Goal: Task Accomplishment & Management: Manage account settings

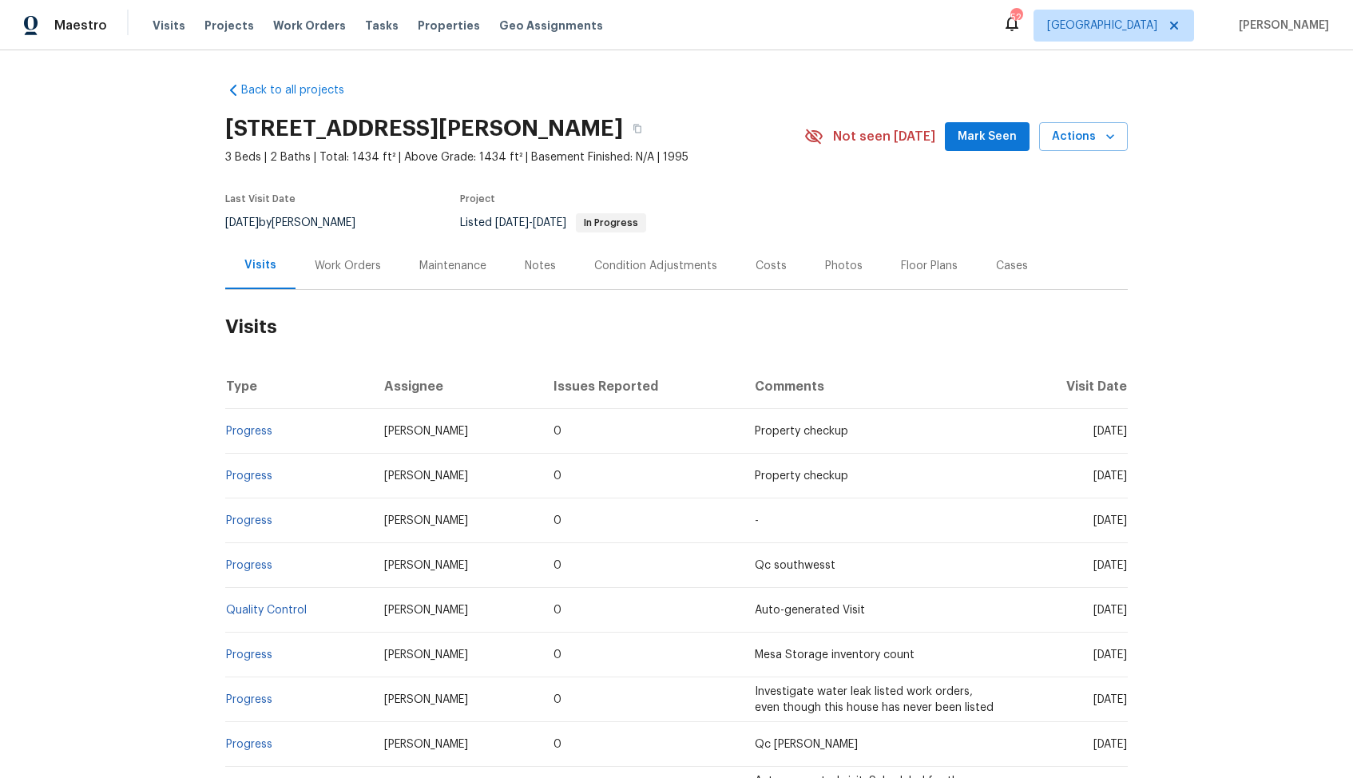
click at [352, 273] on div "Work Orders" at bounding box center [348, 266] width 66 height 16
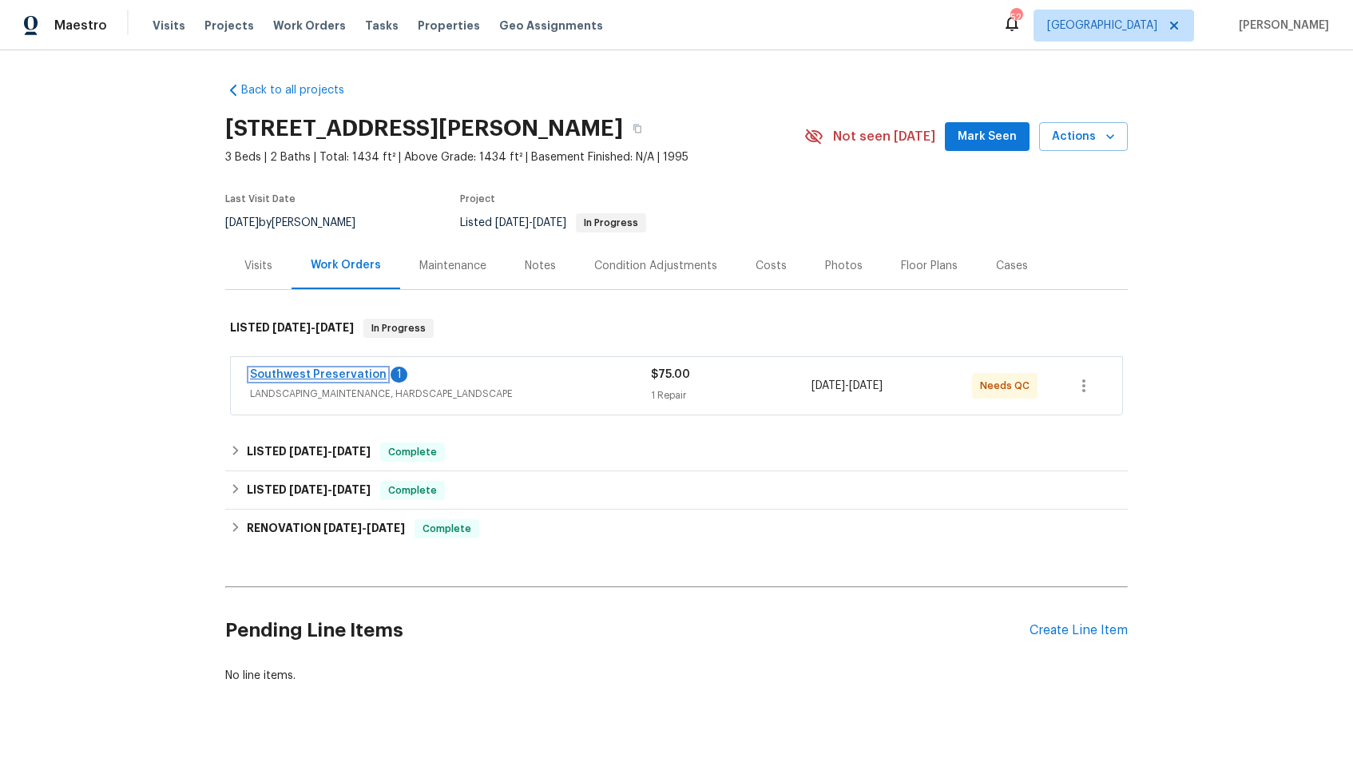
click at [326, 375] on link "Southwest Preservation" at bounding box center [318, 374] width 137 height 11
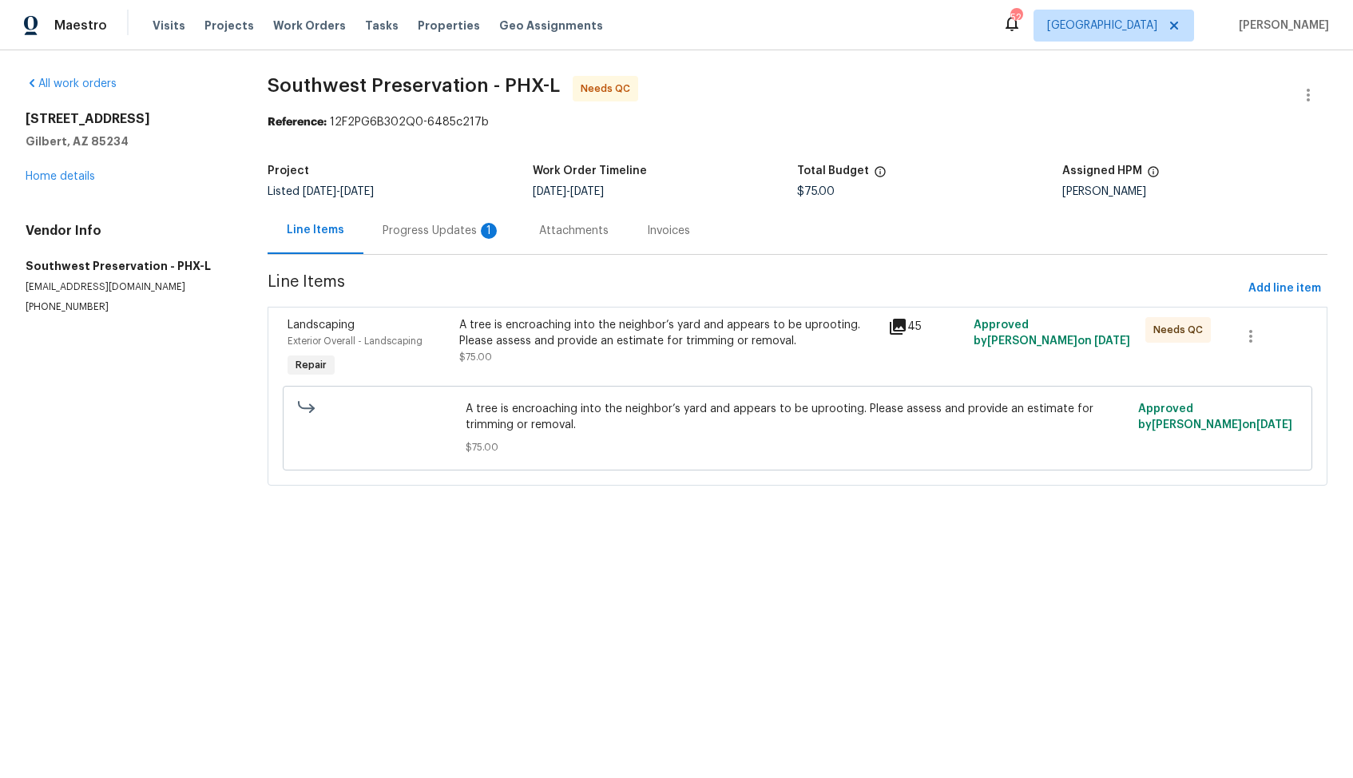
click at [438, 228] on div "Progress Updates 1" at bounding box center [442, 231] width 118 height 16
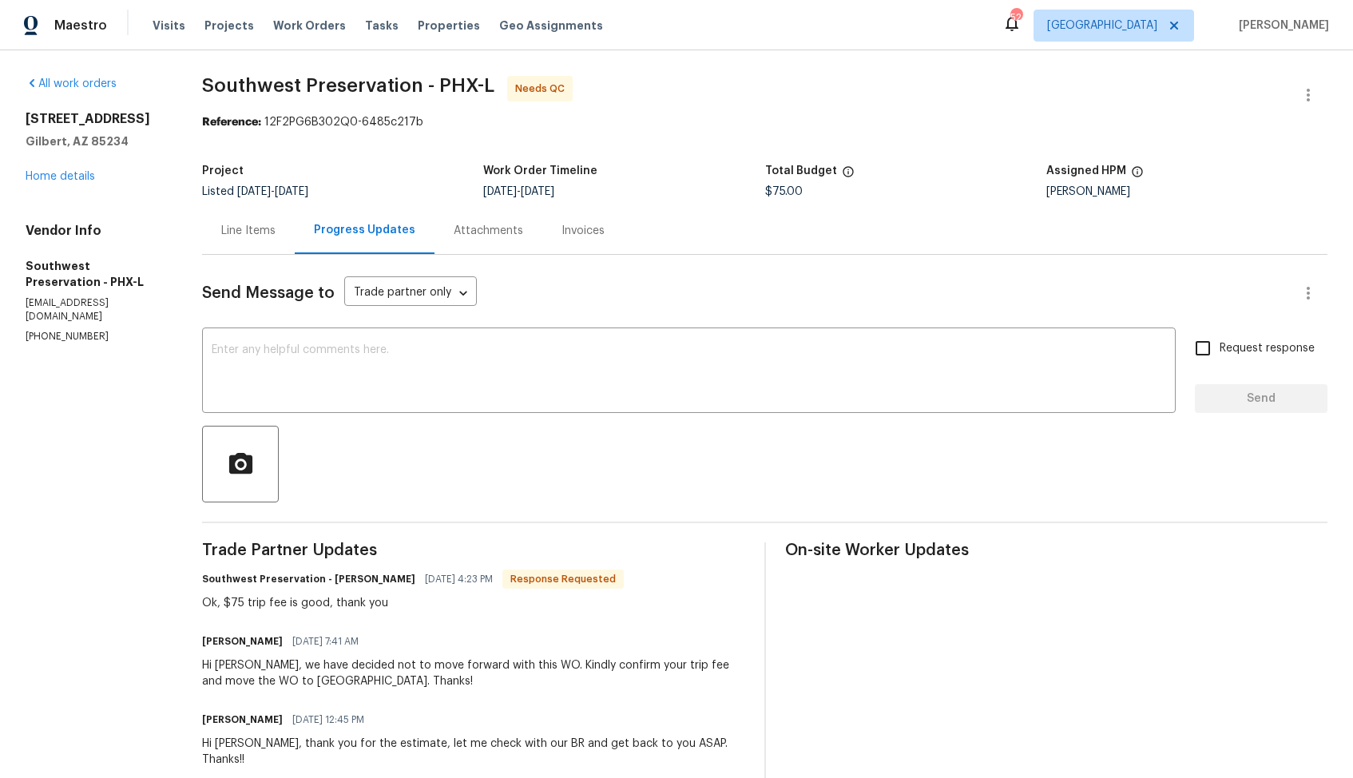
click at [239, 227] on div "Line Items" at bounding box center [248, 231] width 54 height 16
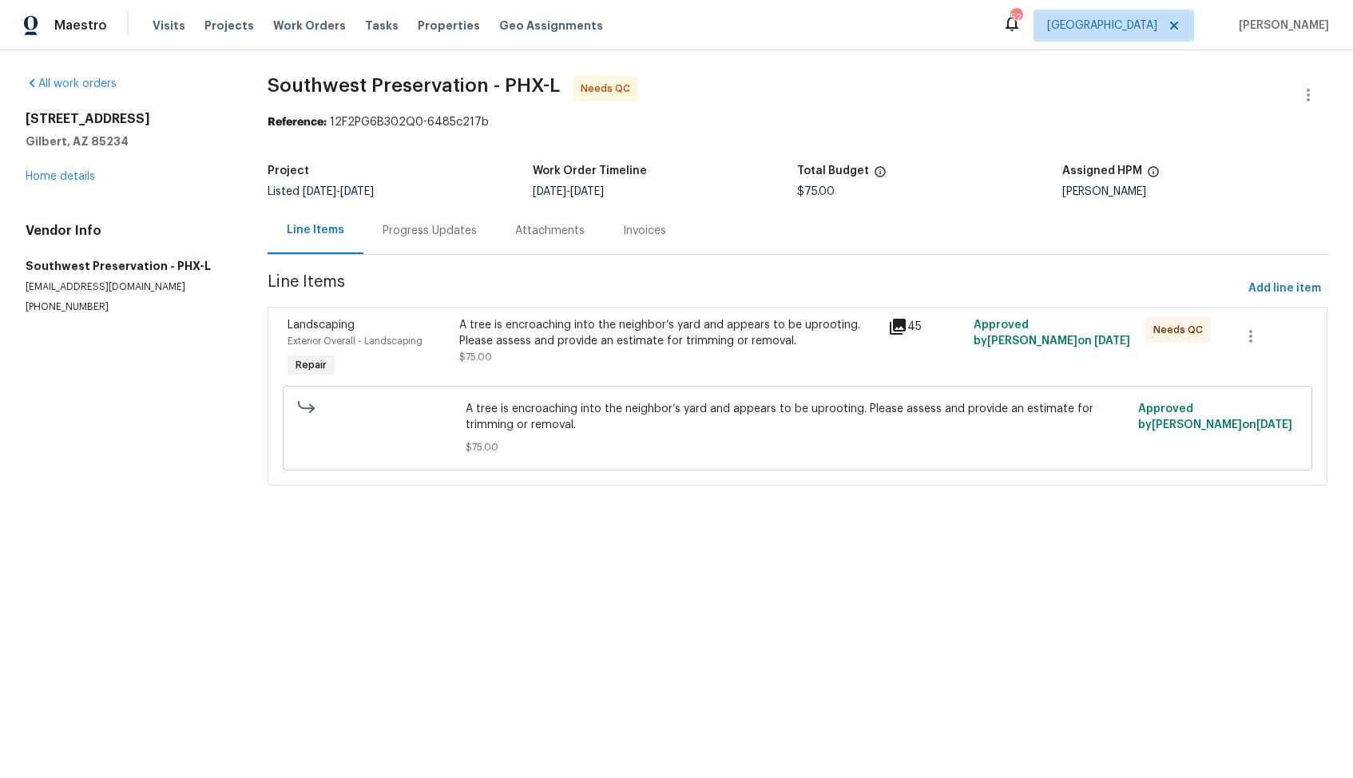
click at [625, 343] on div "A tree is encroaching into the neighbor’s yard and appears to be uprooting. Ple…" at bounding box center [668, 333] width 419 height 32
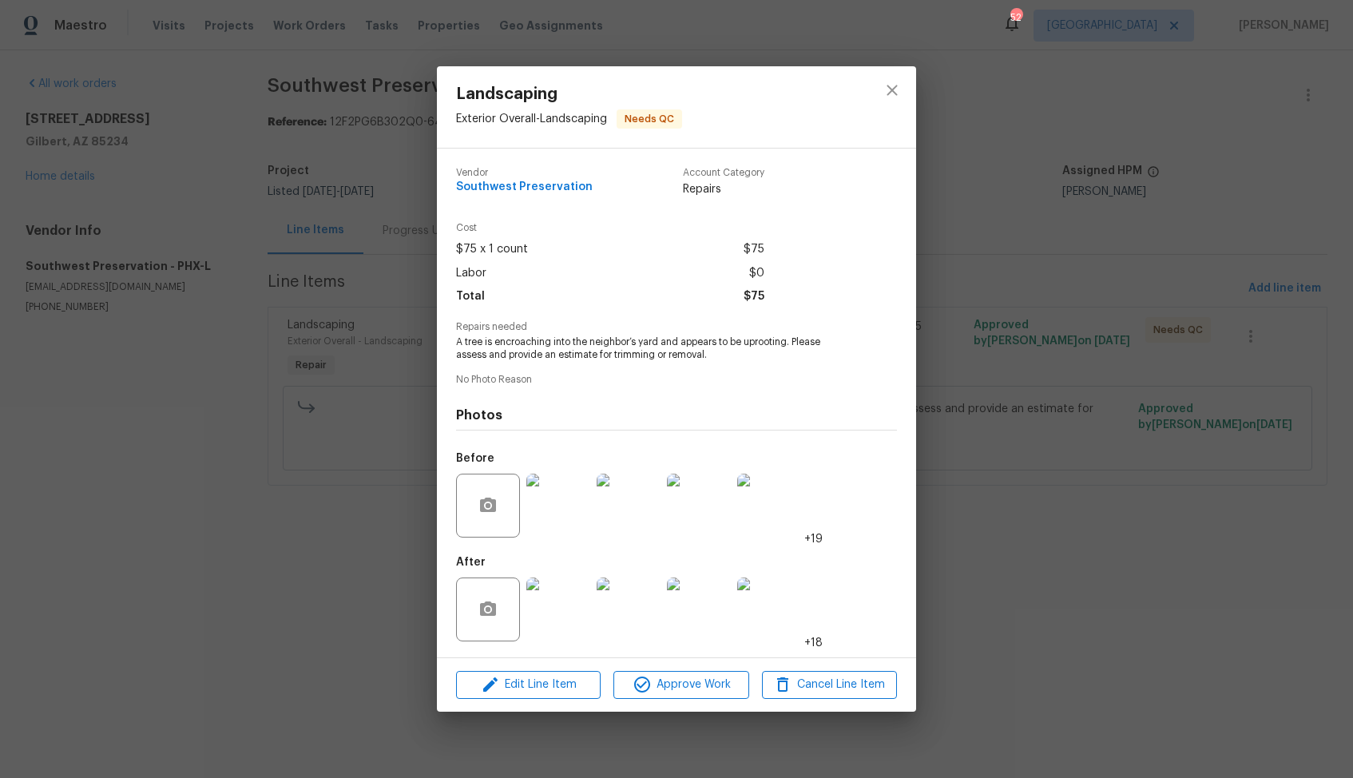
click at [566, 500] on img at bounding box center [558, 506] width 64 height 64
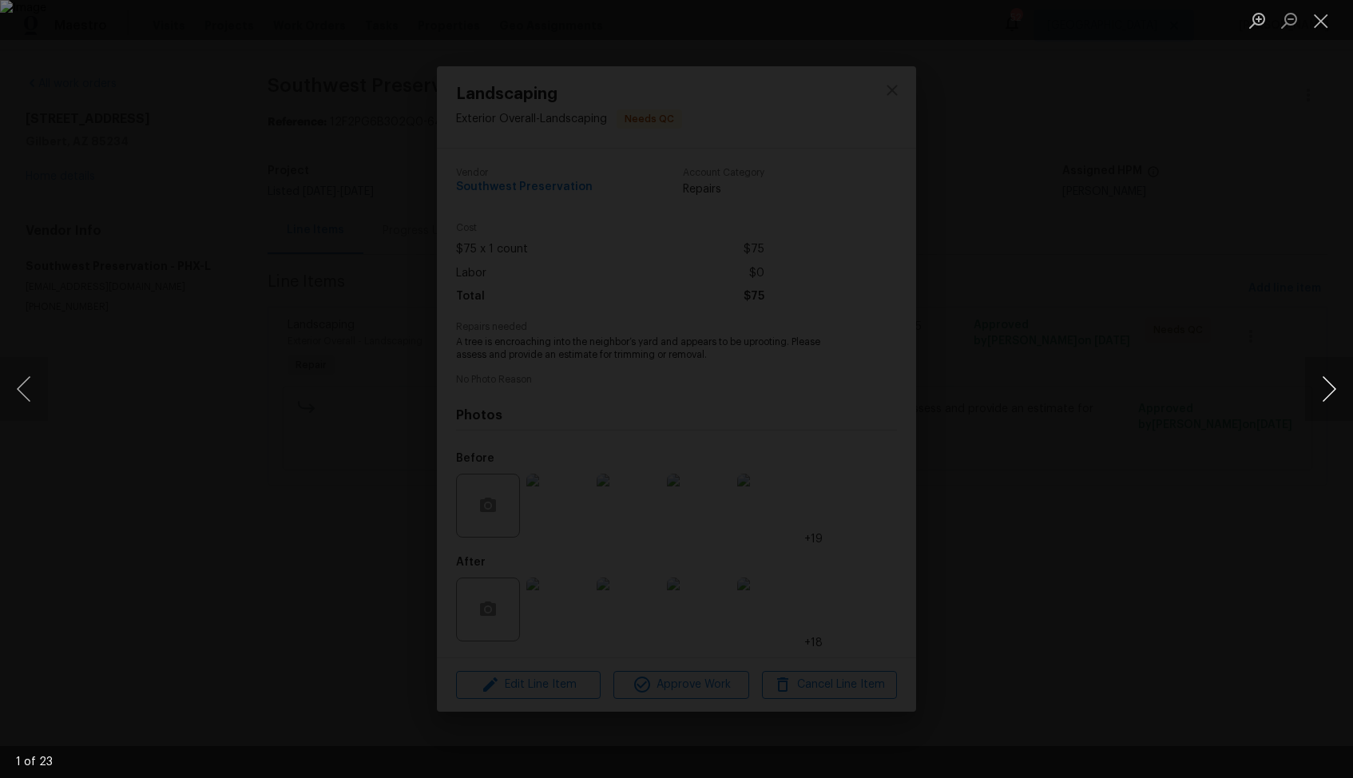
click at [1319, 388] on button "Next image" at bounding box center [1329, 389] width 48 height 64
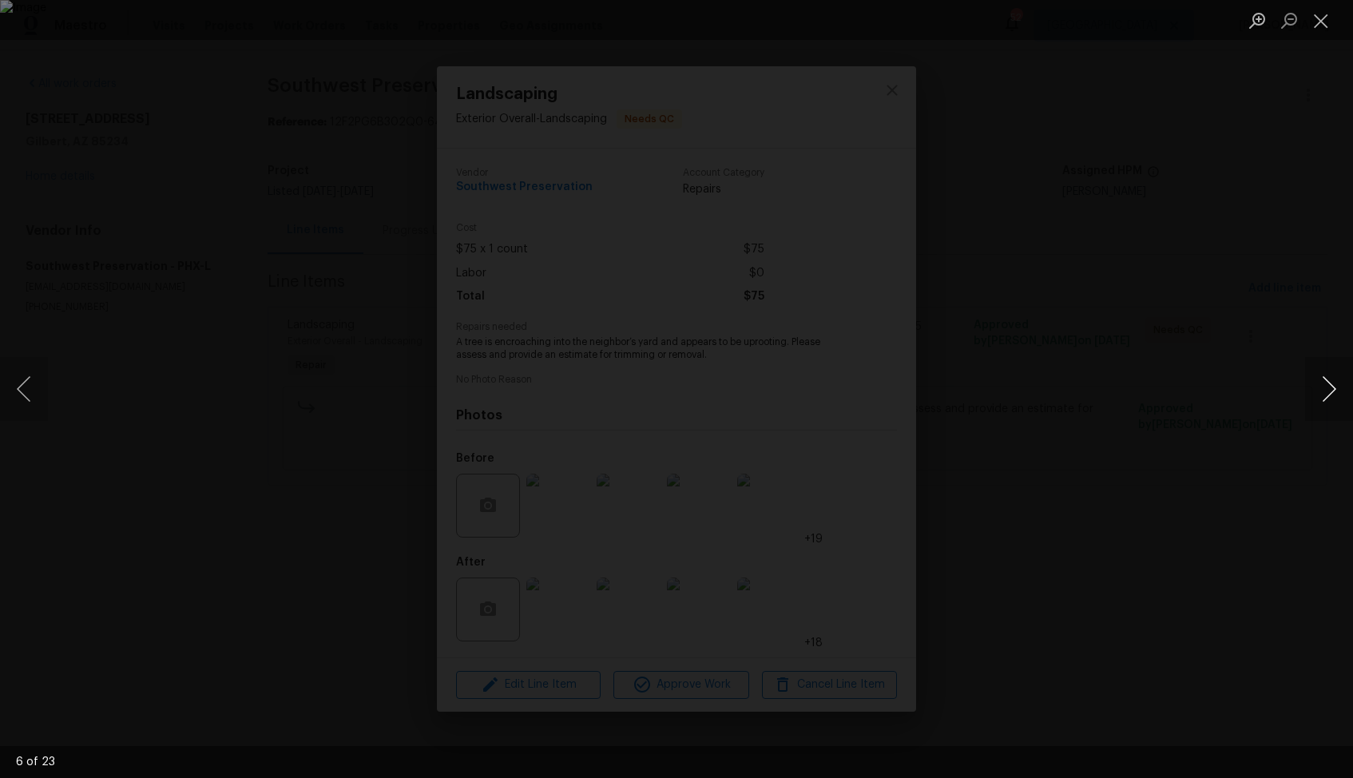
click at [1319, 388] on button "Next image" at bounding box center [1329, 389] width 48 height 64
click at [1092, 439] on div "Lightbox" at bounding box center [676, 389] width 1353 height 778
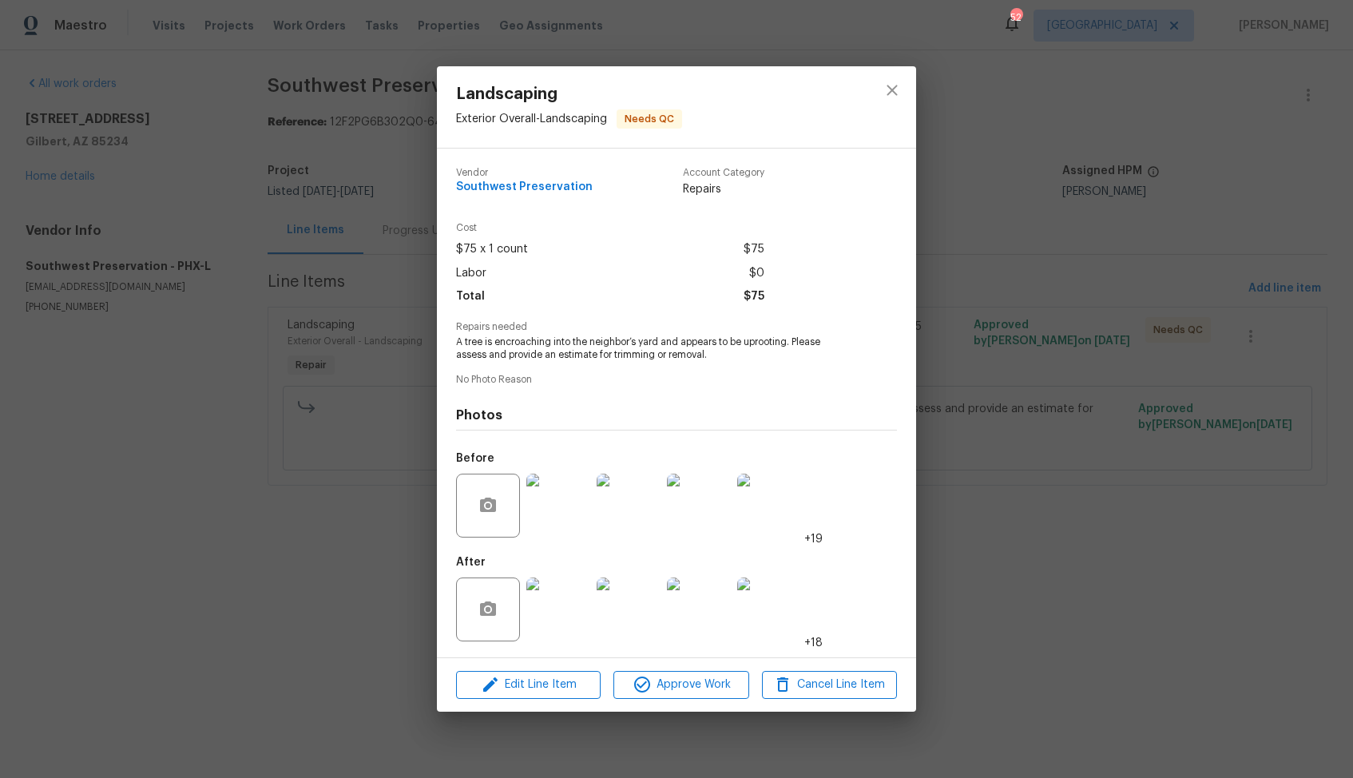
click at [1092, 439] on div "Landscaping Exterior Overall - Landscaping Needs QC Vendor Southwest Preservati…" at bounding box center [676, 389] width 1353 height 778
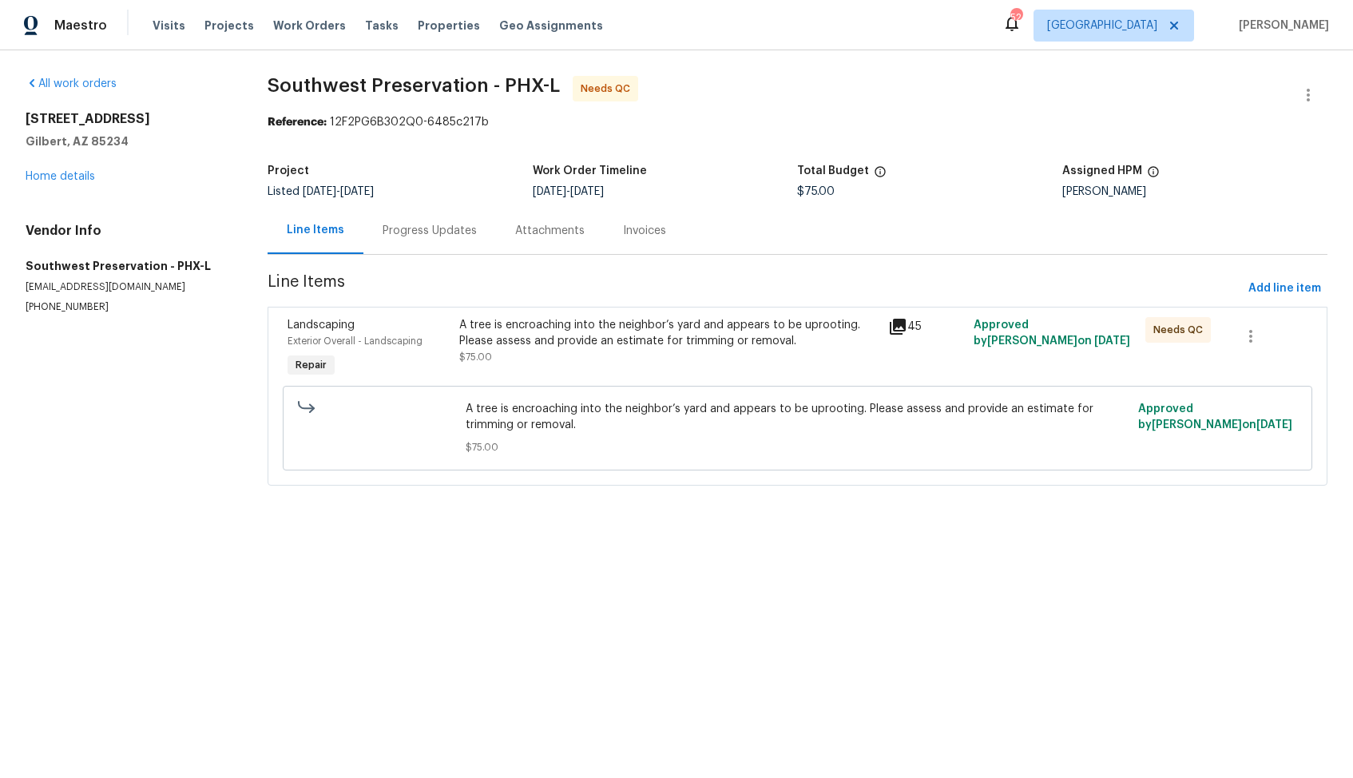
click at [447, 226] on div "Progress Updates" at bounding box center [430, 231] width 94 height 16
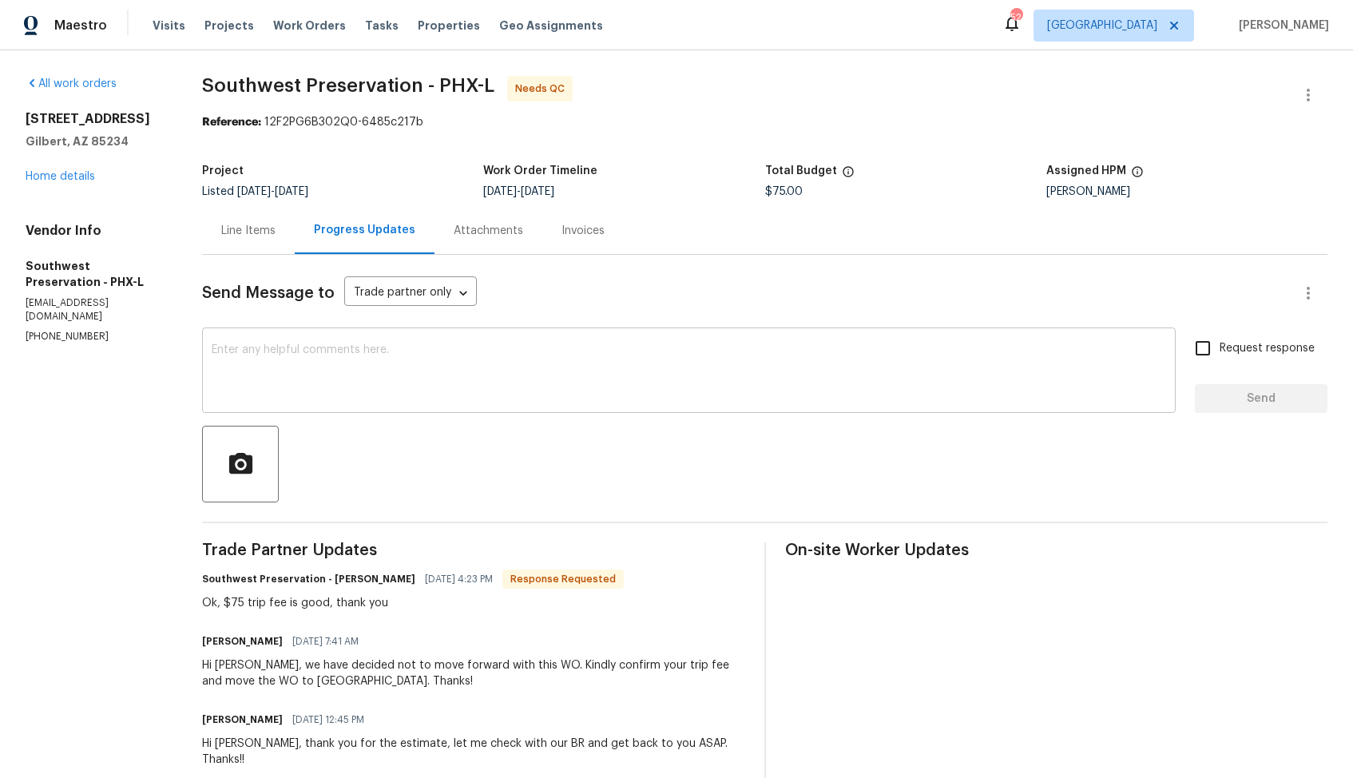
click at [387, 400] on textarea at bounding box center [689, 372] width 955 height 56
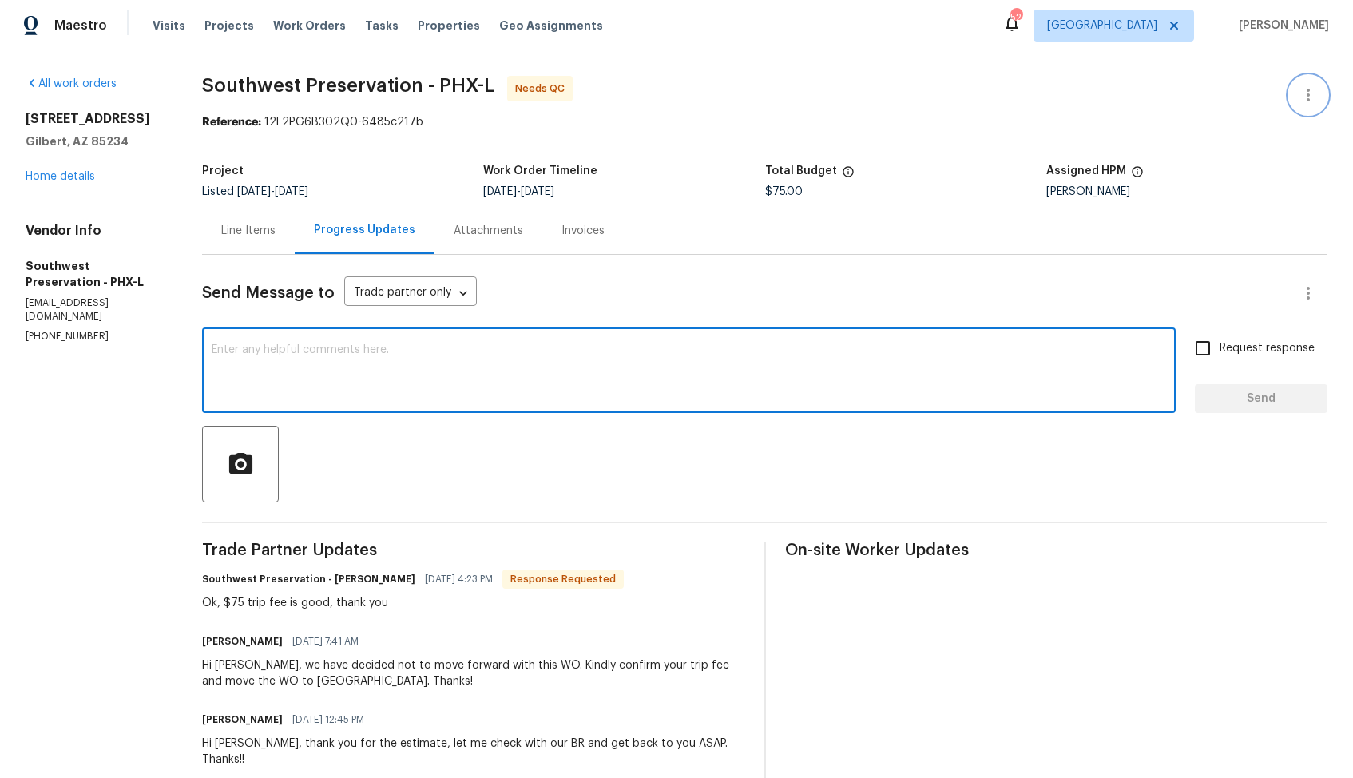
click at [1301, 96] on icon "button" at bounding box center [1308, 94] width 19 height 19
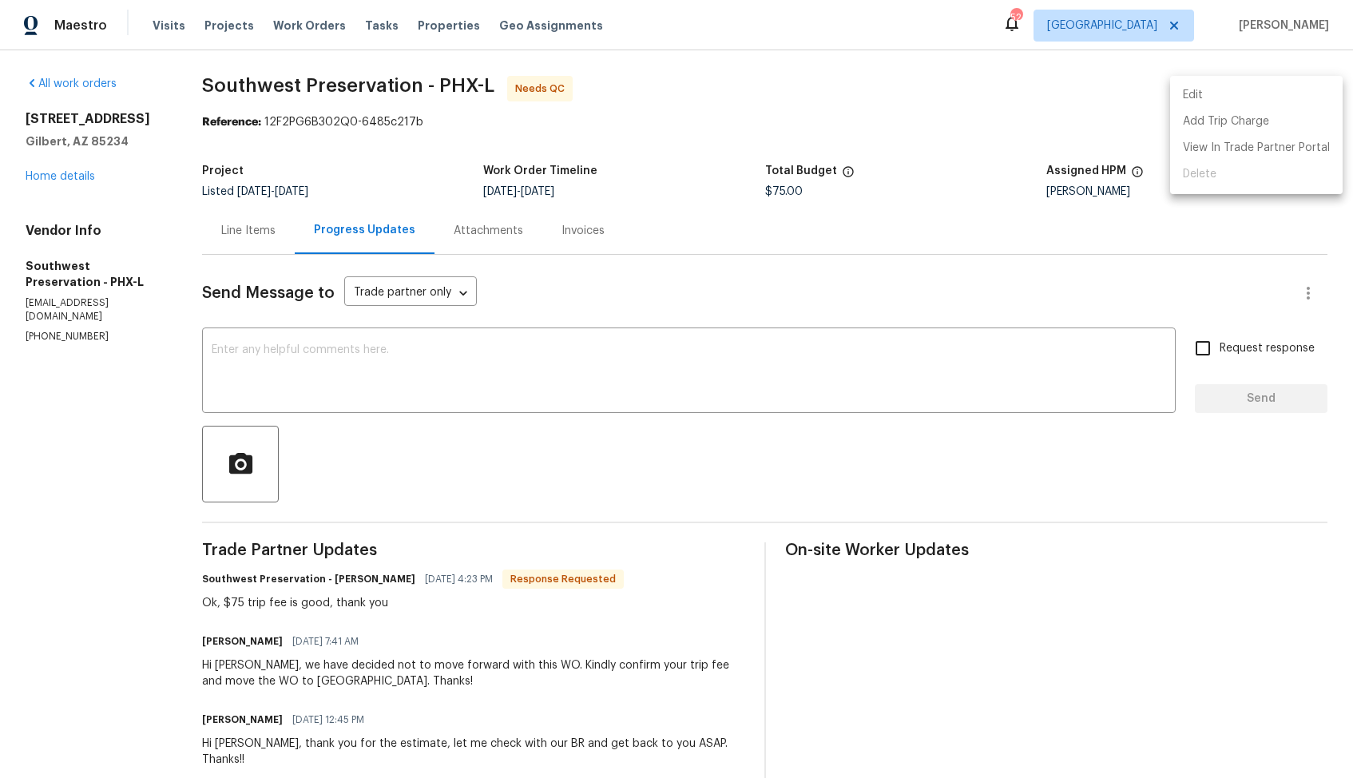
click at [1231, 96] on li "Edit" at bounding box center [1256, 95] width 173 height 26
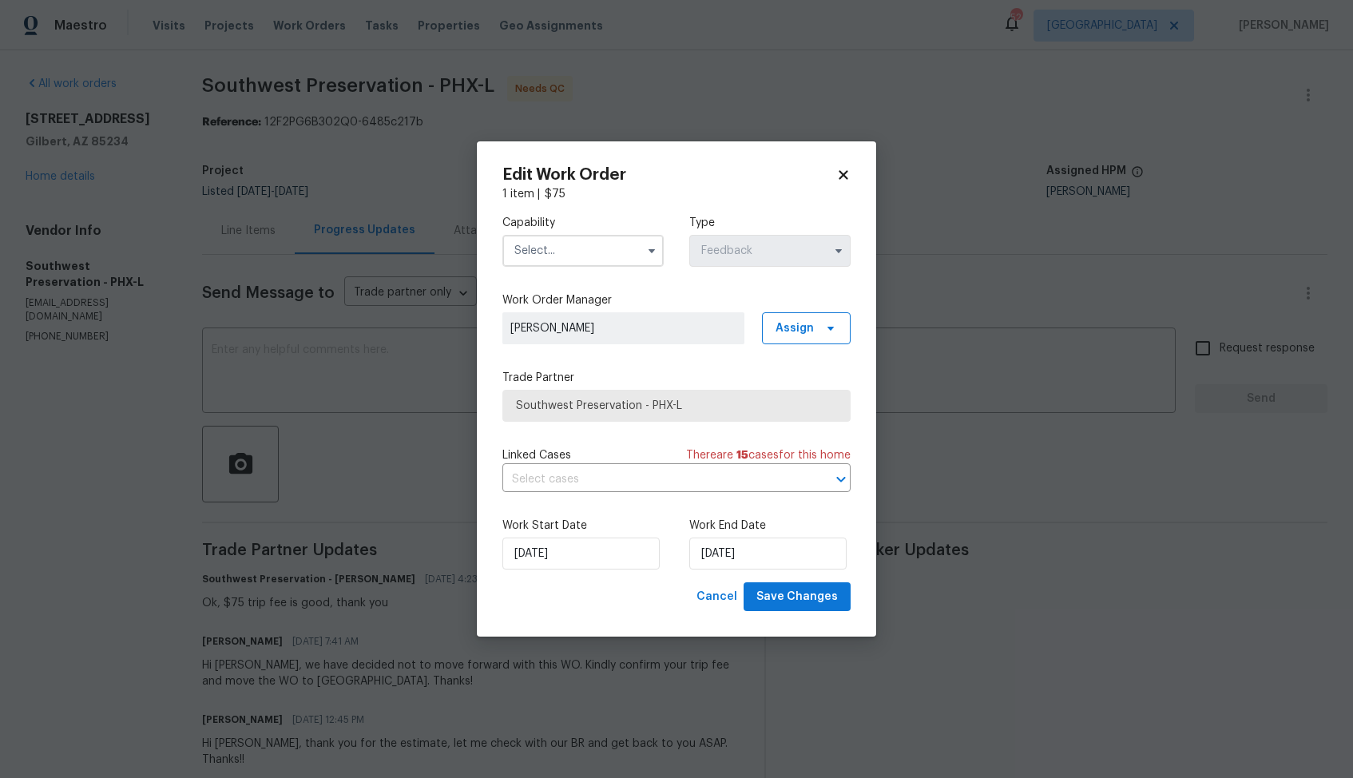
click at [640, 257] on span at bounding box center [652, 251] width 24 height 24
click at [599, 256] on input "text" at bounding box center [583, 251] width 161 height 32
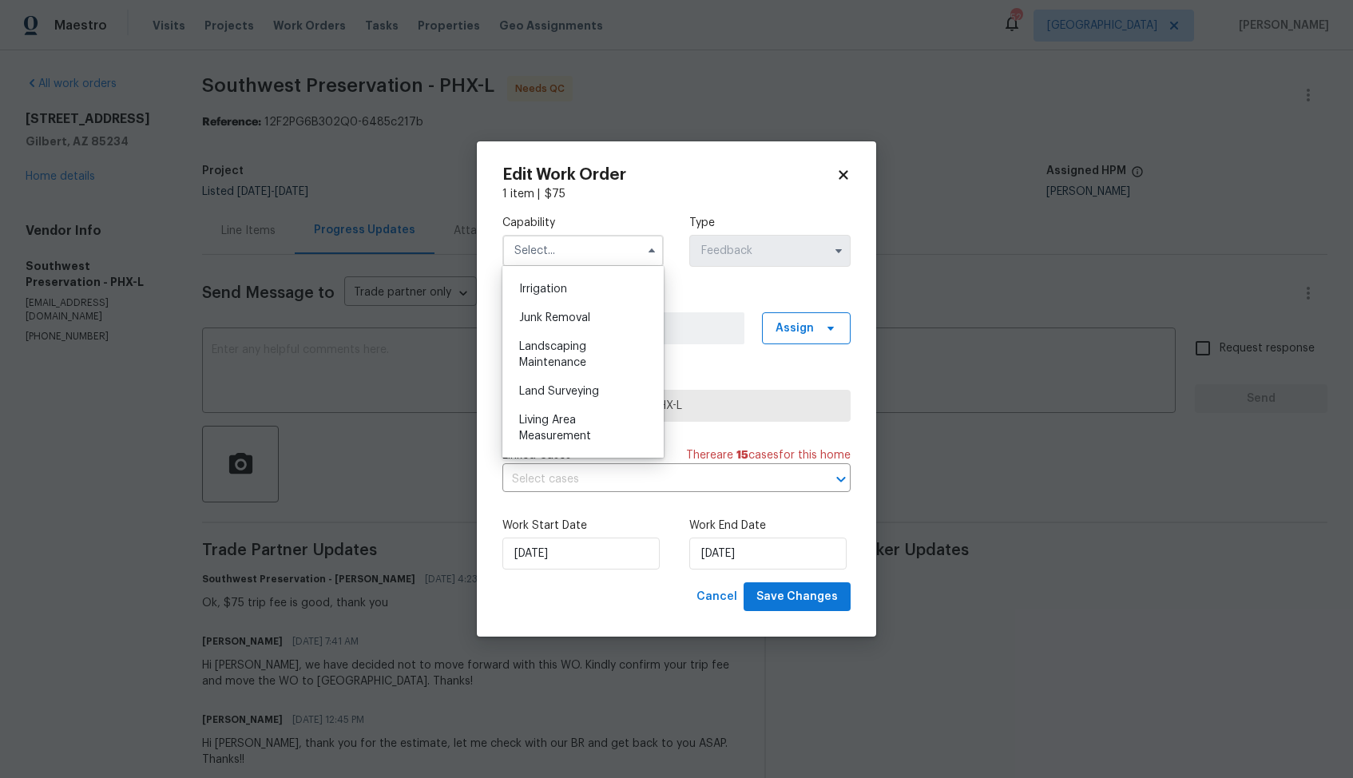
scroll to position [1043, 0]
click at [537, 299] on div "Landscaping Maintenance" at bounding box center [583, 301] width 153 height 45
type input "Landscaping Maintenance"
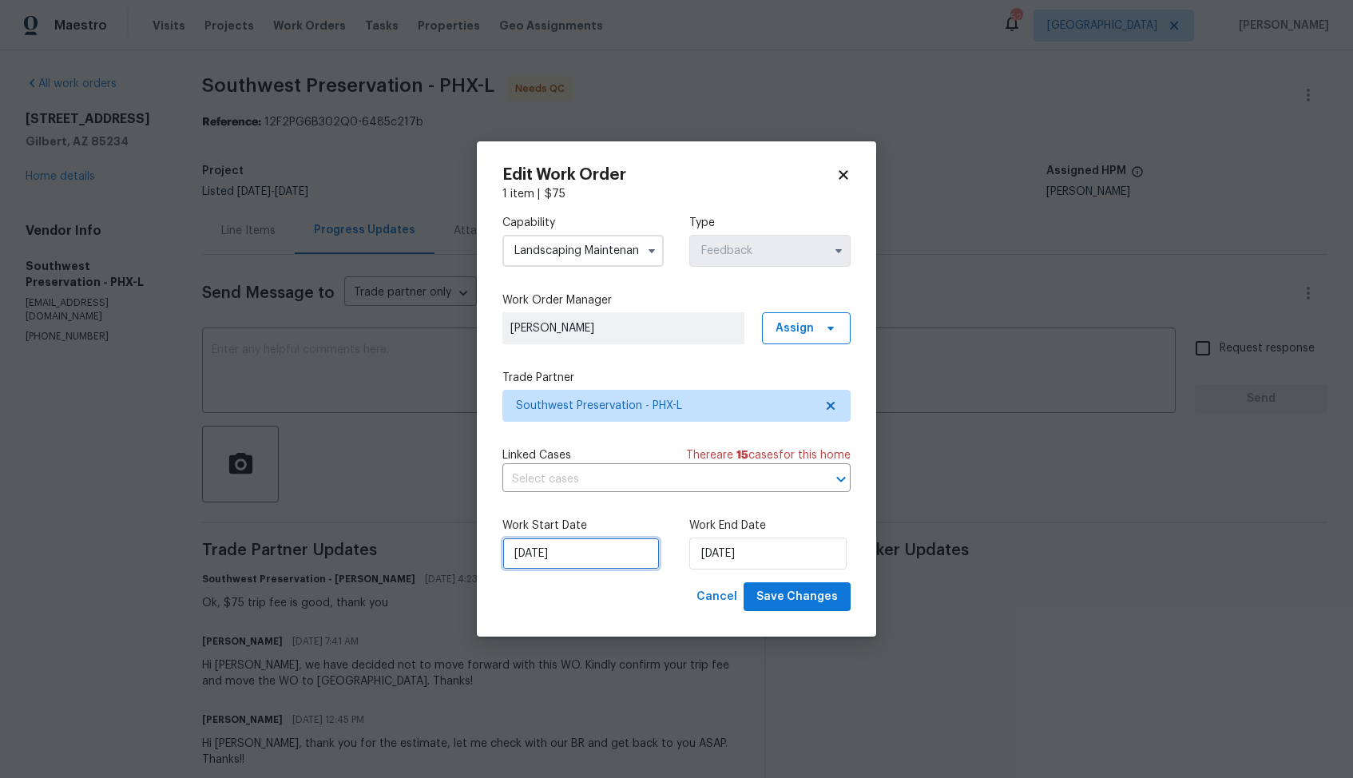
click at [603, 563] on input "07/08/2025" at bounding box center [581, 554] width 157 height 32
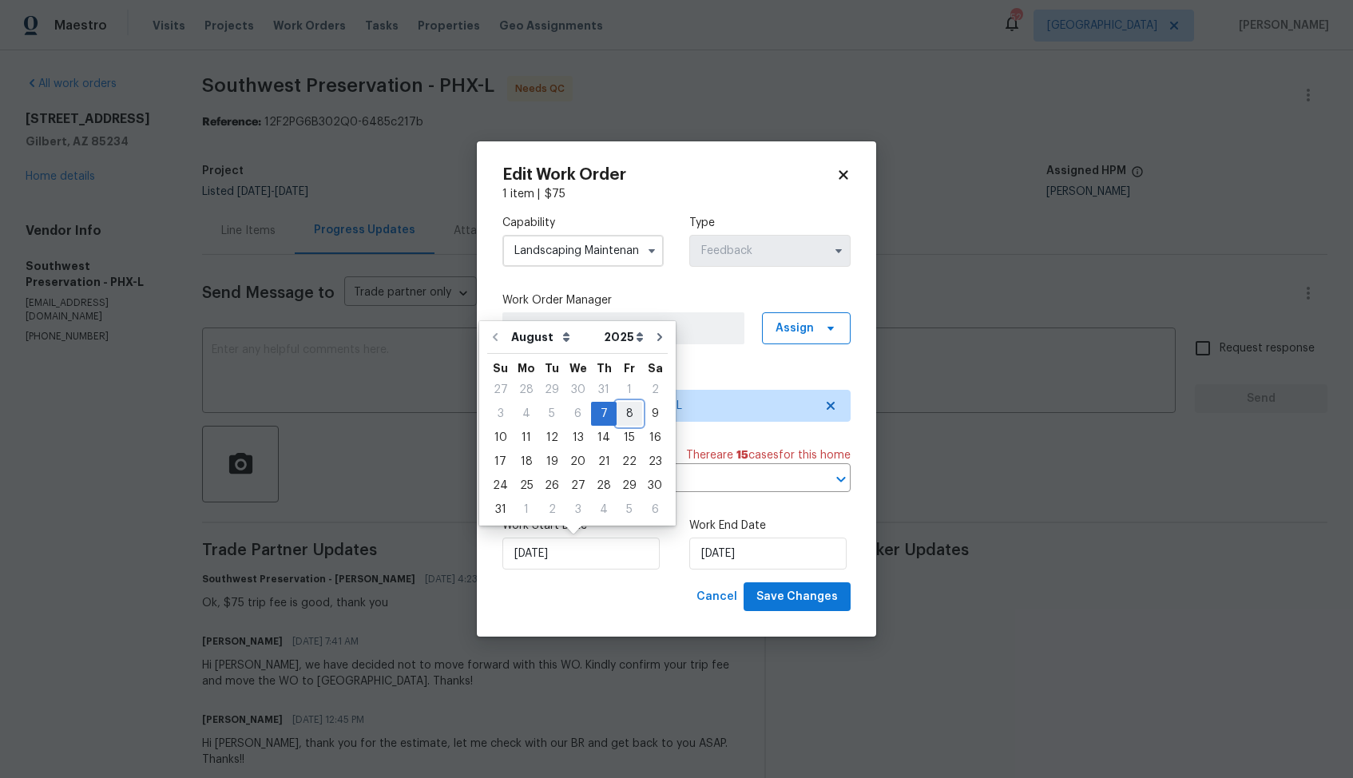
click at [630, 407] on div "8" at bounding box center [630, 414] width 26 height 22
type input "08/08/2025"
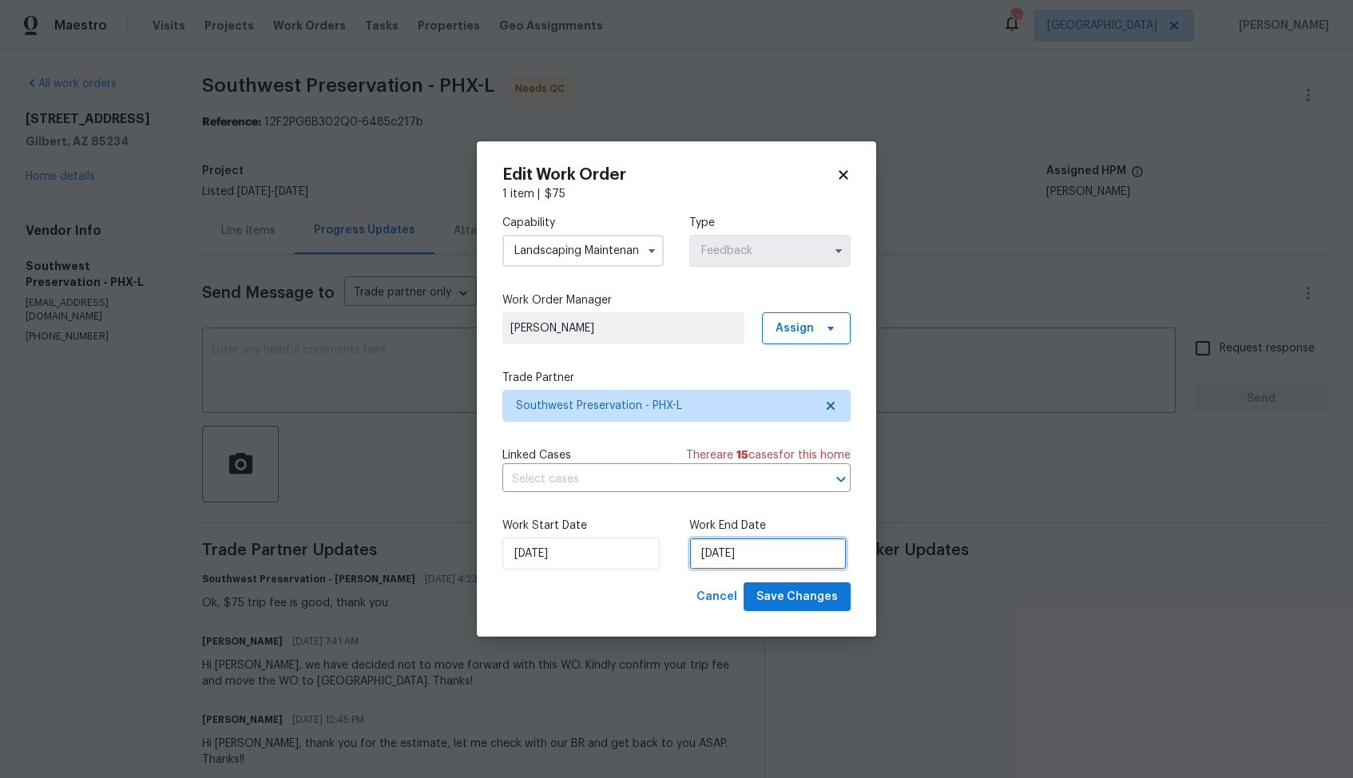
click at [783, 544] on input "11/08/2025" at bounding box center [767, 554] width 157 height 32
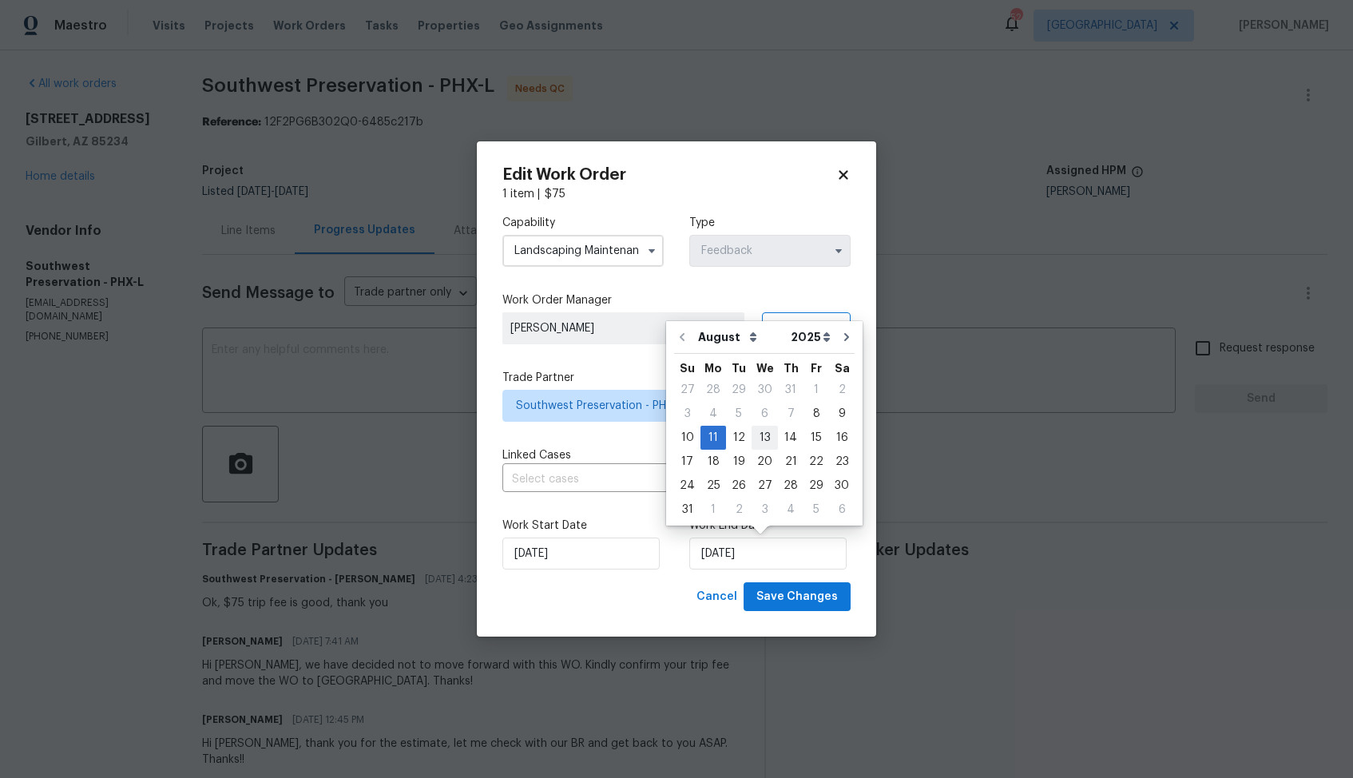
click at [757, 439] on div "13" at bounding box center [765, 438] width 26 height 22
type input "[DATE]"
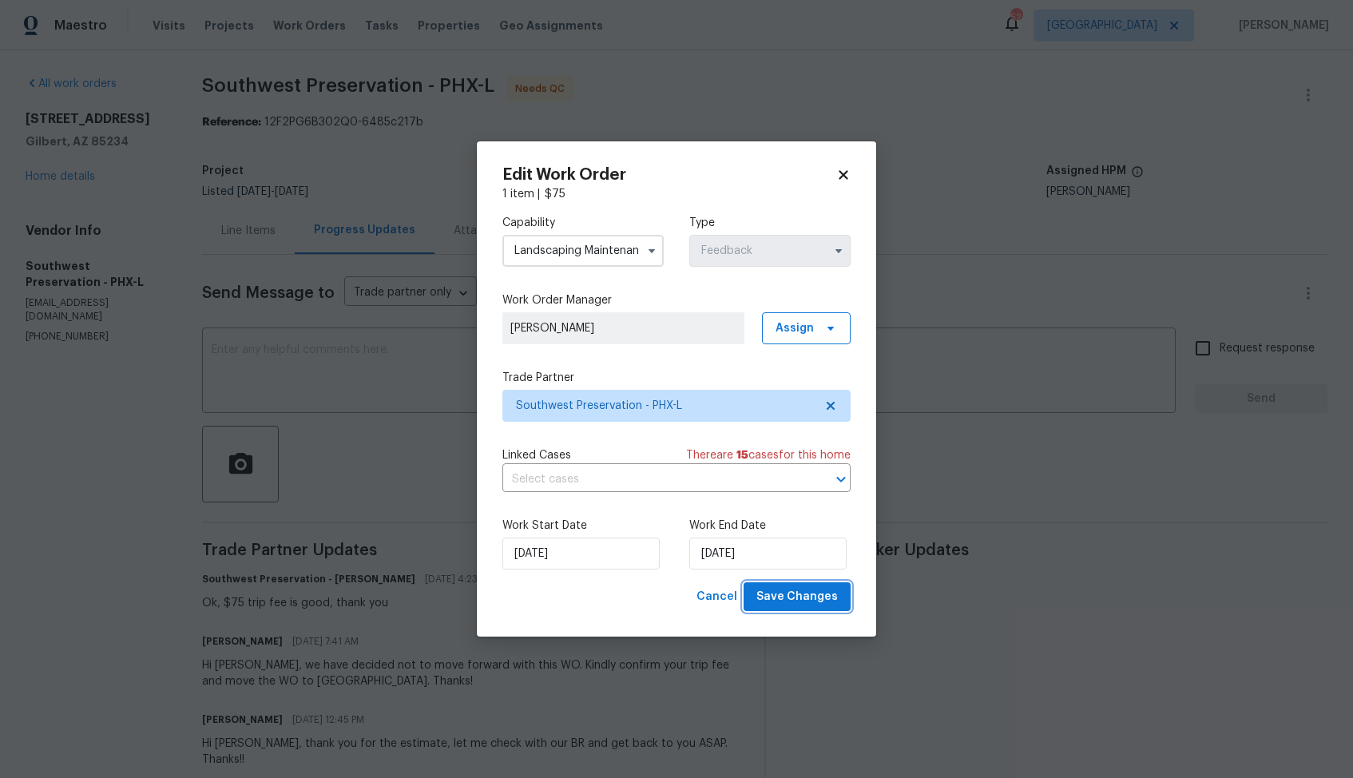
click at [789, 594] on span "Save Changes" at bounding box center [797, 597] width 81 height 20
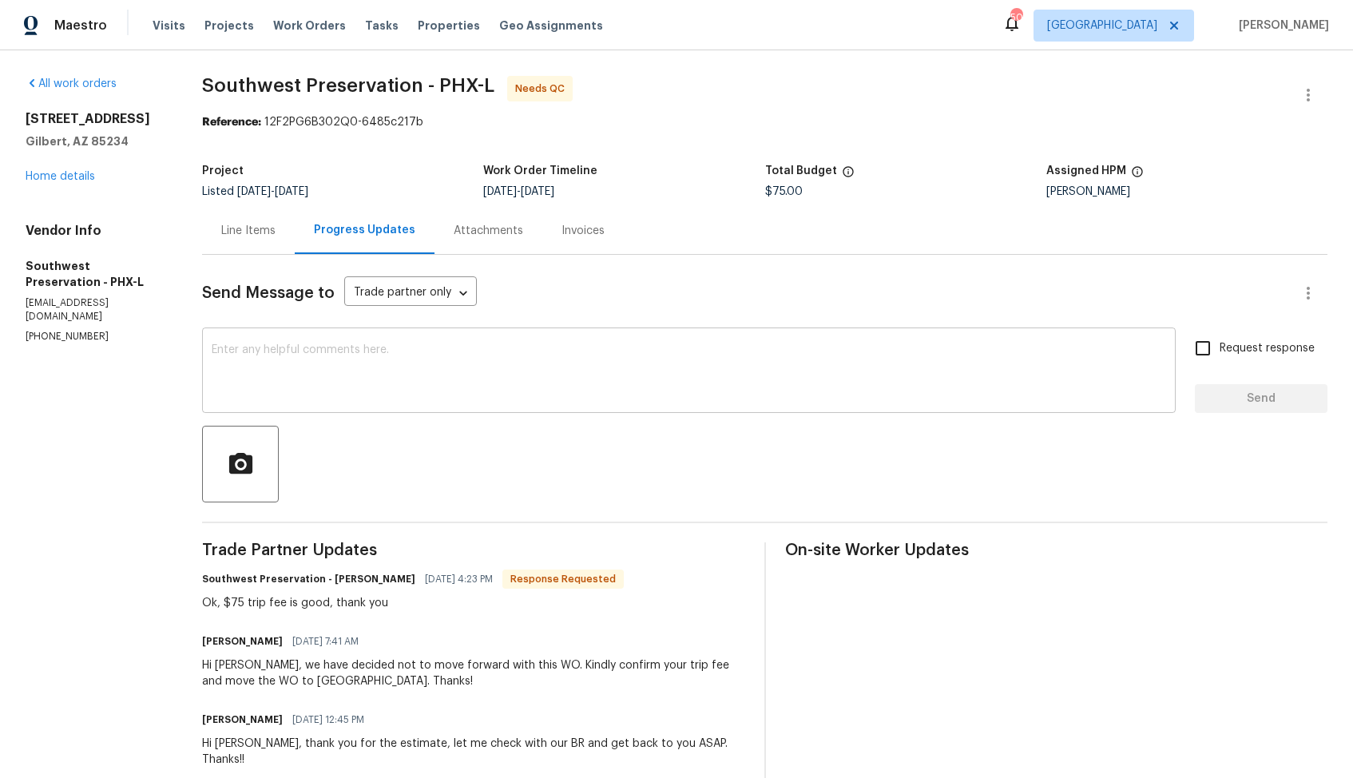
click at [435, 359] on textarea at bounding box center [689, 372] width 955 height 56
click at [475, 351] on textarea at bounding box center [689, 372] width 955 height 56
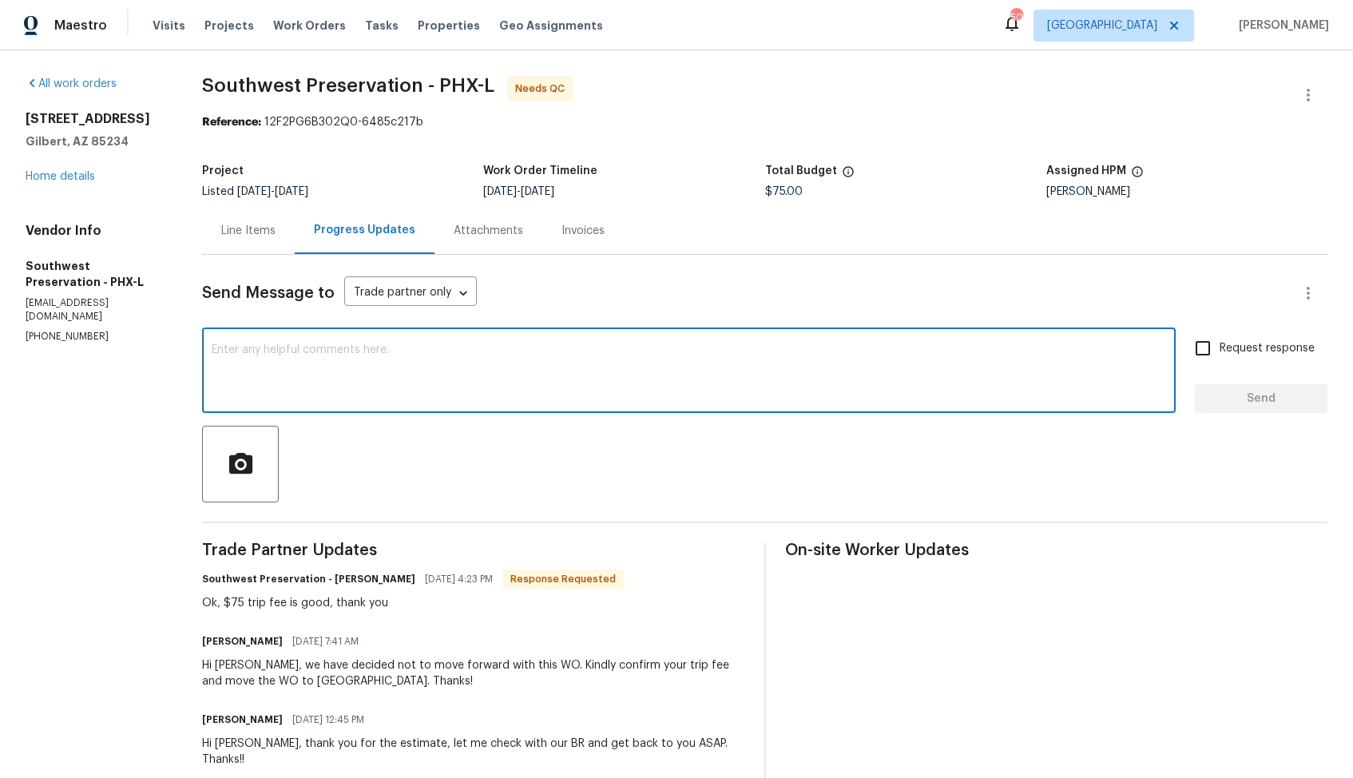
click at [475, 351] on textarea at bounding box center [689, 372] width 955 height 56
click at [491, 389] on textarea at bounding box center [689, 372] width 955 height 56
click at [335, 582] on h6 "Southwest Preservation - [PERSON_NAME]" at bounding box center [308, 579] width 213 height 16
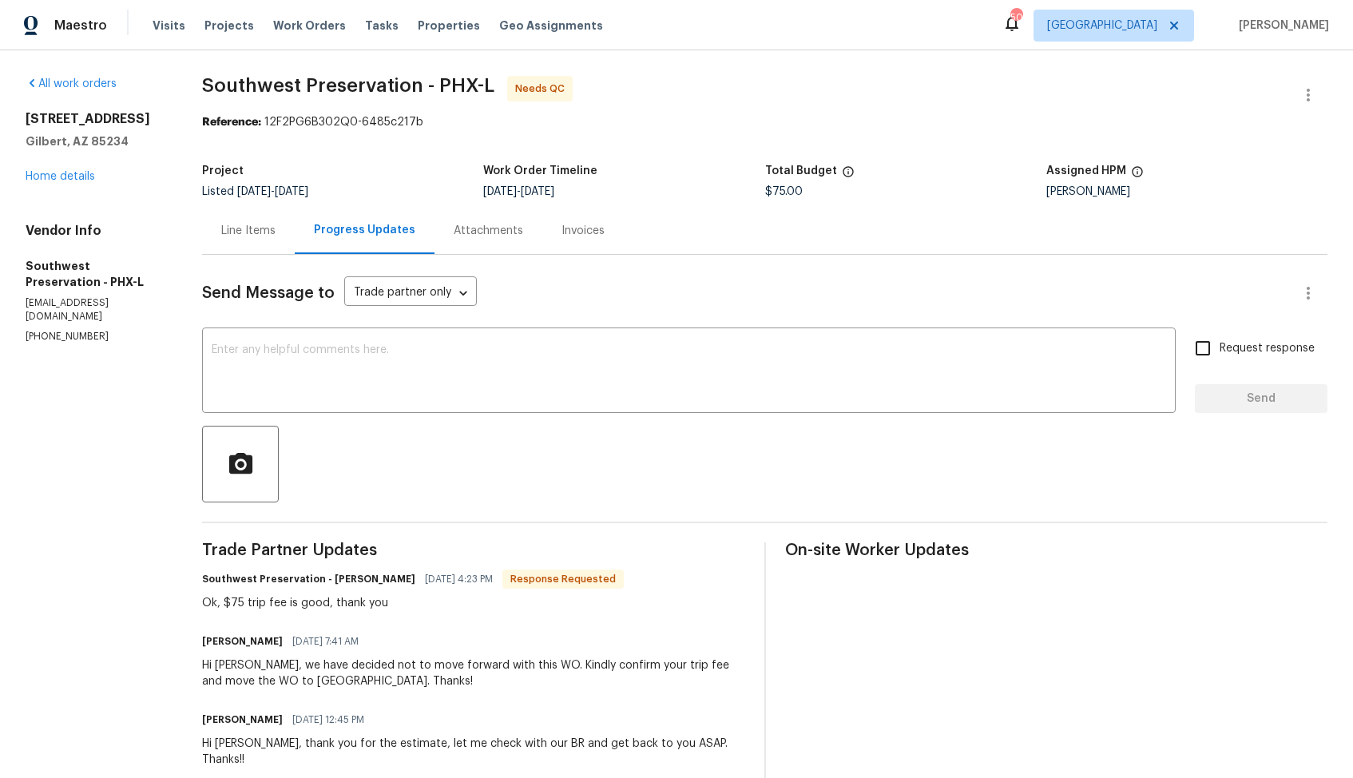
click at [335, 582] on h6 "Southwest Preservation - [PERSON_NAME]" at bounding box center [308, 579] width 213 height 16
copy h6 "[PERSON_NAME]"
click at [538, 381] on textarea at bounding box center [689, 372] width 955 height 56
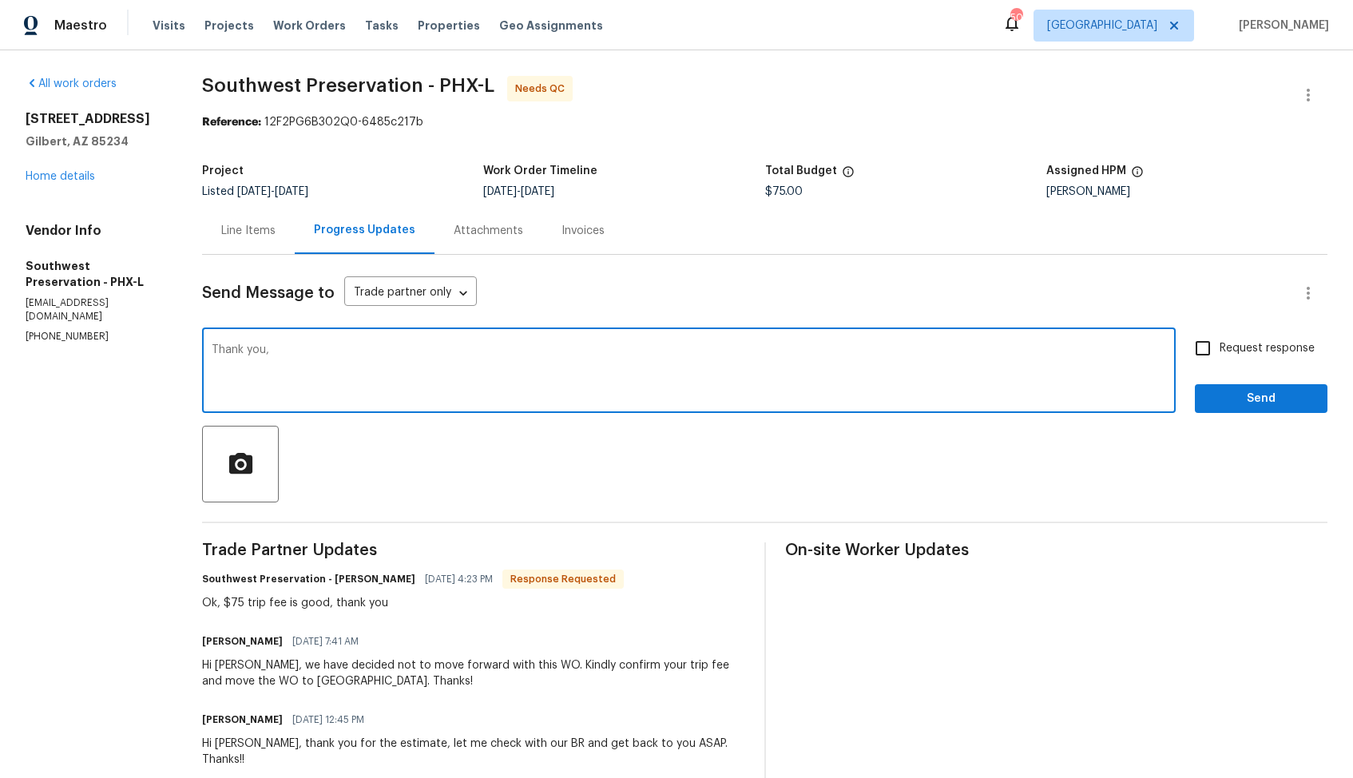
paste textarea "John"
type textarea "Thank you, John. WO is approved. Thanks!"
click at [1241, 395] on span "Send" at bounding box center [1261, 399] width 107 height 20
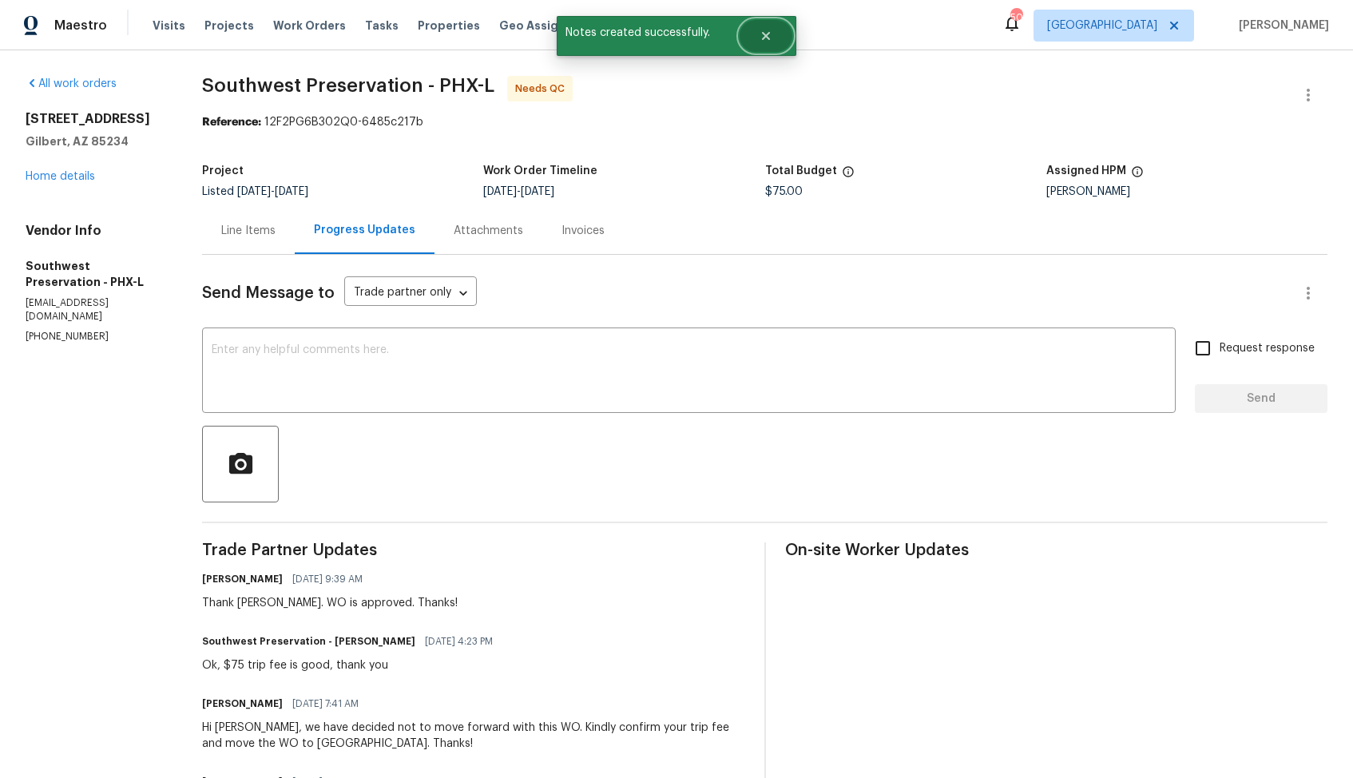
click at [773, 42] on button "Close" at bounding box center [766, 36] width 53 height 32
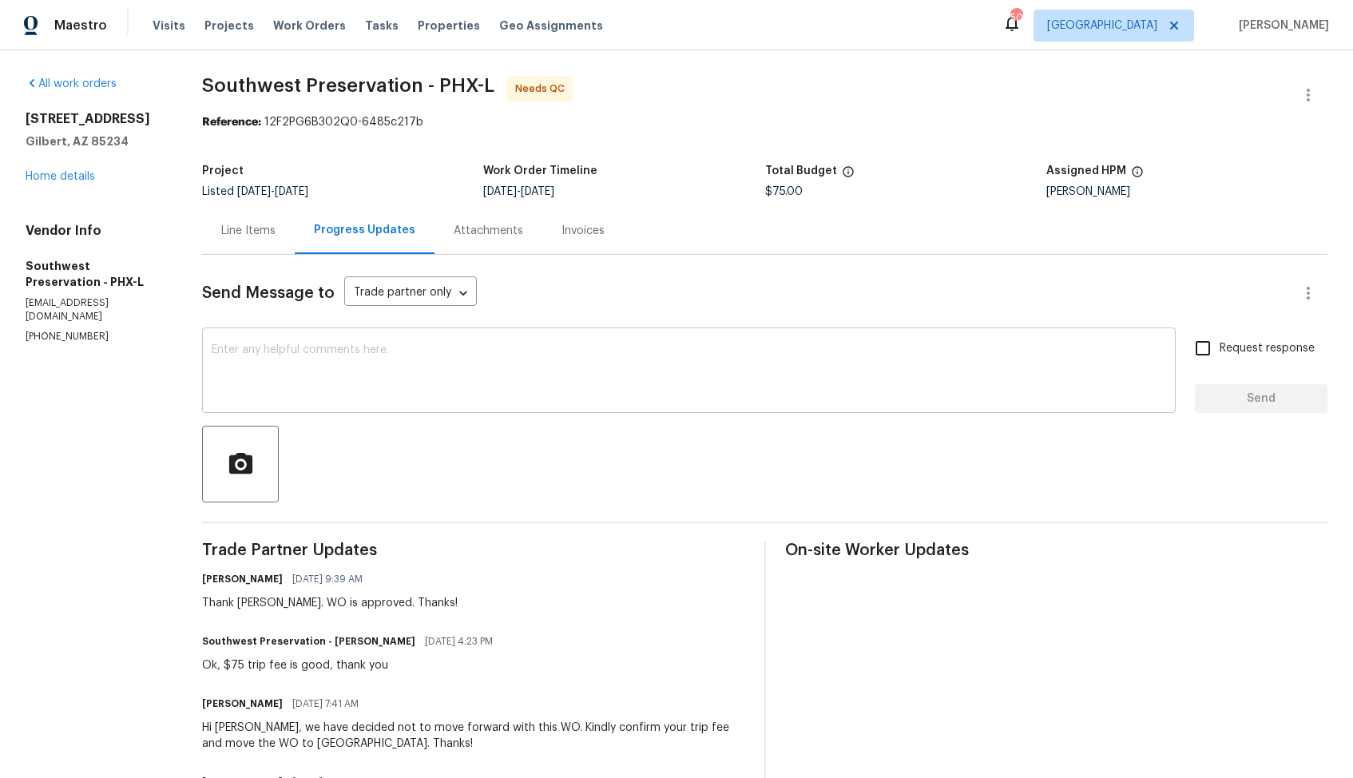
click at [577, 409] on div "x ​" at bounding box center [689, 372] width 974 height 81
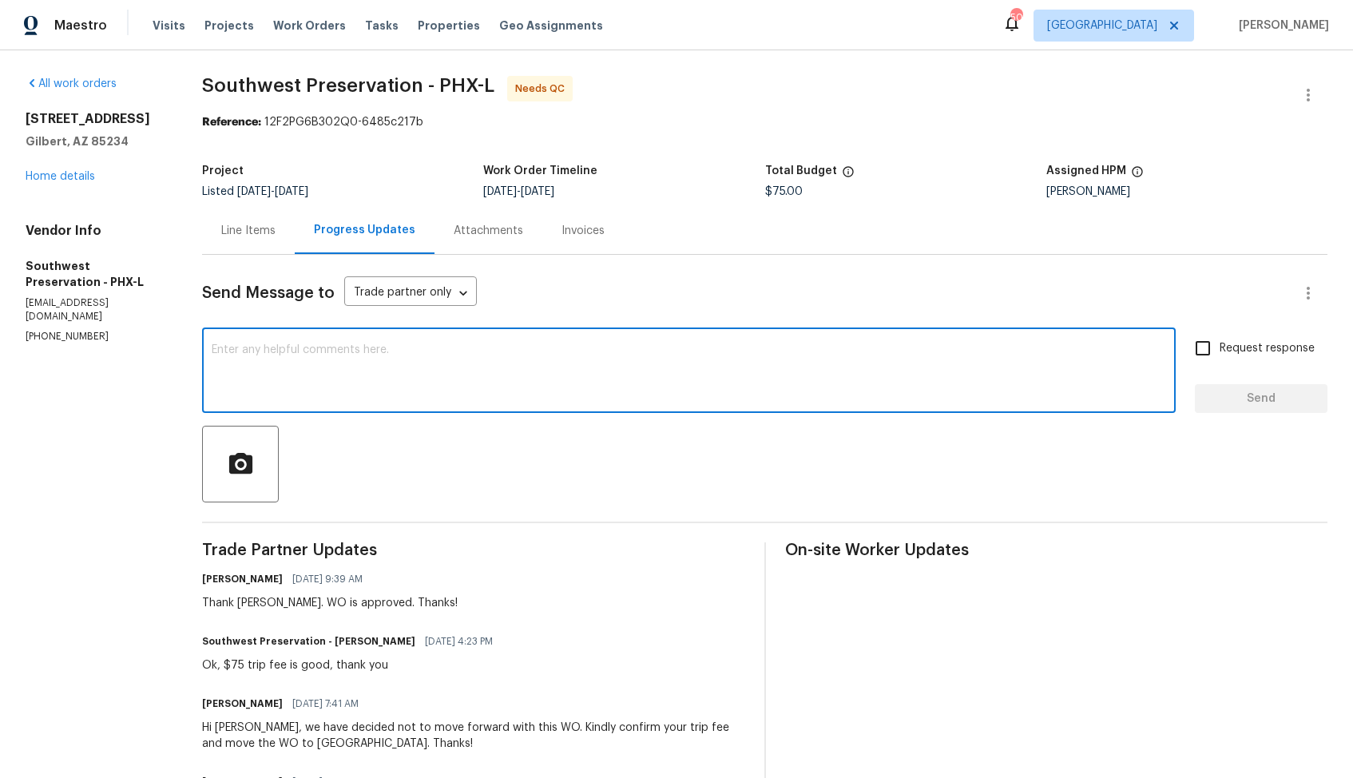
click at [392, 167] on div "Project" at bounding box center [342, 175] width 281 height 21
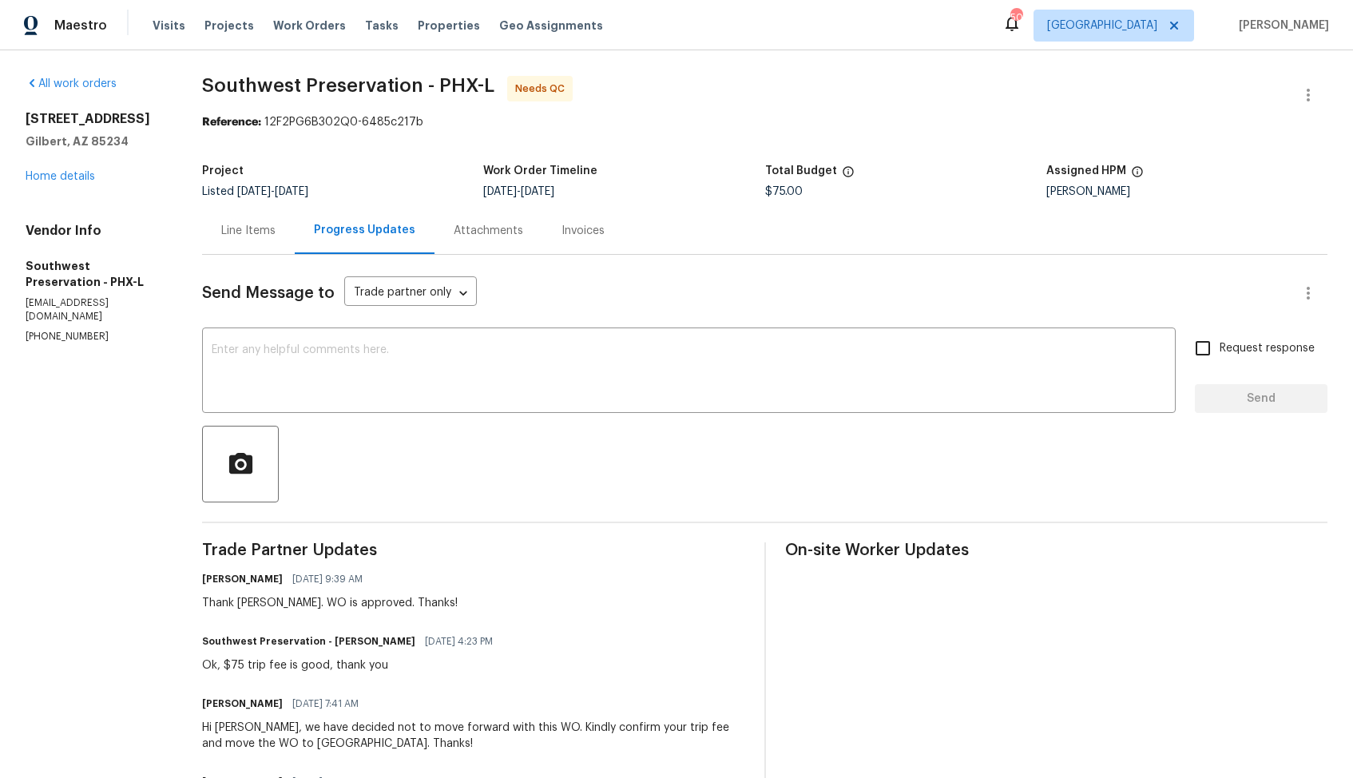
click at [249, 224] on div "Line Items" at bounding box center [248, 231] width 54 height 16
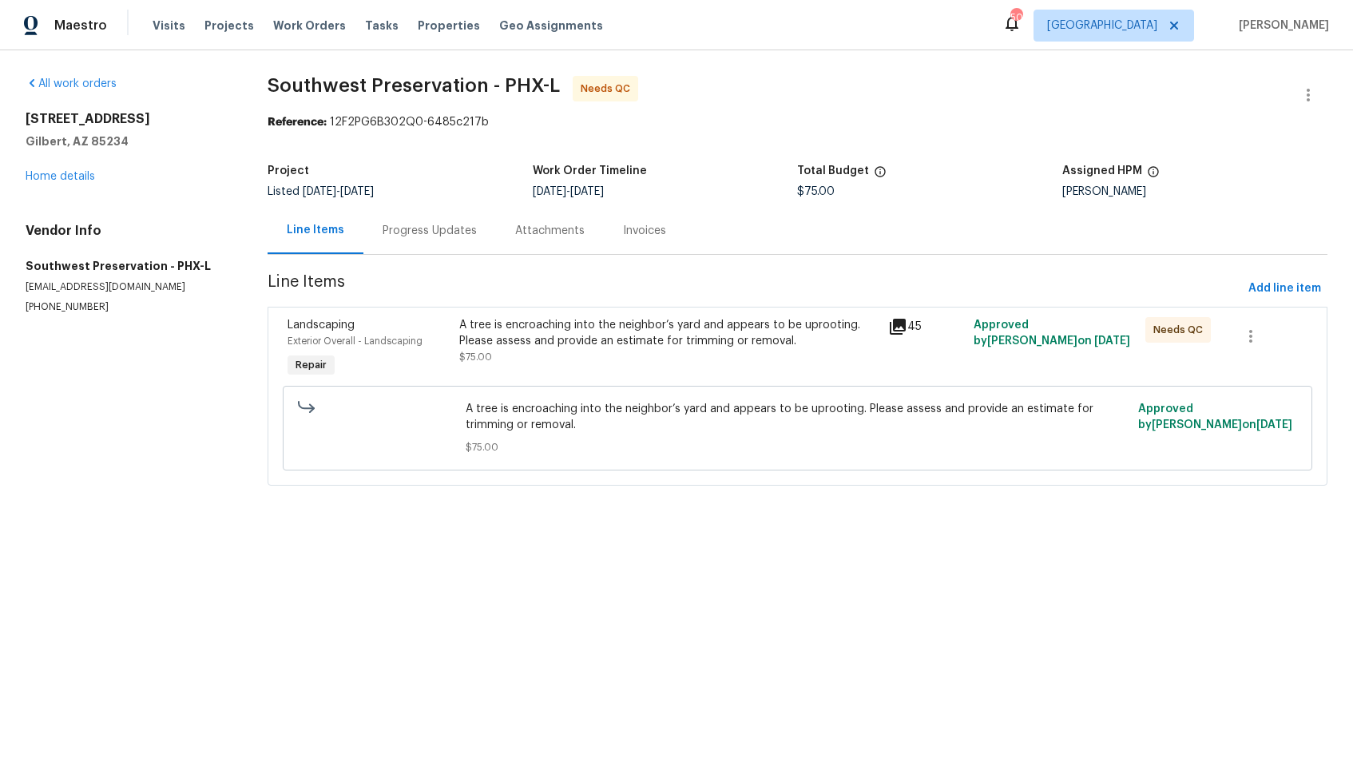
click at [580, 352] on div "A tree is encroaching into the neighbor’s yard and appears to be uprooting. Ple…" at bounding box center [668, 341] width 419 height 48
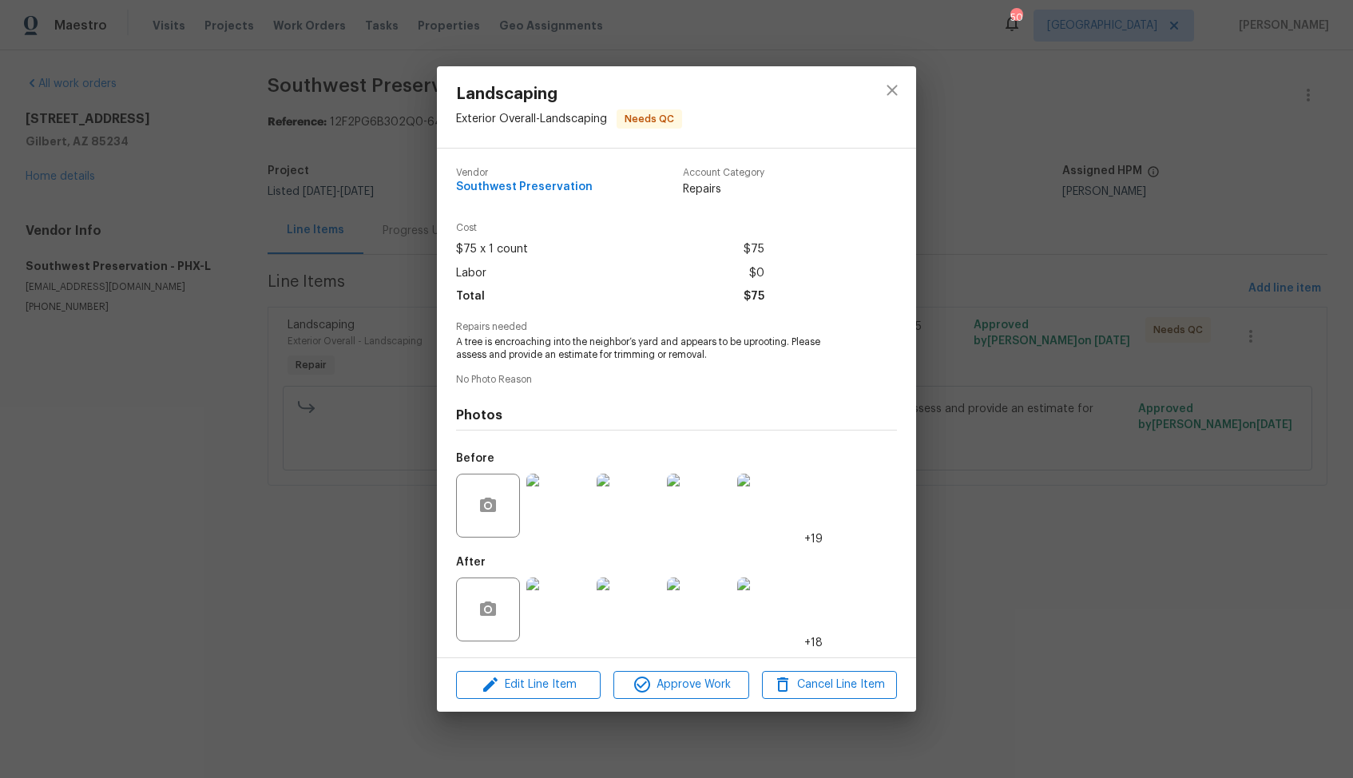
click at [257, 580] on div "Landscaping Exterior Overall - Landscaping Needs QC Vendor Southwest Preservati…" at bounding box center [676, 389] width 1353 height 778
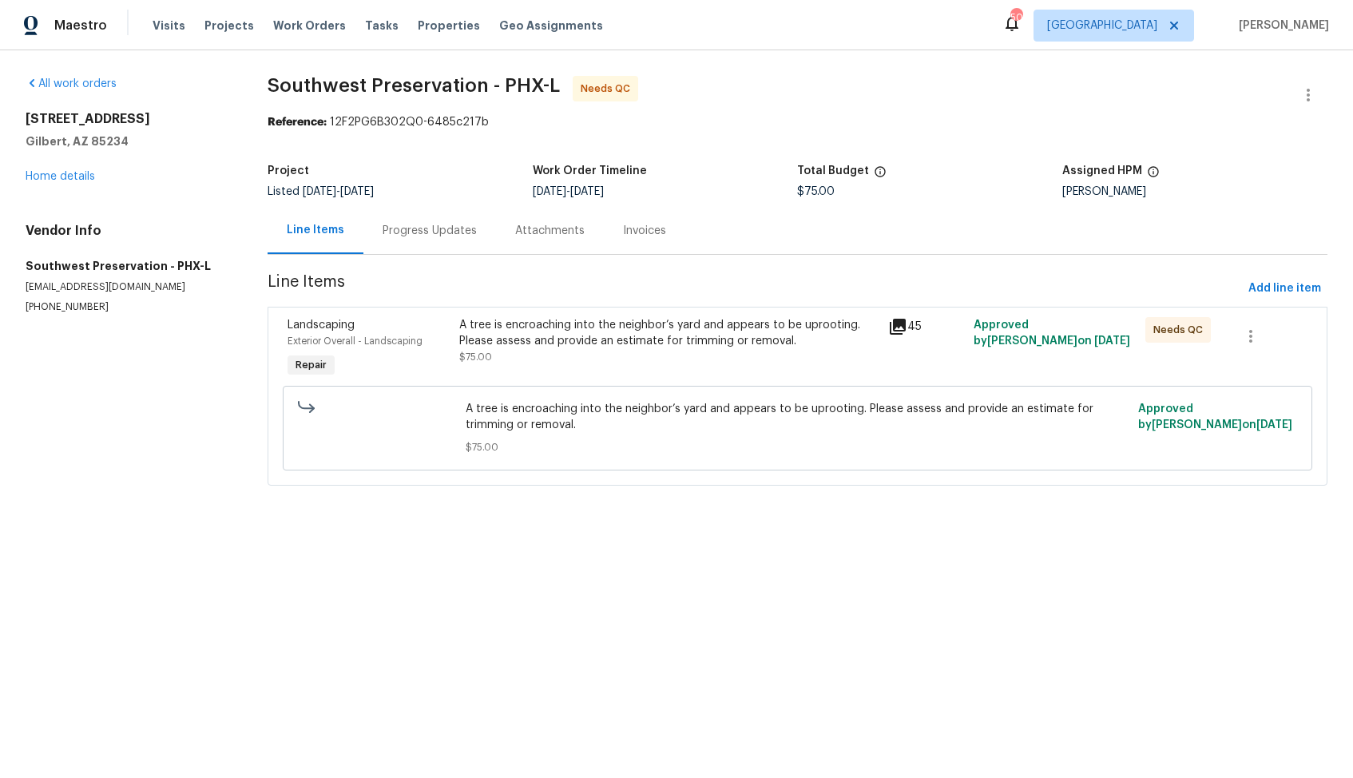
click at [565, 336] on div "A tree is encroaching into the neighbor’s yard and appears to be uprooting. Ple…" at bounding box center [668, 333] width 419 height 32
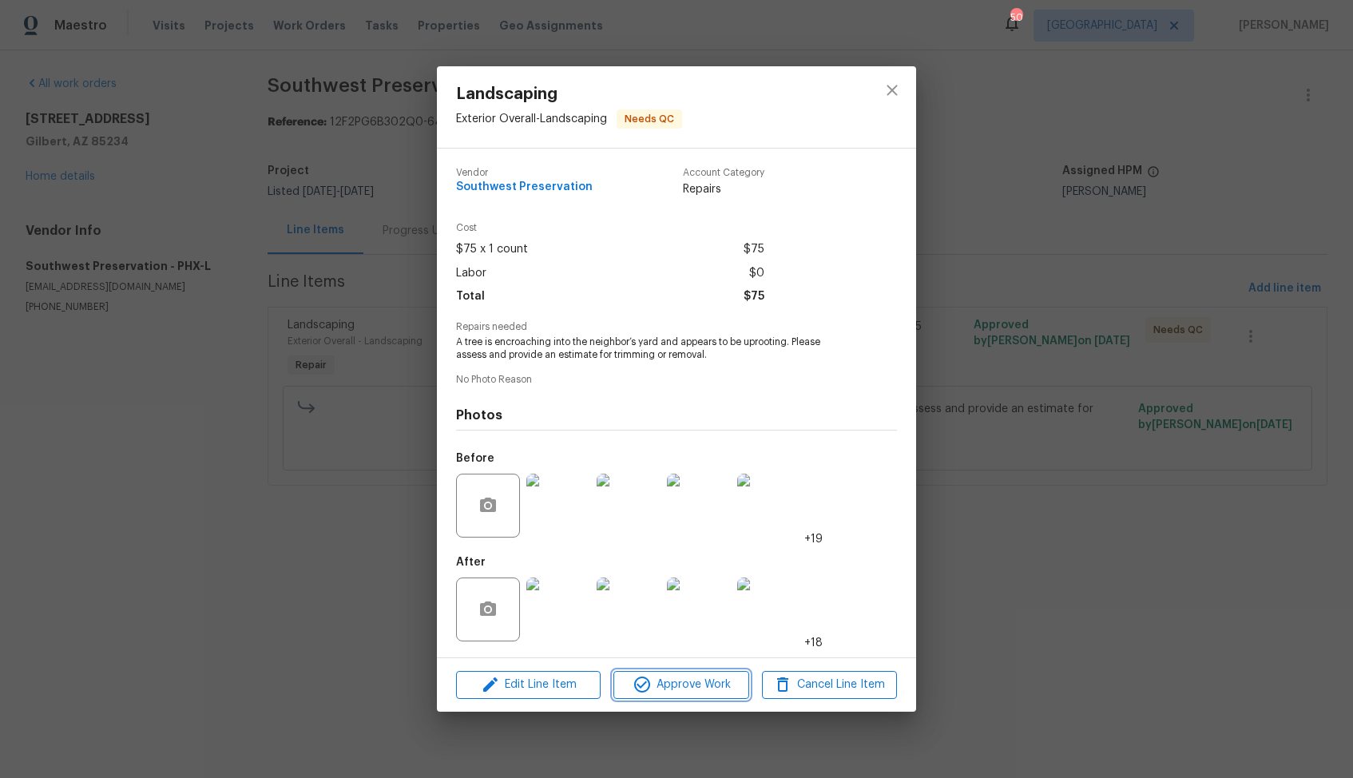
click at [649, 689] on icon "button" at bounding box center [642, 684] width 19 height 19
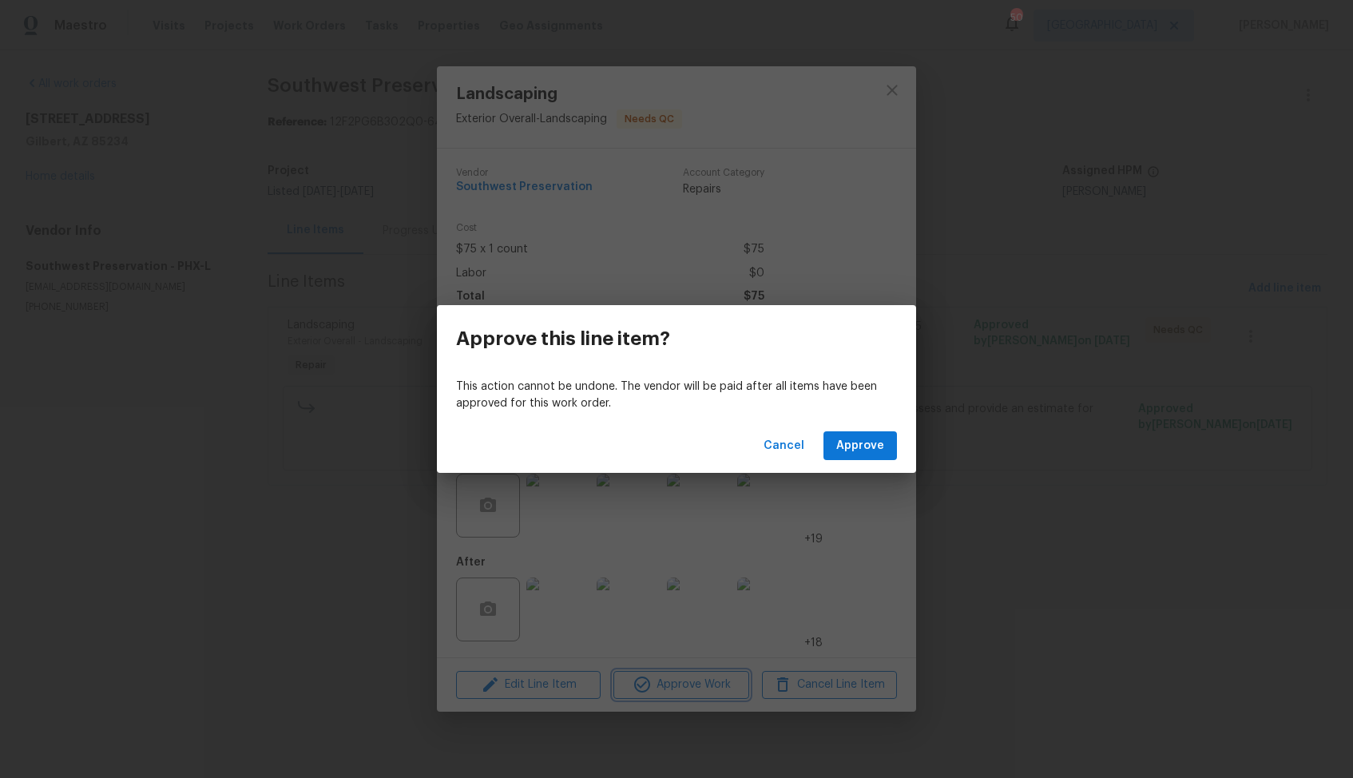
click at [1070, 312] on div "Approve this line item? This action cannot be undone. The vendor will be paid a…" at bounding box center [676, 389] width 1353 height 778
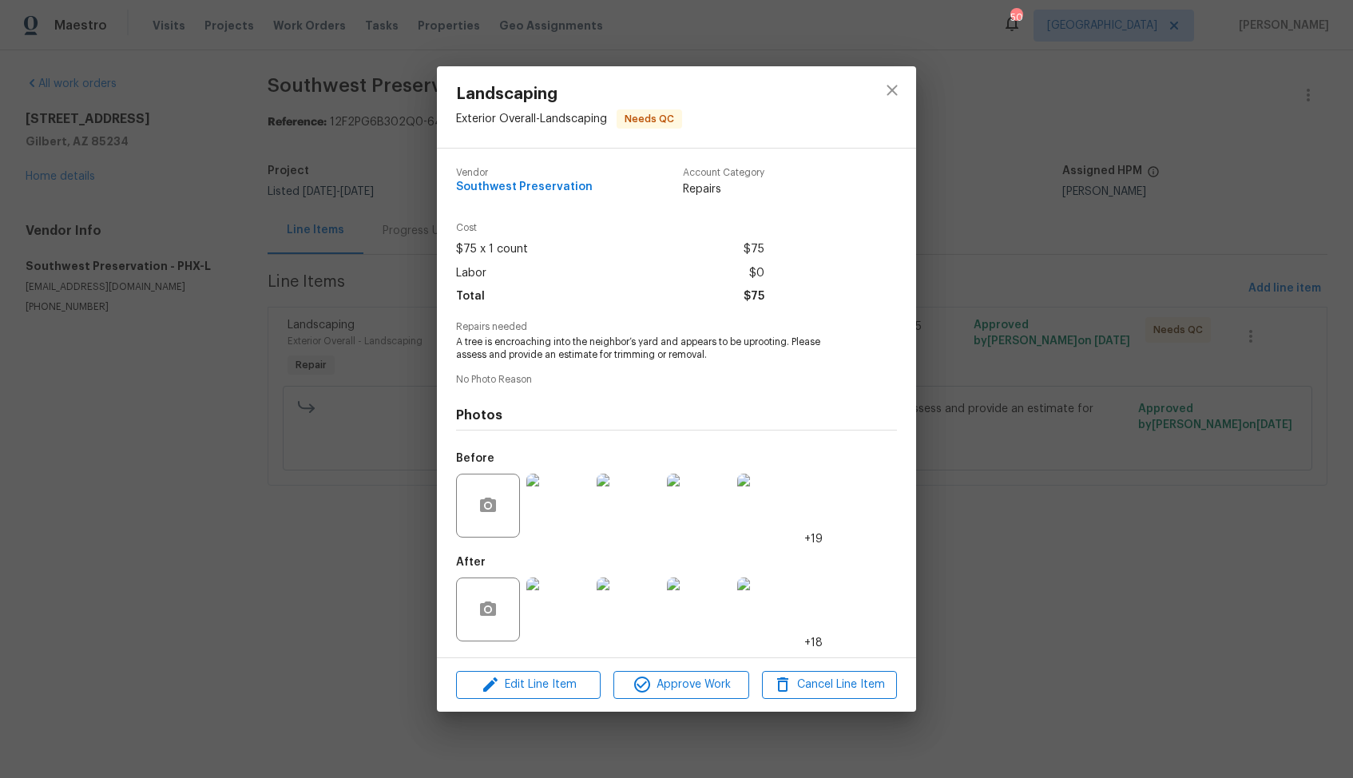
click at [1070, 312] on div "Landscaping Exterior Overall - Landscaping Needs QC Vendor Southwest Preservati…" at bounding box center [676, 389] width 1353 height 778
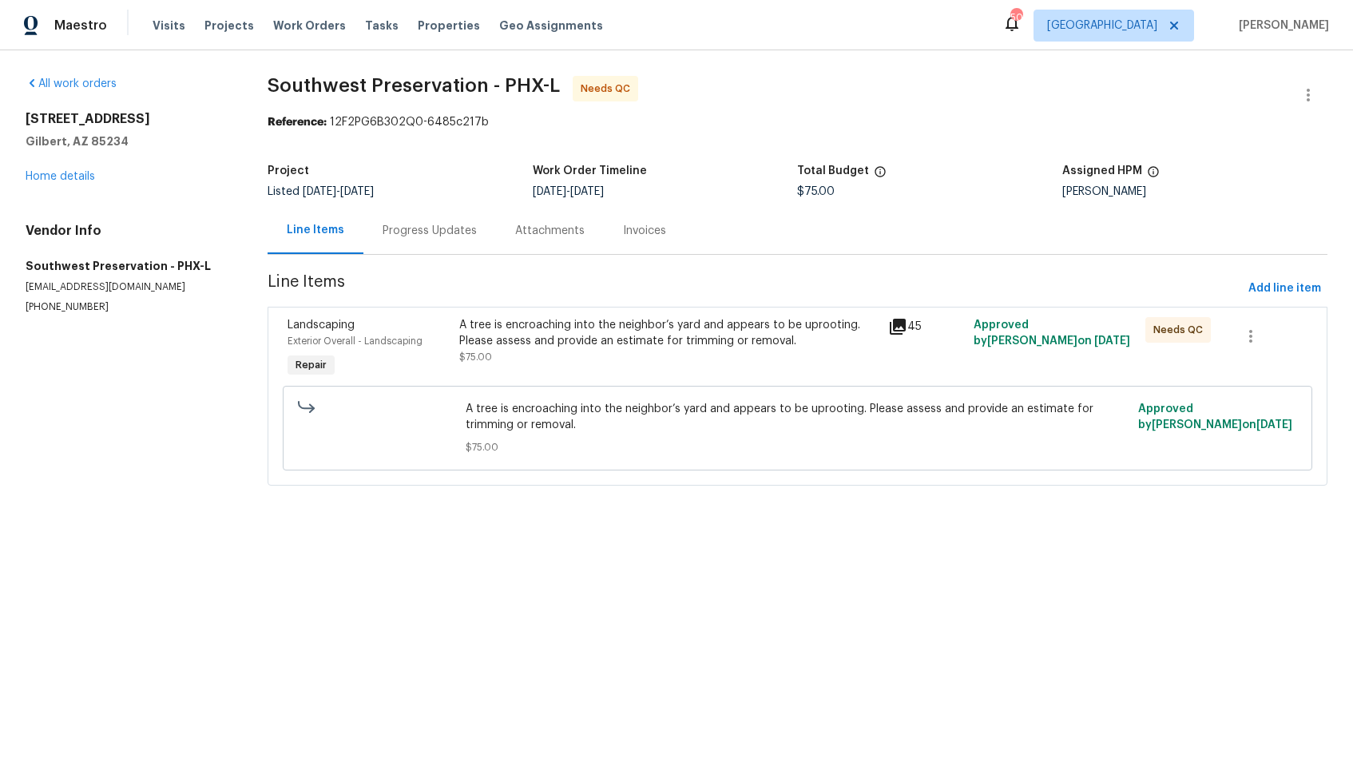
click at [424, 252] on div "Progress Updates" at bounding box center [429, 230] width 133 height 47
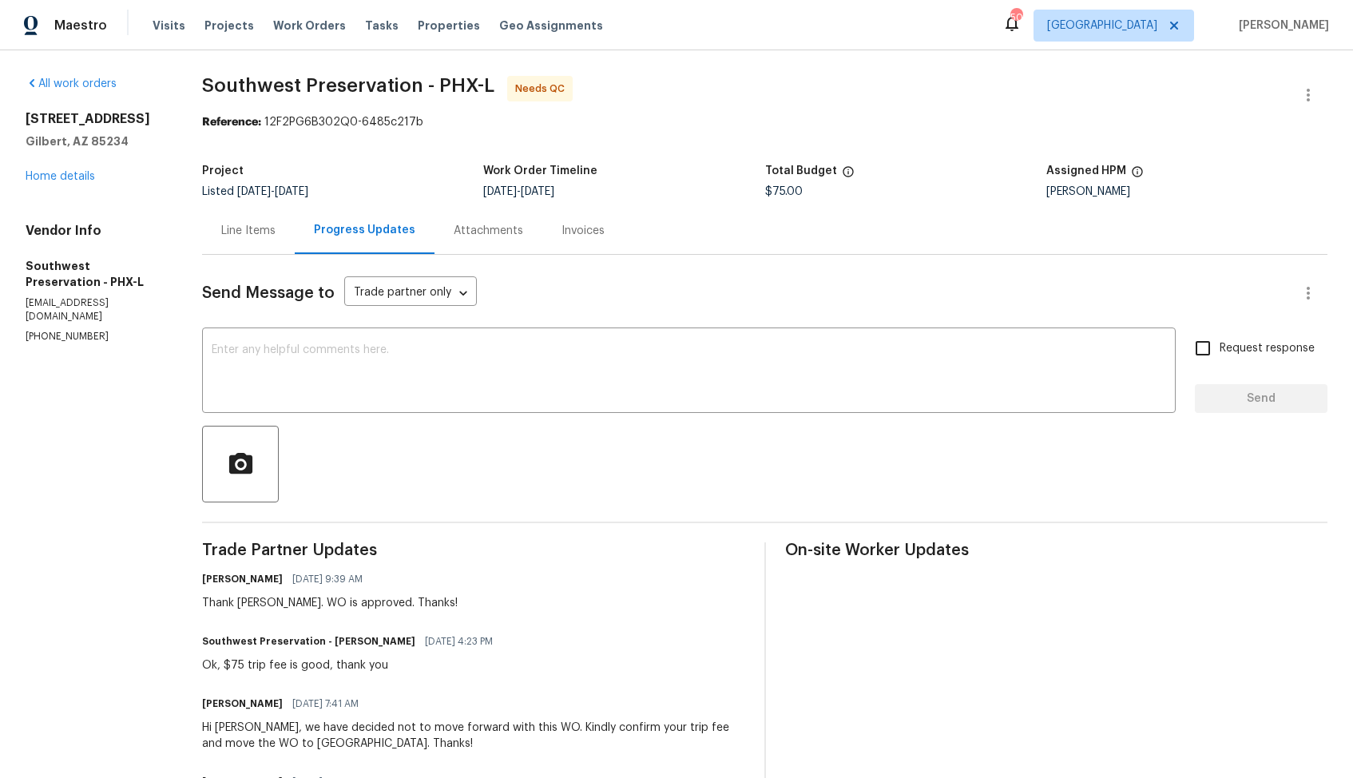
click at [243, 223] on div "Line Items" at bounding box center [248, 231] width 54 height 16
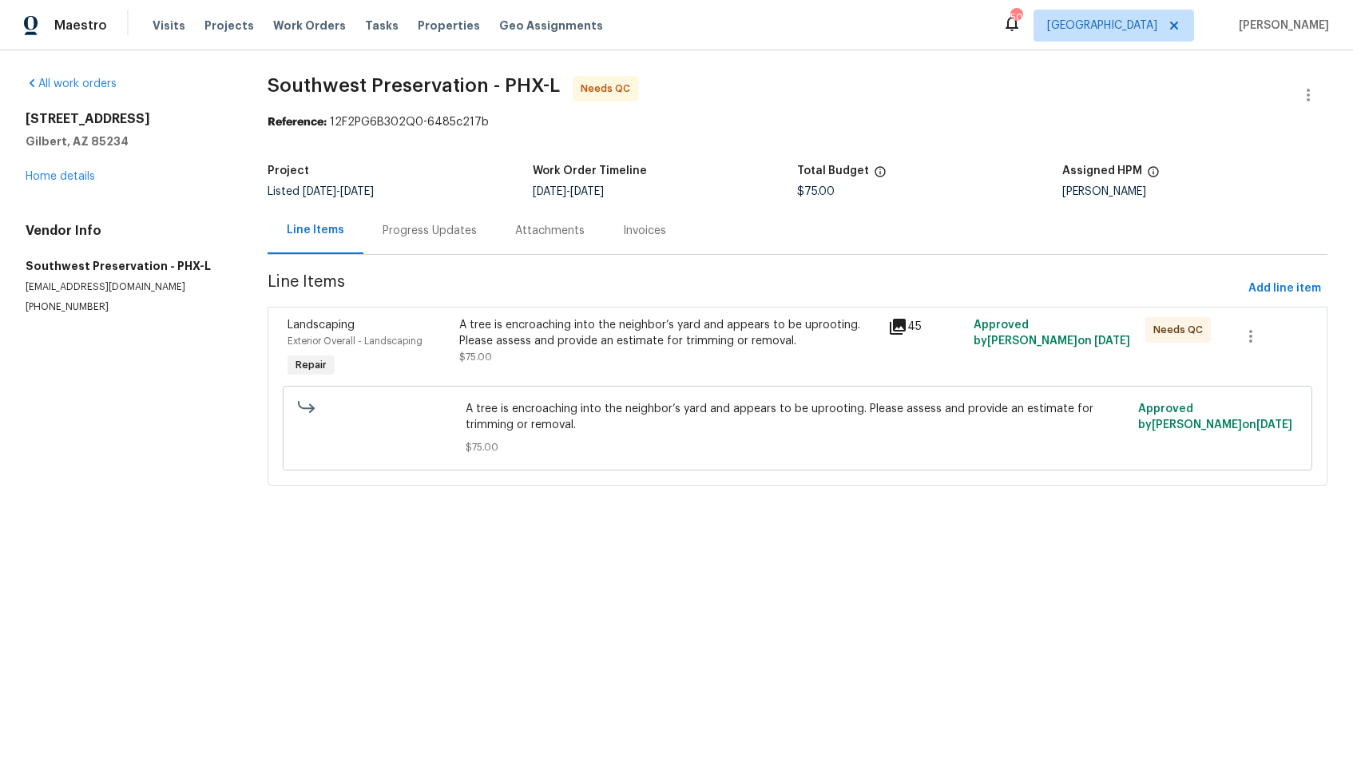
click at [523, 378] on div "A tree is encroaching into the neighbor’s yard and appears to be uprooting. Ple…" at bounding box center [669, 348] width 429 height 73
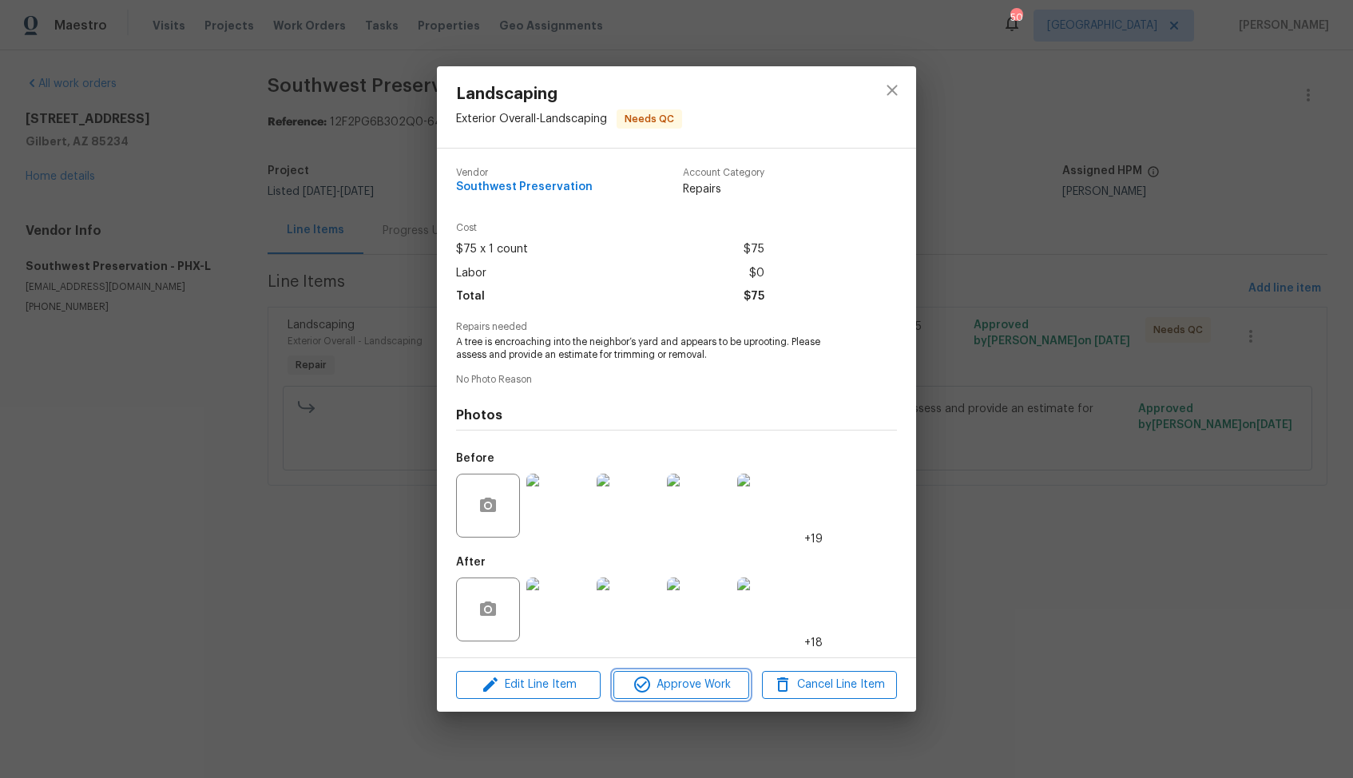
click at [674, 689] on span "Approve Work" at bounding box center [680, 685] width 125 height 20
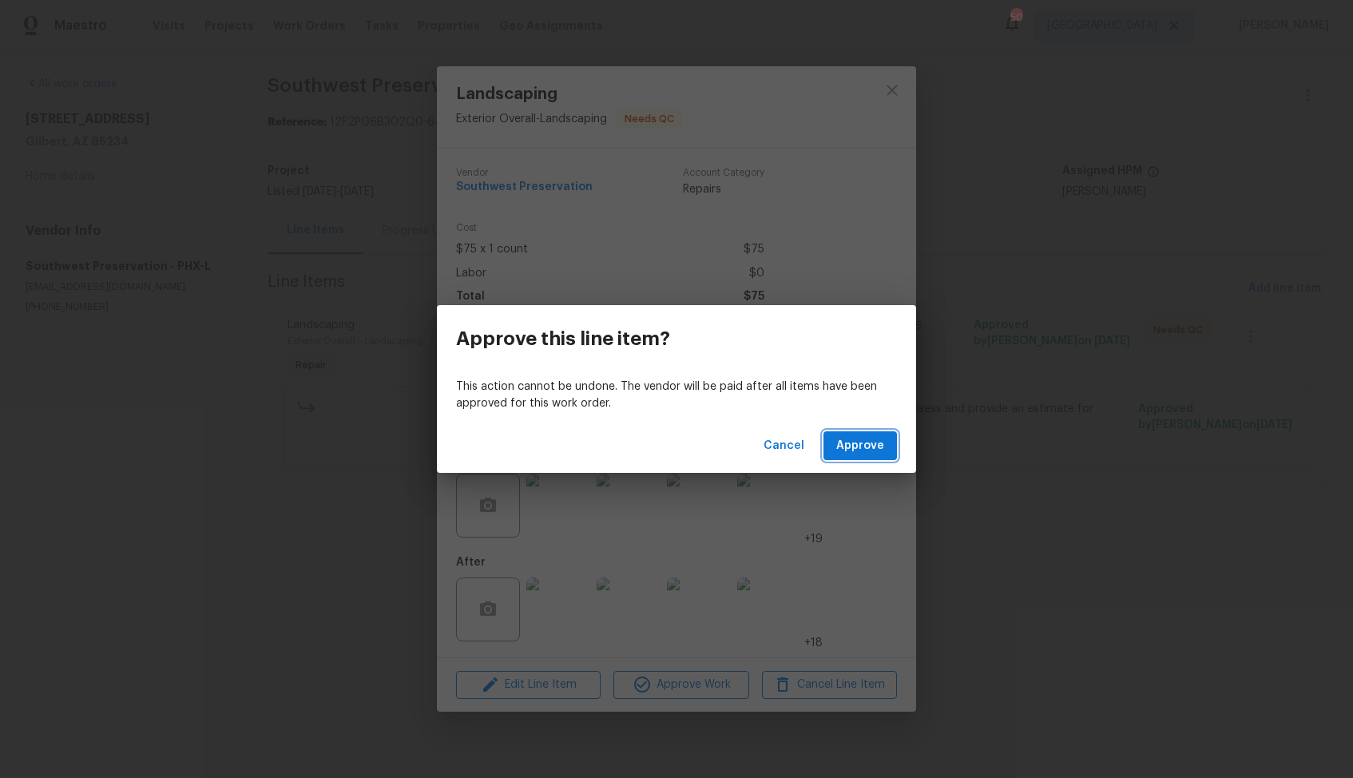
click at [862, 447] on span "Approve" at bounding box center [860, 446] width 48 height 20
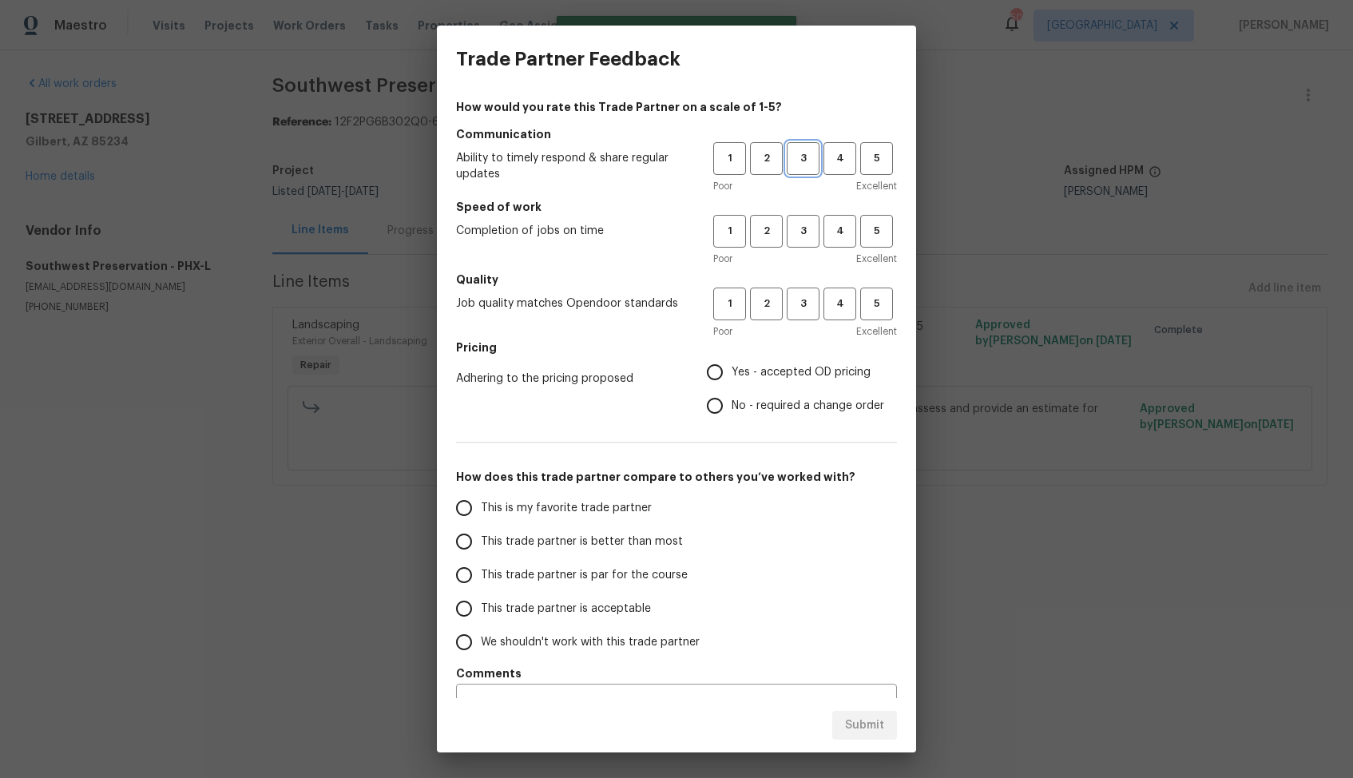
click at [800, 167] on span "3" at bounding box center [804, 158] width 30 height 18
click at [798, 211] on h5 "Speed of work" at bounding box center [676, 207] width 441 height 16
click at [799, 230] on span "3" at bounding box center [804, 231] width 30 height 18
click at [804, 308] on span "3" at bounding box center [804, 304] width 30 height 18
click at [744, 403] on span "No - required a change order" at bounding box center [808, 406] width 153 height 17
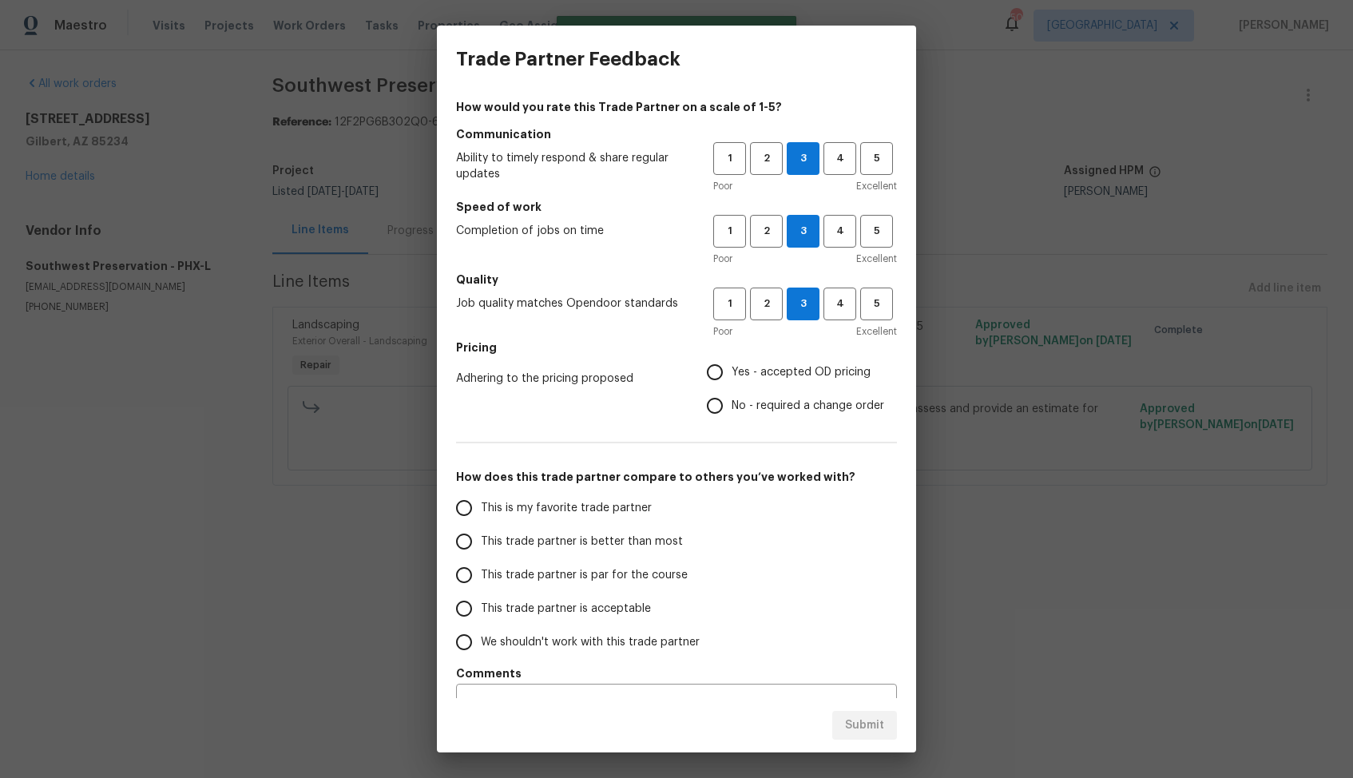
click at [732, 403] on input "No - required a change order" at bounding box center [715, 406] width 34 height 34
radio input "true"
click at [722, 377] on input "Yes - accepted OD pricing" at bounding box center [715, 373] width 34 height 34
radio input "true"
click at [572, 545] on span "This trade partner is better than most" at bounding box center [582, 542] width 202 height 17
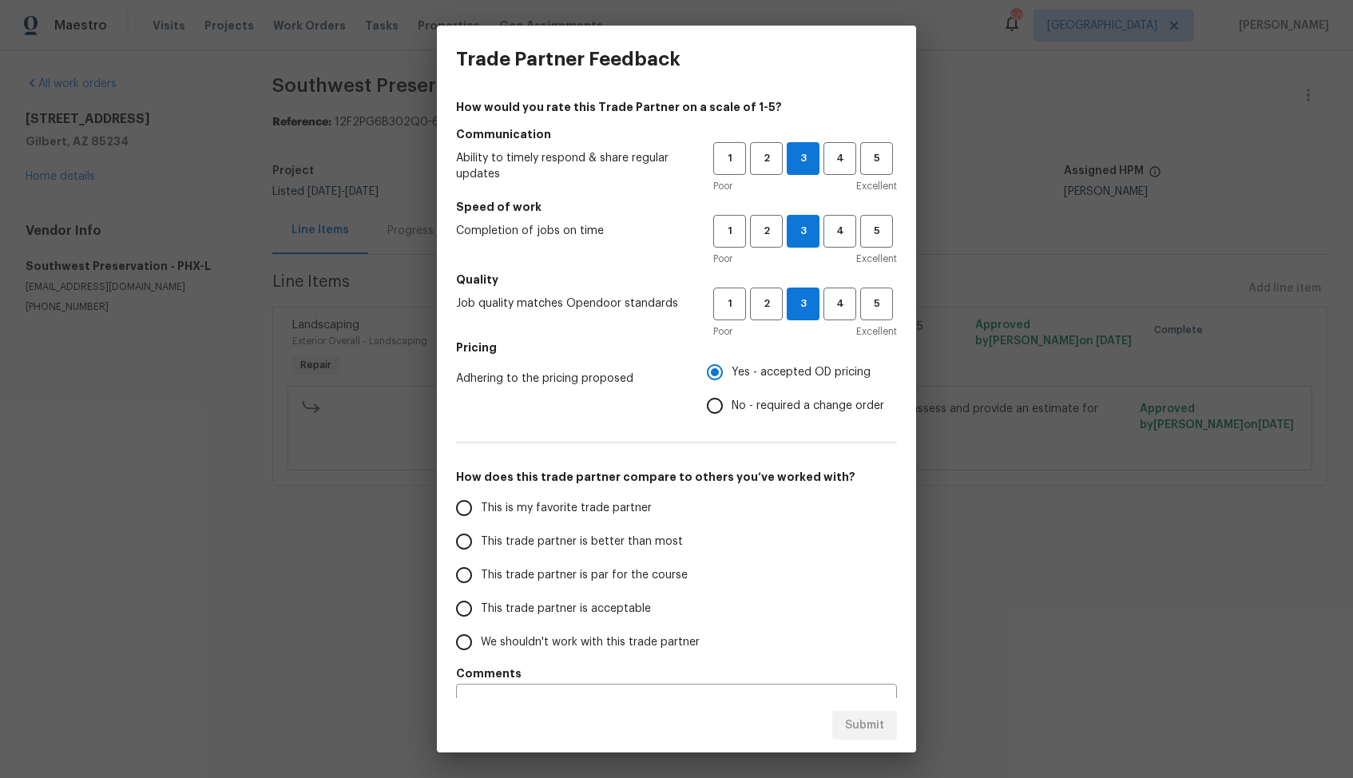
click at [481, 545] on input "This trade partner is better than most" at bounding box center [464, 542] width 34 height 34
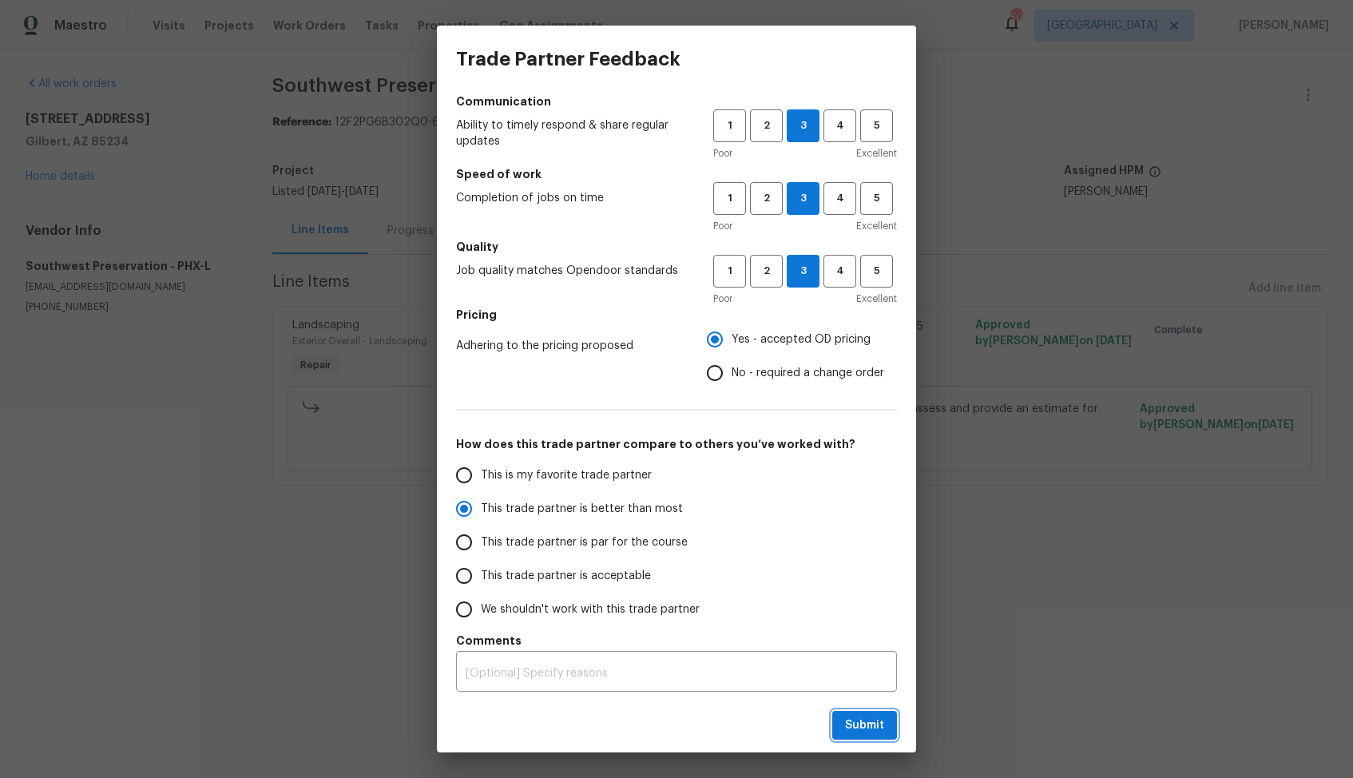
click at [864, 731] on span "Submit" at bounding box center [864, 726] width 39 height 20
radio input "true"
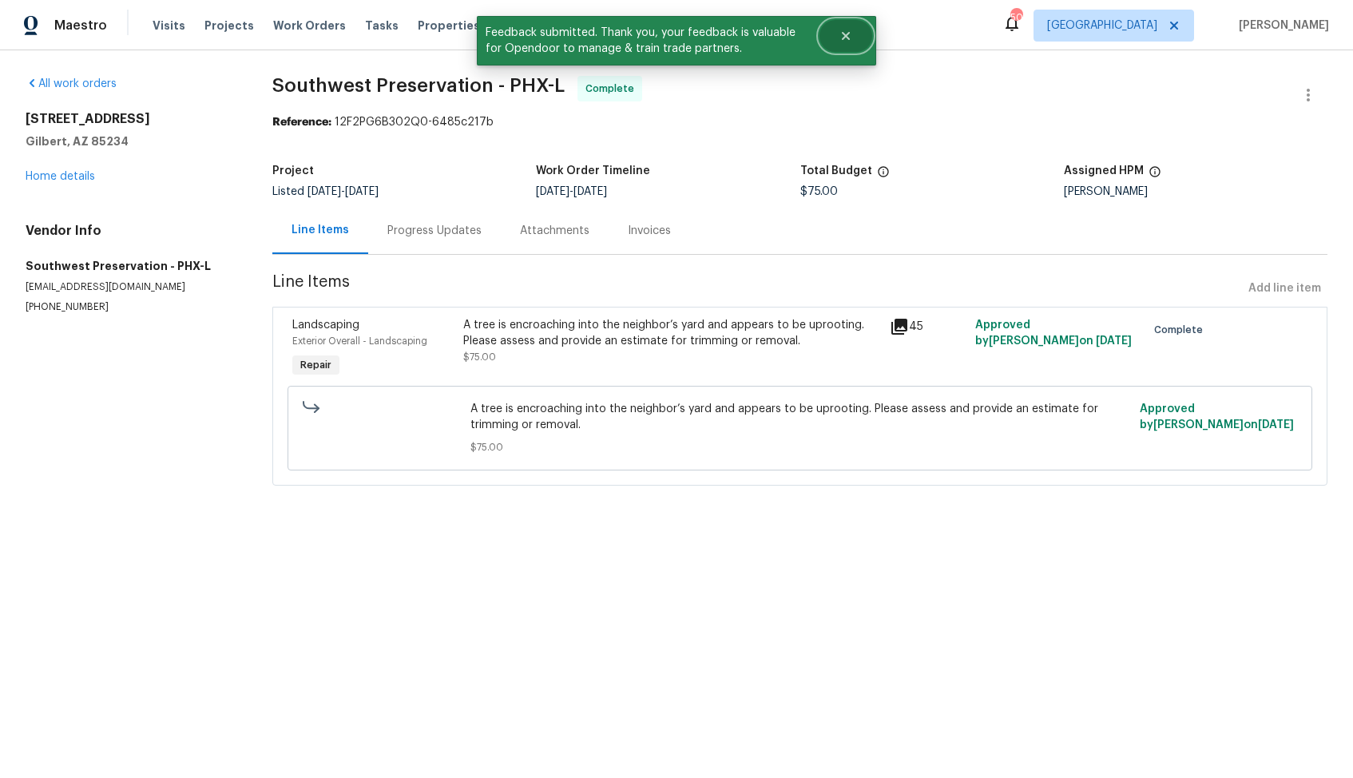
click at [852, 44] on button "Close" at bounding box center [846, 36] width 53 height 32
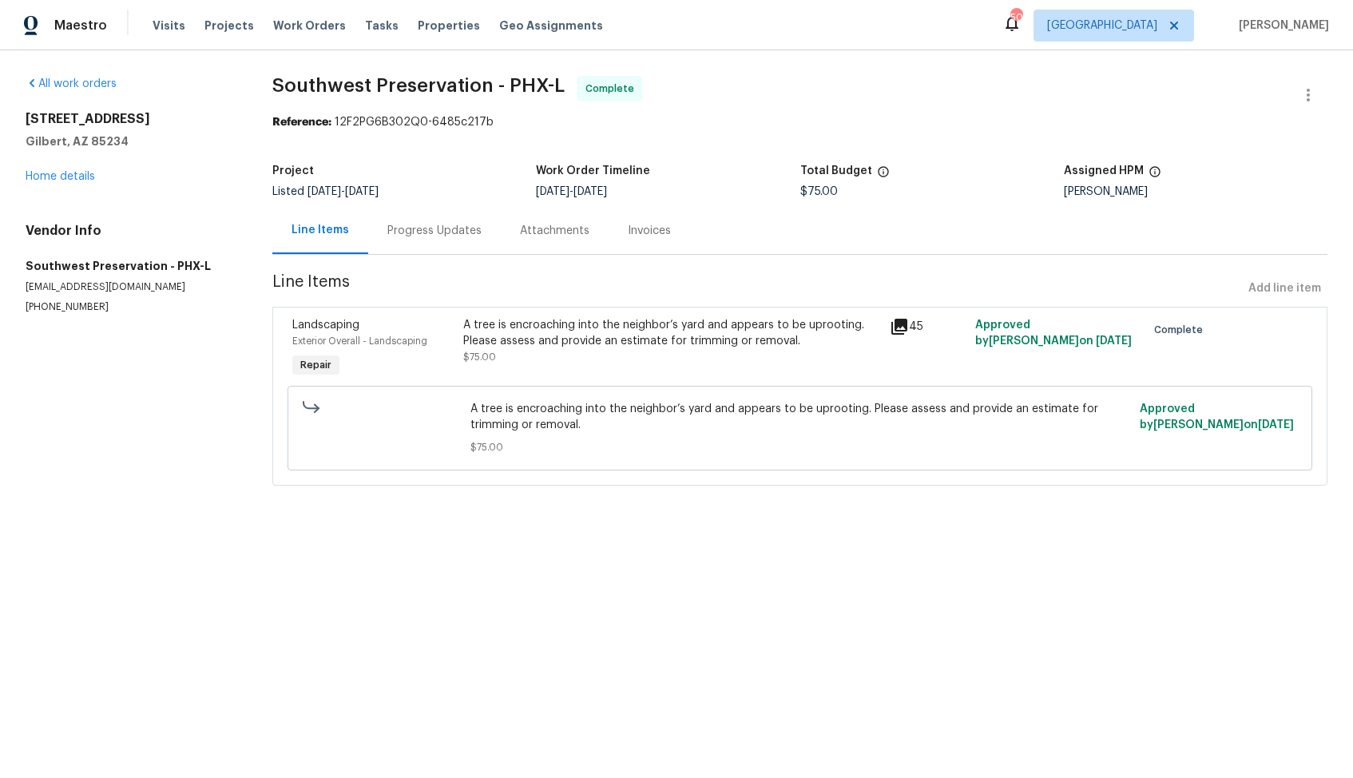
click at [447, 236] on div "Progress Updates" at bounding box center [434, 231] width 94 height 16
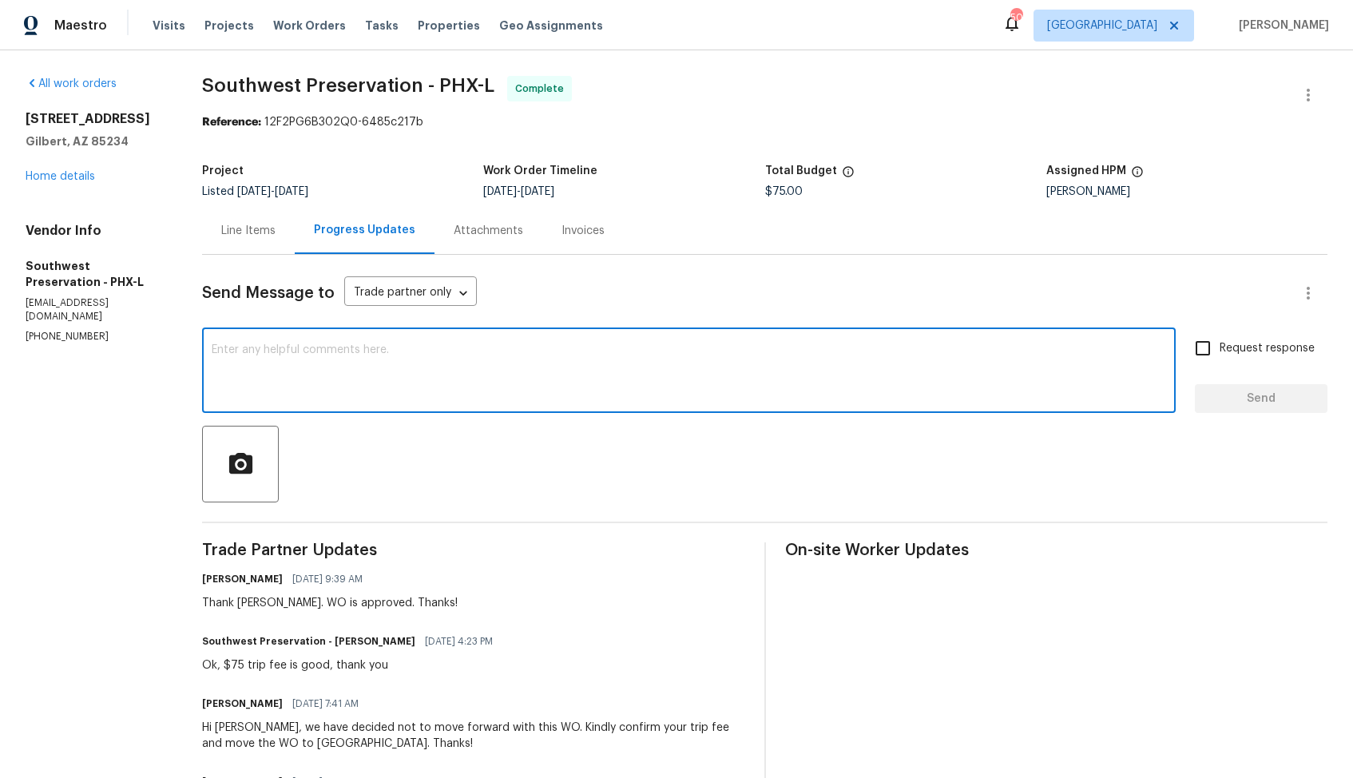
click at [375, 368] on textarea at bounding box center [689, 372] width 955 height 56
click at [228, 244] on div "Line Items" at bounding box center [248, 230] width 93 height 47
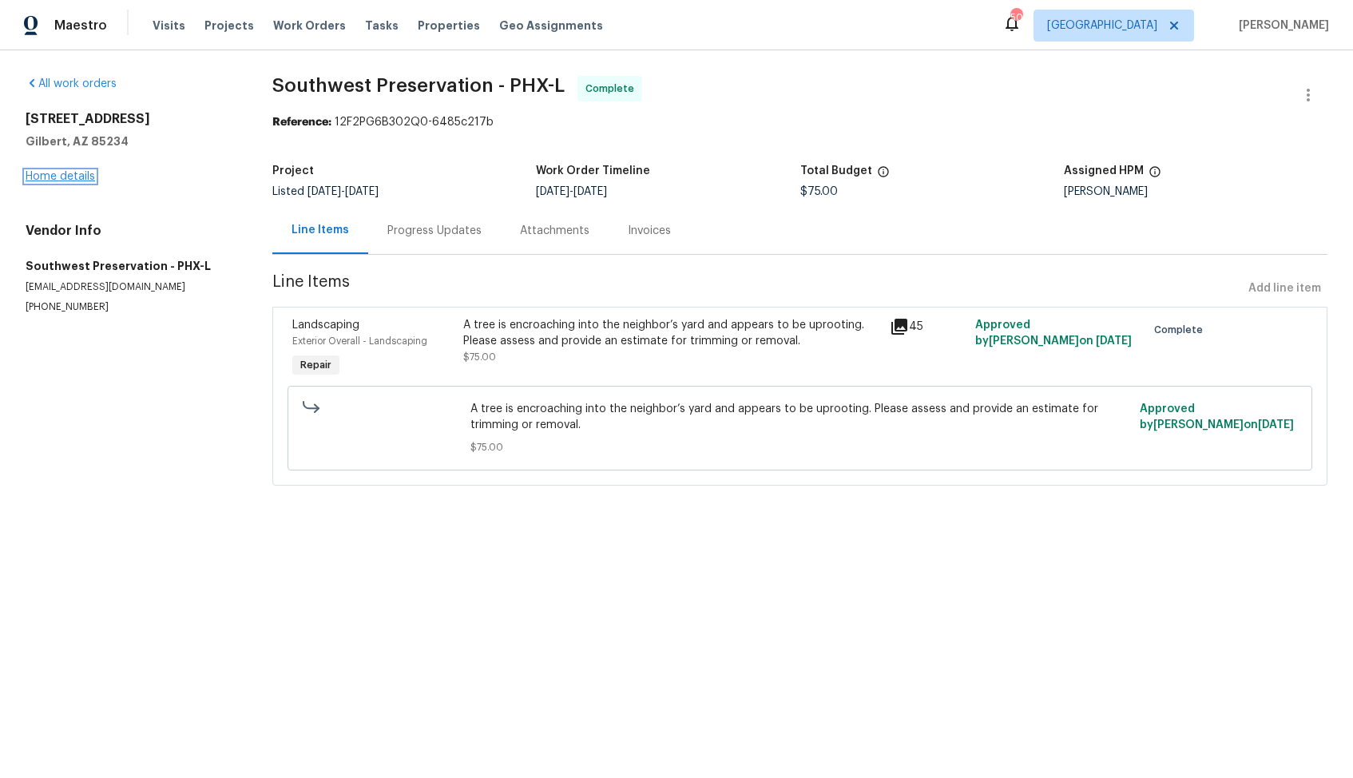
click at [75, 179] on link "Home details" at bounding box center [61, 176] width 70 height 11
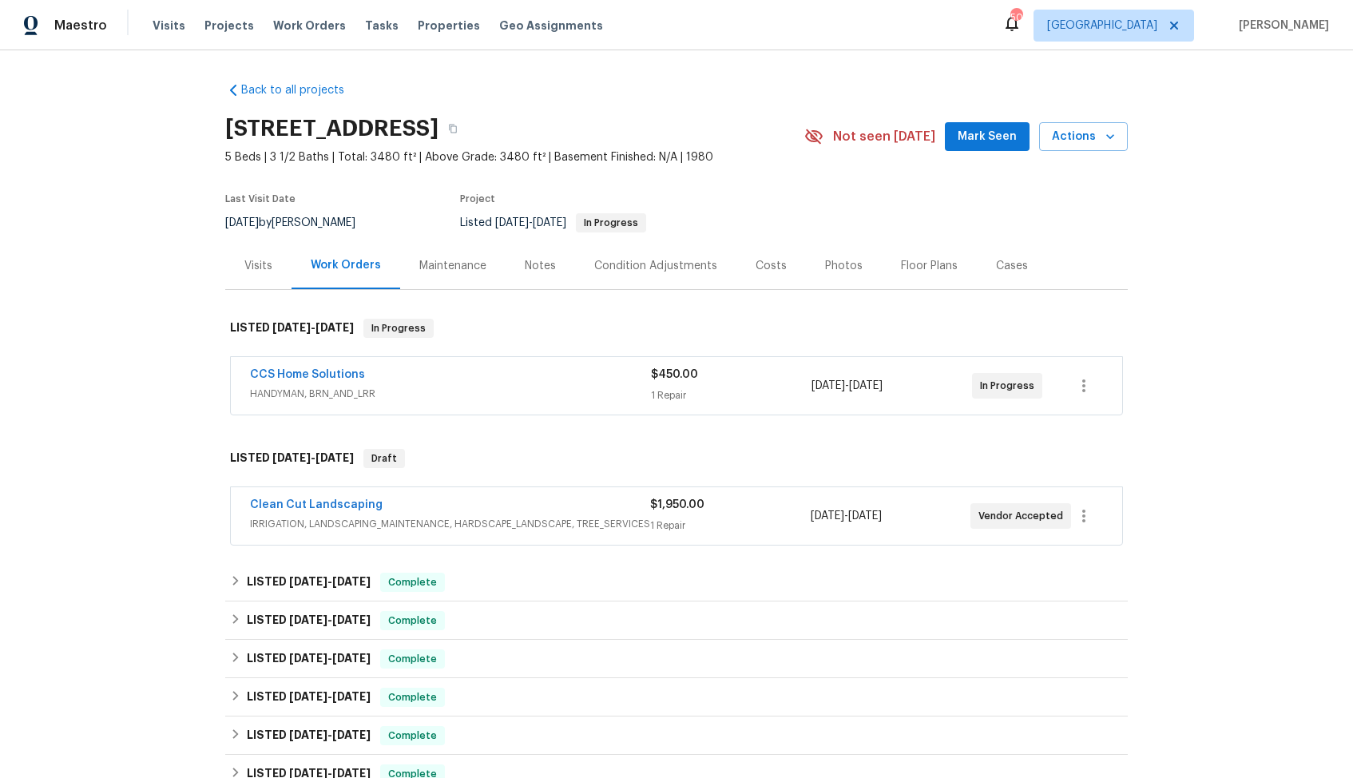
click at [382, 377] on div "CCS Home Solutions" at bounding box center [450, 376] width 401 height 19
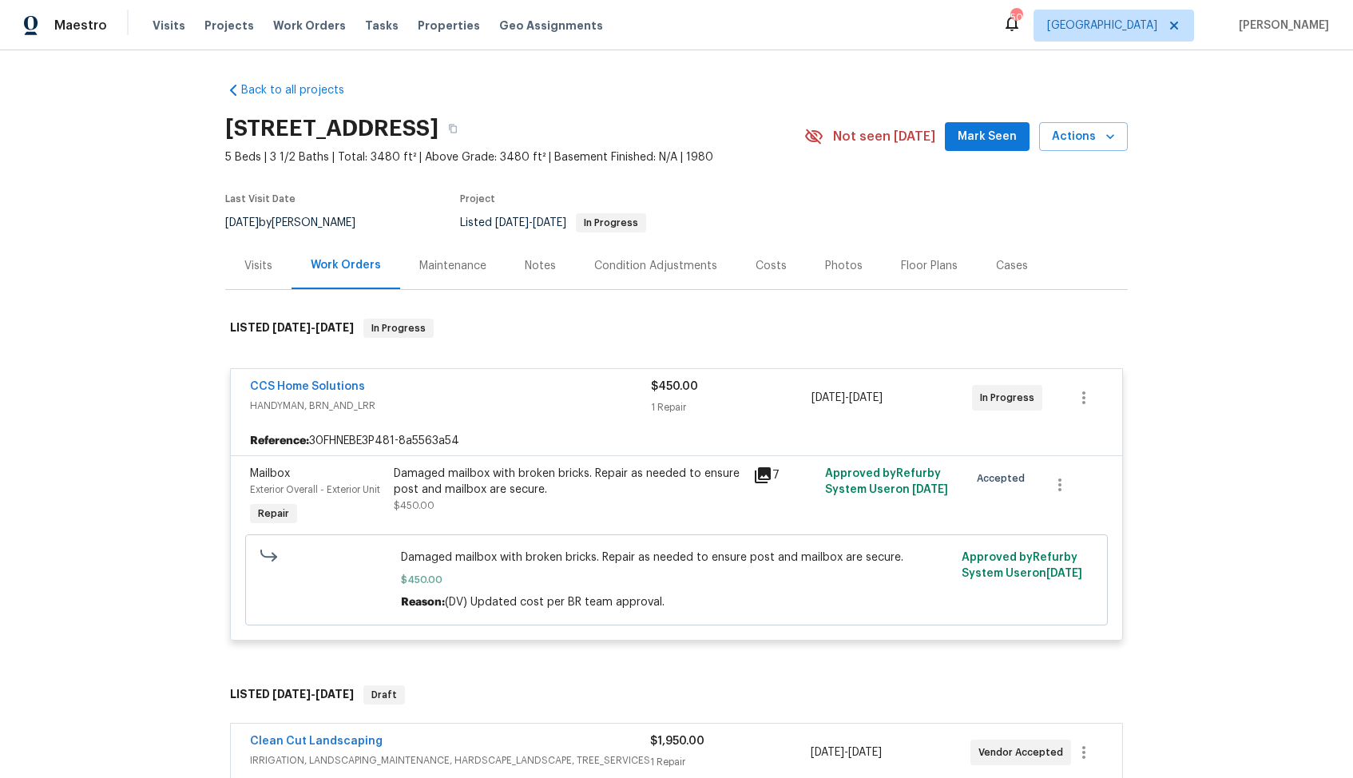
click at [460, 395] on div "CCS Home Solutions" at bounding box center [450, 388] width 401 height 19
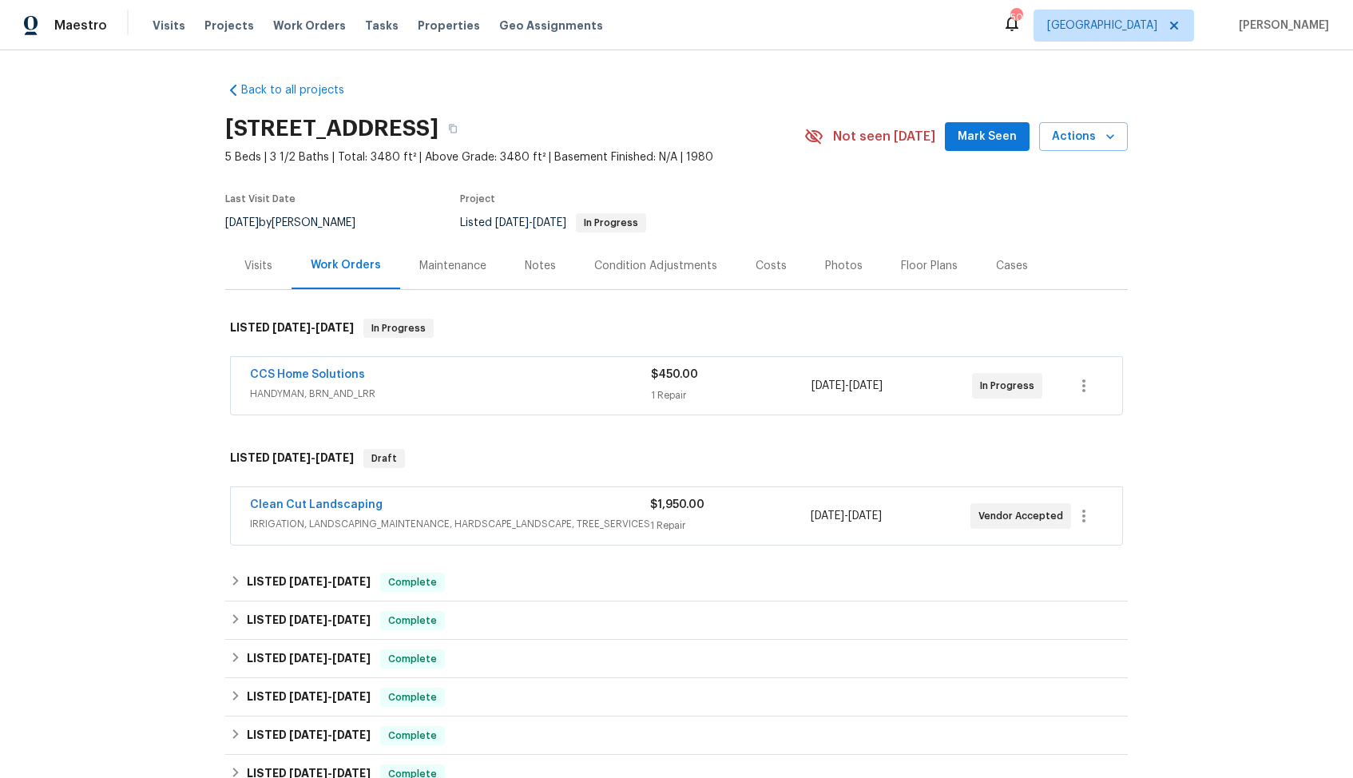
click at [439, 501] on div "Clean Cut Landscaping" at bounding box center [450, 506] width 400 height 19
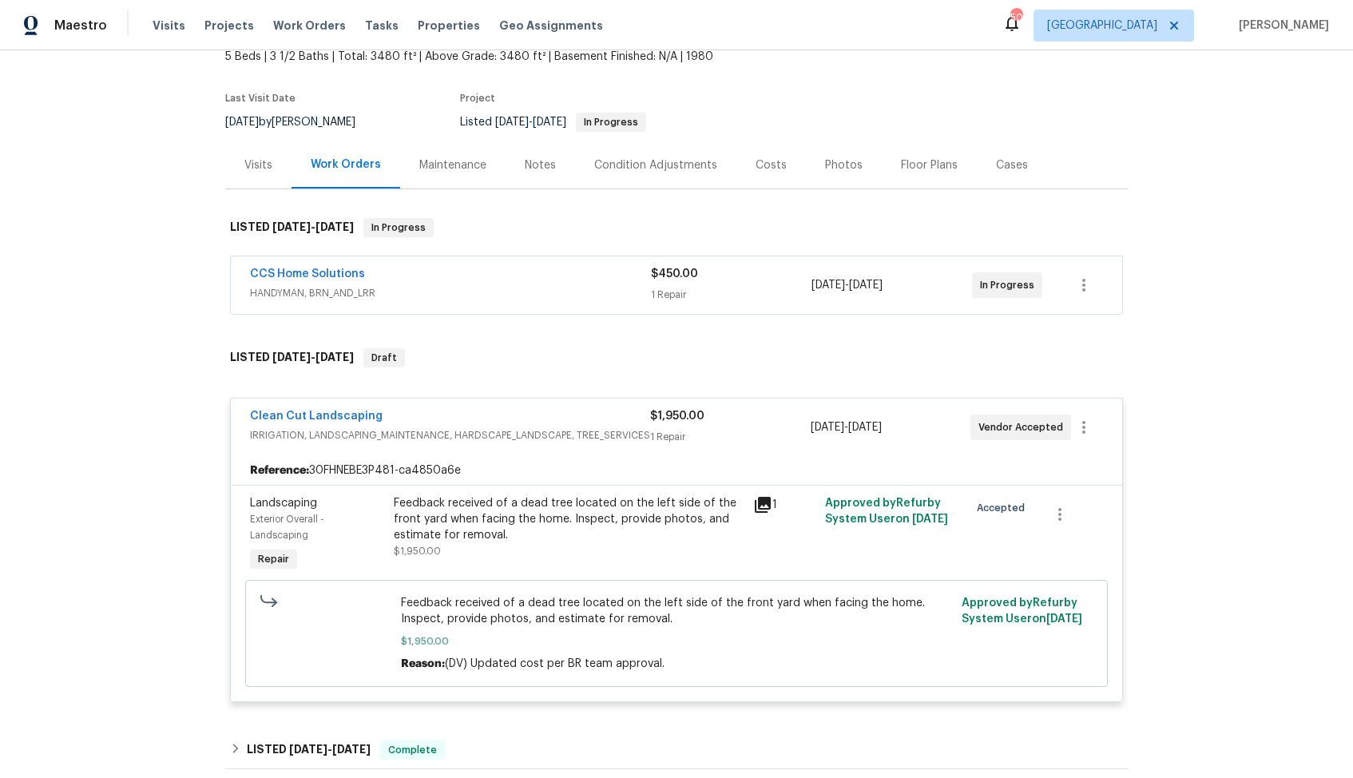
scroll to position [100, 0]
click at [453, 423] on div "Clean Cut Landscaping" at bounding box center [450, 418] width 400 height 19
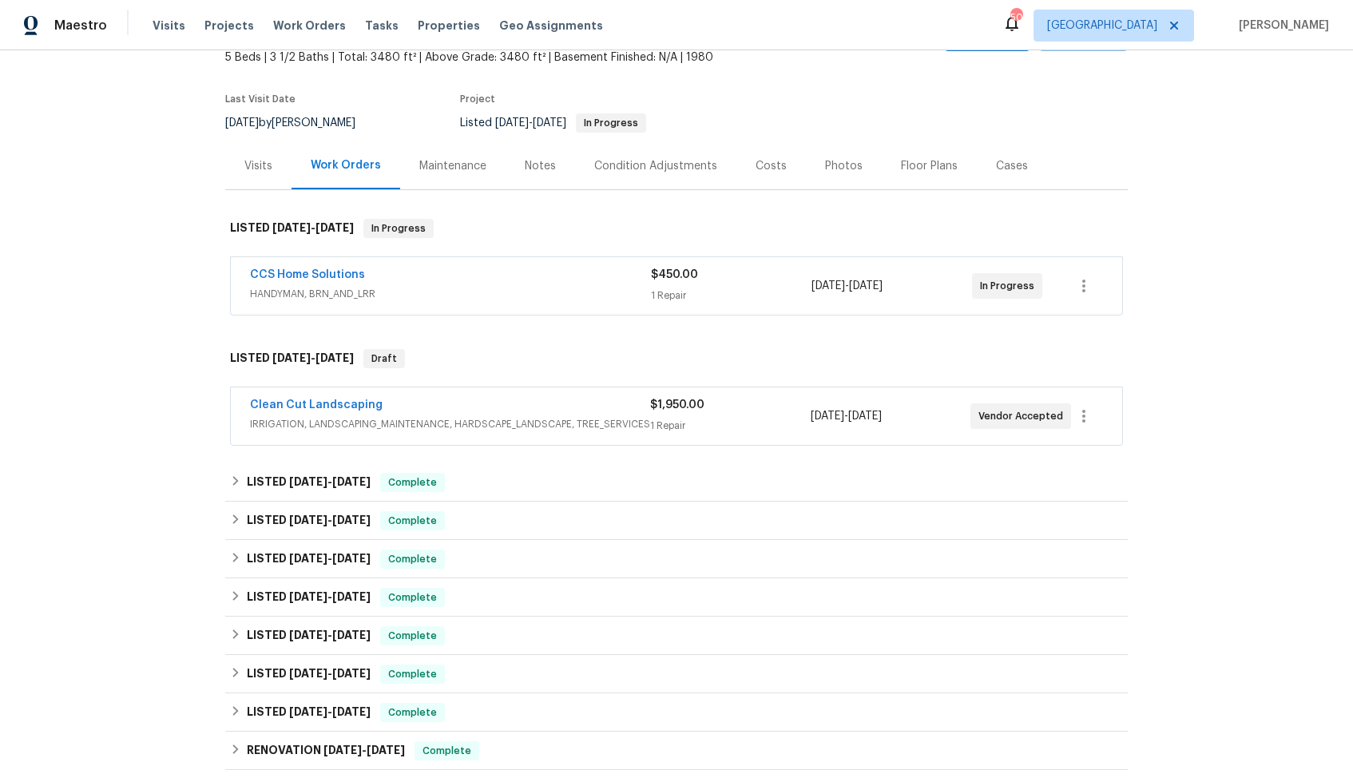
scroll to position [375, 0]
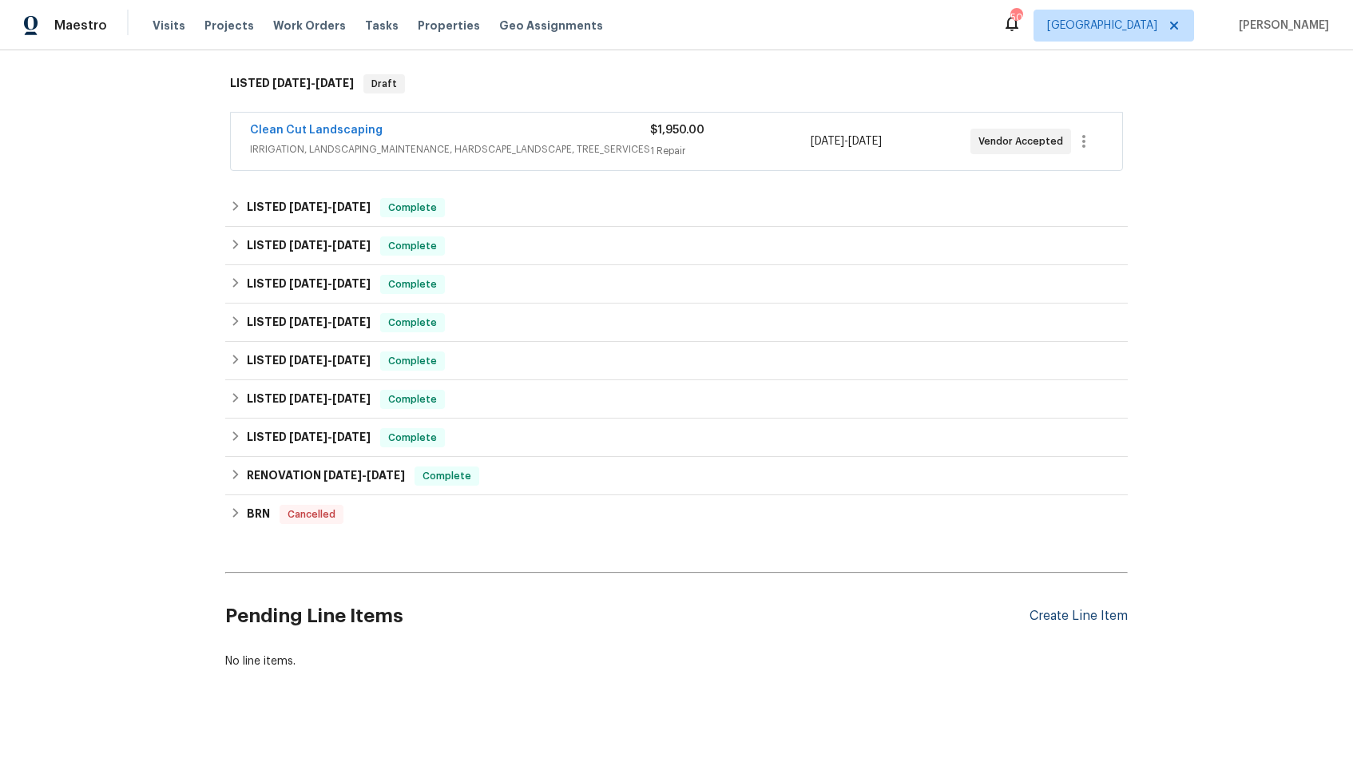
click at [1072, 618] on div "Create Line Item" at bounding box center [1079, 616] width 98 height 15
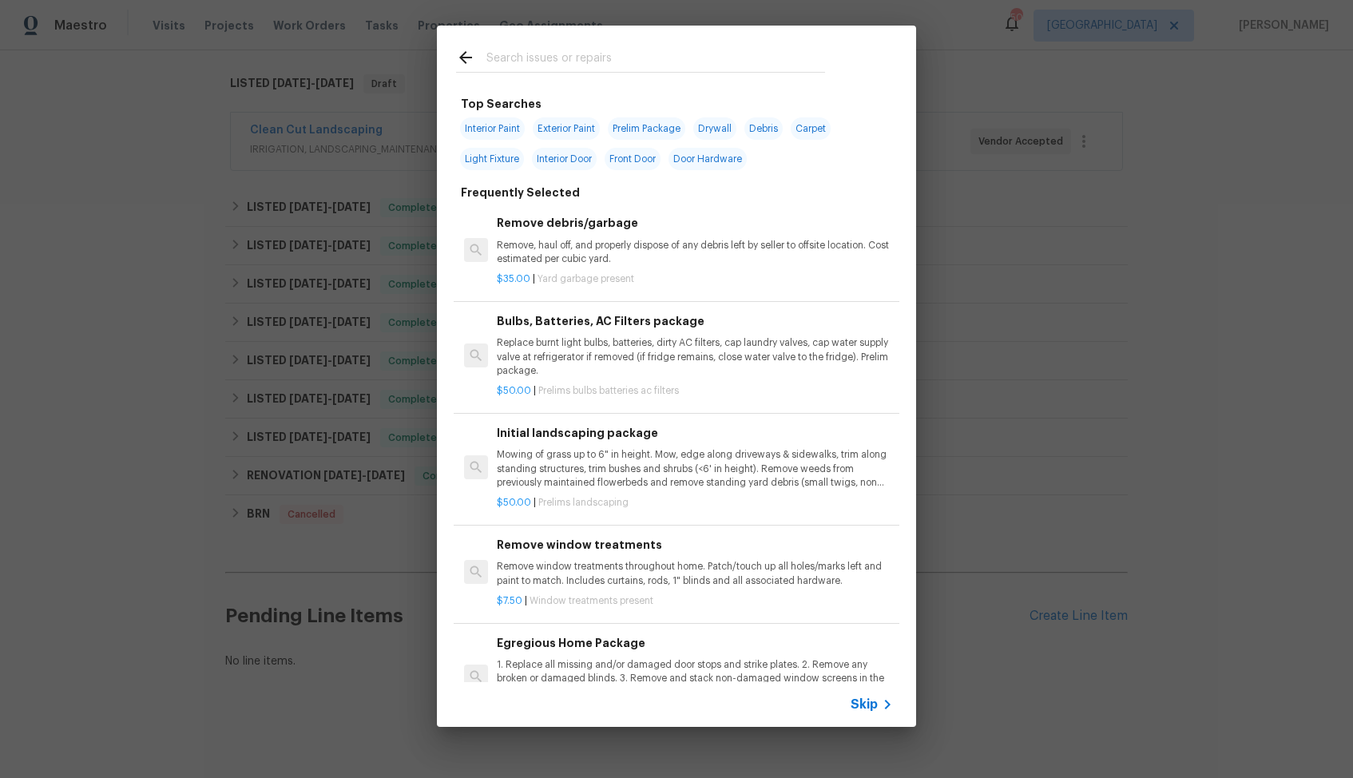
click at [599, 66] on input "text" at bounding box center [656, 60] width 339 height 24
type input "pool"
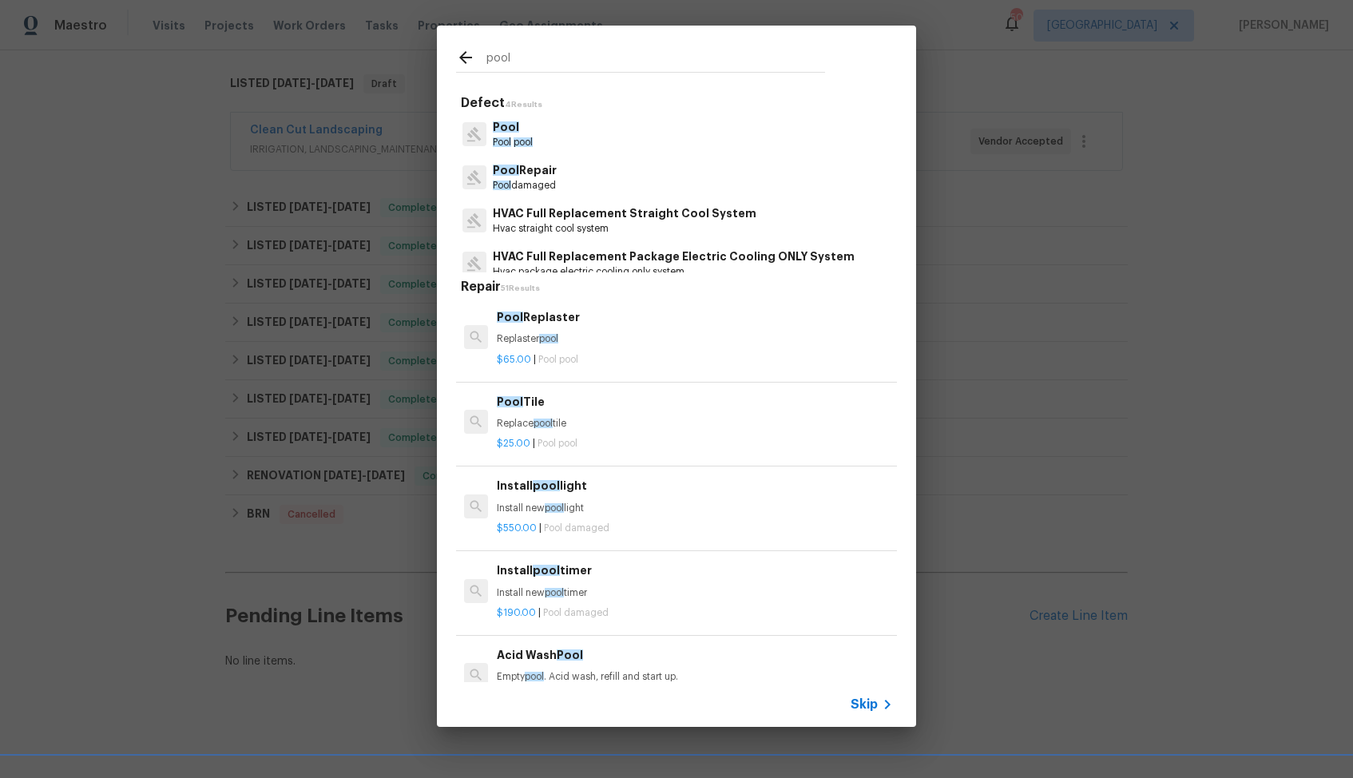
click at [543, 171] on p "Pool Repair" at bounding box center [525, 170] width 64 height 17
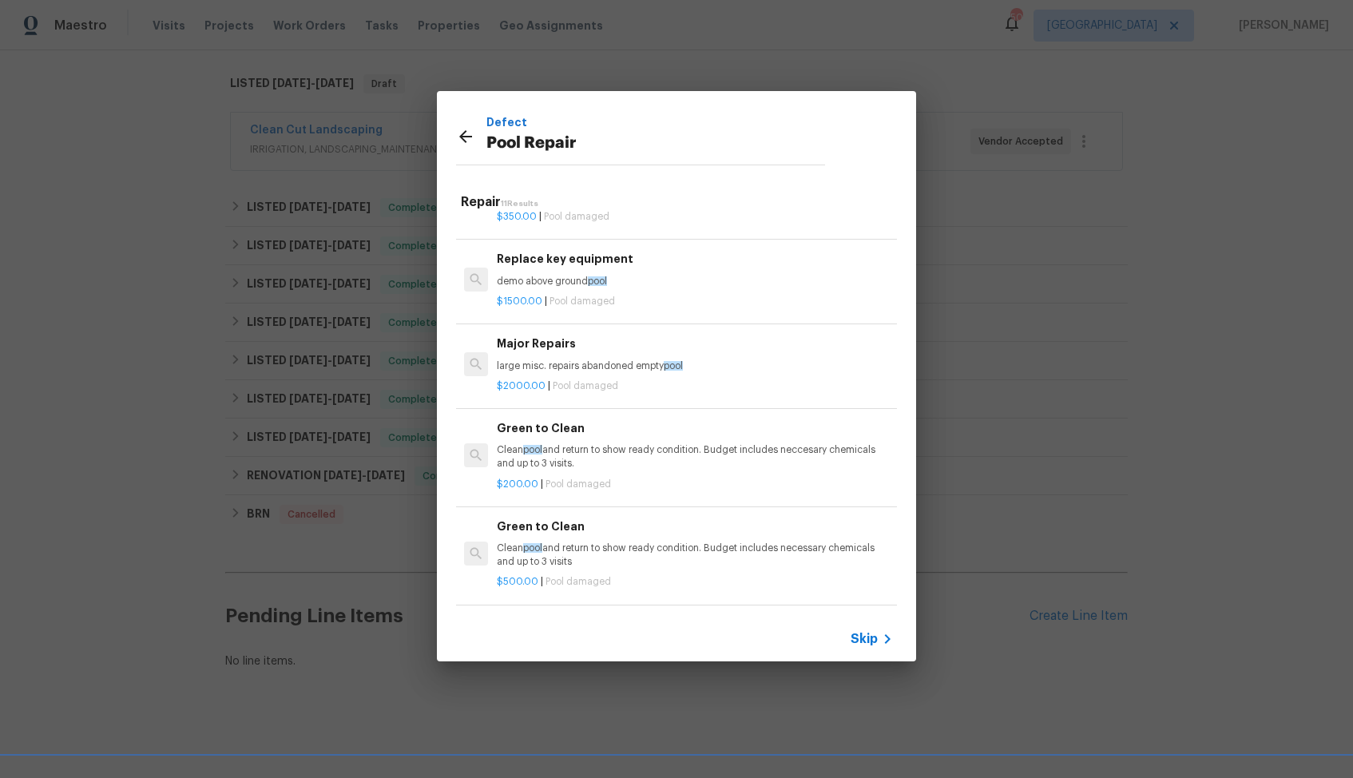
scroll to position [292, 0]
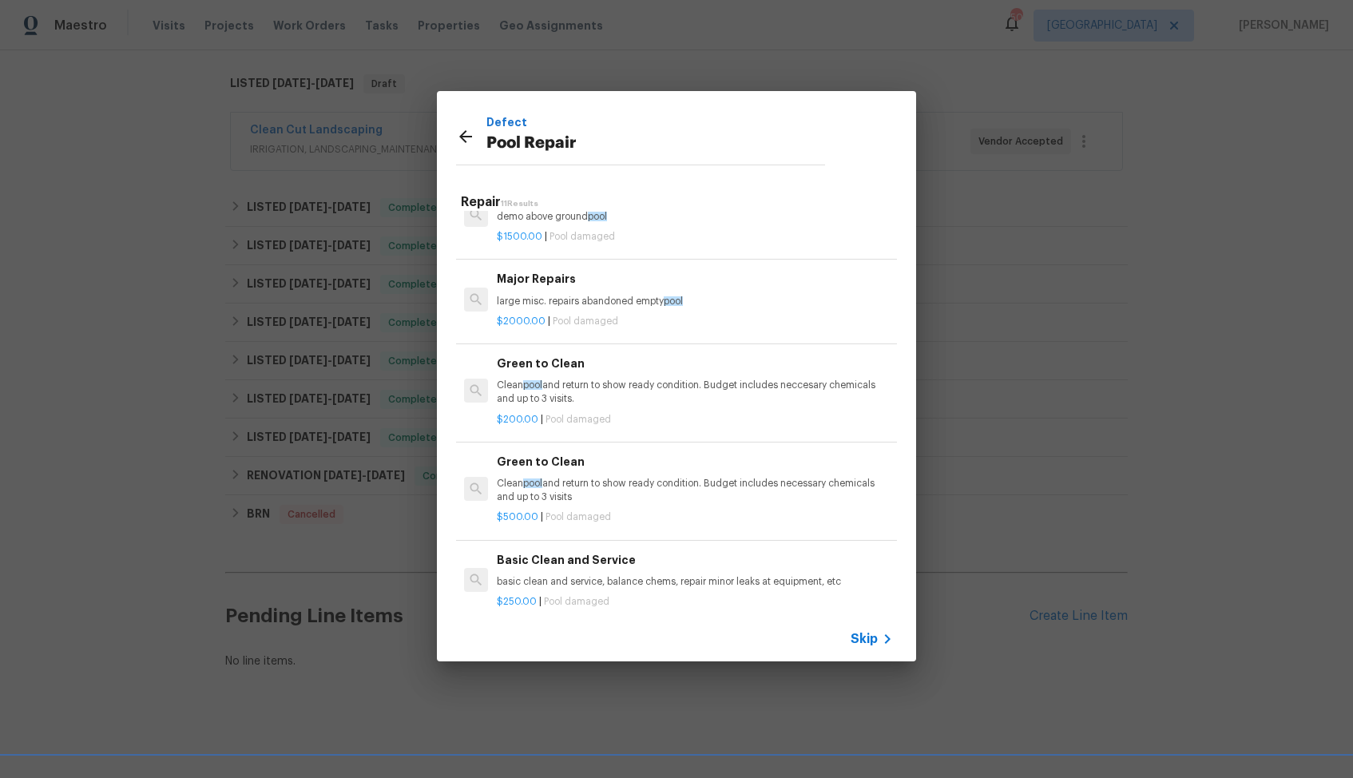
click at [571, 368] on h6 "Green to Clean" at bounding box center [695, 364] width 396 height 18
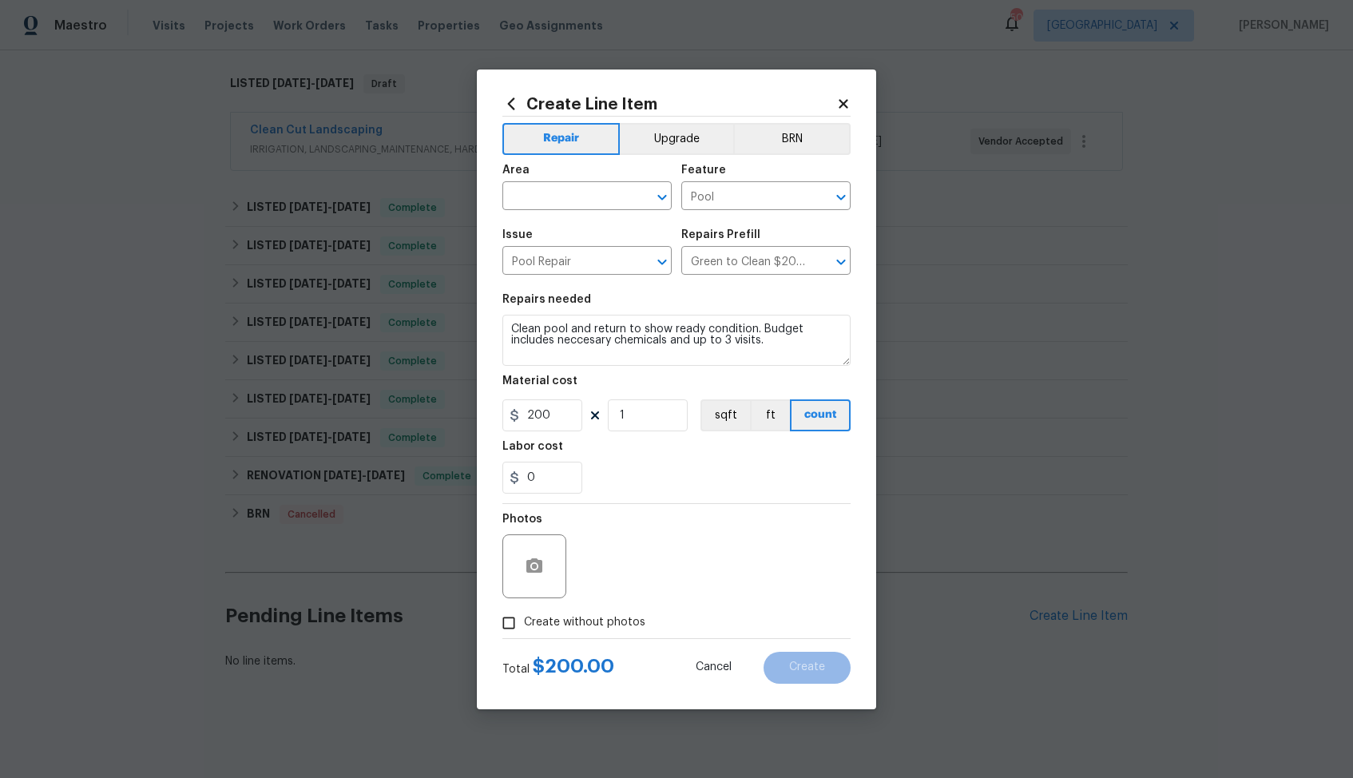
click at [578, 210] on span "Area ​" at bounding box center [587, 187] width 169 height 65
click at [583, 198] on input "text" at bounding box center [565, 197] width 125 height 25
click at [575, 264] on li "Exterior Overall" at bounding box center [587, 259] width 169 height 26
type input "Exterior Overall"
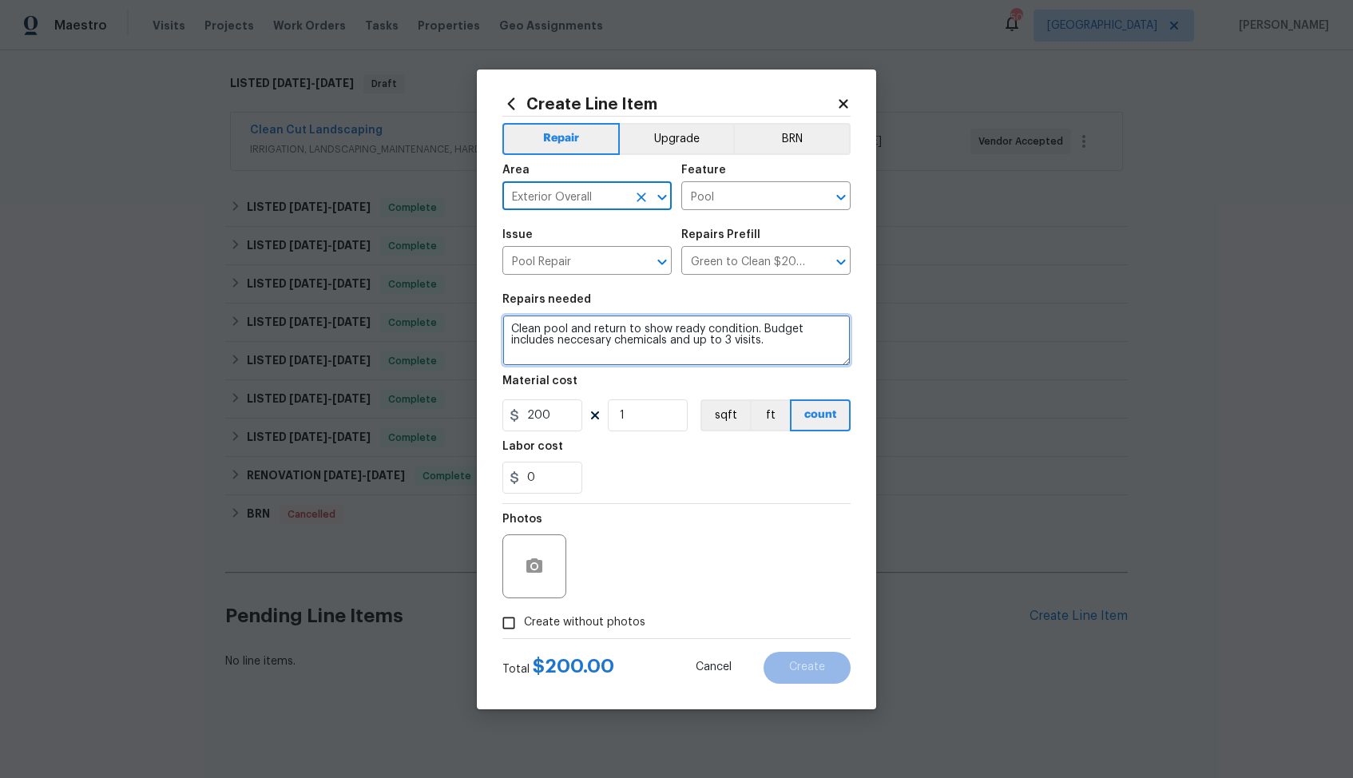
click at [626, 340] on textarea "Clean pool and return to show ready condition. Budget includes neccesary chemic…" at bounding box center [677, 340] width 348 height 51
paste textarea "An air leak in the pump lid causing the pool not to prime or circulate properly…"
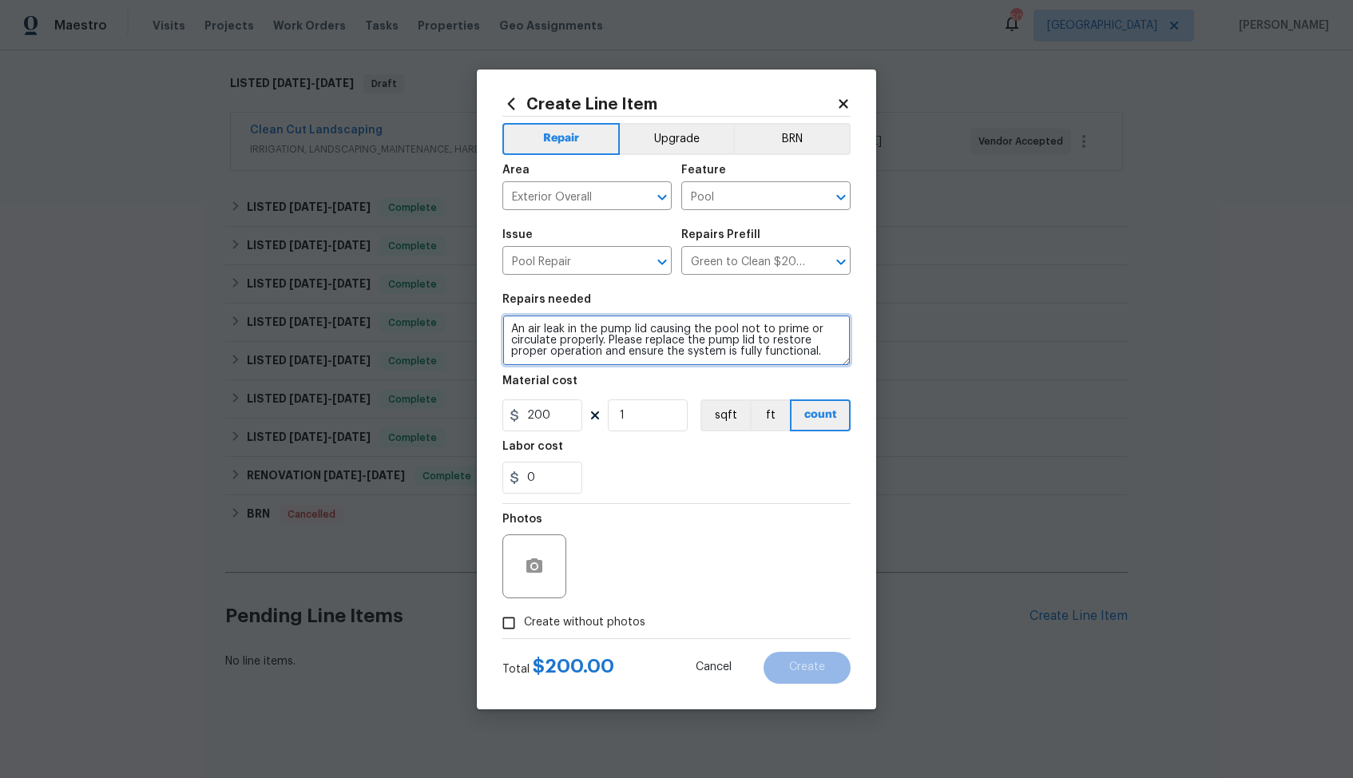
type textarea "An air leak in the pump lid causing the pool not to prime or circulate properly…"
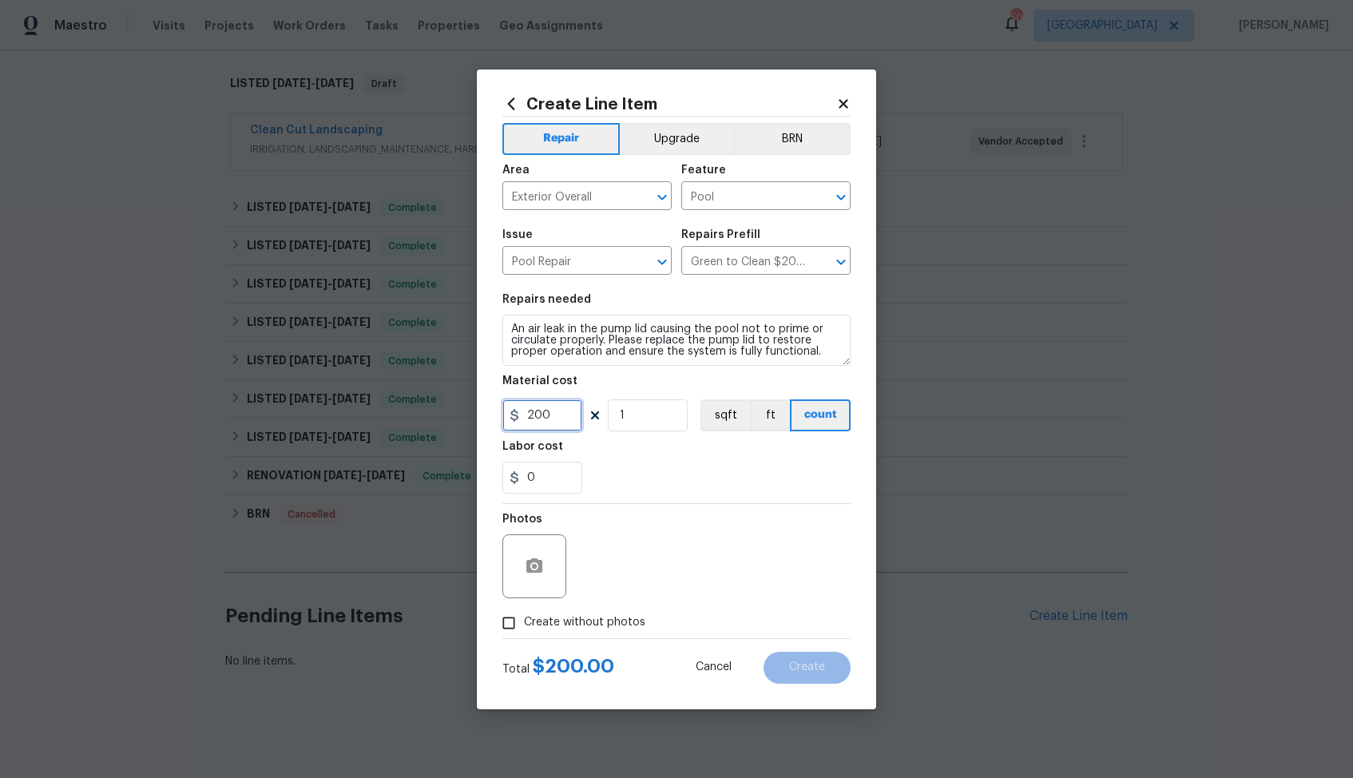
click at [546, 416] on input "200" at bounding box center [543, 415] width 80 height 32
type input "250"
click at [532, 566] on circle "button" at bounding box center [534, 565] width 5 height 5
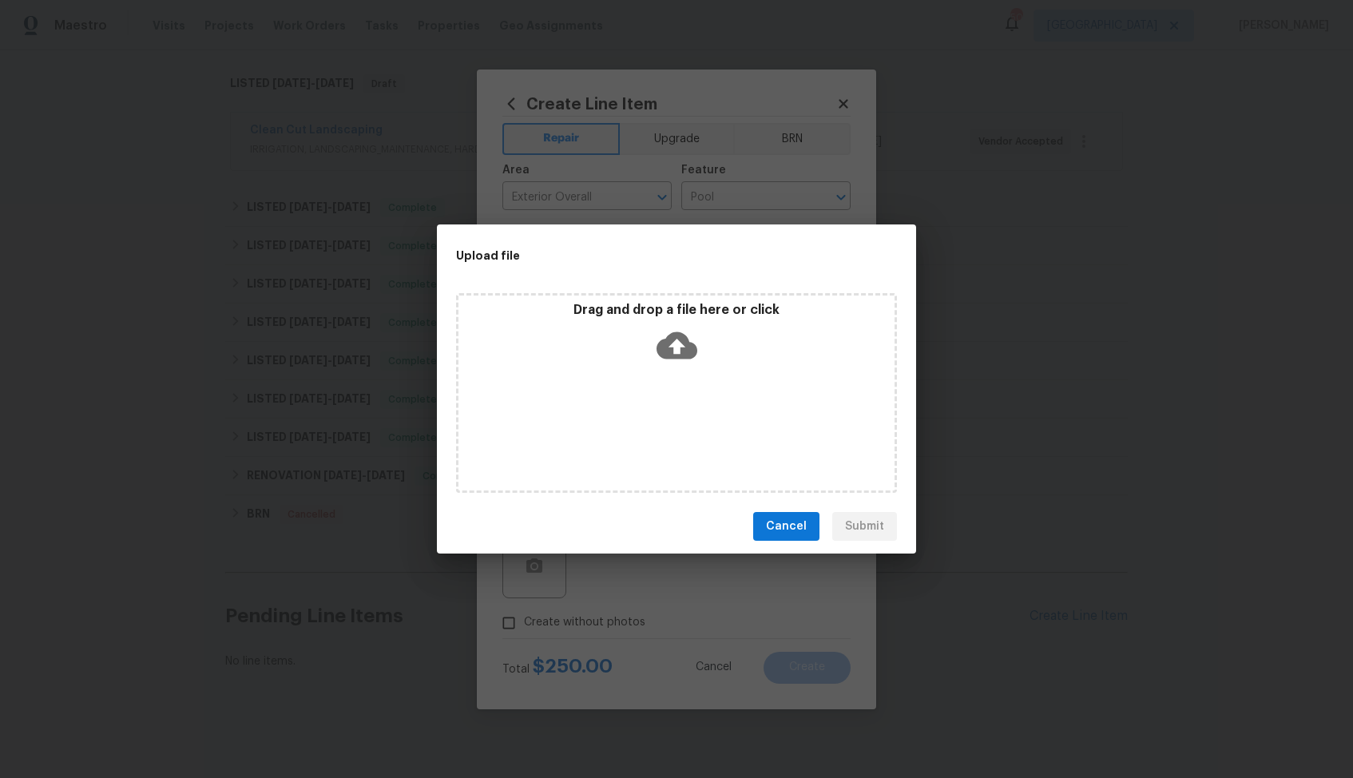
click at [670, 354] on icon at bounding box center [677, 345] width 41 height 27
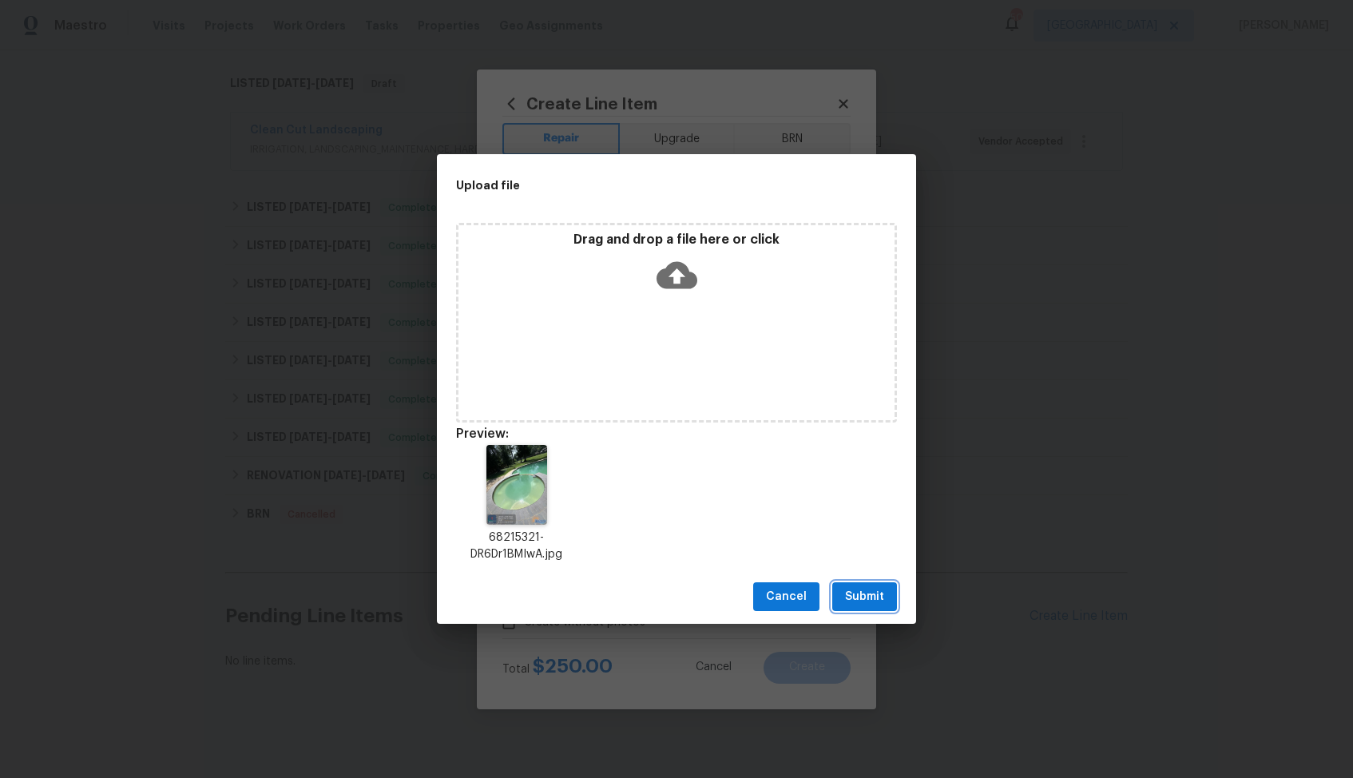
click at [863, 594] on span "Submit" at bounding box center [864, 597] width 39 height 20
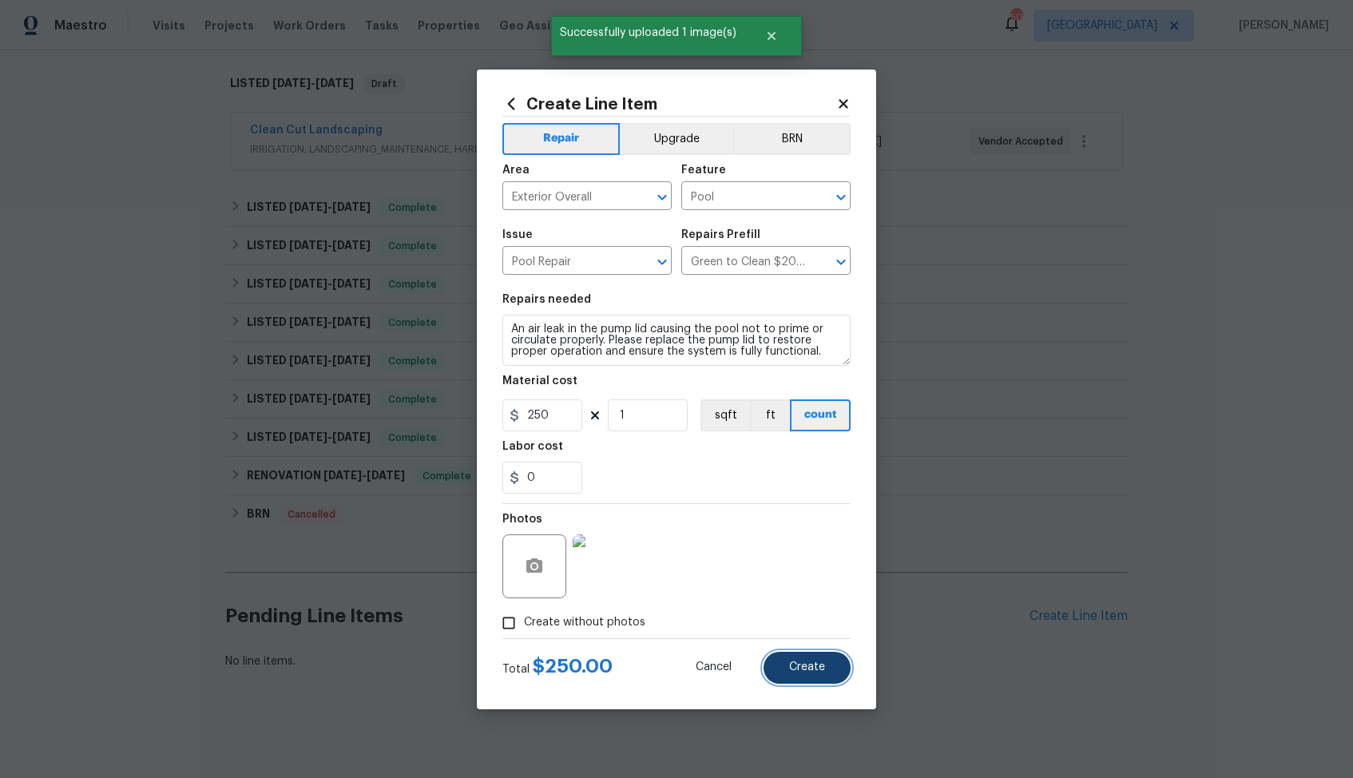
click at [806, 663] on span "Create" at bounding box center [807, 667] width 36 height 12
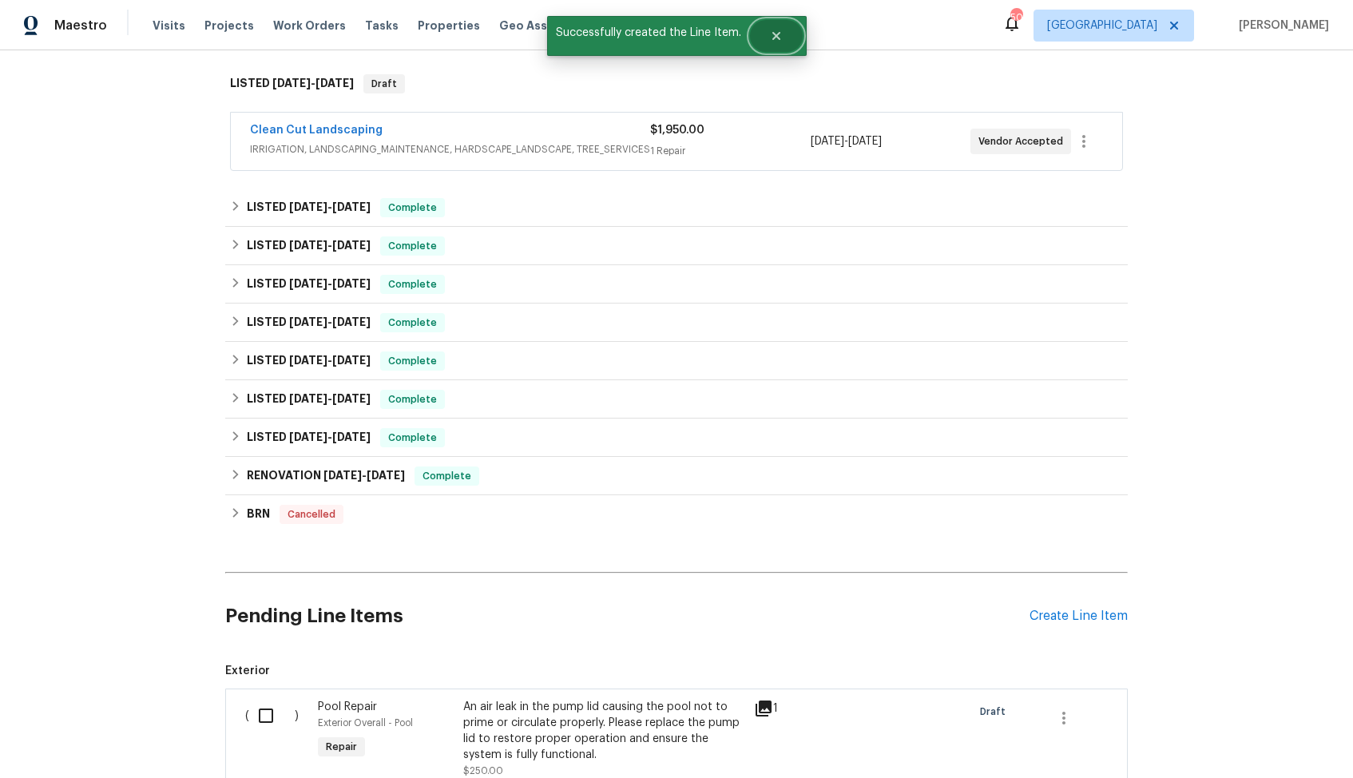
click at [777, 49] on button "Close" at bounding box center [776, 36] width 53 height 32
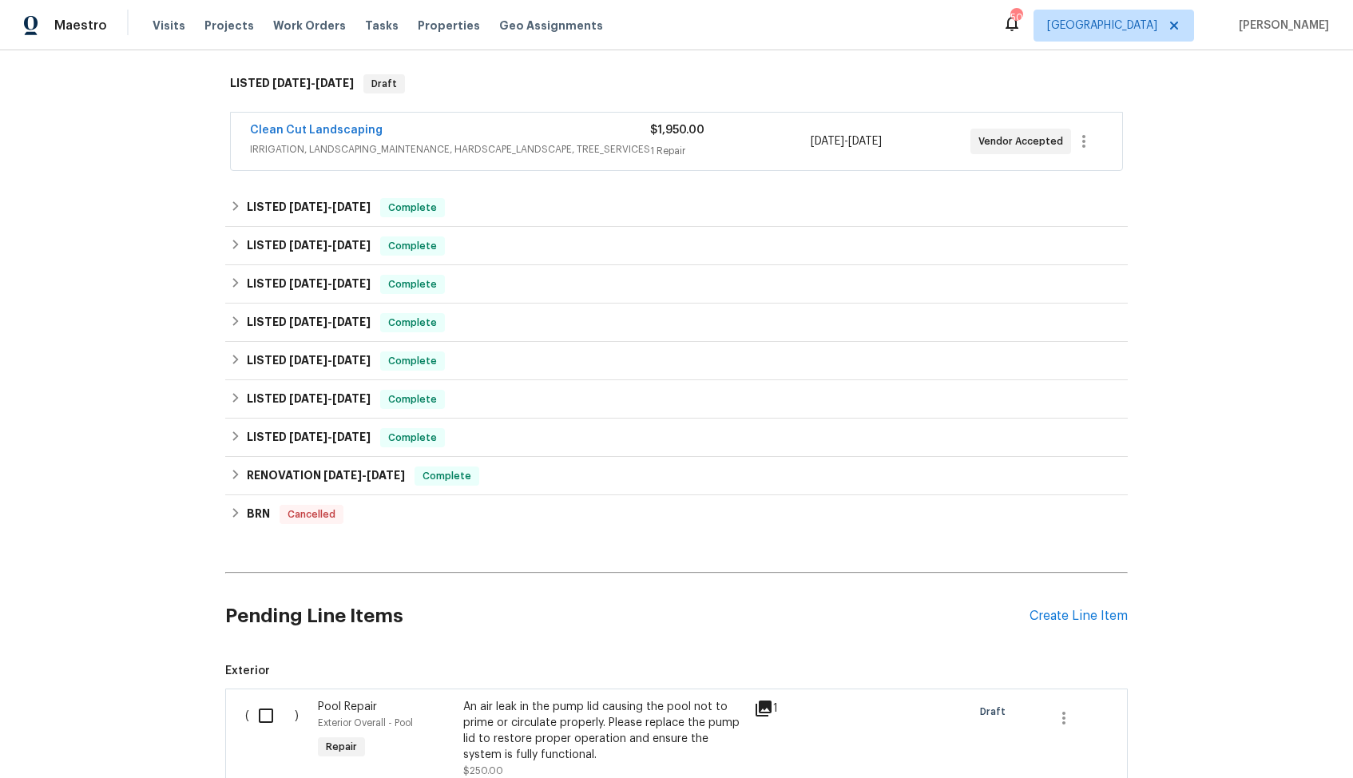
scroll to position [589, 0]
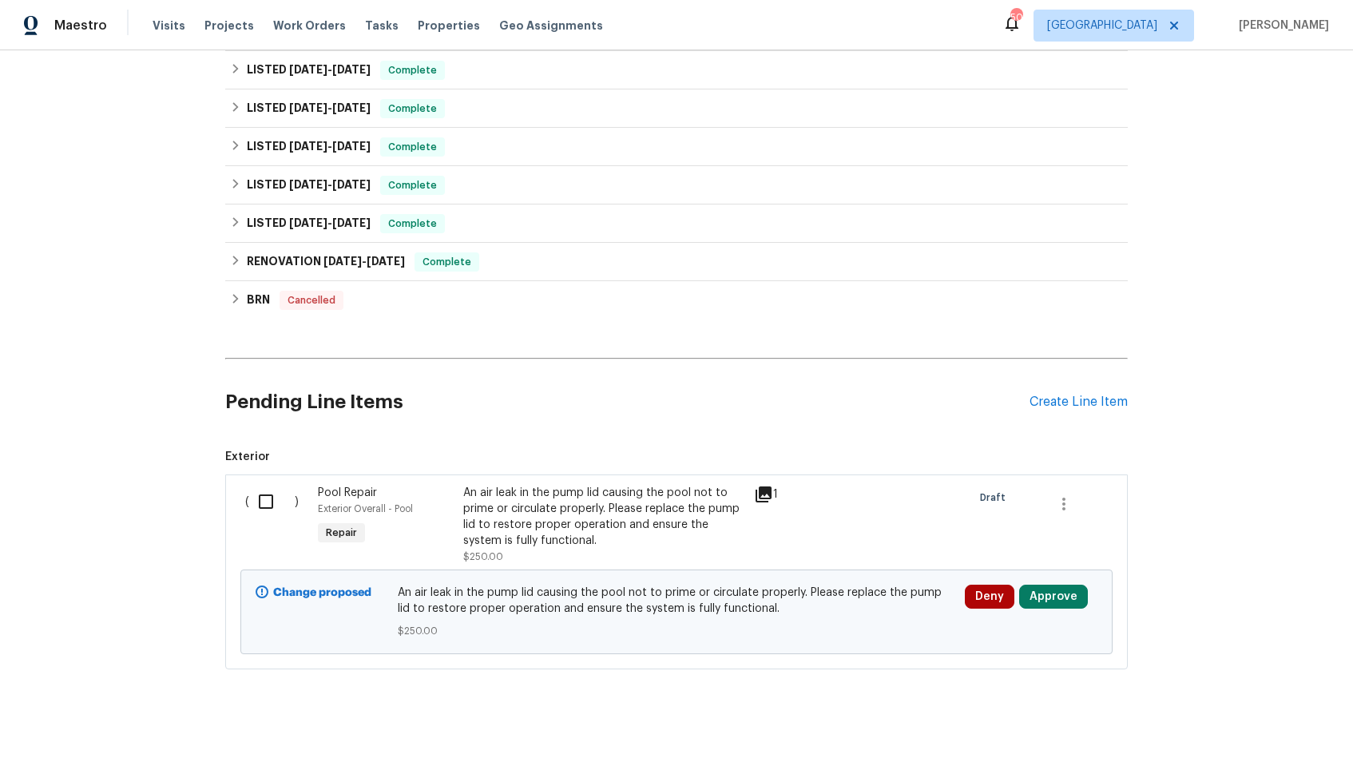
click at [269, 499] on input "checkbox" at bounding box center [272, 502] width 46 height 34
checkbox input "true"
click at [1245, 739] on span "Create Work Order" at bounding box center [1262, 739] width 106 height 20
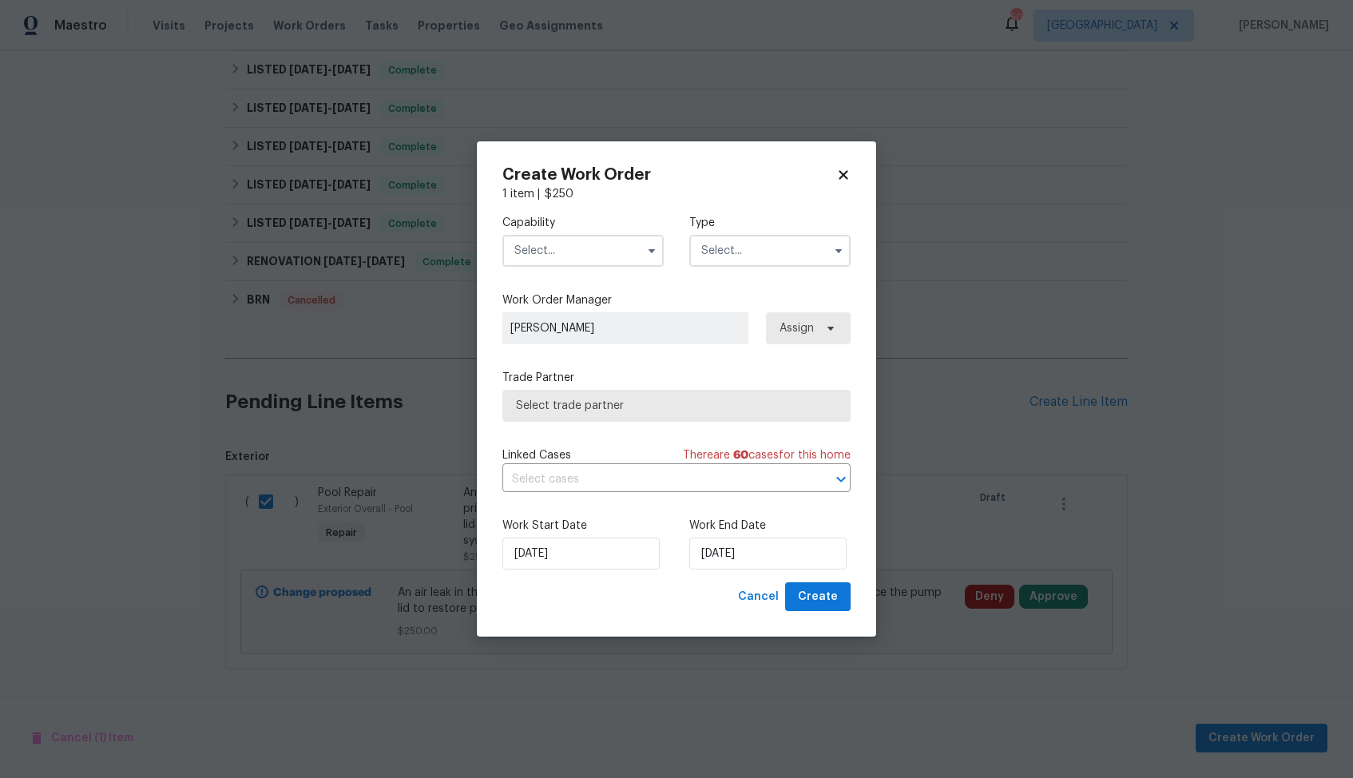
click at [620, 243] on input "text" at bounding box center [583, 251] width 161 height 32
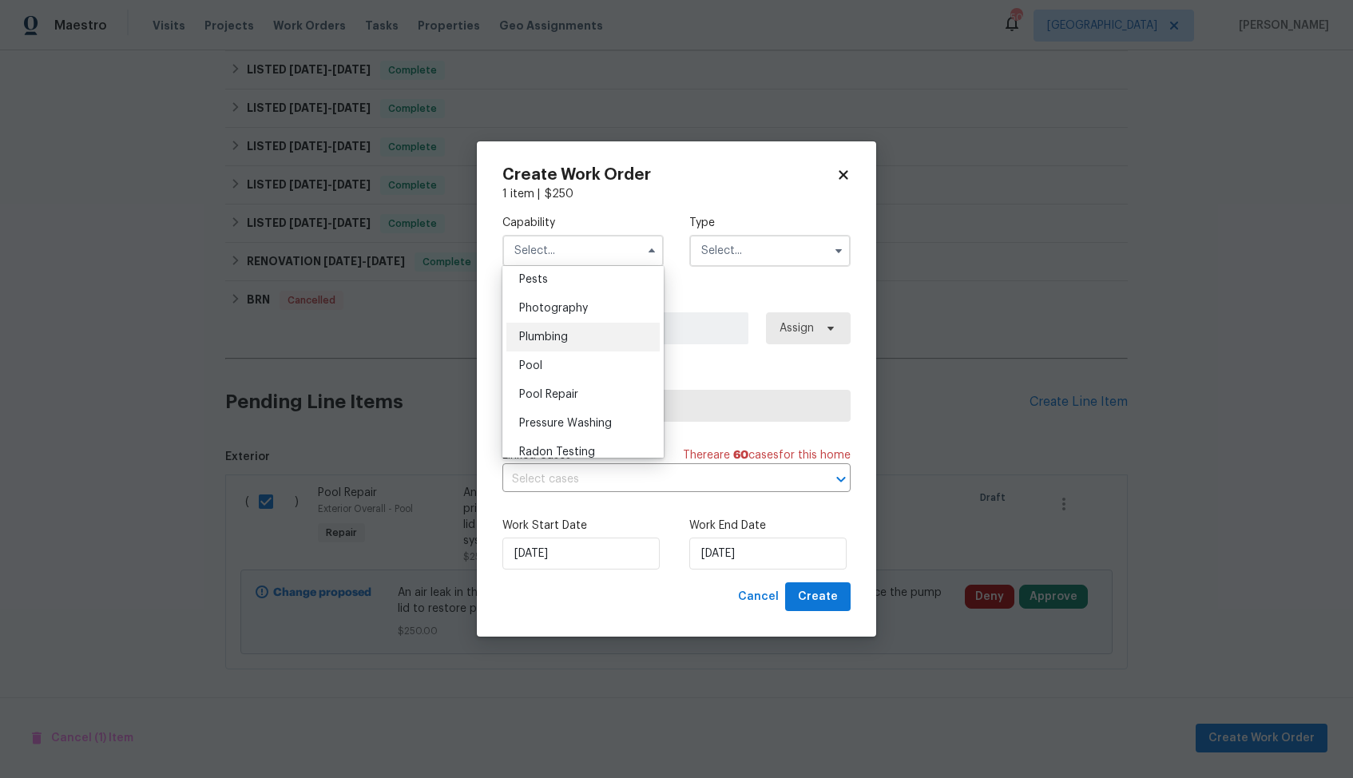
scroll to position [1380, 0]
click at [564, 383] on div "Pool Repair" at bounding box center [583, 390] width 153 height 29
type input "Pool Repair"
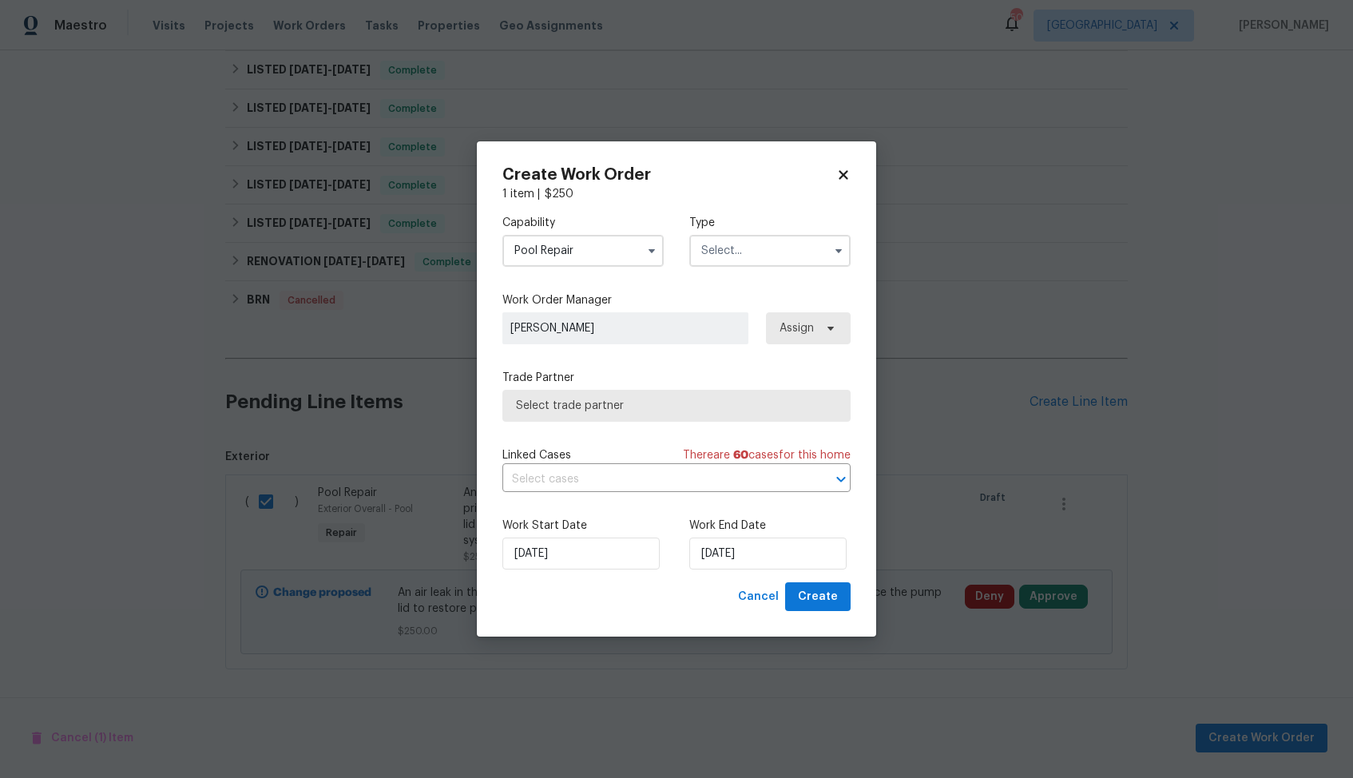
click at [729, 248] on input "text" at bounding box center [769, 251] width 161 height 32
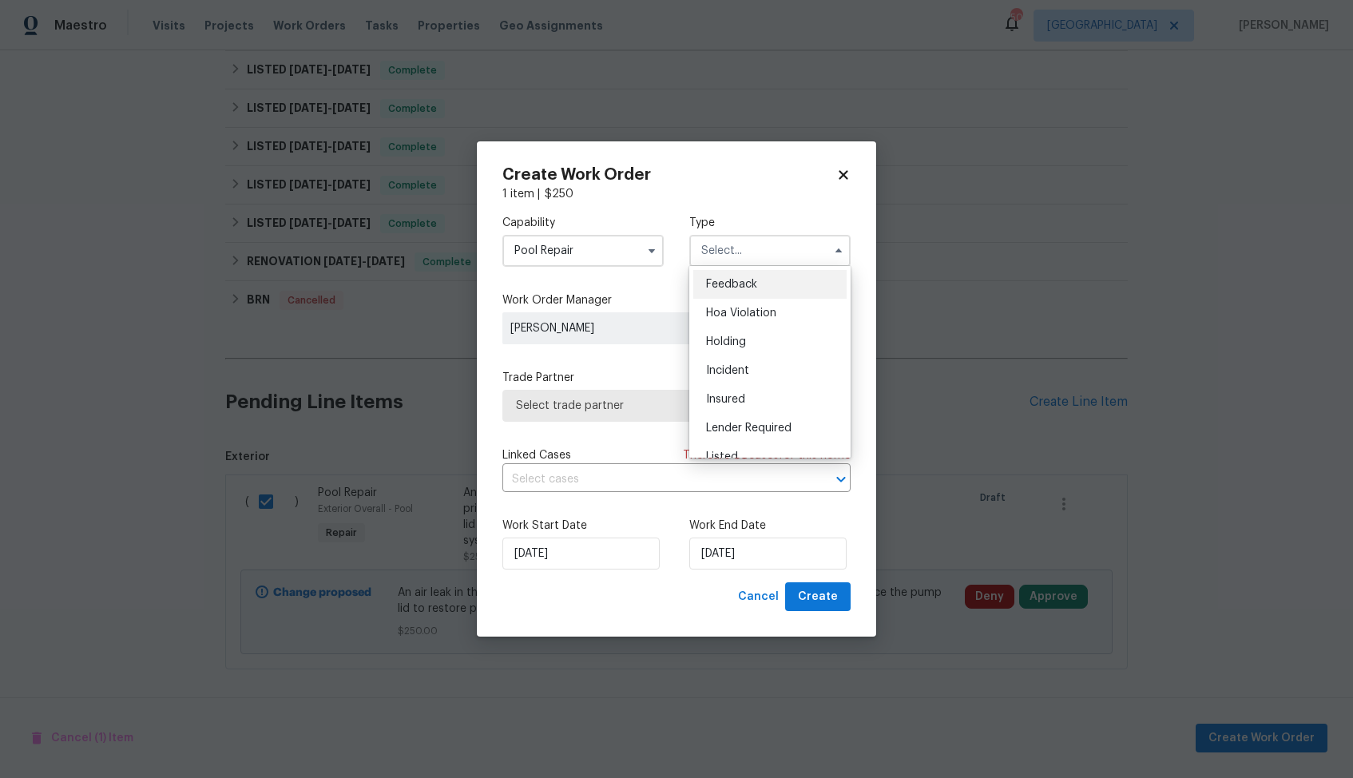
click at [722, 287] on span "Feedback" at bounding box center [731, 284] width 51 height 11
type input "Feedback"
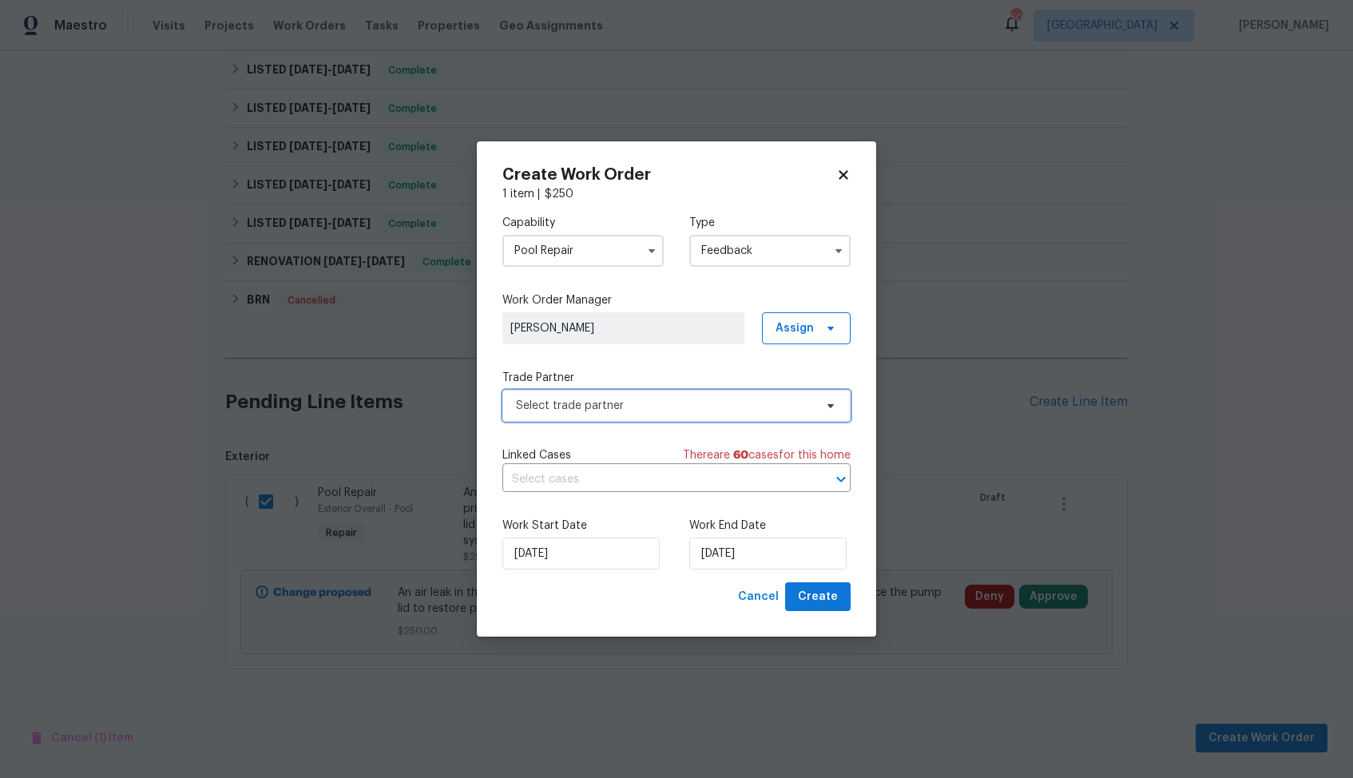
click at [593, 402] on span "Select trade partner" at bounding box center [665, 406] width 298 height 16
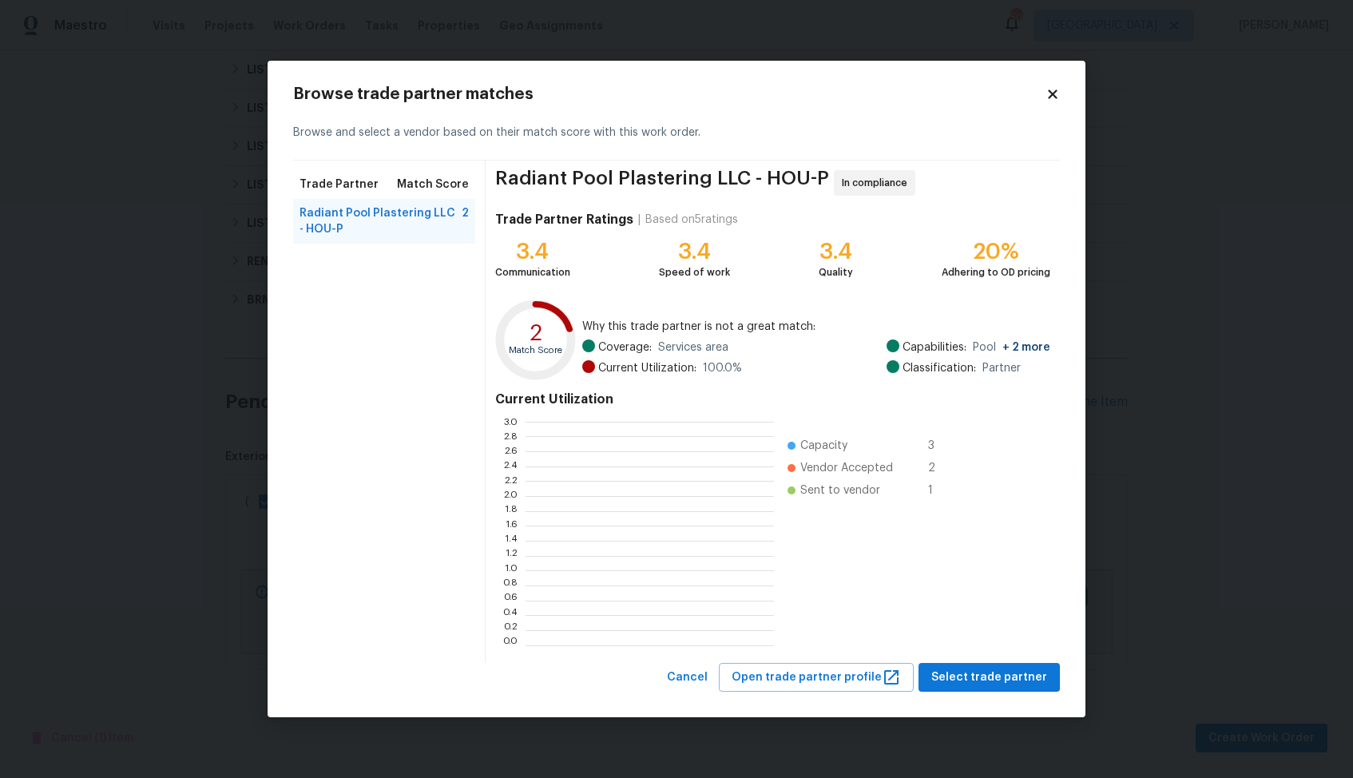
scroll to position [224, 248]
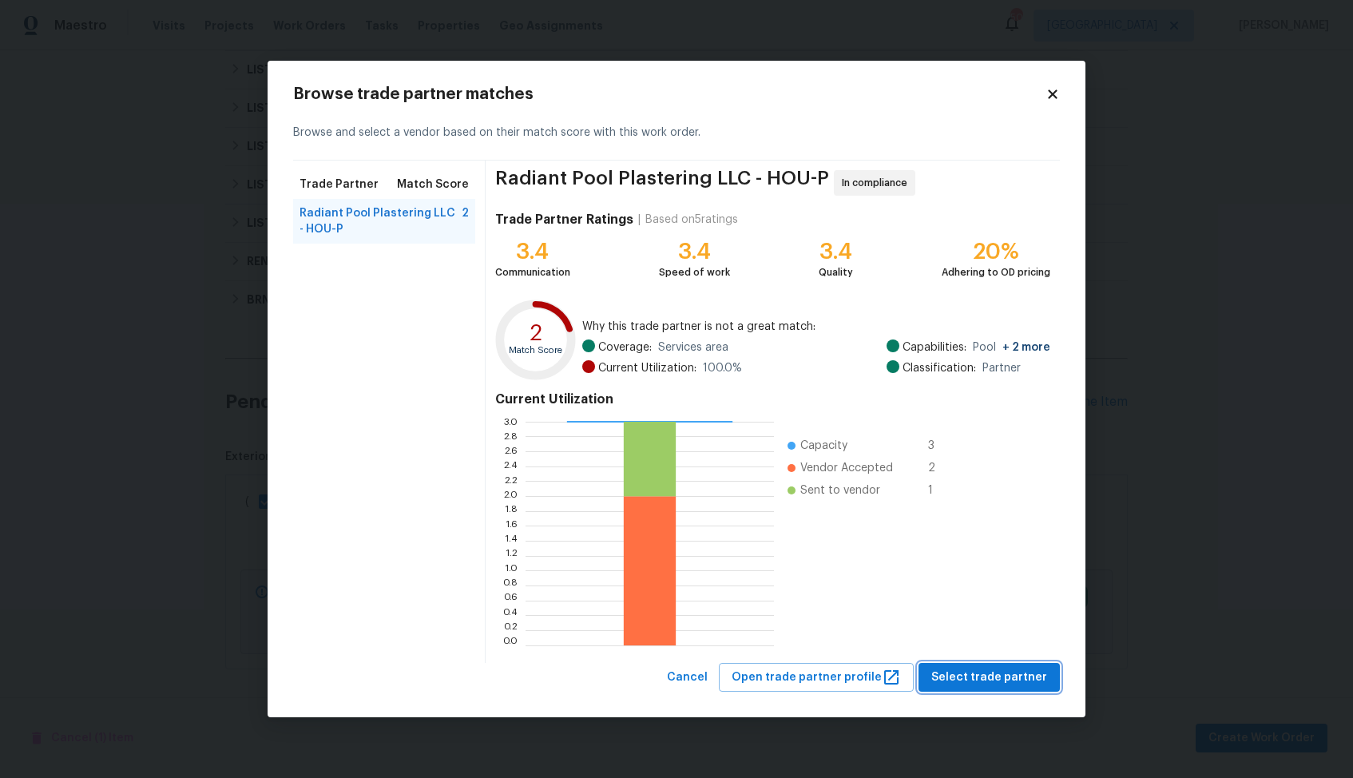
click at [983, 680] on span "Select trade partner" at bounding box center [990, 678] width 116 height 20
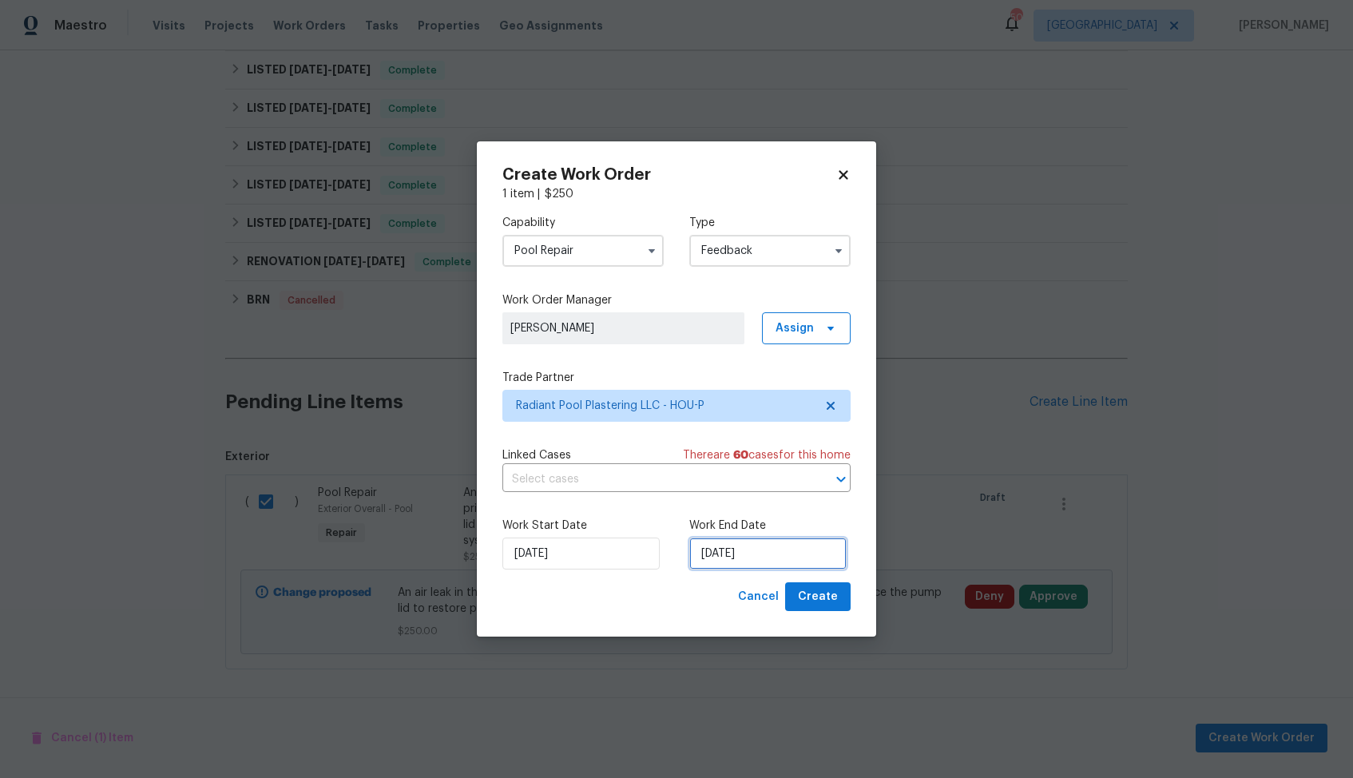
click at [741, 551] on input "13/08/2025" at bounding box center [767, 554] width 157 height 32
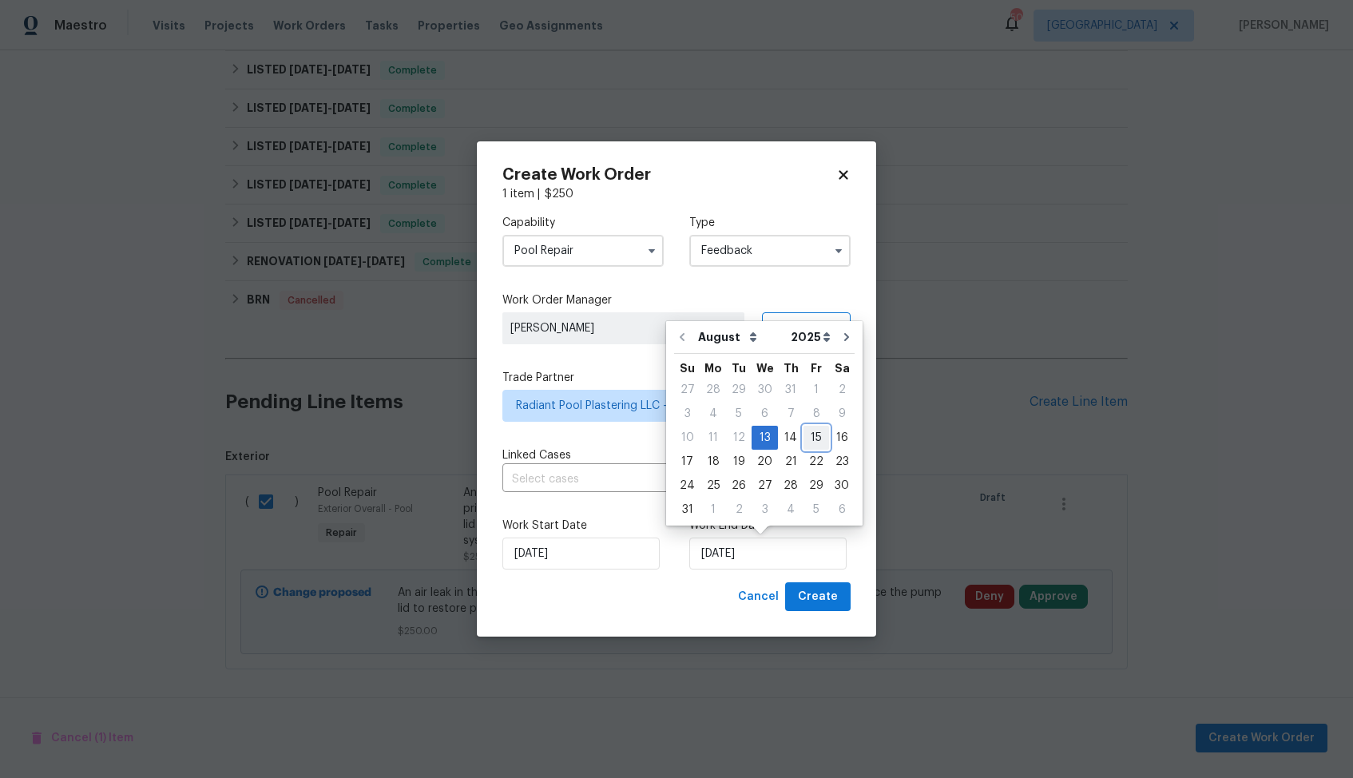
click at [806, 434] on div "15" at bounding box center [817, 438] width 26 height 22
type input "15/08/2025"
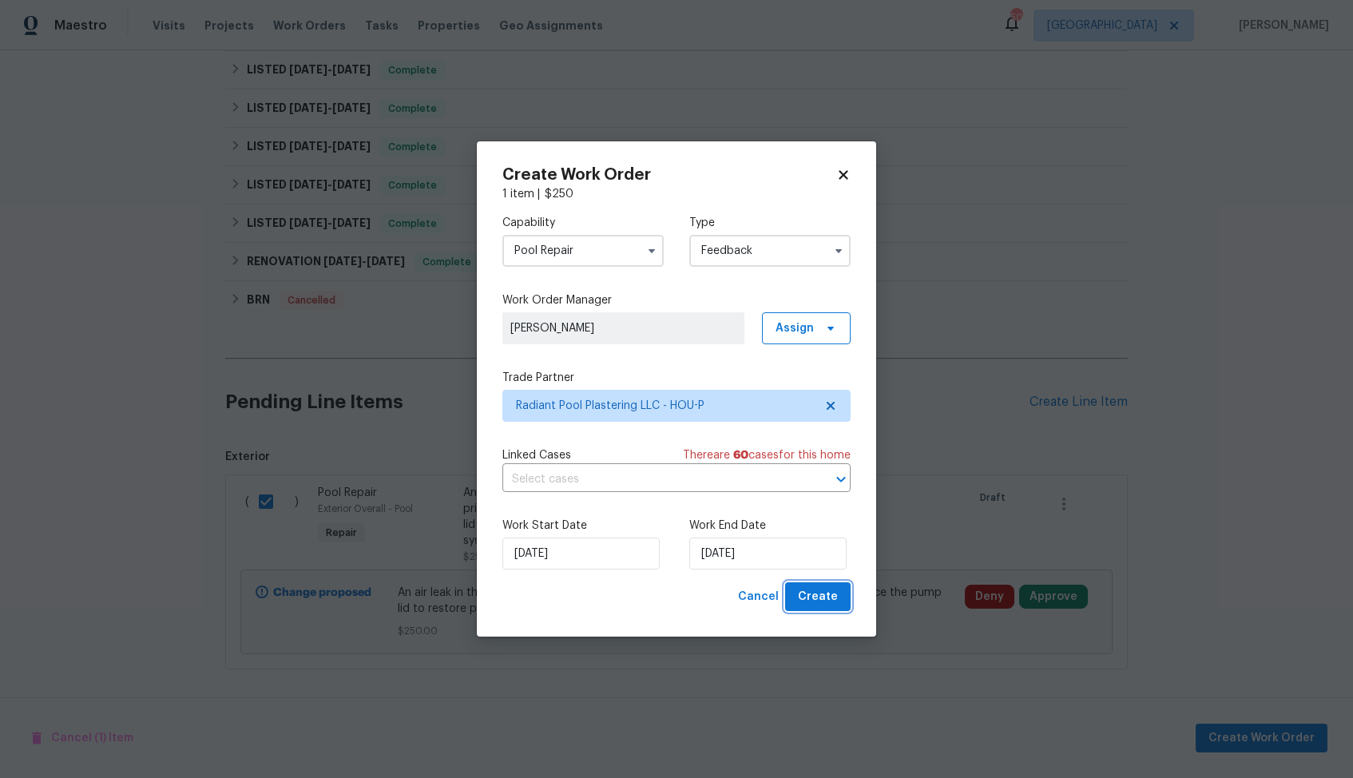
click at [832, 595] on span "Create" at bounding box center [818, 597] width 40 height 20
checkbox input "false"
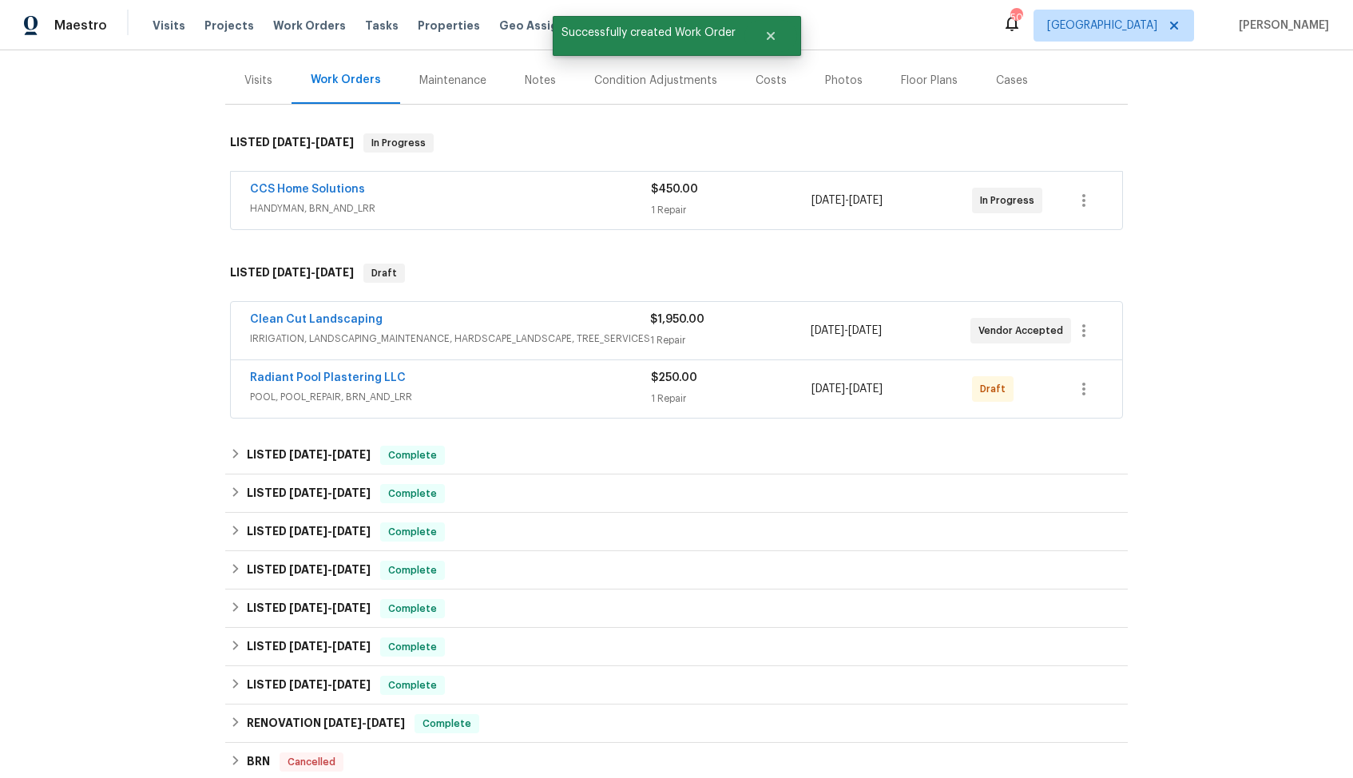
scroll to position [141, 0]
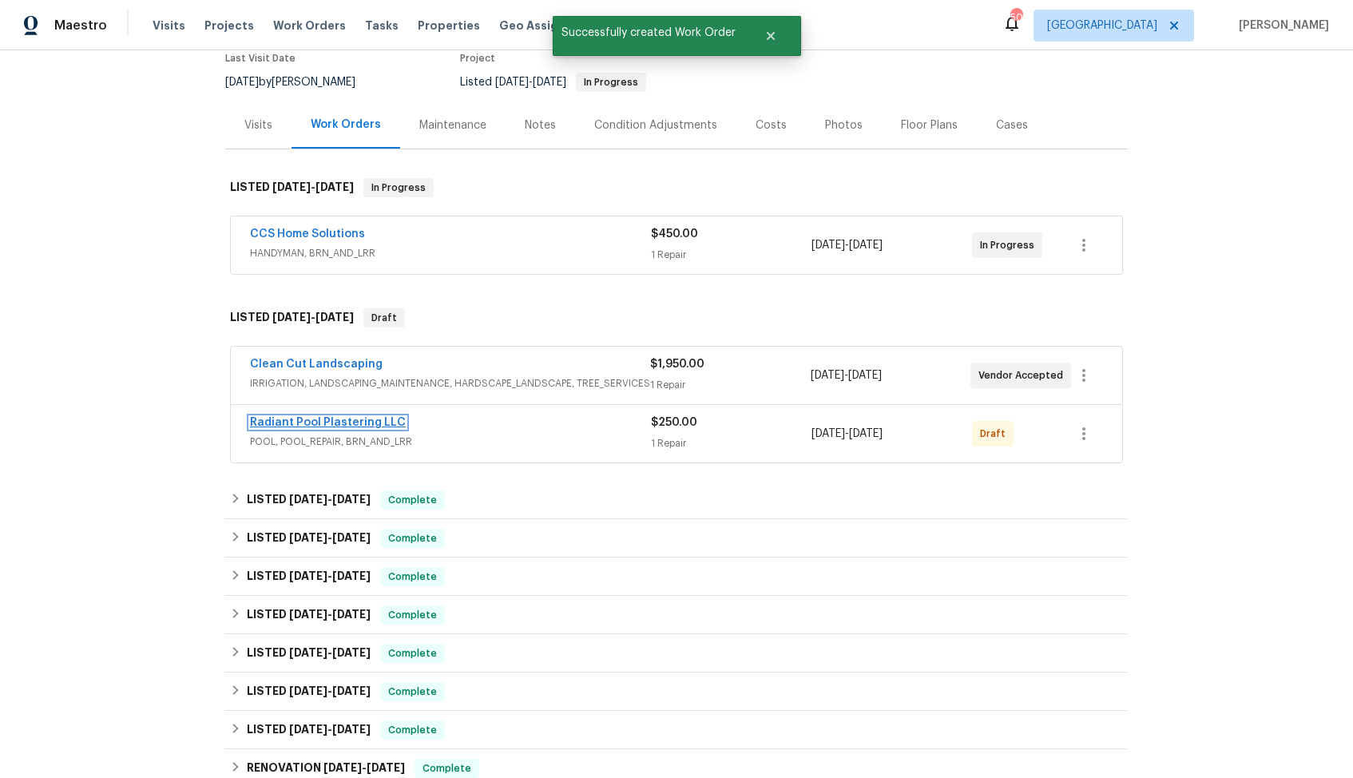
click at [323, 420] on link "Radiant Pool Plastering LLC" at bounding box center [328, 422] width 156 height 11
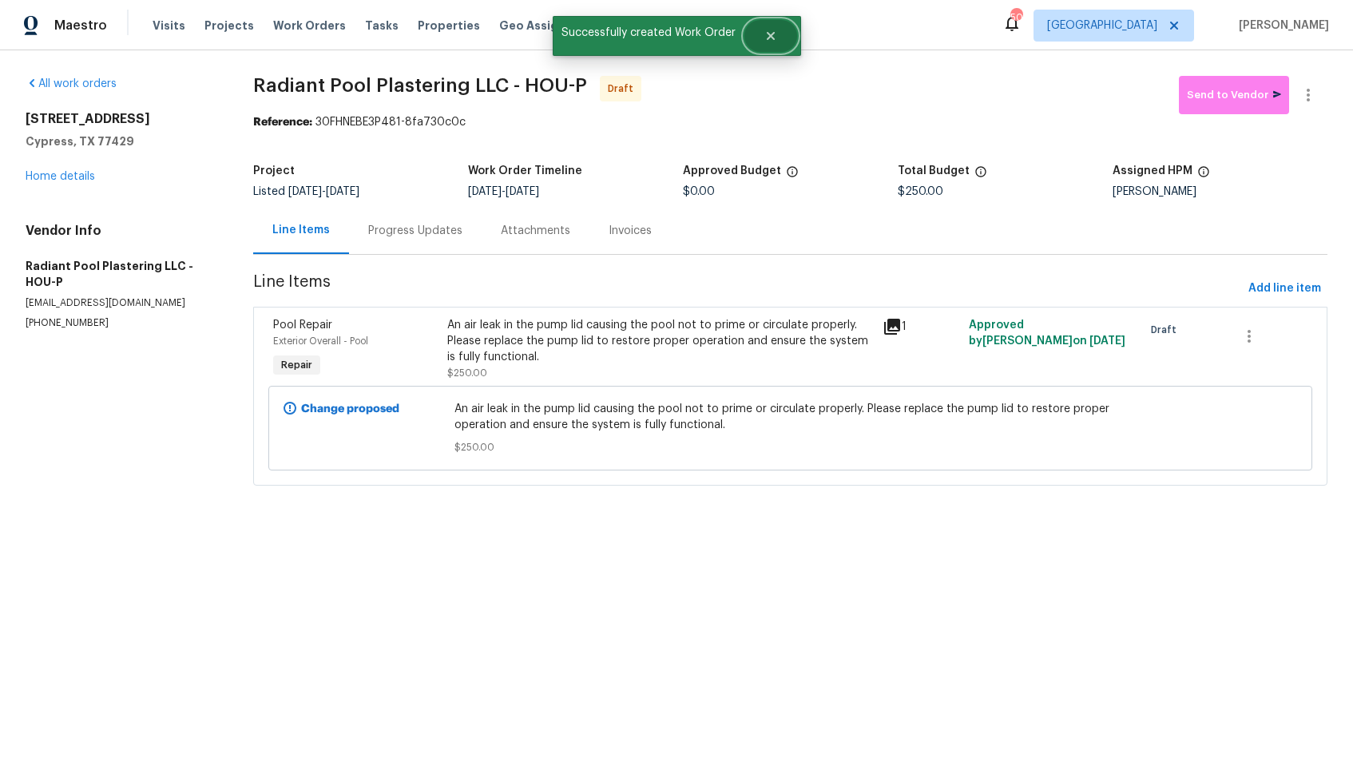
click at [773, 37] on icon "Close" at bounding box center [771, 36] width 13 height 13
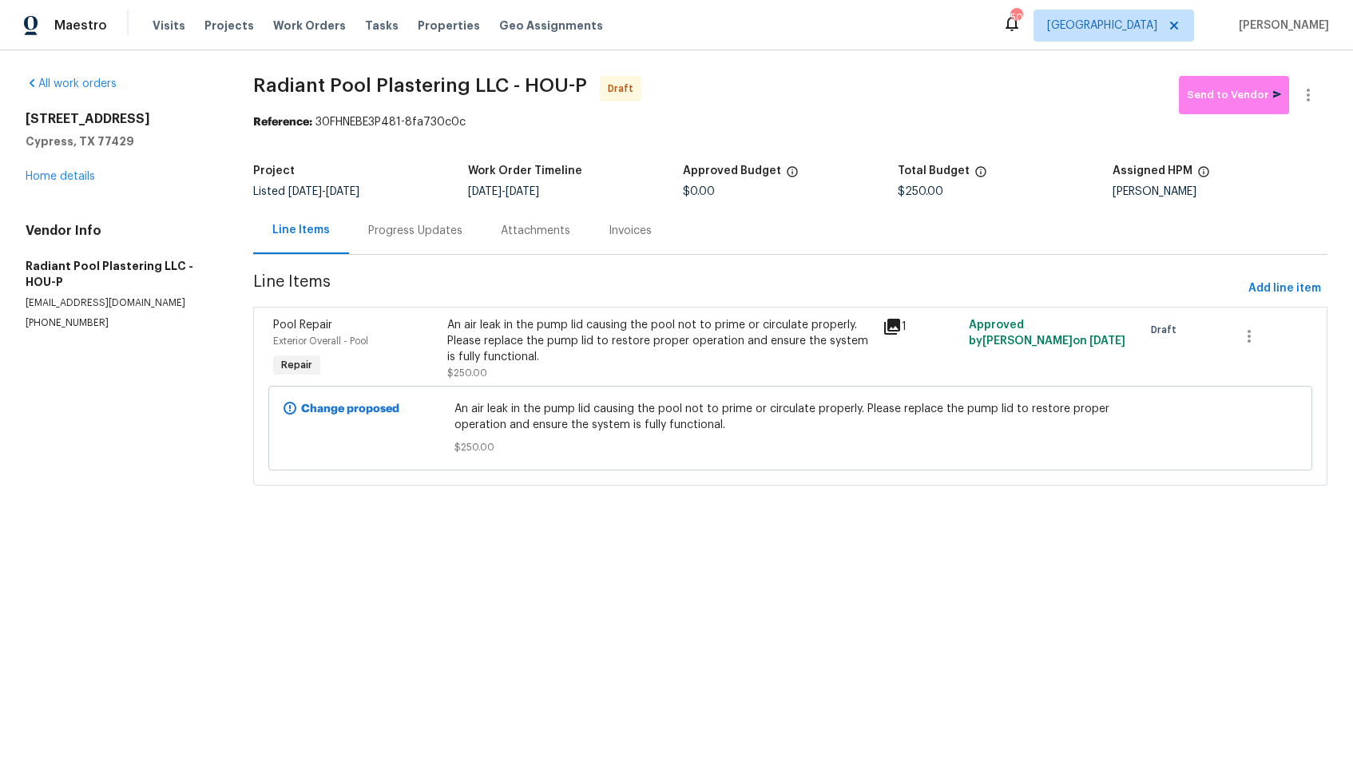
click at [450, 223] on div "Progress Updates" at bounding box center [415, 231] width 94 height 16
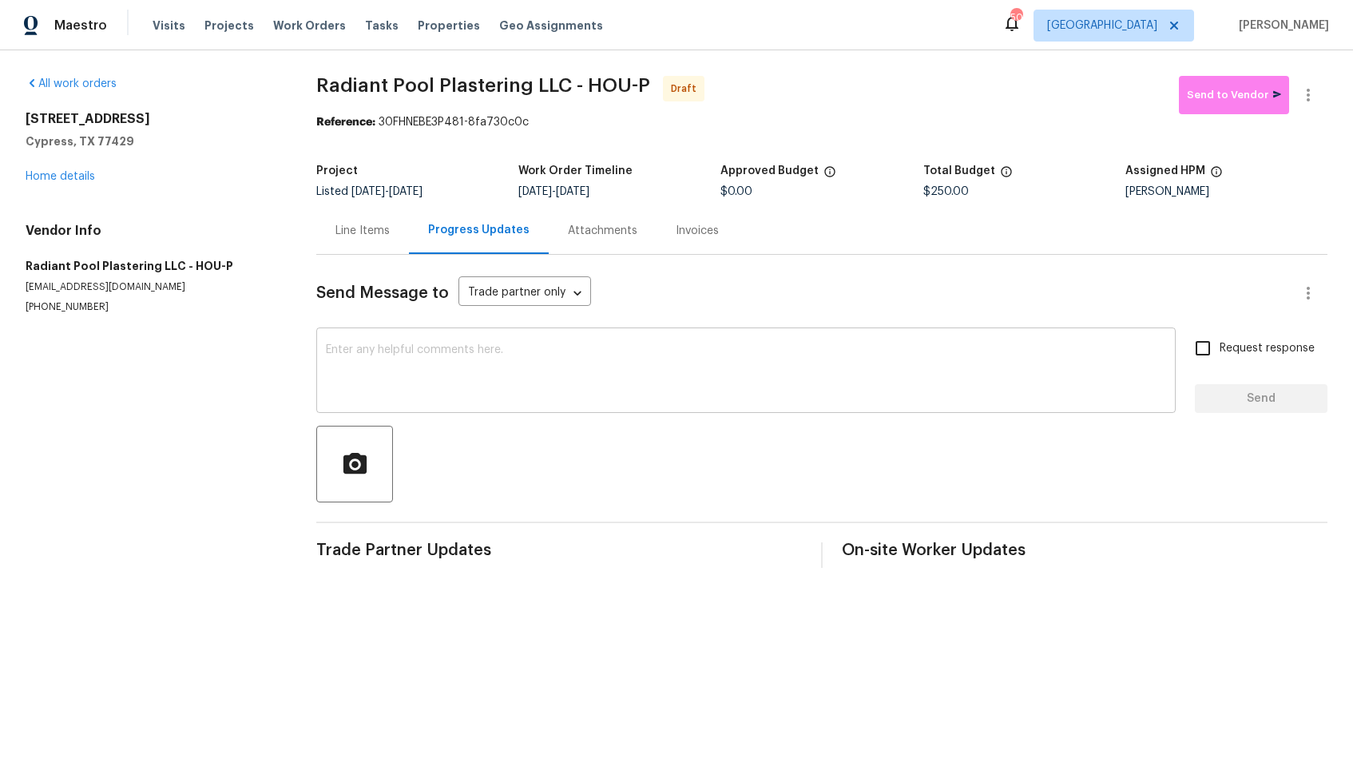
click at [533, 366] on textarea at bounding box center [746, 372] width 840 height 56
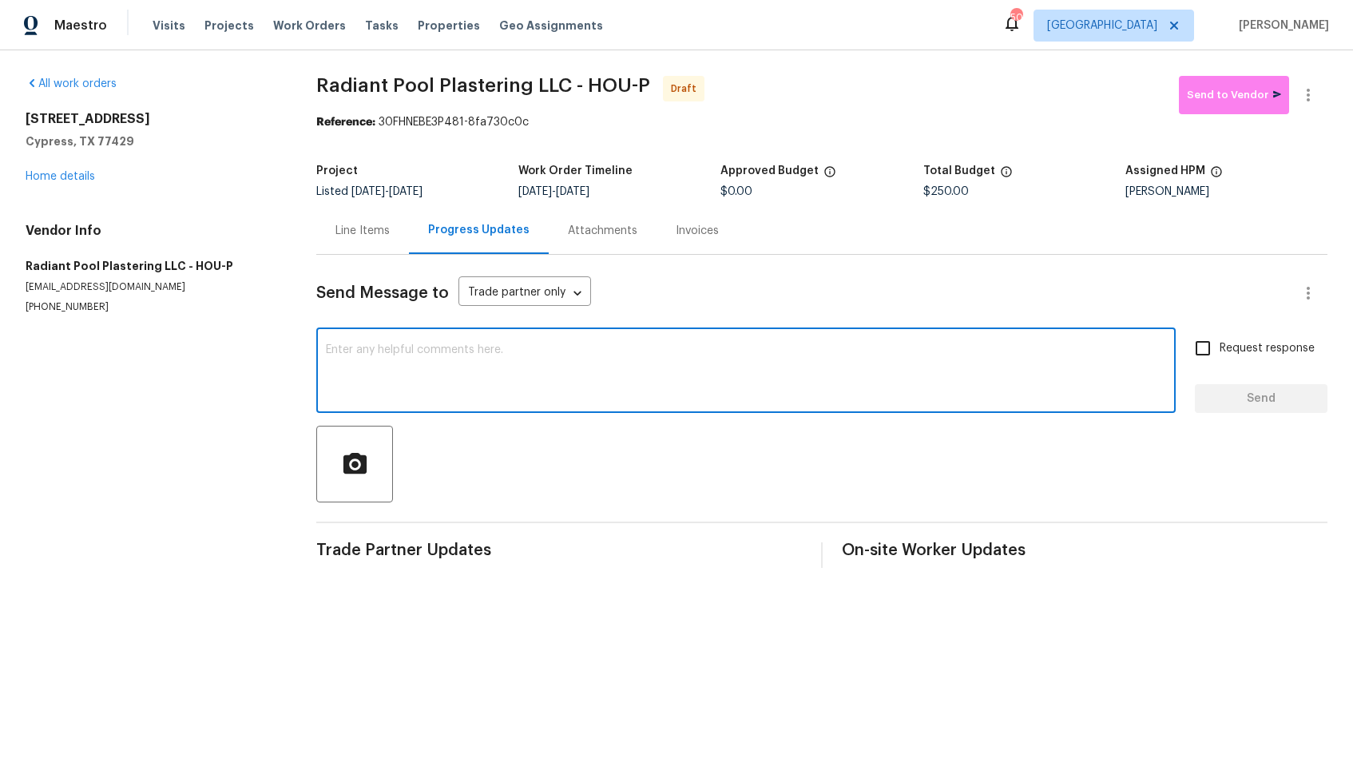
paste textarea "Hi, this is [PERSON_NAME] with Opendoor. I’m confirming you received the WO for…"
click at [764, 386] on textarea at bounding box center [746, 372] width 840 height 56
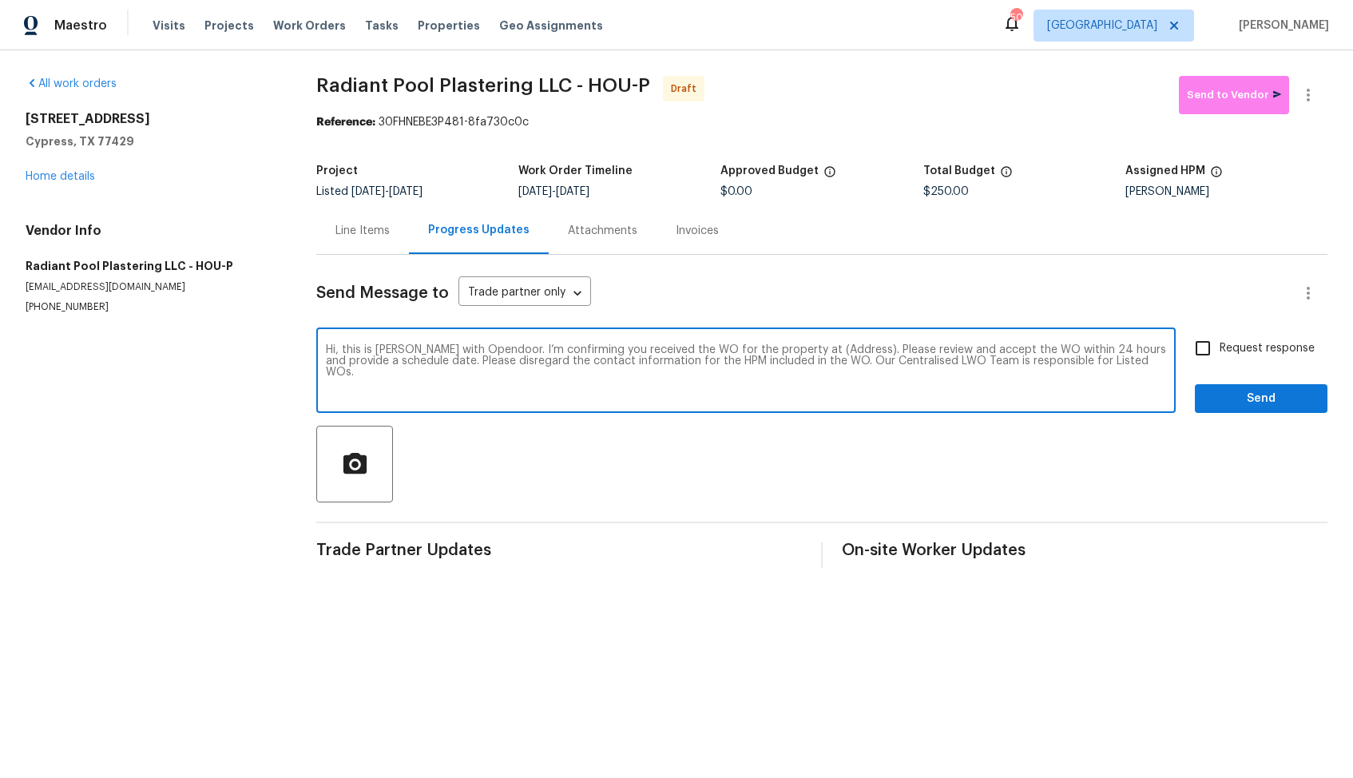
drag, startPoint x: 838, startPoint y: 348, endPoint x: 789, endPoint y: 349, distance: 49.5
click at [789, 349] on textarea "Hi, this is [PERSON_NAME] with Opendoor. I’m confirming you received the WO for…" at bounding box center [746, 372] width 840 height 56
paste textarea "12854 Highland Hills Dr, Cypress, TX 77429"
type textarea "Hi, this is Arvind with Opendoor. I’m confirming you received the WO for the pr…"
click at [1209, 347] on input "Request response" at bounding box center [1203, 349] width 34 height 34
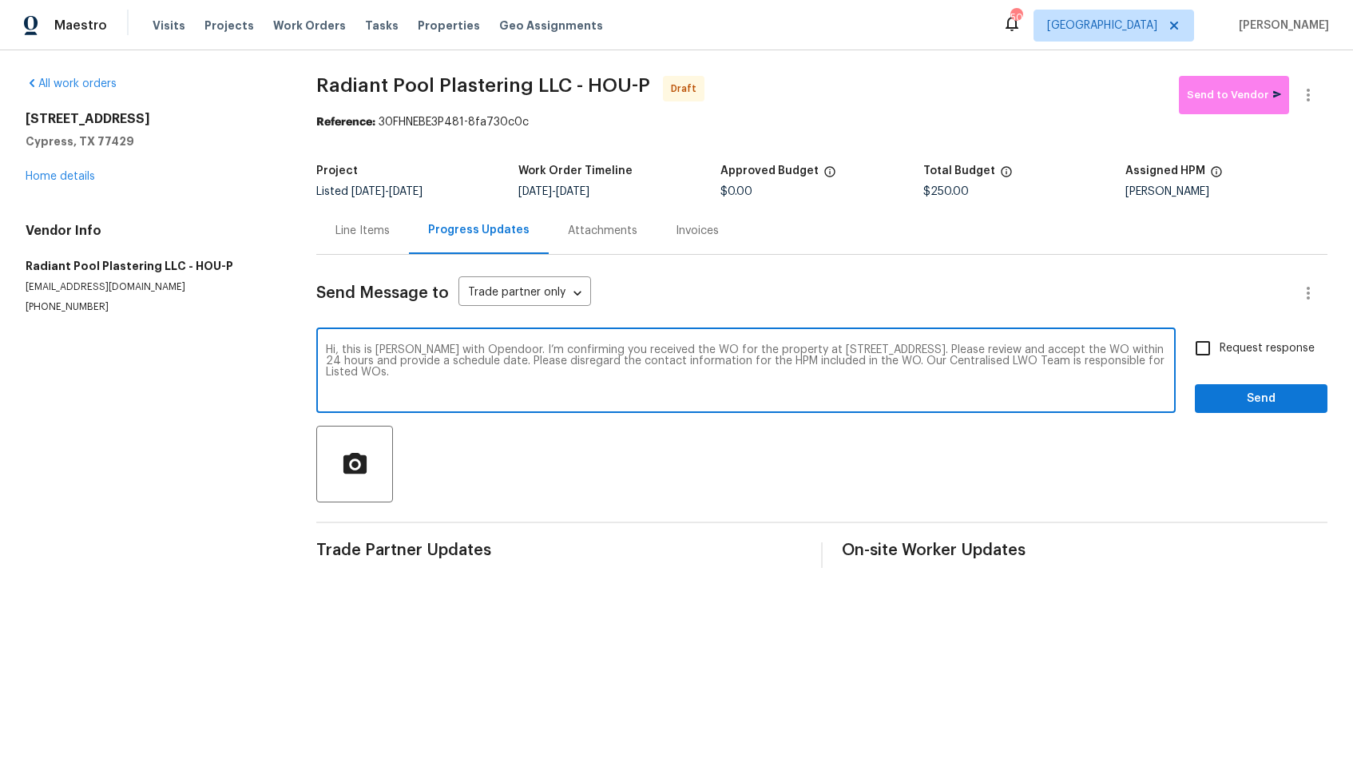
checkbox input "true"
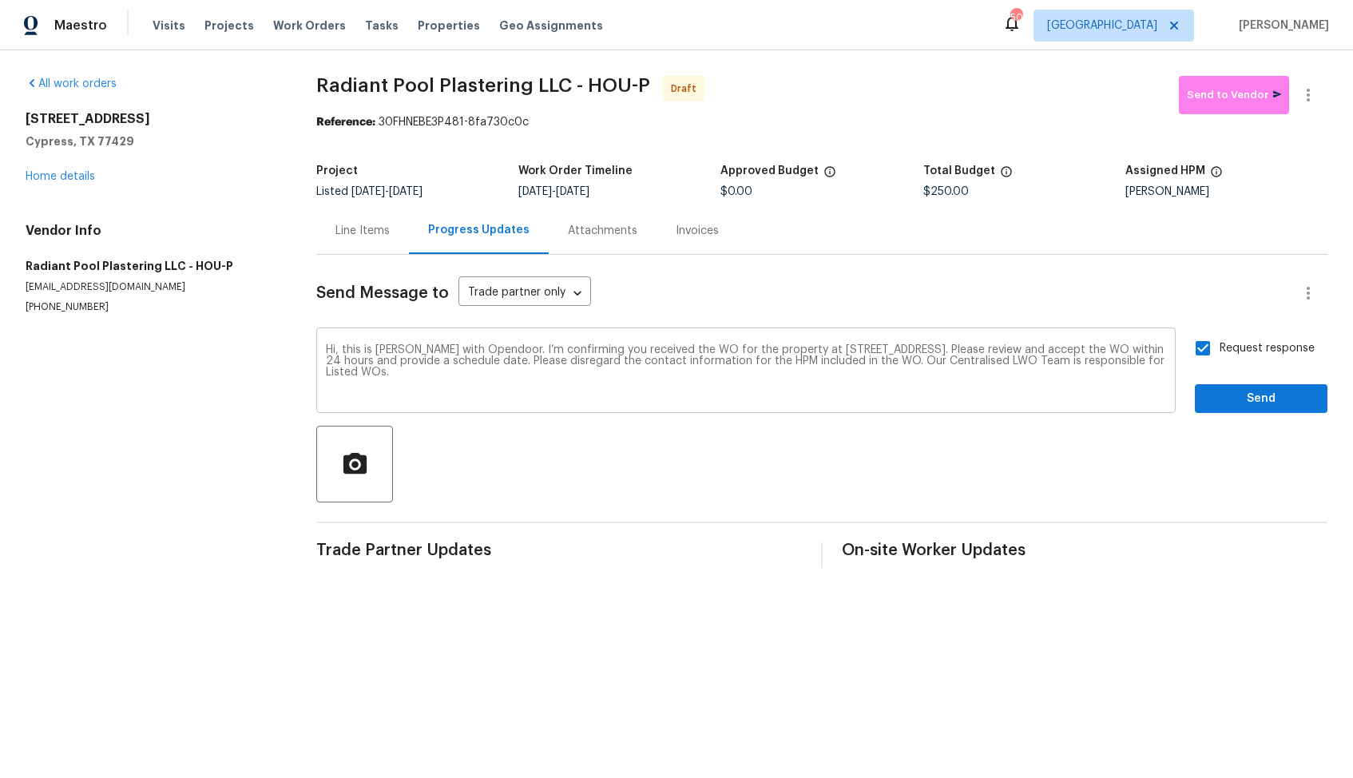
click at [872, 368] on textarea "Hi, this is Arvind with Opendoor. I’m confirming you received the WO for the pr…" at bounding box center [746, 372] width 840 height 56
click at [1254, 403] on span "Send" at bounding box center [1261, 399] width 107 height 20
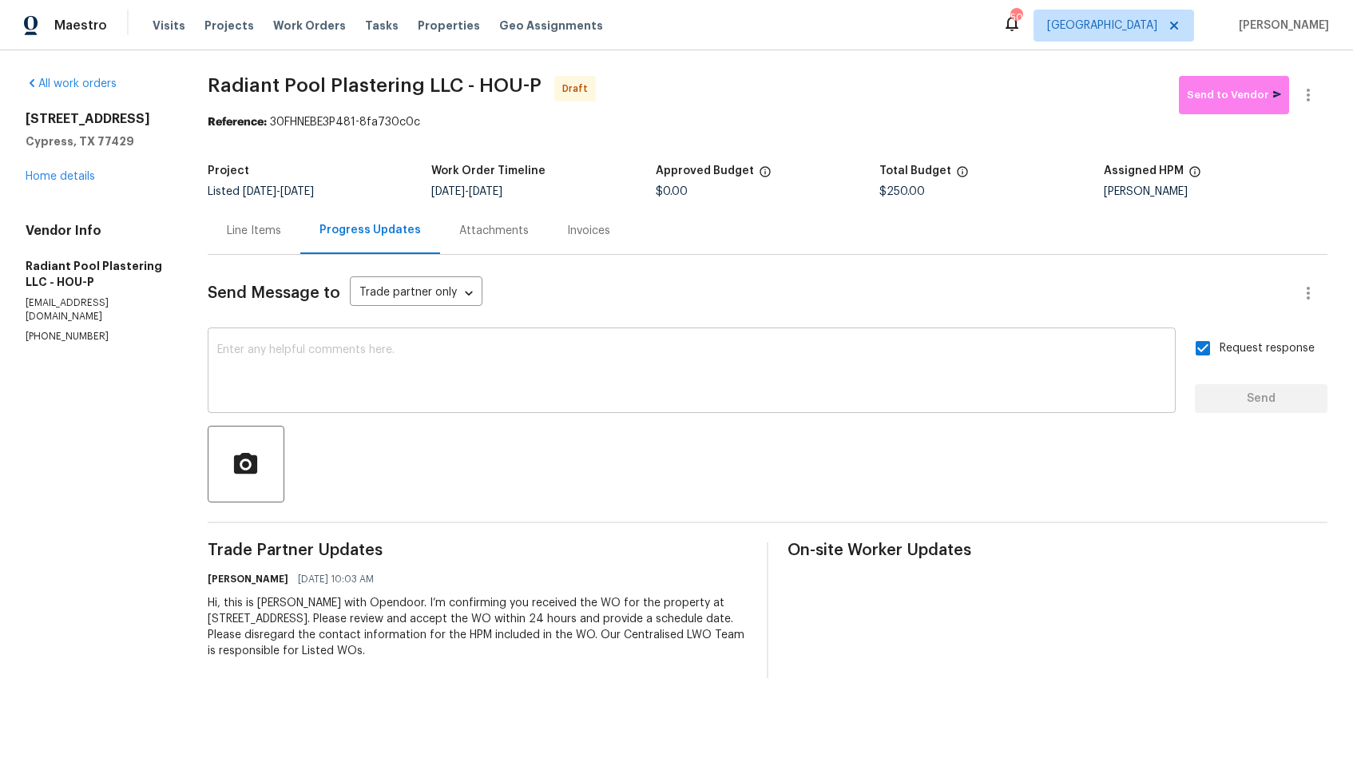
click at [799, 381] on textarea at bounding box center [691, 372] width 949 height 56
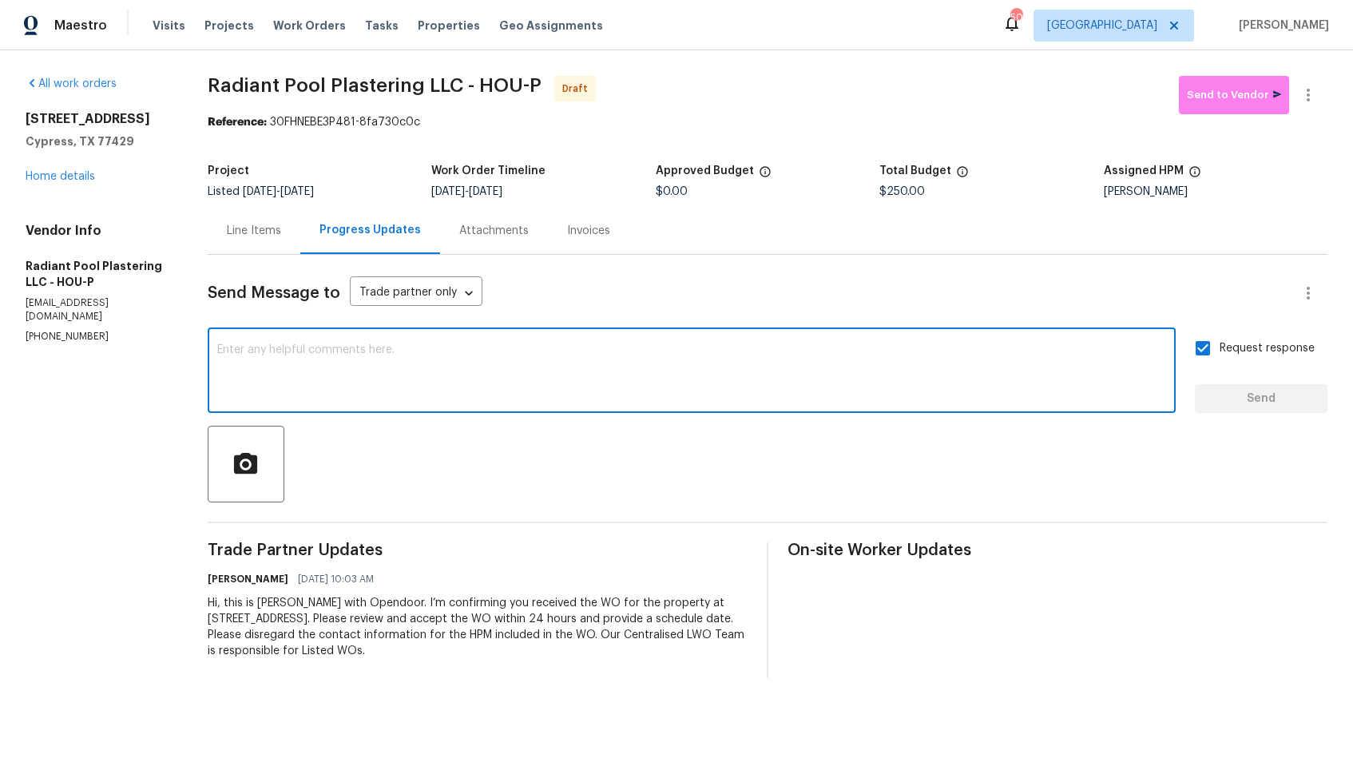
click at [799, 381] on textarea at bounding box center [691, 372] width 949 height 56
click at [1308, 98] on icon "button" at bounding box center [1308, 95] width 3 height 13
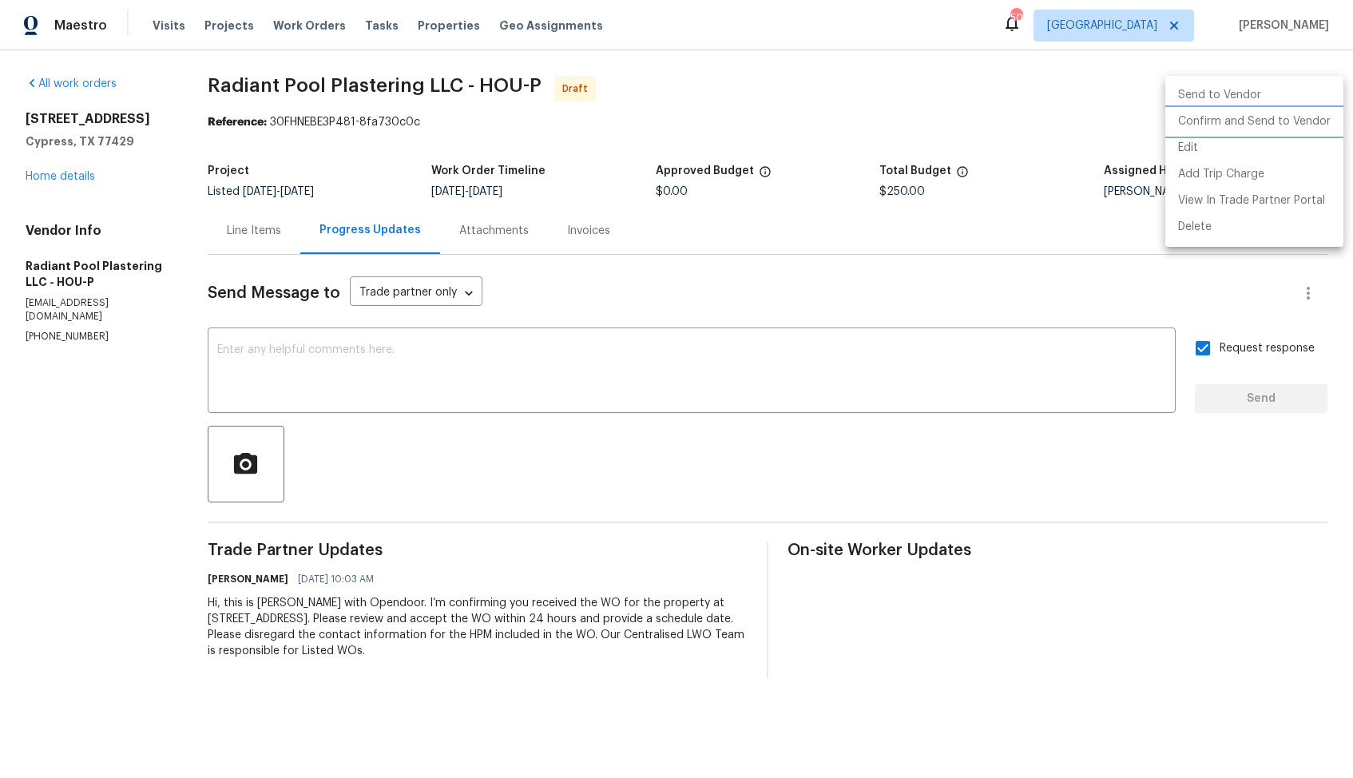
click at [1245, 129] on li "Confirm and Send to Vendor" at bounding box center [1255, 122] width 178 height 26
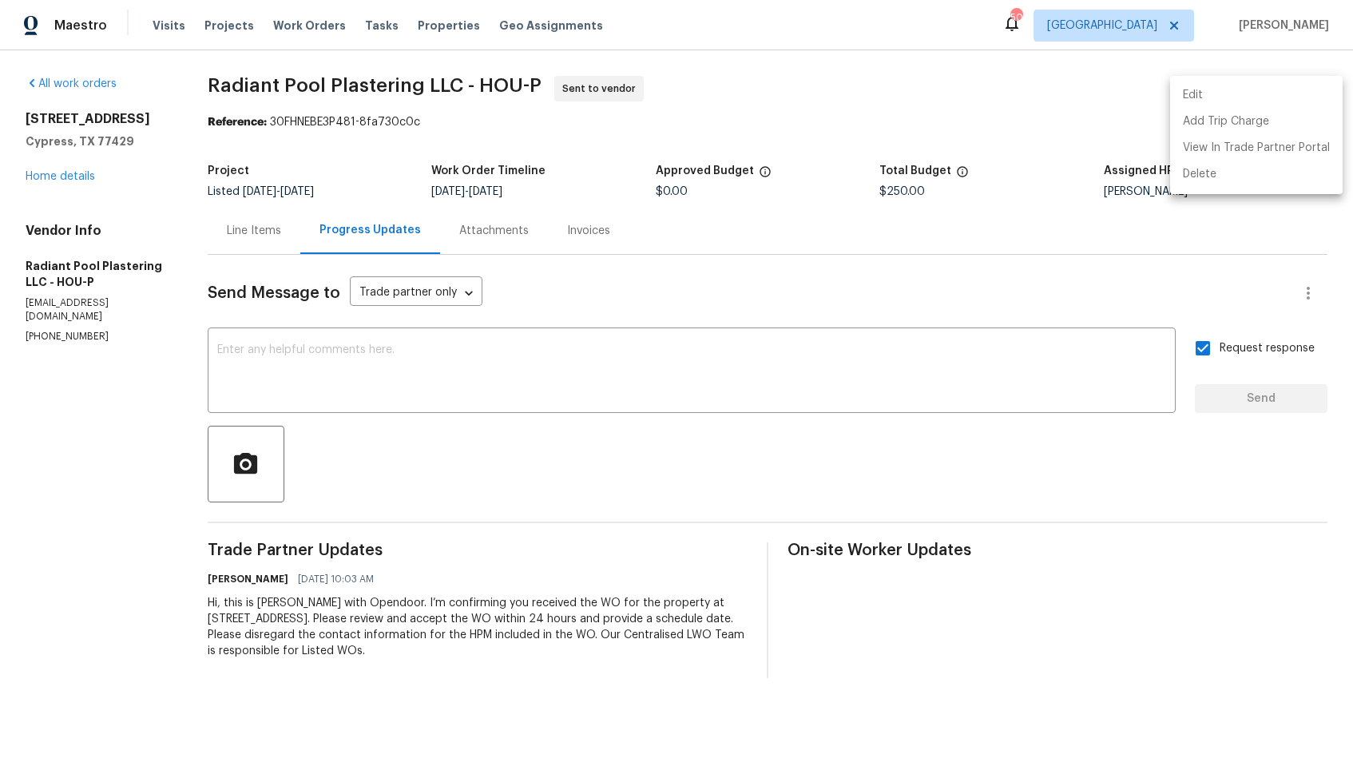
click at [791, 125] on div at bounding box center [676, 389] width 1353 height 778
click at [791, 125] on div "Reference: 30FHNEBE3P481-8fa730c0c" at bounding box center [768, 122] width 1120 height 16
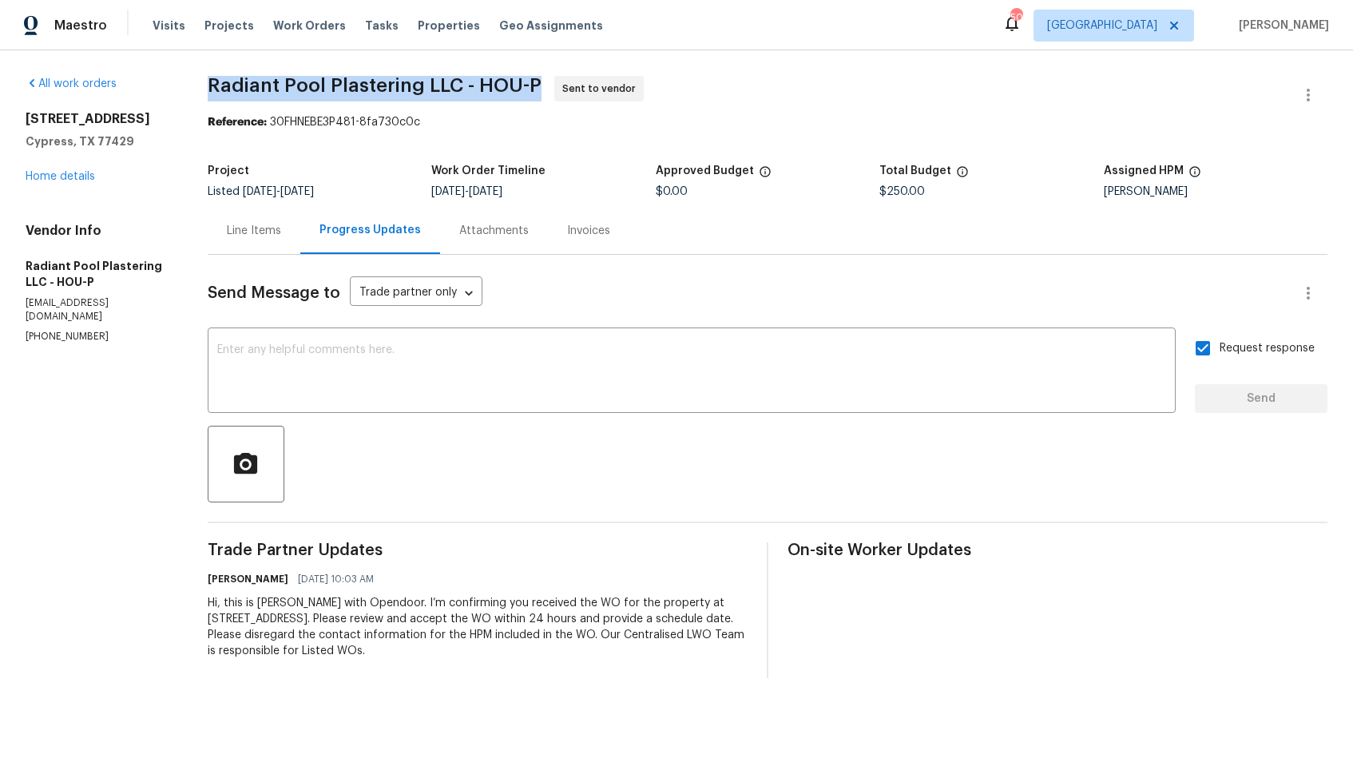
drag, startPoint x: 203, startPoint y: 85, endPoint x: 534, endPoint y: 82, distance: 331.6
click at [534, 82] on div "All work orders 12854 Highland Hills Dr Cypress, TX 77429 Home details Vendor I…" at bounding box center [676, 377] width 1353 height 654
copy span "Radiant Pool Plastering LLC - HOU-P"
click at [614, 154] on section "Radiant Pool Plastering LLC - HOU-P Sent to vendor Reference: 30FHNEBE3P481-8fa…" at bounding box center [768, 377] width 1120 height 602
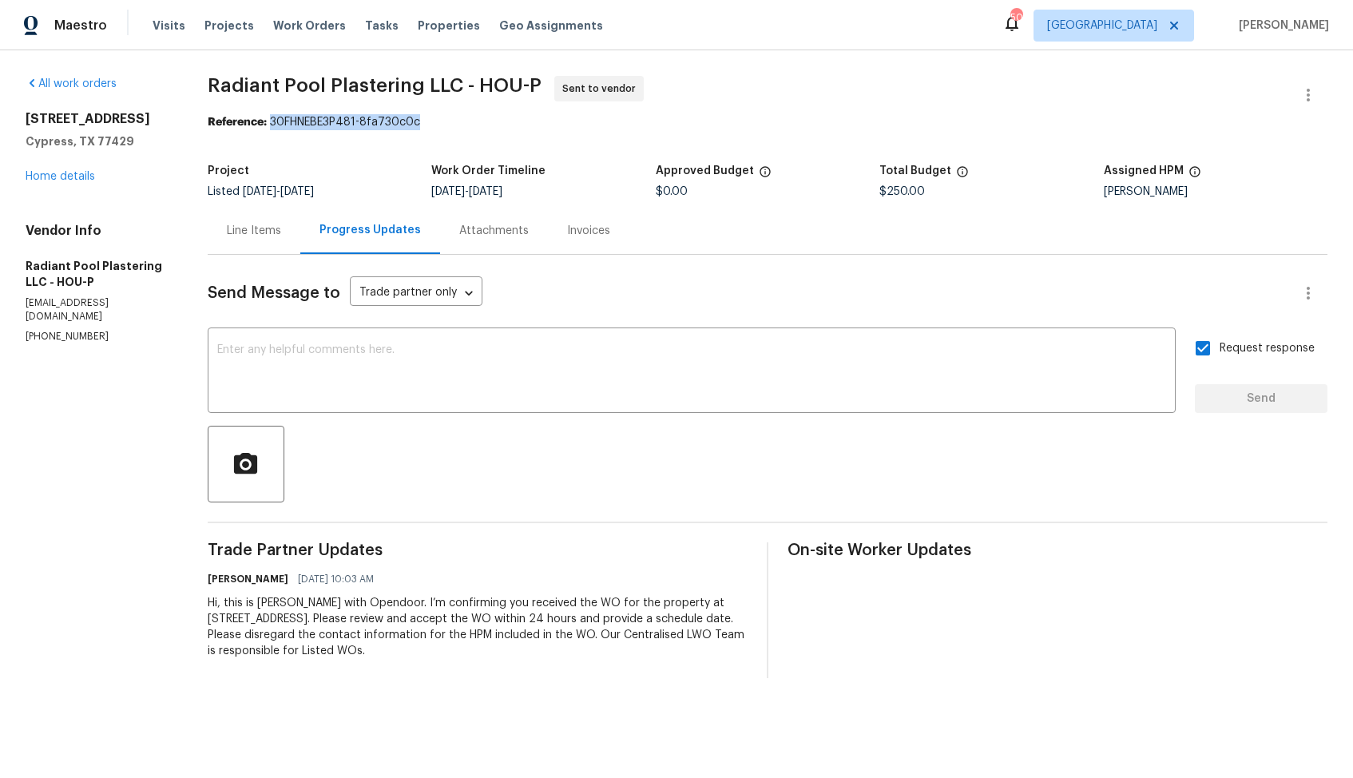
drag, startPoint x: 272, startPoint y: 122, endPoint x: 497, endPoint y: 122, distance: 224.5
click at [497, 122] on div "Reference: 30FHNEBE3P481-8fa730c0c" at bounding box center [768, 122] width 1120 height 16
copy div "30FHNEBE3P481-8fa730c0c"
click at [626, 159] on div "Project Listed 8/8/2025 - 8/15/2025 Work Order Timeline 8/13/2025 - 8/15/2025 A…" at bounding box center [768, 181] width 1120 height 51
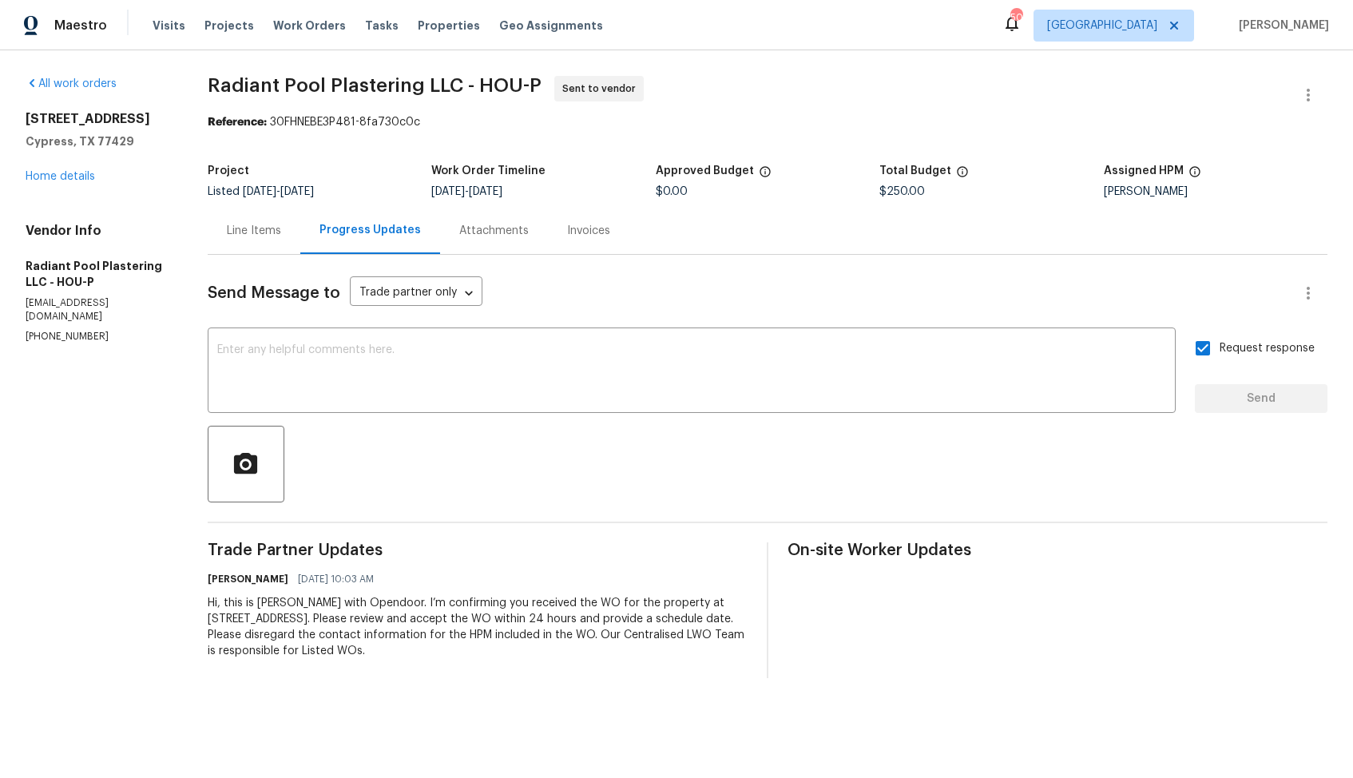
click at [987, 81] on span "Radiant Pool Plastering LLC - HOU-P Sent to vendor" at bounding box center [749, 95] width 1082 height 38
click at [73, 178] on link "Home details" at bounding box center [61, 176] width 70 height 11
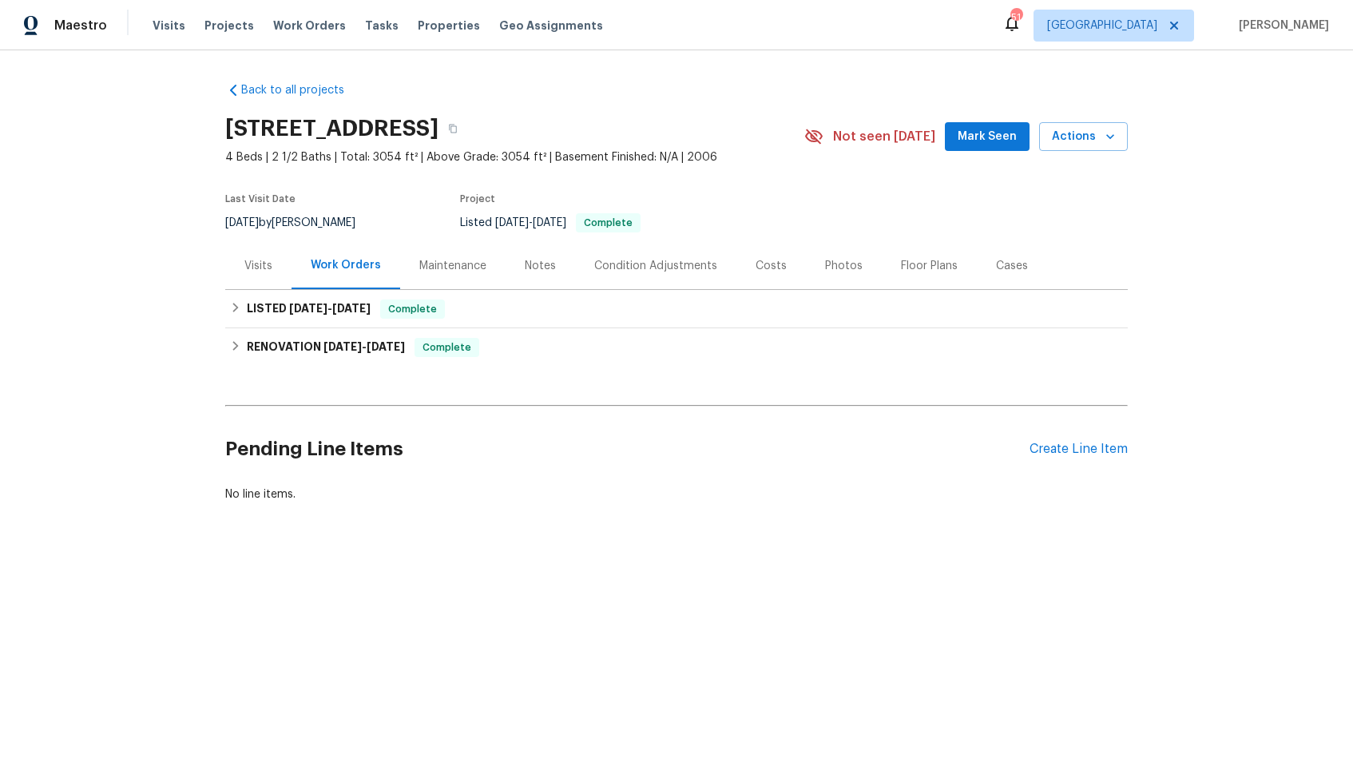
click at [1050, 435] on div "Pending Line Items Create Line Item" at bounding box center [676, 449] width 903 height 74
click at [1046, 449] on div "Create Line Item" at bounding box center [1079, 449] width 98 height 15
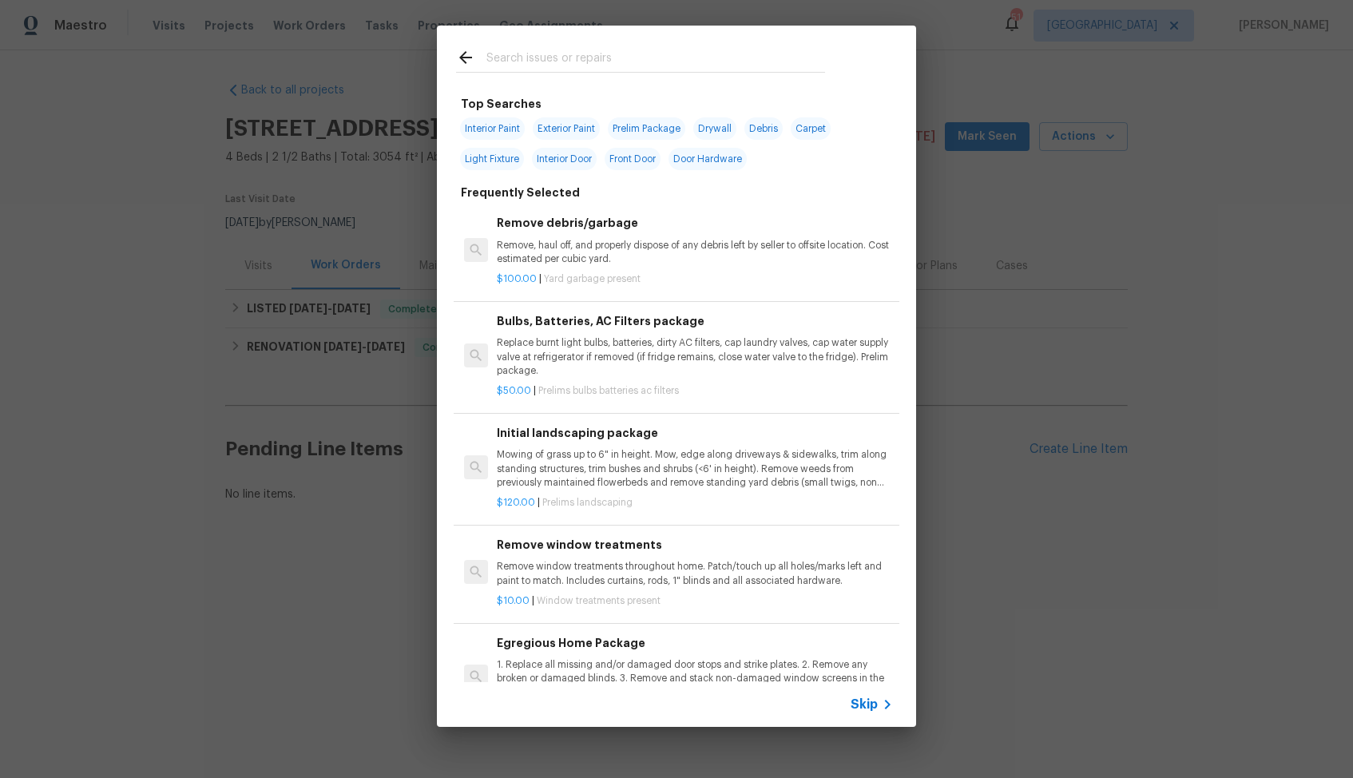
click at [607, 60] on input "text" at bounding box center [656, 60] width 339 height 24
type input "pool"
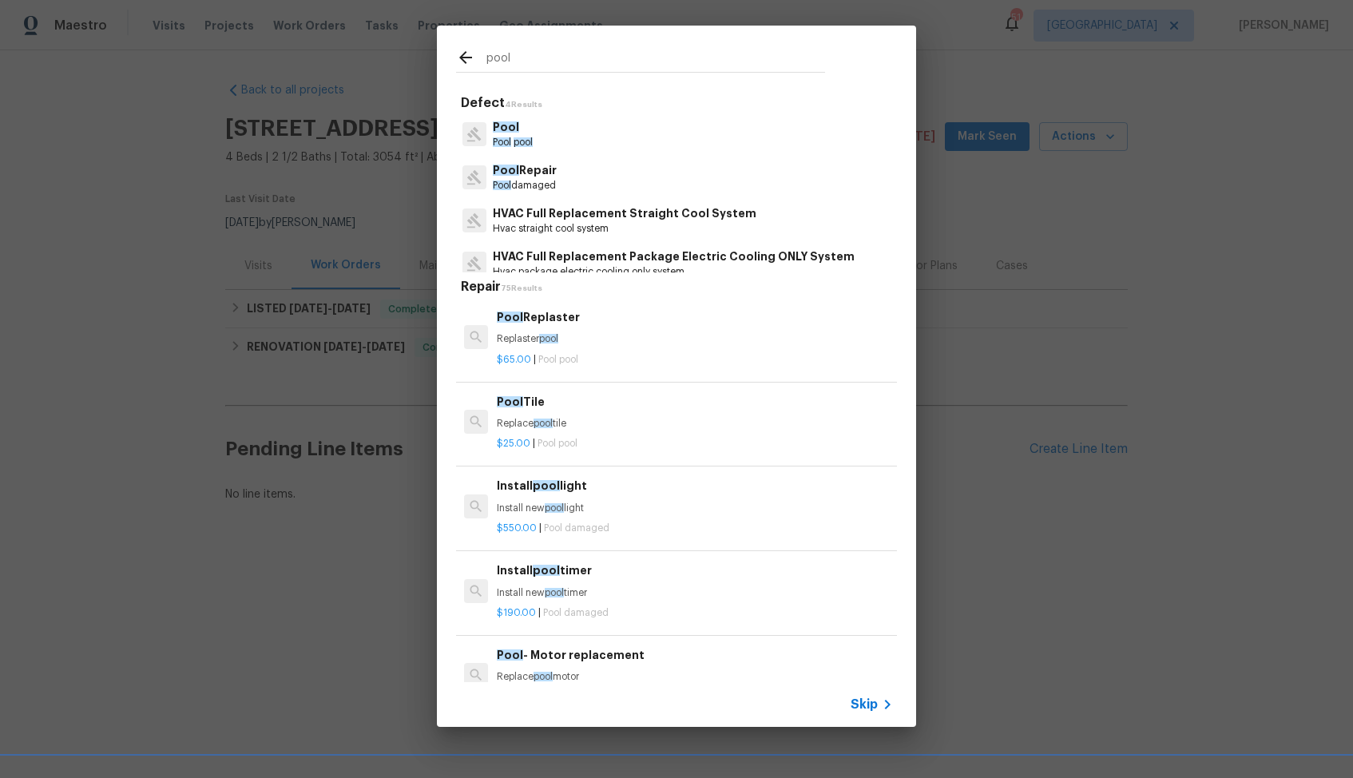
click at [507, 179] on p "Pool damaged" at bounding box center [525, 186] width 64 height 14
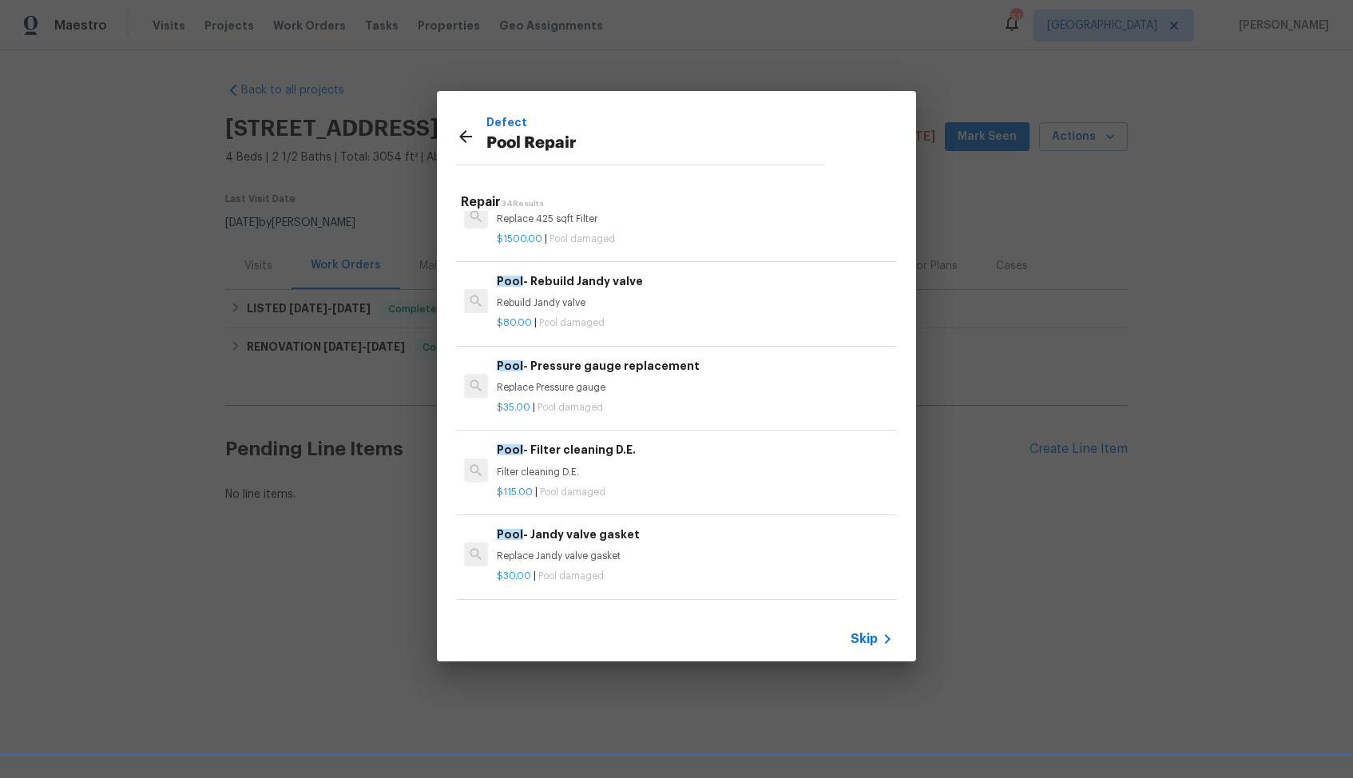
scroll to position [1190, 0]
click at [550, 466] on p "Filter cleaning D.E." at bounding box center [695, 472] width 396 height 14
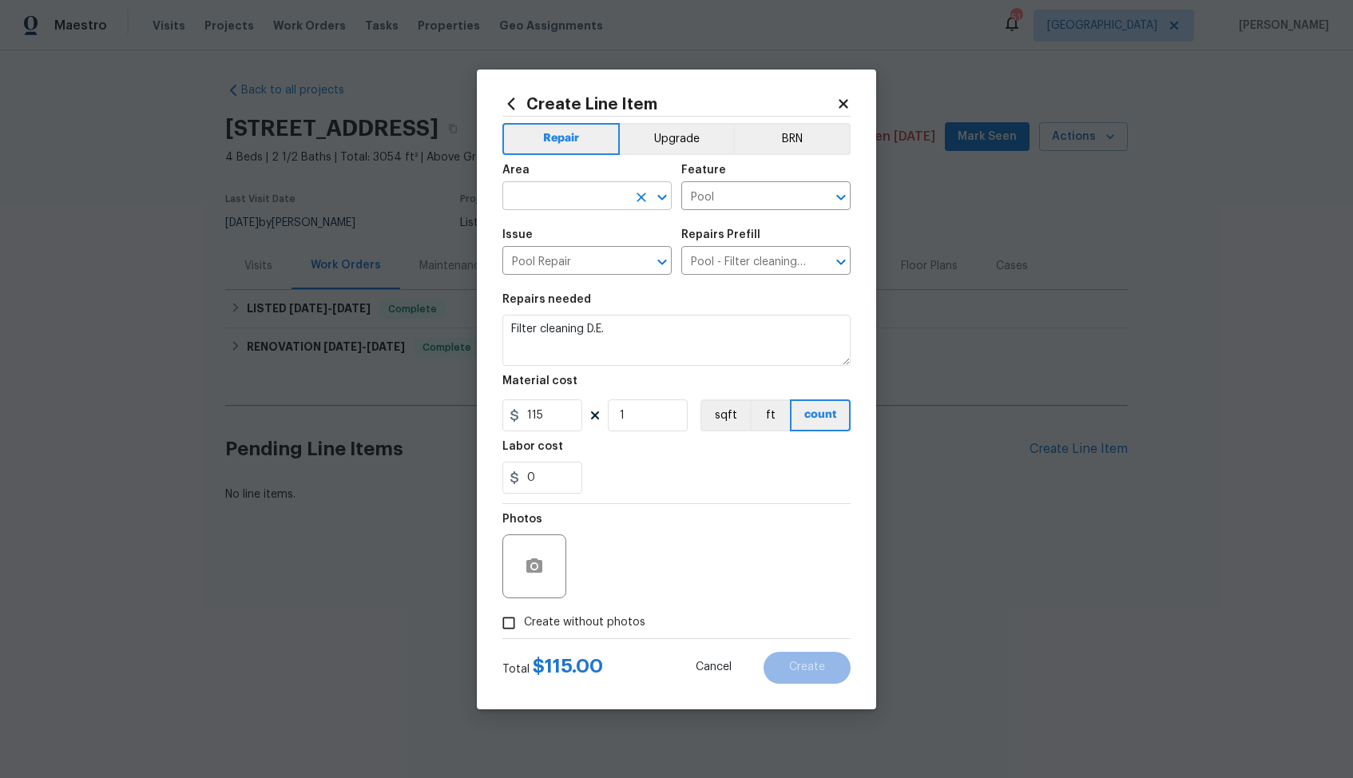
click at [566, 193] on input "text" at bounding box center [565, 197] width 125 height 25
click at [534, 254] on li "Exterior Overall" at bounding box center [587, 259] width 169 height 26
type input "Exterior Overall"
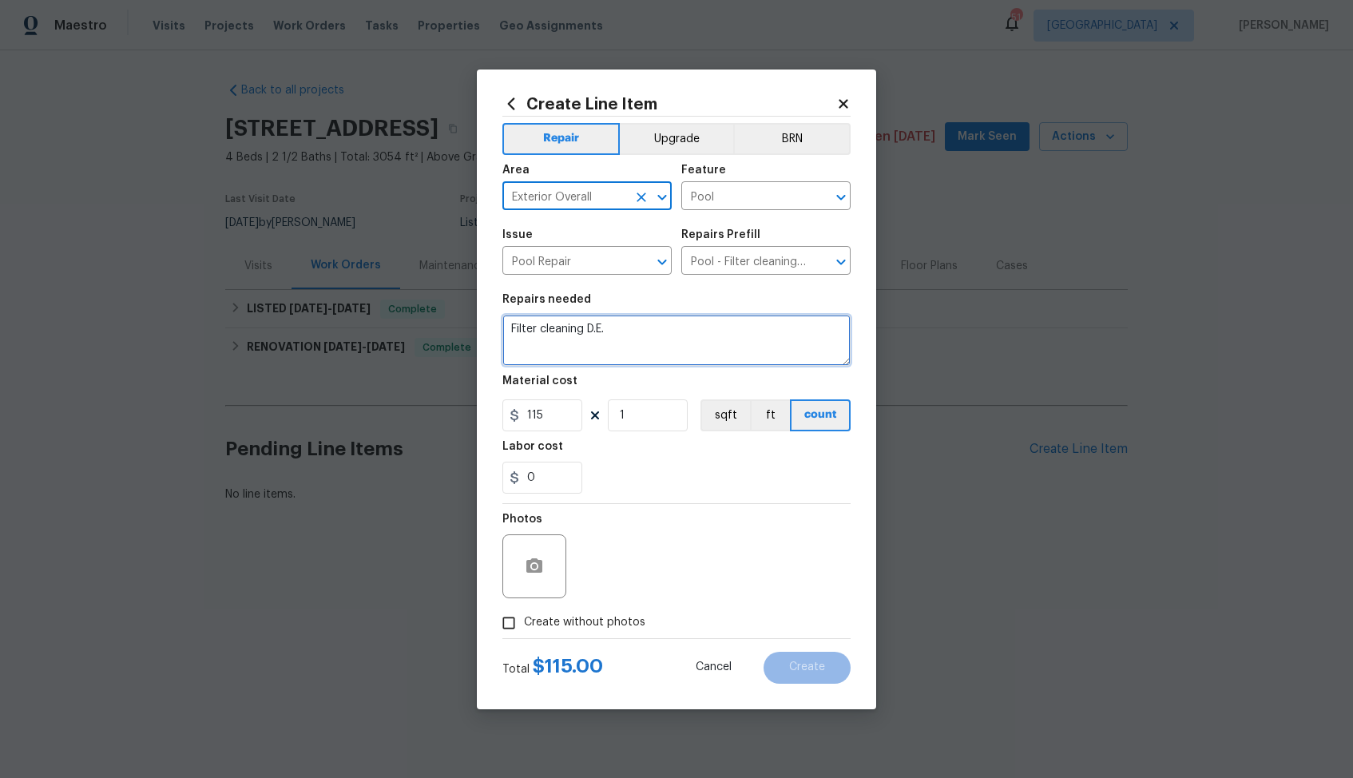
click at [552, 325] on textarea "Filter cleaning D.E." at bounding box center [677, 340] width 348 height 51
paste textarea "The filters need to be washed. Please clean and reinstall to ensure proper oper…"
type textarea "The filters need to be washed. Please clean and reinstall to ensure proper oper…"
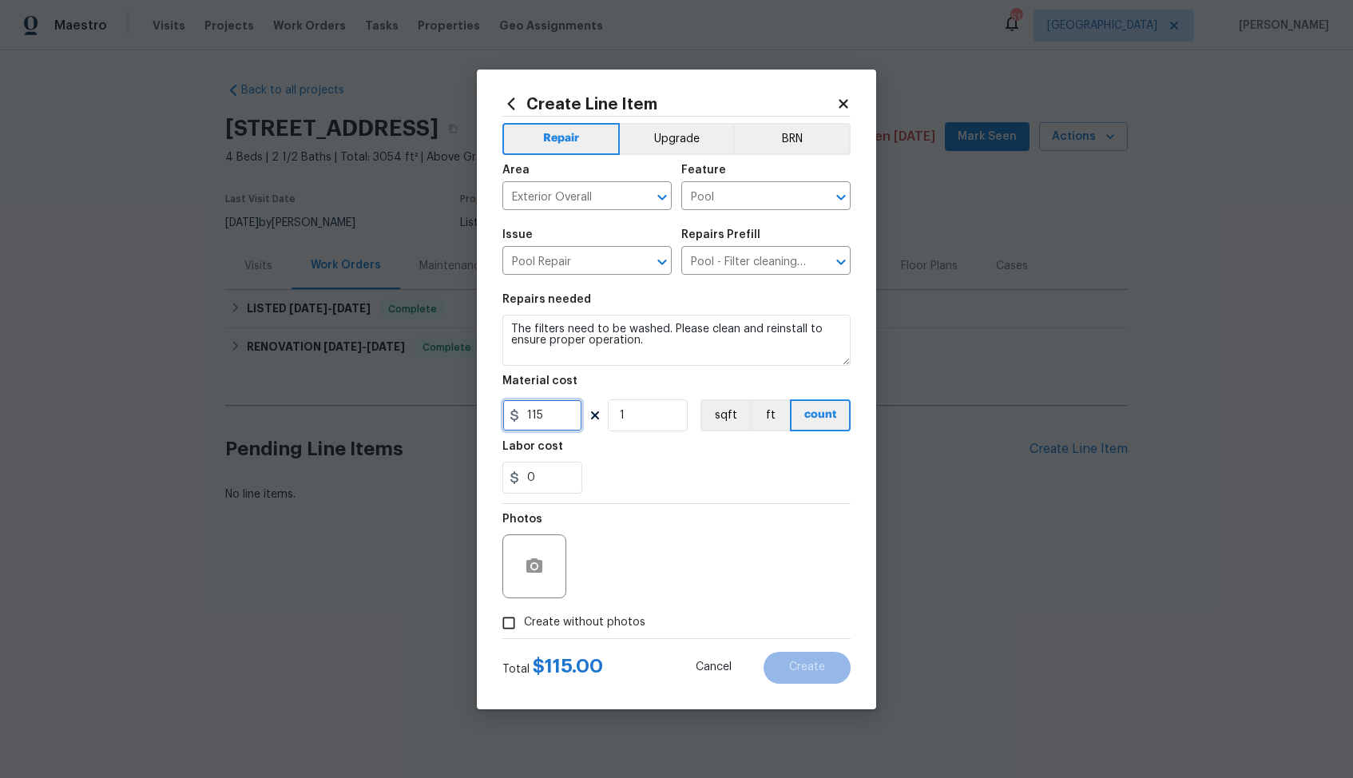
click at [550, 414] on input "115" at bounding box center [543, 415] width 80 height 32
type input "120"
click at [747, 499] on section "Repairs needed The filters need to be washed. Please clean and reinstall to ens…" at bounding box center [677, 393] width 348 height 219
click at [589, 606] on div "Photos" at bounding box center [677, 556] width 348 height 104
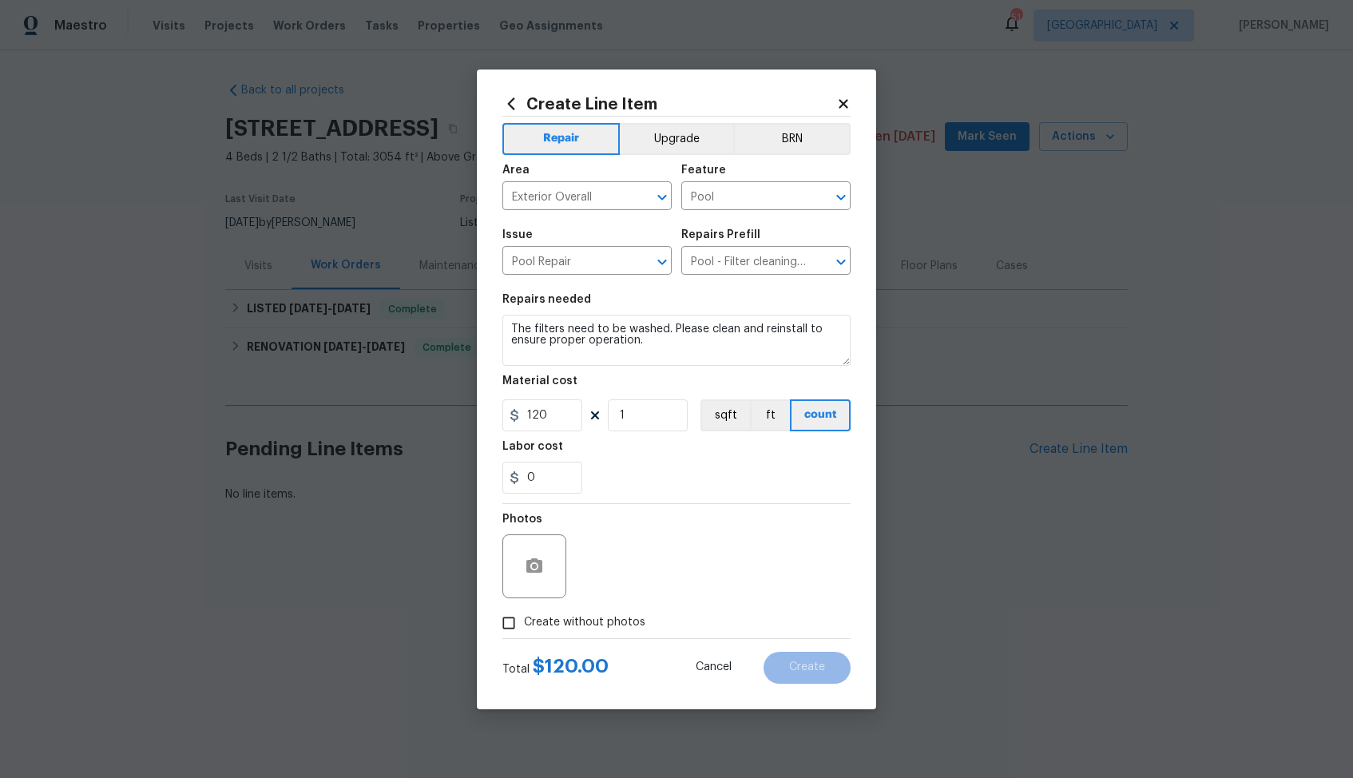
click at [601, 620] on span "Create without photos" at bounding box center [584, 622] width 121 height 17
click at [524, 620] on input "Create without photos" at bounding box center [509, 623] width 30 height 30
checkbox input "true"
click at [691, 563] on textarea at bounding box center [715, 566] width 272 height 64
click at [802, 663] on span "Create" at bounding box center [807, 667] width 36 height 12
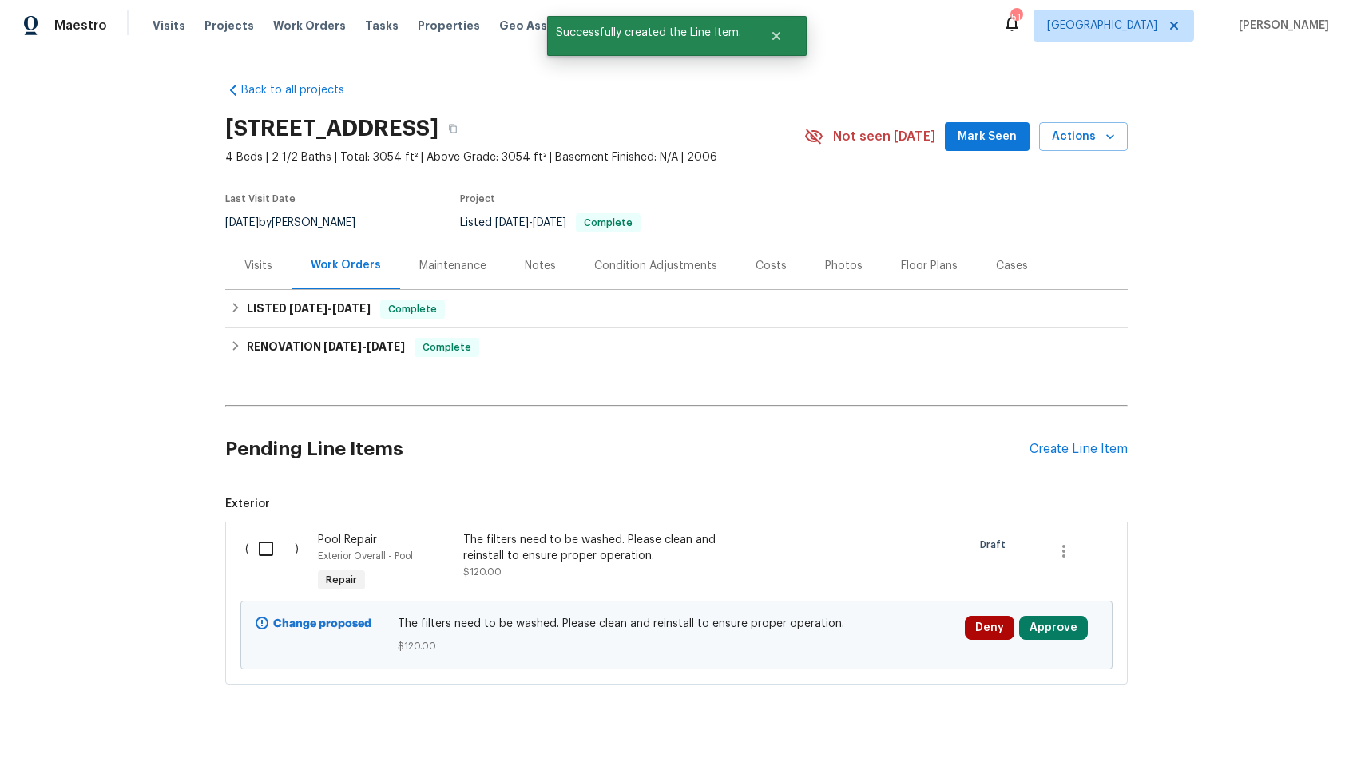
click at [257, 546] on input "checkbox" at bounding box center [272, 549] width 46 height 34
checkbox input "true"
click at [1236, 736] on span "Create Work Order" at bounding box center [1262, 739] width 106 height 20
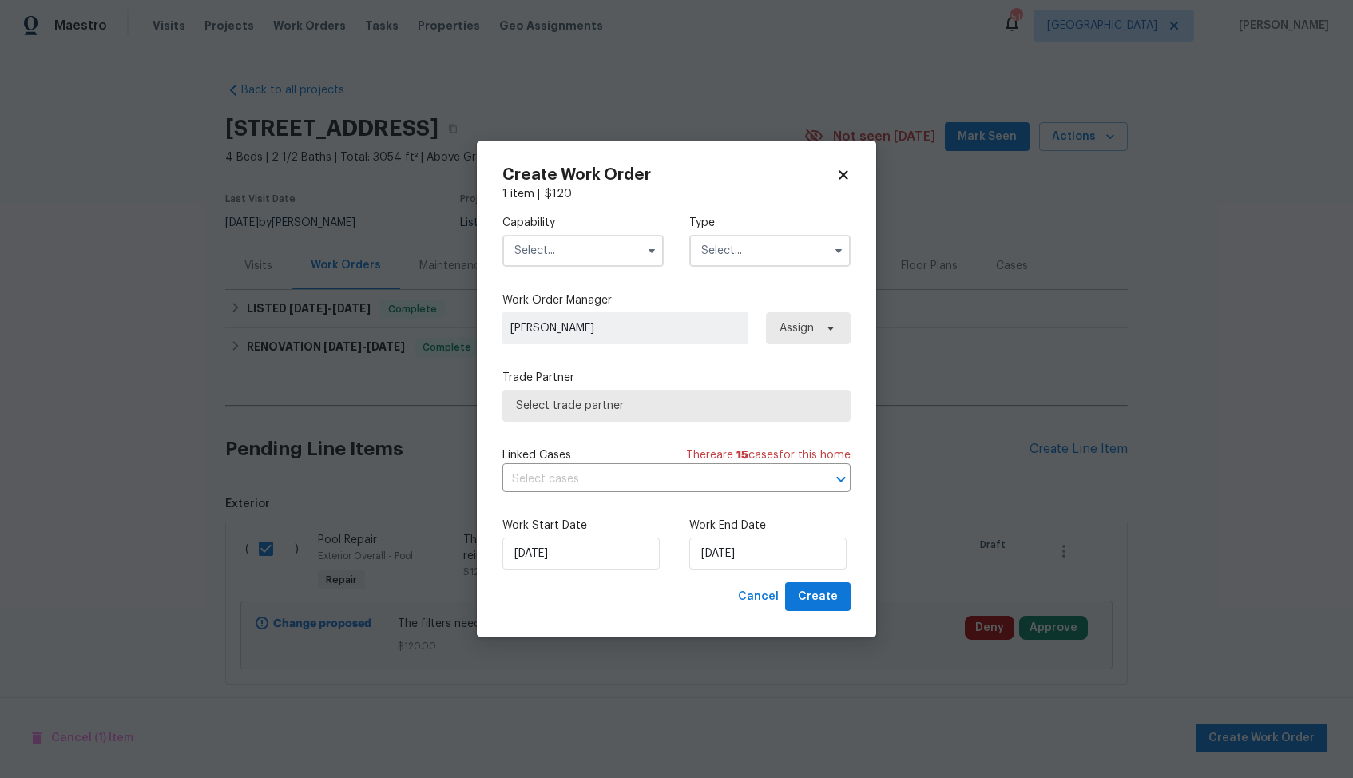
click at [629, 249] on input "text" at bounding box center [583, 251] width 161 height 32
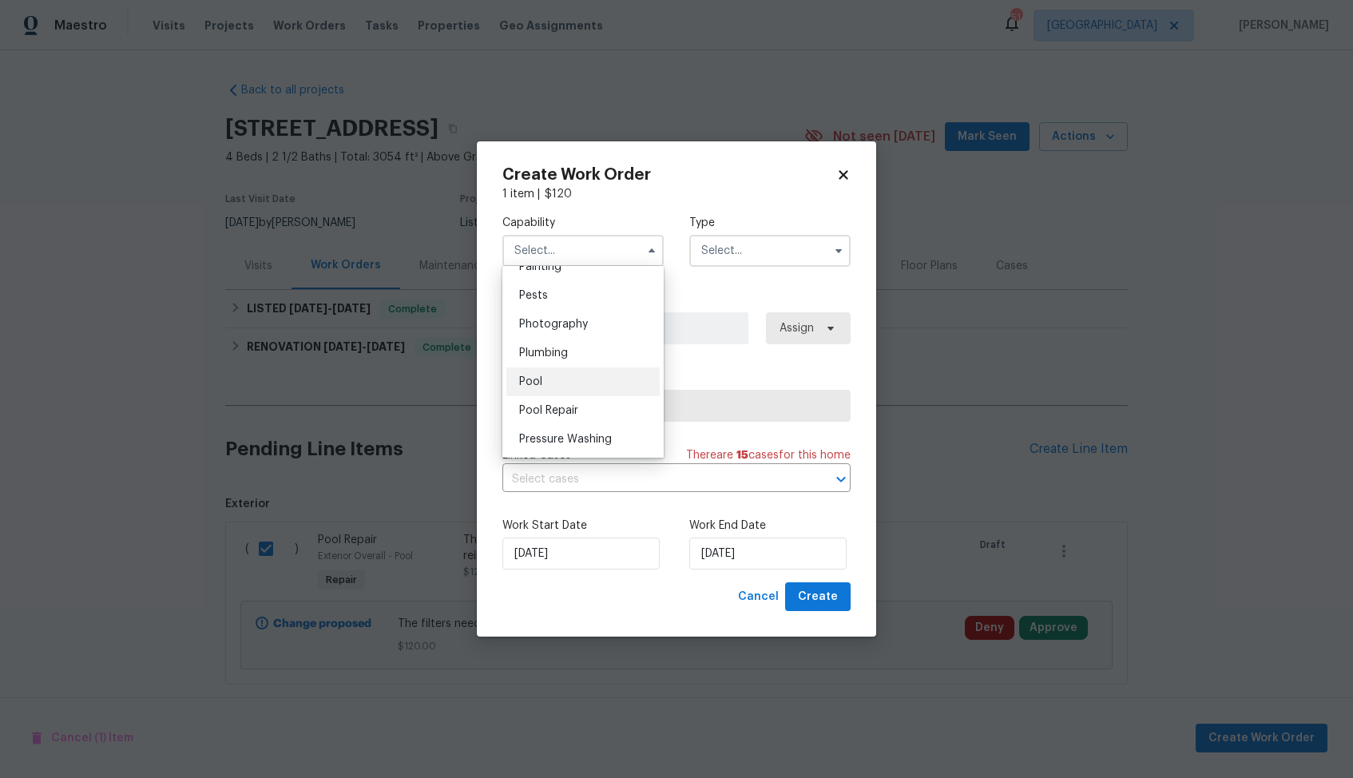
scroll to position [1361, 0]
click at [570, 408] on span "Pool Repair" at bounding box center [548, 409] width 59 height 11
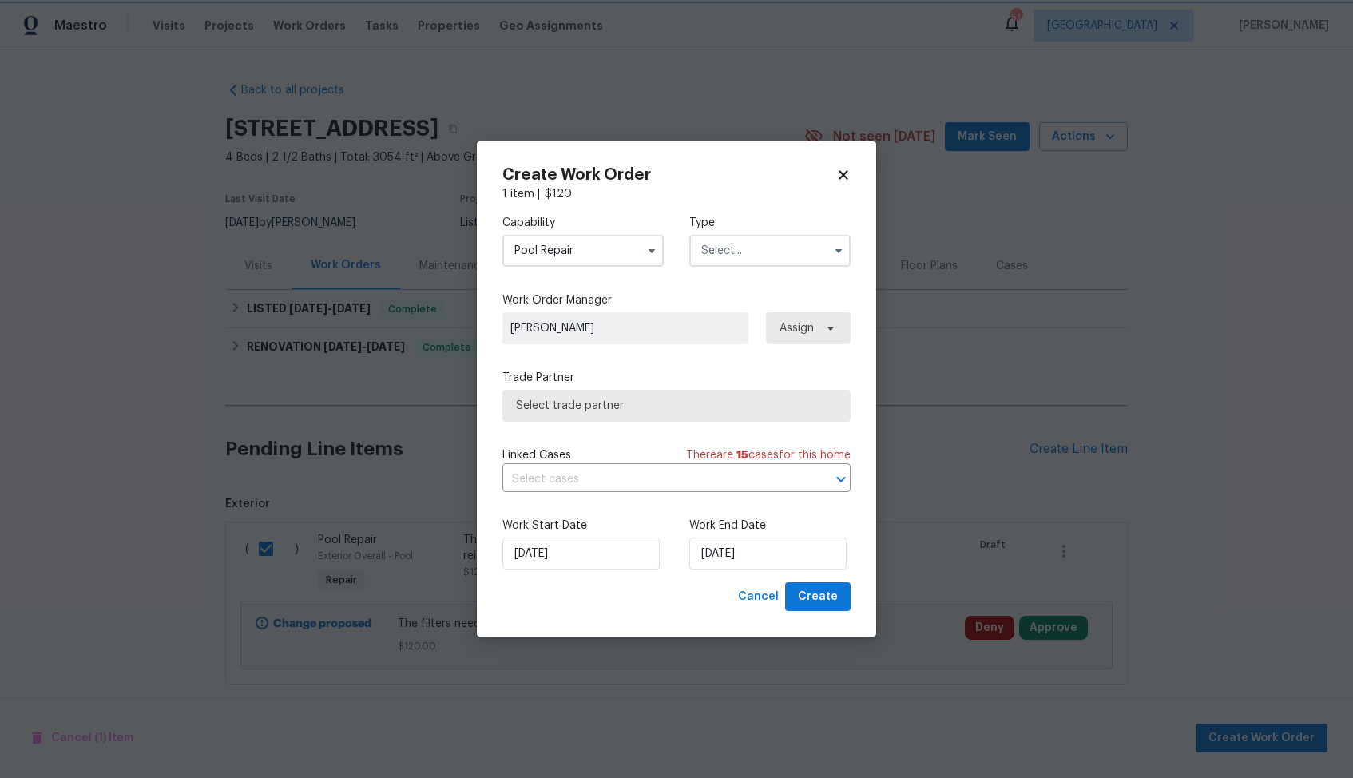
type input "Pool Repair"
click at [783, 248] on input "text" at bounding box center [769, 251] width 161 height 32
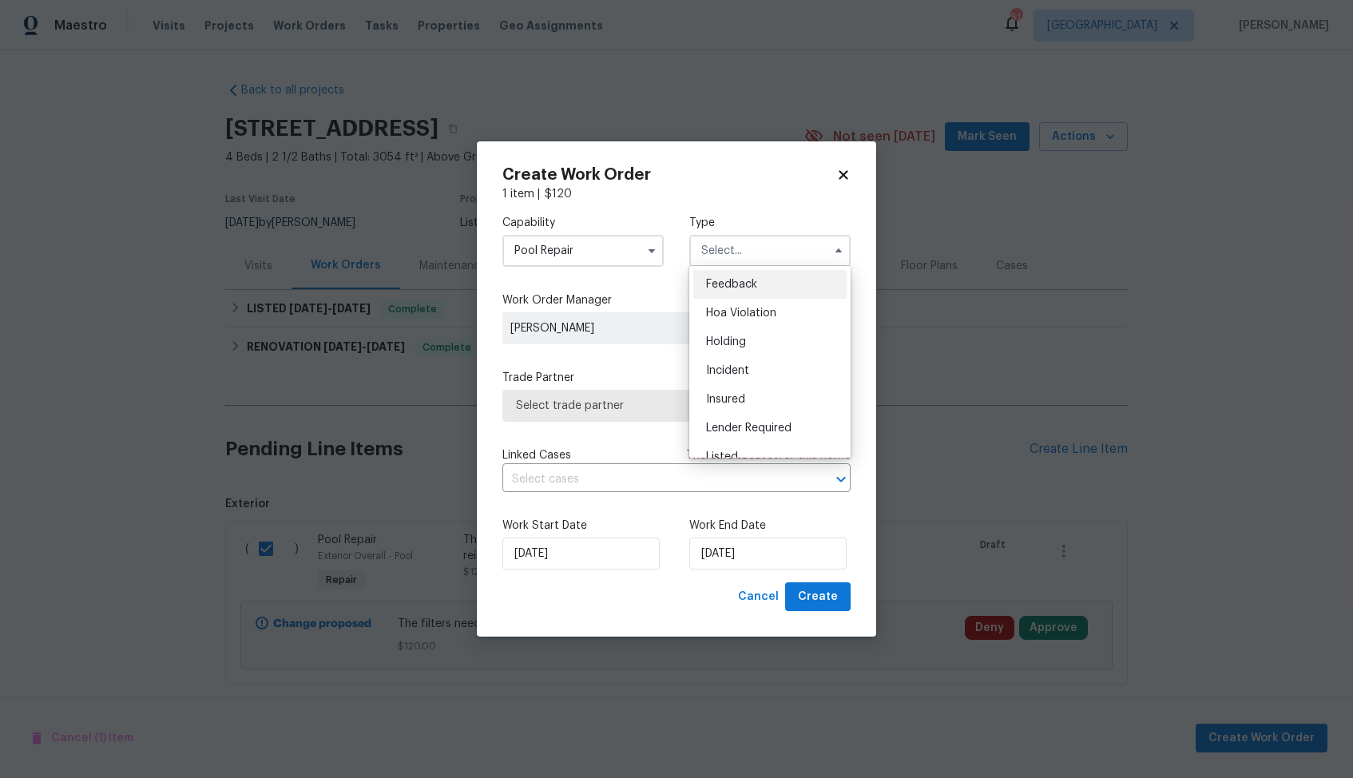
click at [729, 279] on span "Feedback" at bounding box center [731, 284] width 51 height 11
type input "Feedback"
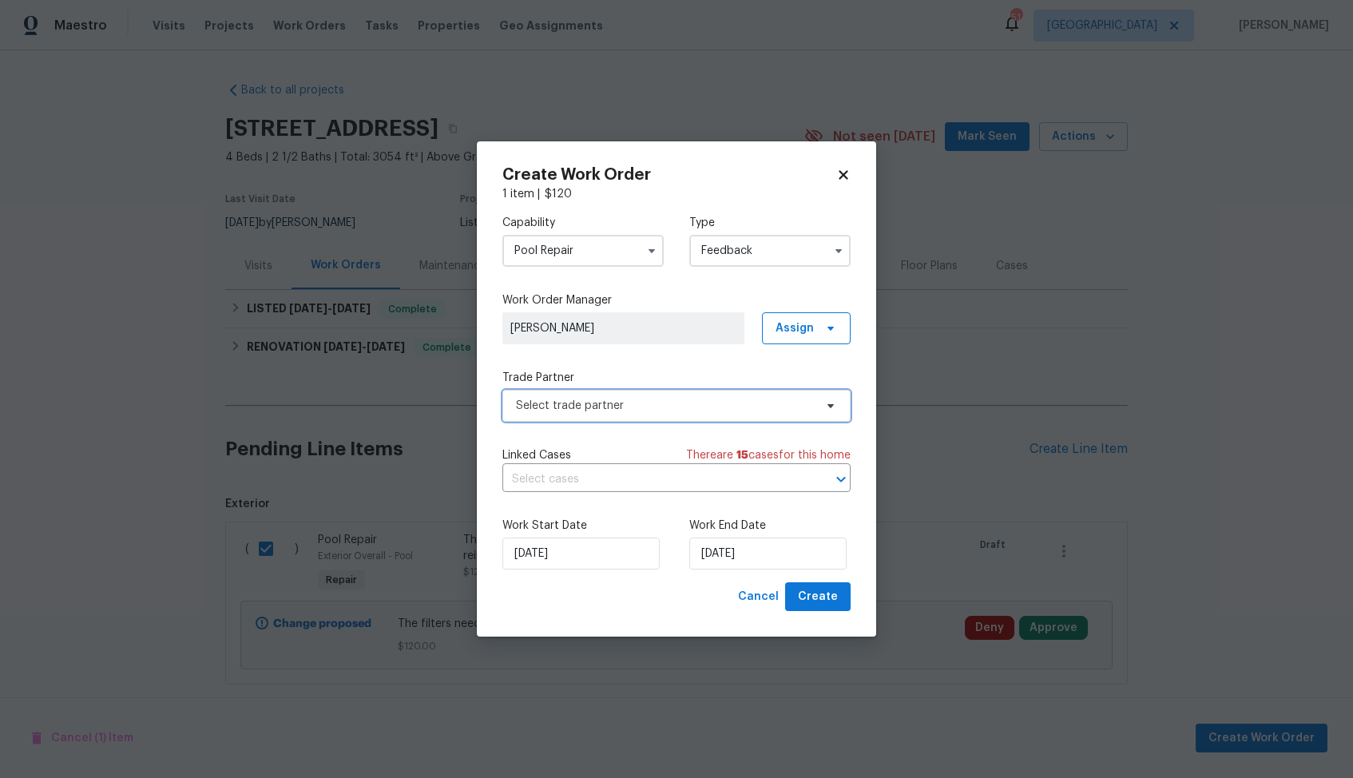
click at [607, 392] on span "Select trade partner" at bounding box center [677, 406] width 348 height 32
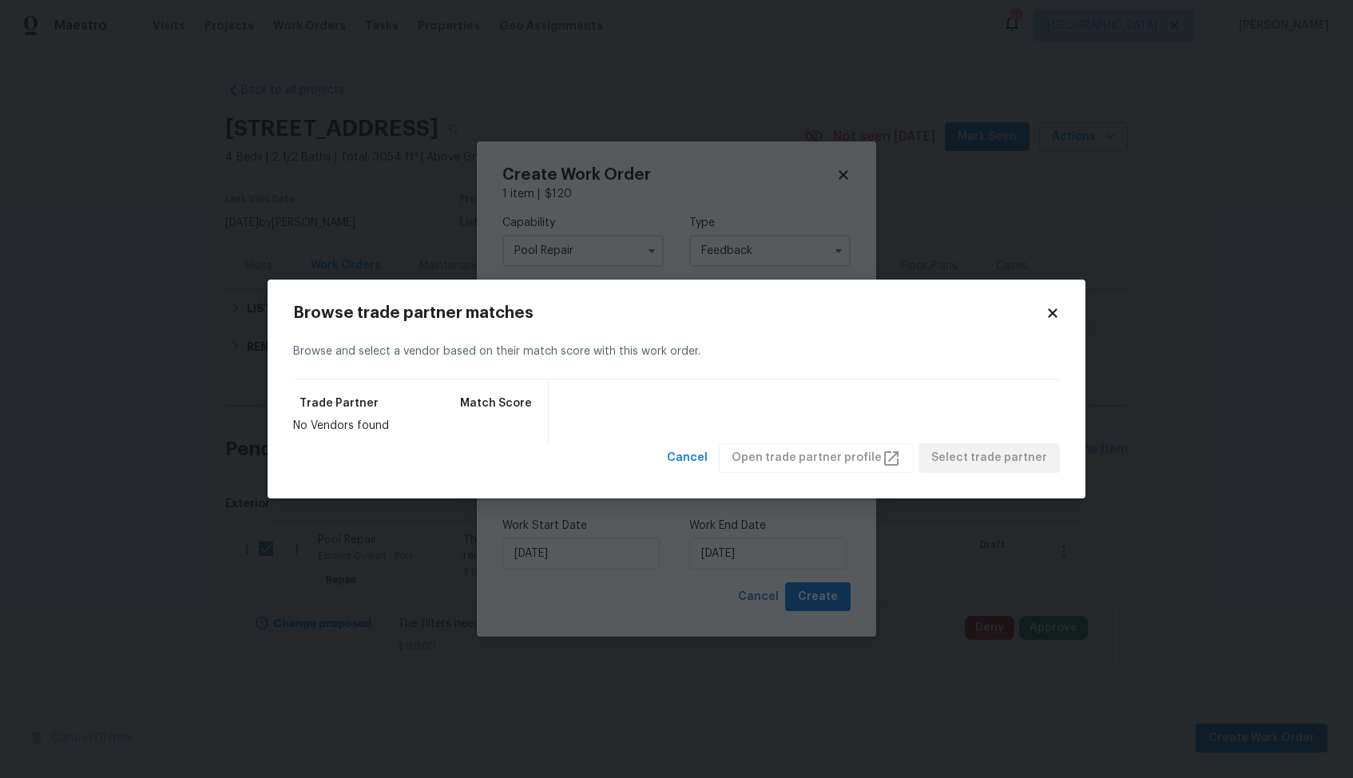
click at [692, 247] on body "Maestro Visits Projects Work Orders Tasks Properties Geo Assignments 51 Dallas …" at bounding box center [676, 389] width 1353 height 778
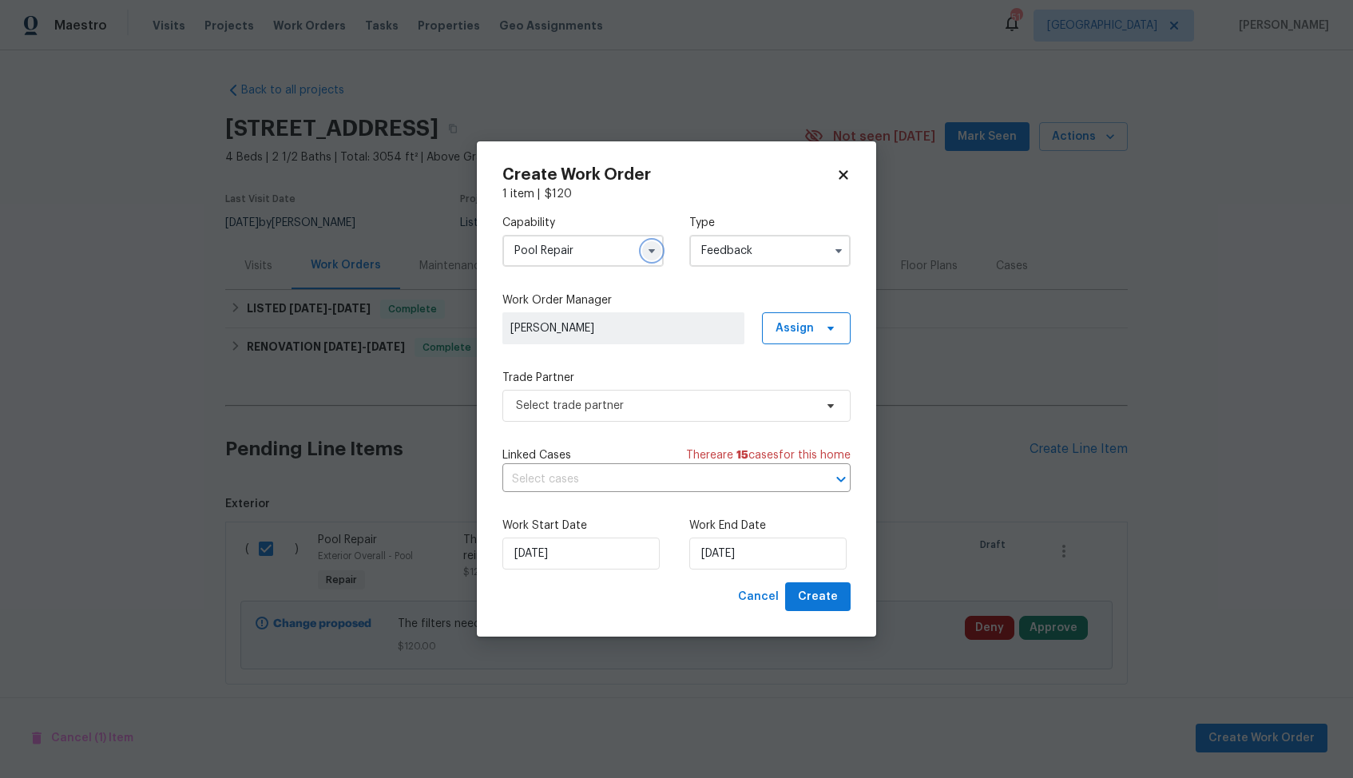
click at [654, 249] on icon "button" at bounding box center [652, 251] width 6 height 4
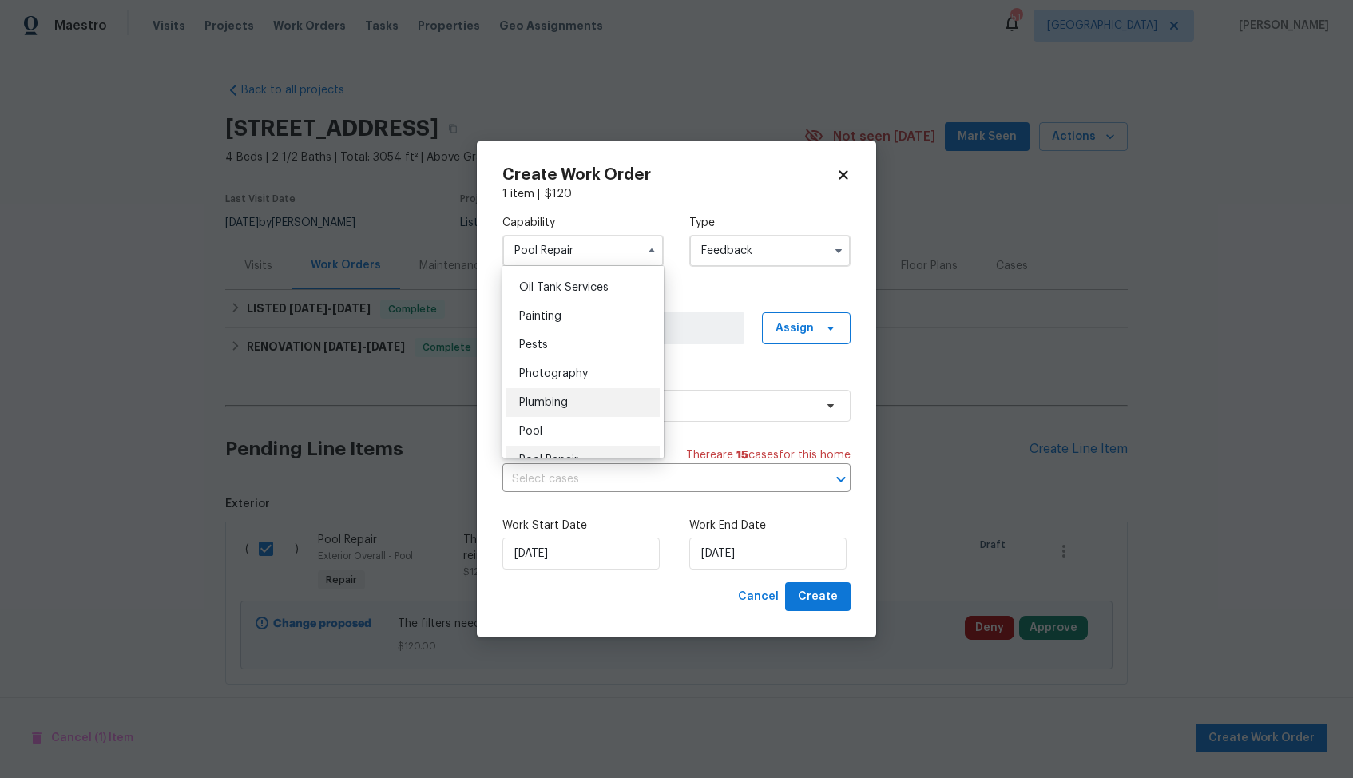
scroll to position [1386, 0]
click at [562, 360] on div "Pool" at bounding box center [583, 355] width 153 height 29
type input "Pool"
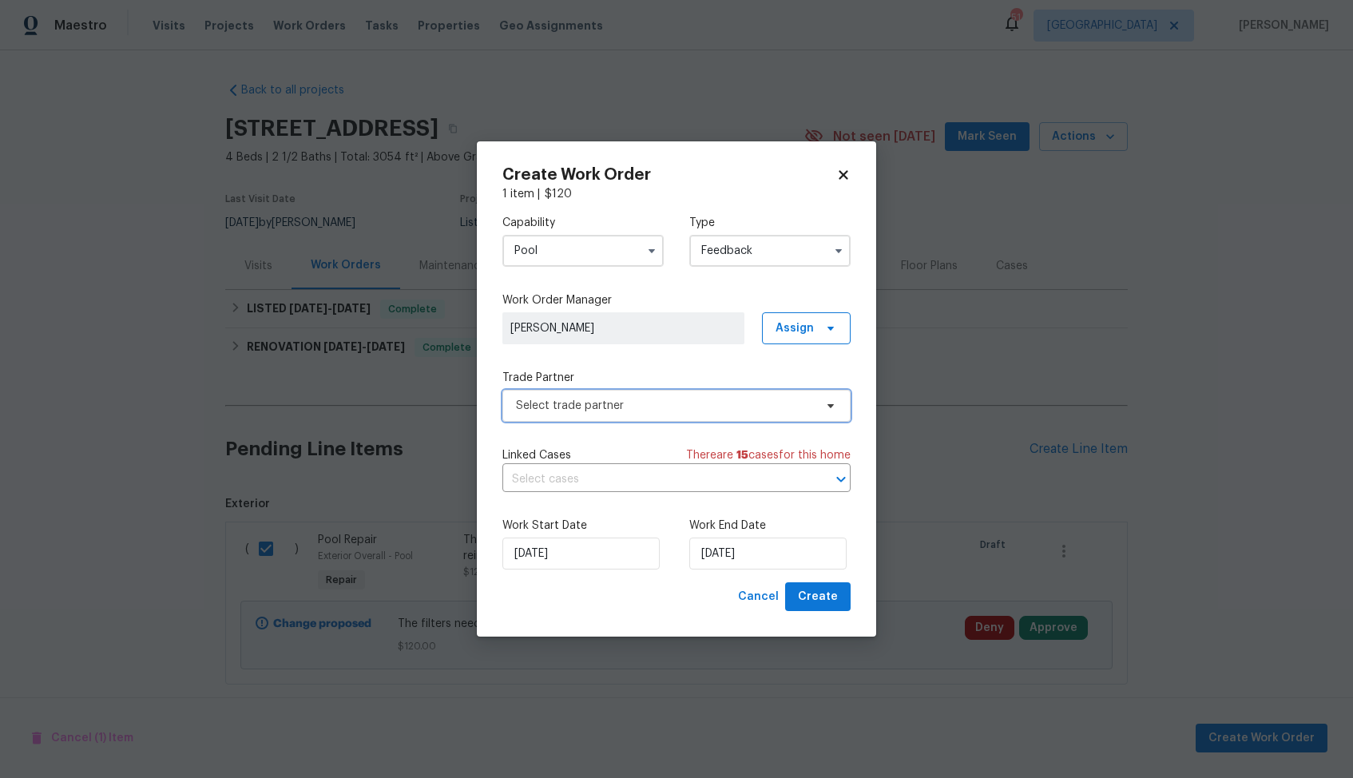
click at [667, 405] on span "Select trade partner" at bounding box center [665, 406] width 298 height 16
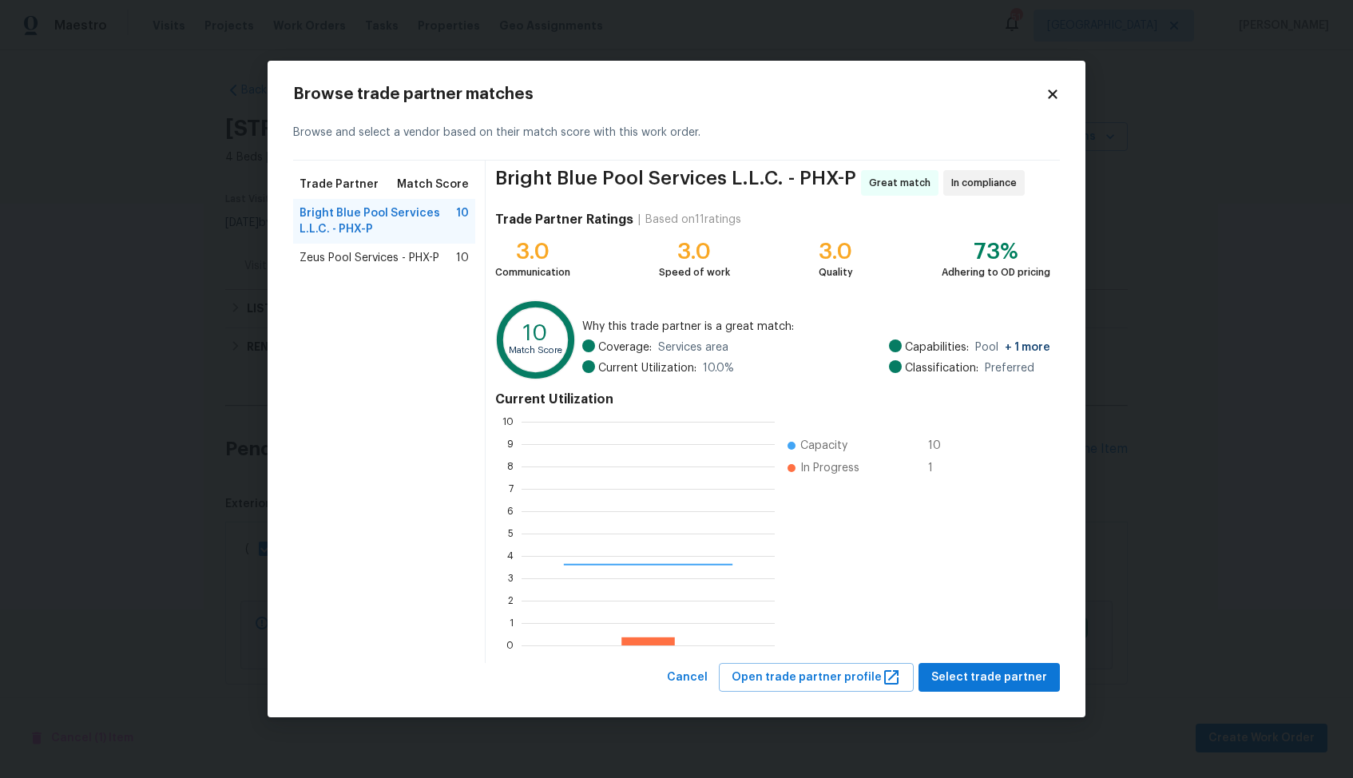
scroll to position [224, 253]
click at [369, 263] on span "Zeus Pool Services - PHX-P" at bounding box center [370, 258] width 140 height 16
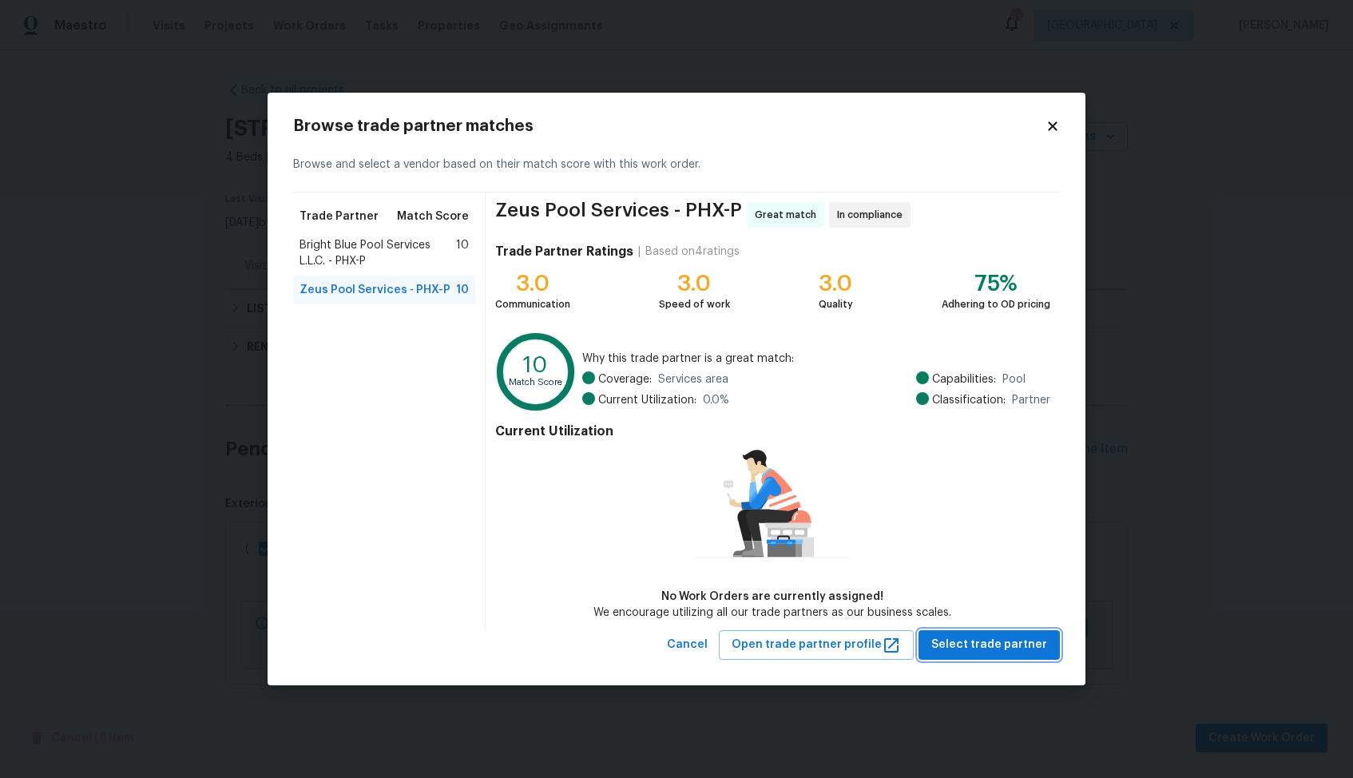
click at [993, 642] on span "Select trade partner" at bounding box center [990, 645] width 116 height 20
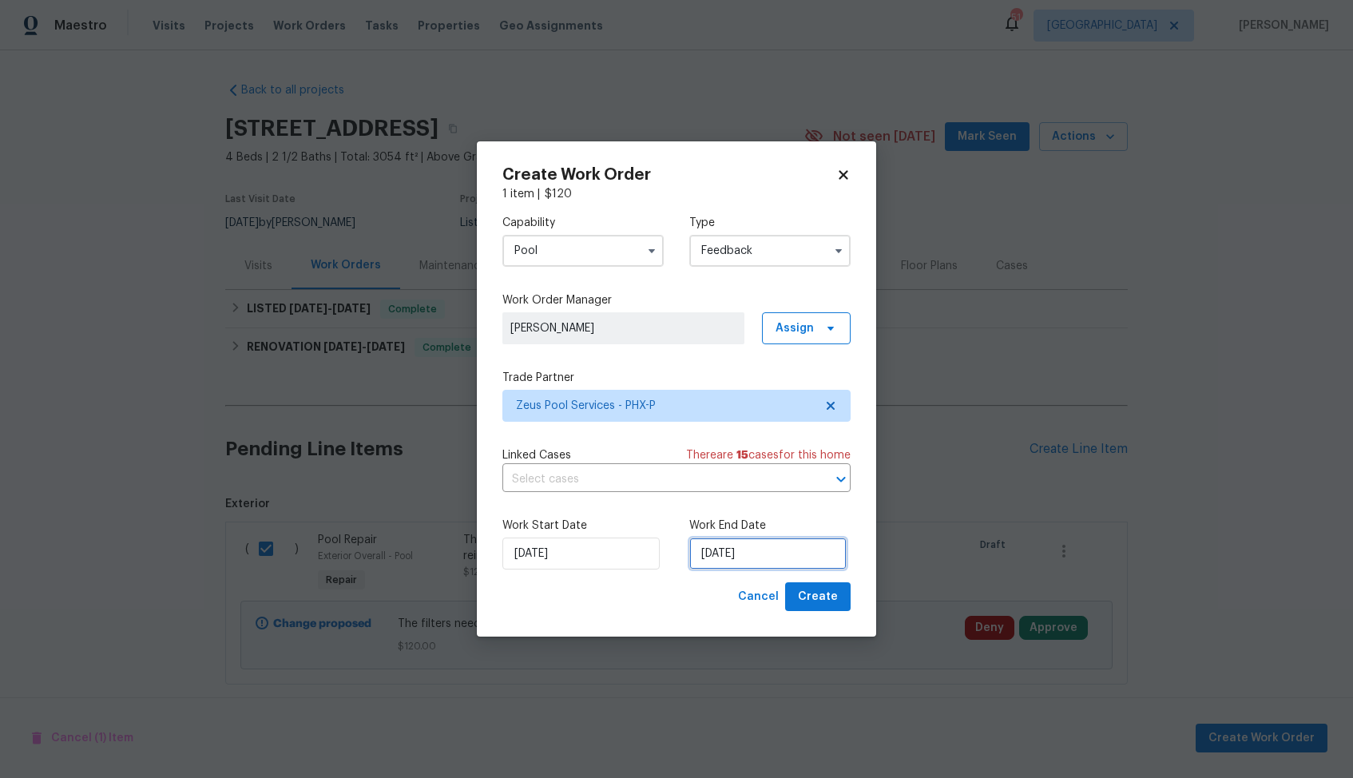
click at [716, 558] on input "13/08/2025" at bounding box center [767, 554] width 157 height 32
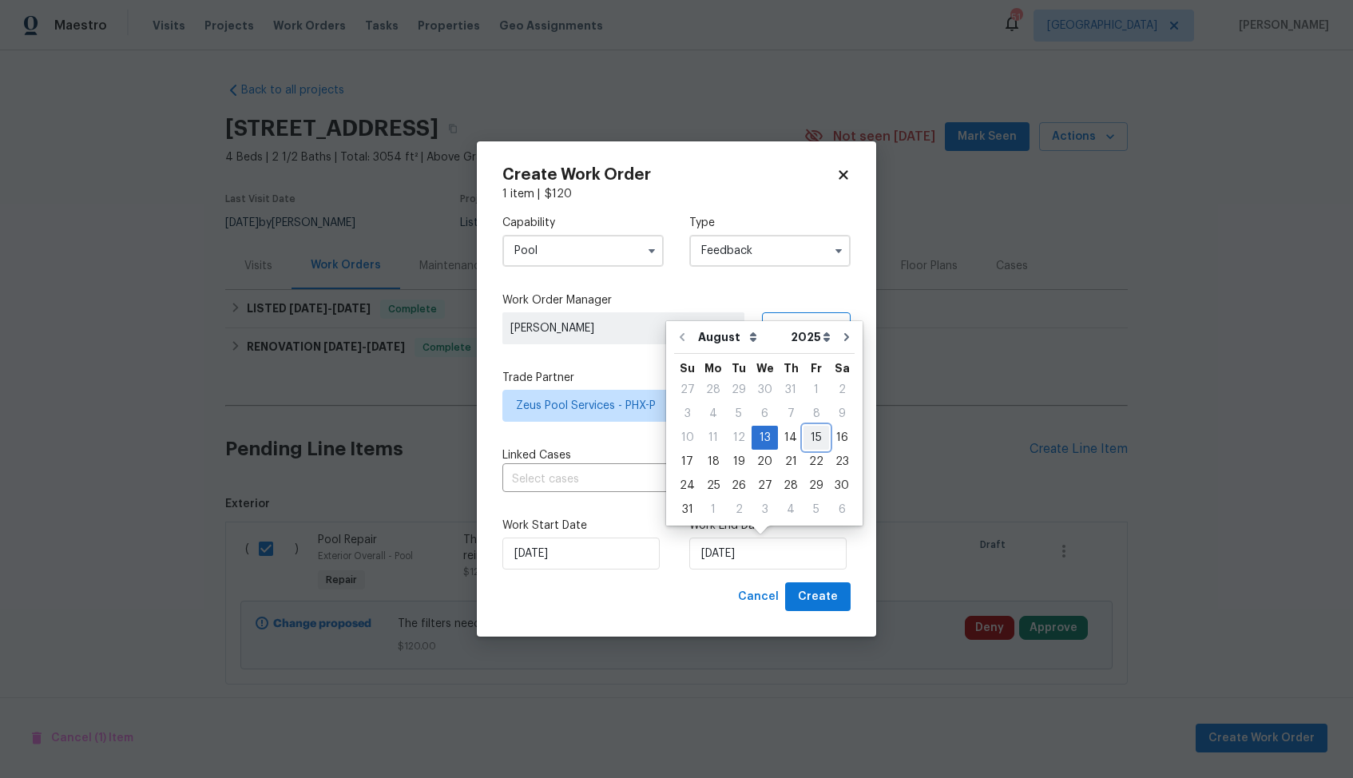
click at [811, 437] on div "15" at bounding box center [817, 438] width 26 height 22
type input "15/08/2025"
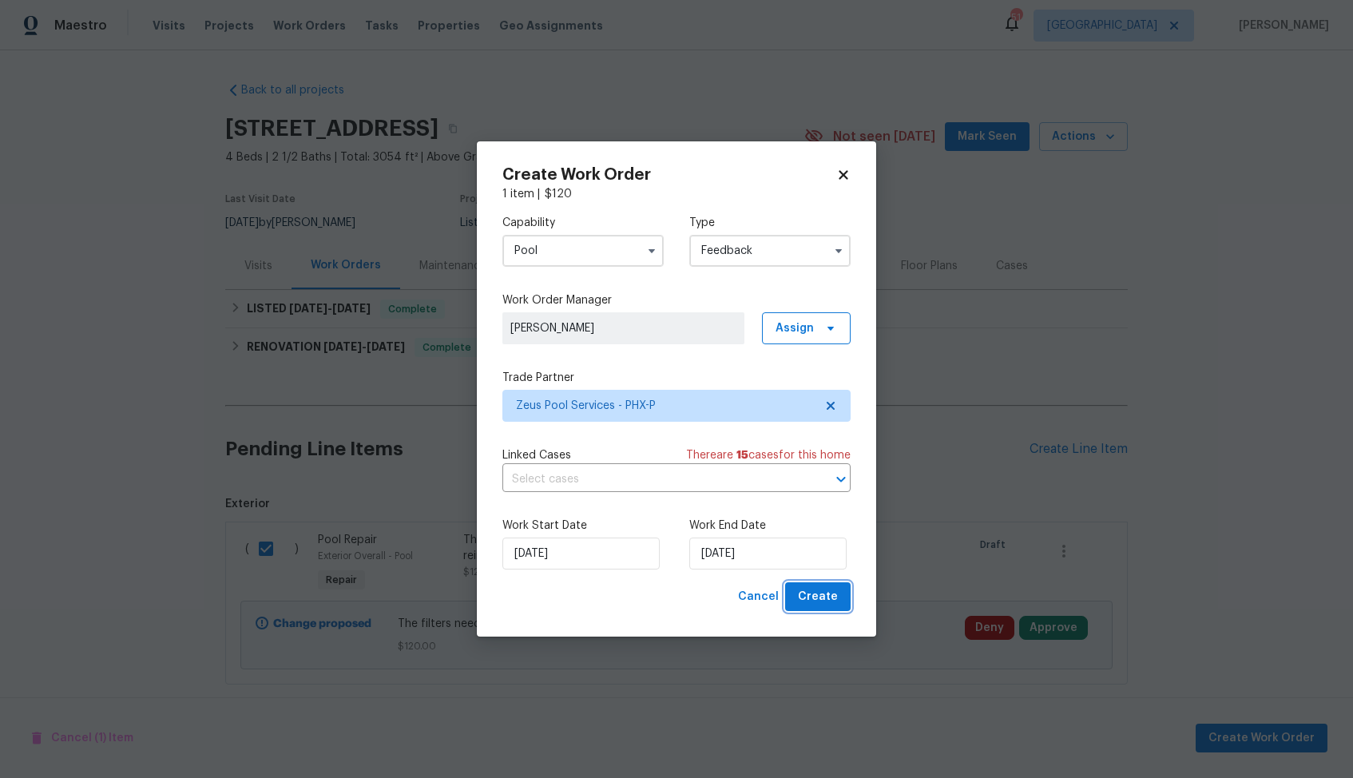
click at [817, 596] on span "Create" at bounding box center [818, 597] width 40 height 20
checkbox input "false"
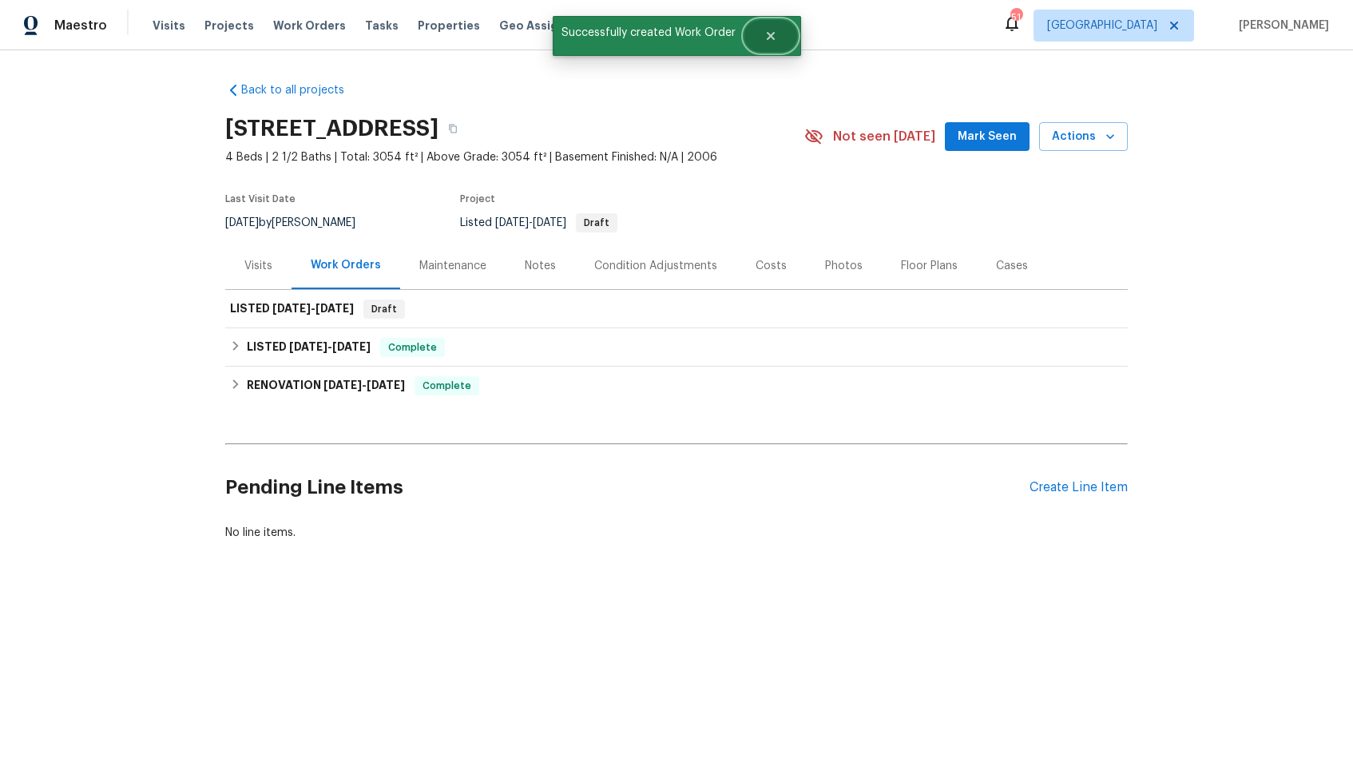
click at [772, 39] on icon "Close" at bounding box center [770, 36] width 8 height 8
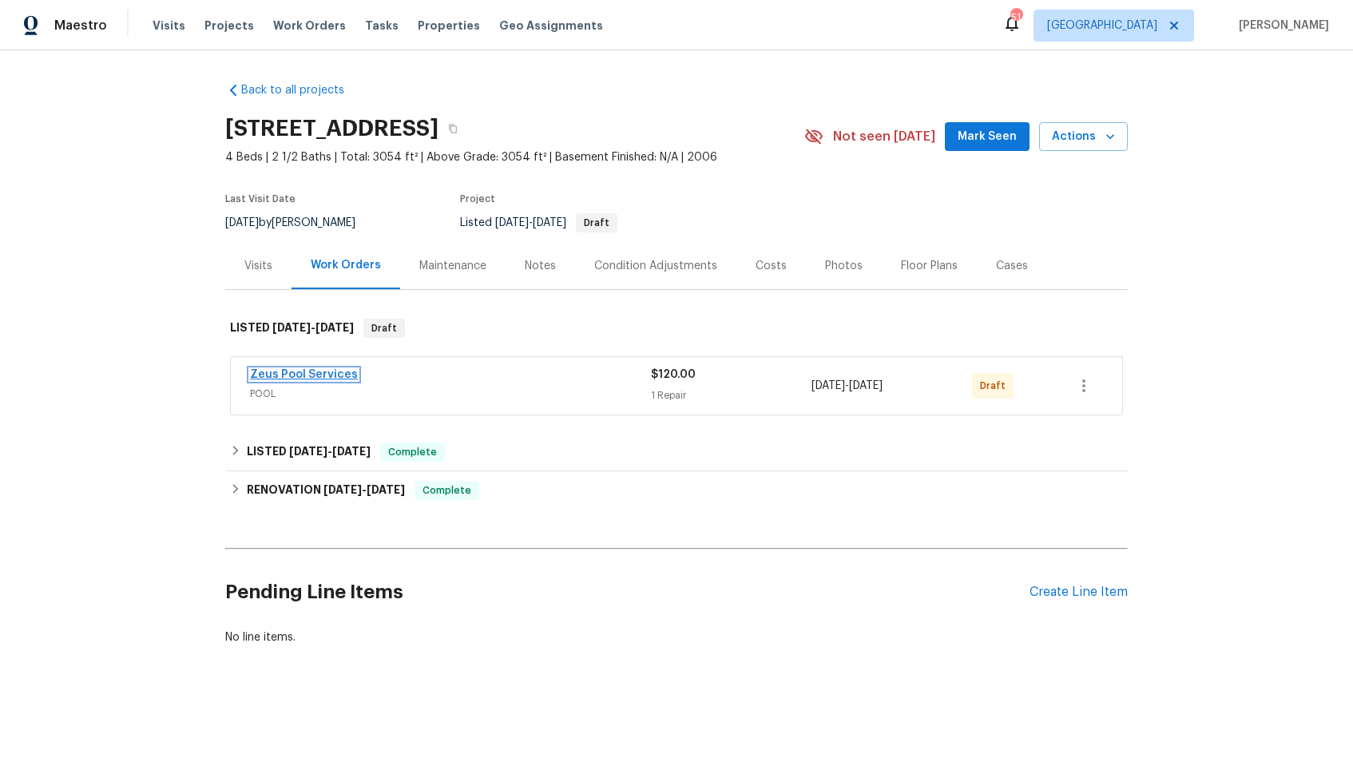
click at [311, 379] on link "Zeus Pool Services" at bounding box center [304, 374] width 108 height 11
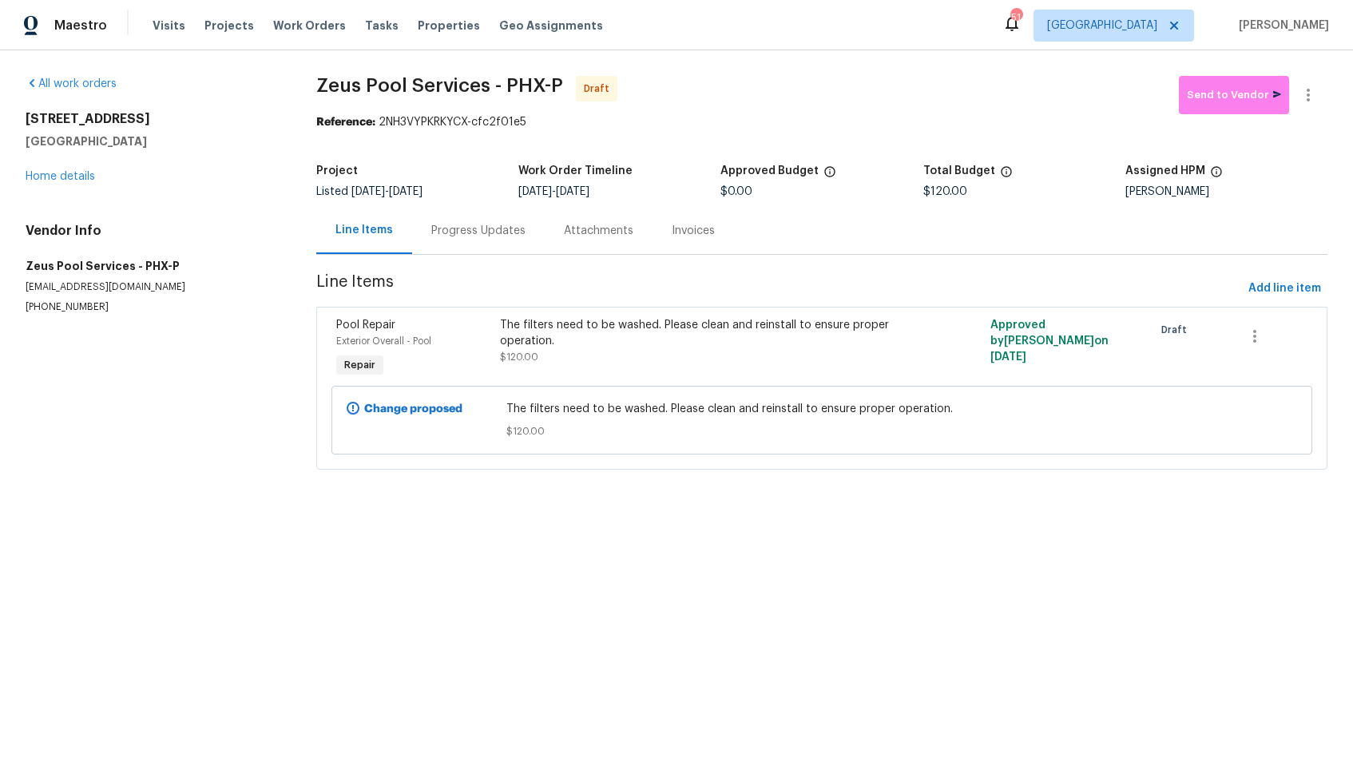
click at [462, 236] on div "Progress Updates" at bounding box center [478, 231] width 94 height 16
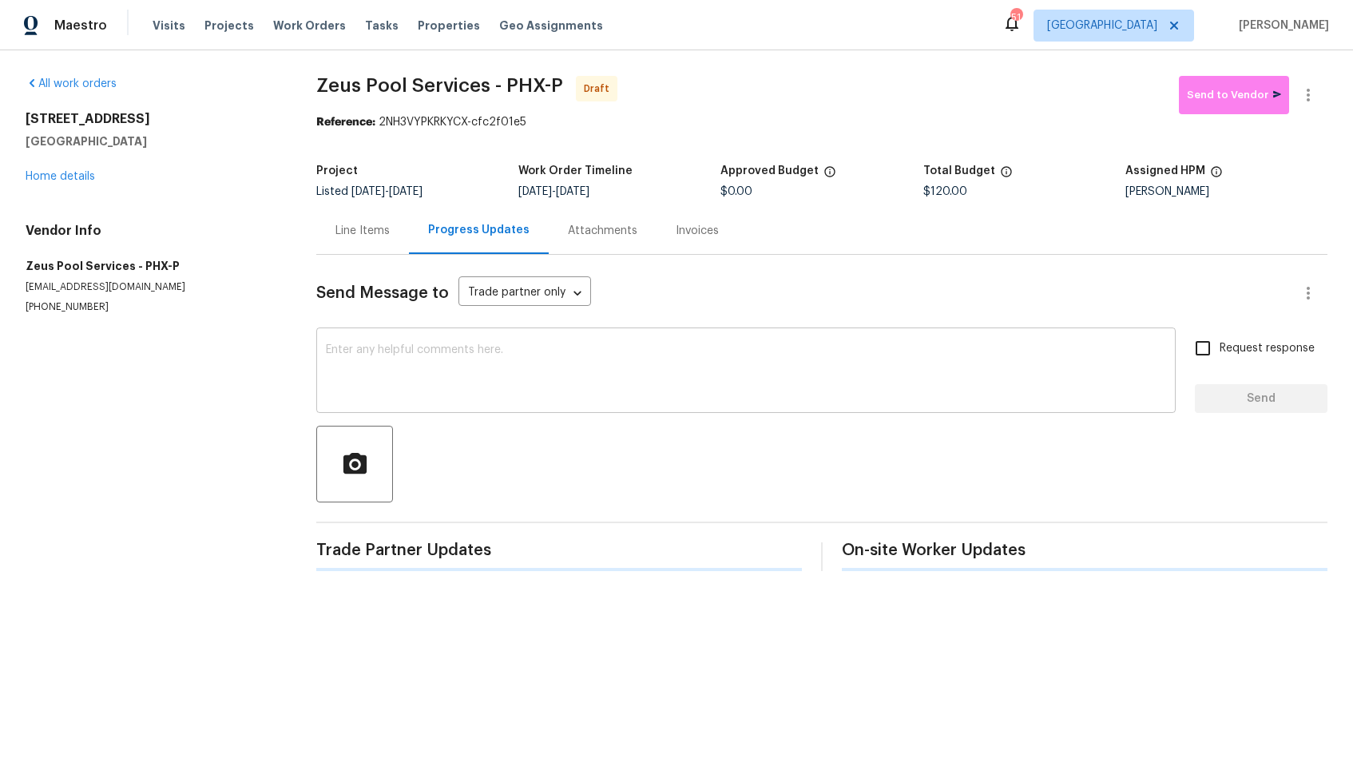
click at [501, 403] on div "x ​" at bounding box center [746, 372] width 860 height 81
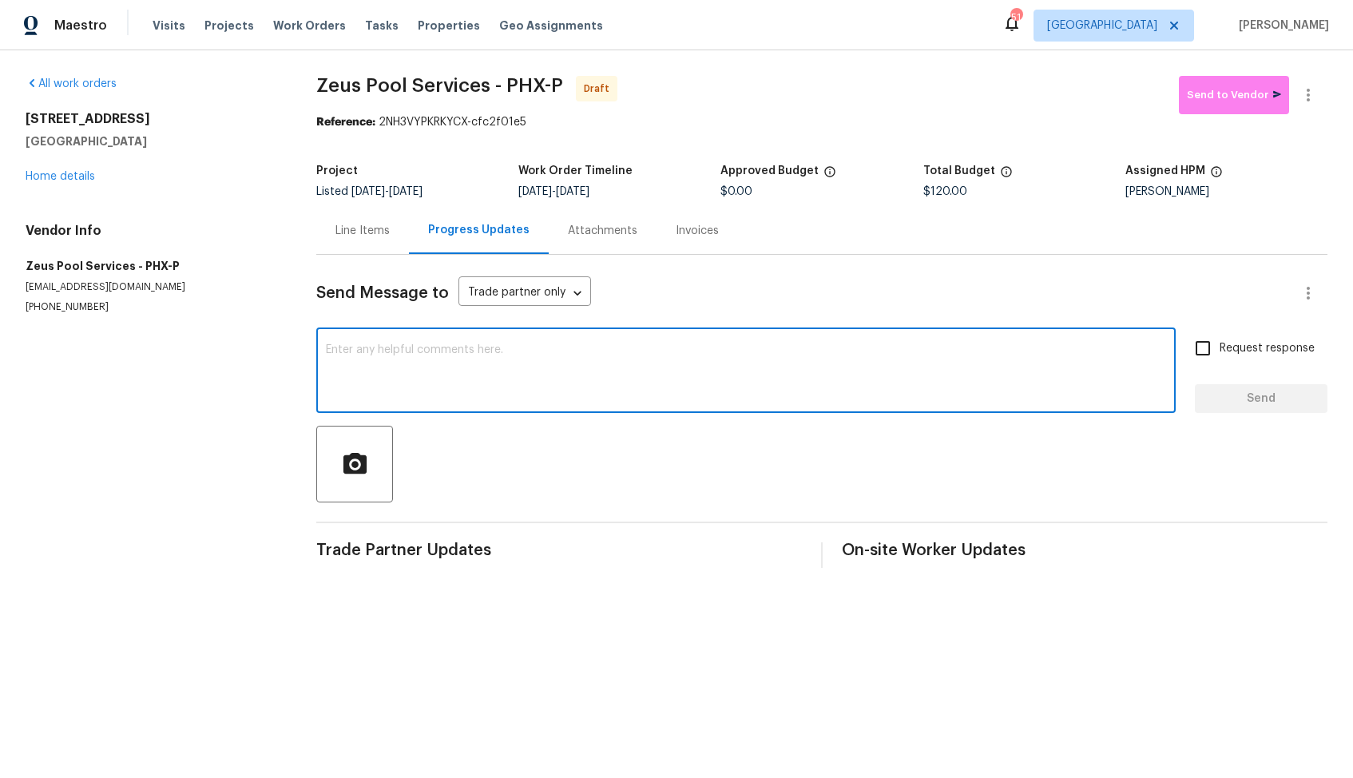
click at [536, 403] on div "x ​" at bounding box center [746, 372] width 860 height 81
paste textarea "Hi, this is Arvind with Opendoor. I’m confirming you received the WO for the pr…"
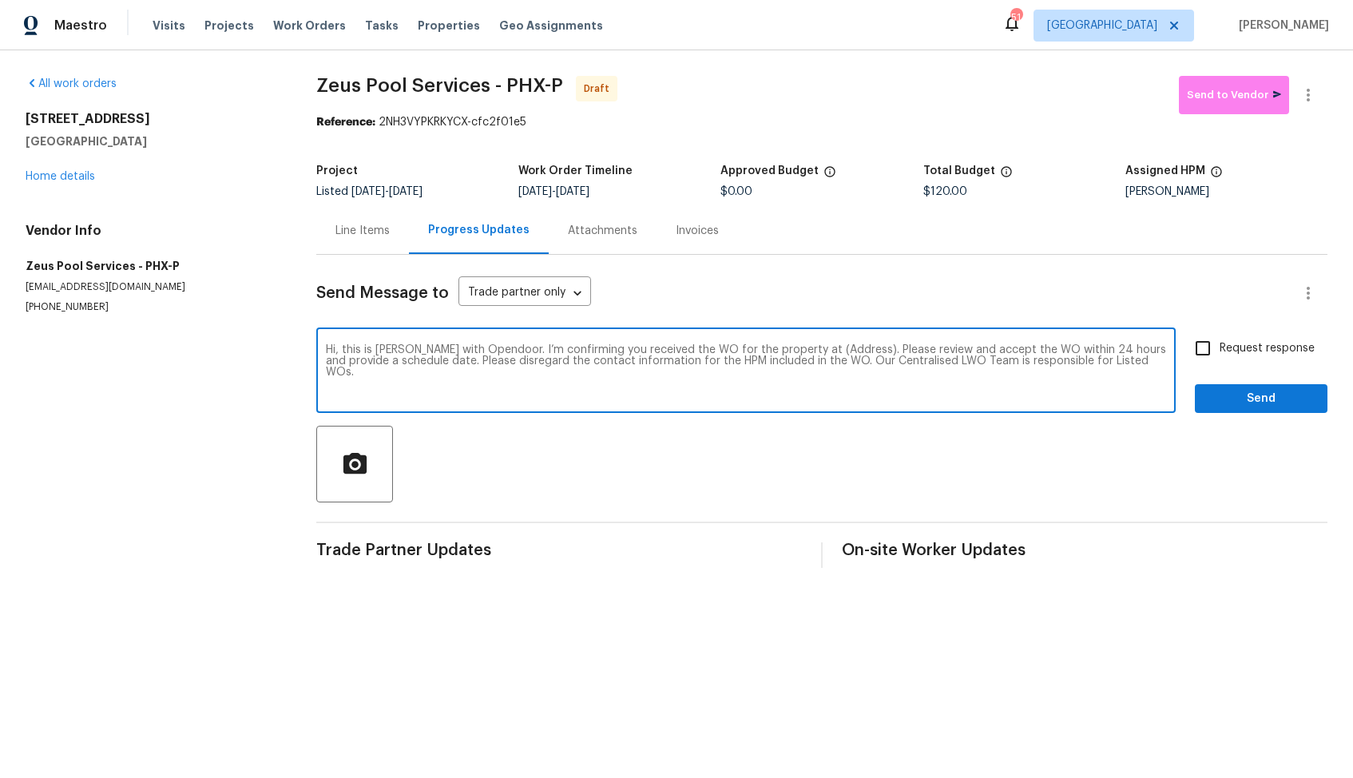
drag, startPoint x: 838, startPoint y: 350, endPoint x: 788, endPoint y: 352, distance: 50.4
click at [788, 352] on textarea "Hi, this is Arvind with Opendoor. I’m confirming you received the WO for the pr…" at bounding box center [746, 372] width 840 height 56
paste textarea "1274 W Dexter Way, San Tan Valley, AZ 85143"
type textarea "Hi, this is Arvind with Opendoor. I’m confirming you received the WO for the pr…"
click at [1212, 346] on input "Request response" at bounding box center [1203, 349] width 34 height 34
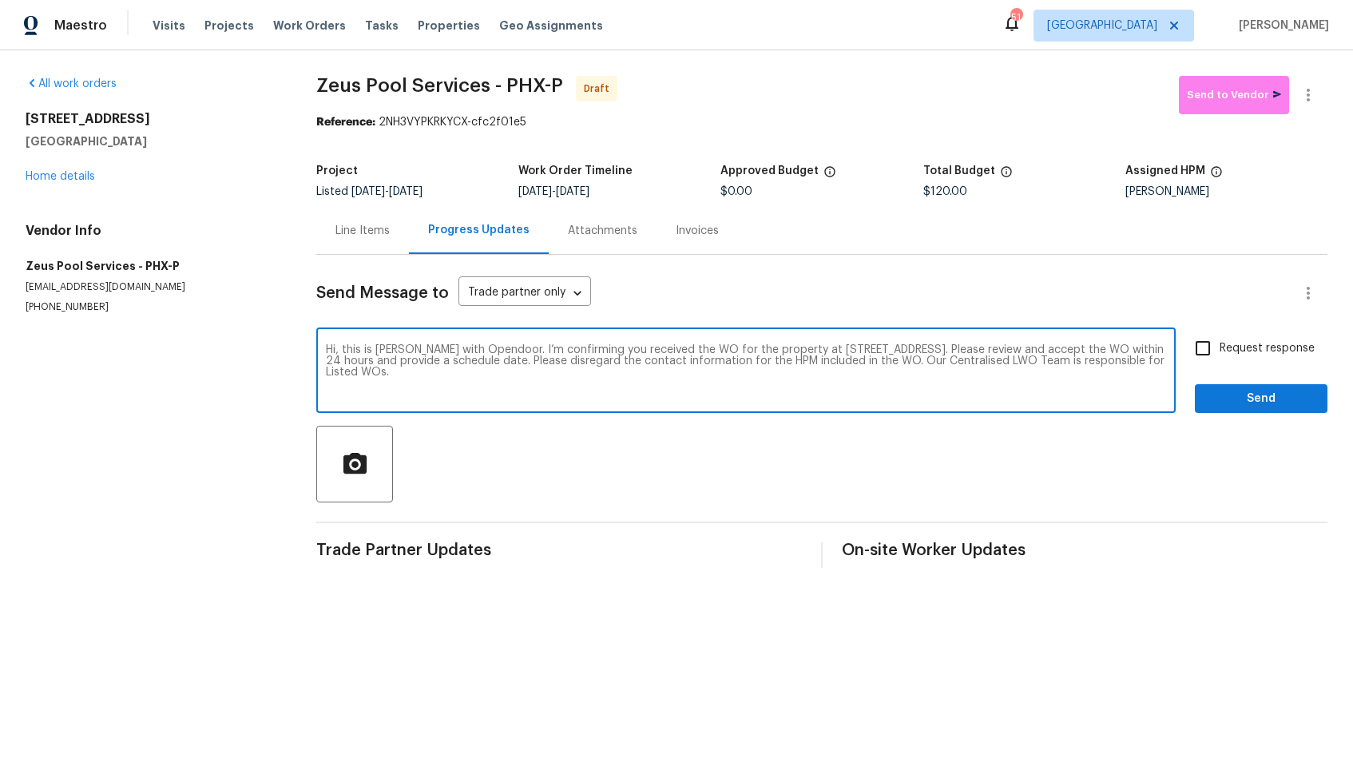
checkbox input "true"
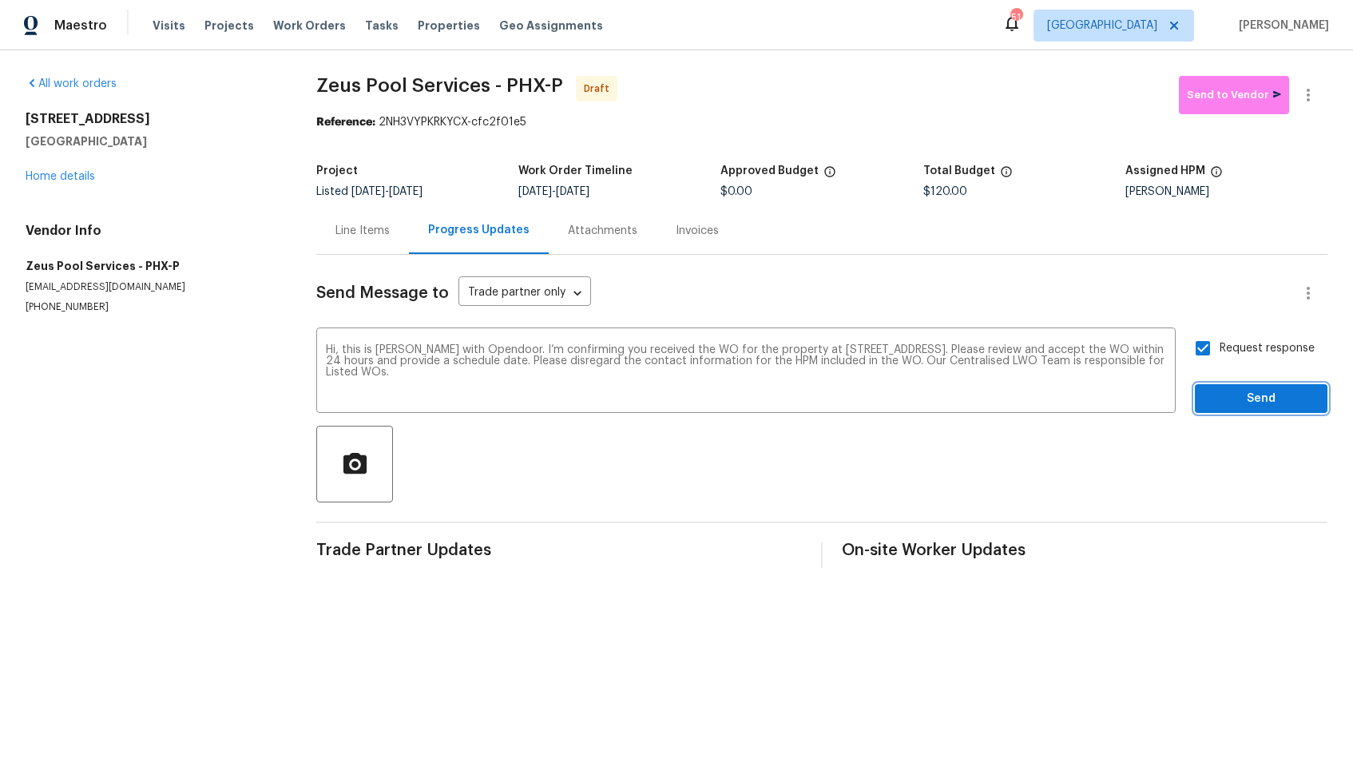
click at [1226, 395] on span "Send" at bounding box center [1261, 399] width 107 height 20
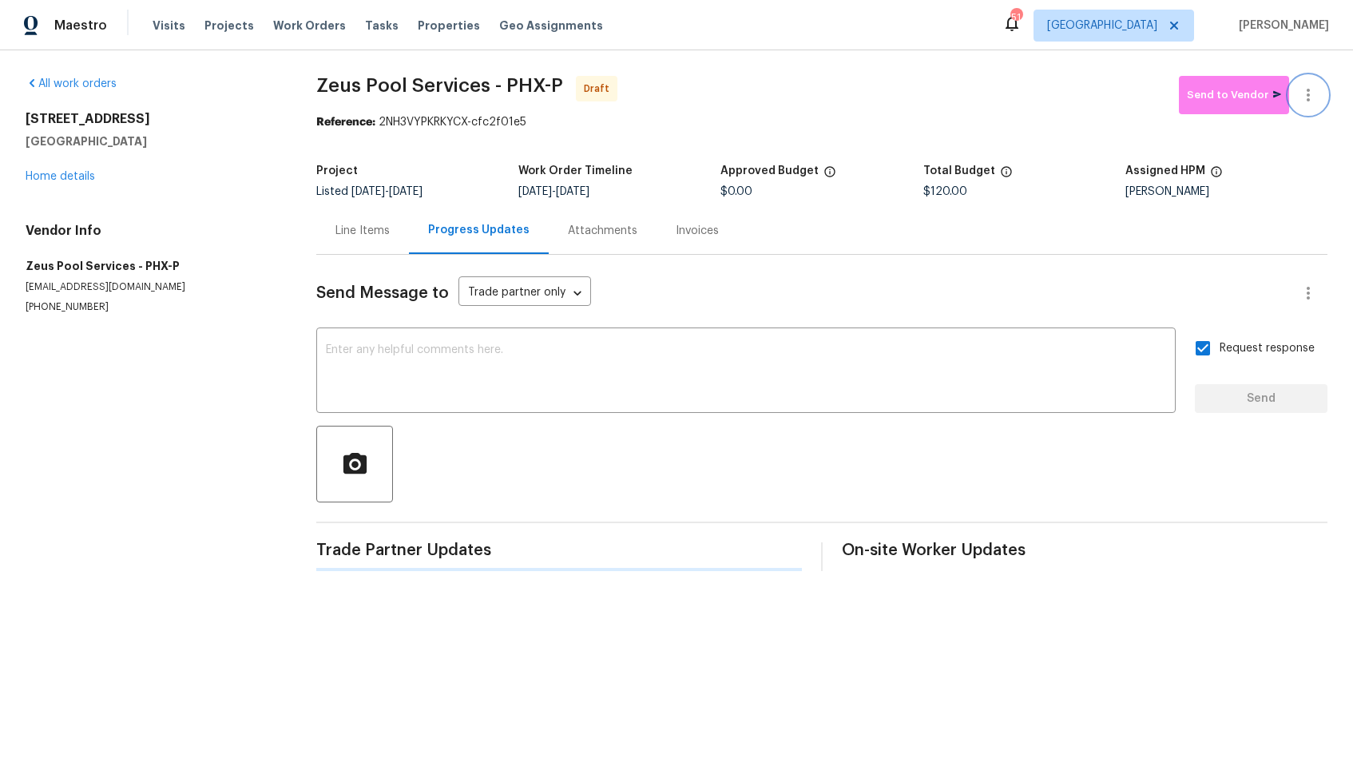
click at [1313, 102] on icon "button" at bounding box center [1308, 94] width 19 height 19
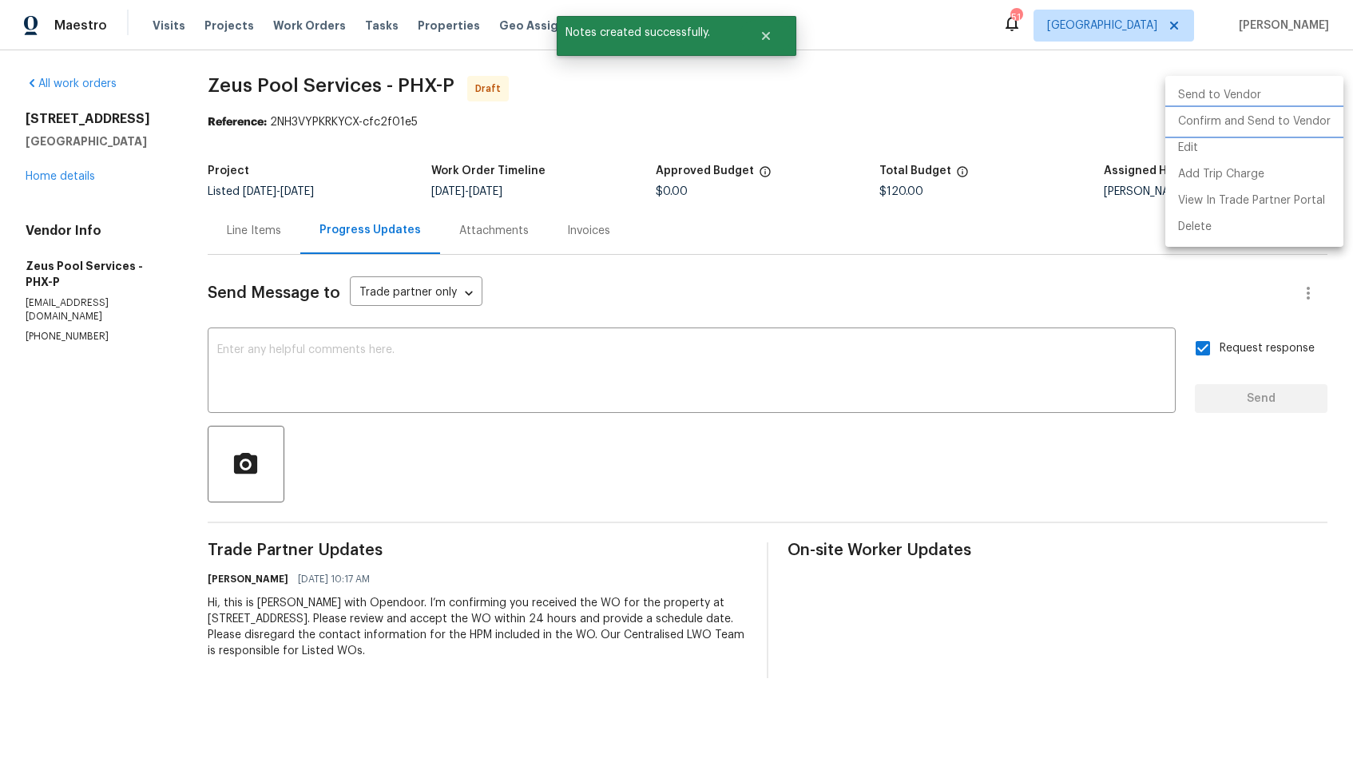
click at [1245, 125] on li "Confirm and Send to Vendor" at bounding box center [1255, 122] width 178 height 26
click at [889, 82] on div at bounding box center [676, 389] width 1353 height 778
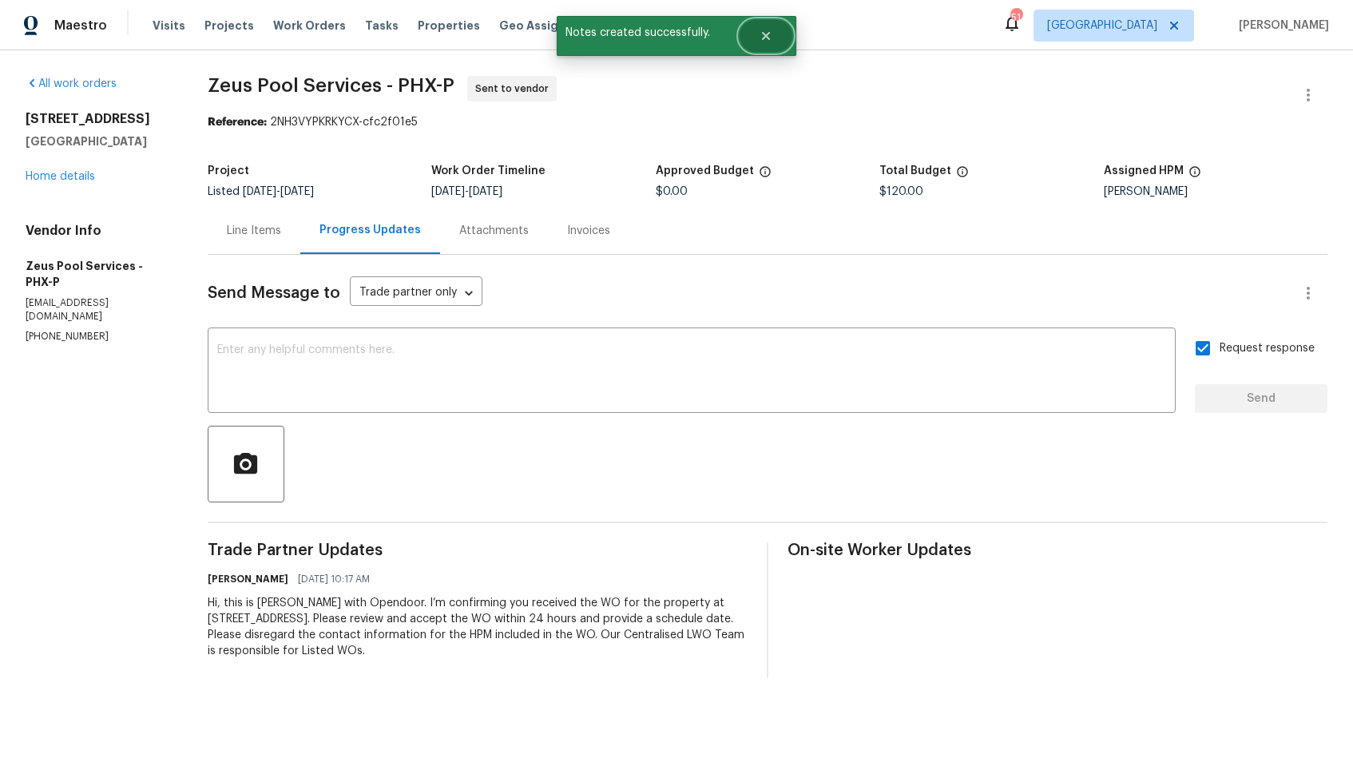
click at [767, 33] on icon "Close" at bounding box center [766, 36] width 8 height 8
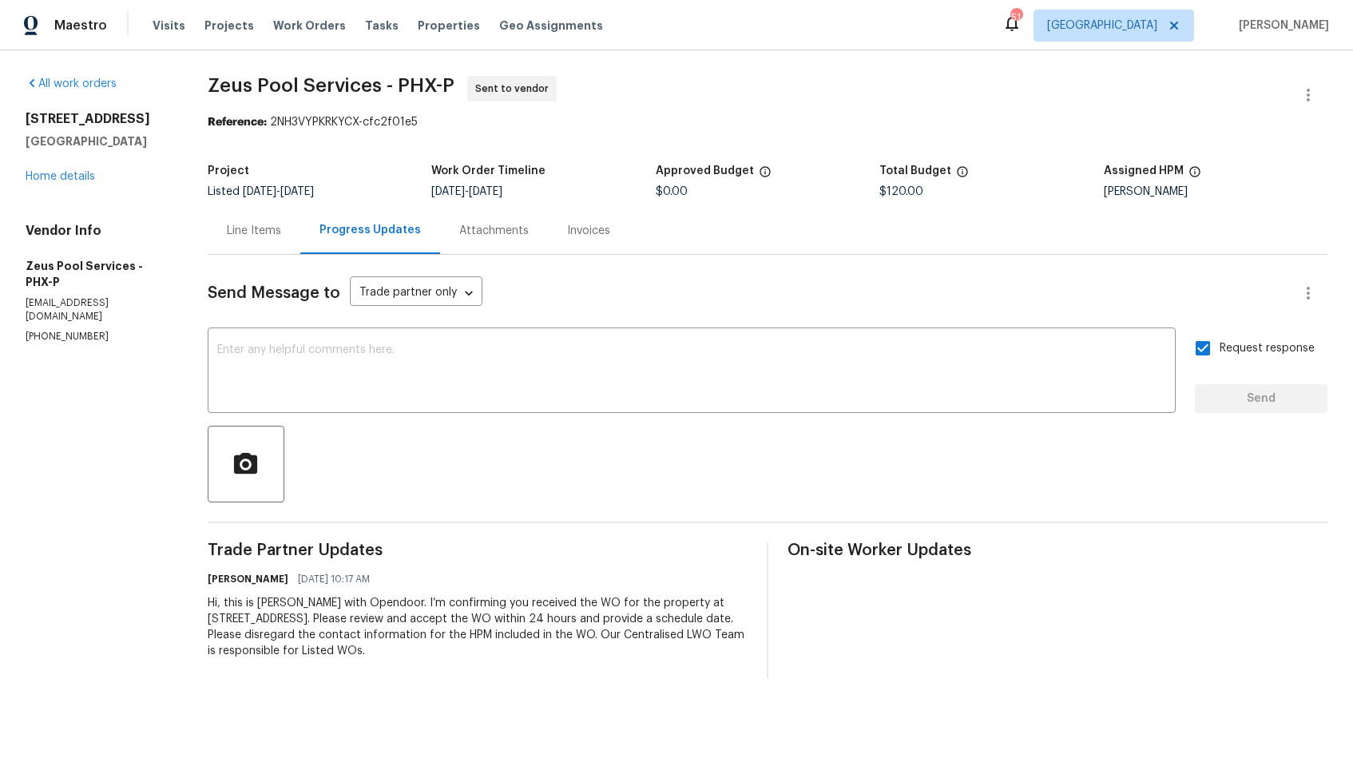
click at [259, 89] on span "Zeus Pool Services - PHX-P" at bounding box center [331, 85] width 247 height 19
copy span "Zeus Pool Services - PHX-P"
click at [685, 113] on span "Zeus Pool Services - PHX-P Sent to vendor" at bounding box center [749, 95] width 1082 height 38
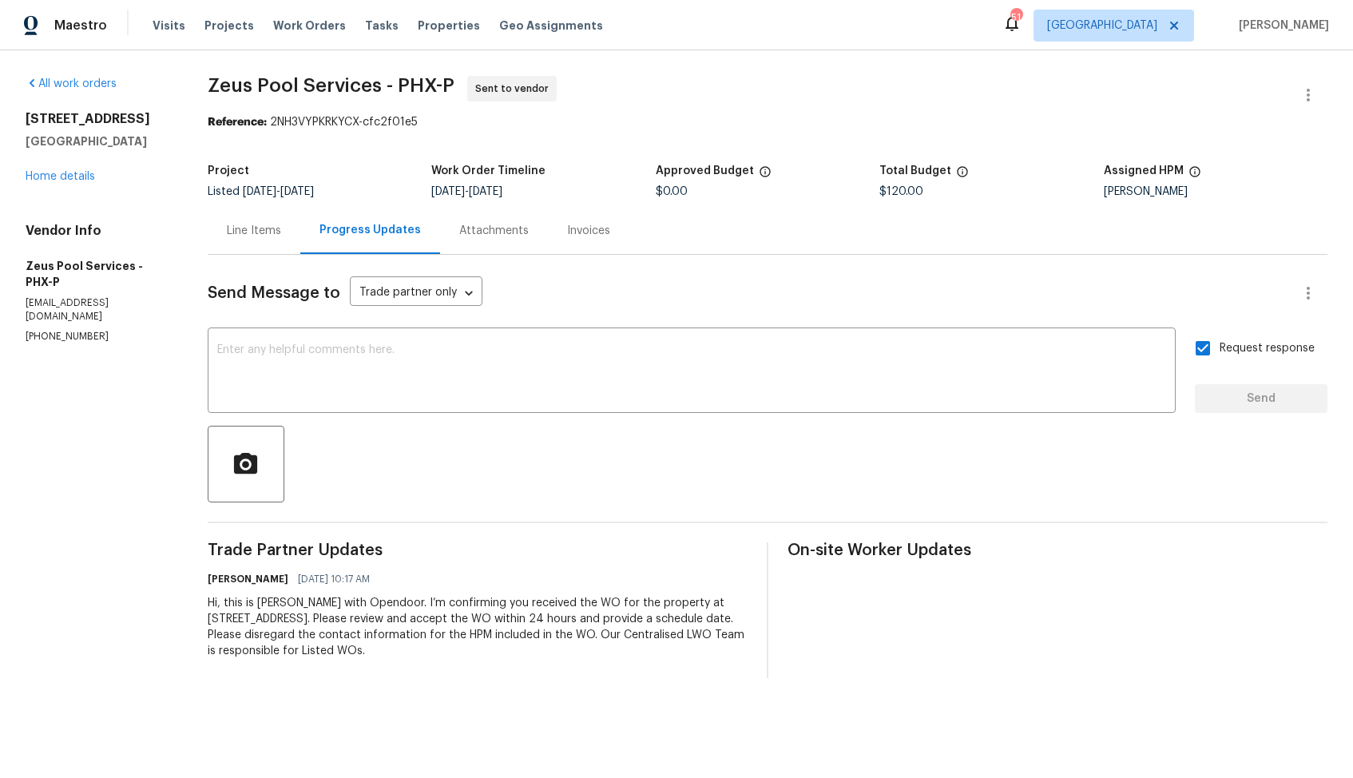
click at [828, 113] on span "Zeus Pool Services - PHX-P Sent to vendor" at bounding box center [749, 95] width 1082 height 38
drag, startPoint x: 267, startPoint y: 122, endPoint x: 490, endPoint y: 121, distance: 222.9
click at [490, 121] on div "Reference: 2NH3VYPKRKYCX-cfc2f01e5" at bounding box center [768, 122] width 1120 height 16
copy div "2NH3VYPKRKYCX-cfc2f01e5"
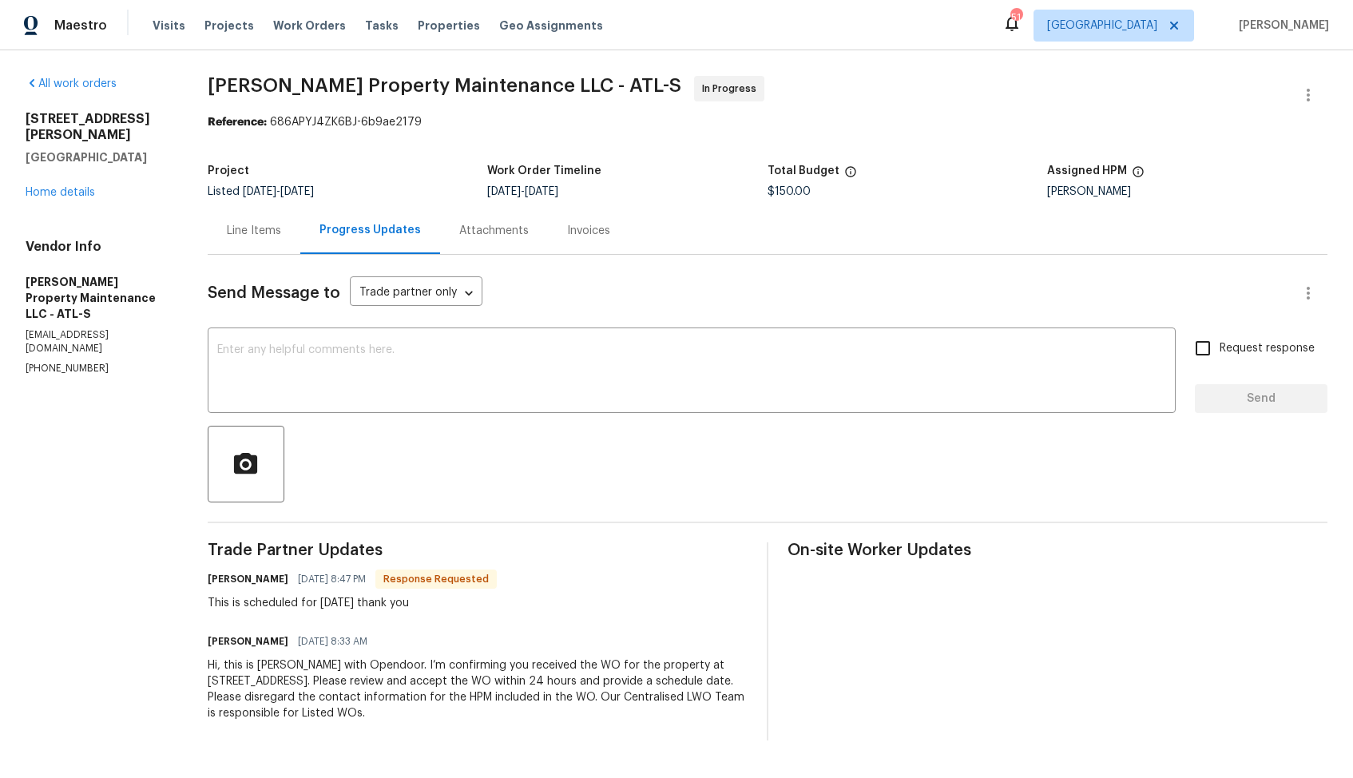
click at [221, 582] on h6 "[PERSON_NAME]" at bounding box center [248, 579] width 81 height 16
click at [221, 582] on h6 "Daniel glen" at bounding box center [248, 579] width 81 height 16
copy h6 "Daniel"
click at [467, 369] on textarea at bounding box center [691, 372] width 949 height 56
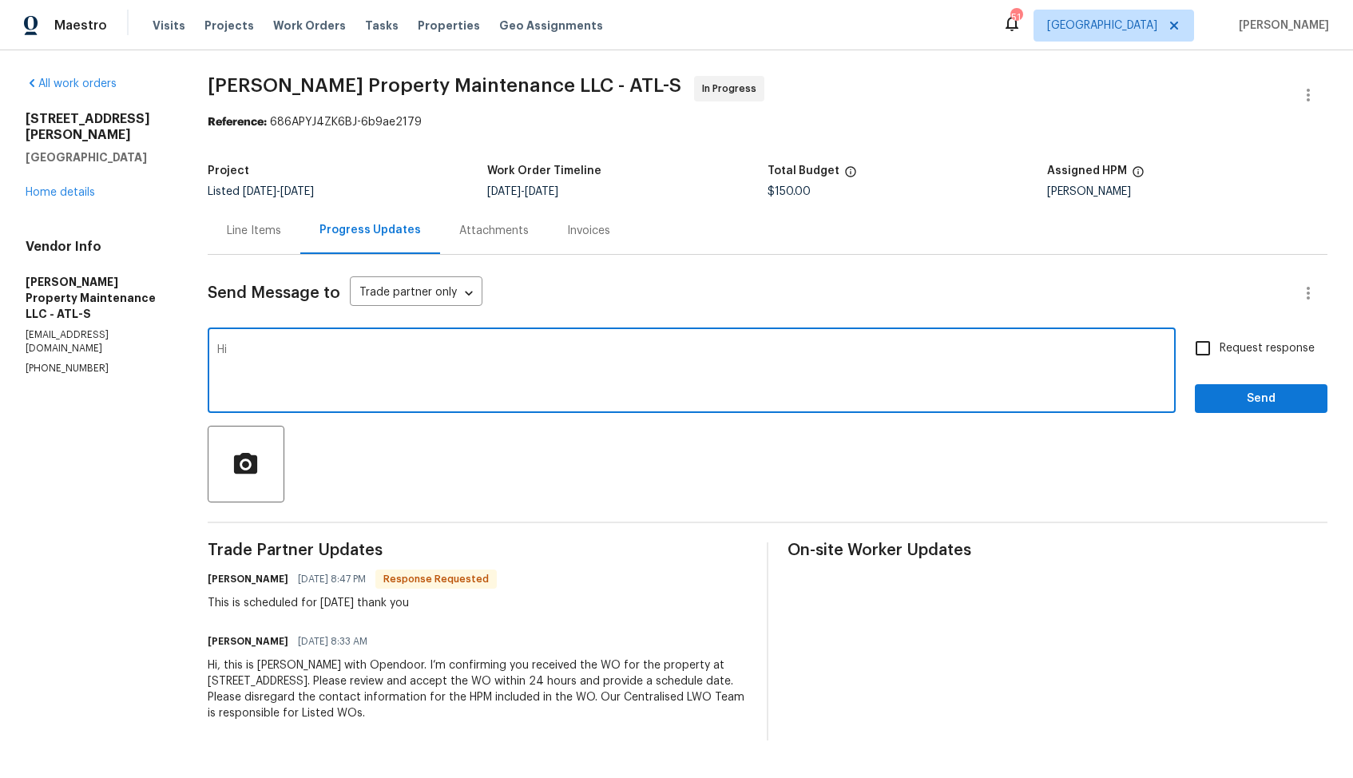
paste textarea "Daniel"
type textarea "Hi Daniel, thank you for the confirmation. Kindly keep me posted. Thanks!"
click at [1222, 356] on span "Request response" at bounding box center [1267, 348] width 95 height 17
click at [1220, 356] on input "Request response" at bounding box center [1203, 349] width 34 height 34
checkbox input "true"
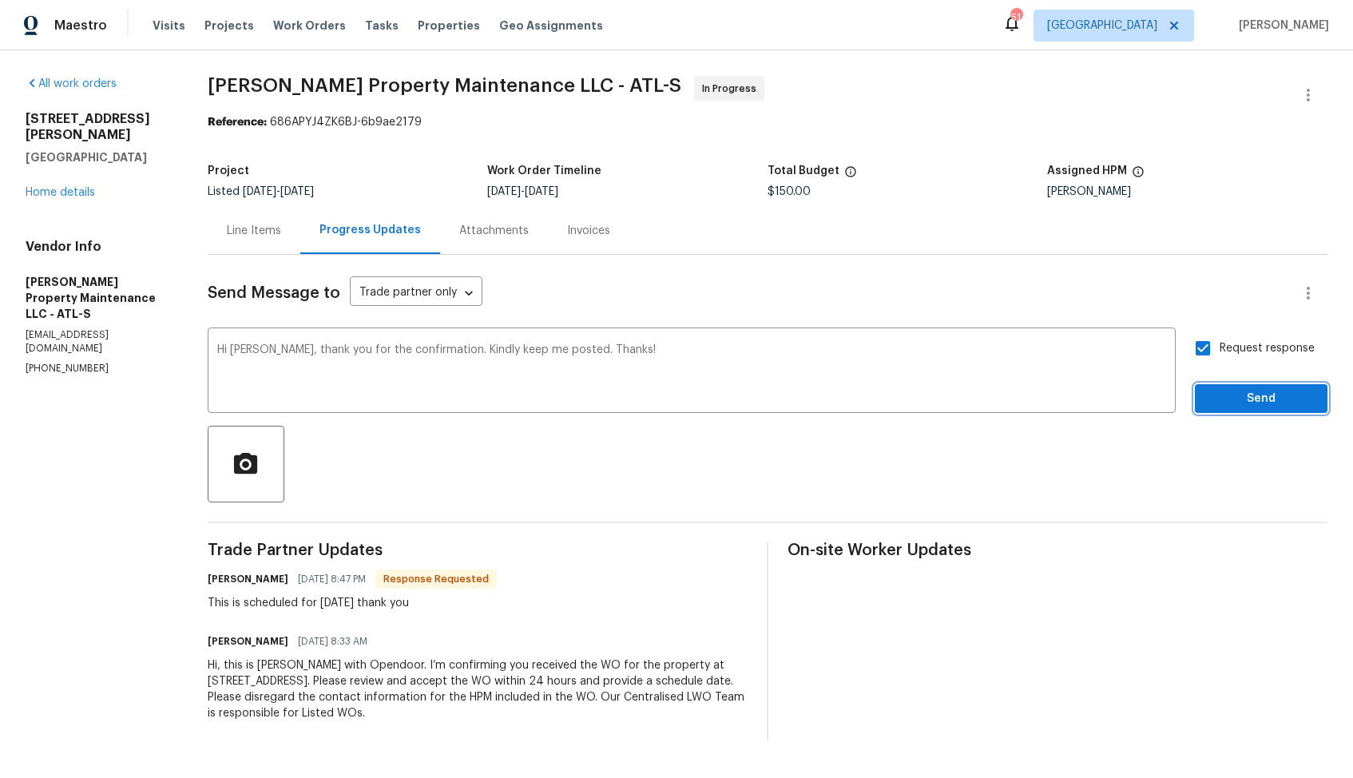
click at [1216, 399] on span "Send" at bounding box center [1261, 399] width 107 height 20
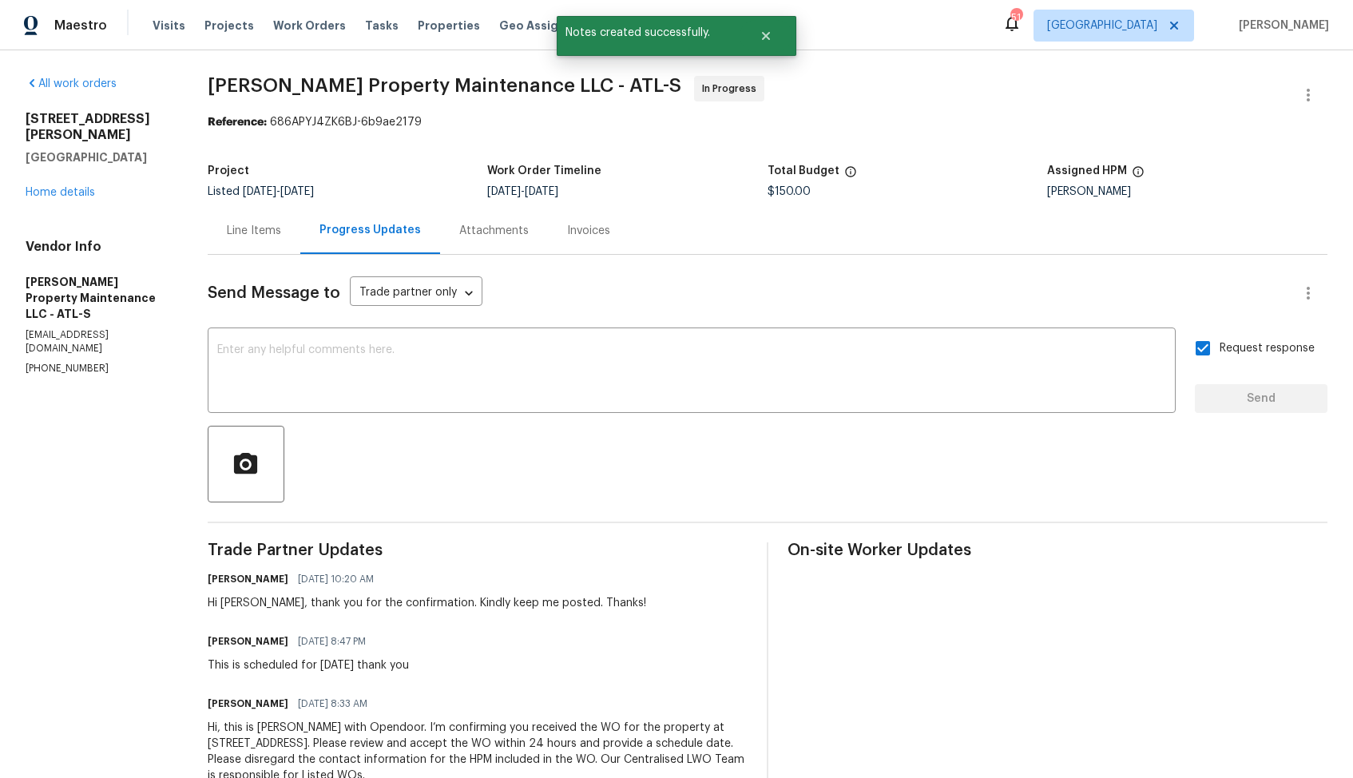
click at [244, 668] on div "This is scheduled for tomorrow thank you" at bounding box center [308, 665] width 201 height 16
copy div "This is scheduled for tomorrow thank you"
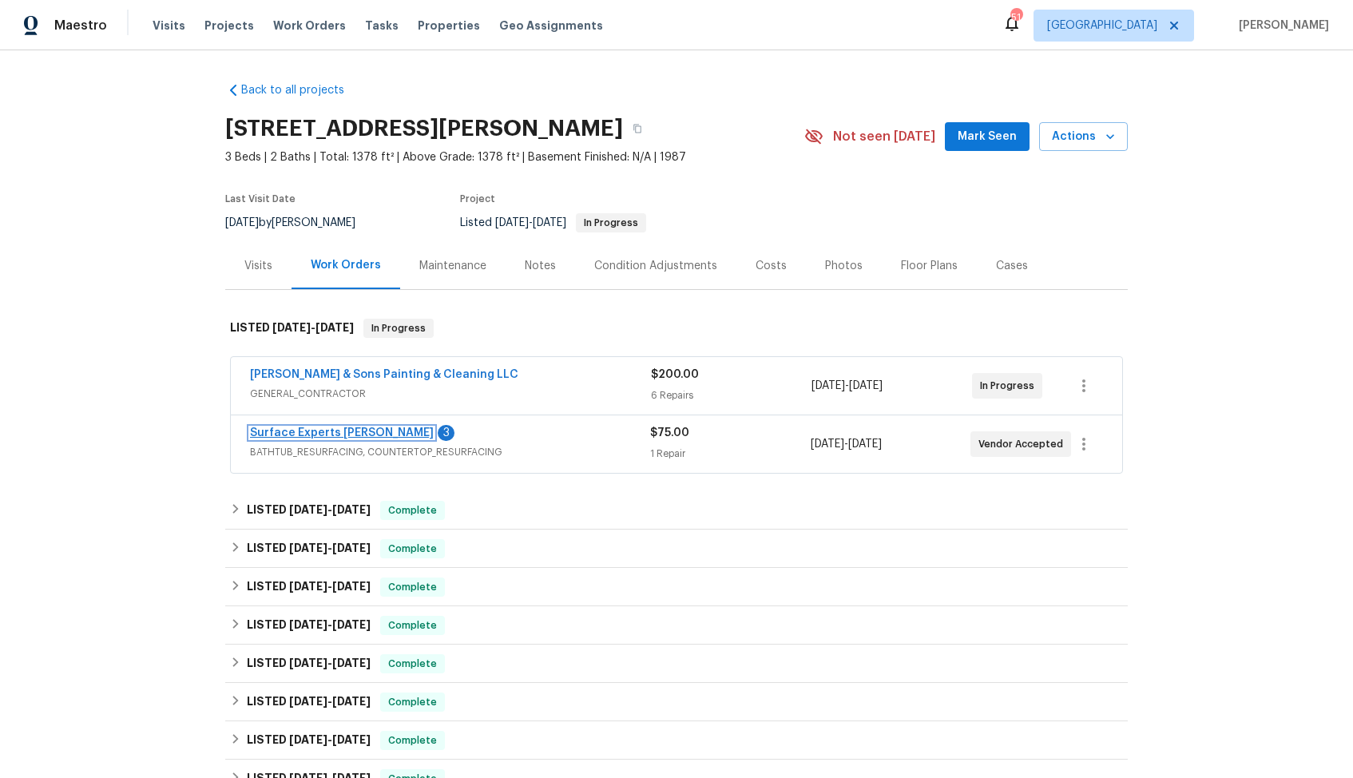
click at [281, 435] on link "Surface Experts [PERSON_NAME]" at bounding box center [342, 432] width 184 height 11
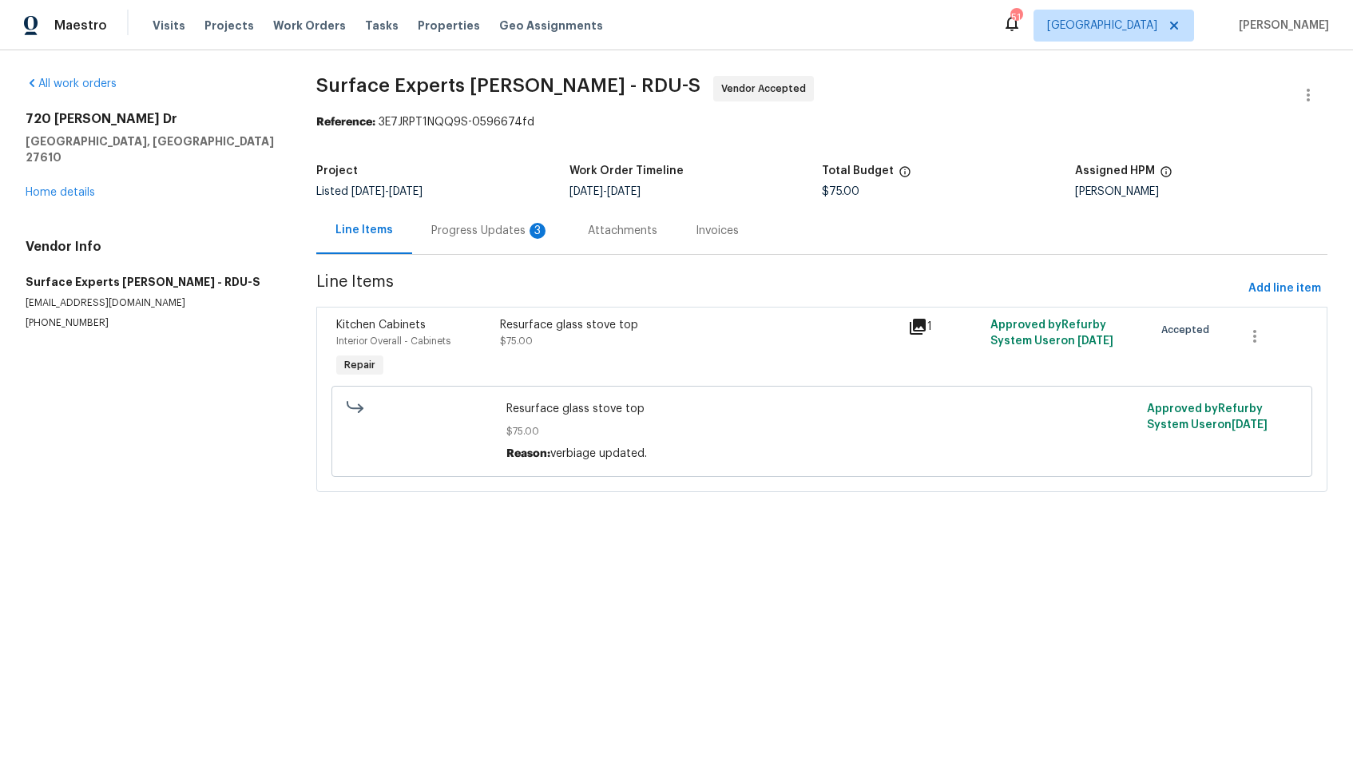
click at [487, 236] on div "Progress Updates 3" at bounding box center [490, 231] width 118 height 16
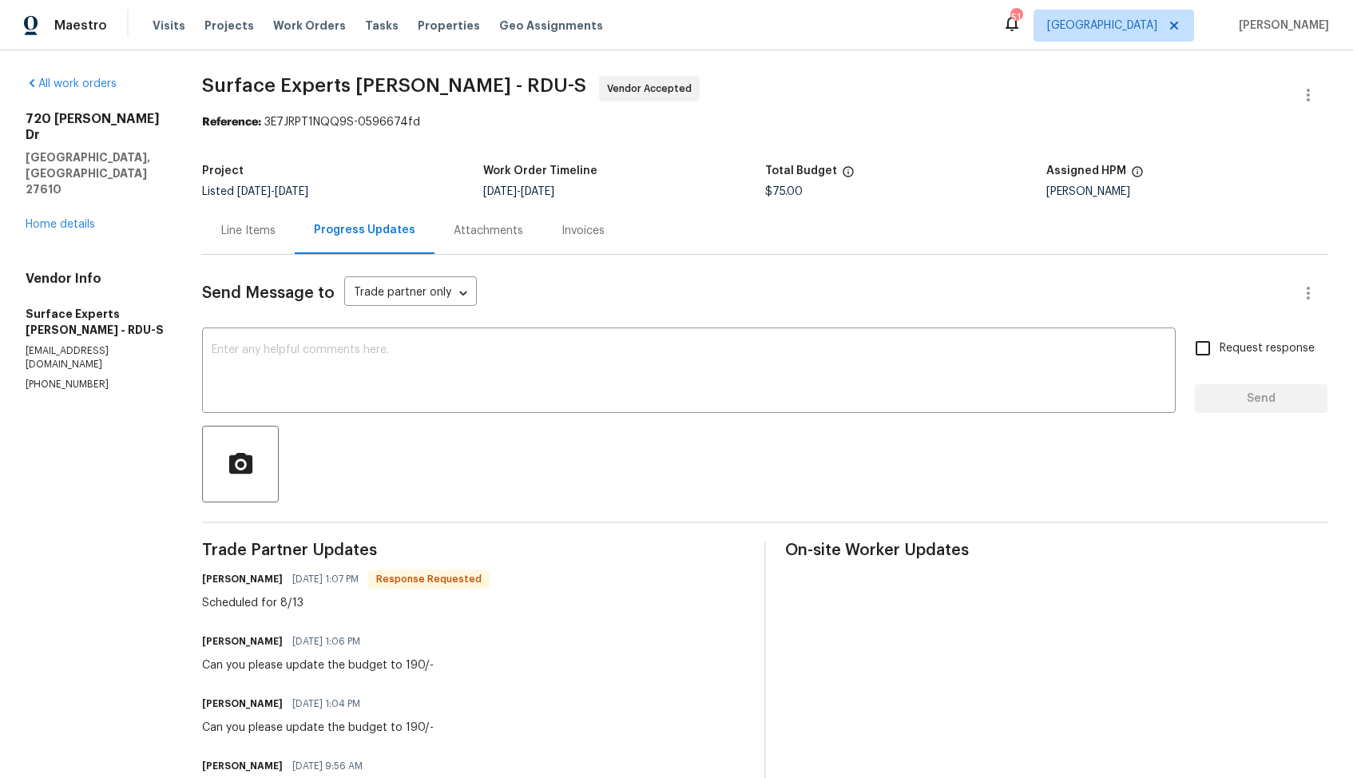
click at [264, 234] on div "Line Items" at bounding box center [248, 231] width 54 height 16
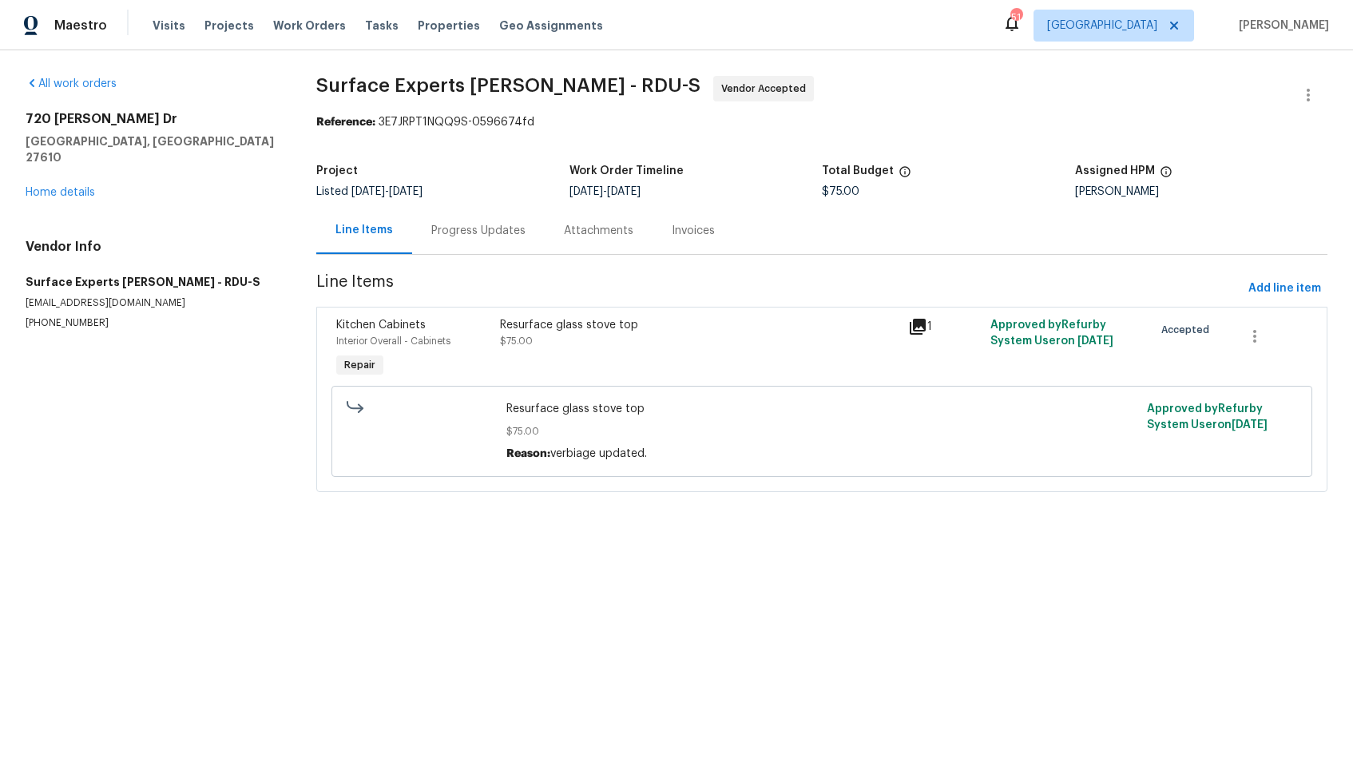
click at [485, 244] on div "Progress Updates" at bounding box center [478, 230] width 133 height 47
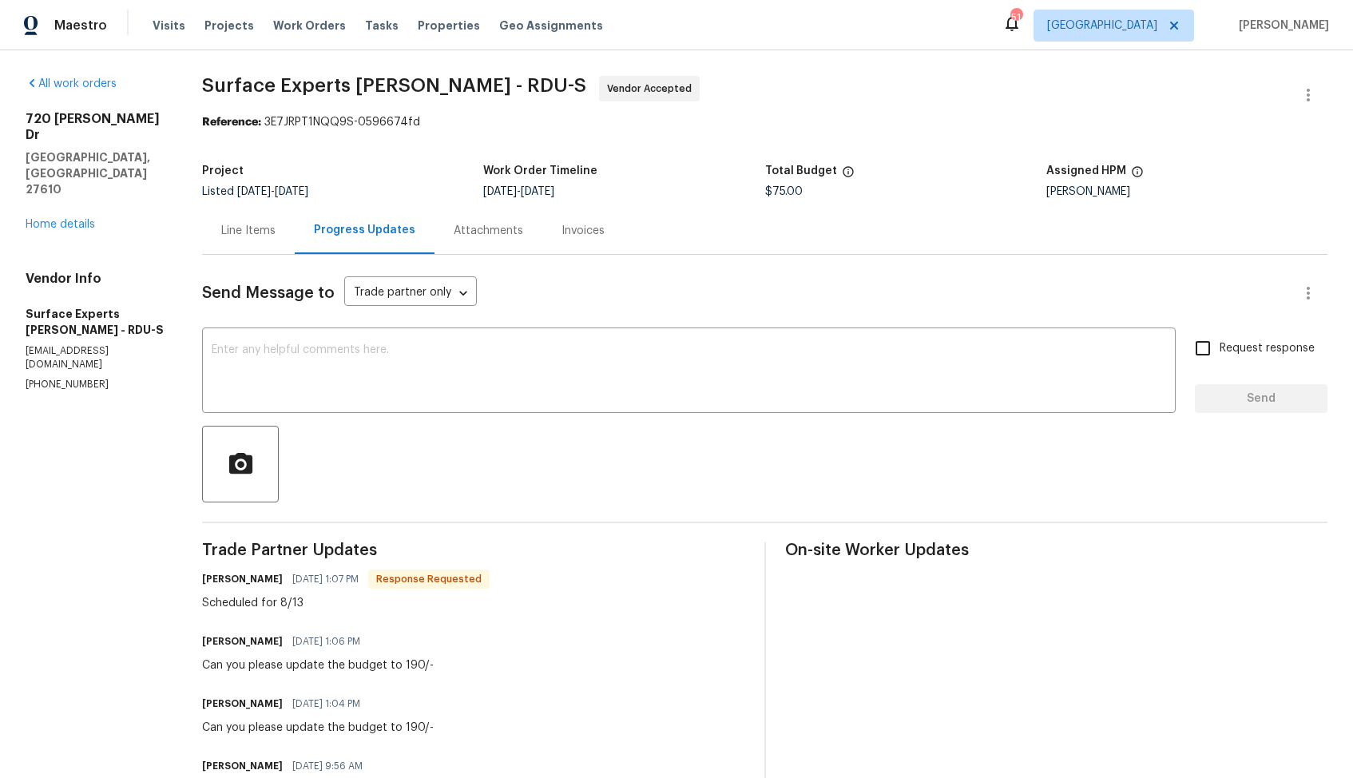
click at [240, 240] on div "Line Items" at bounding box center [248, 230] width 93 height 47
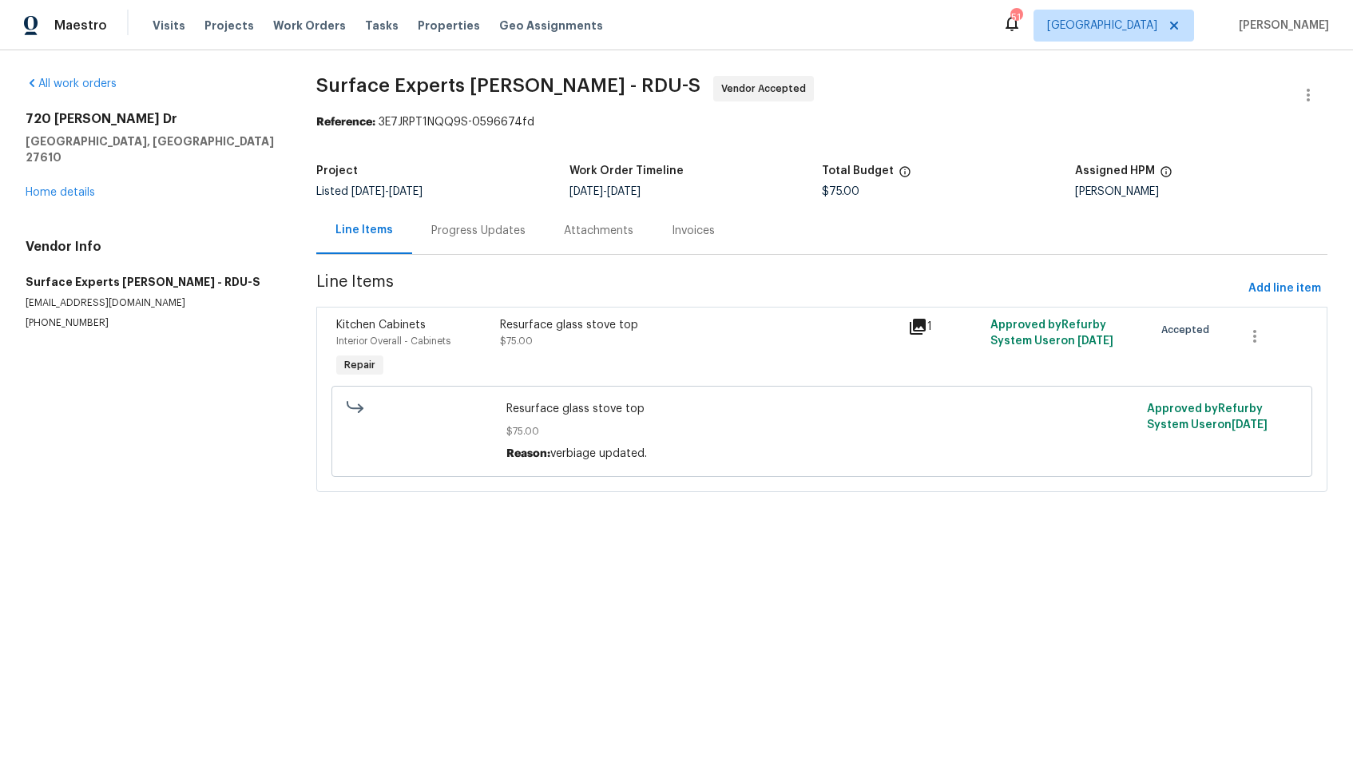
click at [582, 339] on div "Resurface glass stove top $75.00" at bounding box center [699, 333] width 399 height 32
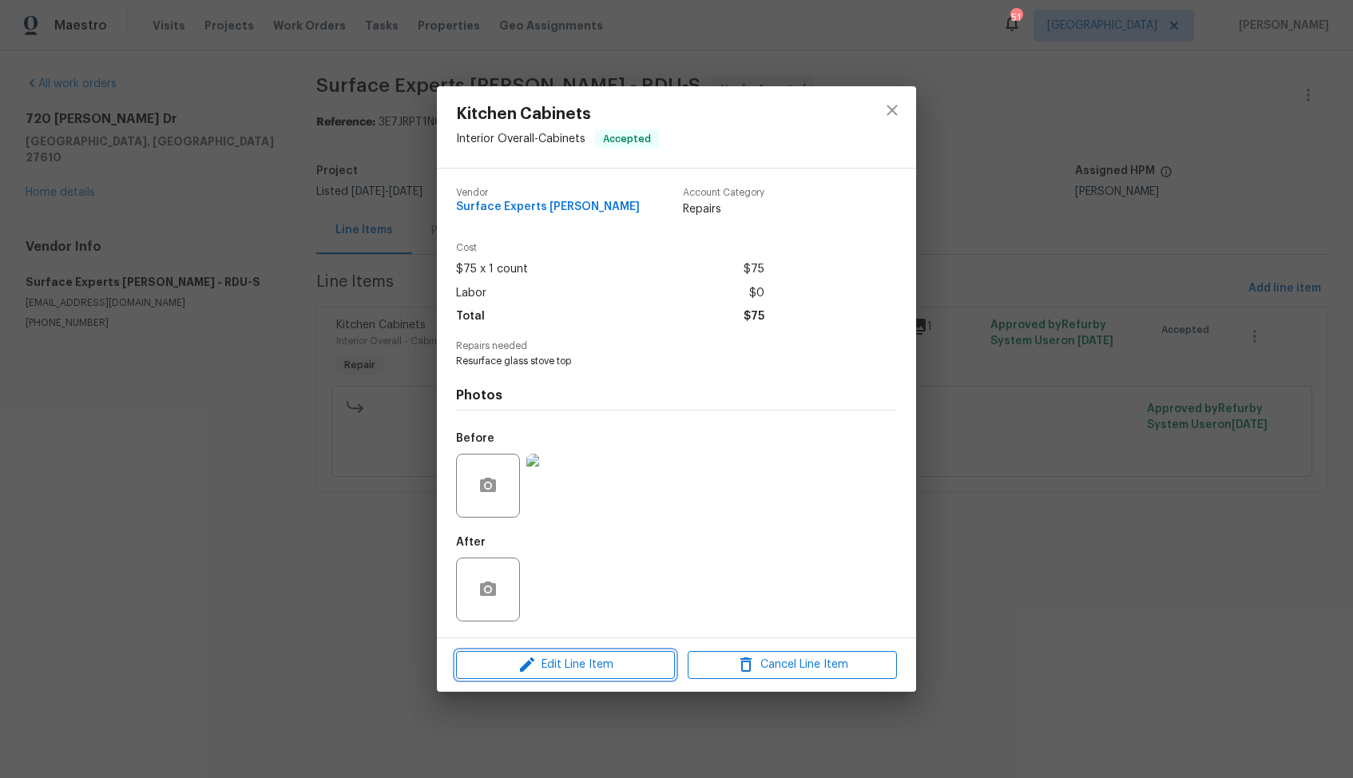
click at [535, 663] on icon "button" at bounding box center [527, 664] width 19 height 19
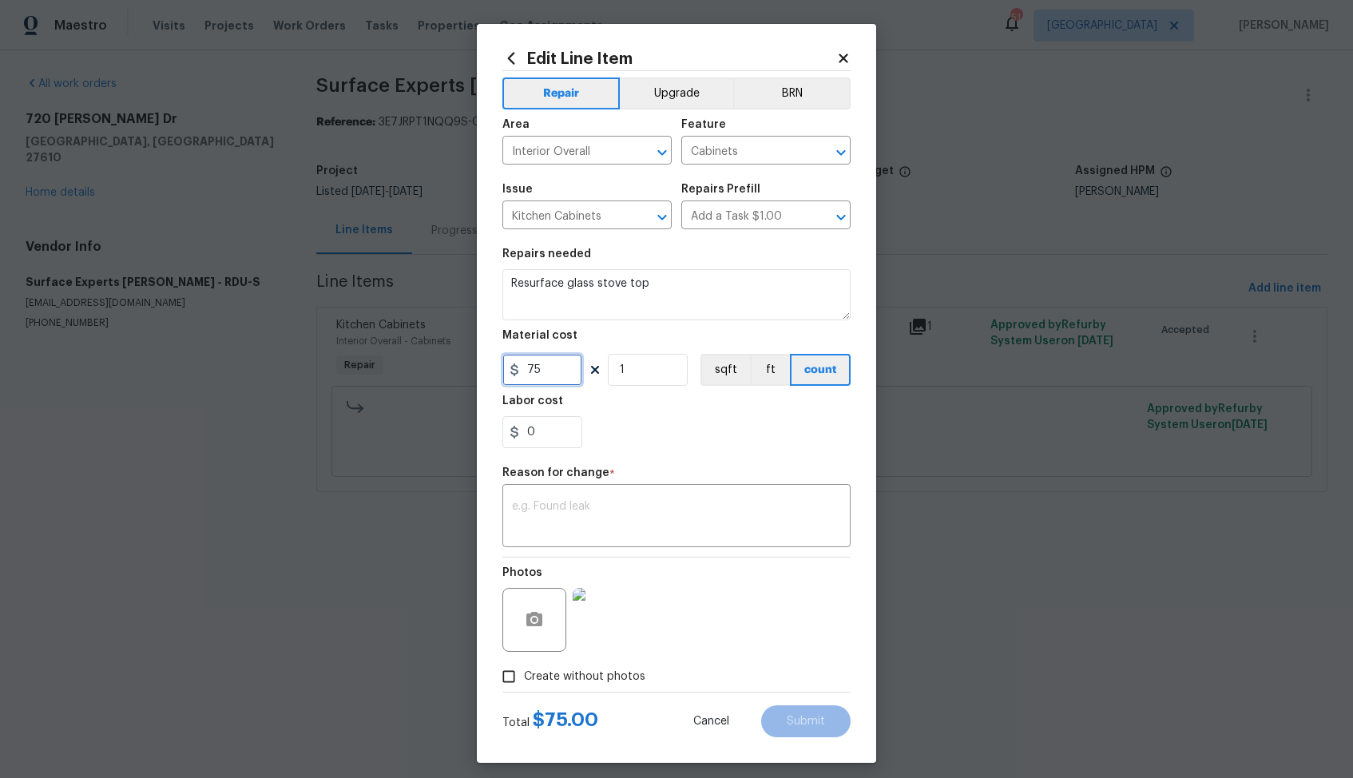
click at [542, 379] on input "75" at bounding box center [543, 370] width 80 height 32
type input "190"
click at [692, 515] on textarea at bounding box center [676, 518] width 329 height 34
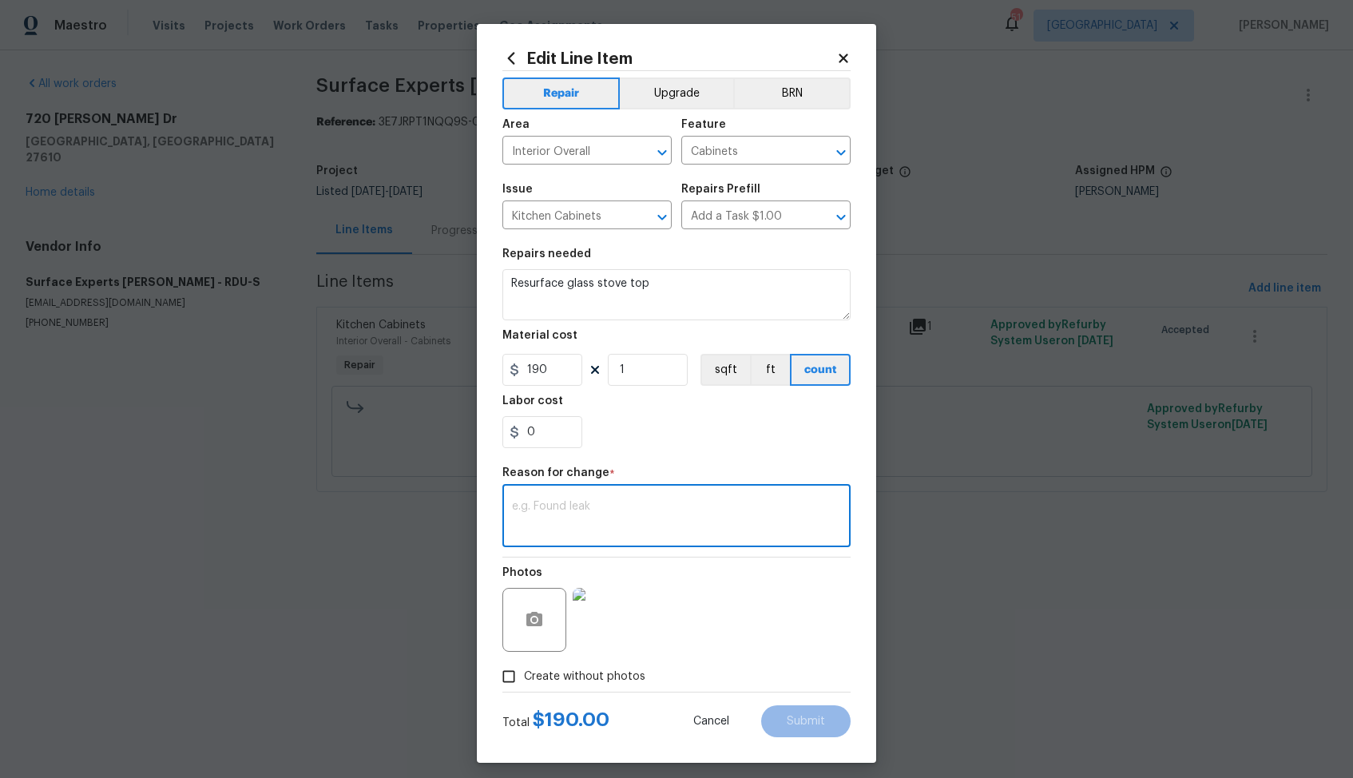
click at [612, 506] on textarea at bounding box center [676, 518] width 329 height 34
paste textarea "(AM) Updated per vendor’s final cost."
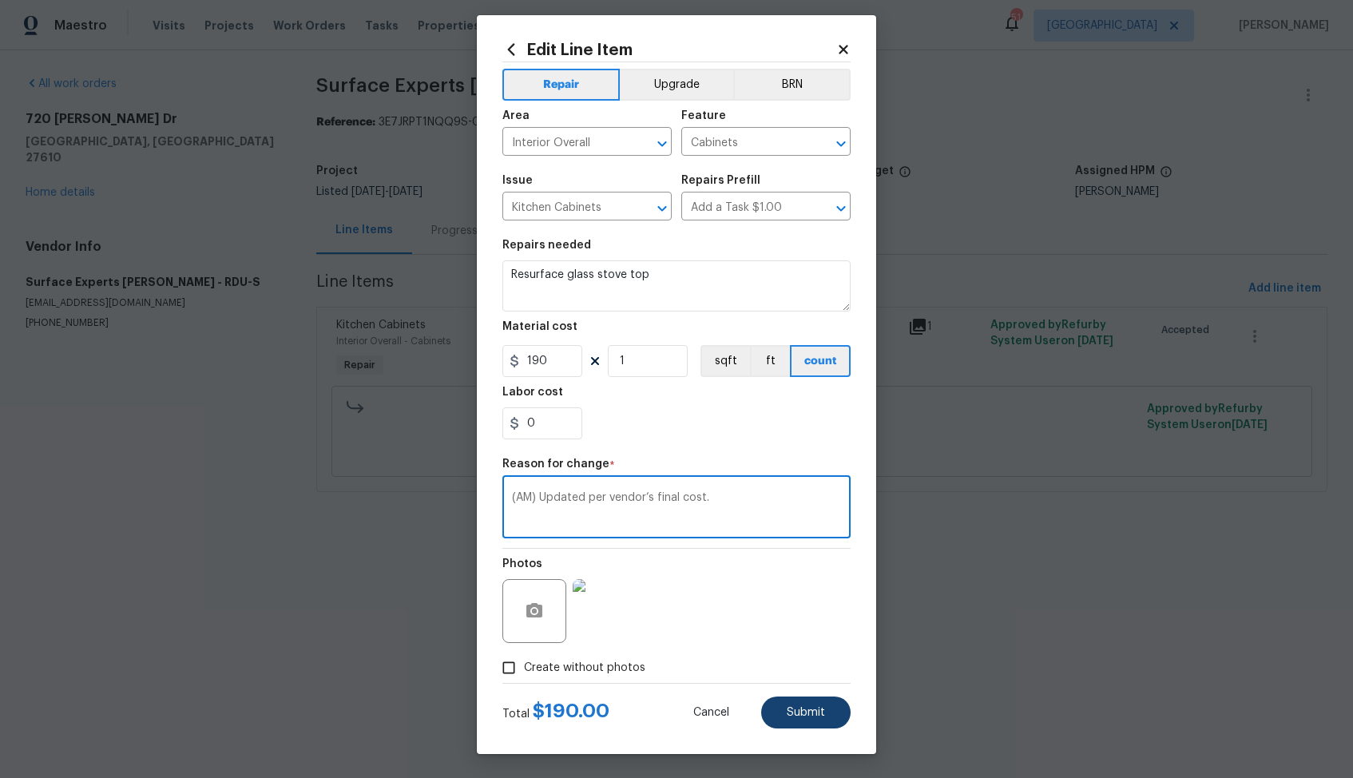
type textarea "(AM) Updated per vendor’s final cost."
click at [806, 705] on button "Submit" at bounding box center [805, 713] width 89 height 32
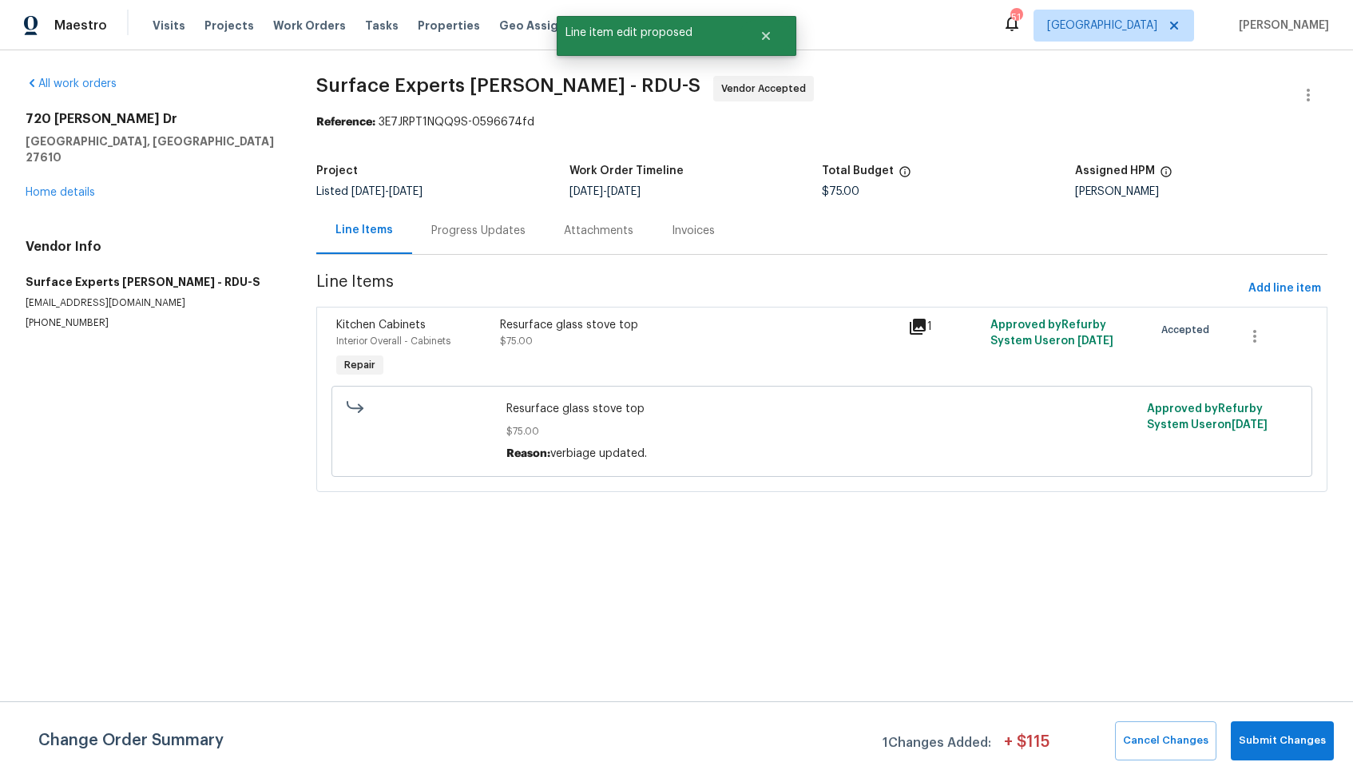
scroll to position [0, 0]
click at [1271, 735] on span "Submit Changes" at bounding box center [1282, 741] width 87 height 18
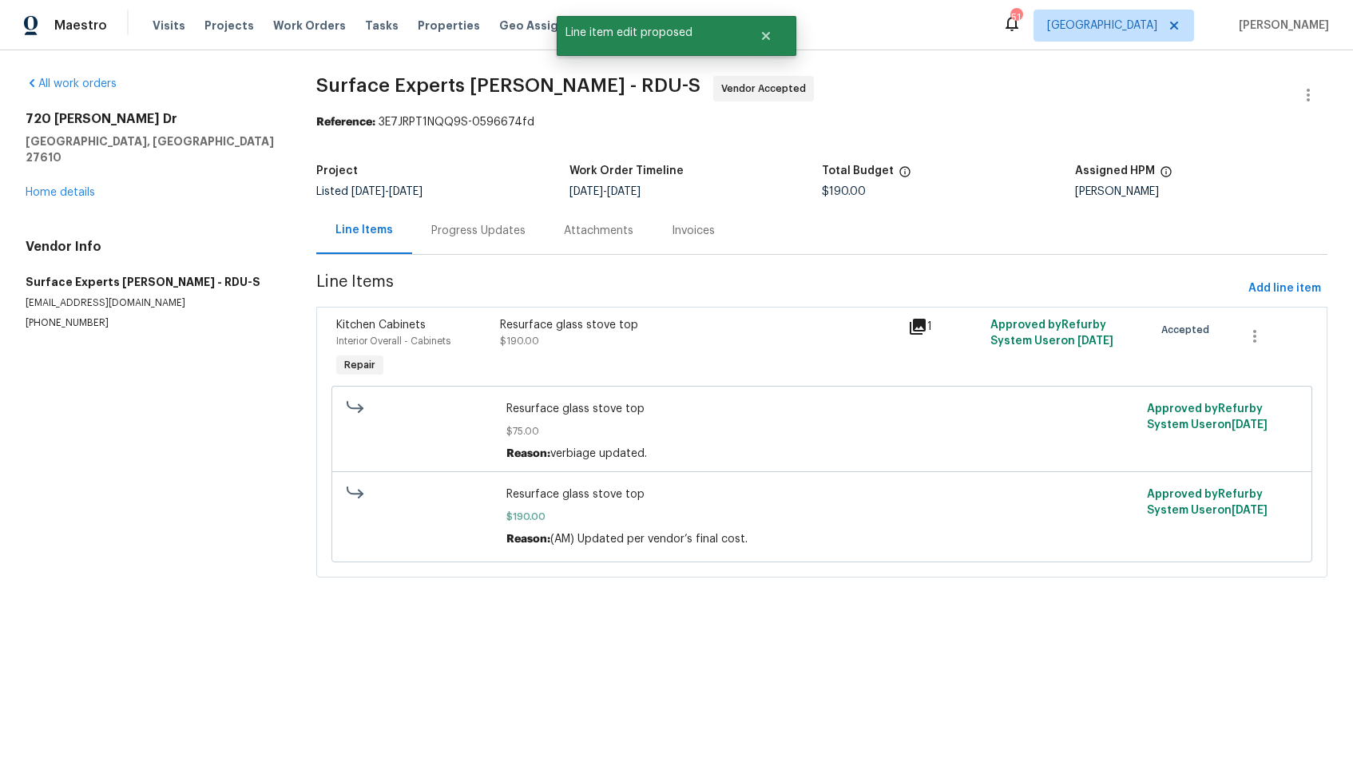
click at [476, 240] on div "Progress Updates" at bounding box center [478, 230] width 133 height 47
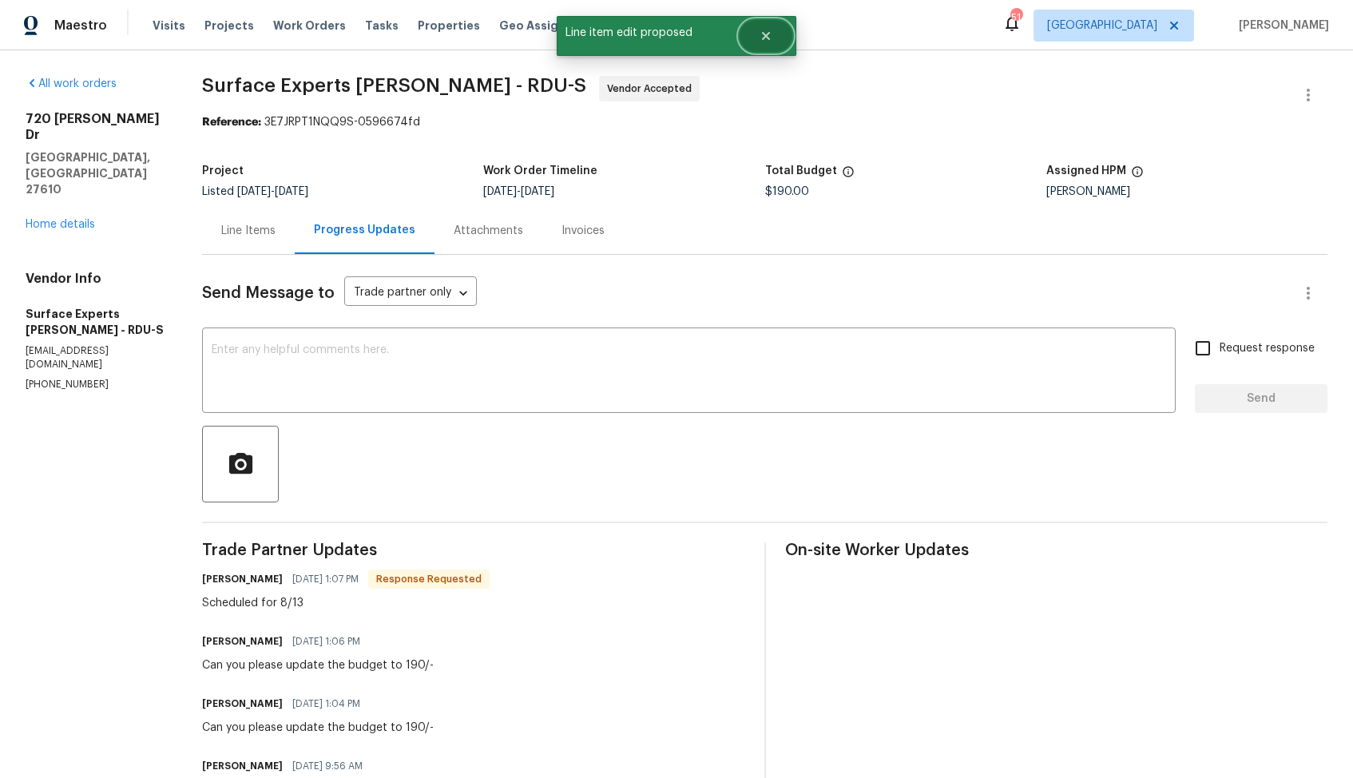
click at [772, 46] on button "Close" at bounding box center [766, 36] width 53 height 32
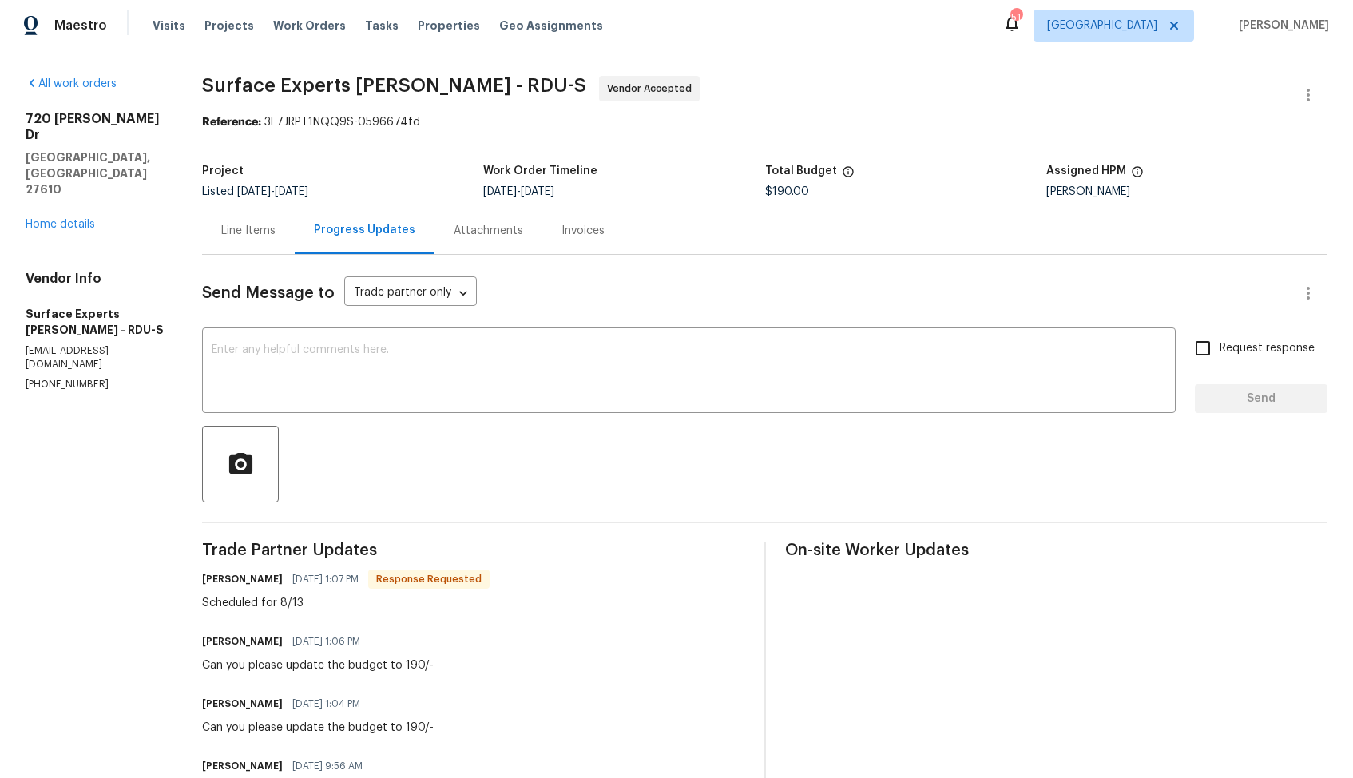
click at [221, 581] on h6 "Udian Patel" at bounding box center [242, 579] width 81 height 16
copy h6 "Udian"
click at [576, 360] on textarea at bounding box center [689, 372] width 955 height 56
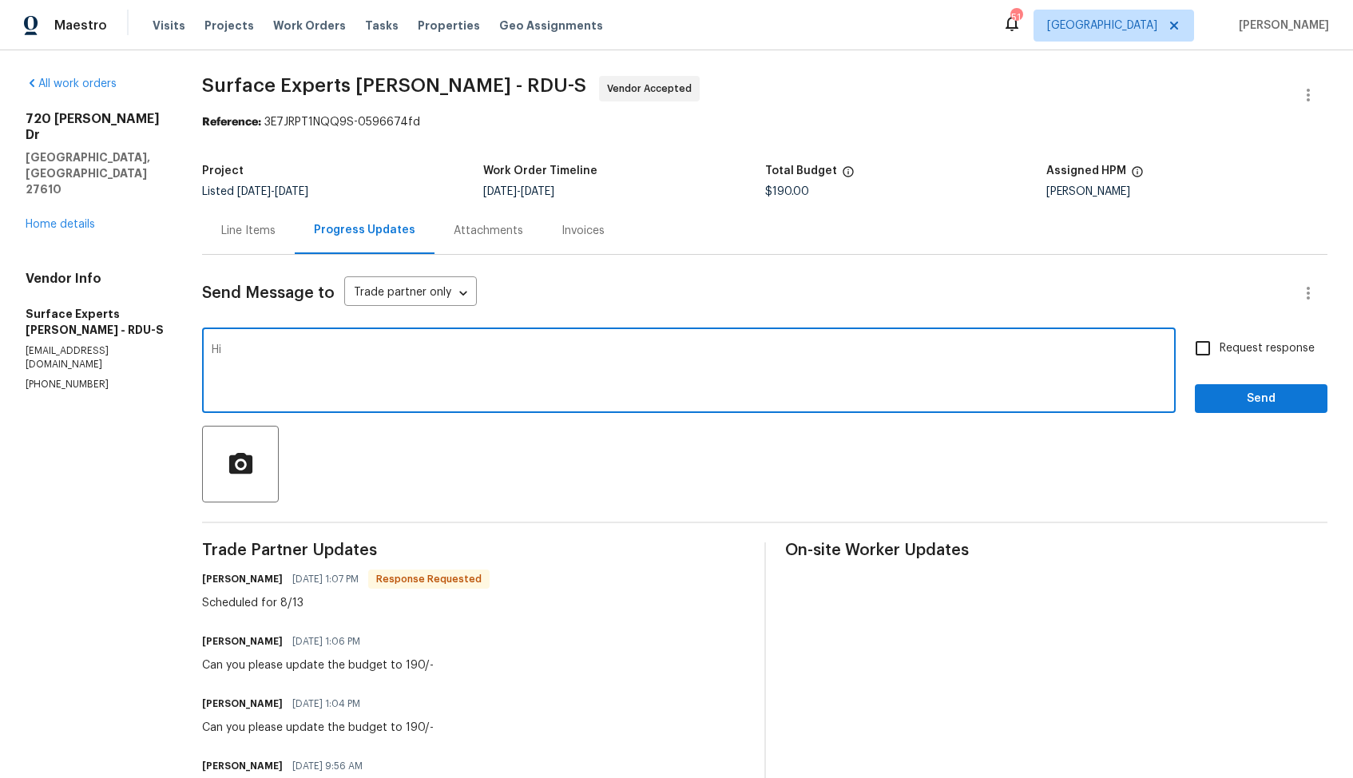
paste textarea "Udian"
click at [295, 354] on textarea "Hi Udian, thenk you for the confirmation. The cost has been updated" at bounding box center [689, 372] width 955 height 56
click at [601, 350] on textarea "Hi Udian, thank you for the confirmation. The cost has been updated" at bounding box center [689, 372] width 955 height 56
click at [579, 353] on textarea "Hi Udian, thank you for the confirmation. The cost has been updated. Kindly kee…" at bounding box center [689, 372] width 955 height 56
click at [781, 349] on textarea "Hi Udian, thank you for the confirmation. The cost has been updated, kindly kee…" at bounding box center [689, 372] width 955 height 56
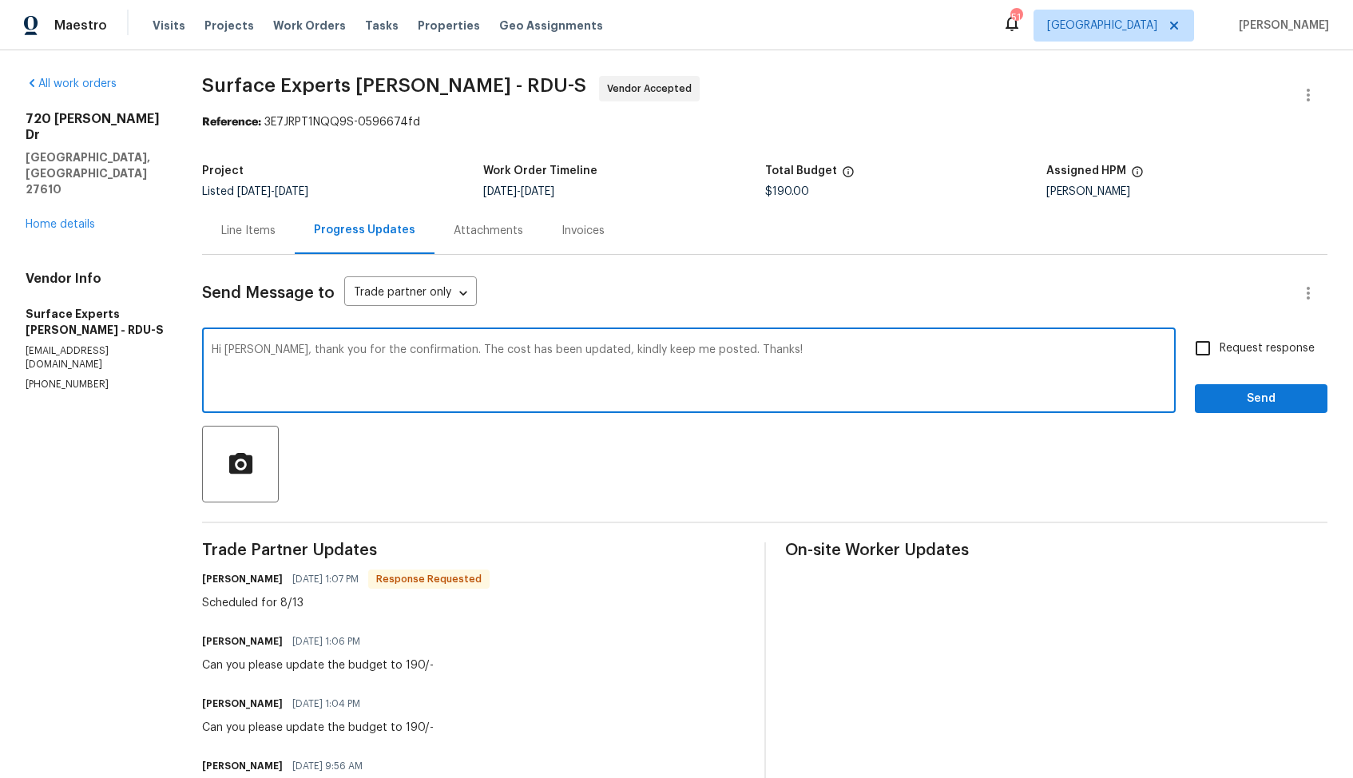
type textarea "Hi Udian, thank you for the confirmation. The cost has been updated, kindly kee…"
click at [1242, 363] on label "Request response" at bounding box center [1250, 349] width 129 height 34
click at [1220, 363] on input "Request response" at bounding box center [1203, 349] width 34 height 34
checkbox input "true"
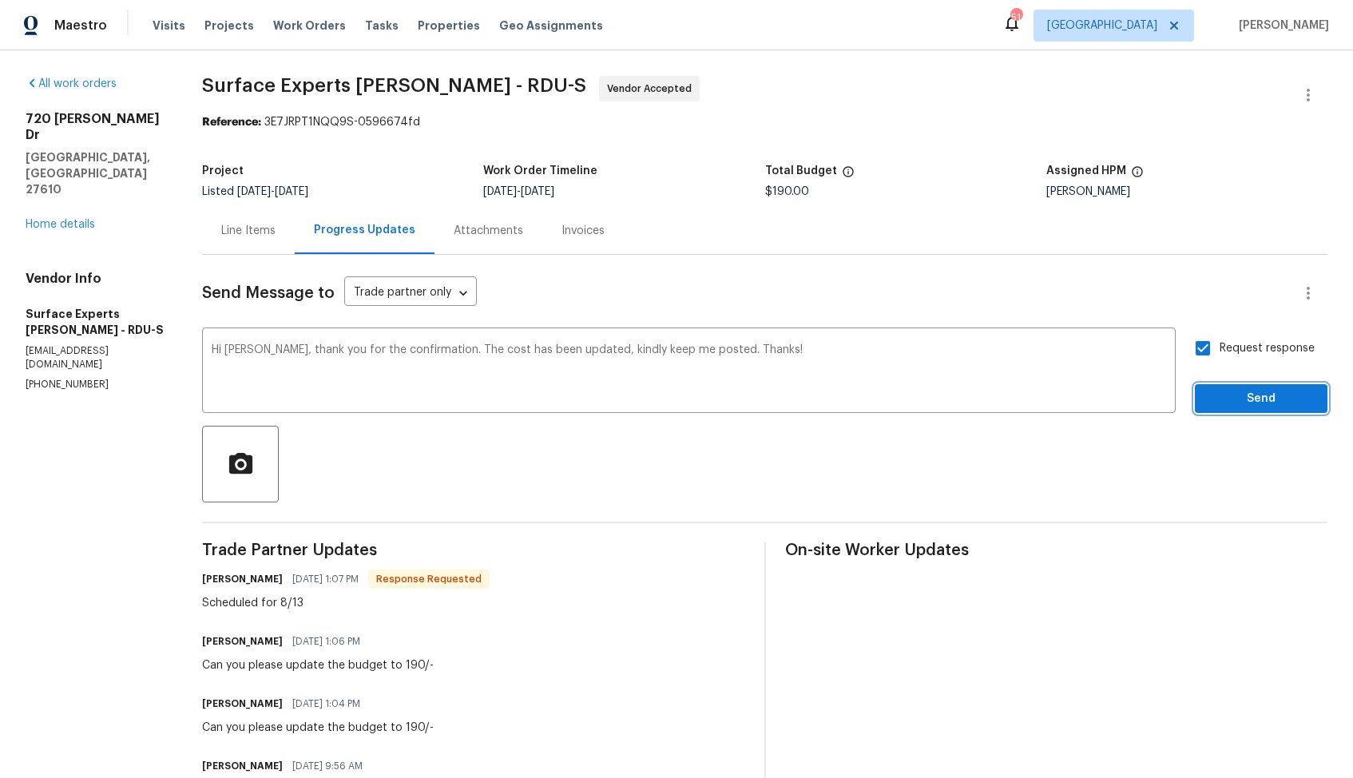
click at [1241, 403] on span "Send" at bounding box center [1261, 399] width 107 height 20
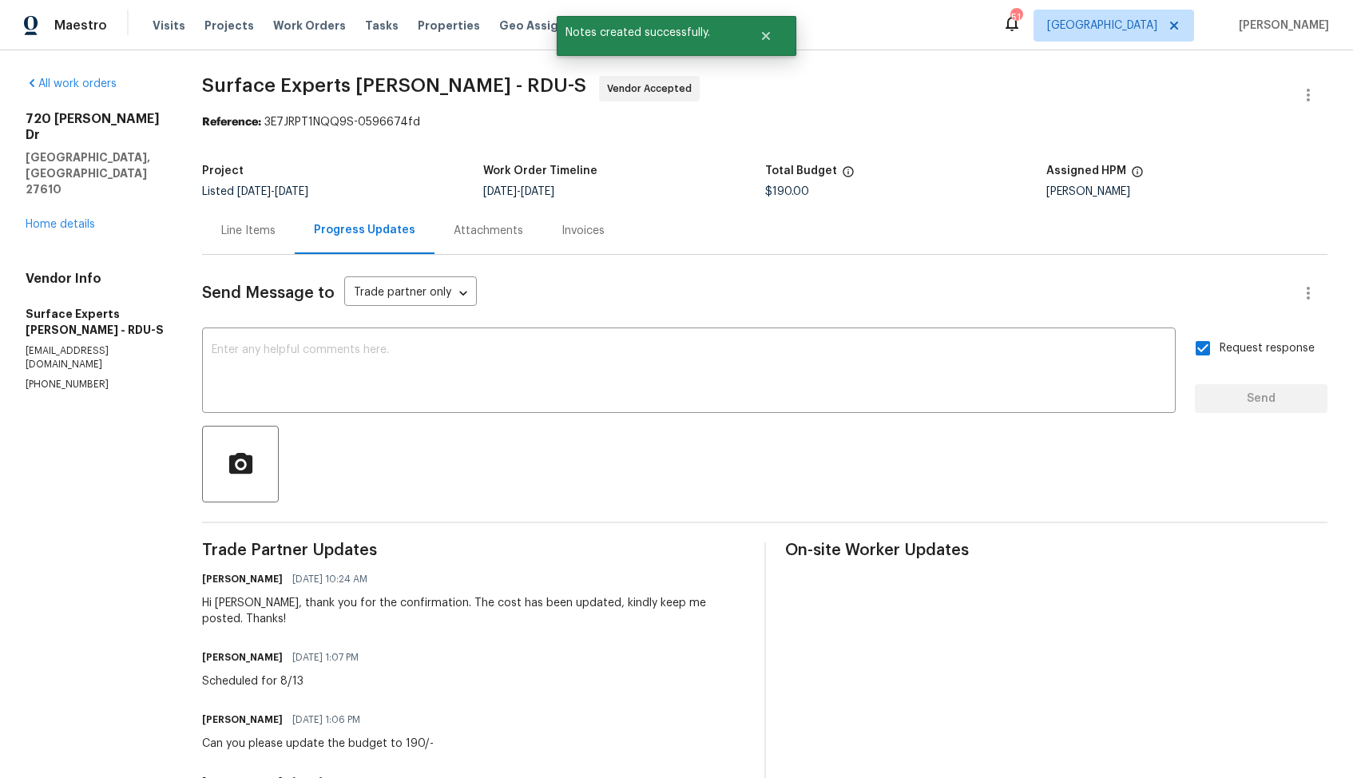
click at [272, 736] on div "Can you please update the budget to 190/-" at bounding box center [318, 744] width 232 height 16
copy div "Can you please update the budget to 190/-"
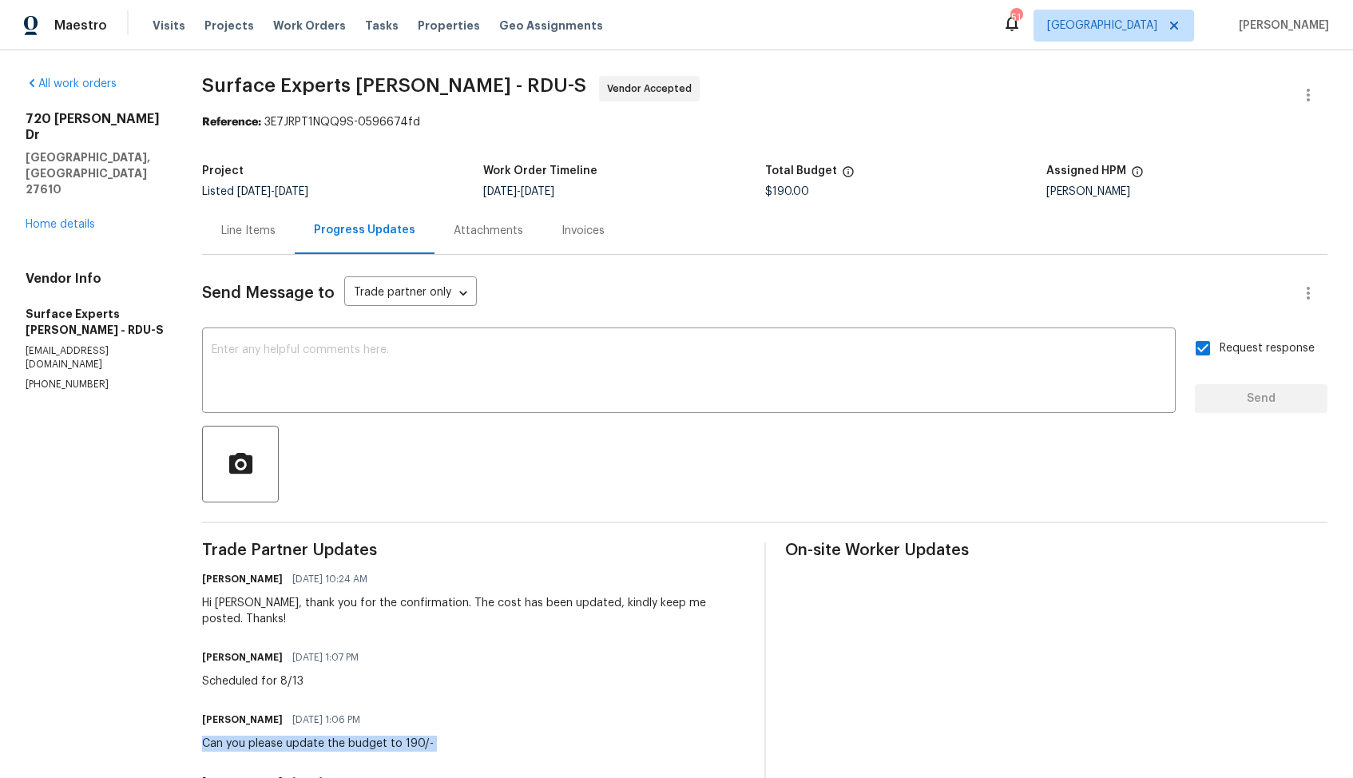
click at [266, 673] on div "Scheduled for 8/13" at bounding box center [285, 681] width 166 height 16
copy div "Scheduled for 8/13"
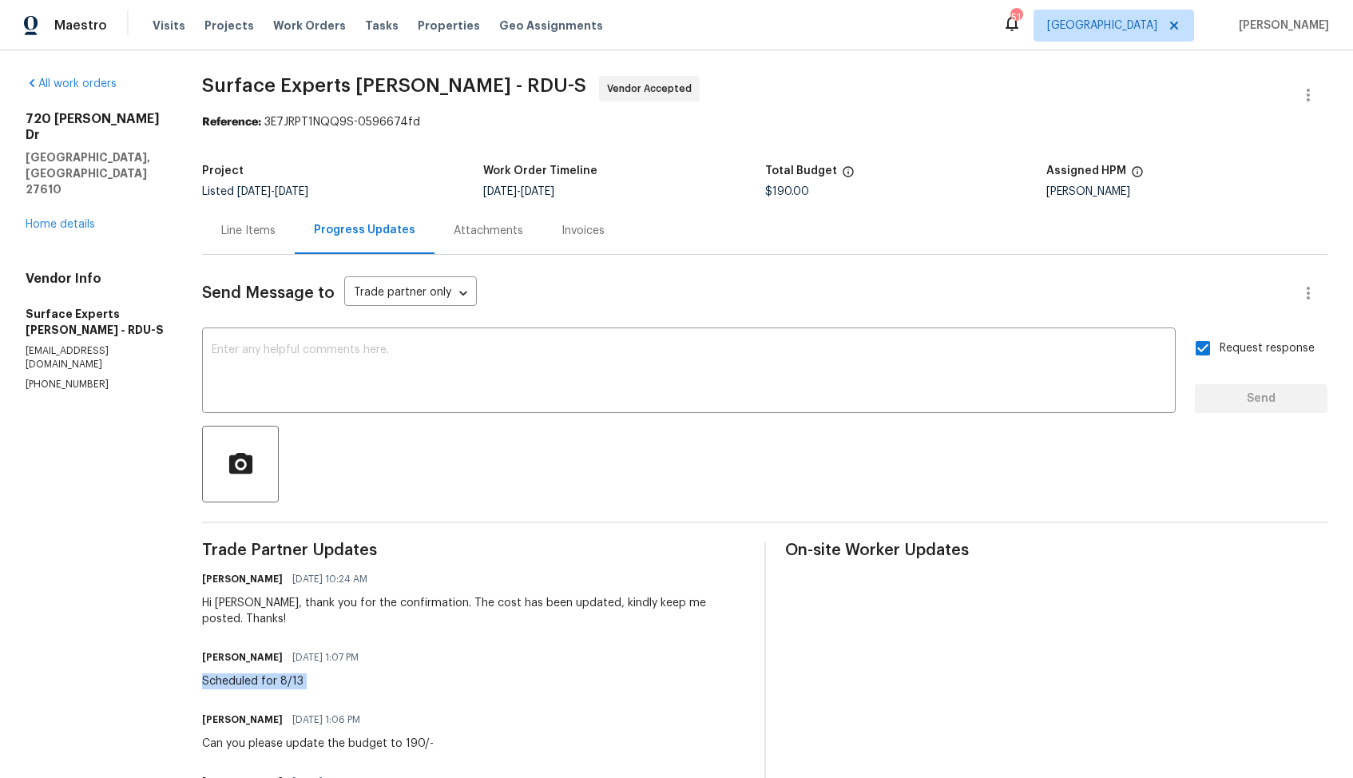
click at [324, 157] on div "Project Listed 8/11/2025 - 8/14/2025 Work Order Timeline 8/12/2025 - 8/14/2025 …" at bounding box center [765, 181] width 1126 height 51
click at [43, 219] on link "Home details" at bounding box center [61, 224] width 70 height 11
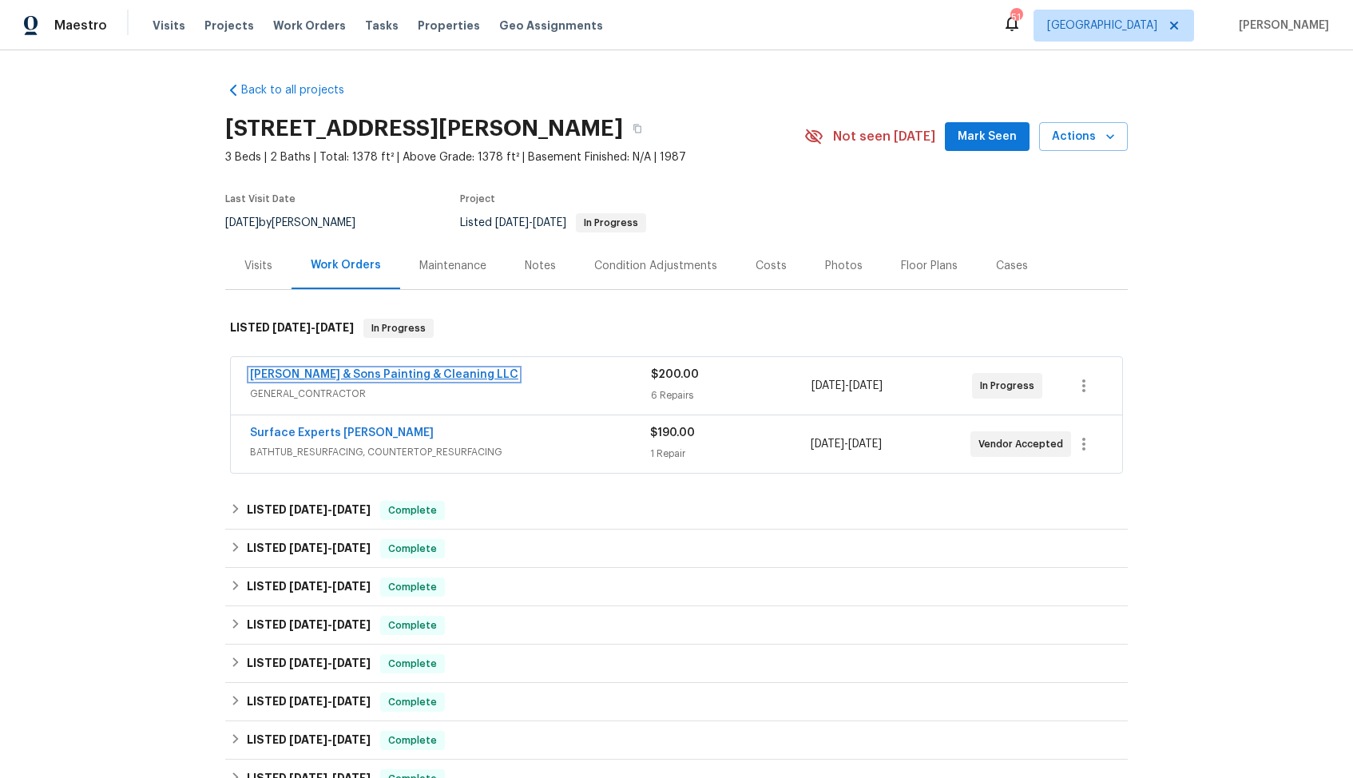
click at [292, 373] on link "Hodge & Sons Painting & Cleaning LLC" at bounding box center [384, 374] width 268 height 11
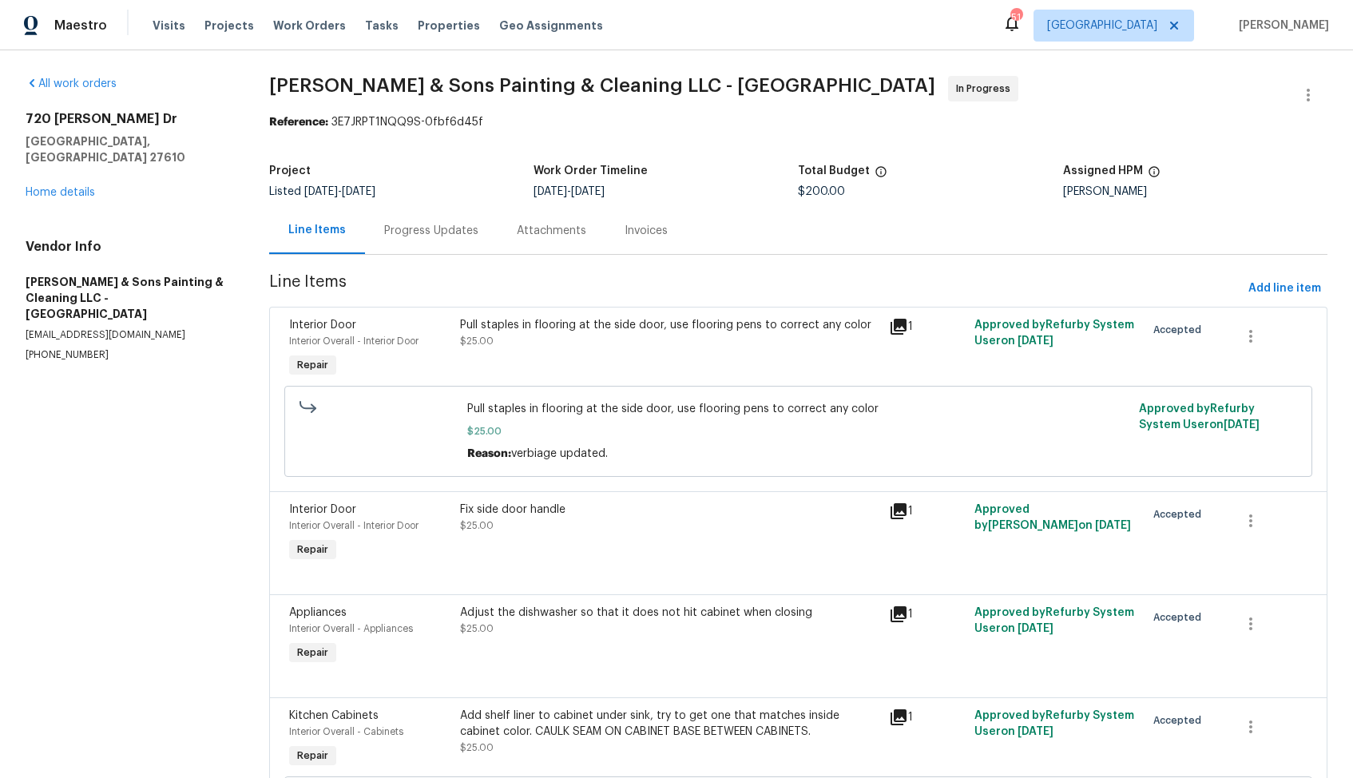
click at [410, 236] on div "Progress Updates" at bounding box center [431, 231] width 94 height 16
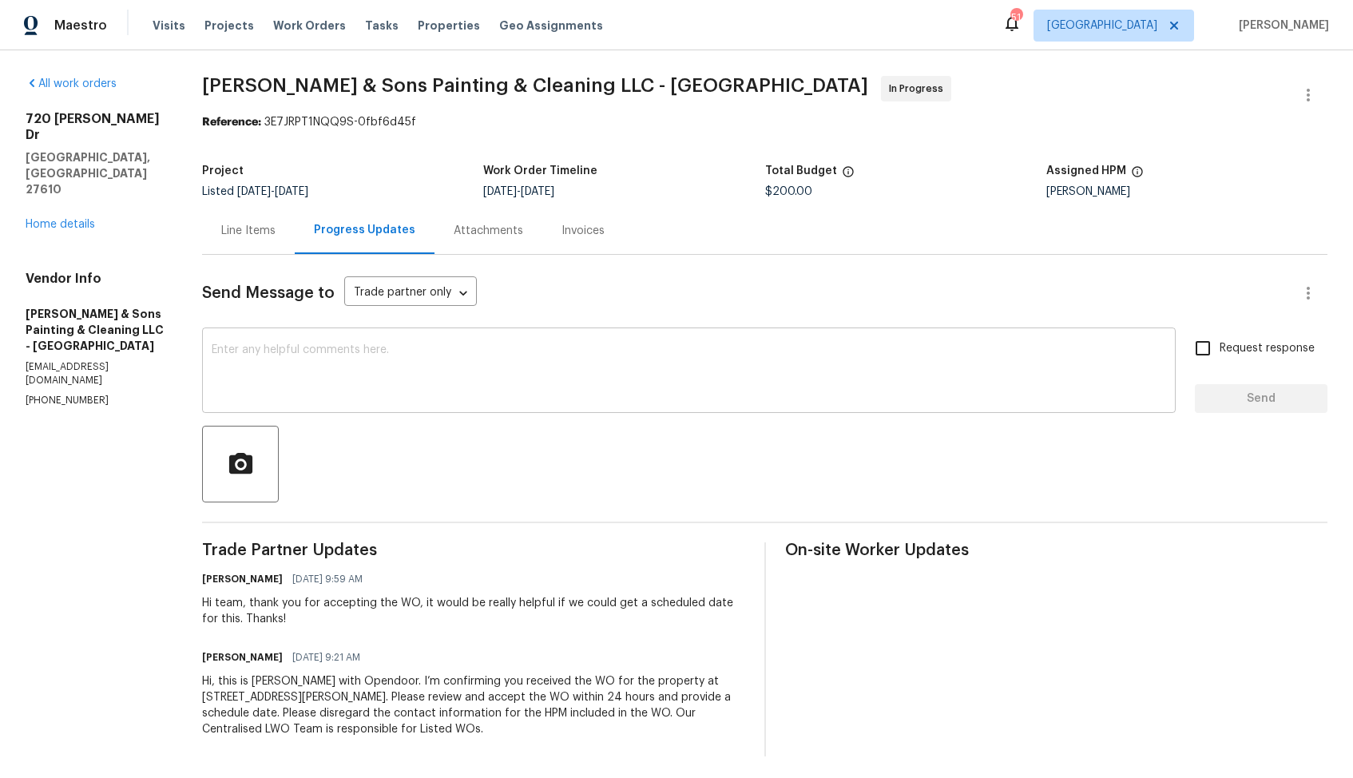
click at [475, 393] on textarea at bounding box center [689, 372] width 955 height 56
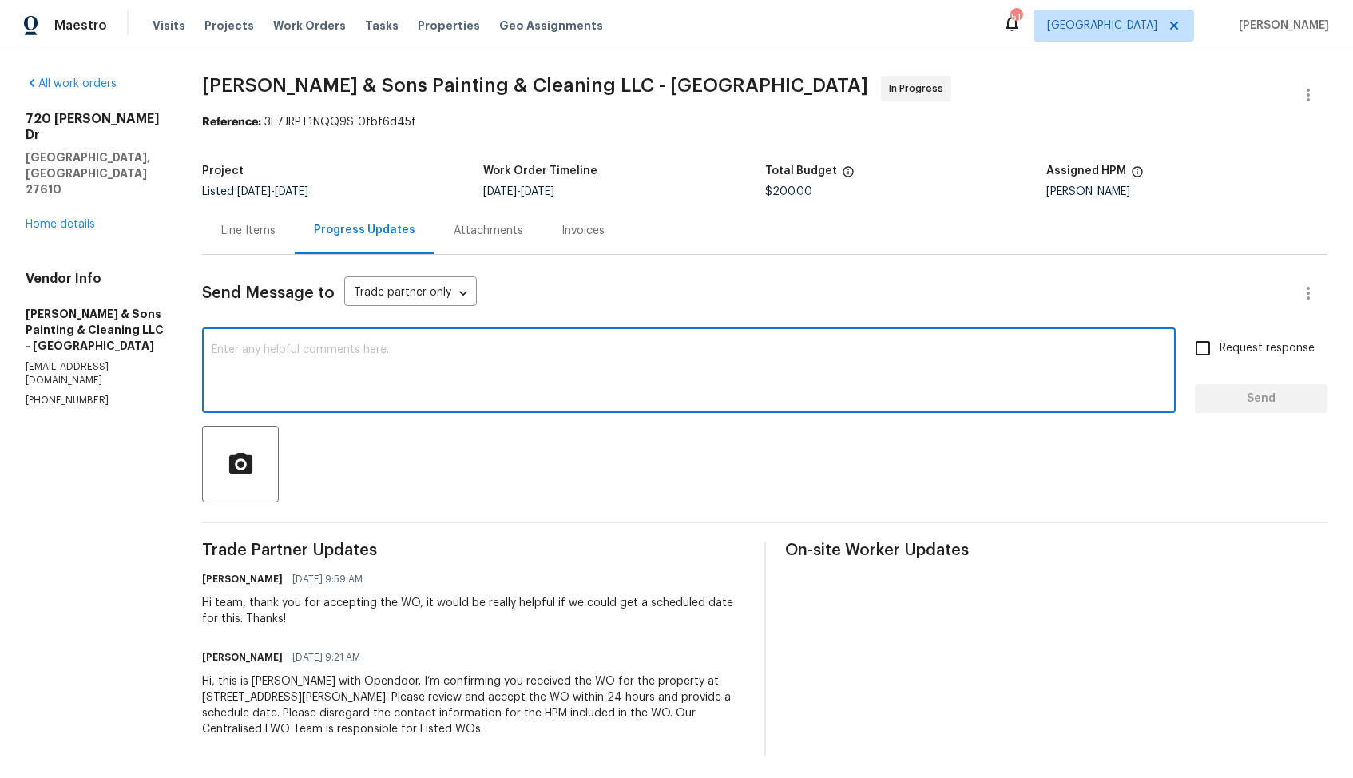
paste textarea "Hi team, could you please provide an update on the status of the work order? Th…"
type textarea "Hi team, could you please provide an update on the status of the work order? Th…"
click at [1206, 351] on input "Request response" at bounding box center [1203, 349] width 34 height 34
checkbox input "true"
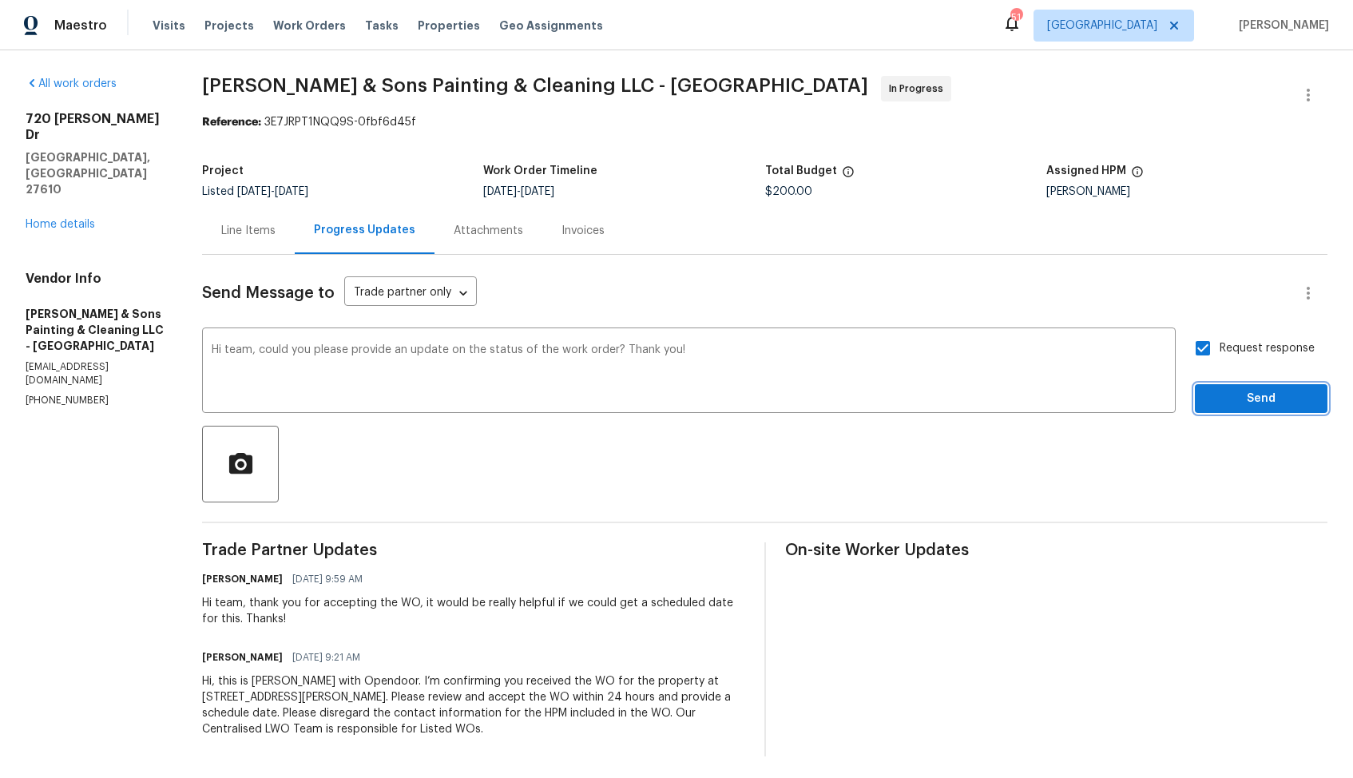
click at [1240, 410] on button "Send" at bounding box center [1261, 399] width 133 height 30
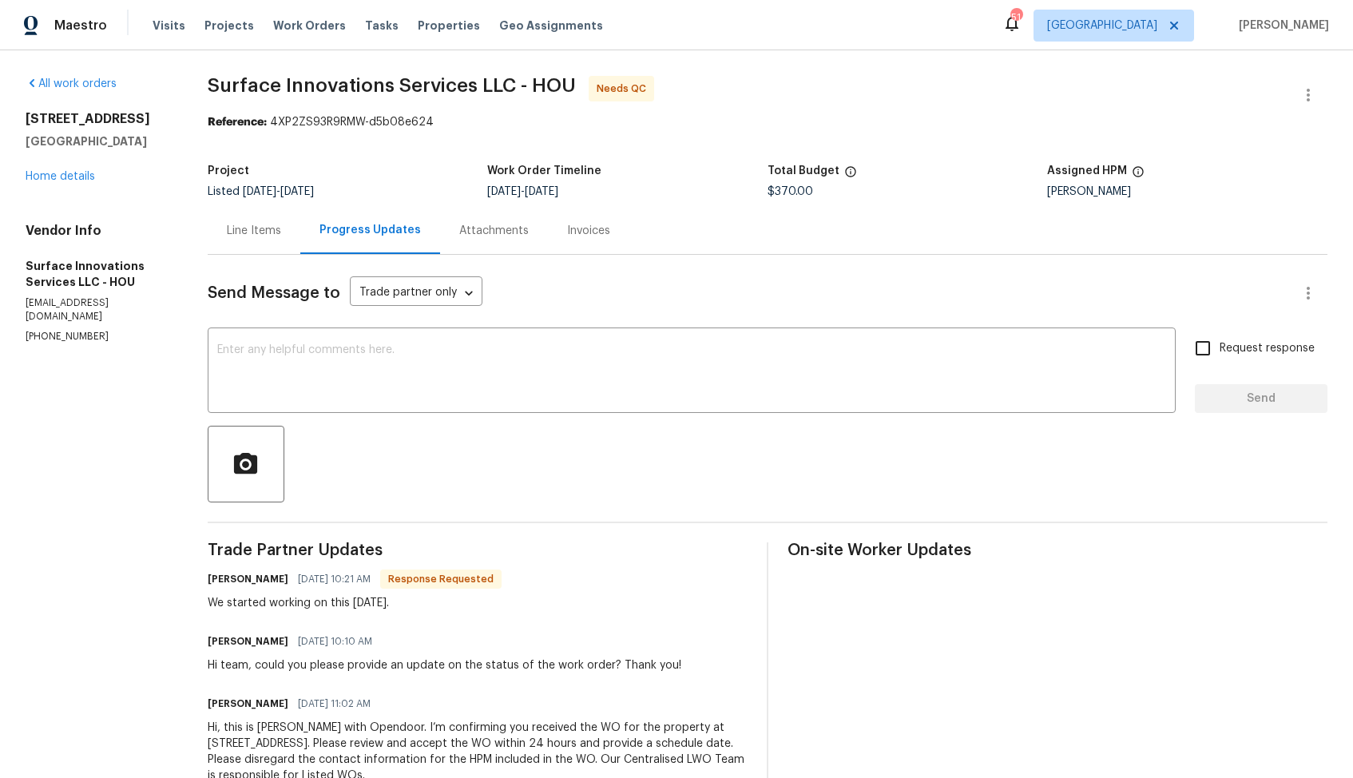
click at [281, 234] on div "Line Items" at bounding box center [254, 231] width 54 height 16
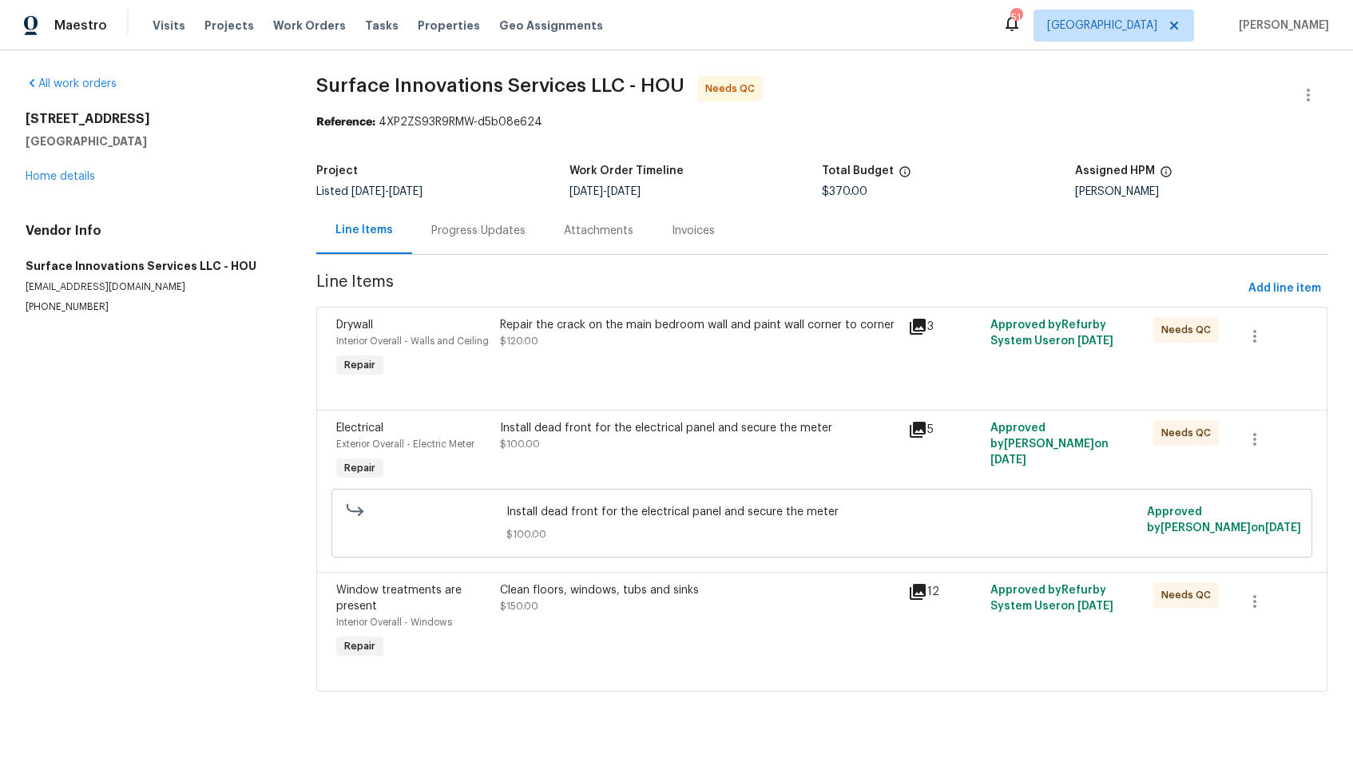
click at [567, 604] on div "Clean floors, windows, tubs and sinks $150.00" at bounding box center [699, 598] width 399 height 32
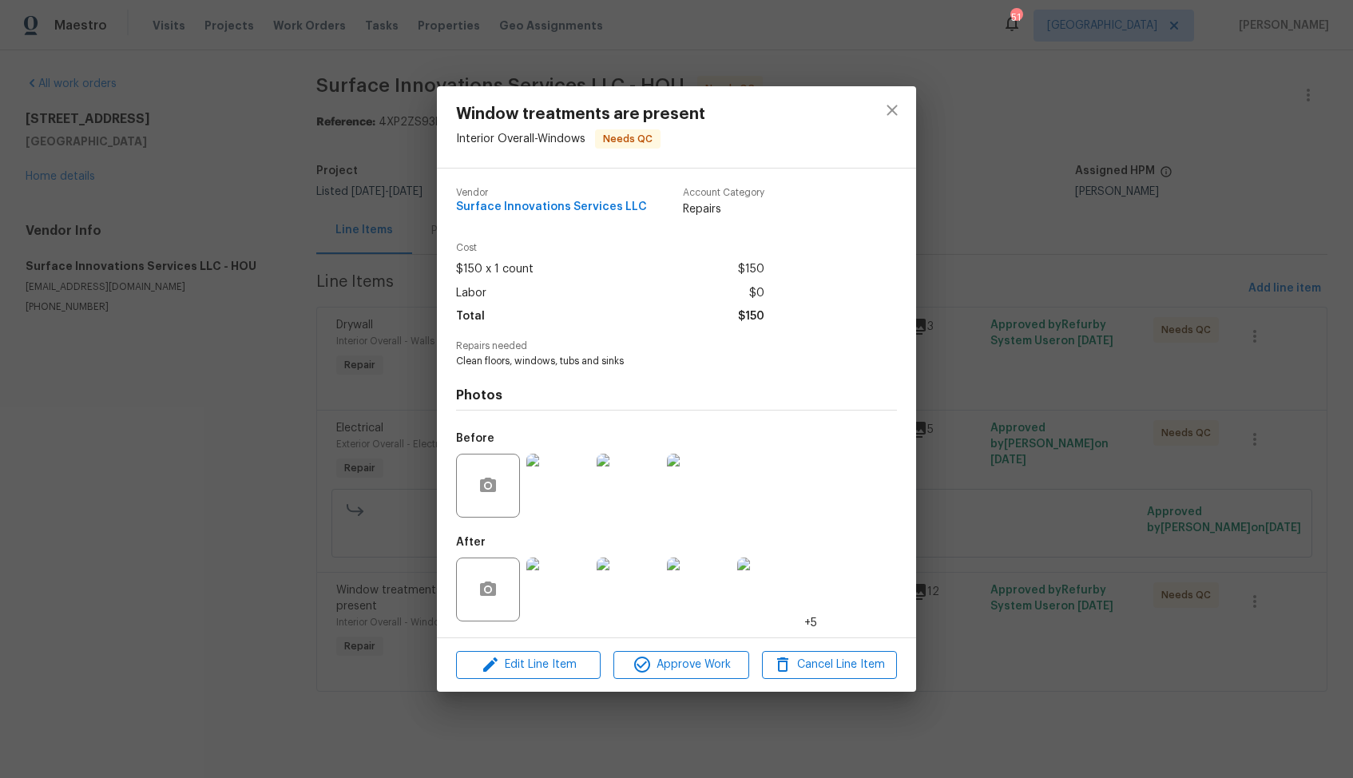
click at [566, 493] on img at bounding box center [558, 486] width 64 height 64
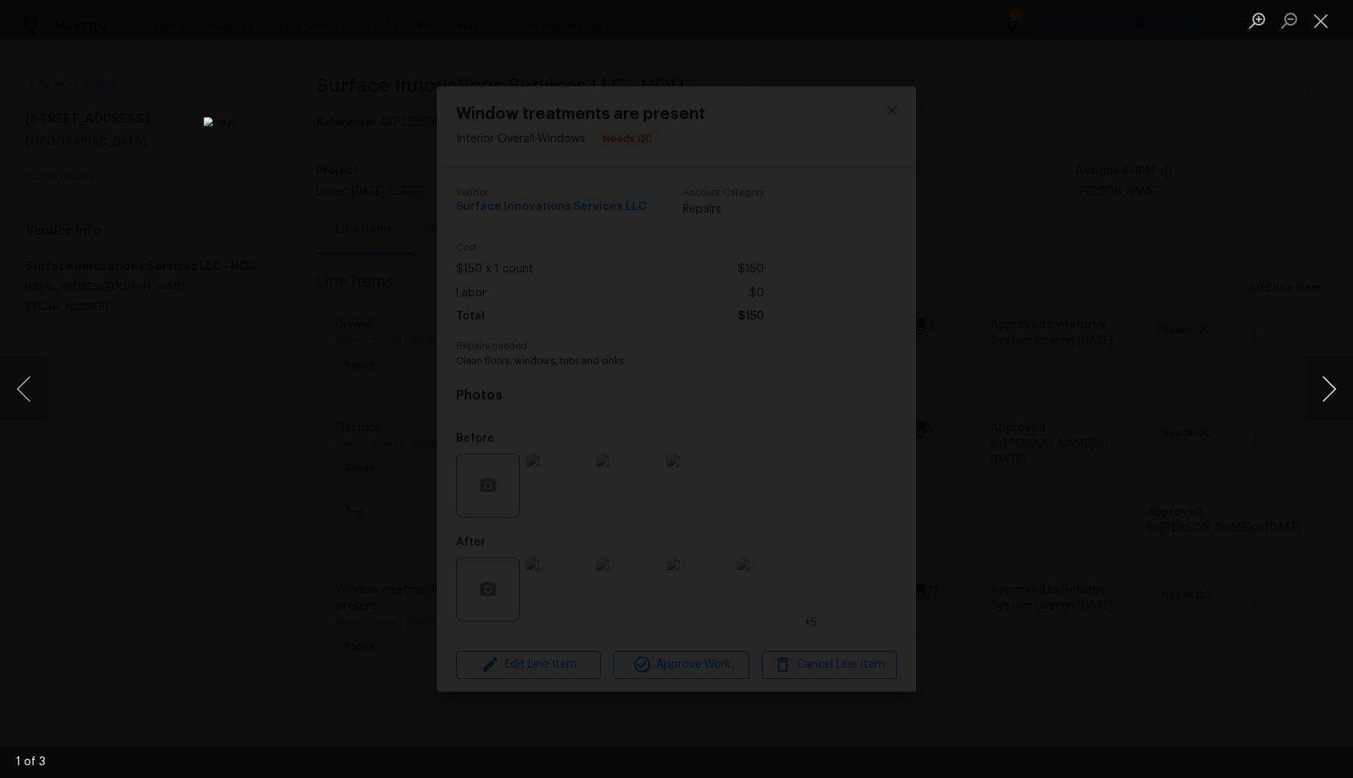
click at [1333, 391] on button "Next image" at bounding box center [1329, 389] width 48 height 64
click at [1110, 414] on div "Lightbox" at bounding box center [676, 389] width 1353 height 778
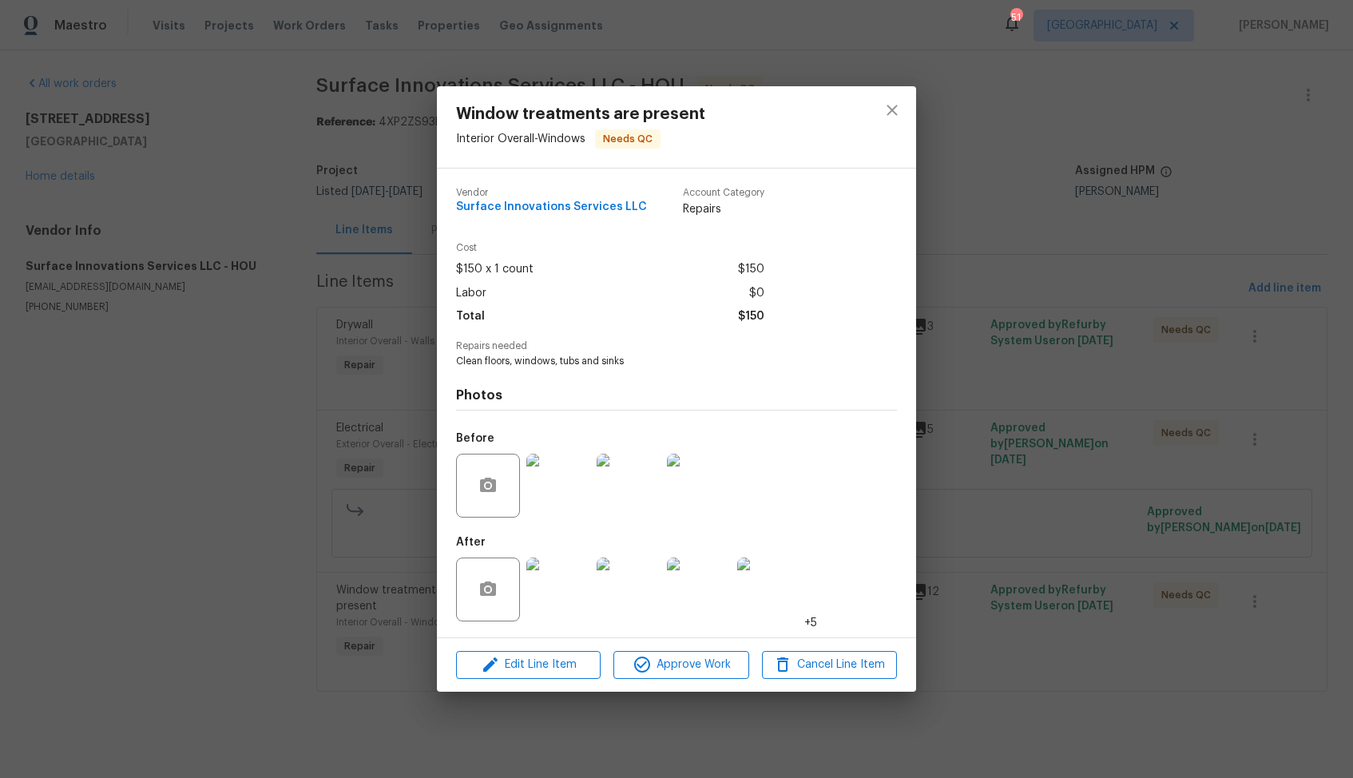
click at [566, 567] on img at bounding box center [558, 590] width 64 height 64
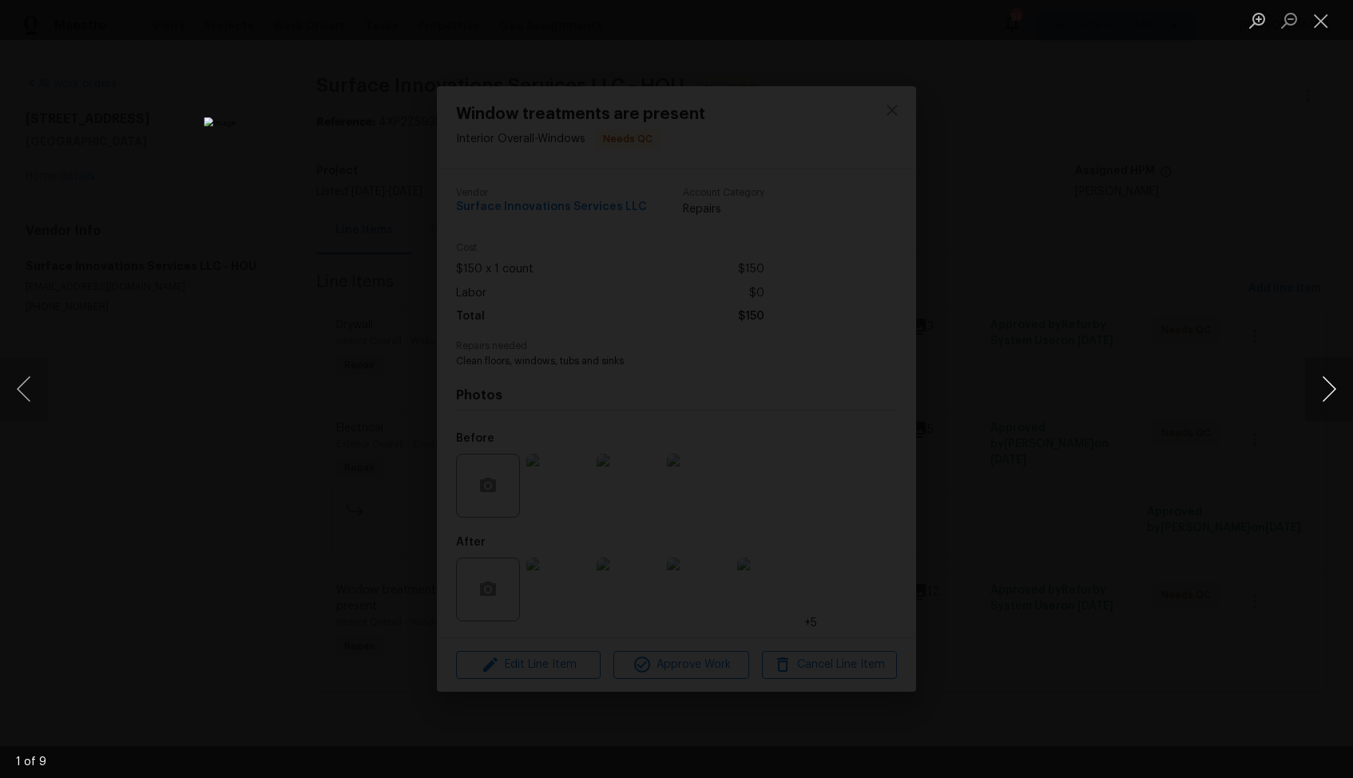
click at [1322, 389] on button "Next image" at bounding box center [1329, 389] width 48 height 64
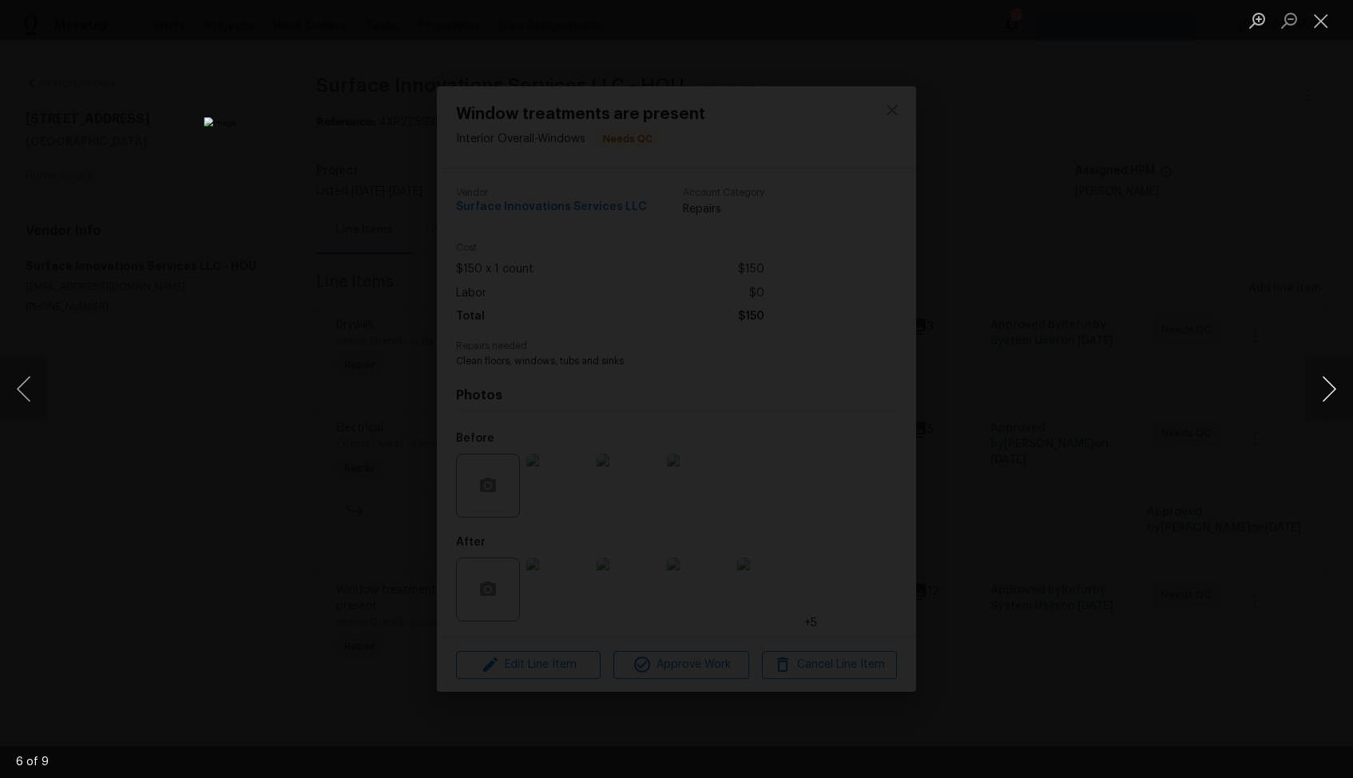
click at [1322, 389] on button "Next image" at bounding box center [1329, 389] width 48 height 64
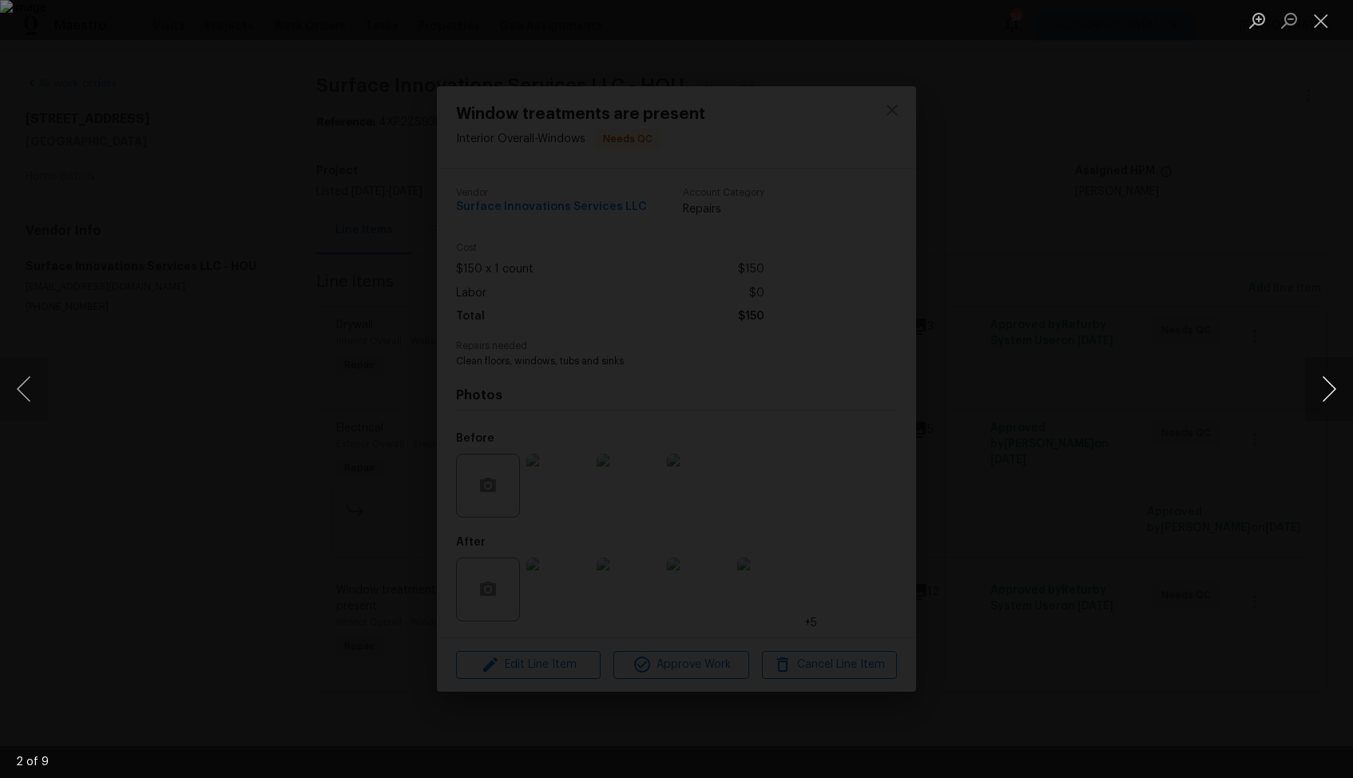
click at [1325, 391] on button "Next image" at bounding box center [1329, 389] width 48 height 64
click at [1153, 387] on div "Lightbox" at bounding box center [676, 389] width 1353 height 778
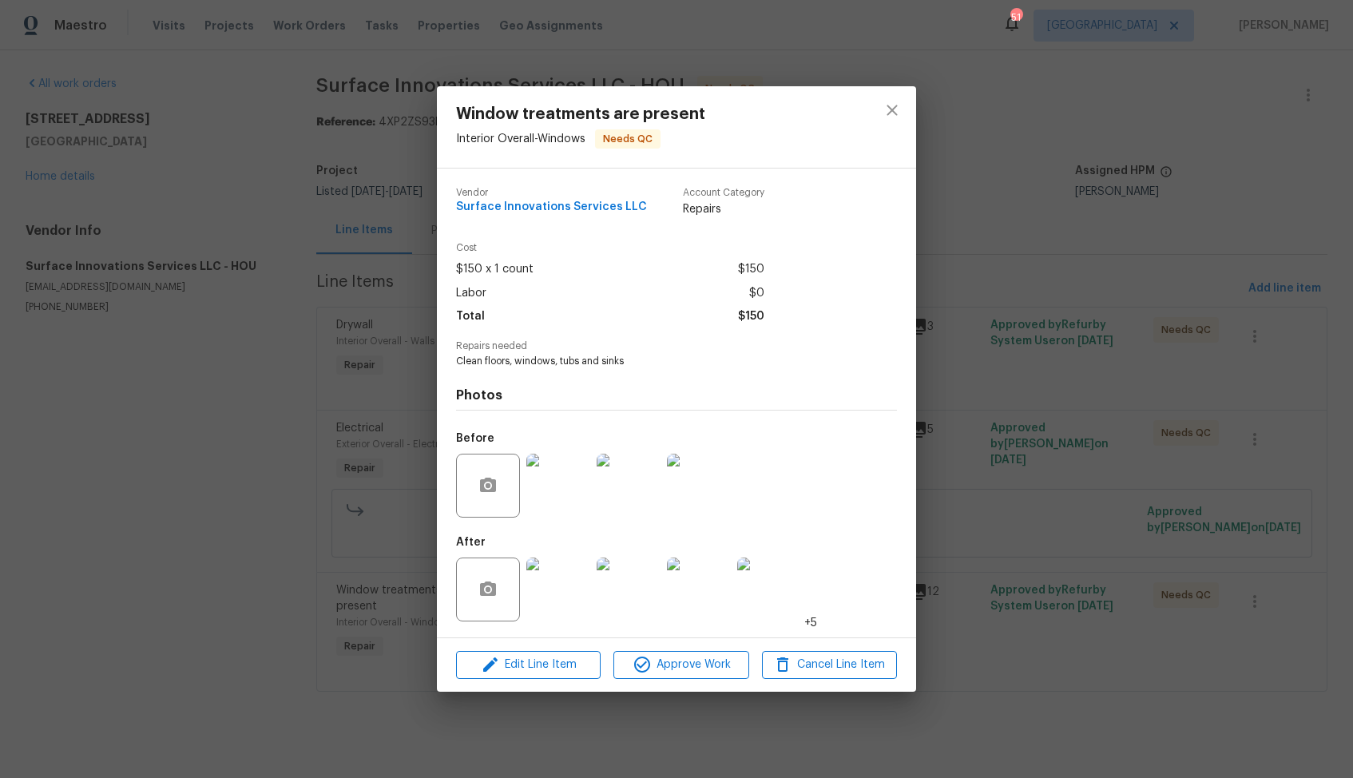
click at [1030, 440] on div "Window treatments are present Interior Overall - Windows Needs QC Vendor Surfac…" at bounding box center [676, 389] width 1353 height 778
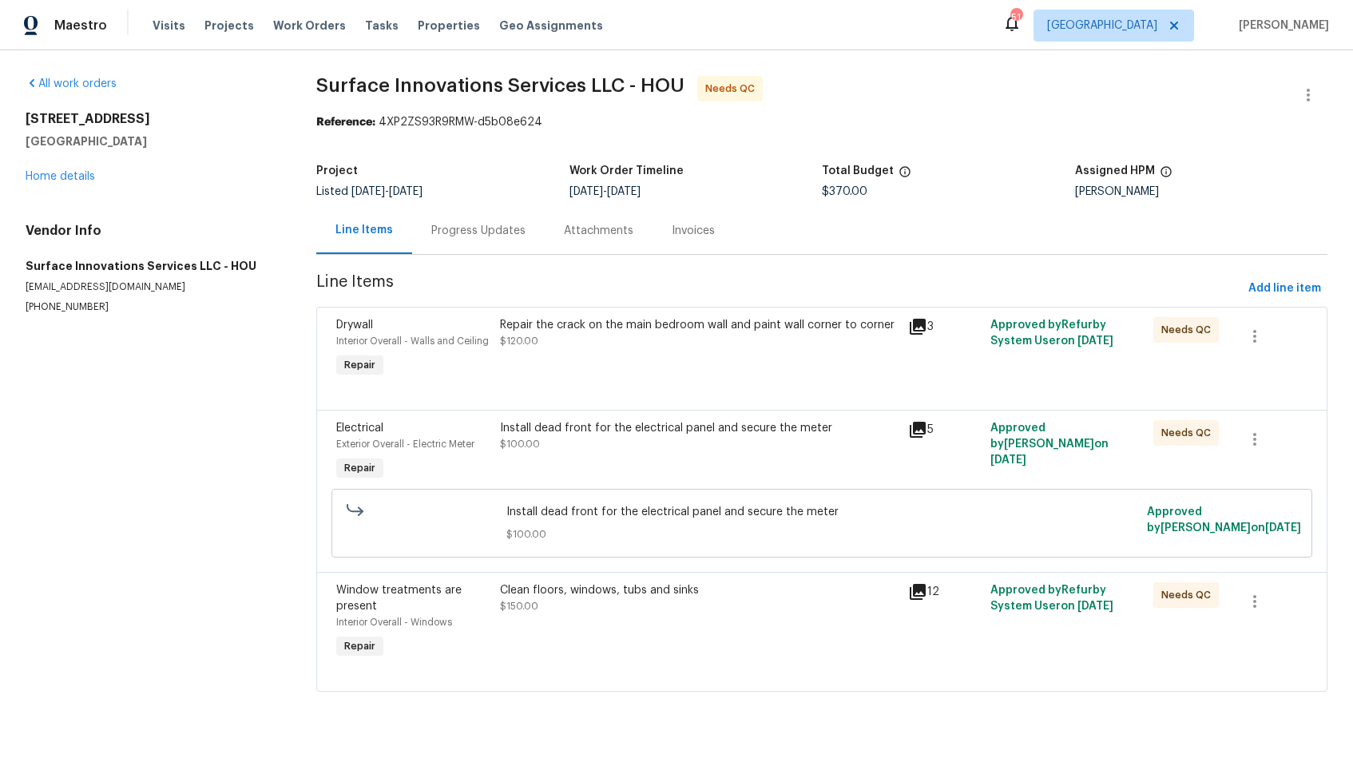
click at [655, 463] on div "Install dead front for the electrical panel and secure the meter $100.00" at bounding box center [699, 451] width 409 height 73
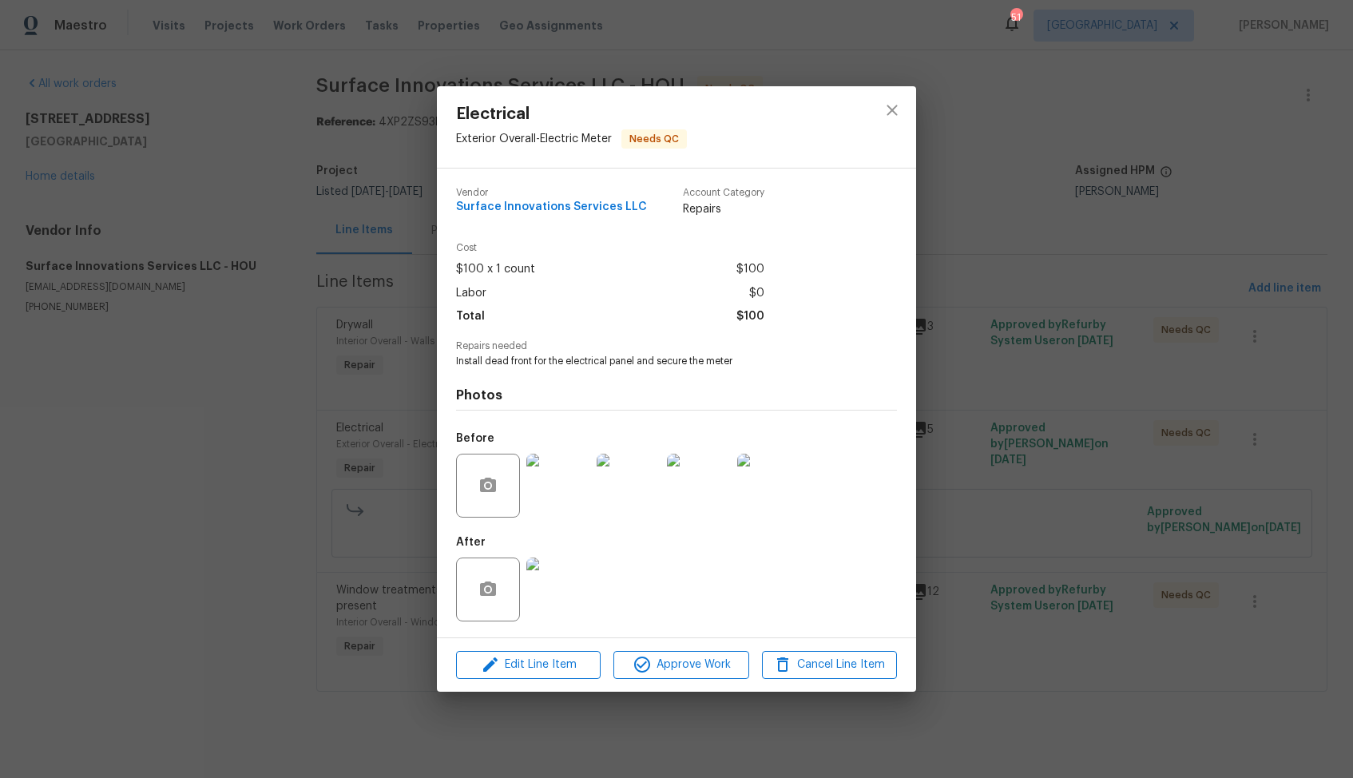
click at [614, 488] on img at bounding box center [629, 486] width 64 height 64
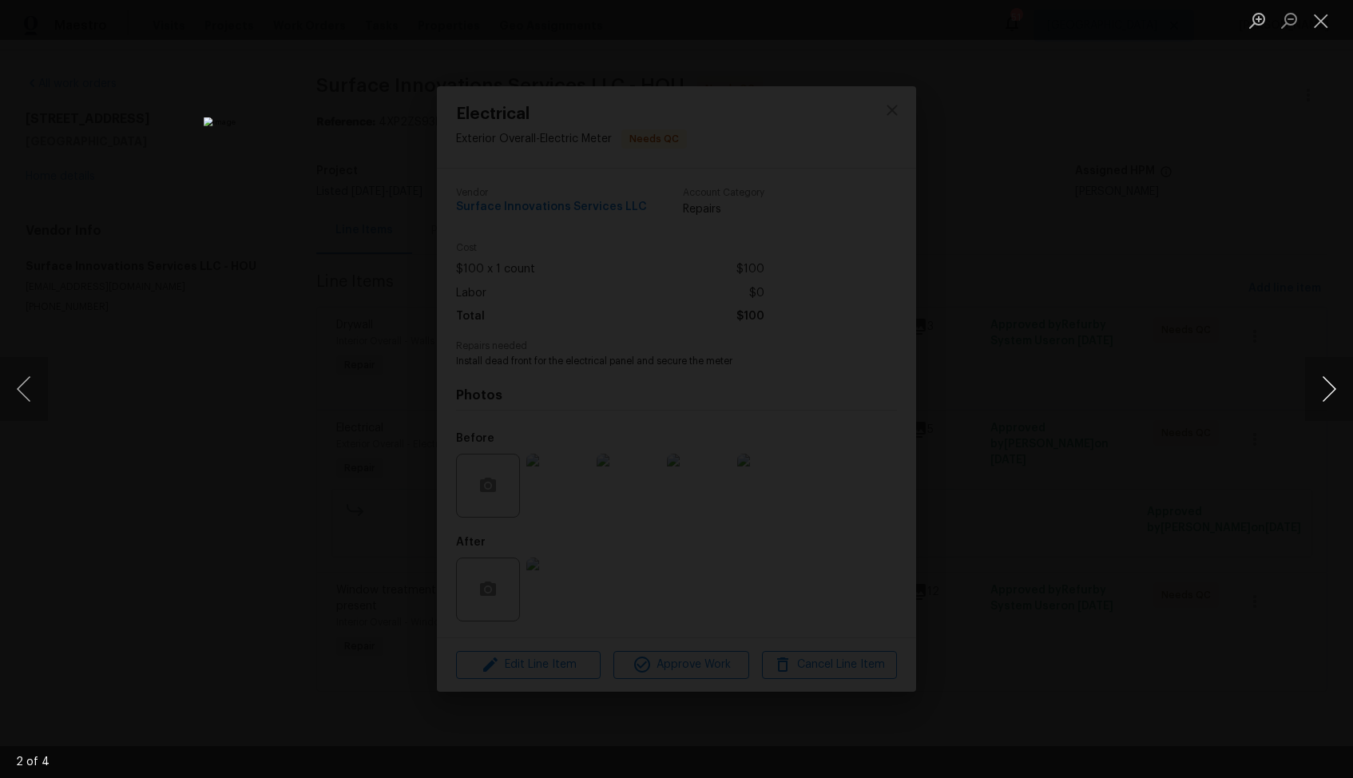
click at [1333, 394] on button "Next image" at bounding box center [1329, 389] width 48 height 64
click at [1219, 449] on div "Lightbox" at bounding box center [676, 389] width 1353 height 778
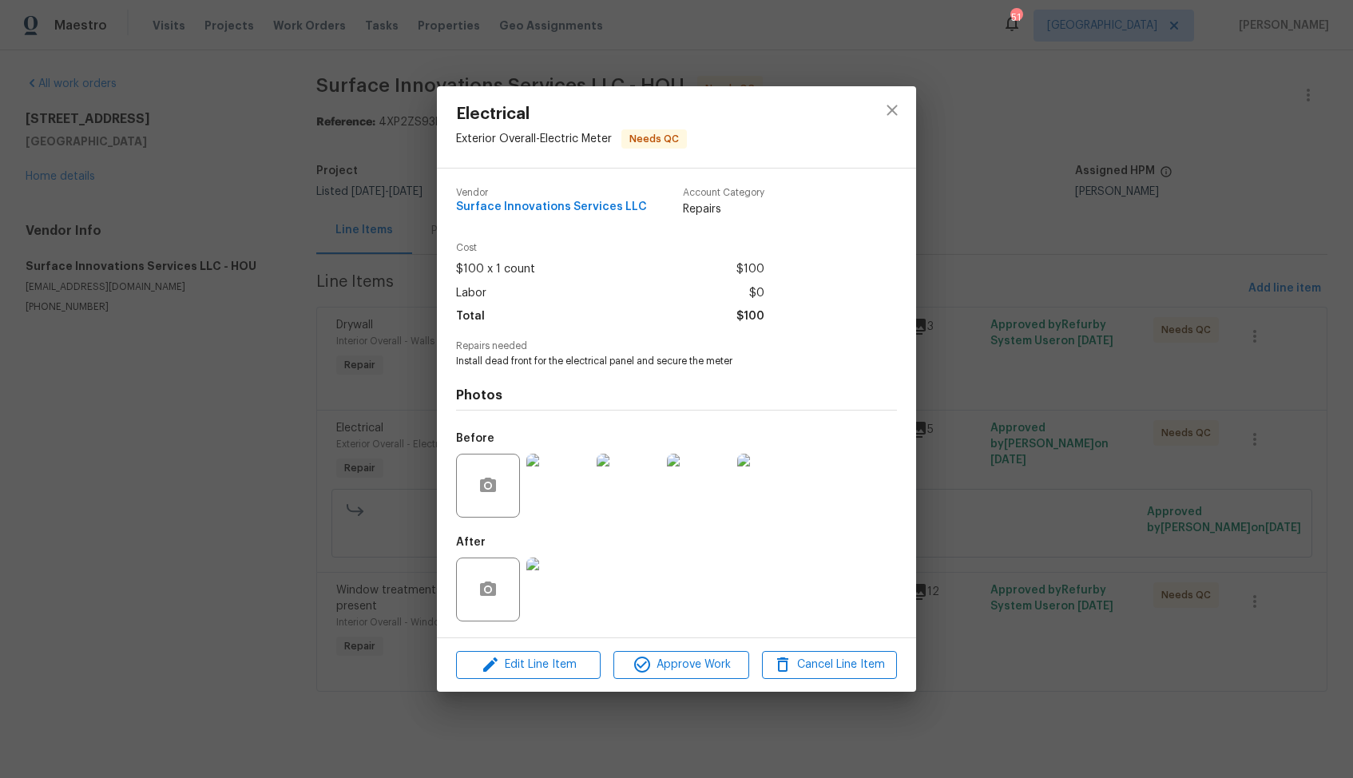
click at [568, 586] on img at bounding box center [558, 590] width 64 height 64
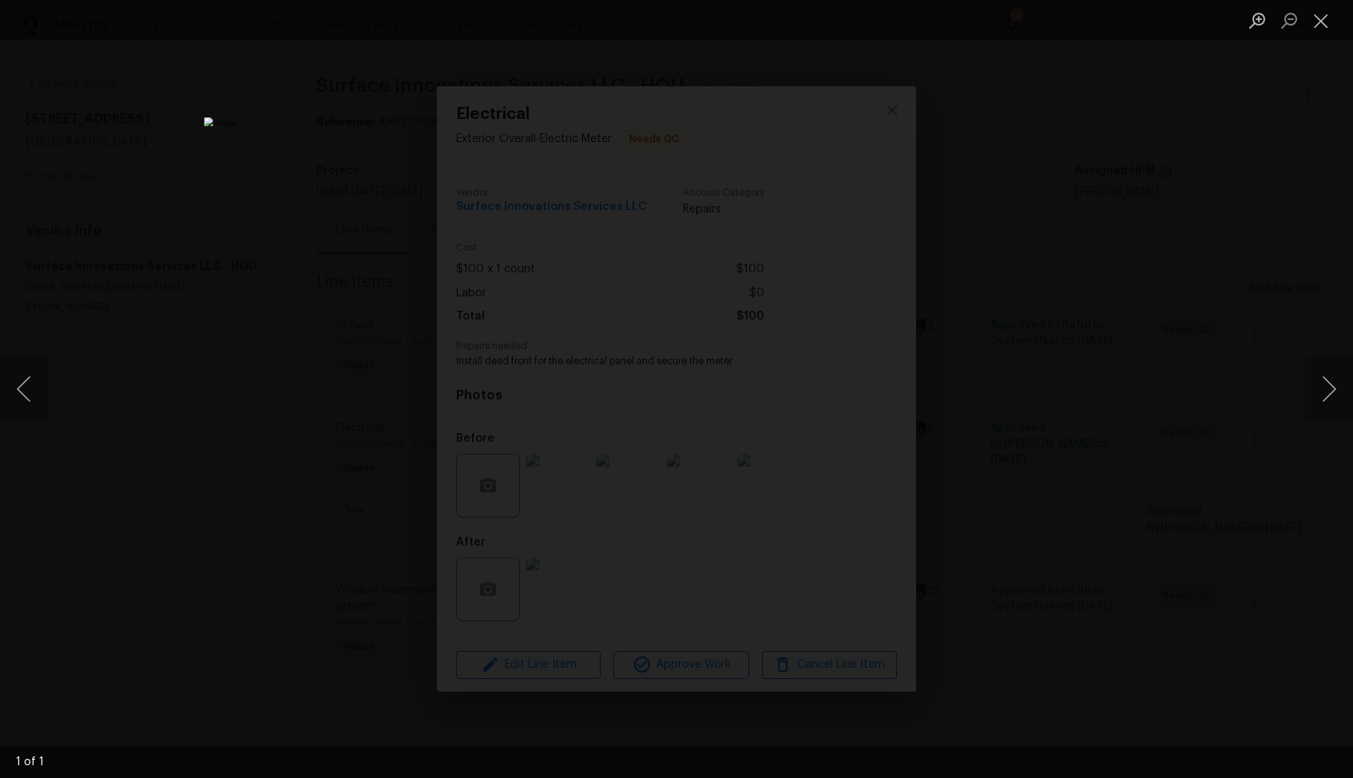
click at [1107, 422] on div "Lightbox" at bounding box center [676, 389] width 1353 height 778
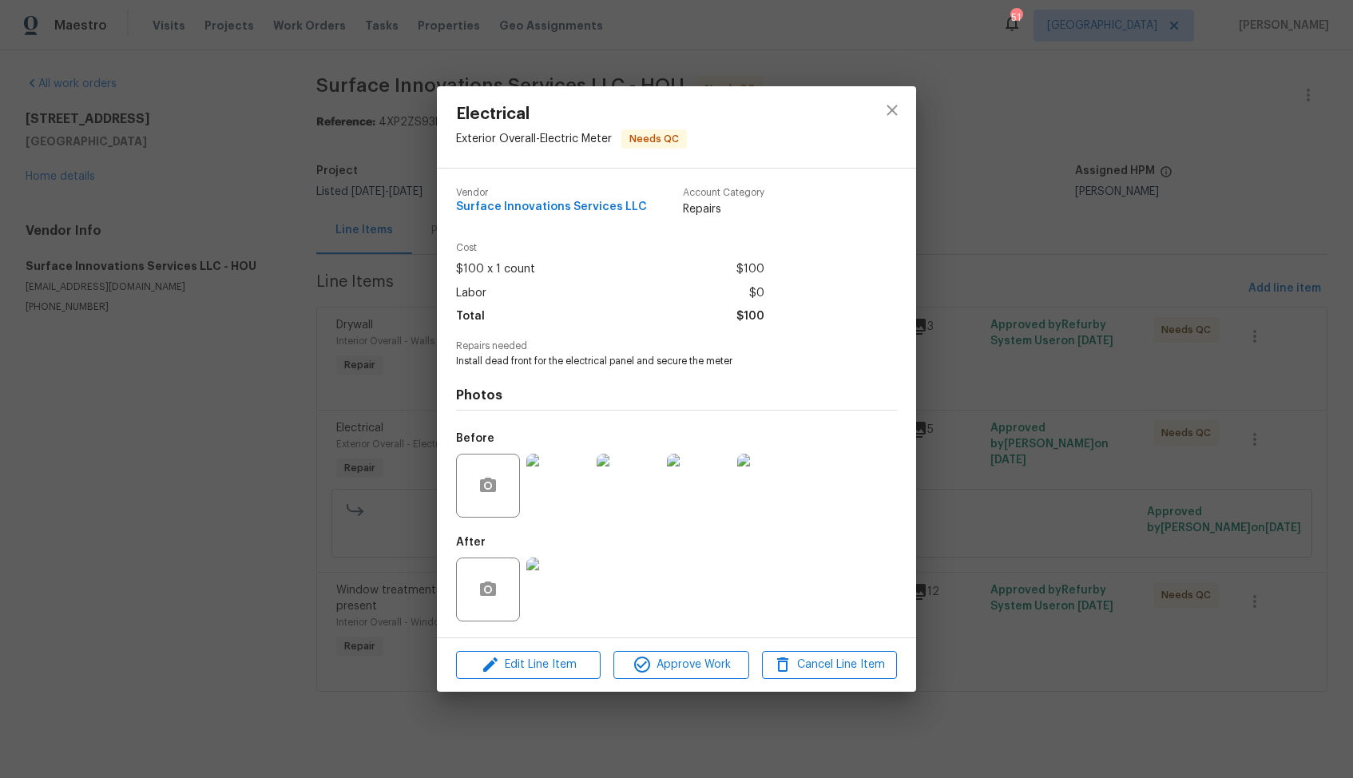
click at [962, 395] on div "Electrical Exterior Overall - Electric Meter Needs QC Vendor Surface Innovation…" at bounding box center [676, 389] width 1353 height 778
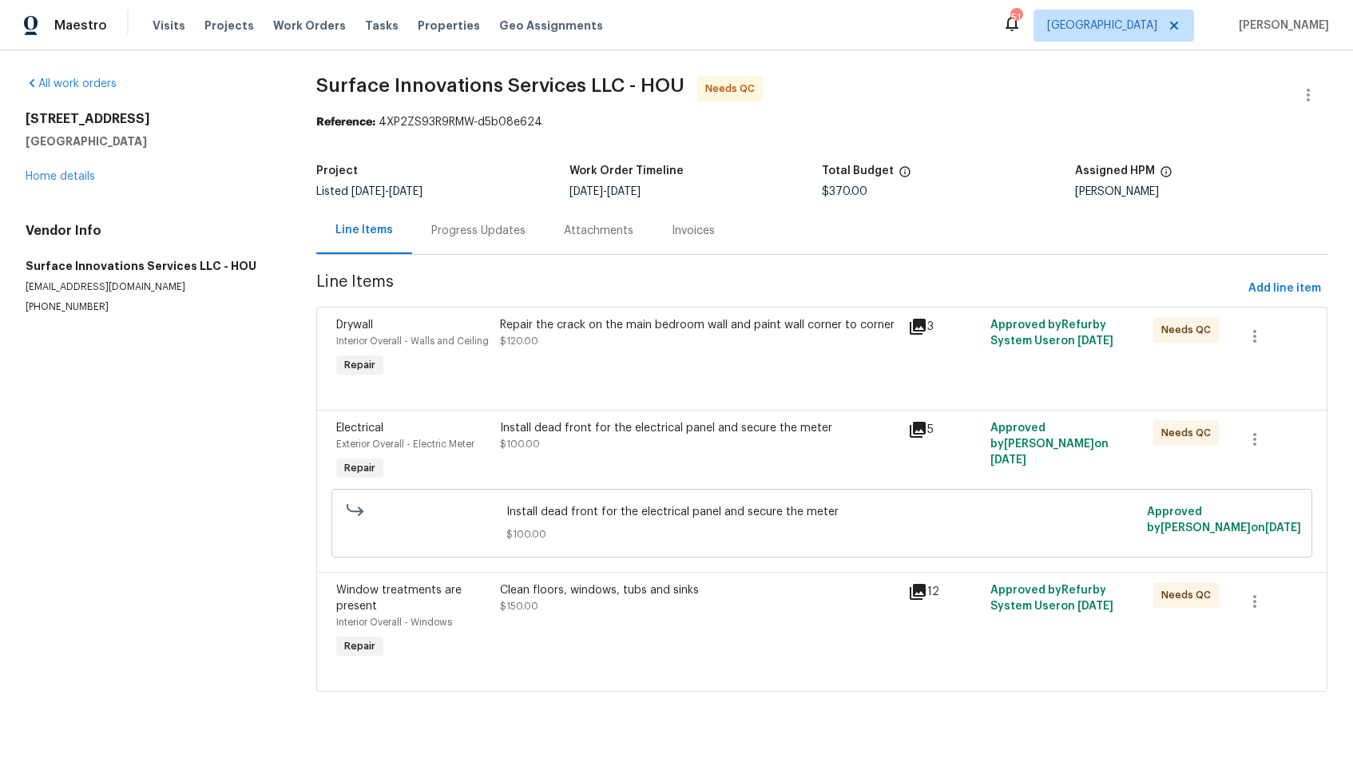
click at [688, 352] on div "Repair the crack on the main bedroom wall and paint wall corner to corner $120.…" at bounding box center [699, 348] width 409 height 73
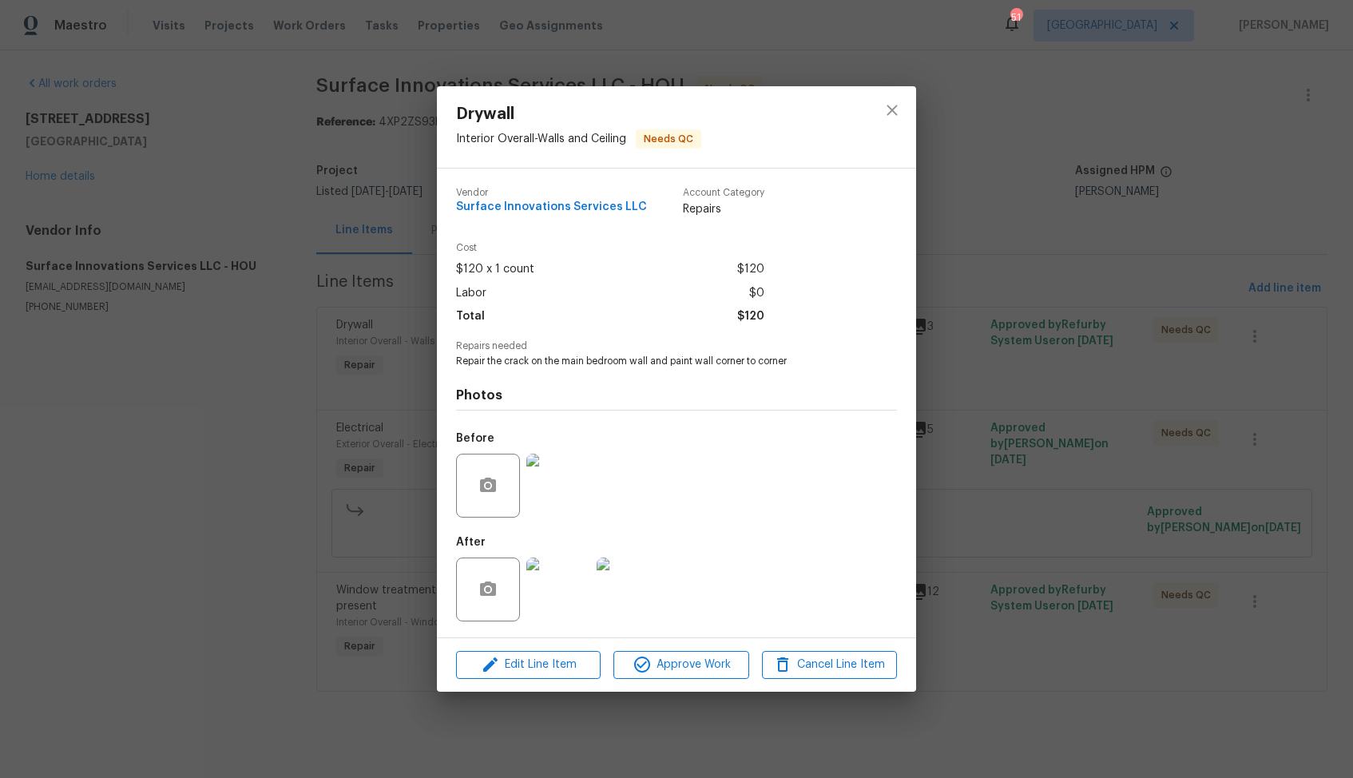
click at [558, 462] on img at bounding box center [558, 486] width 64 height 64
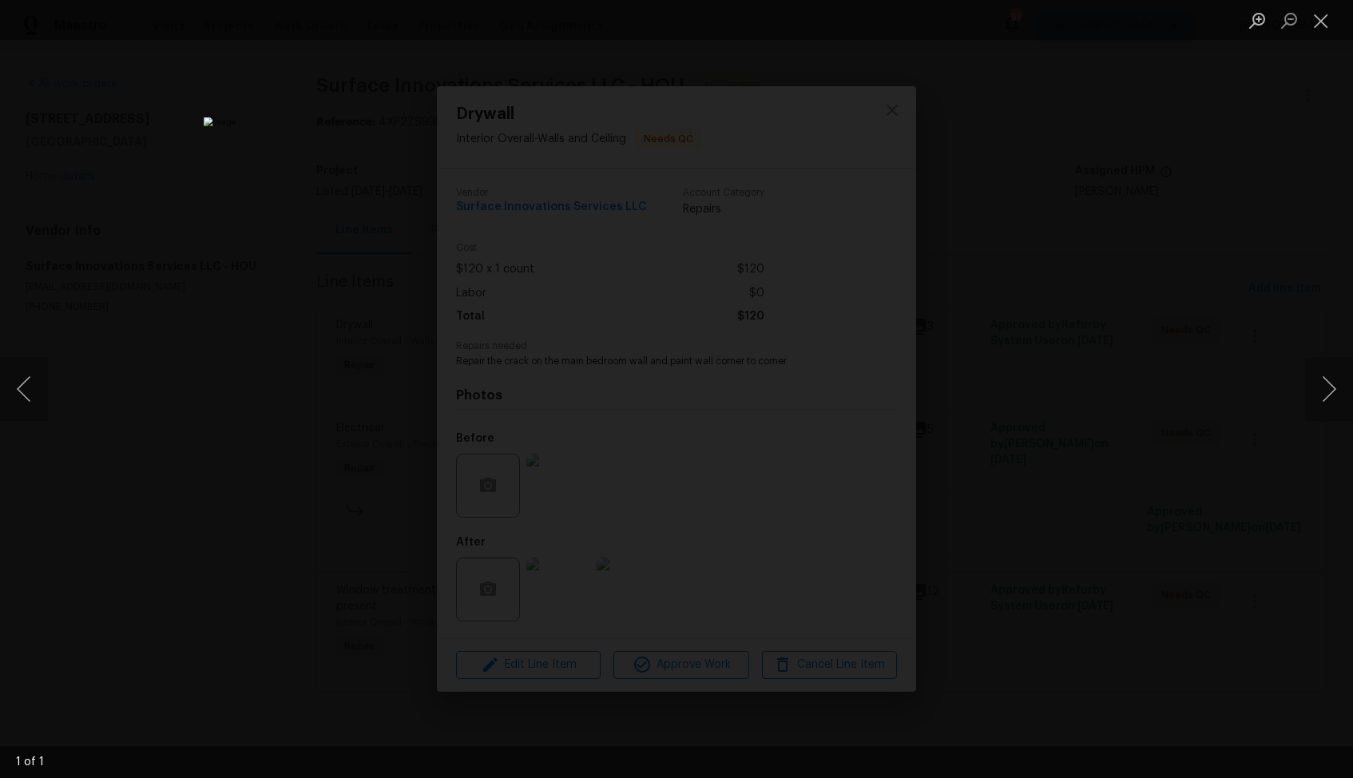
click at [1059, 239] on div "Lightbox" at bounding box center [676, 389] width 1353 height 778
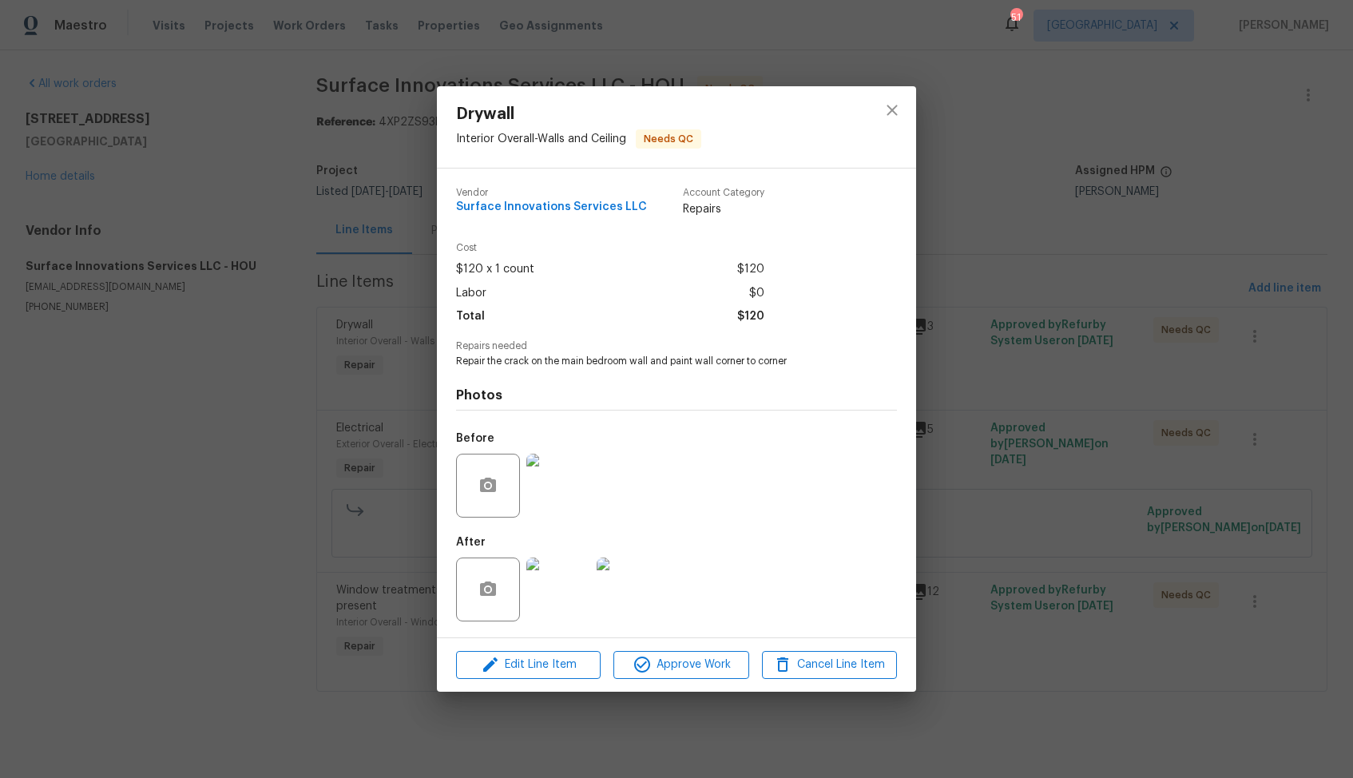
click at [558, 585] on img at bounding box center [558, 590] width 64 height 64
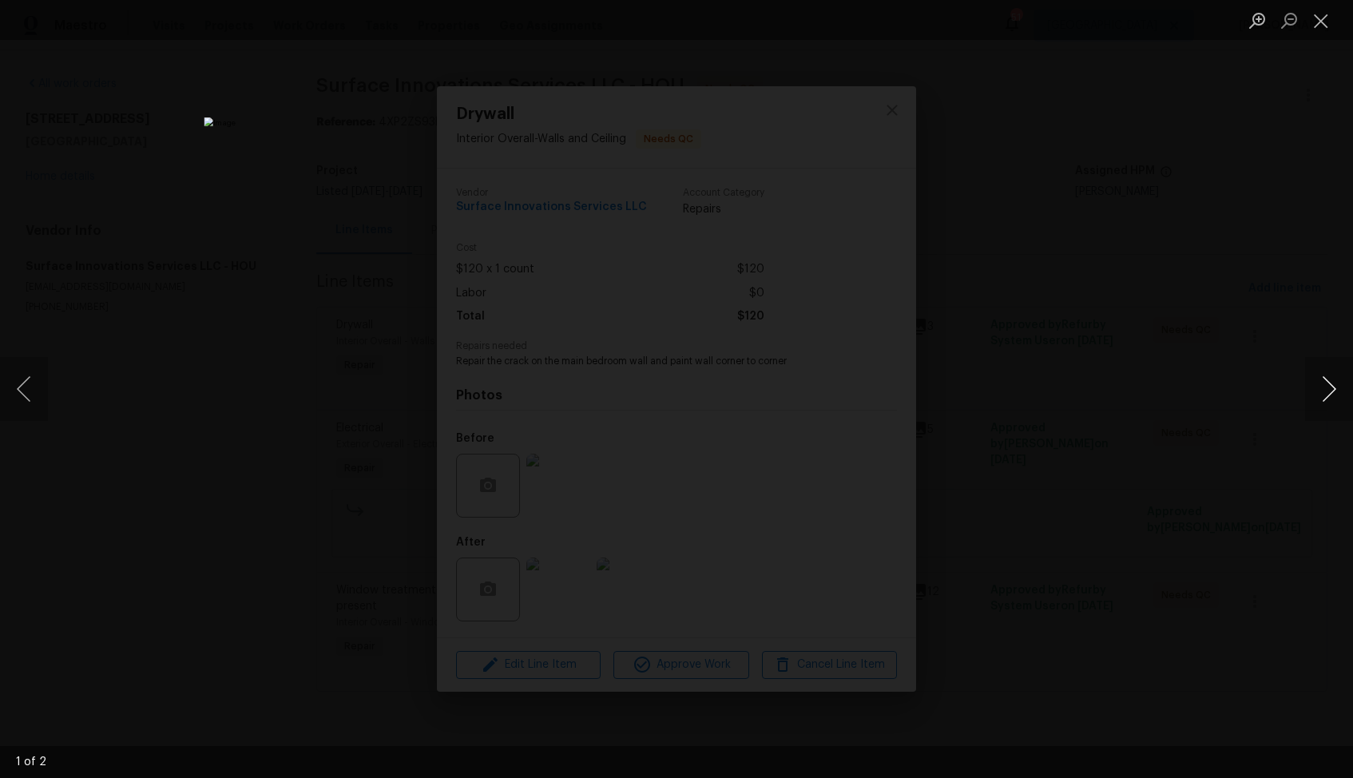
click at [1325, 395] on button "Next image" at bounding box center [1329, 389] width 48 height 64
click at [1150, 367] on div "Lightbox" at bounding box center [676, 389] width 1353 height 778
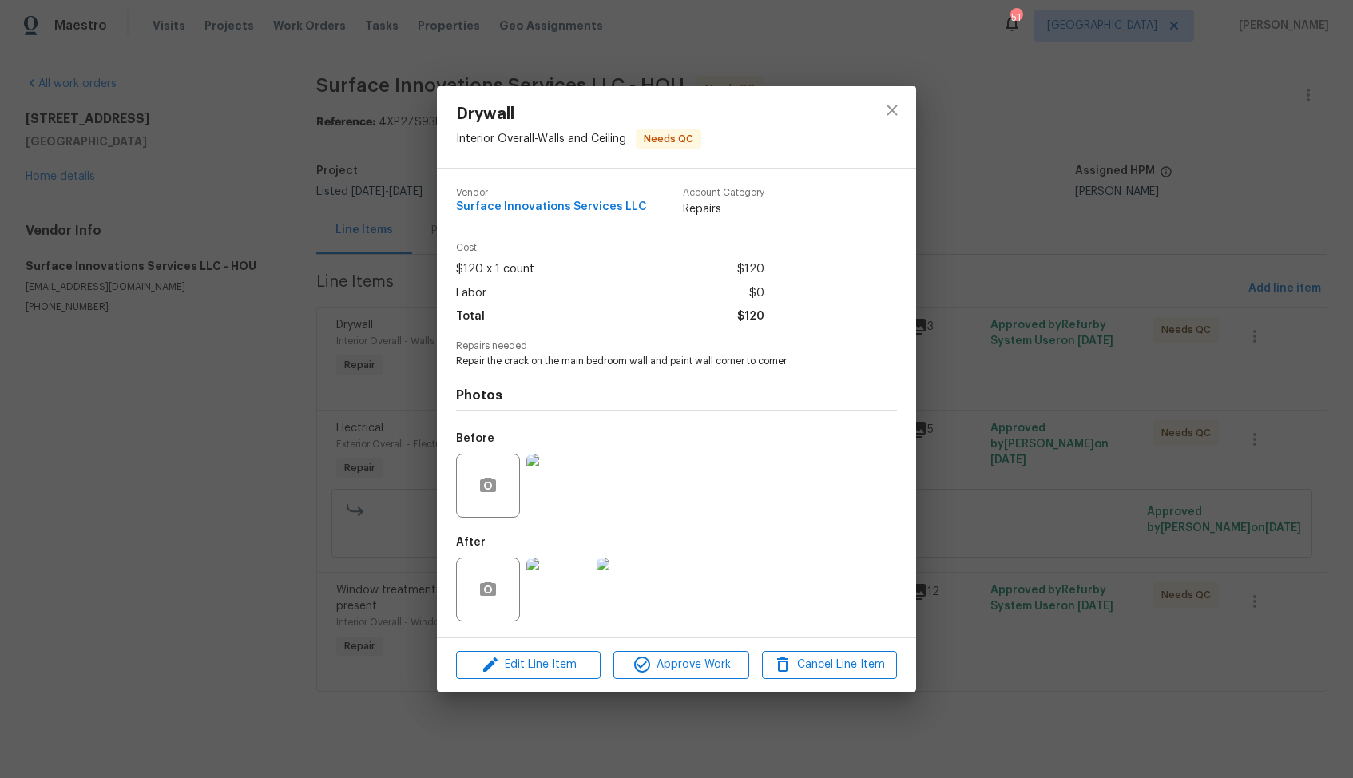
click at [1150, 367] on div "Drywall Interior Overall - Walls and Ceiling Needs QC Vendor Surface Innovation…" at bounding box center [676, 389] width 1353 height 778
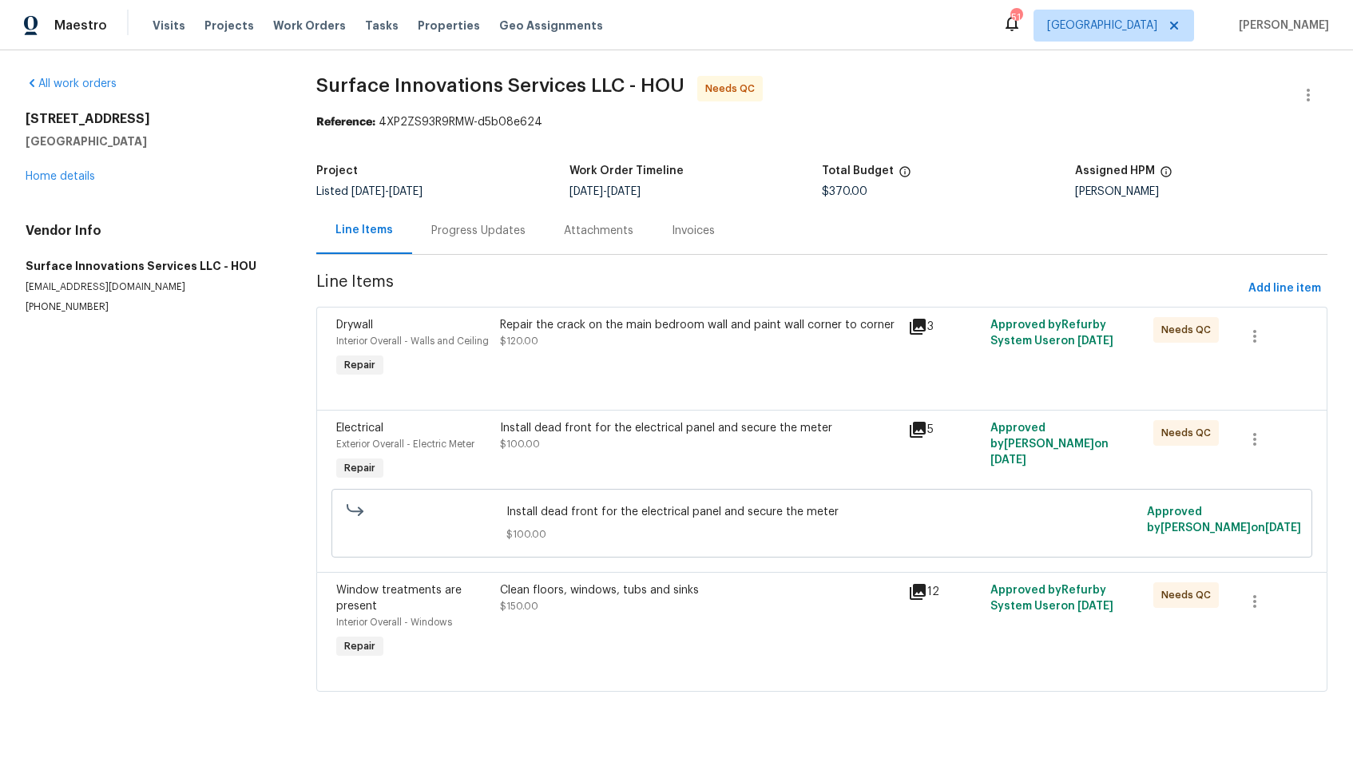
click at [466, 225] on div "Progress Updates" at bounding box center [478, 231] width 94 height 16
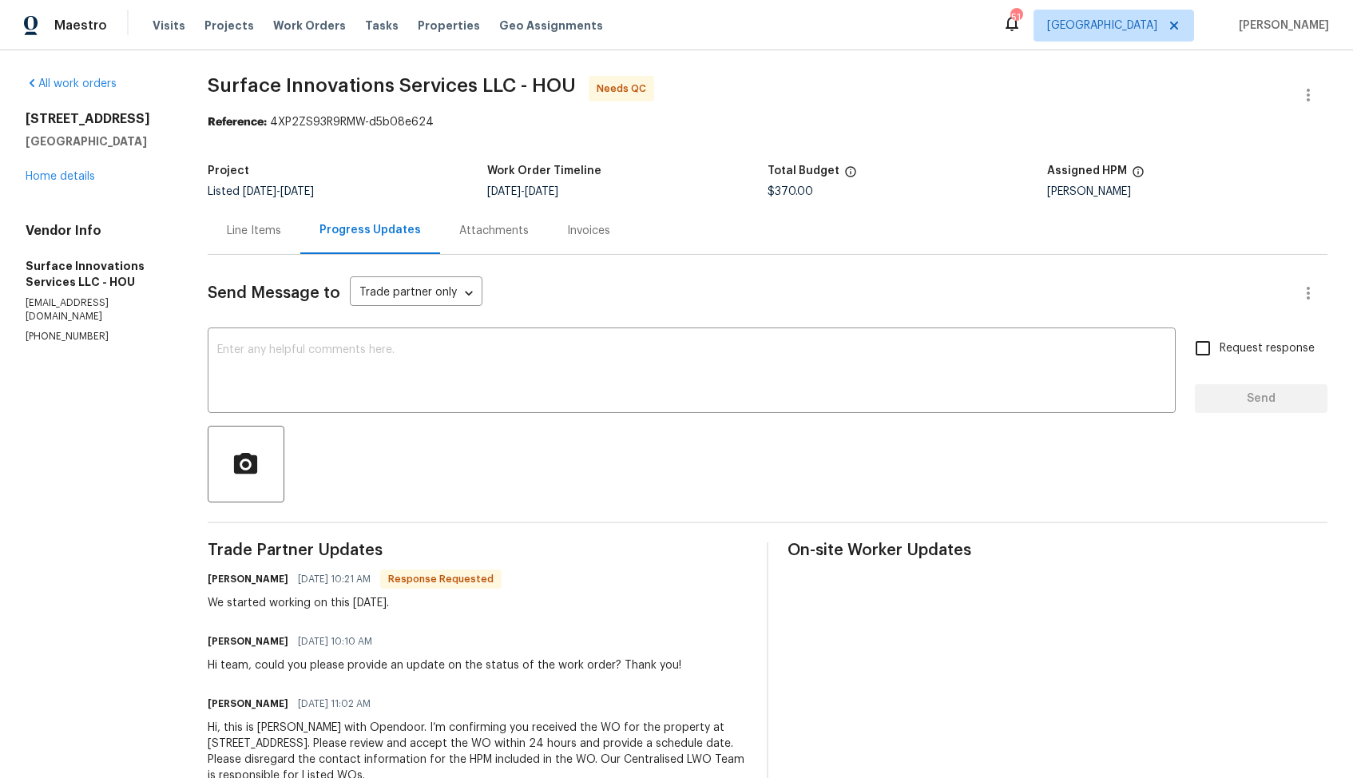
click at [281, 226] on div "Line Items" at bounding box center [254, 231] width 54 height 16
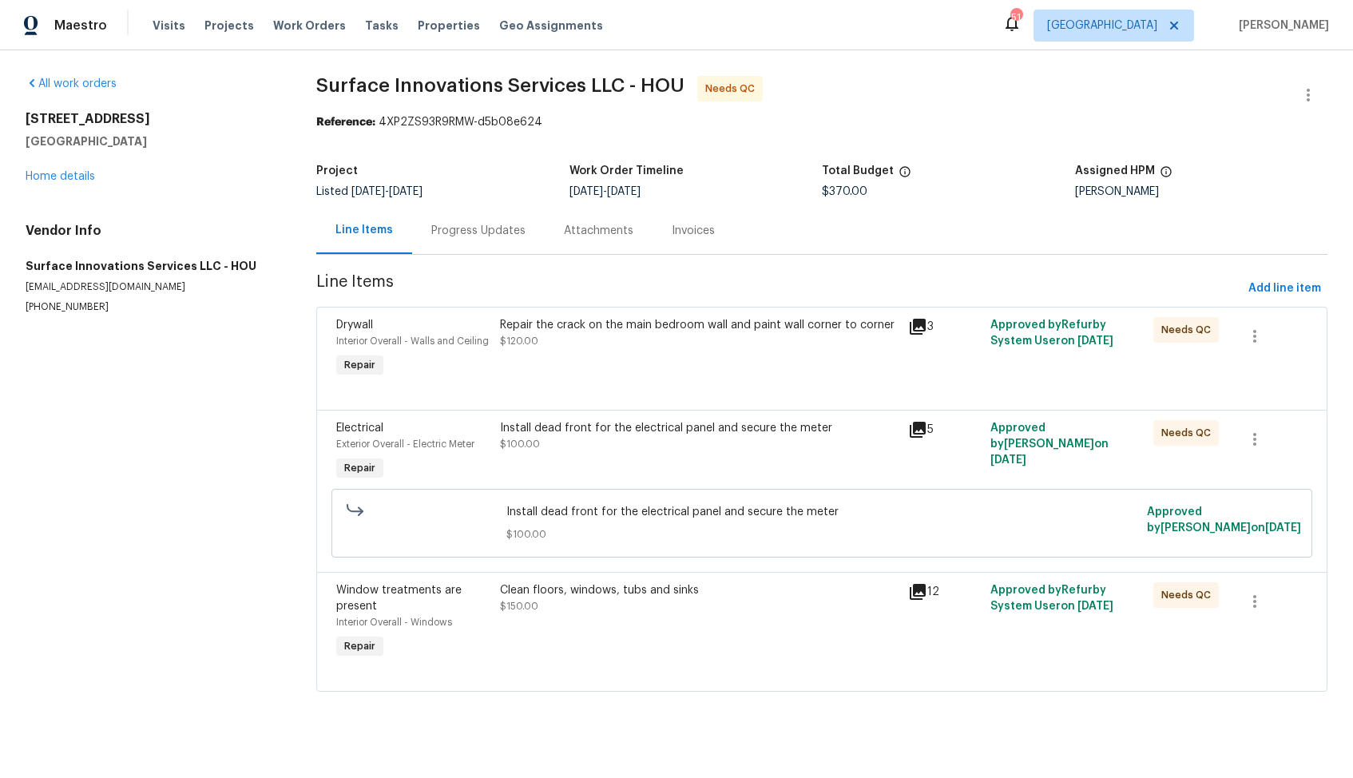
click at [467, 240] on div "Progress Updates" at bounding box center [478, 230] width 133 height 47
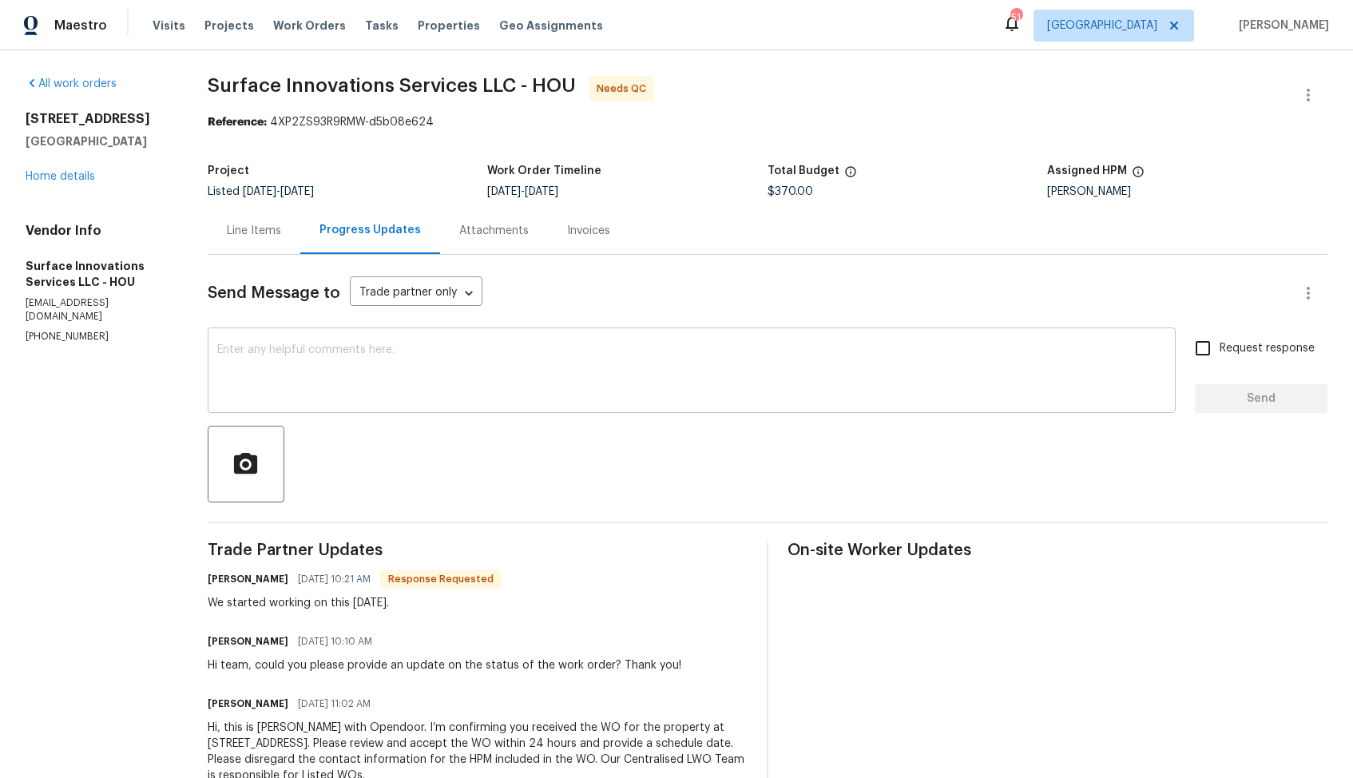
click at [527, 342] on div "x ​" at bounding box center [692, 372] width 968 height 81
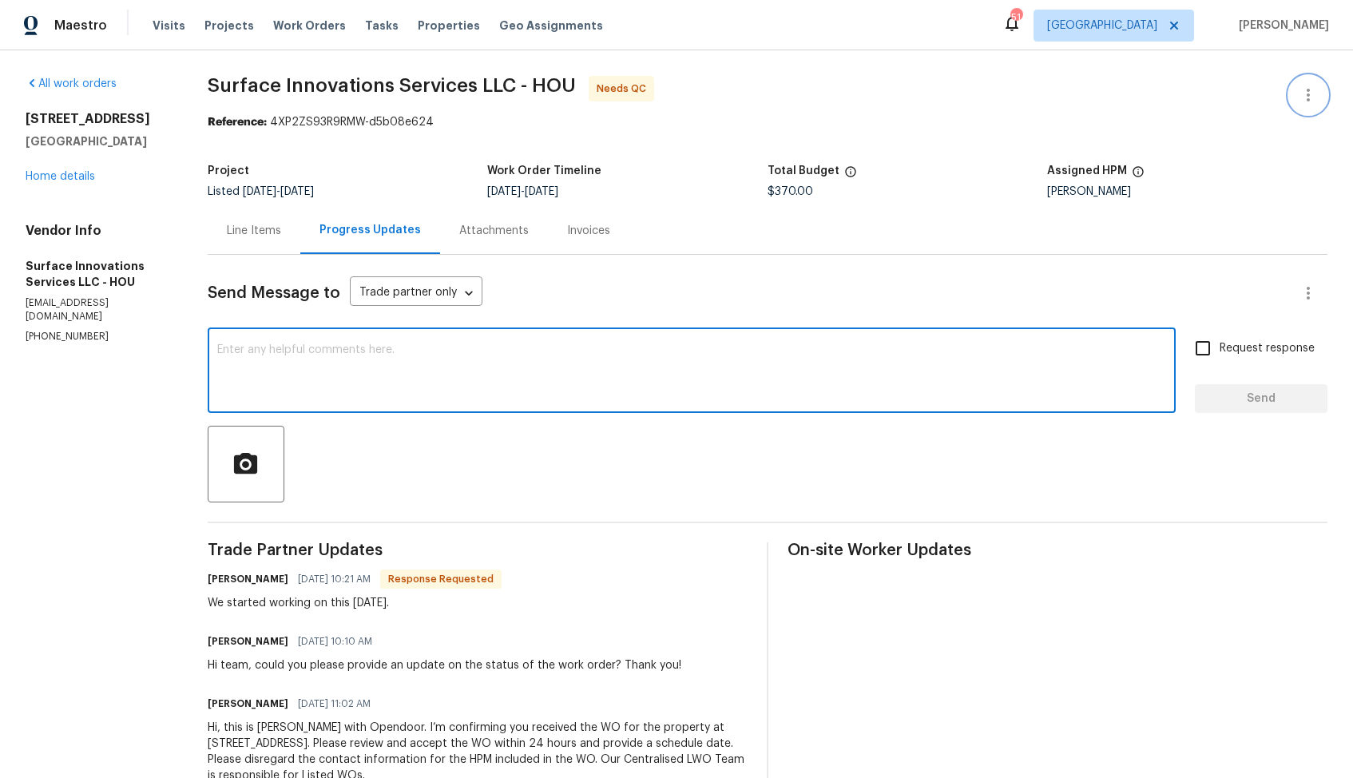
click at [1312, 97] on icon "button" at bounding box center [1308, 94] width 19 height 19
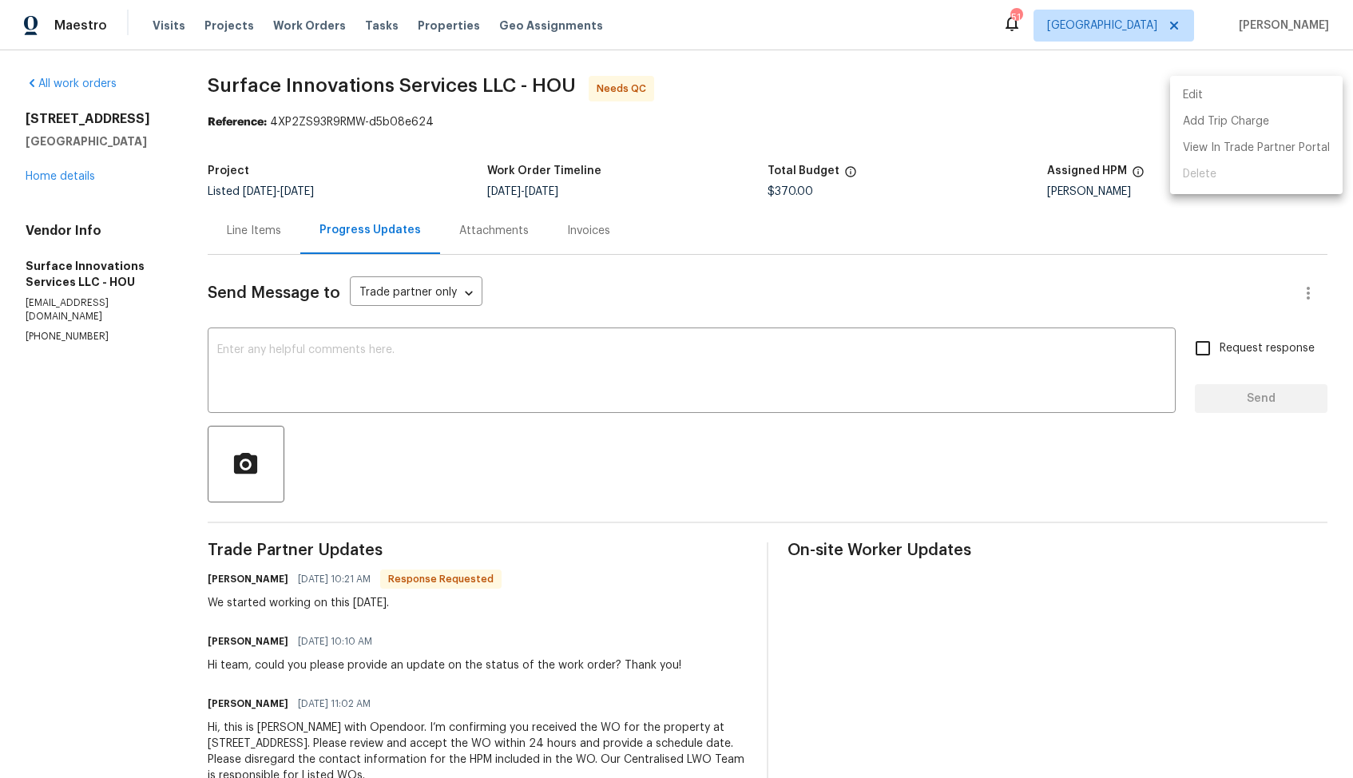
click at [1232, 98] on li "Edit" at bounding box center [1256, 95] width 173 height 26
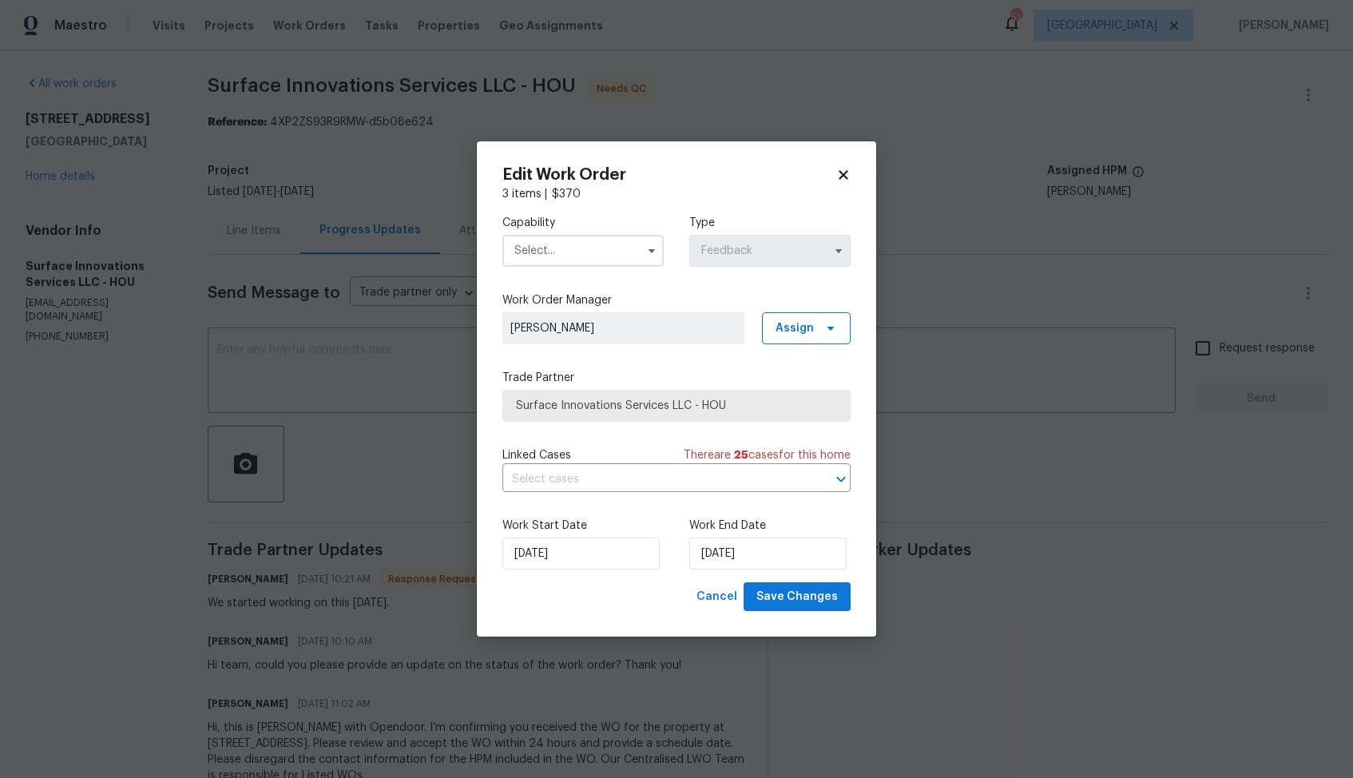
click at [537, 252] on input "text" at bounding box center [583, 251] width 161 height 32
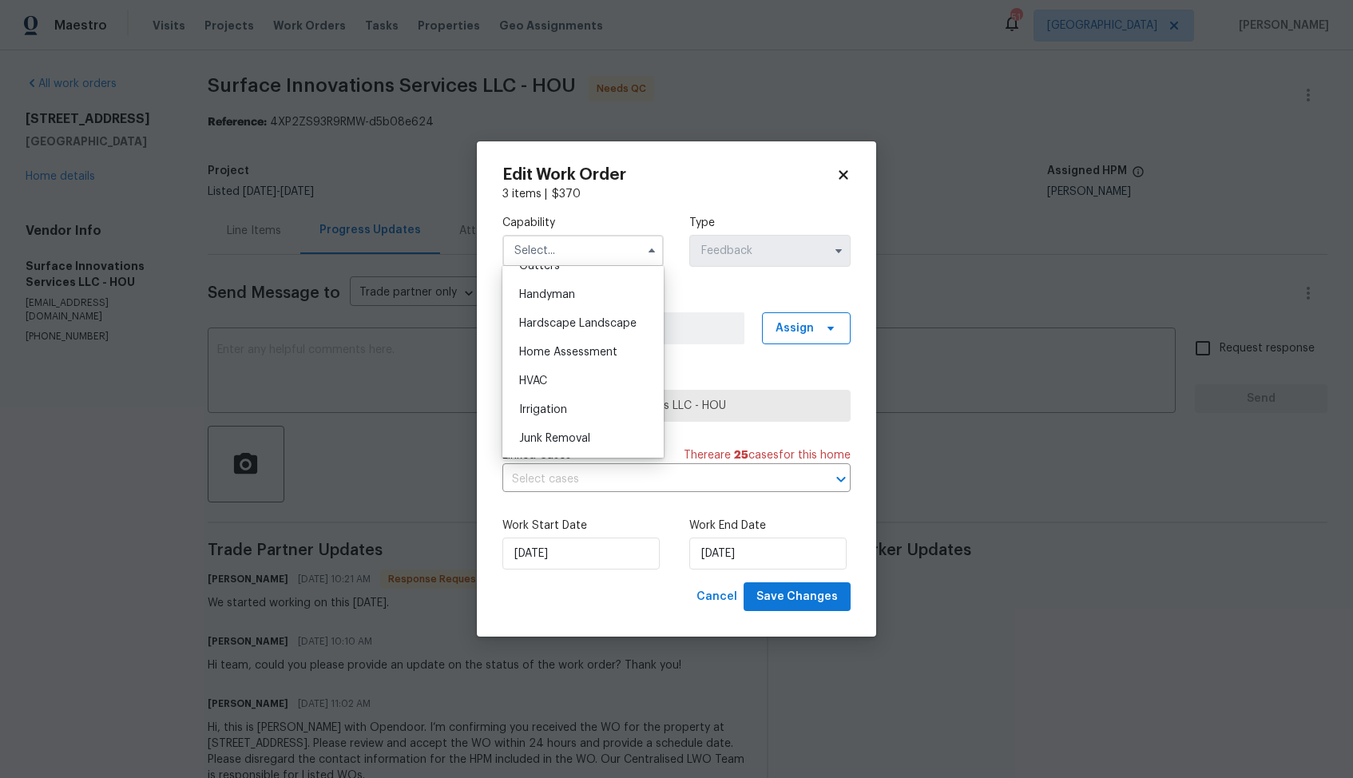
scroll to position [870, 0]
click at [570, 290] on span "Handyman" at bounding box center [547, 293] width 56 height 11
type input "Handyman"
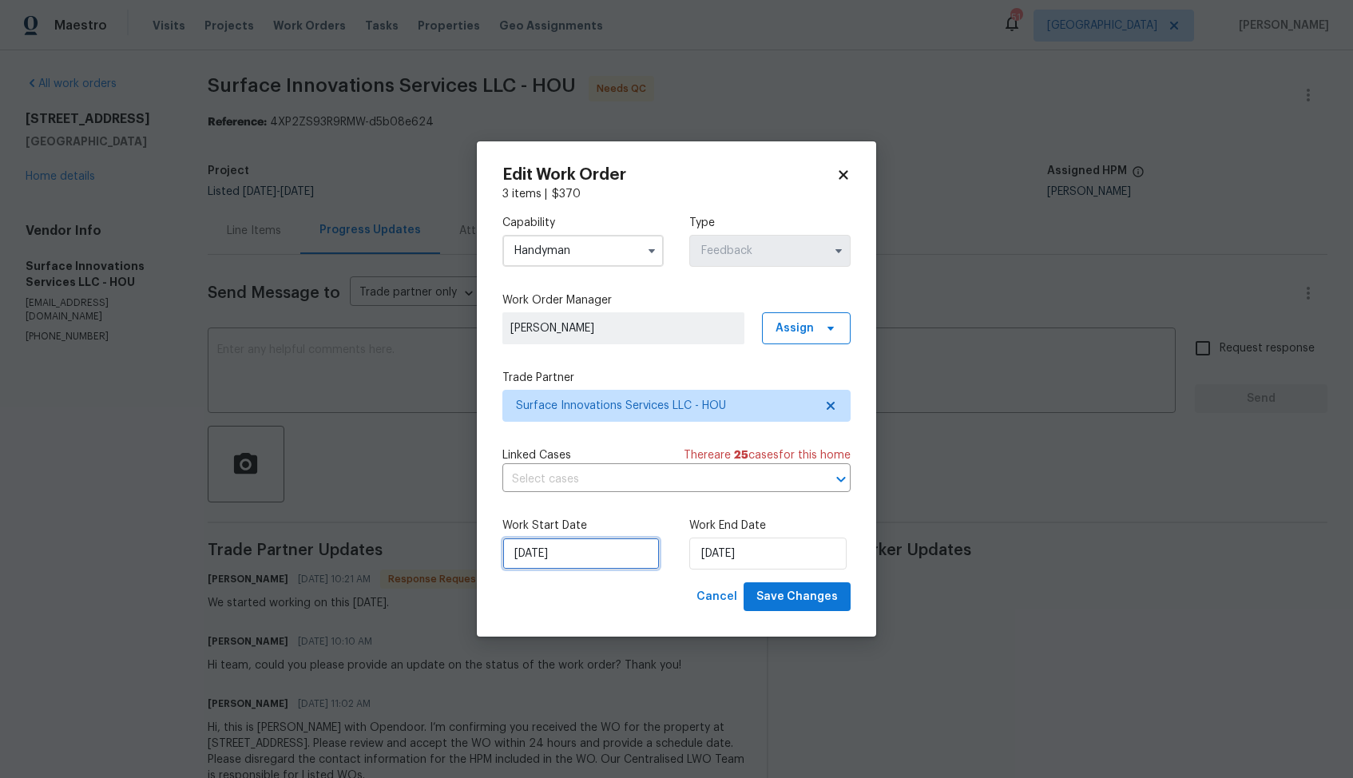
click at [596, 562] on input "11/08/2025" at bounding box center [581, 554] width 157 height 32
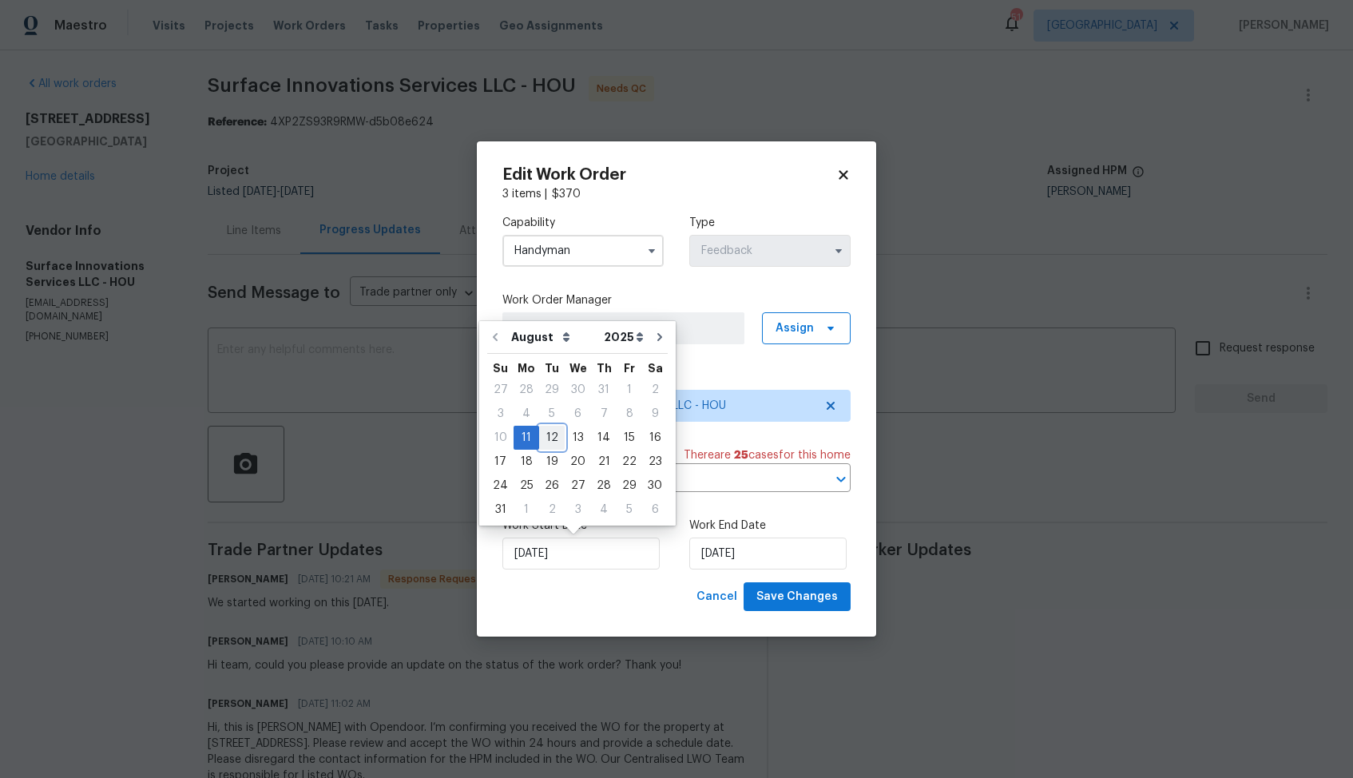
click at [554, 435] on div "12" at bounding box center [552, 438] width 26 height 22
type input "12/08/2025"
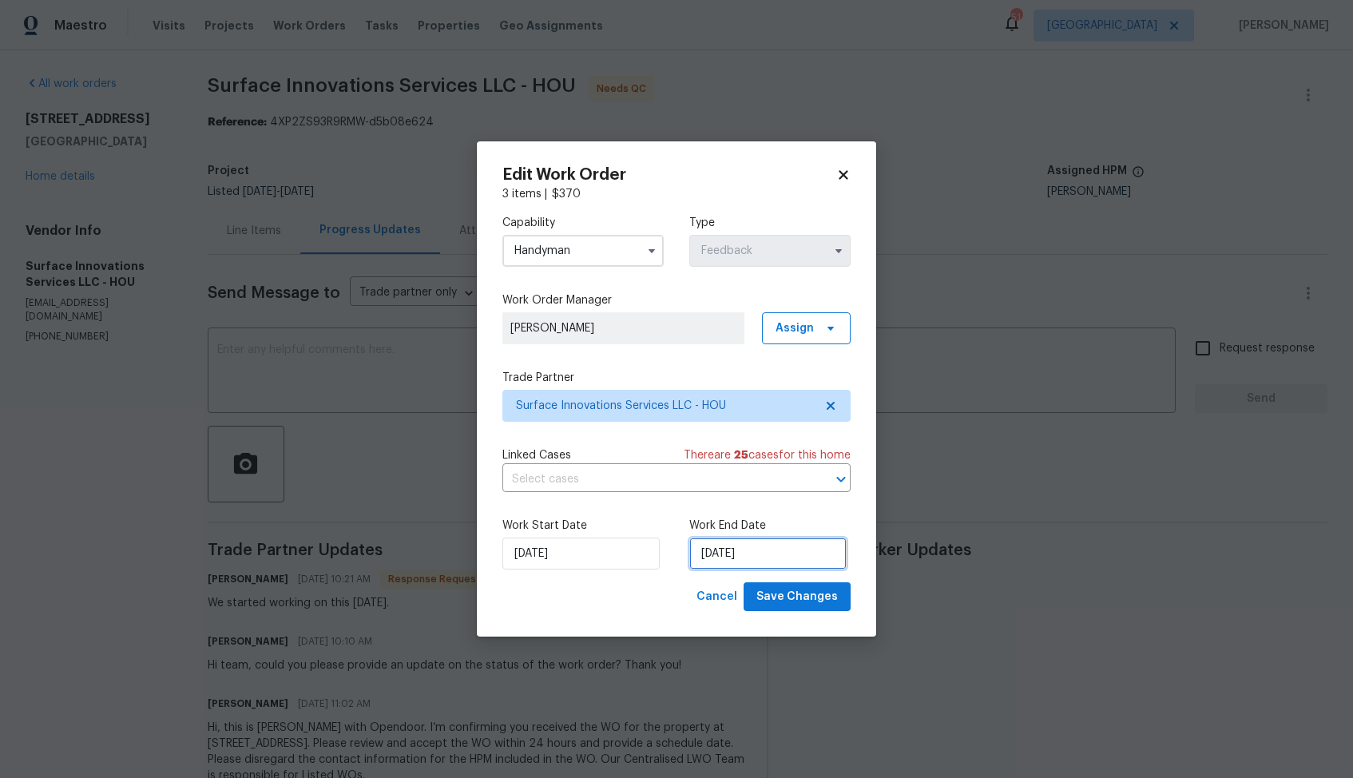
click at [717, 554] on input "13/08/2025" at bounding box center [767, 554] width 157 height 32
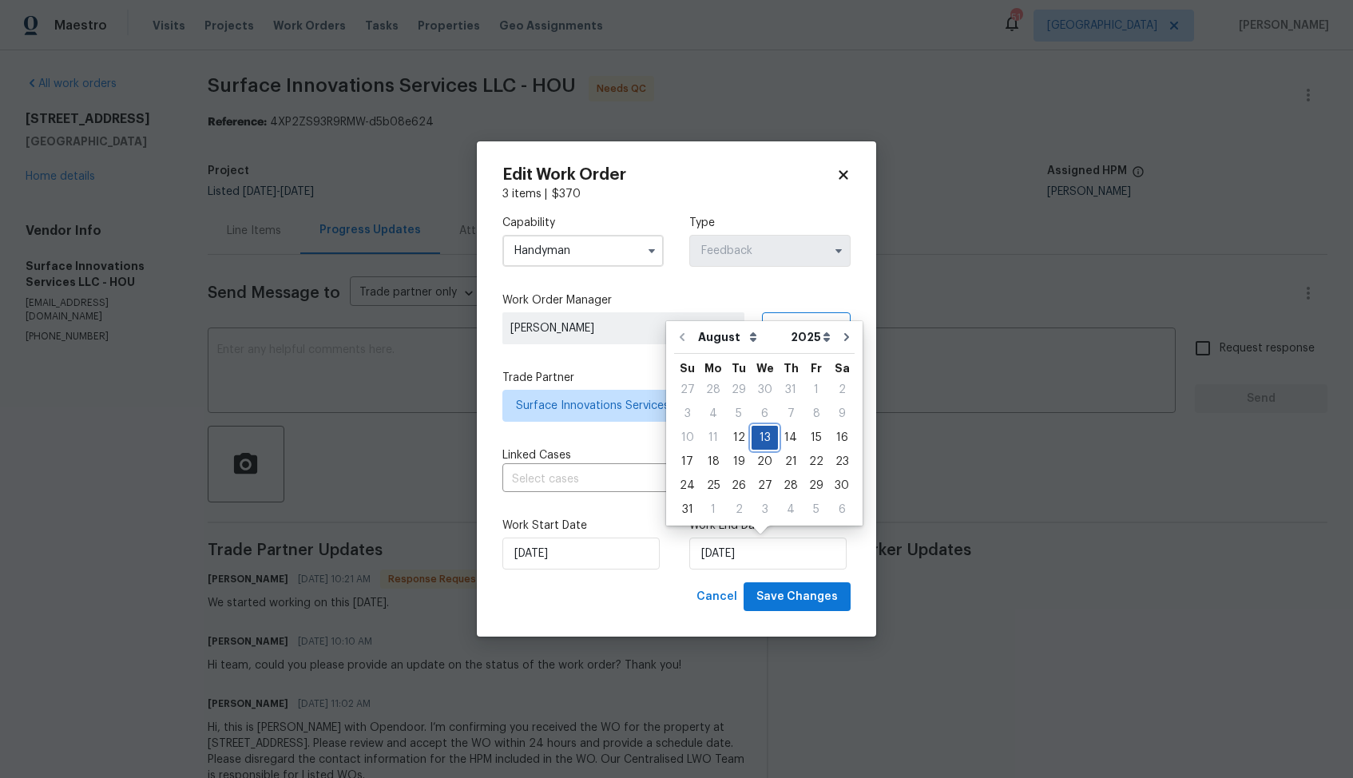
click at [766, 438] on div "13" at bounding box center [765, 438] width 26 height 22
click at [788, 597] on span "Save Changes" at bounding box center [797, 597] width 81 height 20
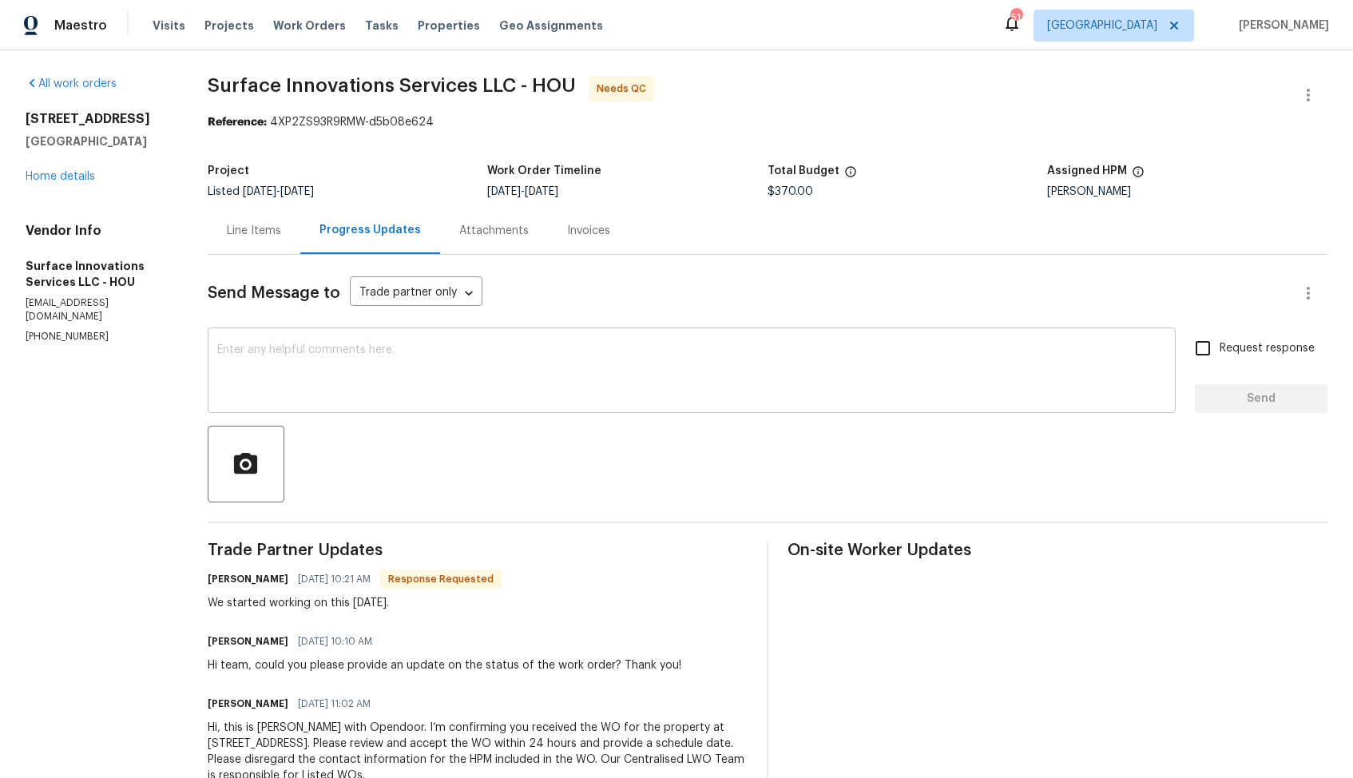
click at [428, 367] on textarea at bounding box center [691, 372] width 949 height 56
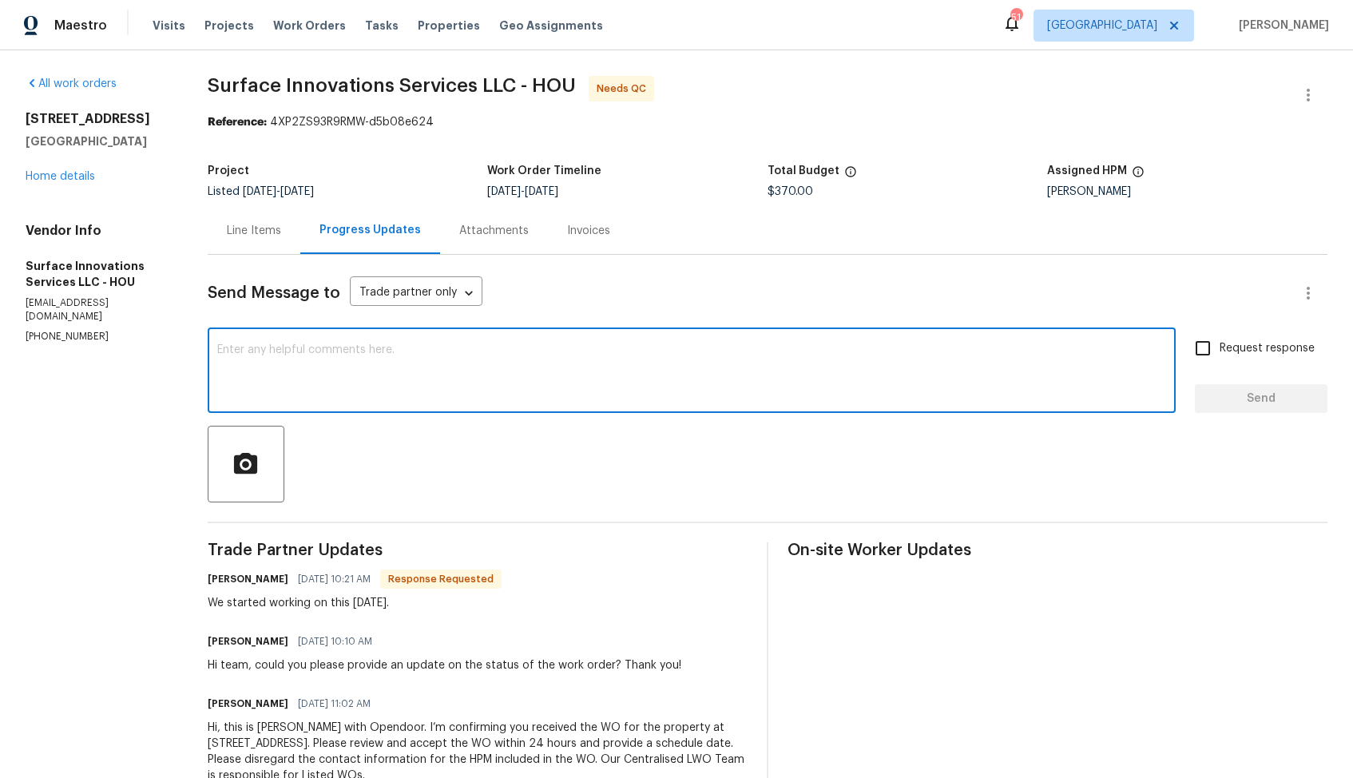
click at [260, 580] on h6 "[PERSON_NAME]" at bounding box center [248, 579] width 81 height 16
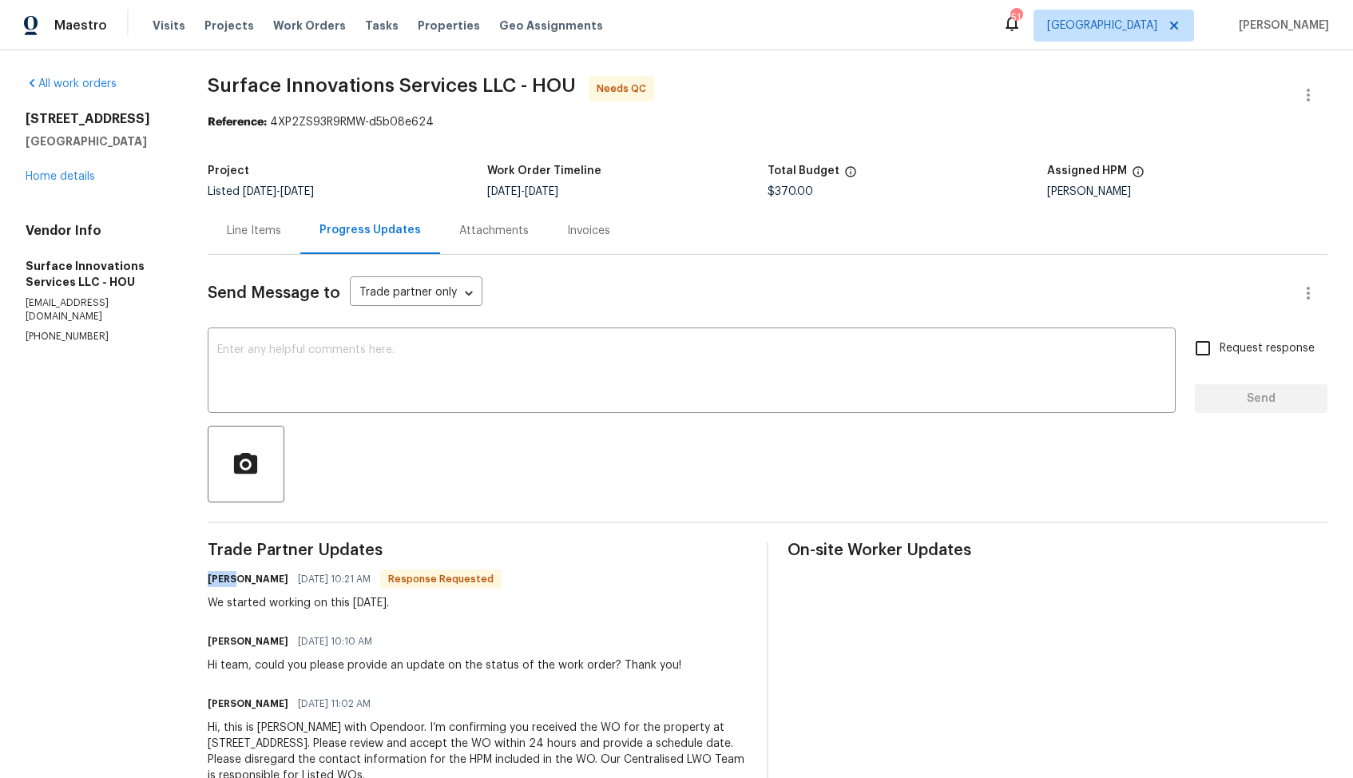
copy h6 "[PERSON_NAME]"
click at [462, 359] on textarea at bounding box center [691, 372] width 949 height 56
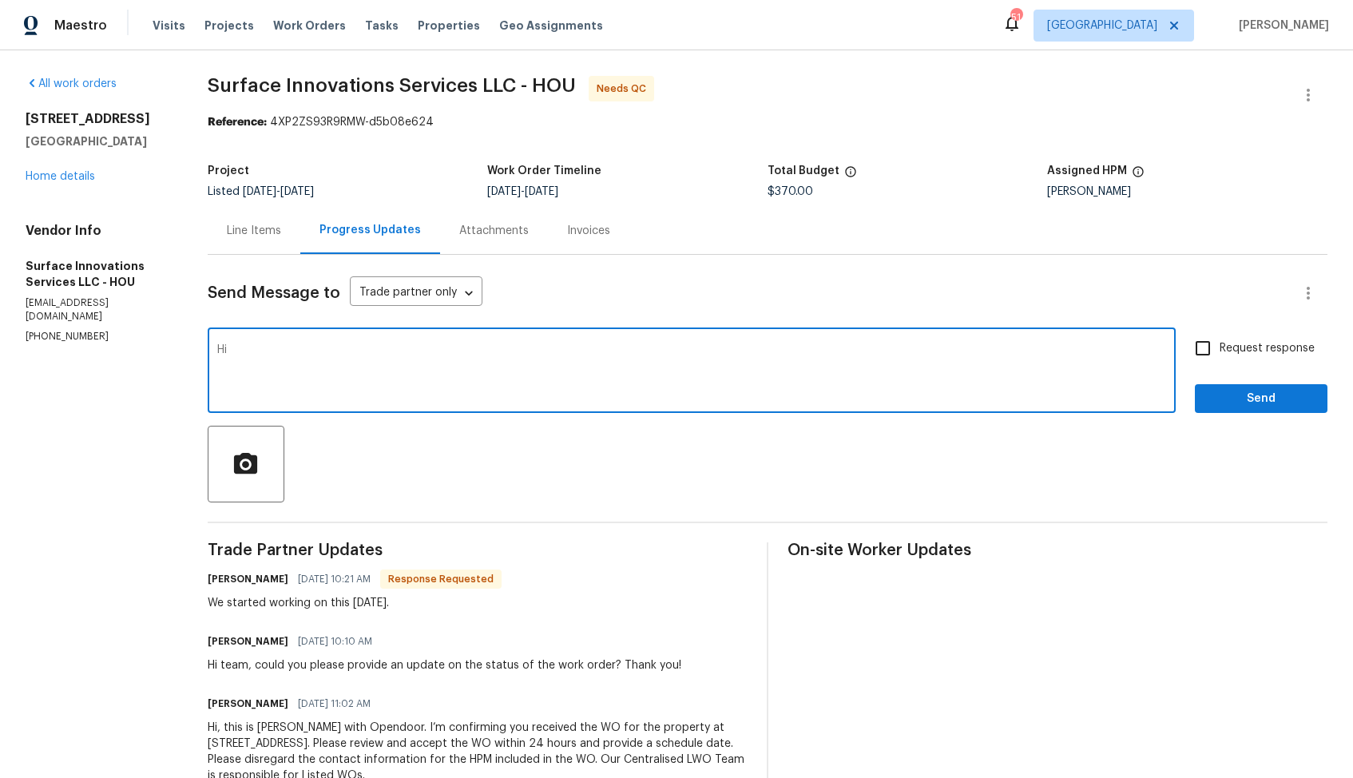
paste textarea "[PERSON_NAME]"
type textarea "Hi [PERSON_NAME], thank you for completing the job. WO is approved. Thanks!"
click at [1222, 403] on span "Send" at bounding box center [1261, 399] width 107 height 20
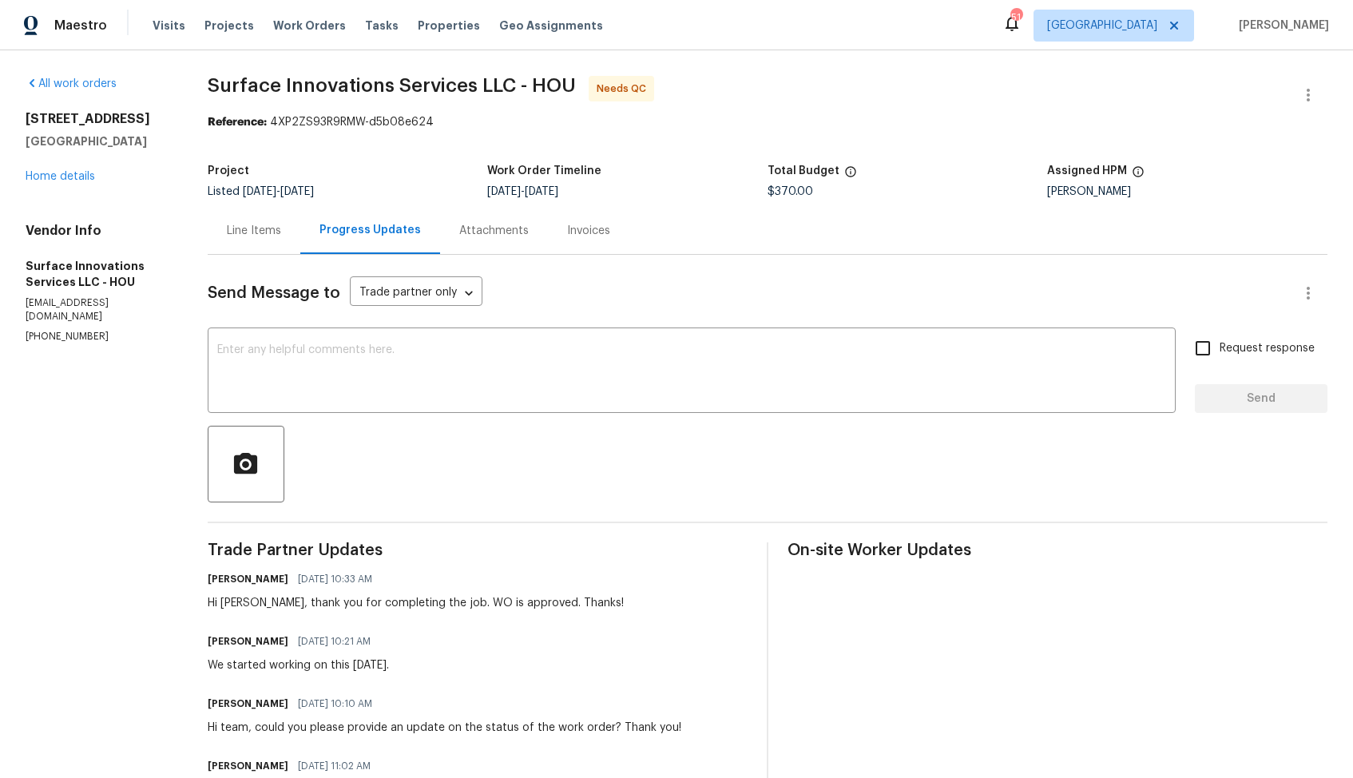
click at [268, 221] on div "Line Items" at bounding box center [254, 230] width 93 height 47
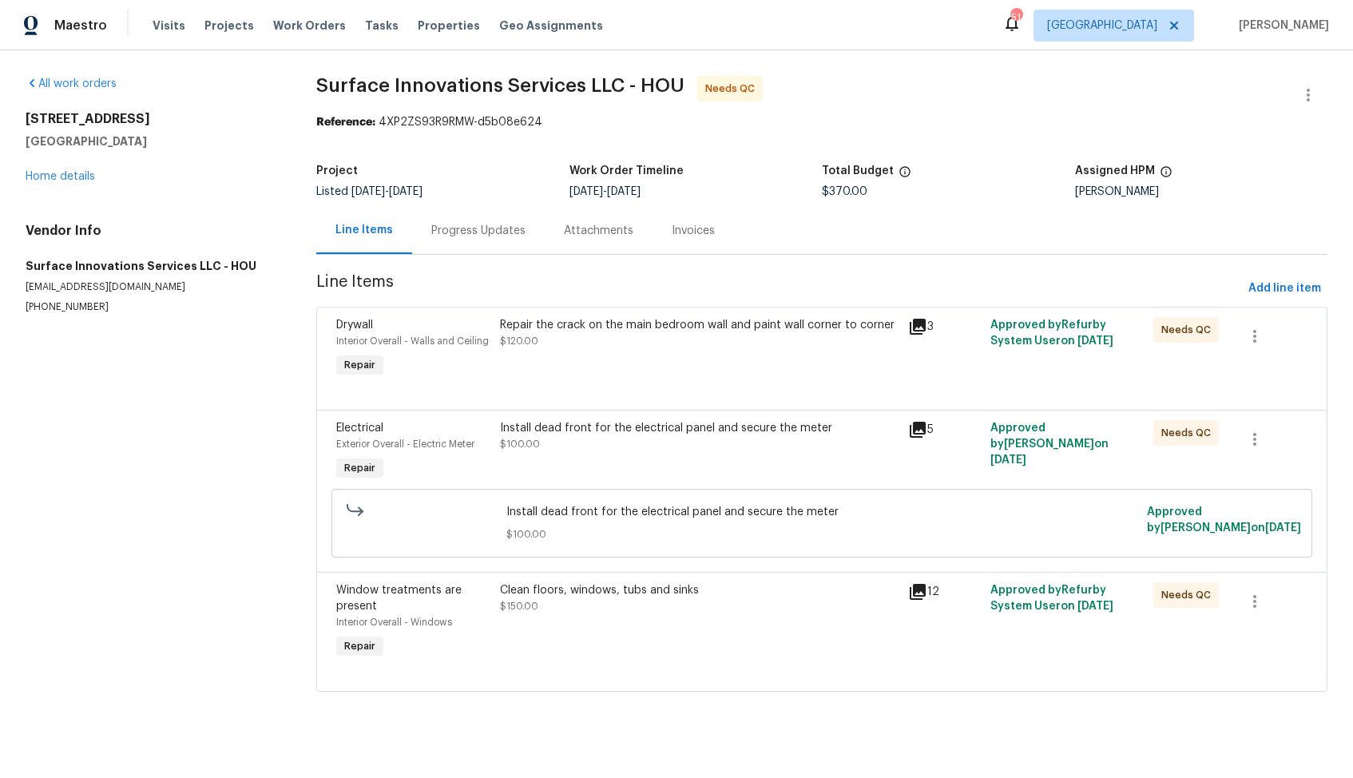
click at [681, 356] on div "Repair the crack on the main bedroom wall and paint wall corner to corner $120.…" at bounding box center [699, 348] width 409 height 73
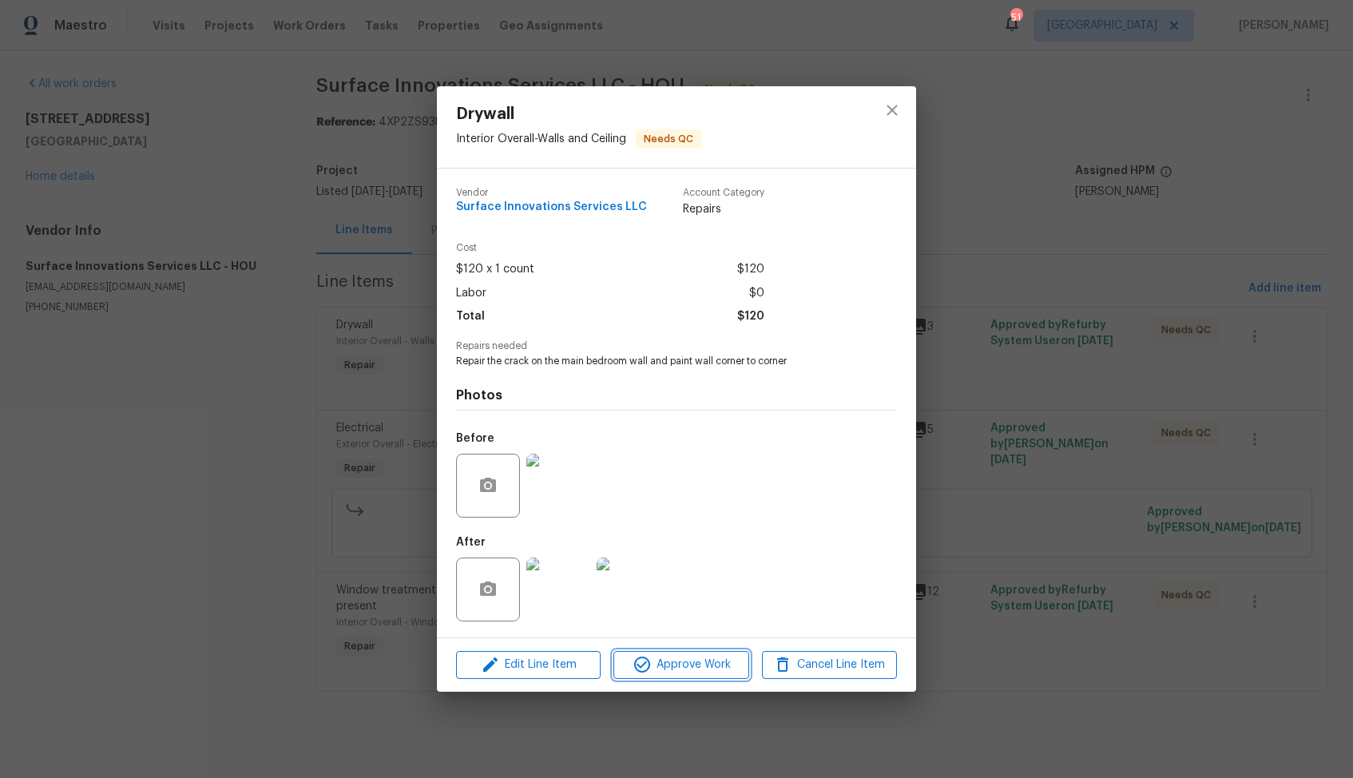
click at [660, 654] on button "Approve Work" at bounding box center [681, 665] width 135 height 28
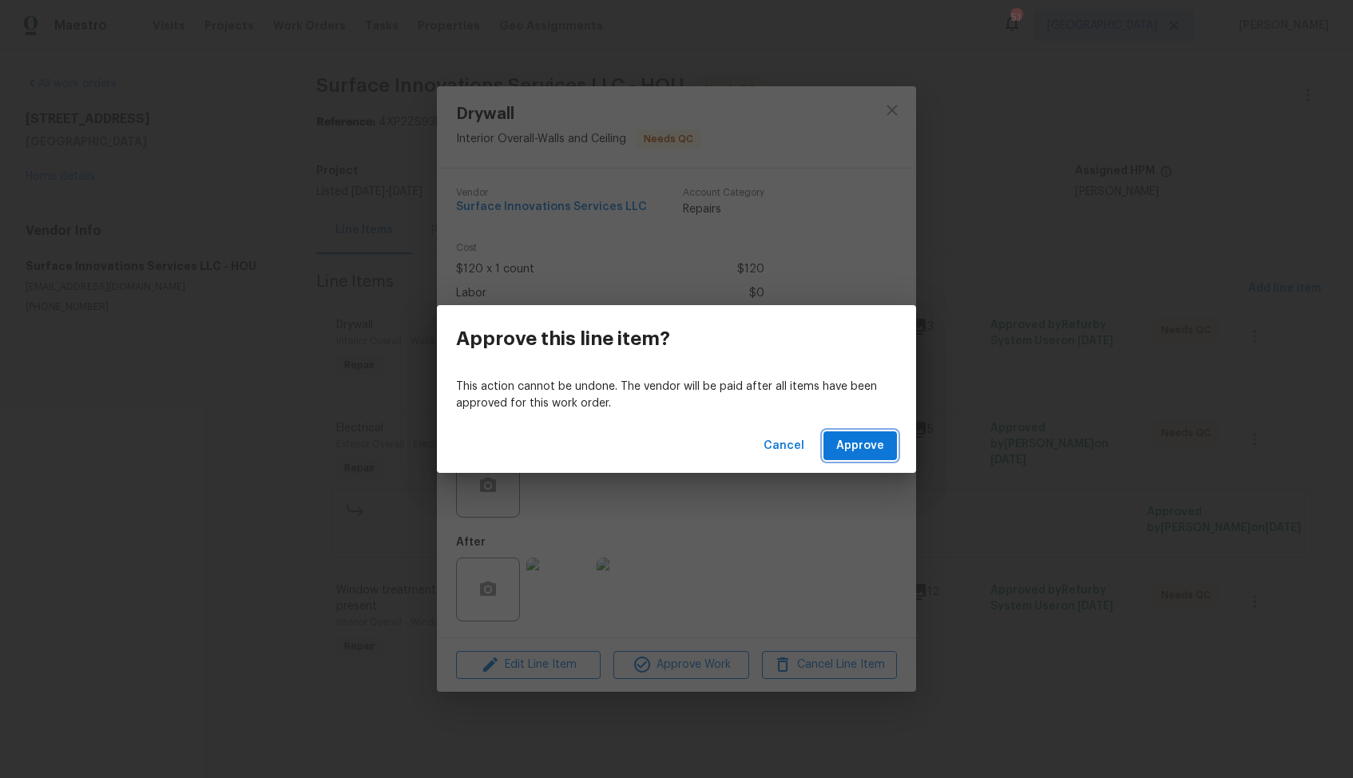
click at [876, 449] on span "Approve" at bounding box center [860, 446] width 48 height 20
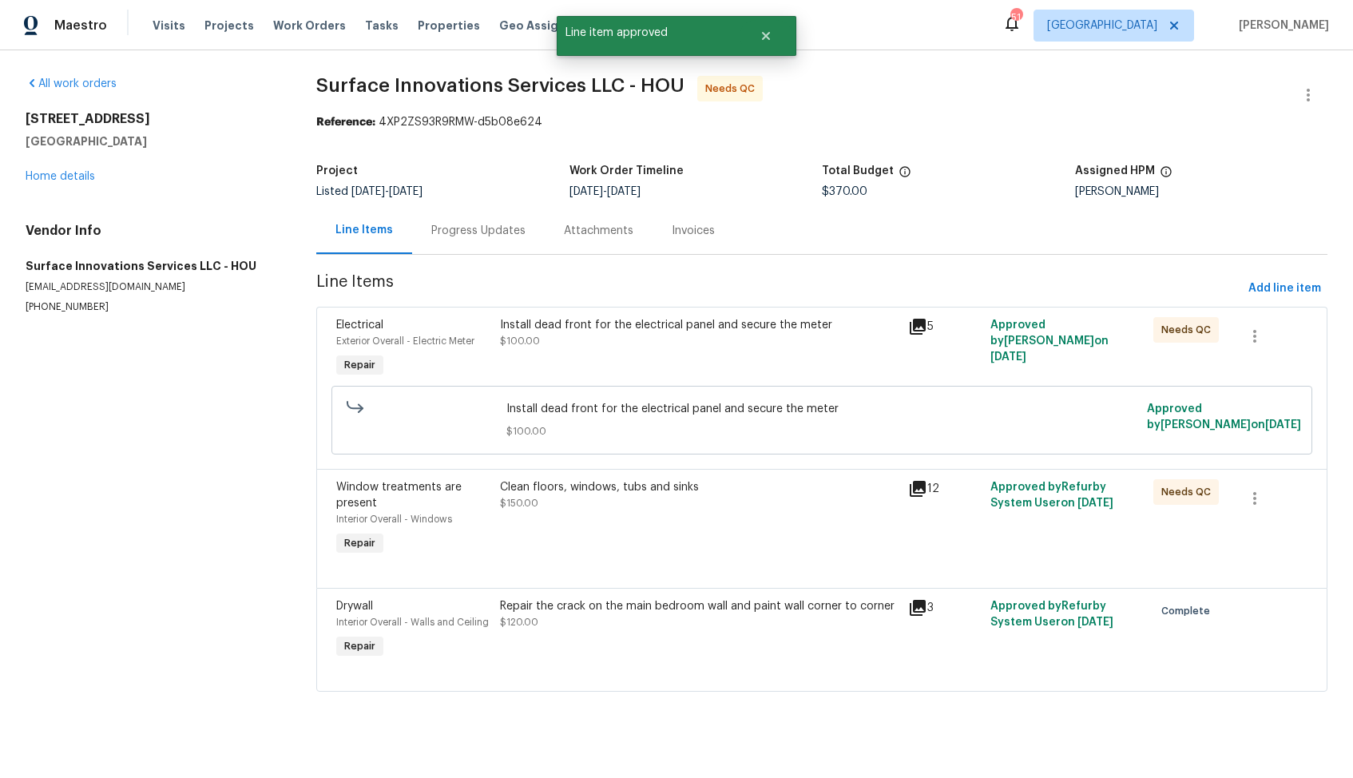
click at [588, 360] on div "Install dead front for the electrical panel and secure the meter $100.00" at bounding box center [699, 348] width 409 height 73
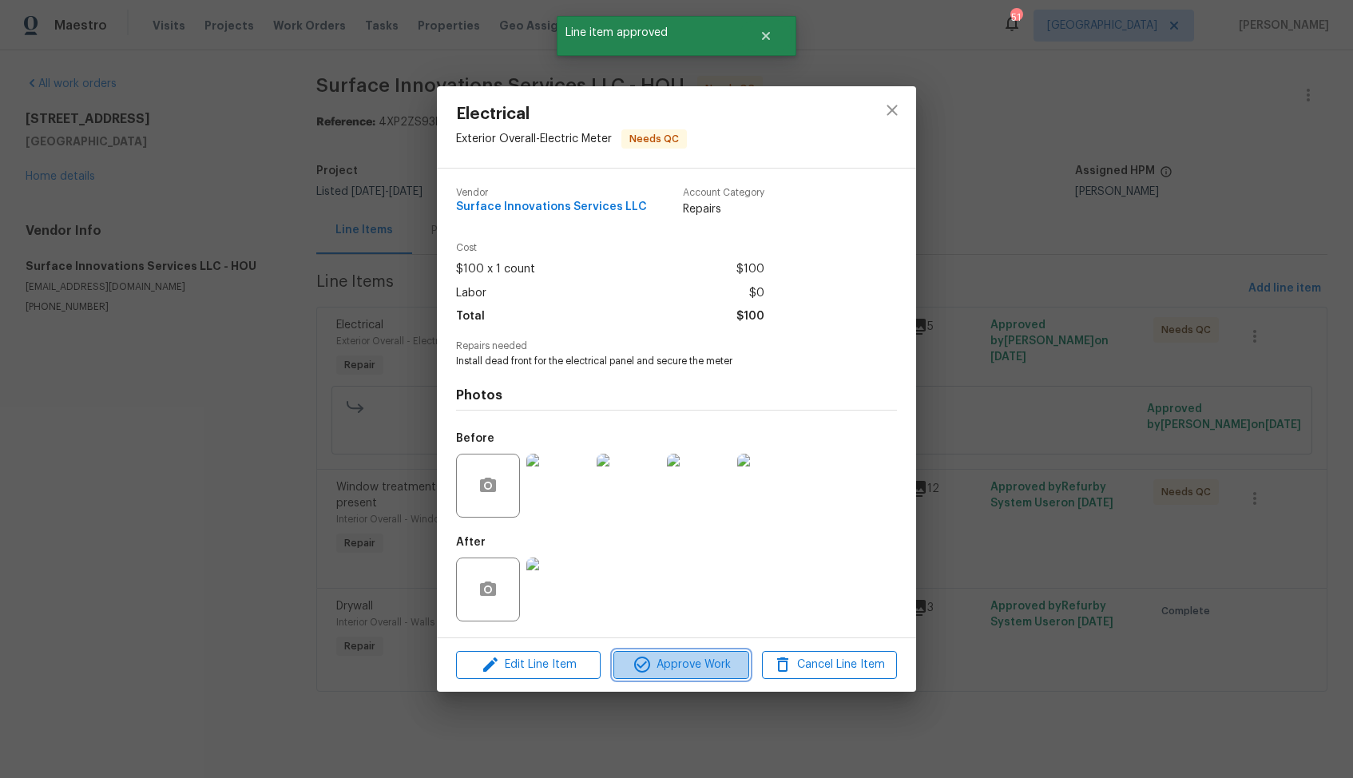
click at [689, 666] on span "Approve Work" at bounding box center [680, 665] width 125 height 20
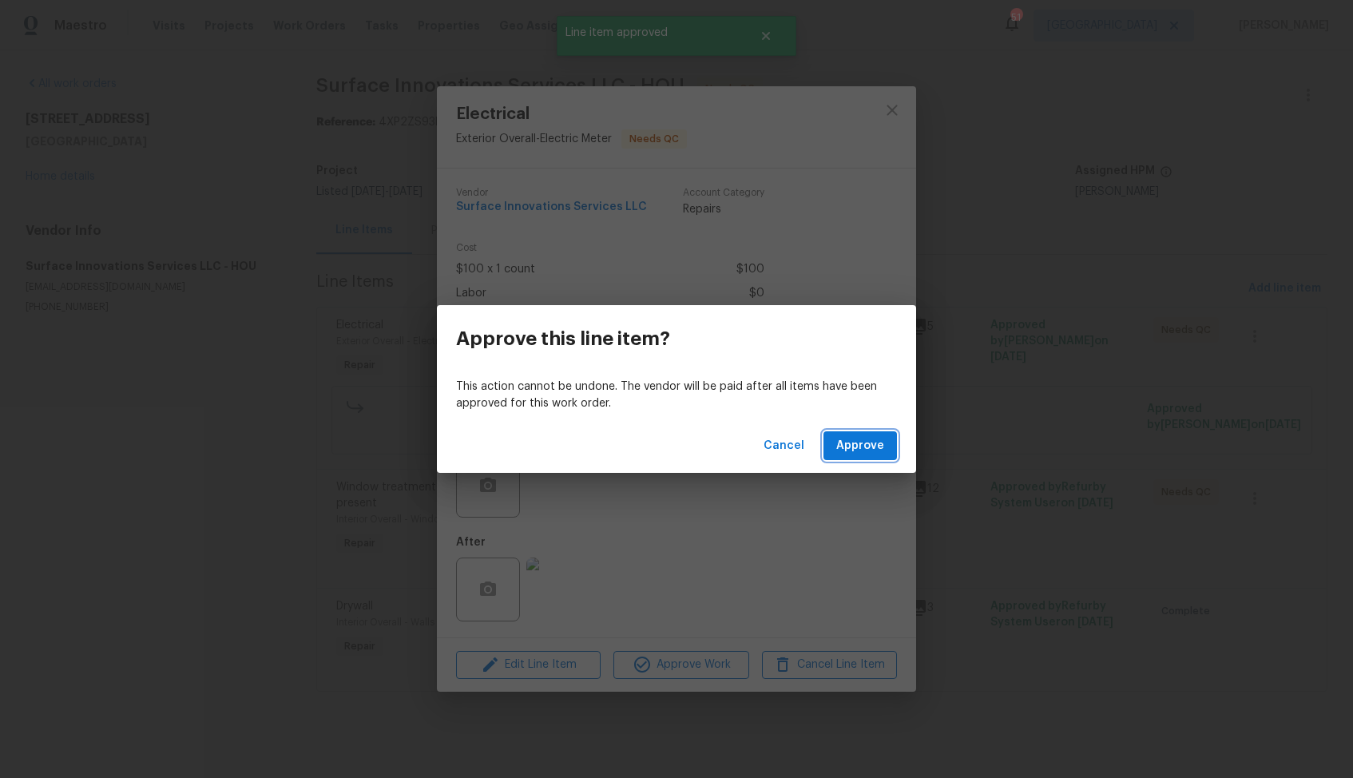
click at [861, 447] on span "Approve" at bounding box center [860, 446] width 48 height 20
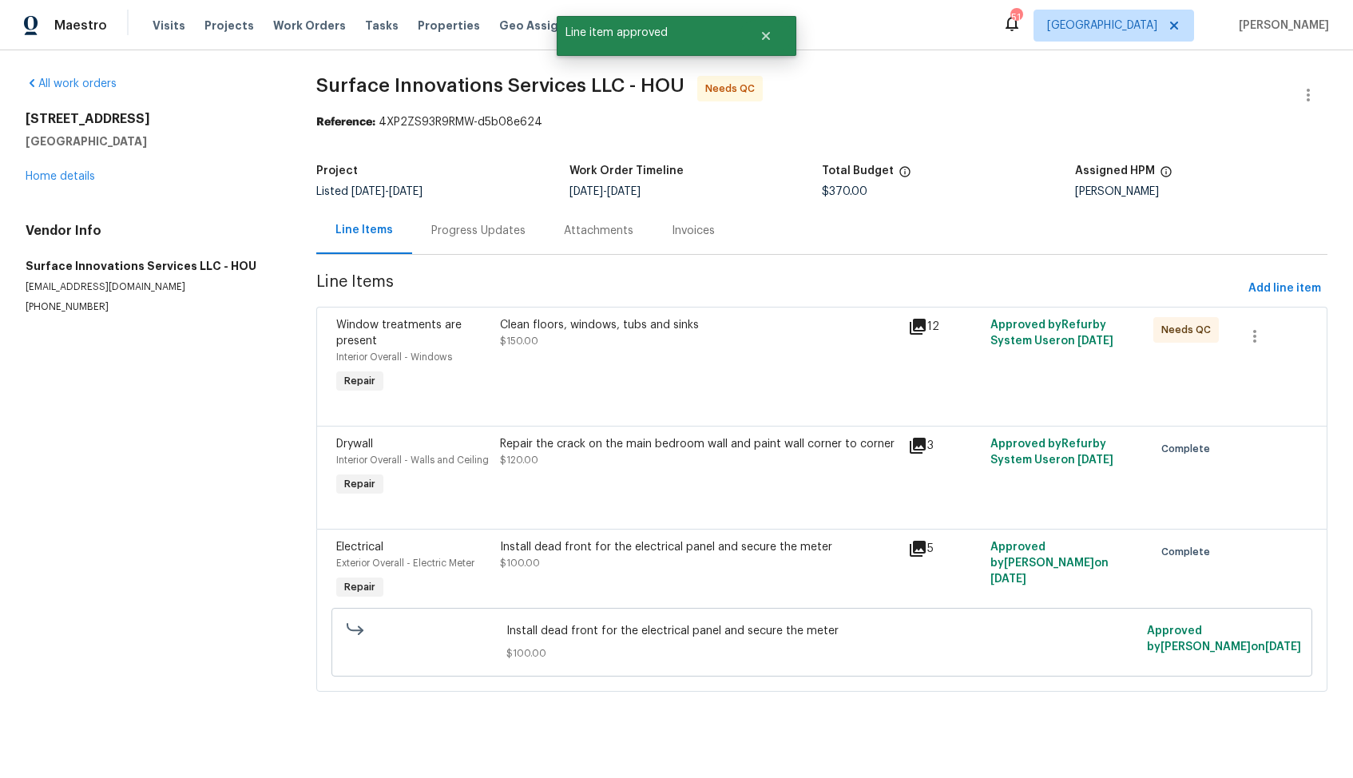
click at [668, 352] on div "Clean floors, windows, tubs and sinks $150.00" at bounding box center [699, 356] width 409 height 89
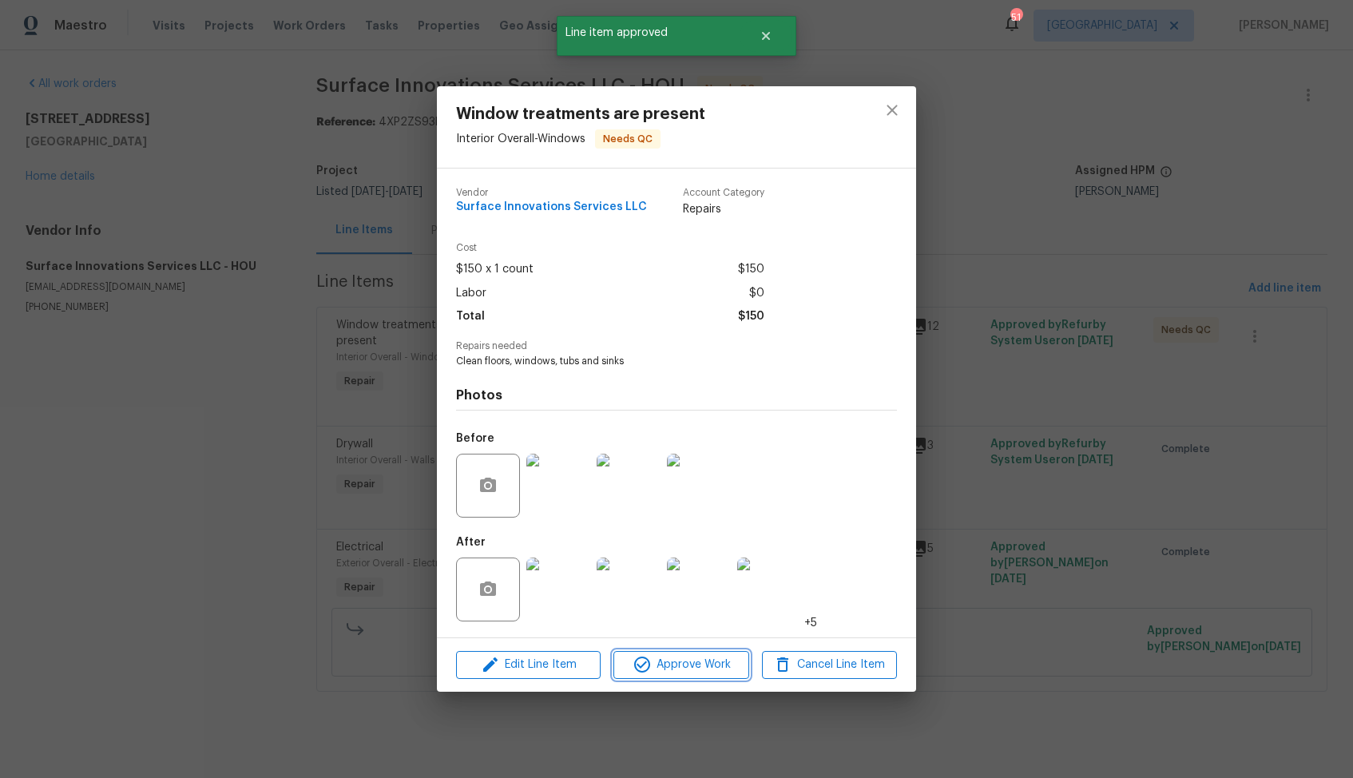
click at [667, 667] on span "Approve Work" at bounding box center [680, 665] width 125 height 20
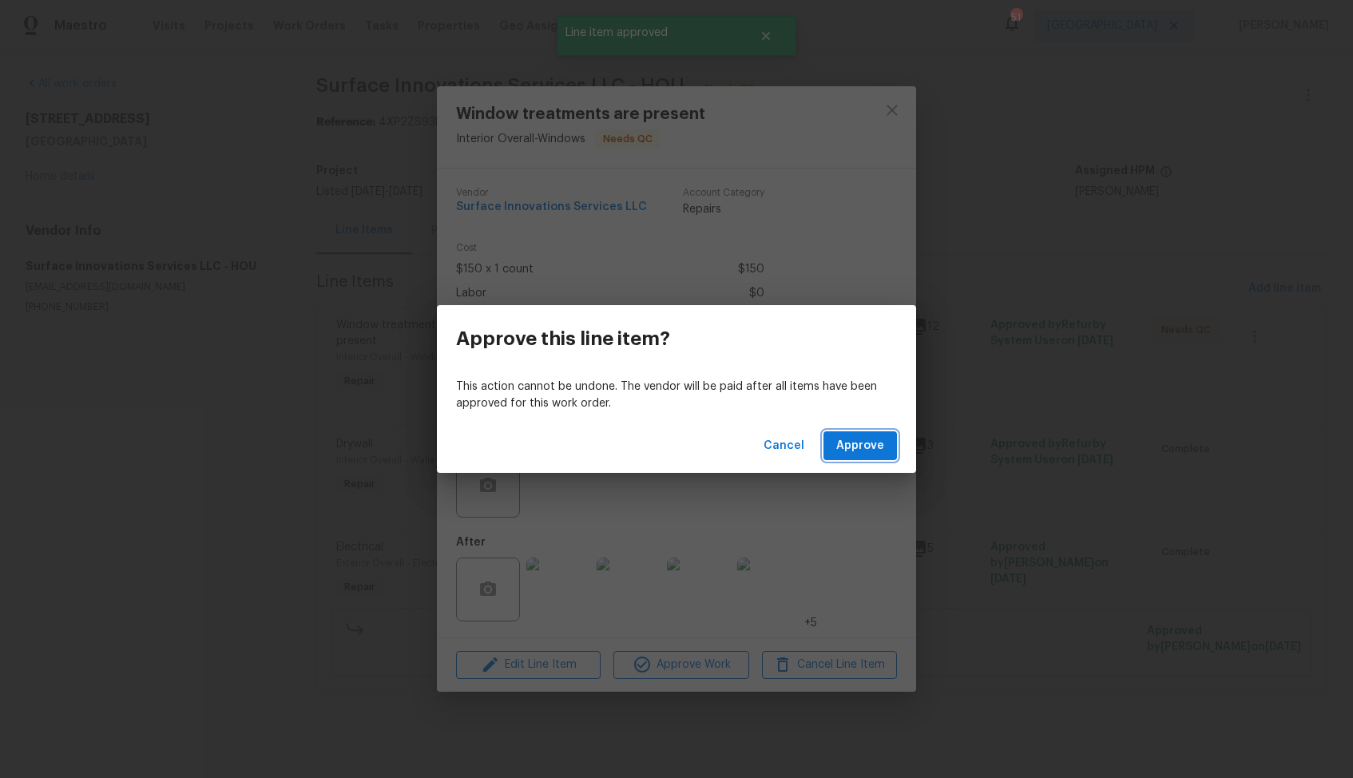
click at [859, 441] on span "Approve" at bounding box center [860, 446] width 48 height 20
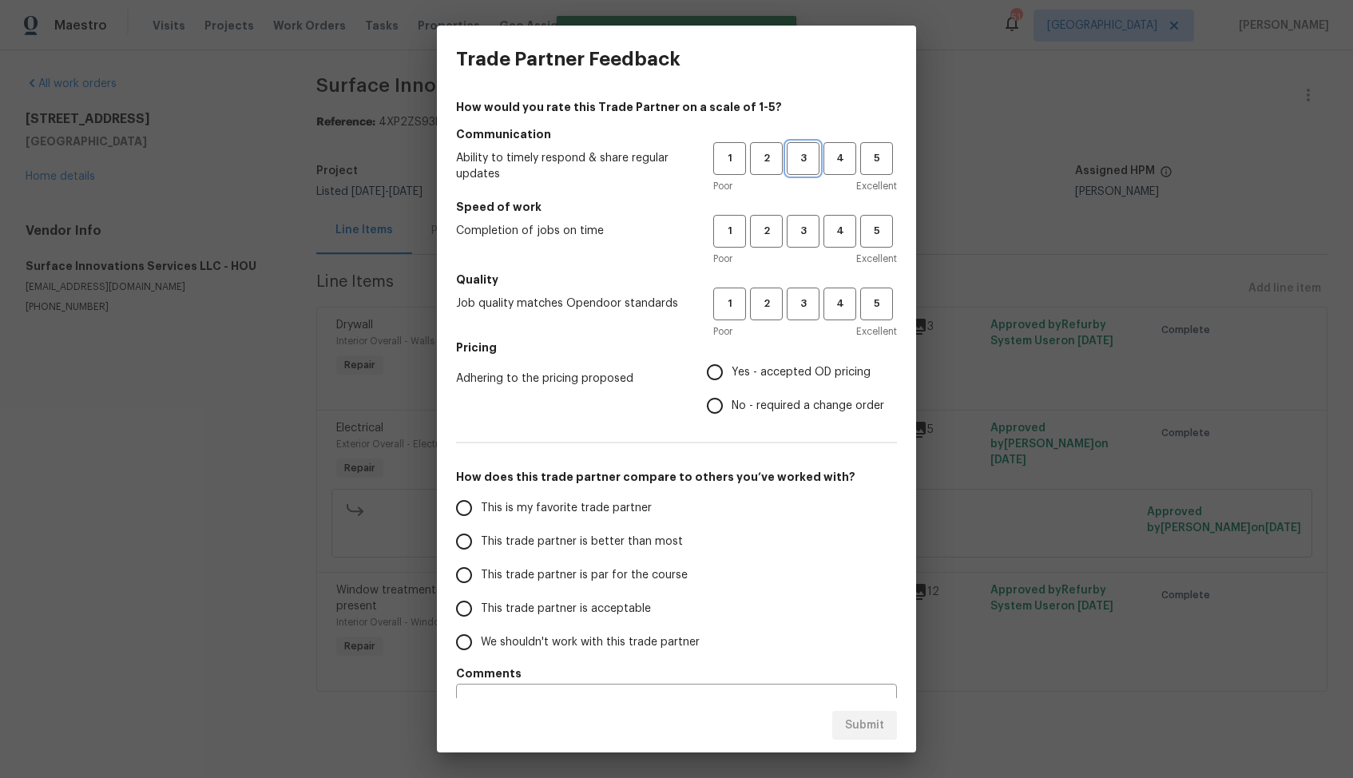
click at [804, 159] on span "3" at bounding box center [804, 158] width 30 height 18
click at [805, 224] on span "3" at bounding box center [804, 231] width 30 height 18
click at [794, 305] on span "3" at bounding box center [804, 304] width 30 height 18
click at [741, 356] on label "Yes - accepted OD pricing" at bounding box center [791, 373] width 186 height 34
click at [732, 356] on input "Yes - accepted OD pricing" at bounding box center [715, 373] width 34 height 34
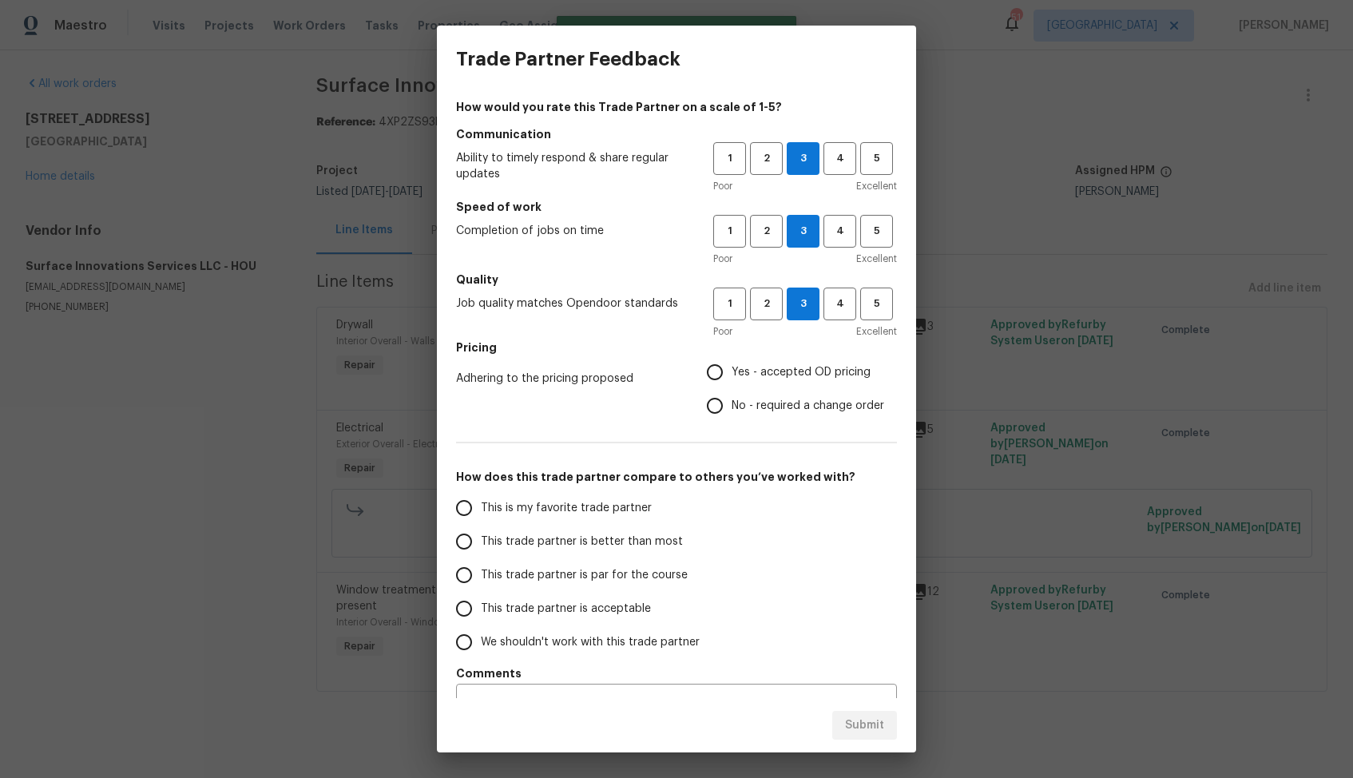
radio input "true"
click at [622, 538] on span "This trade partner is better than most" at bounding box center [582, 542] width 202 height 17
click at [481, 538] on input "This trade partner is better than most" at bounding box center [464, 542] width 34 height 34
click at [860, 729] on span "Submit" at bounding box center [864, 726] width 39 height 20
radio input "true"
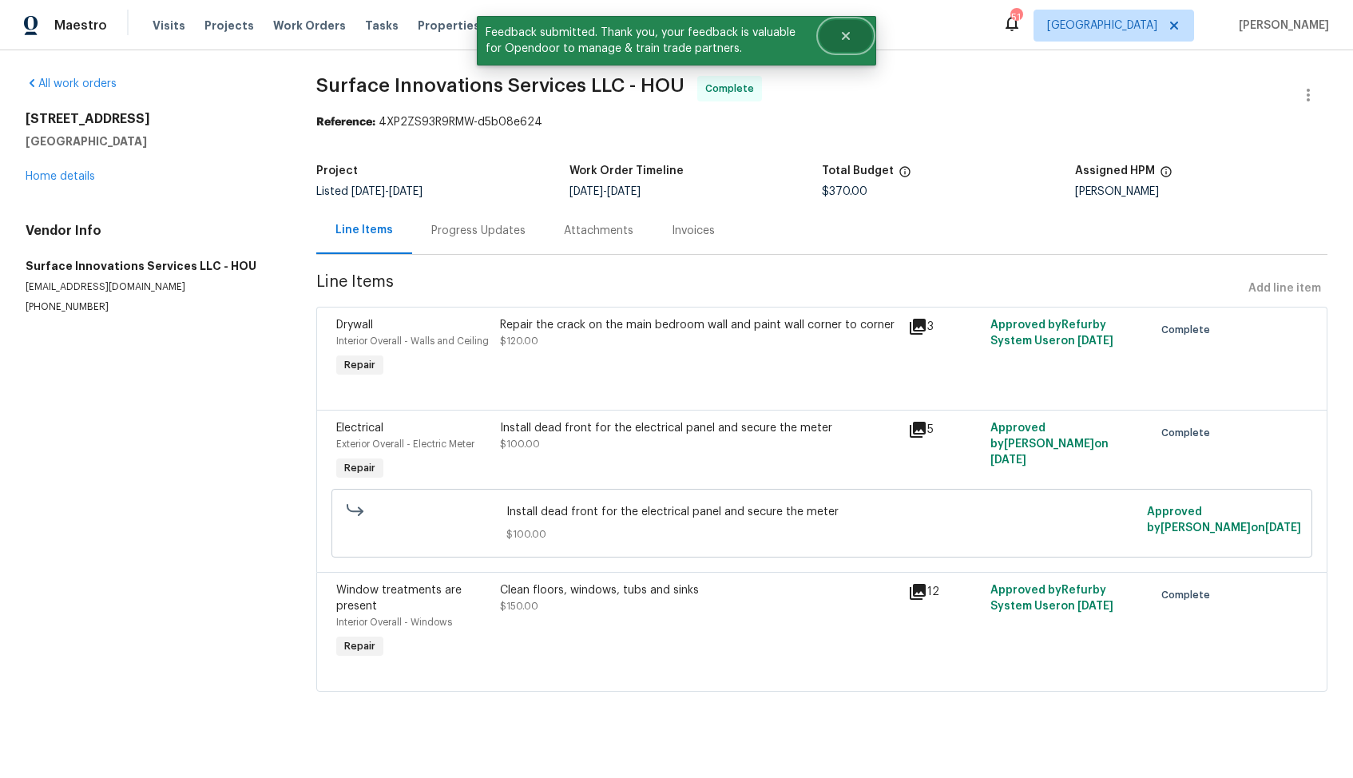
click at [865, 22] on button "Close" at bounding box center [846, 36] width 53 height 32
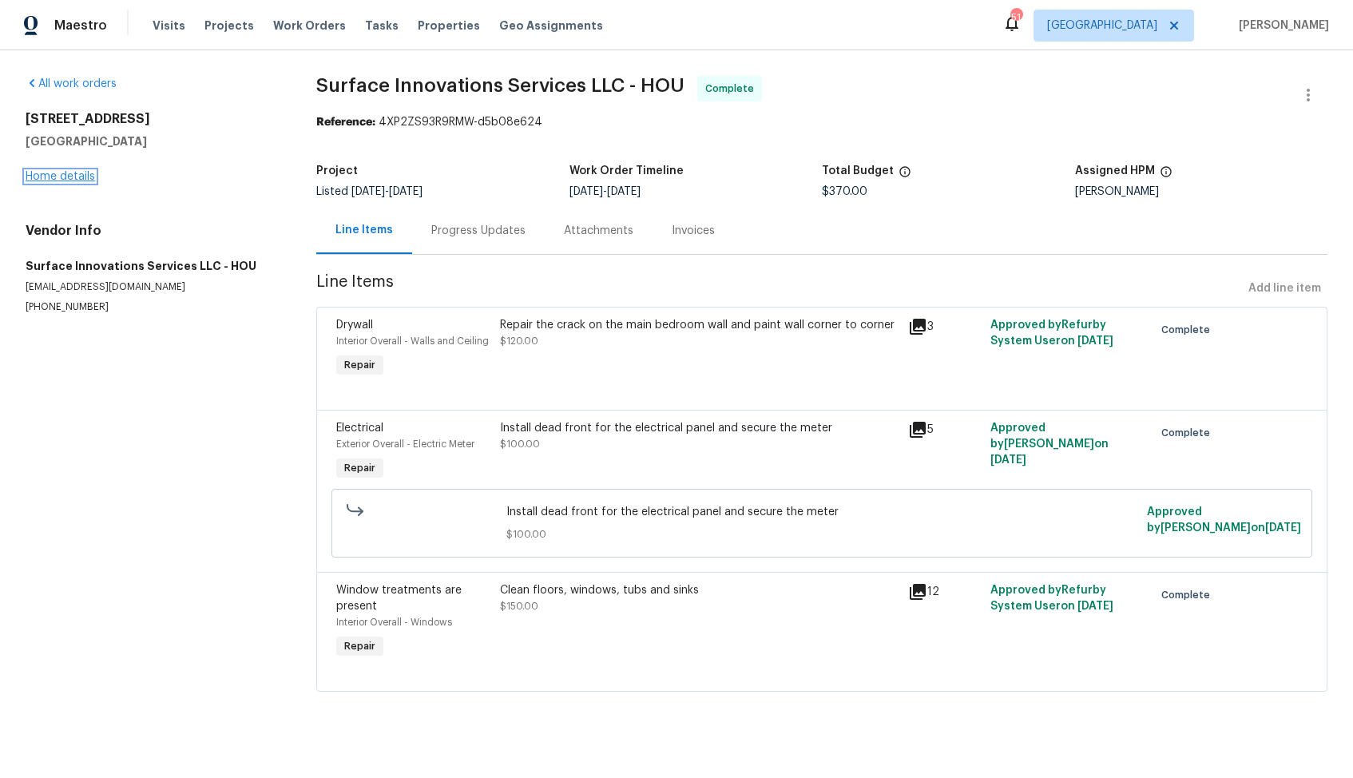
click at [54, 180] on link "Home details" at bounding box center [61, 176] width 70 height 11
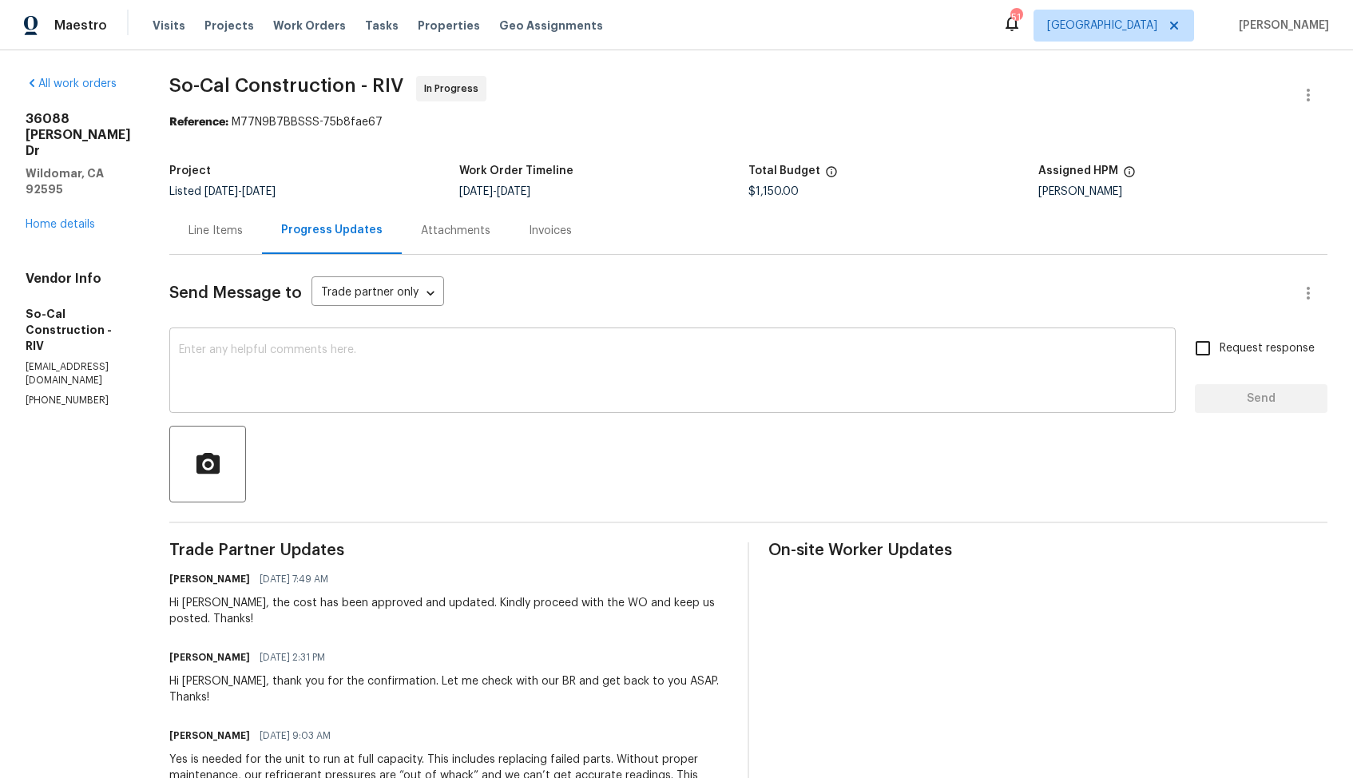
click at [378, 387] on textarea at bounding box center [672, 372] width 987 height 56
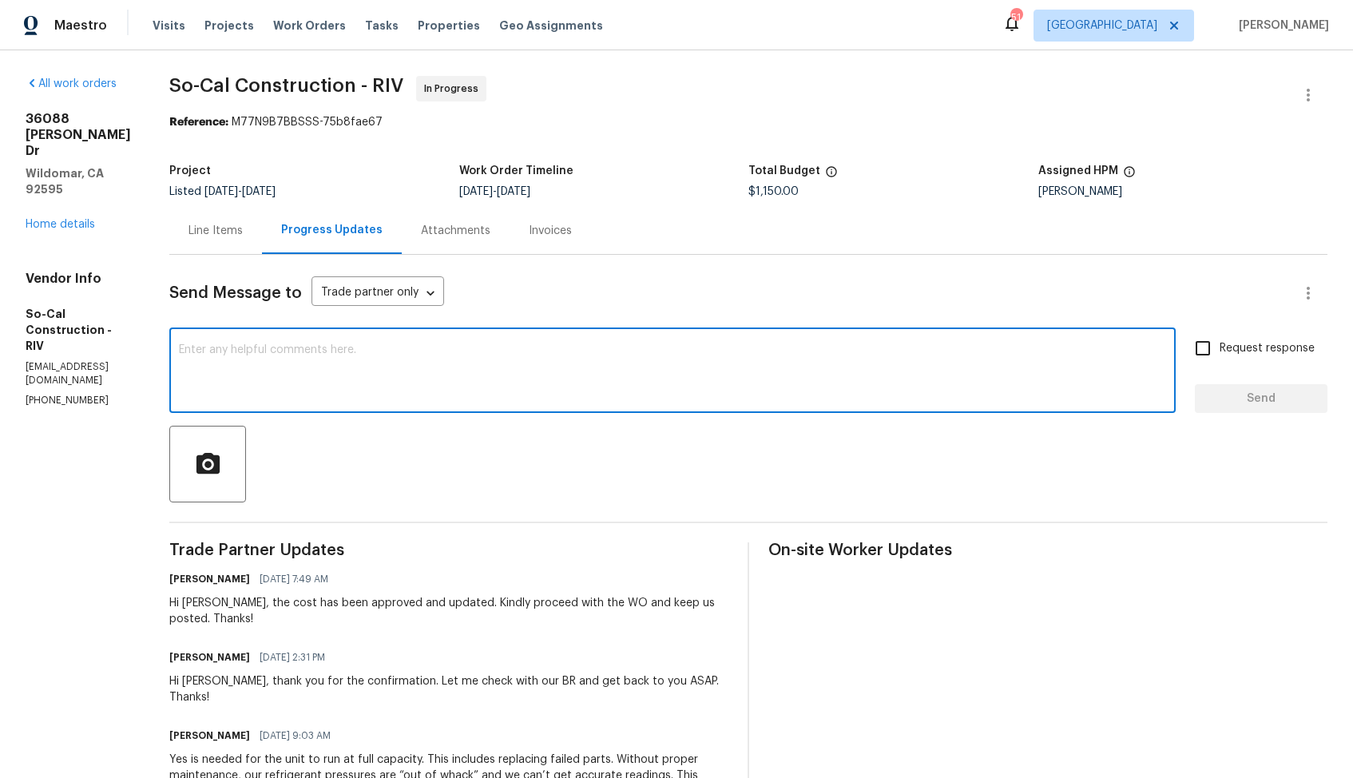
paste textarea "Hi team, could you please provide an update on the status of the work order? Th…"
click at [244, 606] on div "Hi Manuel, the cost has been approved and updated. Kindly proceed with the WO a…" at bounding box center [448, 611] width 559 height 32
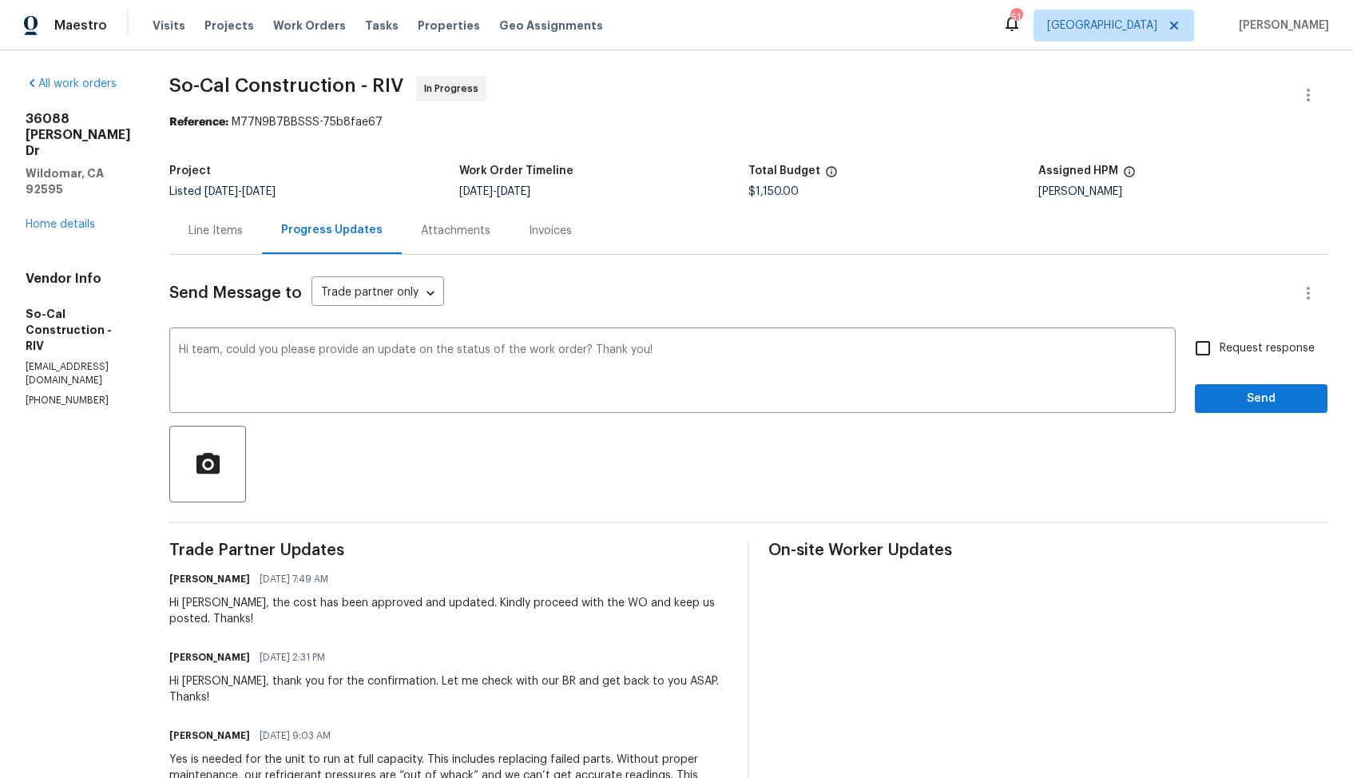
click at [244, 606] on div "Hi Manuel, the cost has been approved and updated. Kindly proceed with the WO a…" at bounding box center [448, 611] width 559 height 32
copy div "Manuel"
click at [244, 353] on textarea "Hi team, could you please provide an update on the status of the work order? Th…" at bounding box center [672, 372] width 987 height 56
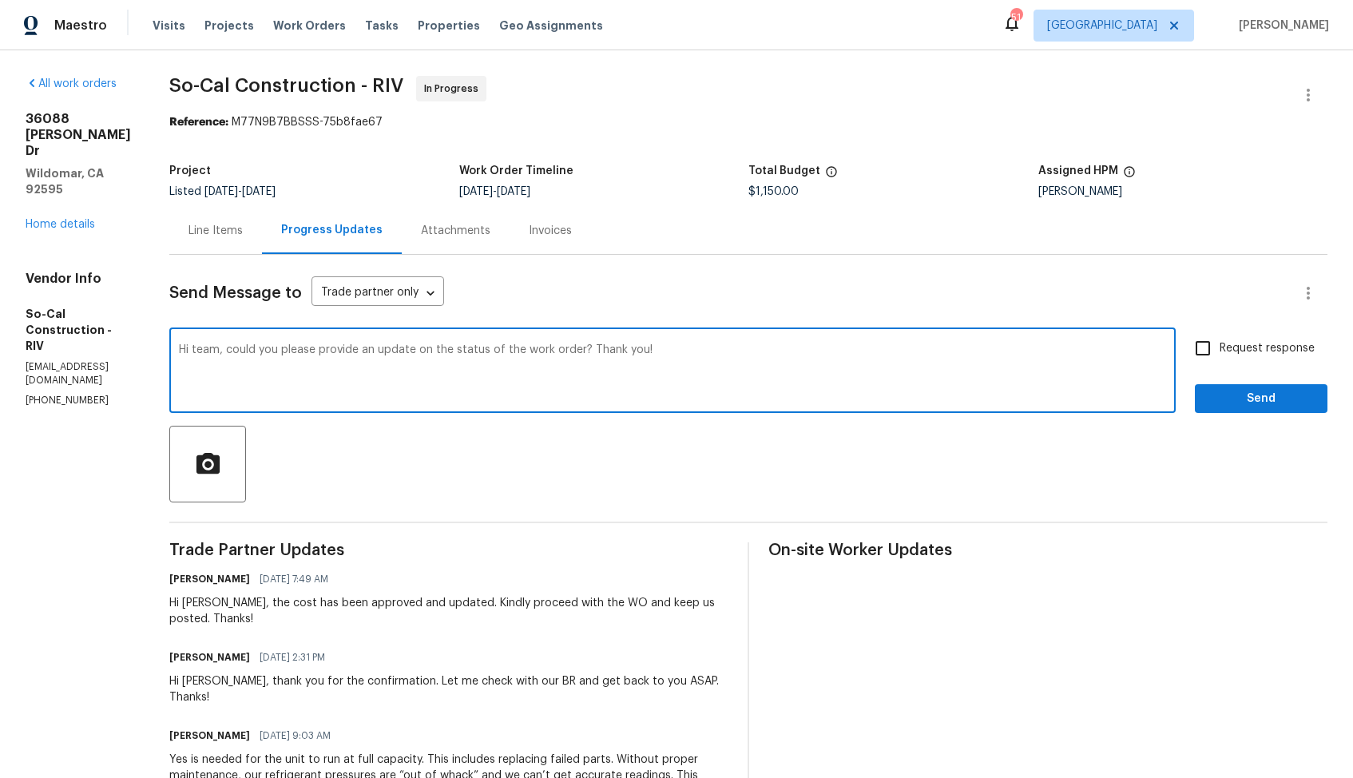
click at [244, 353] on textarea "Hi team, could you please provide an update on the status of the work order? Th…" at bounding box center [672, 372] width 987 height 56
paste textarea "Manuel"
type textarea "Hi Manuel, could you please provide an update on the status of the work order? …"
click at [758, 338] on div "Hi Manuel, could you please provide an update on the status of the work order? …" at bounding box center [672, 372] width 1007 height 81
click at [1222, 367] on div "Request response Send" at bounding box center [1261, 372] width 133 height 81
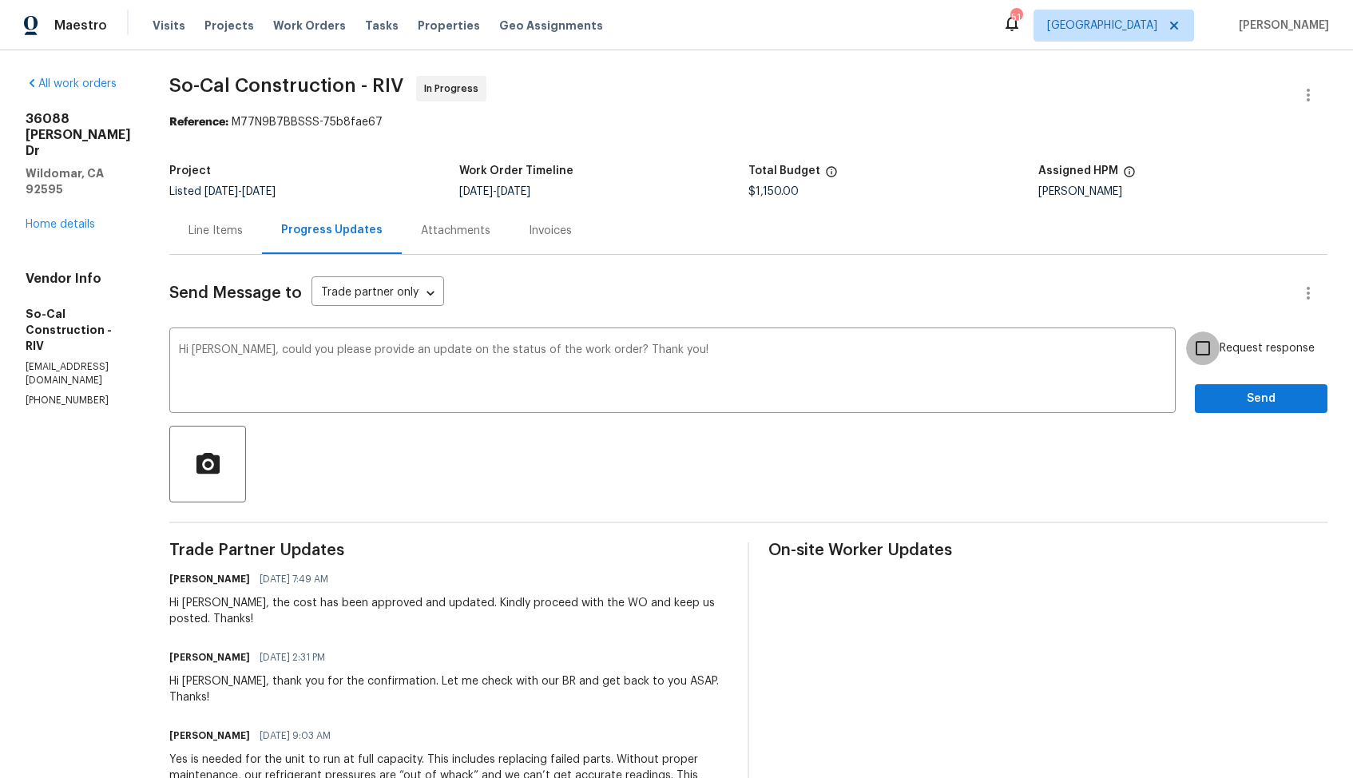
click at [1212, 356] on input "Request response" at bounding box center [1203, 349] width 34 height 34
checkbox input "true"
click at [1241, 395] on span "Send" at bounding box center [1261, 399] width 107 height 20
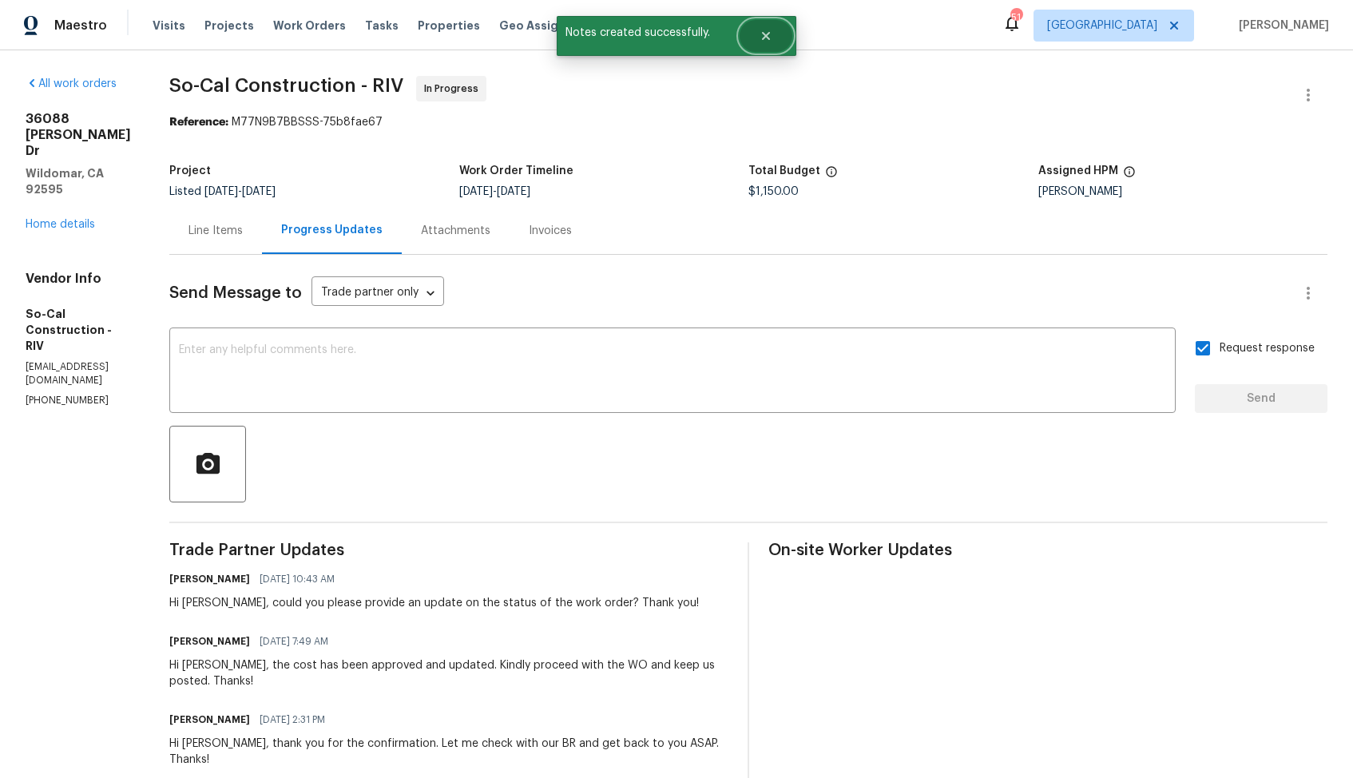
click at [753, 34] on button "Close" at bounding box center [766, 36] width 53 height 32
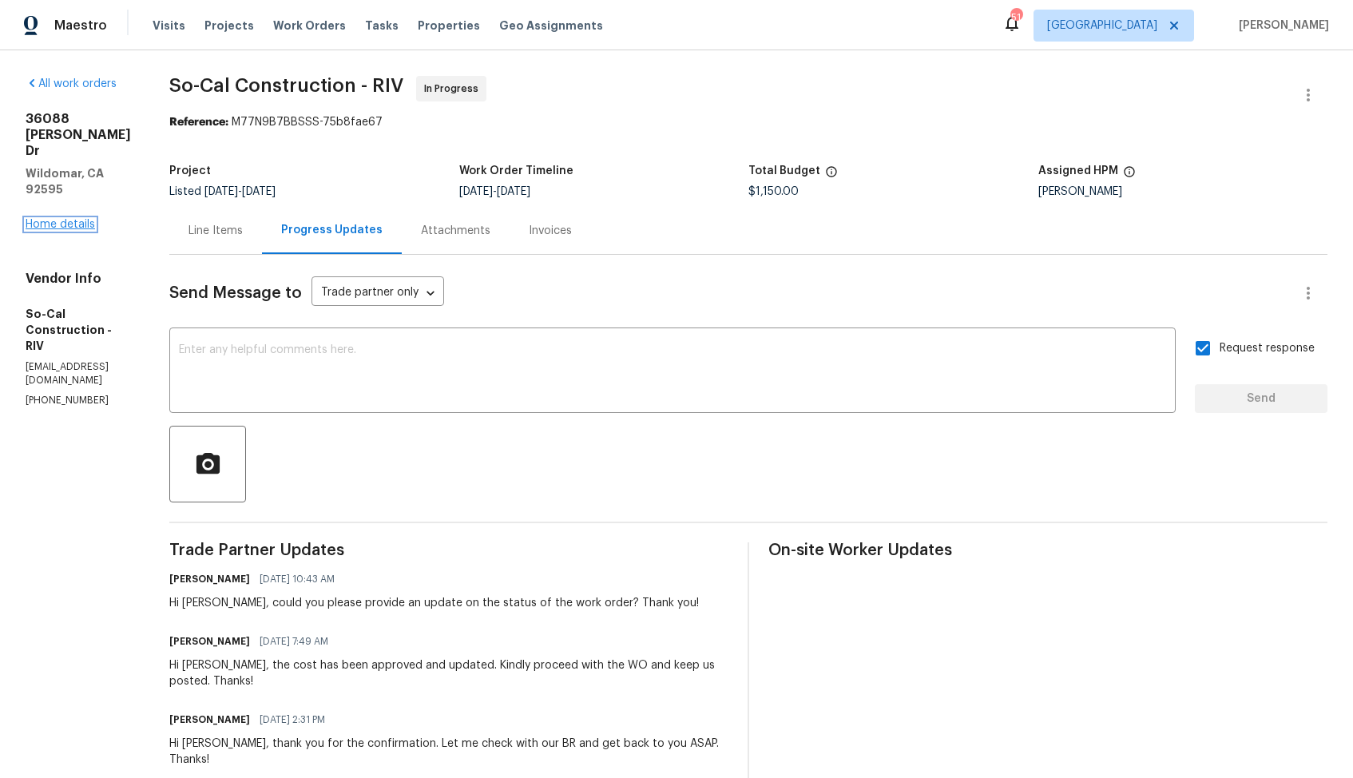
click at [54, 219] on link "Home details" at bounding box center [61, 224] width 70 height 11
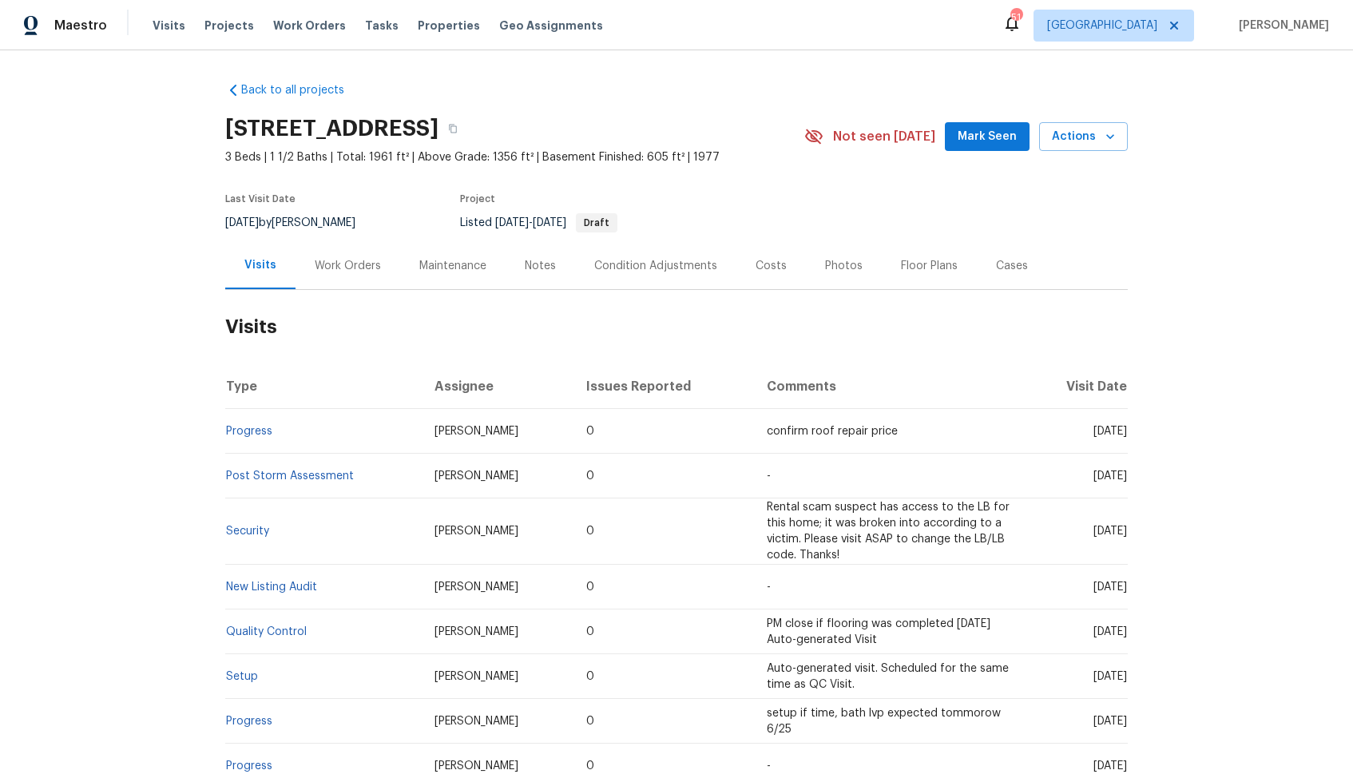
click at [317, 260] on div "Work Orders" at bounding box center [348, 266] width 66 height 16
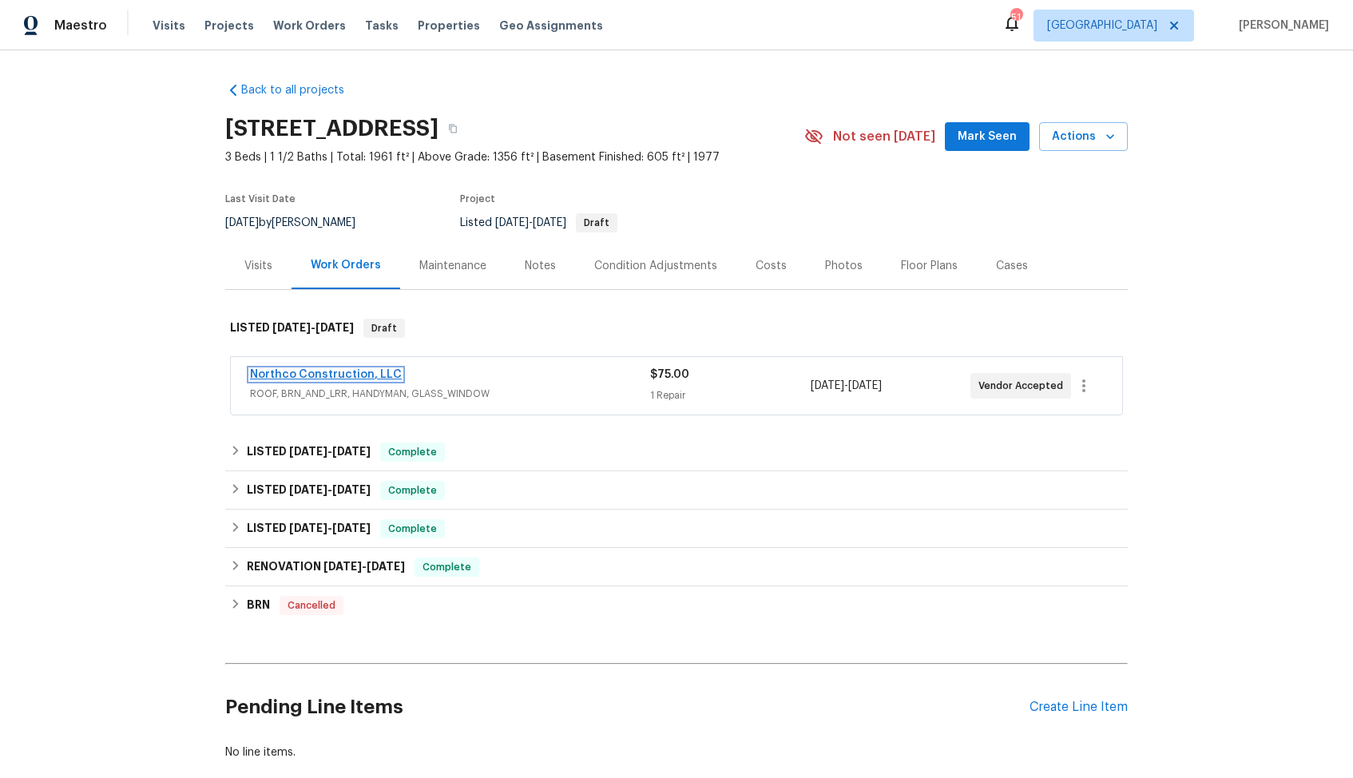
click at [323, 376] on link "Northco Construction, LLC" at bounding box center [326, 374] width 152 height 11
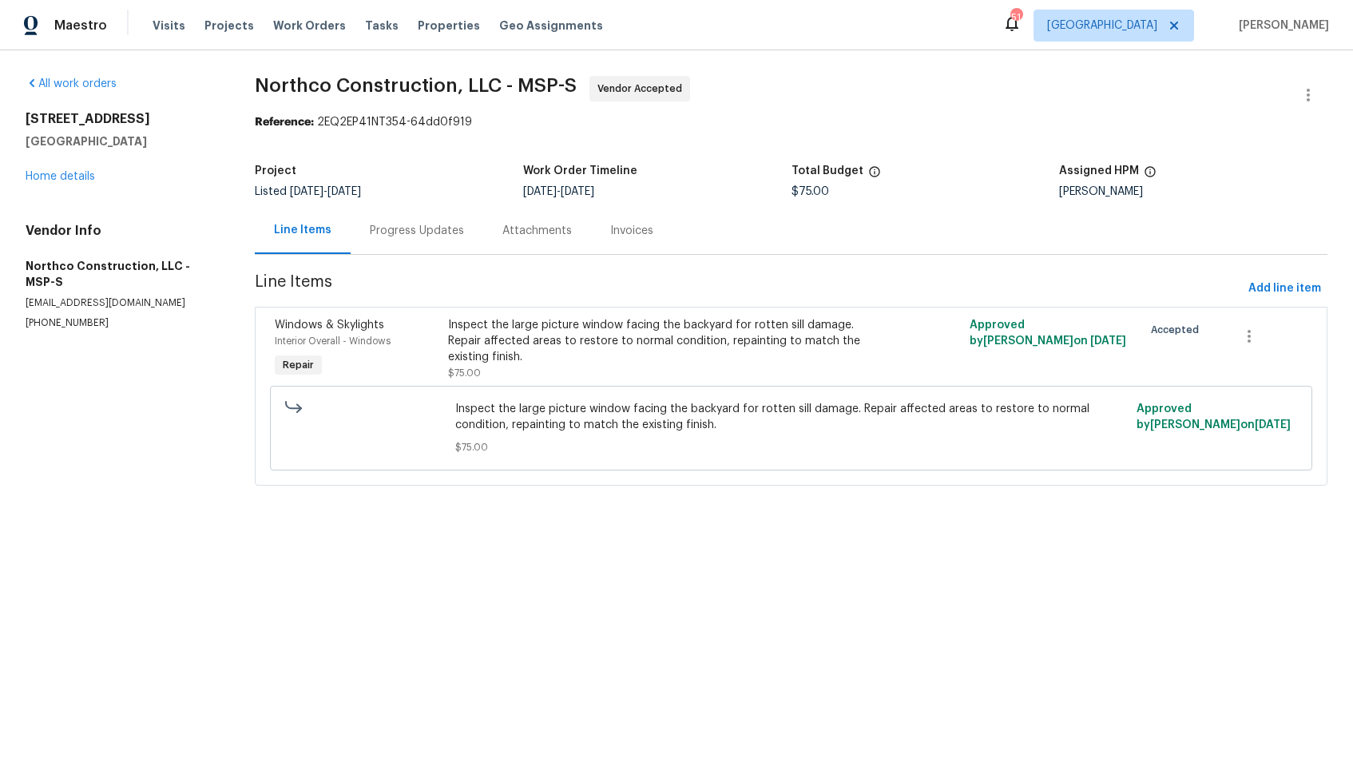
click at [426, 228] on div "Progress Updates" at bounding box center [417, 231] width 94 height 16
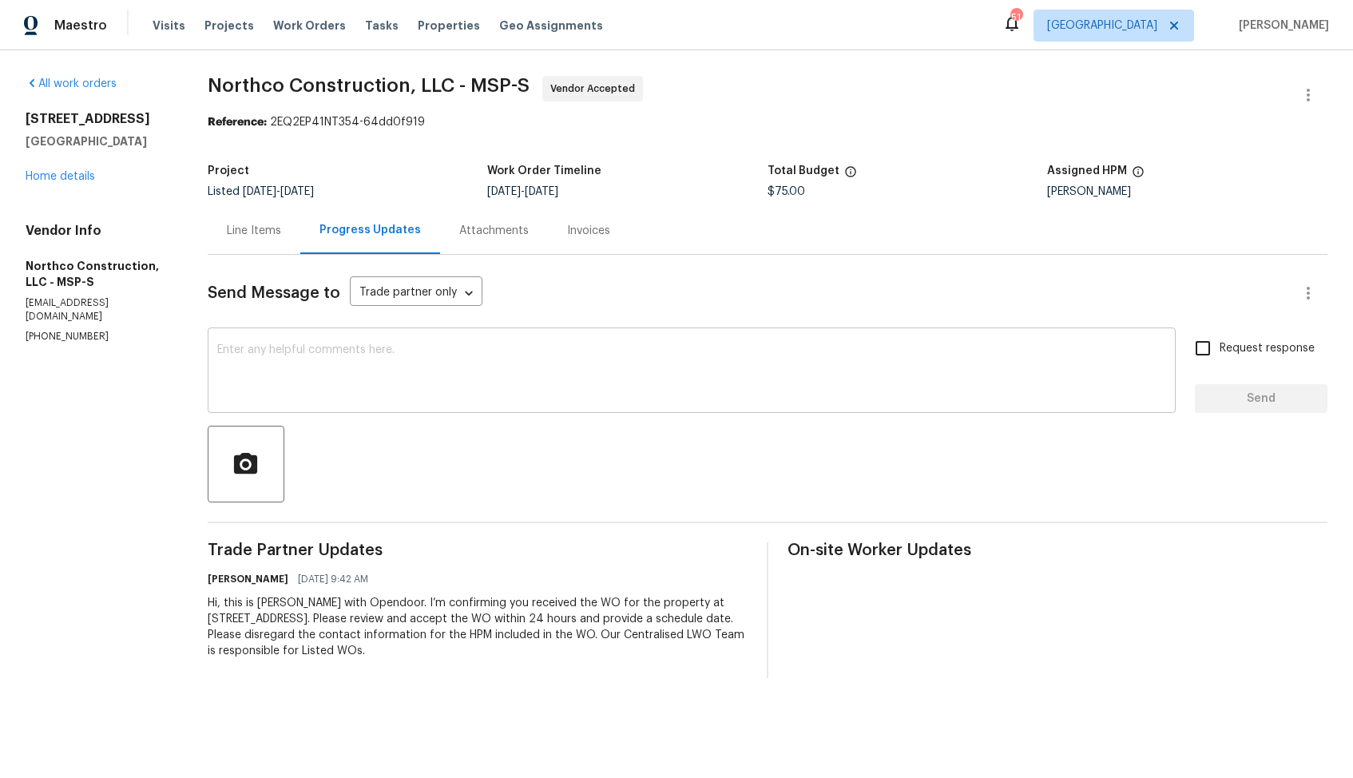
click at [482, 371] on textarea at bounding box center [691, 372] width 949 height 56
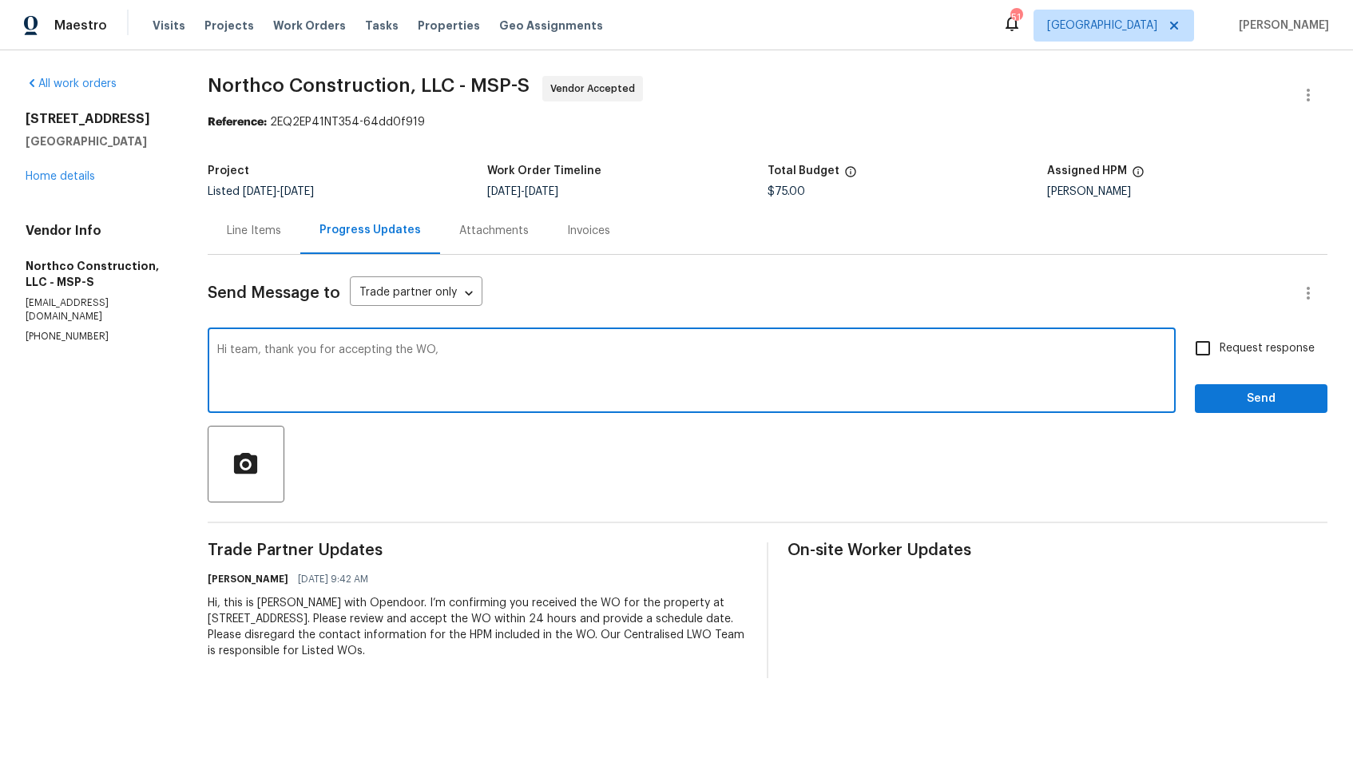
paste textarea "it would be really helpful if we could get a scheduled date for this. Thanks!"
click at [1062, 357] on textarea "Hi team, thank you for accepting the WO, it would be really helpful if we could…" at bounding box center [691, 372] width 949 height 56
click at [922, 349] on textarea "Hi team, thank you for accepting the WO, it would be really helpful if we could…" at bounding box center [691, 372] width 949 height 56
type textarea "Hi team, thank you for accepting the WO, it would be really helpful if we could…"
click at [1201, 344] on input "Request response" at bounding box center [1203, 349] width 34 height 34
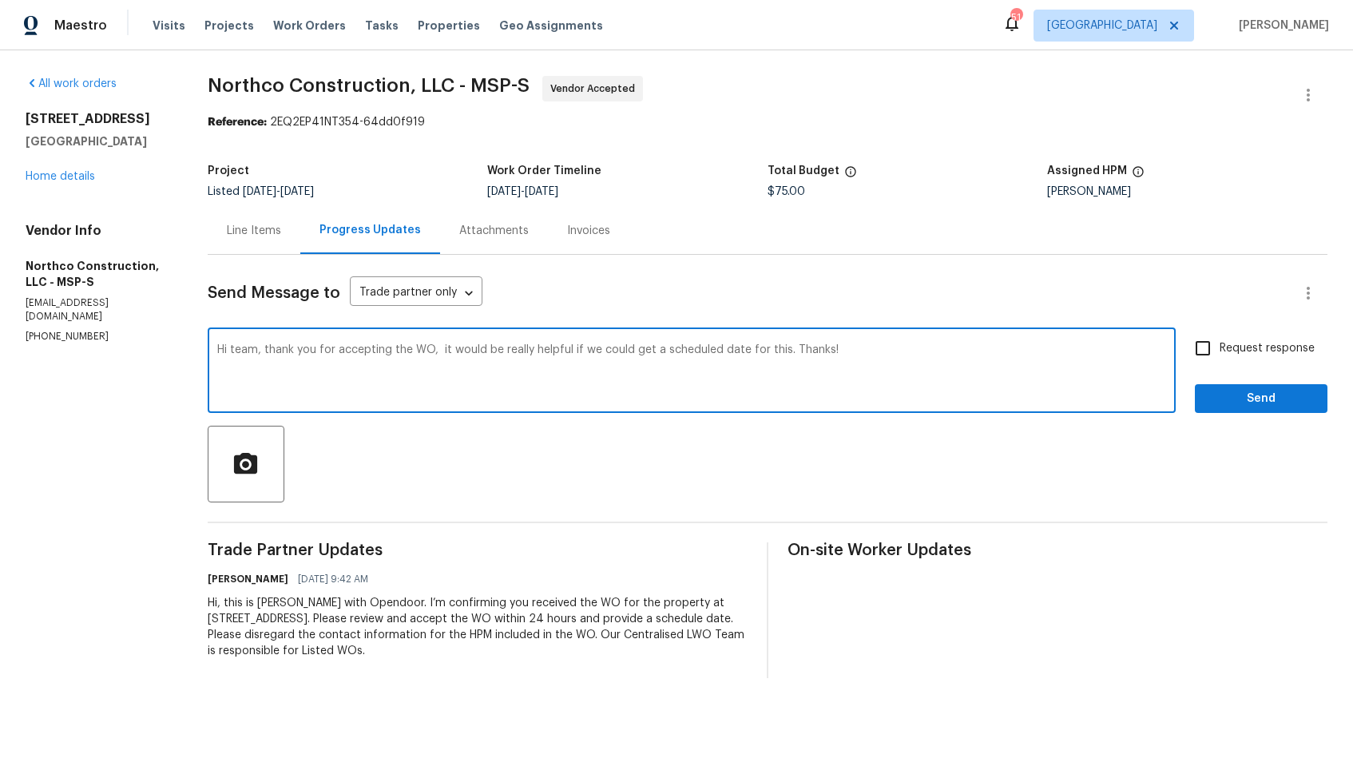
checkbox input "true"
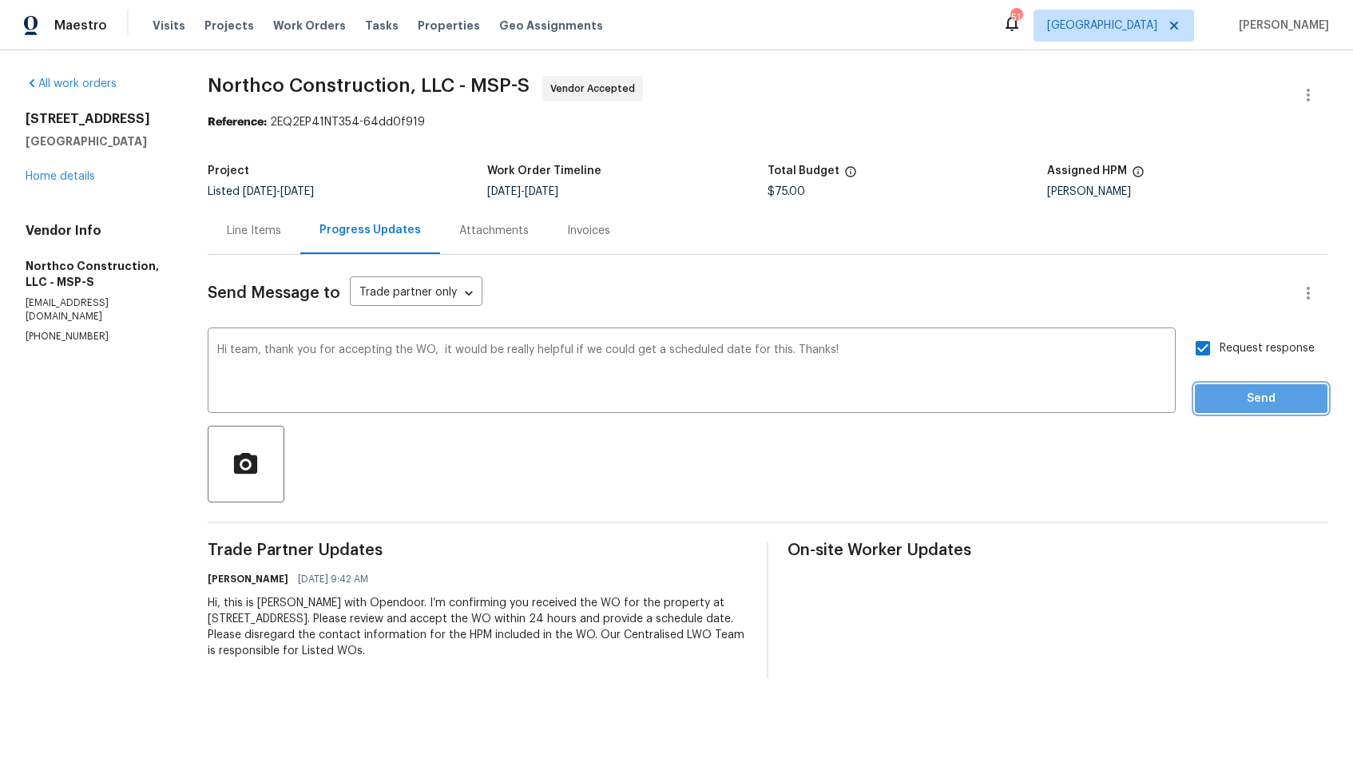
click at [1247, 400] on span "Send" at bounding box center [1261, 399] width 107 height 20
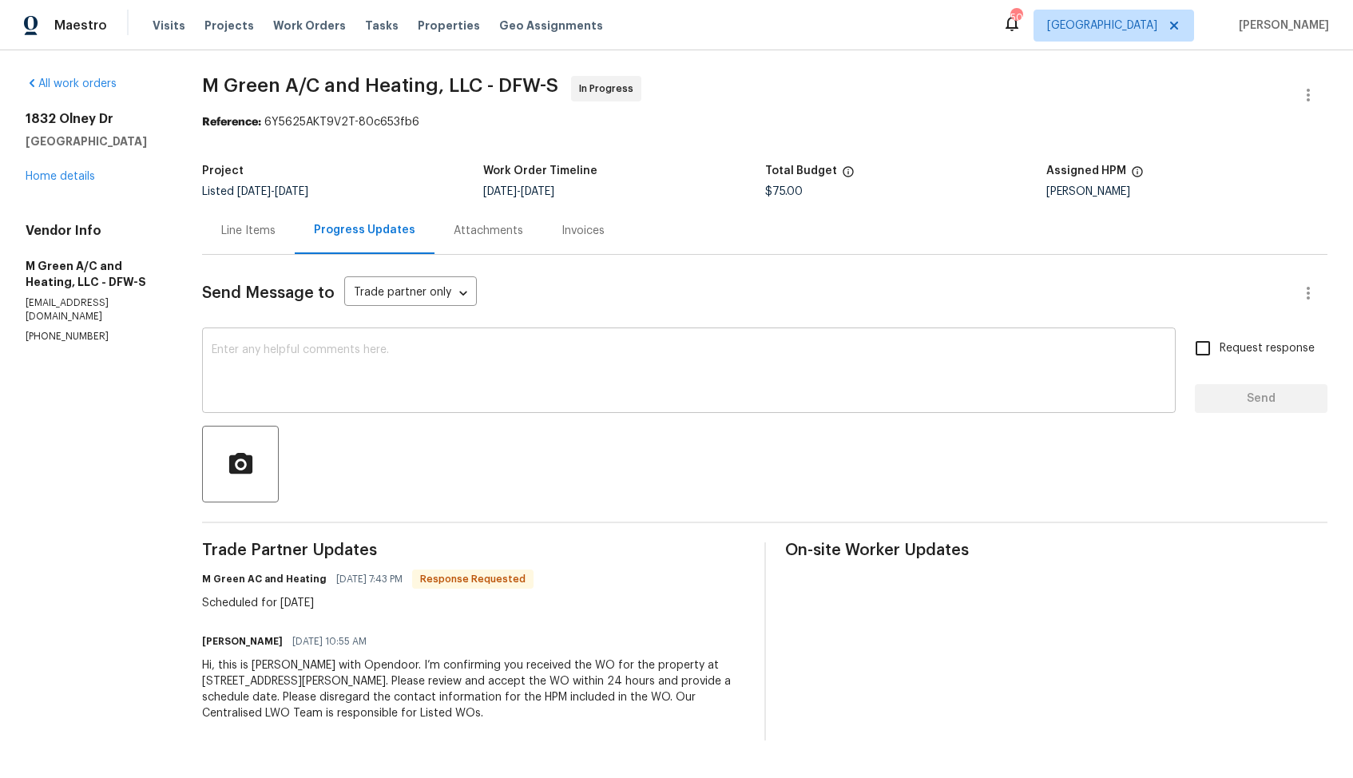
click at [416, 357] on textarea at bounding box center [689, 372] width 955 height 56
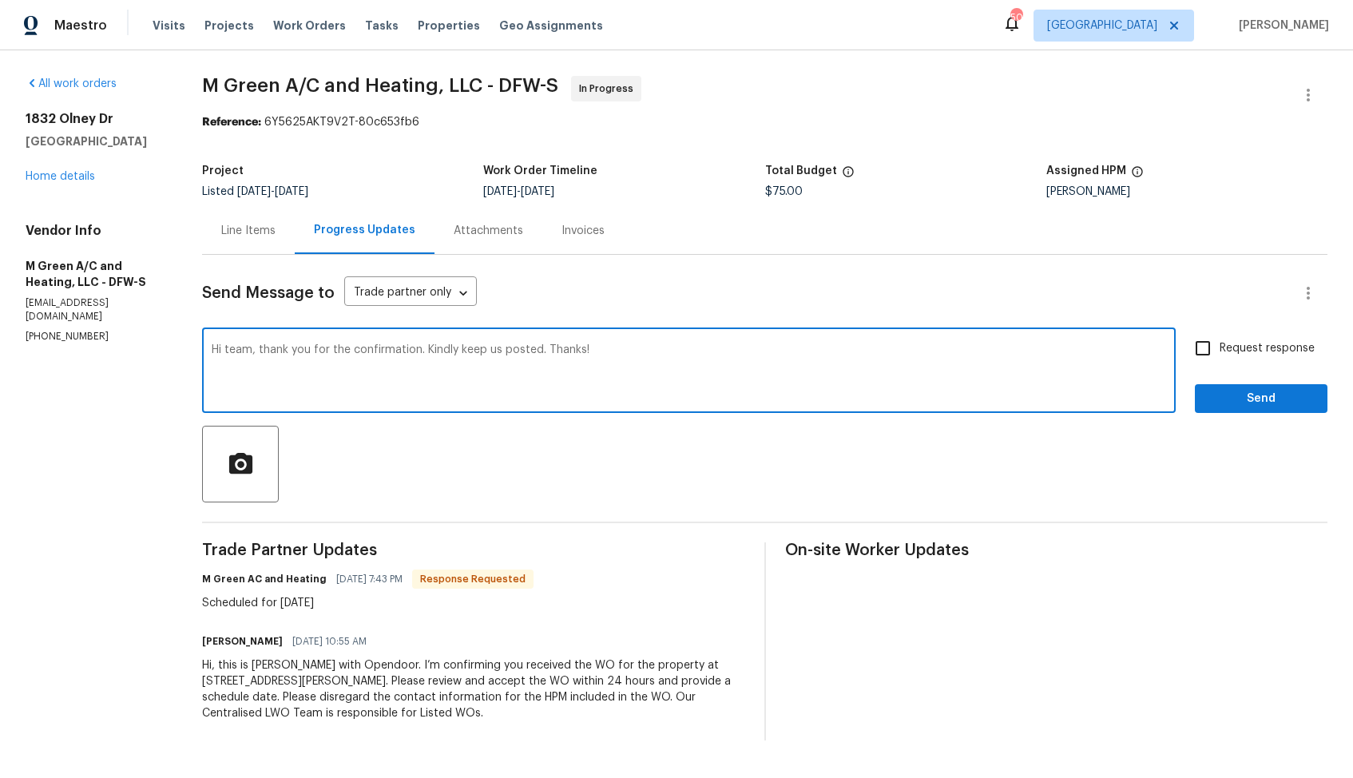
type textarea "Hi team, thank you for the confirmation. Kindly keep us posted. Thanks!"
click at [1206, 355] on input "Request response" at bounding box center [1203, 349] width 34 height 34
checkbox input "true"
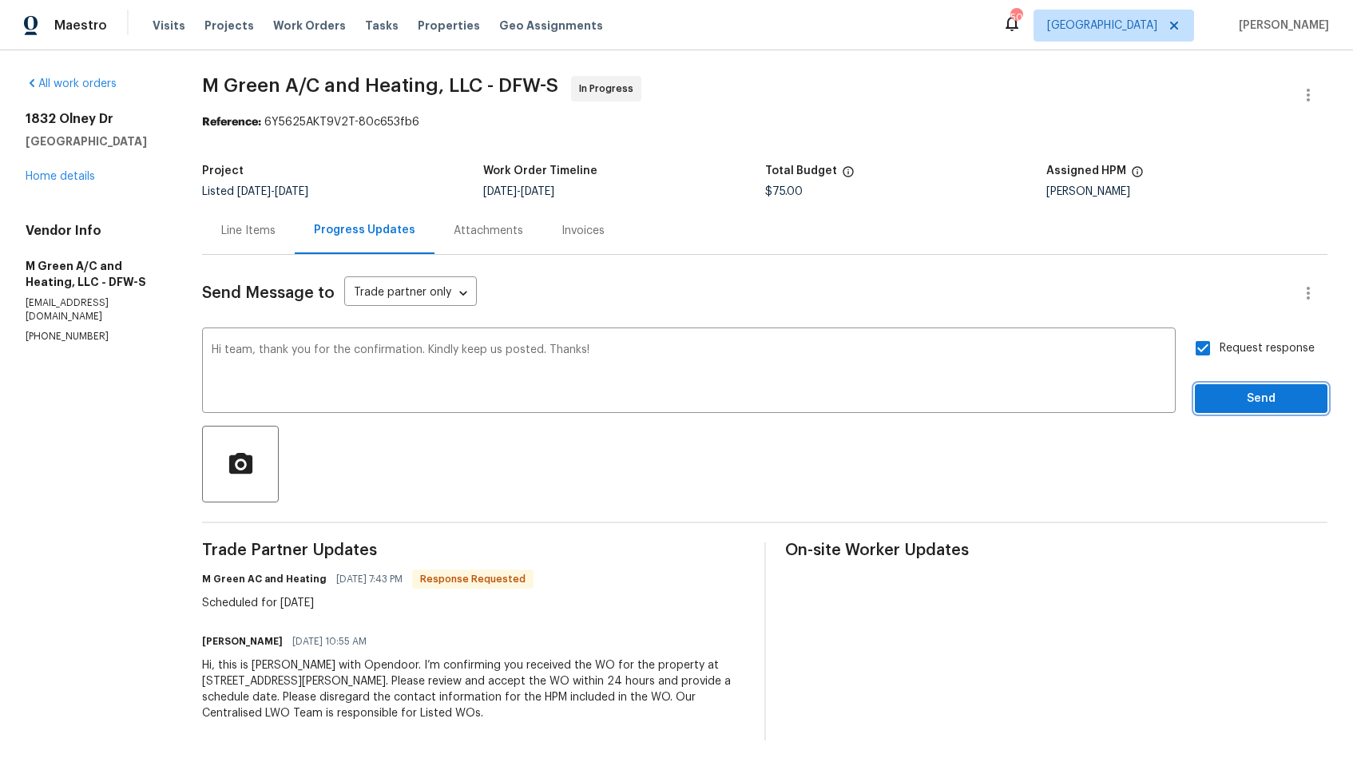
click at [1217, 395] on span "Send" at bounding box center [1261, 399] width 107 height 20
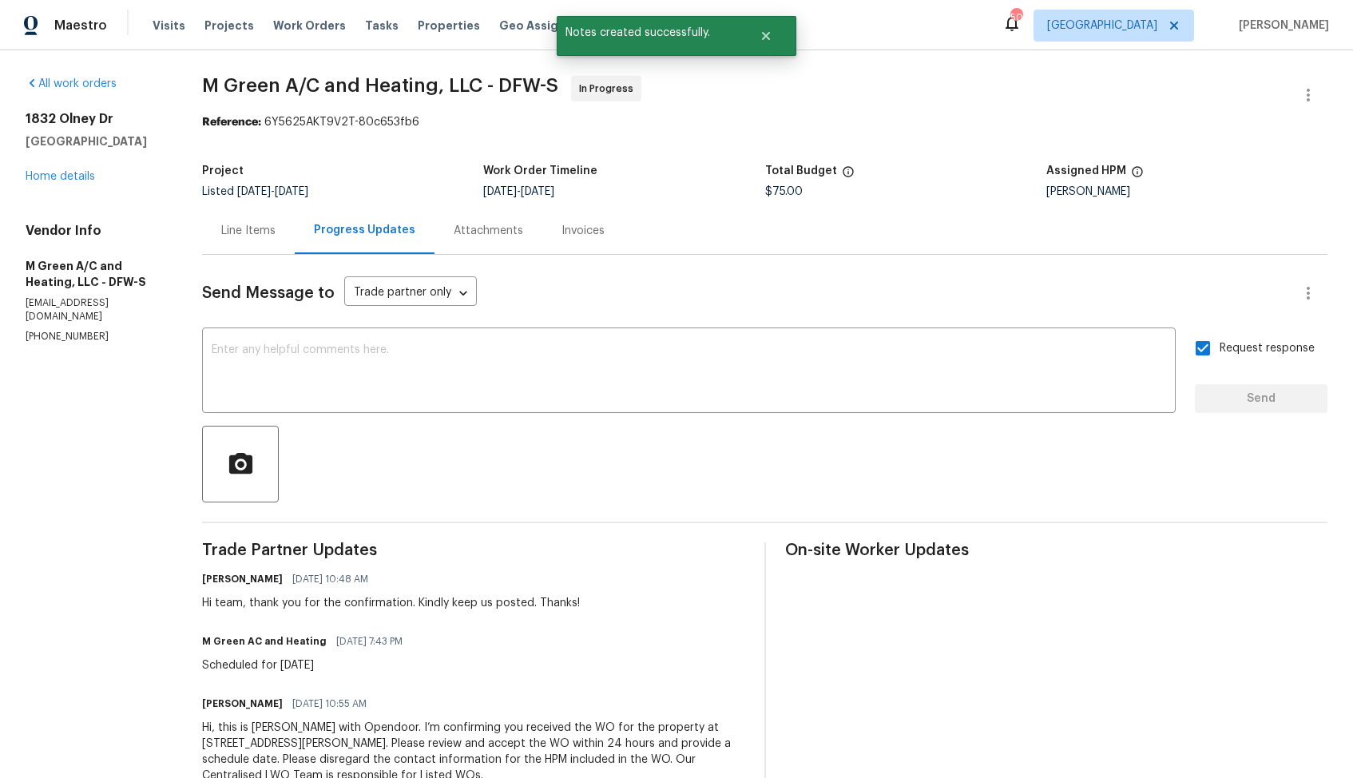
click at [252, 667] on div "Scheduled for [DATE]" at bounding box center [307, 665] width 210 height 16
copy div "Scheduled for [DATE]"
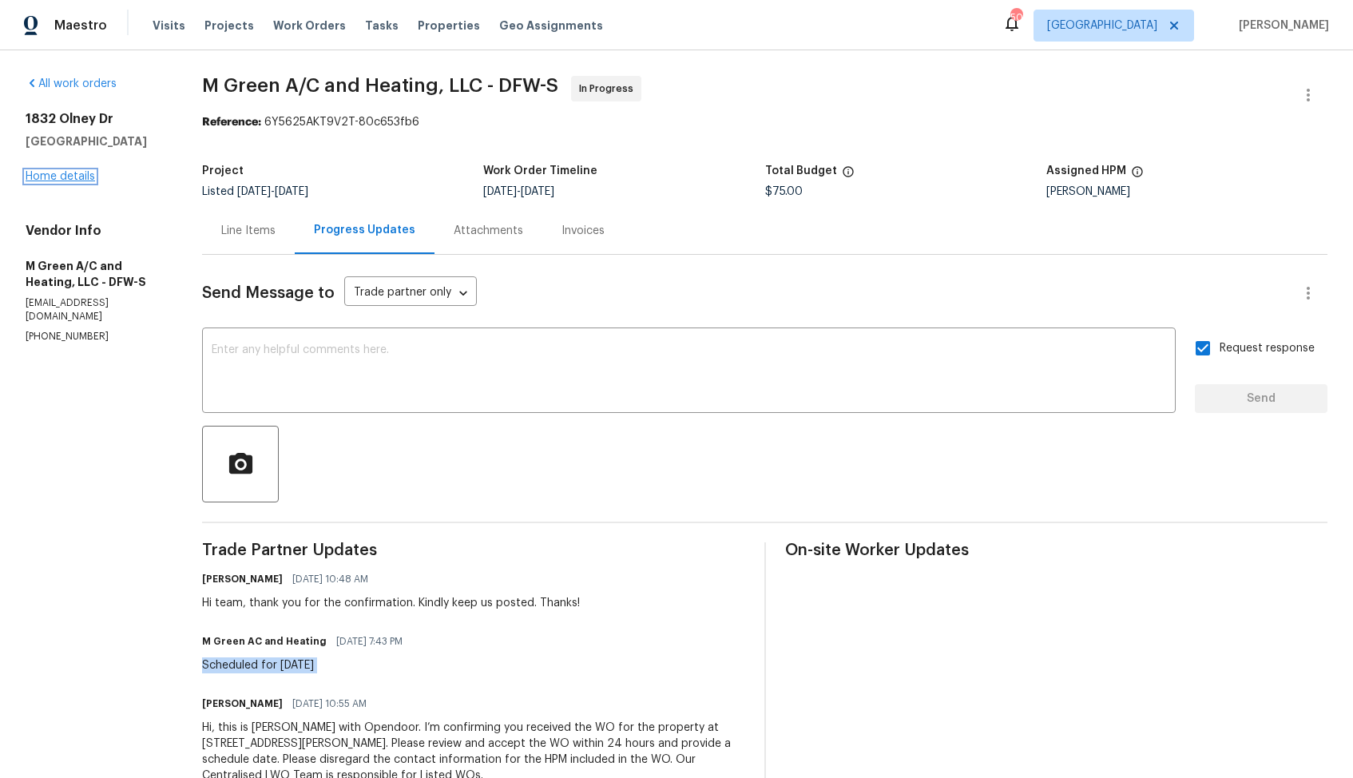
click at [83, 173] on link "Home details" at bounding box center [61, 176] width 70 height 11
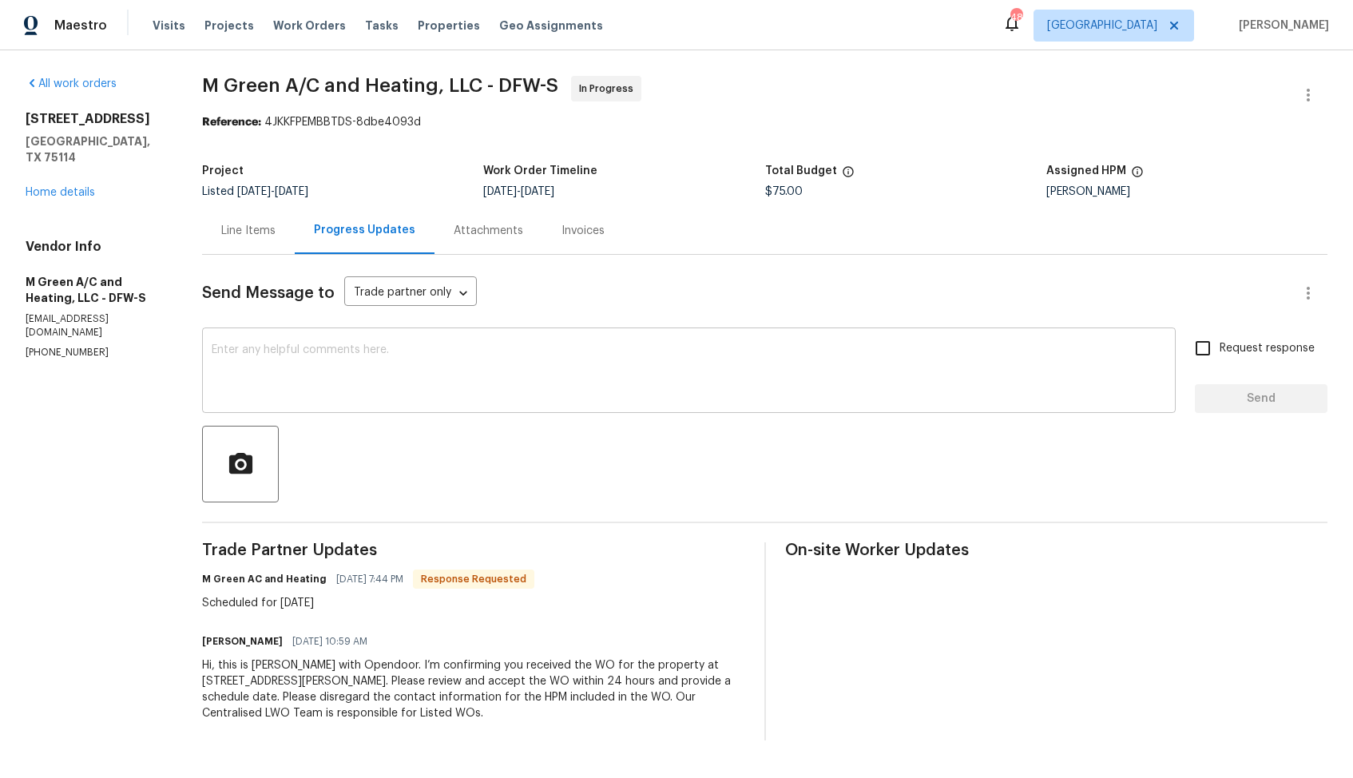
click at [530, 377] on textarea at bounding box center [689, 372] width 955 height 56
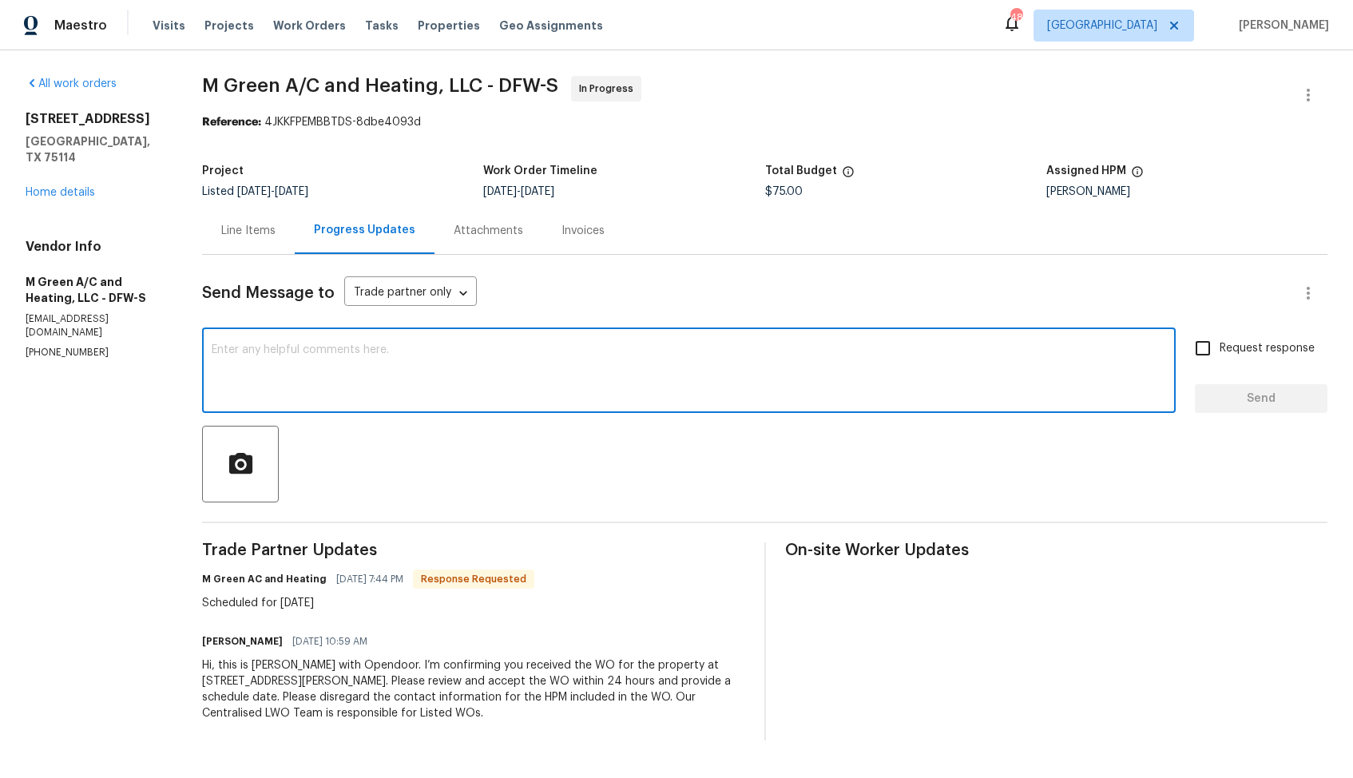
click at [943, 152] on section "M Green A/C and Heating, LLC - DFW-S In Progress Reference: 4JKKFPEMBBTDS-8dbe4…" at bounding box center [765, 408] width 1126 height 665
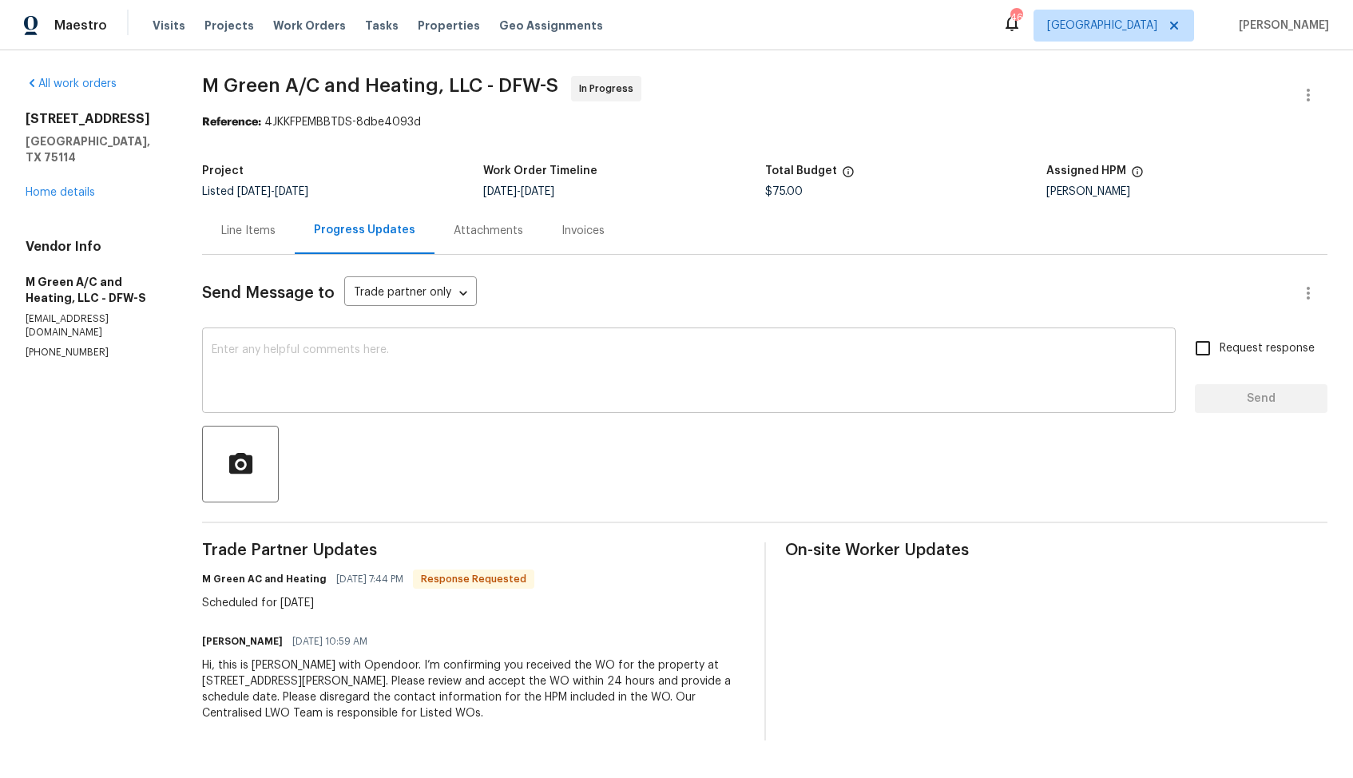
click at [510, 387] on textarea at bounding box center [689, 372] width 955 height 56
paste textarea "Hi team, thank you for the confirmation. Kindly keep us posted. Thanks!"
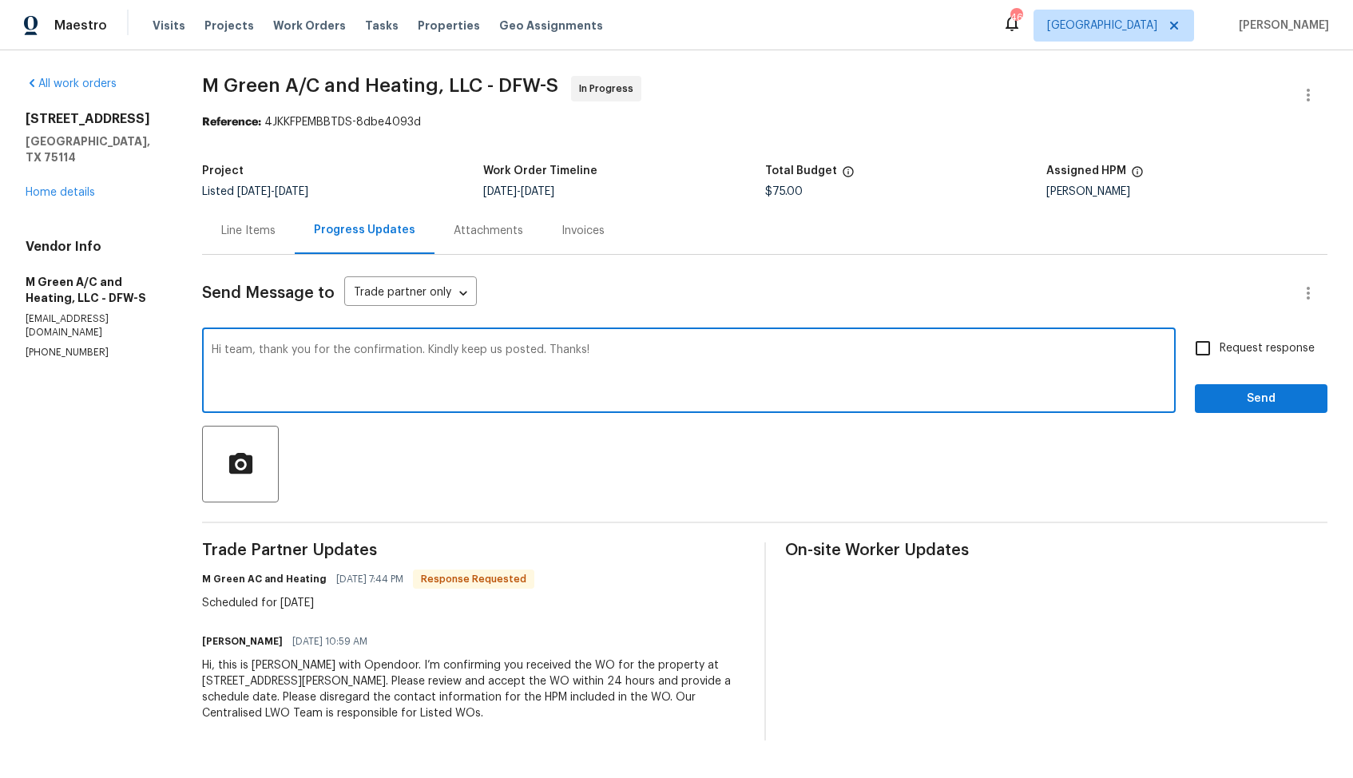
type textarea "Hi team, thank you for the confirmation. Kindly keep us posted. Thanks!"
click at [1214, 336] on input "Request response" at bounding box center [1203, 349] width 34 height 34
checkbox input "true"
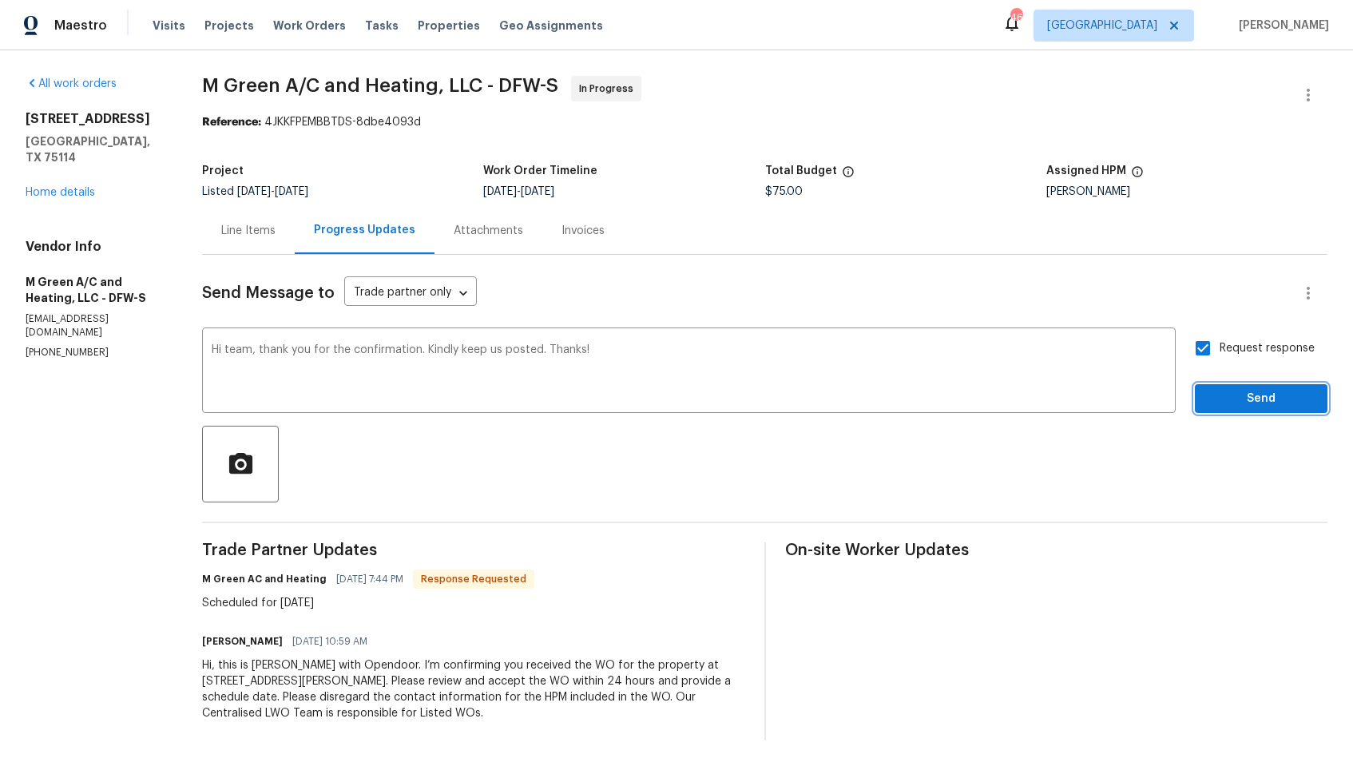
click at [1234, 406] on span "Send" at bounding box center [1261, 399] width 107 height 20
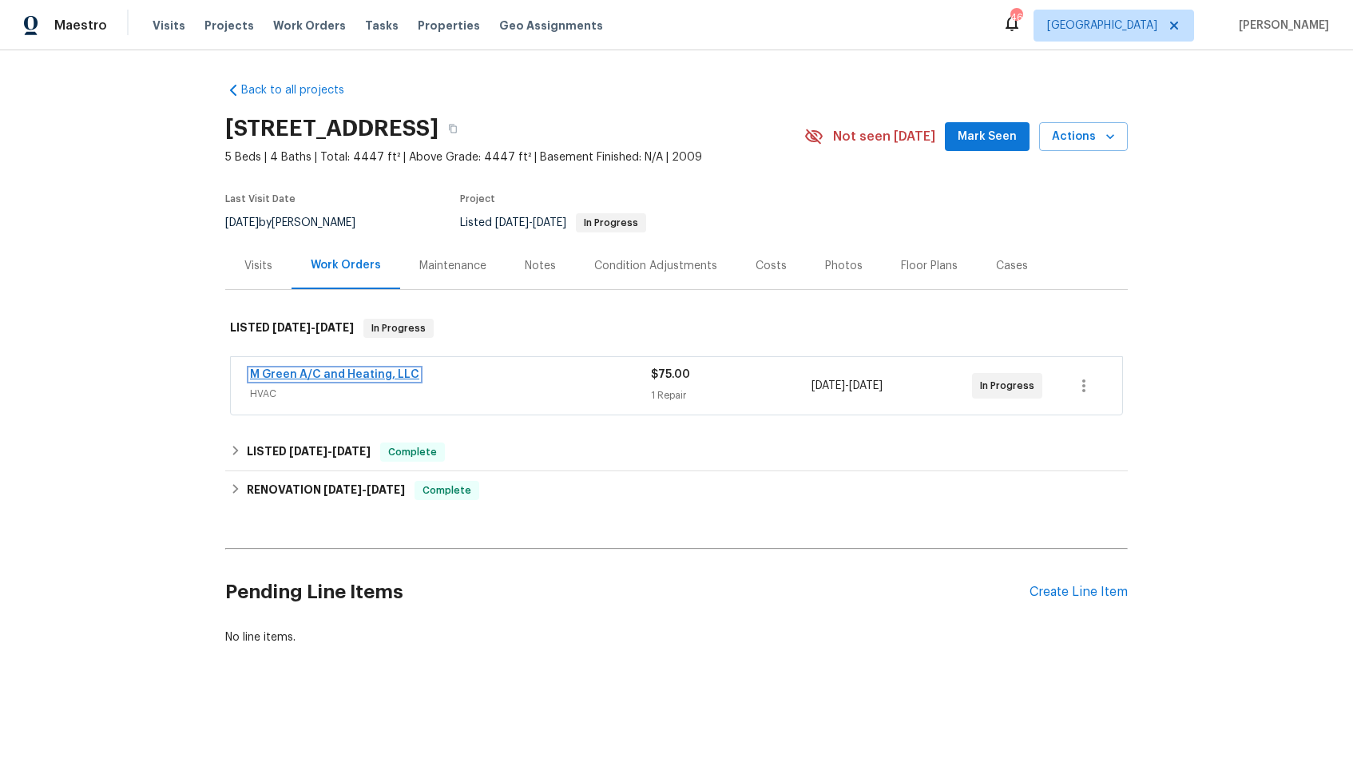
click at [320, 375] on link "M Green A/C and Heating, LLC" at bounding box center [334, 374] width 169 height 11
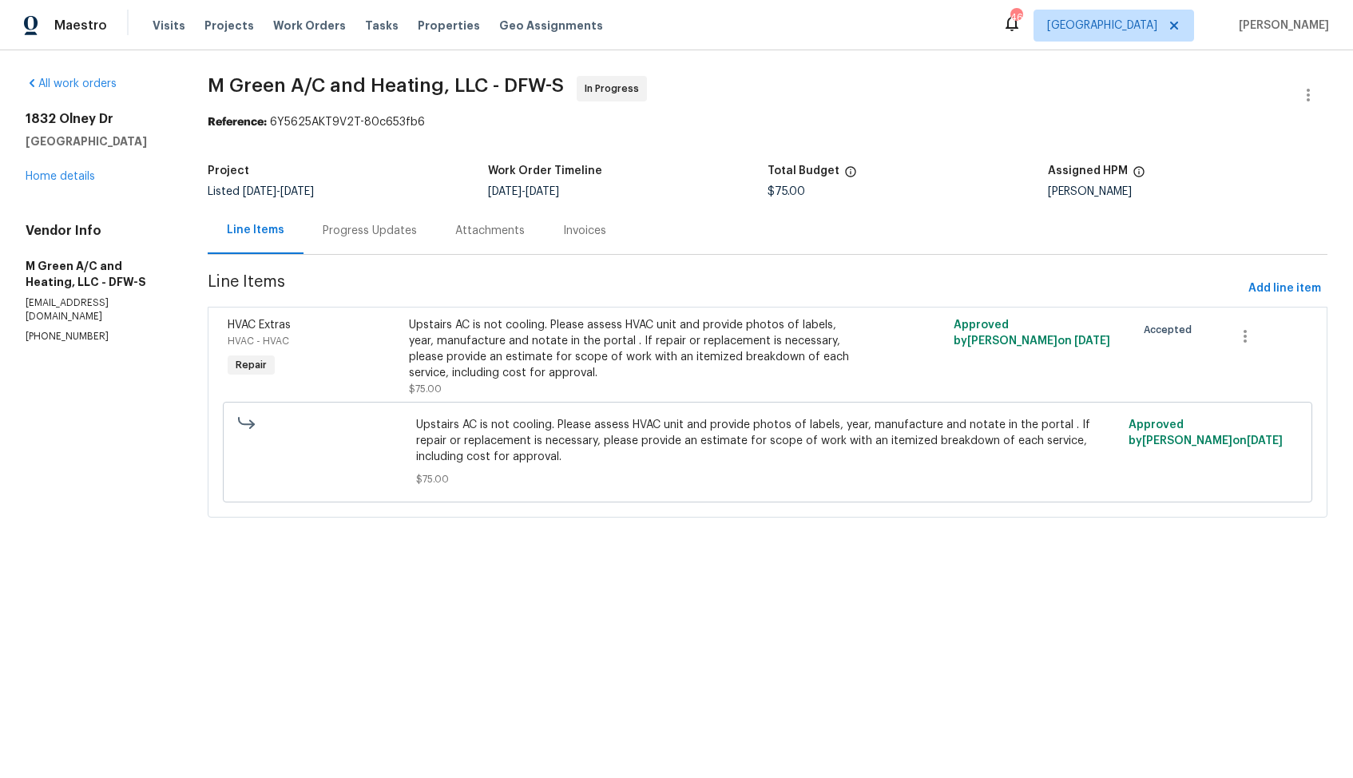
click at [375, 232] on div "Progress Updates" at bounding box center [370, 231] width 94 height 16
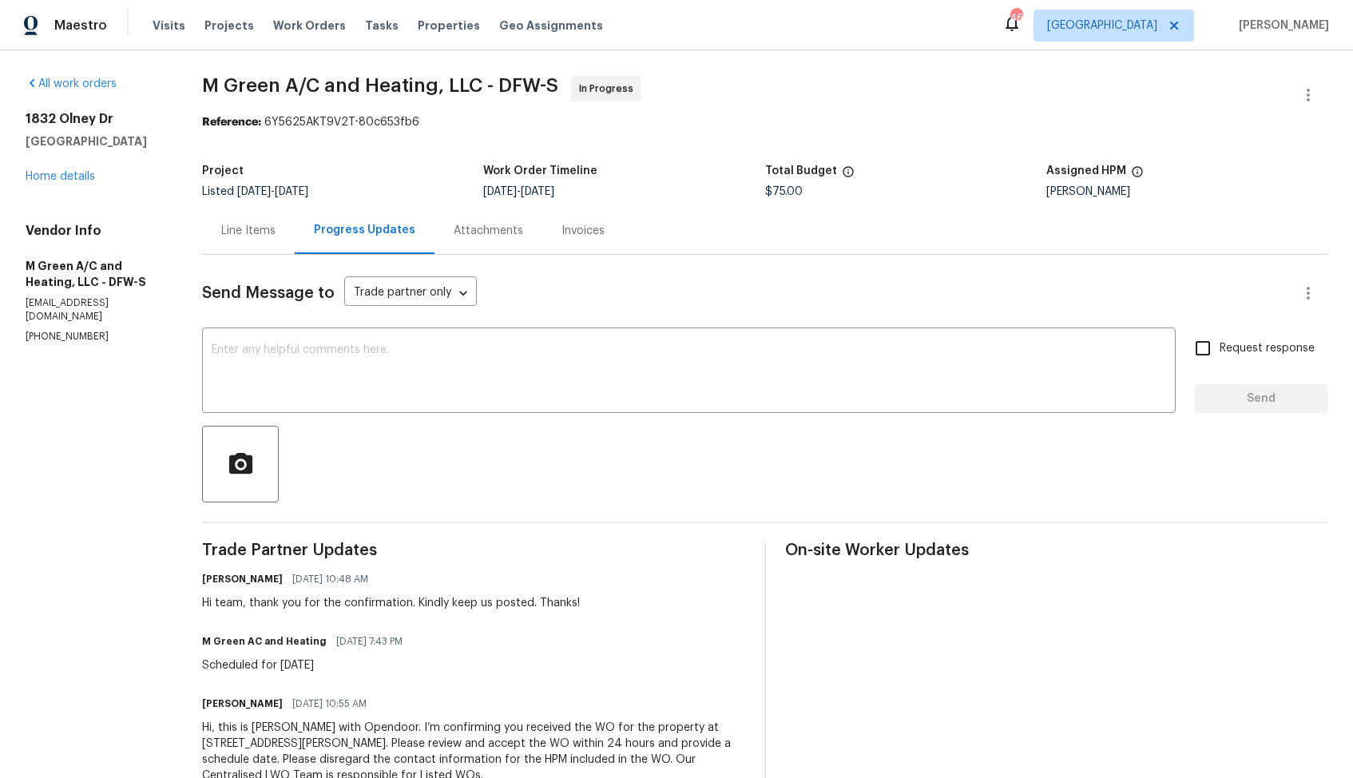
scroll to position [51, 0]
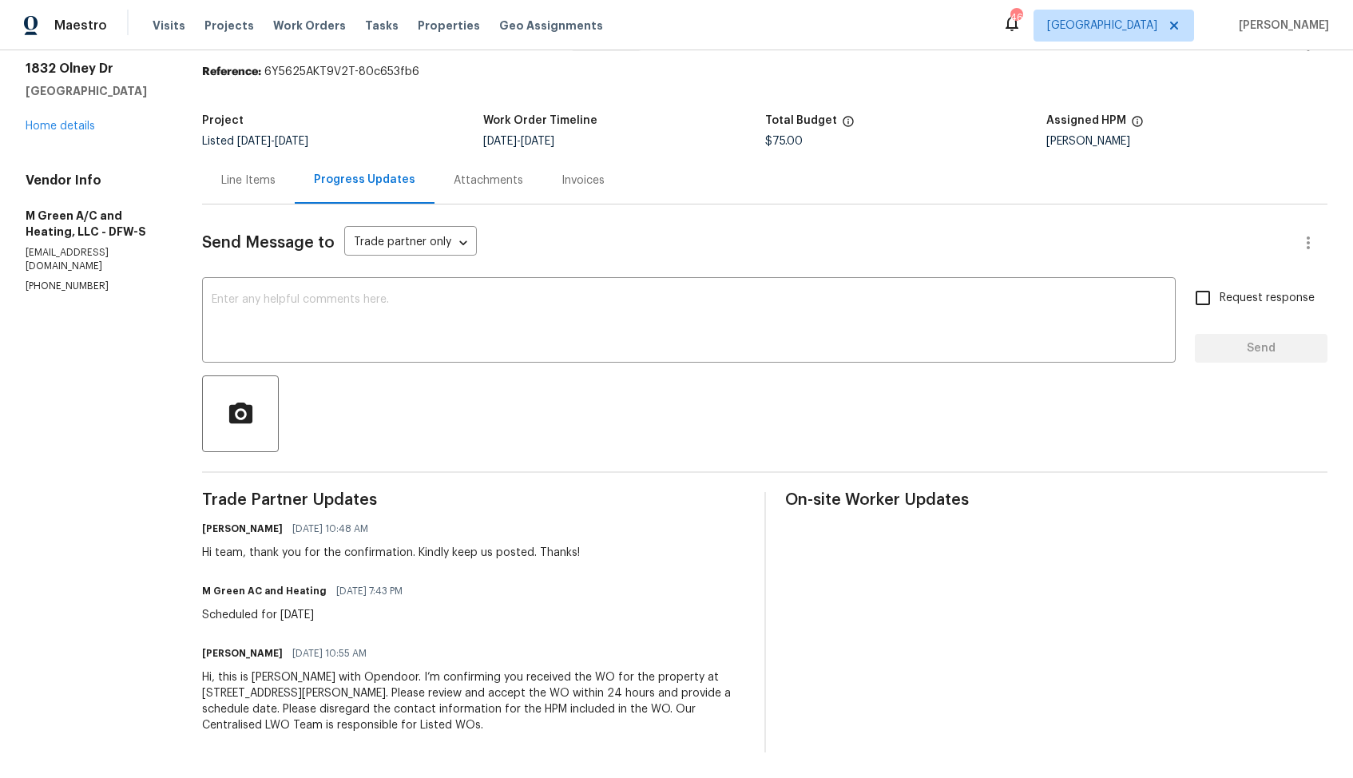
click at [353, 554] on div "Hi team, thank you for the confirmation. Kindly keep us posted. Thanks!" at bounding box center [391, 553] width 378 height 16
copy div "Hi team, thank you for the confirmation. Kindly keep us posted. Thanks!"
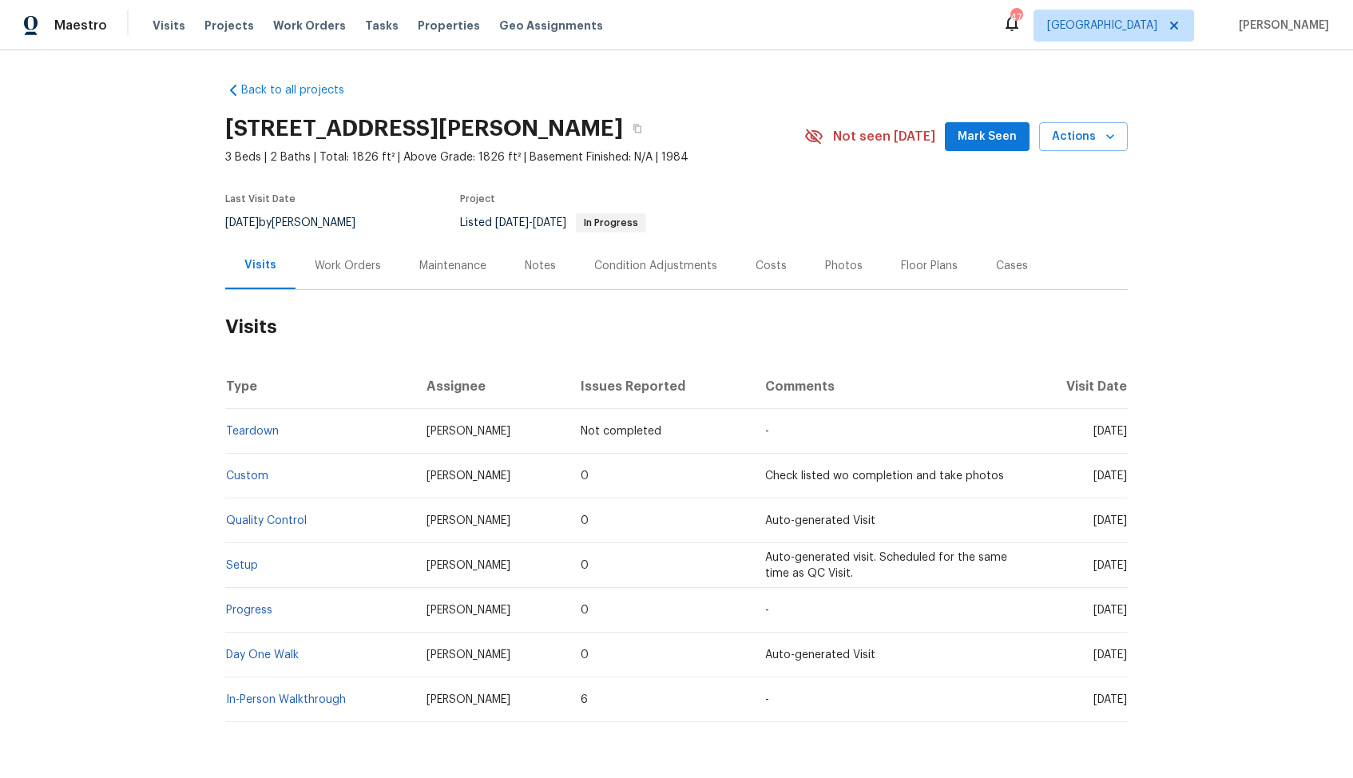
click at [350, 262] on div "Work Orders" at bounding box center [348, 266] width 66 height 16
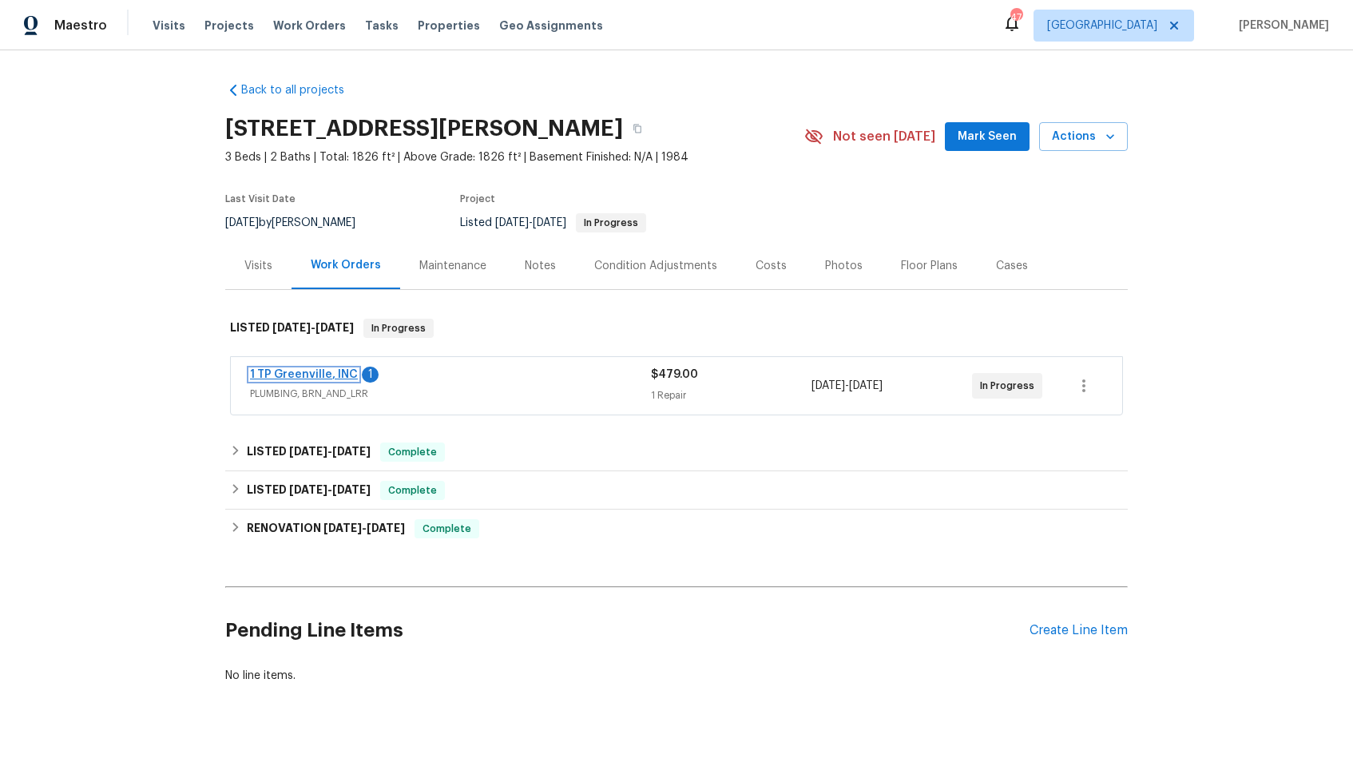
click at [303, 379] on link "1 TP Greenville, INC" at bounding box center [304, 374] width 108 height 11
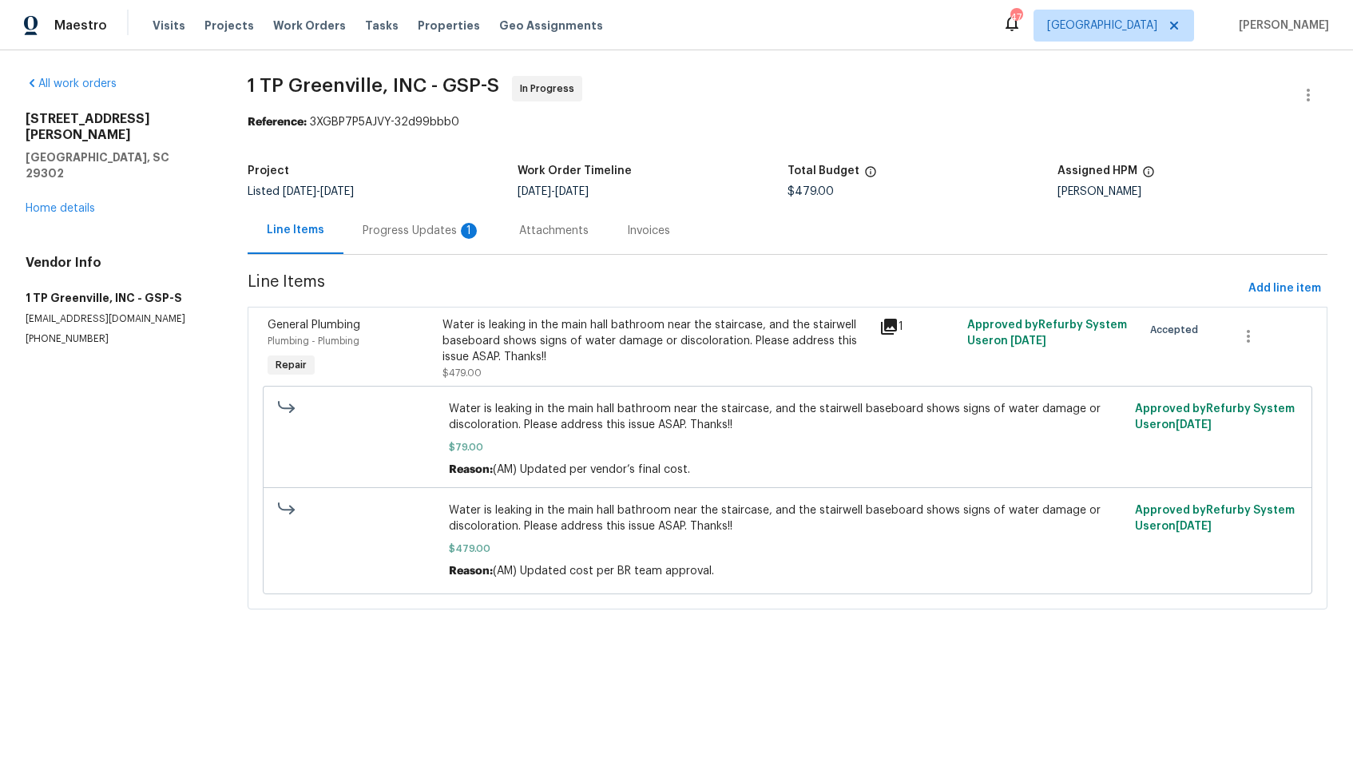
click at [411, 235] on div "Progress Updates 1" at bounding box center [422, 231] width 118 height 16
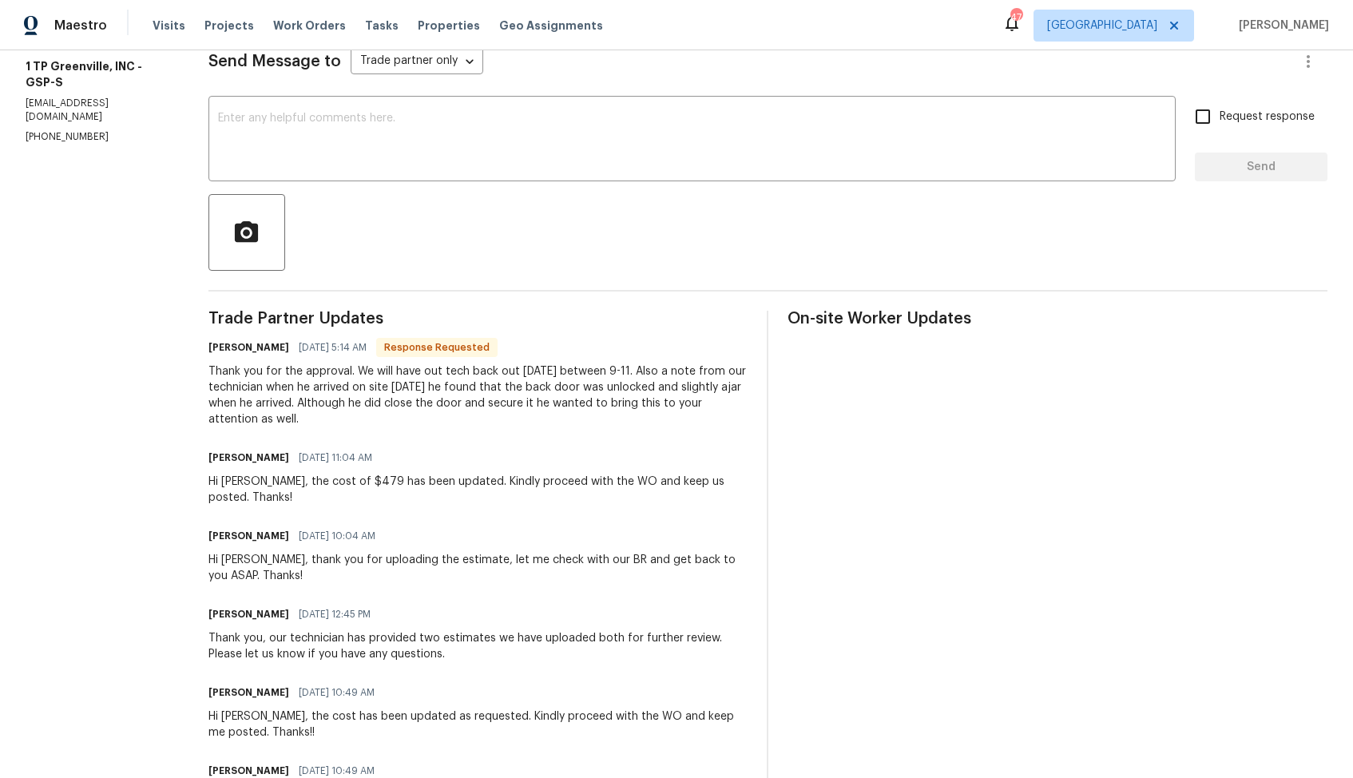
scroll to position [237, 0]
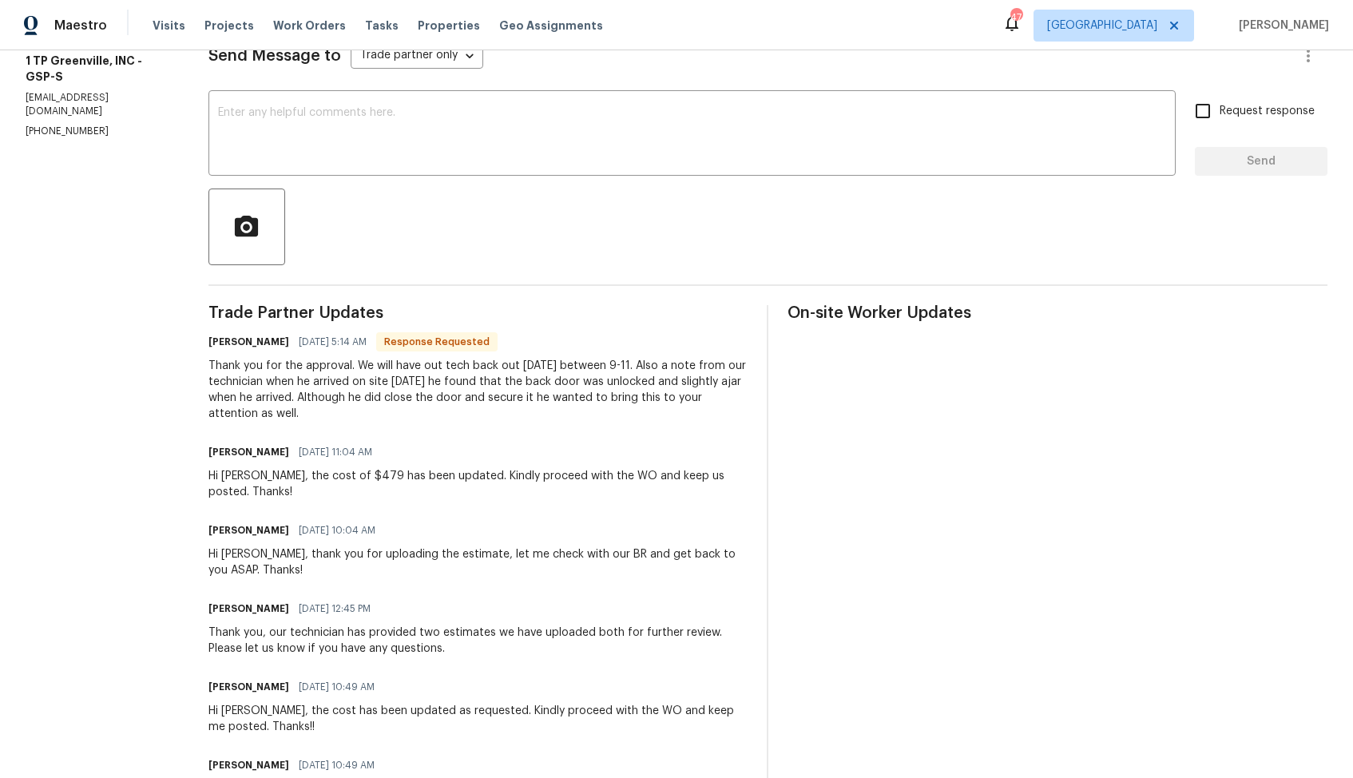
click at [224, 342] on h6 "Merritt King" at bounding box center [249, 342] width 81 height 16
copy h6 "Merritt"
click at [524, 145] on textarea at bounding box center [692, 135] width 948 height 56
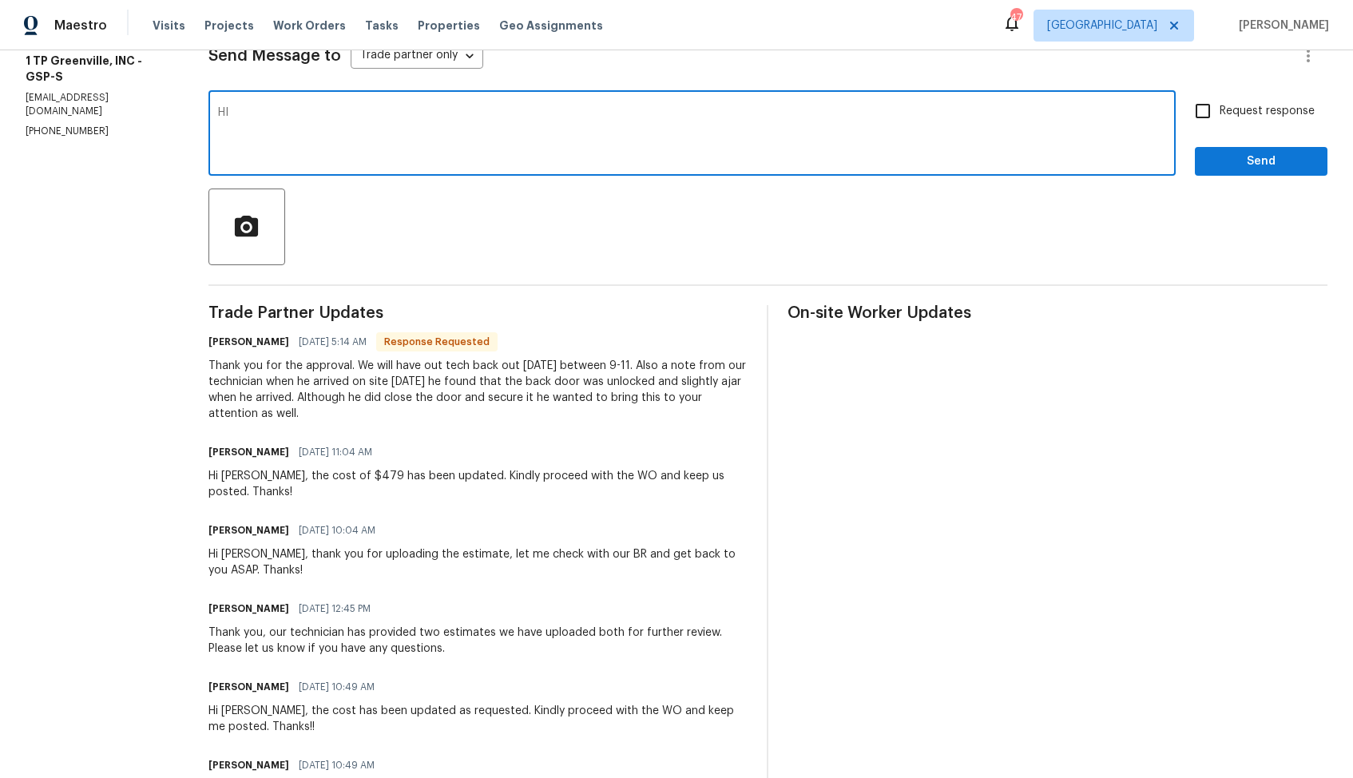
paste textarea "Merritt"
click at [534, 115] on textarea "HI Merritt, thank you for the update. Kindly keep me posted, Thanks!" at bounding box center [692, 135] width 948 height 56
click at [617, 117] on textarea "HI Merritt, thank you for the update. Kindly keep me posted. Thanks!" at bounding box center [692, 135] width 948 height 56
click at [231, 114] on textarea "HI Merritt, thank you for the update. Kindly keep me posted. Thanks!" at bounding box center [692, 135] width 948 height 56
click at [620, 109] on textarea "Hi Merritt, thank you for the update. Kindly keep me posted. Thanks!" at bounding box center [692, 135] width 948 height 56
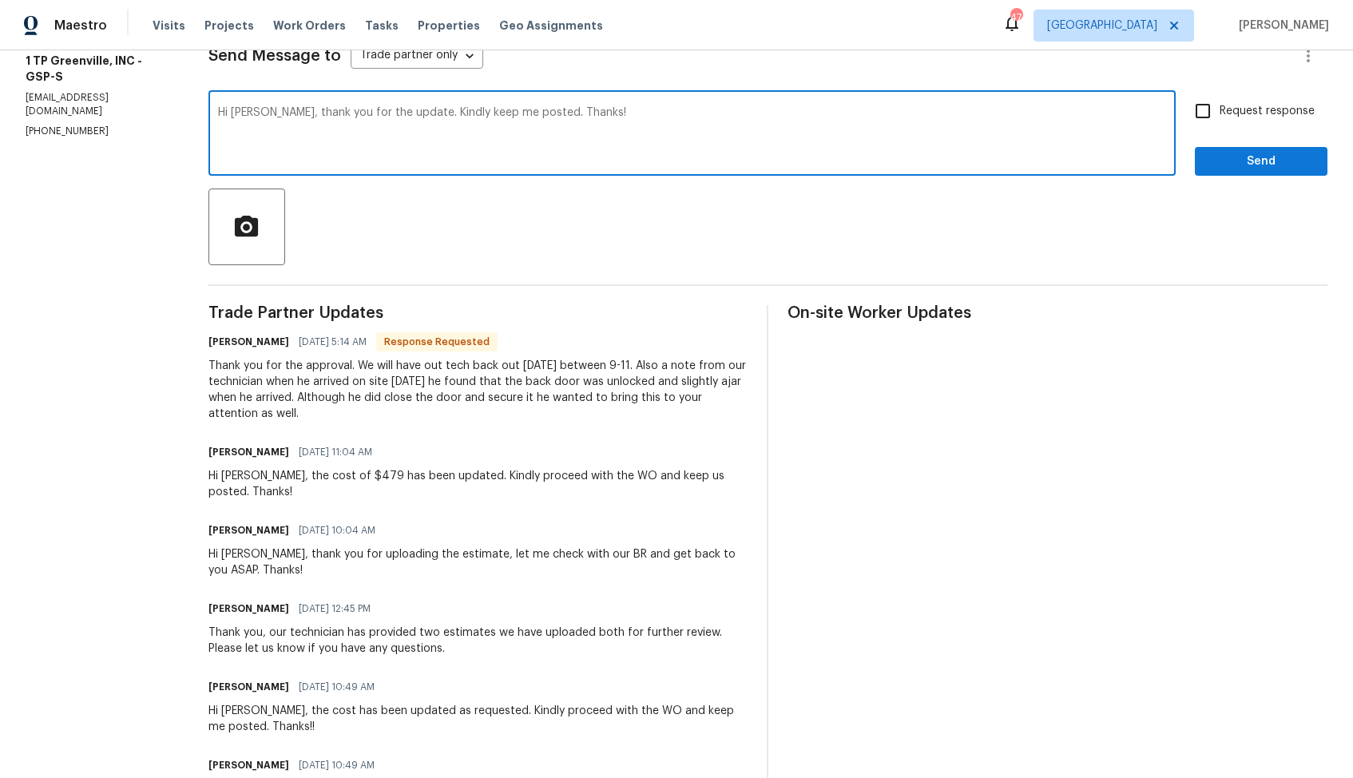
click at [620, 109] on textarea "Hi Merritt, thank you for the update. Kindly keep me posted. Thanks!" at bounding box center [692, 135] width 948 height 56
click at [647, 109] on textarea "Hi Merritt, thank you for the update. Kindly keep me posted. Thanks!" at bounding box center [692, 135] width 948 height 56
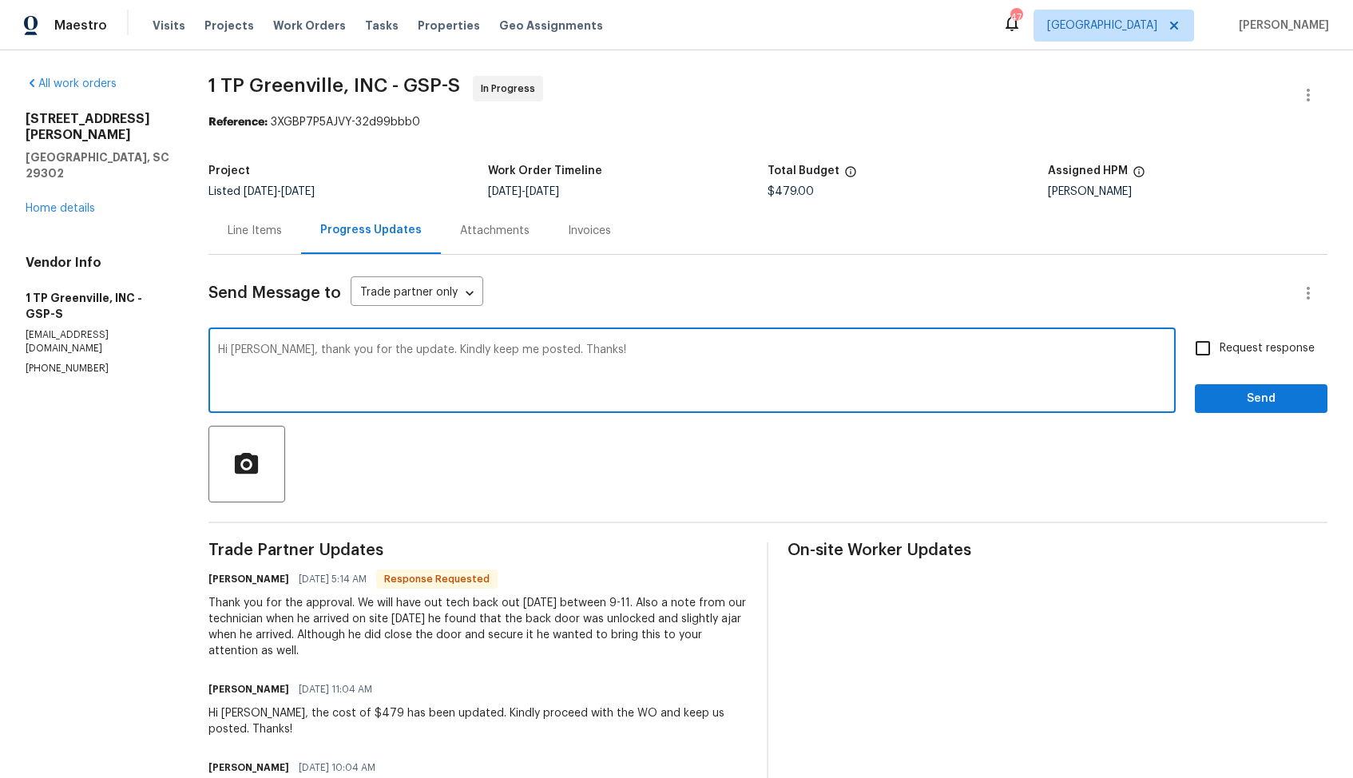
type textarea "Hi Merritt, thank you for the update. Kindly keep me posted. Thanks!"
click at [1231, 340] on span "Request response" at bounding box center [1267, 348] width 95 height 17
click at [1220, 340] on input "Request response" at bounding box center [1203, 349] width 34 height 34
checkbox input "true"
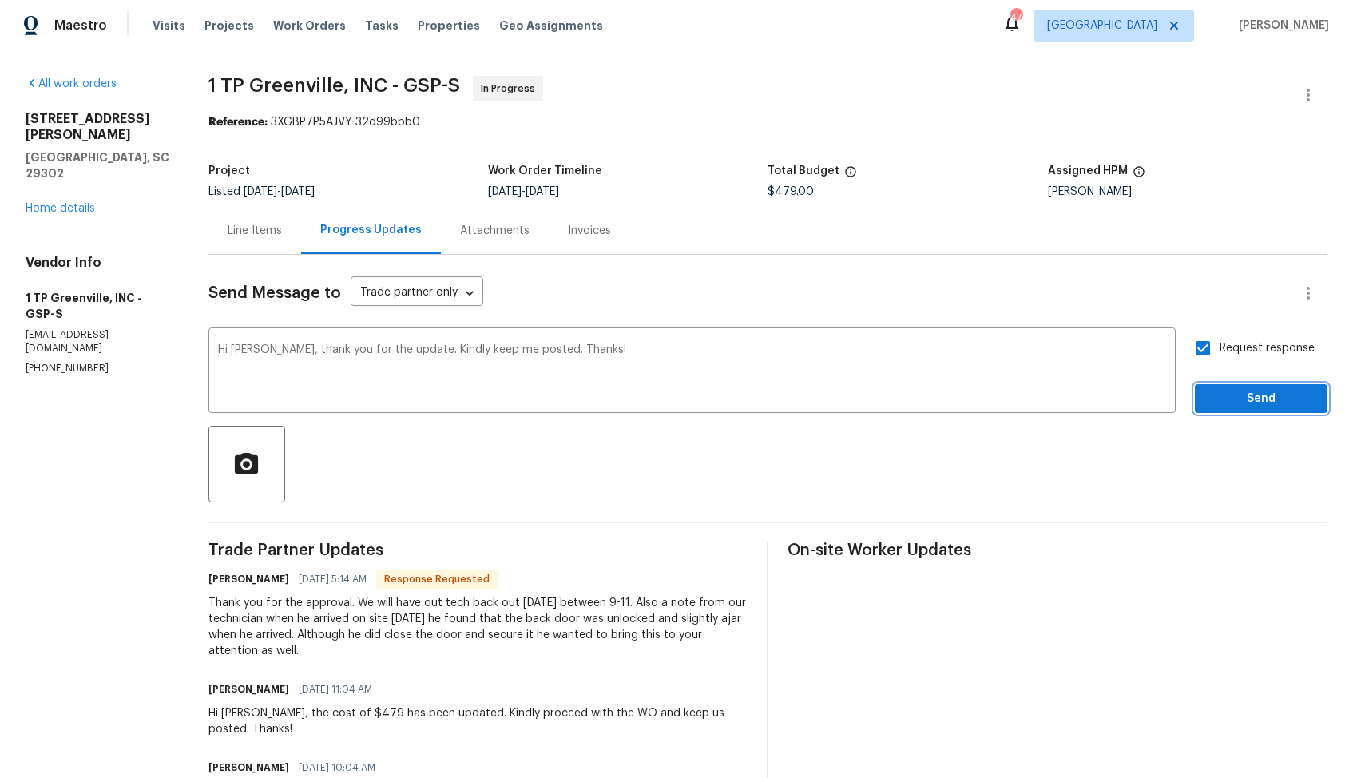
click at [1231, 399] on span "Send" at bounding box center [1261, 399] width 107 height 20
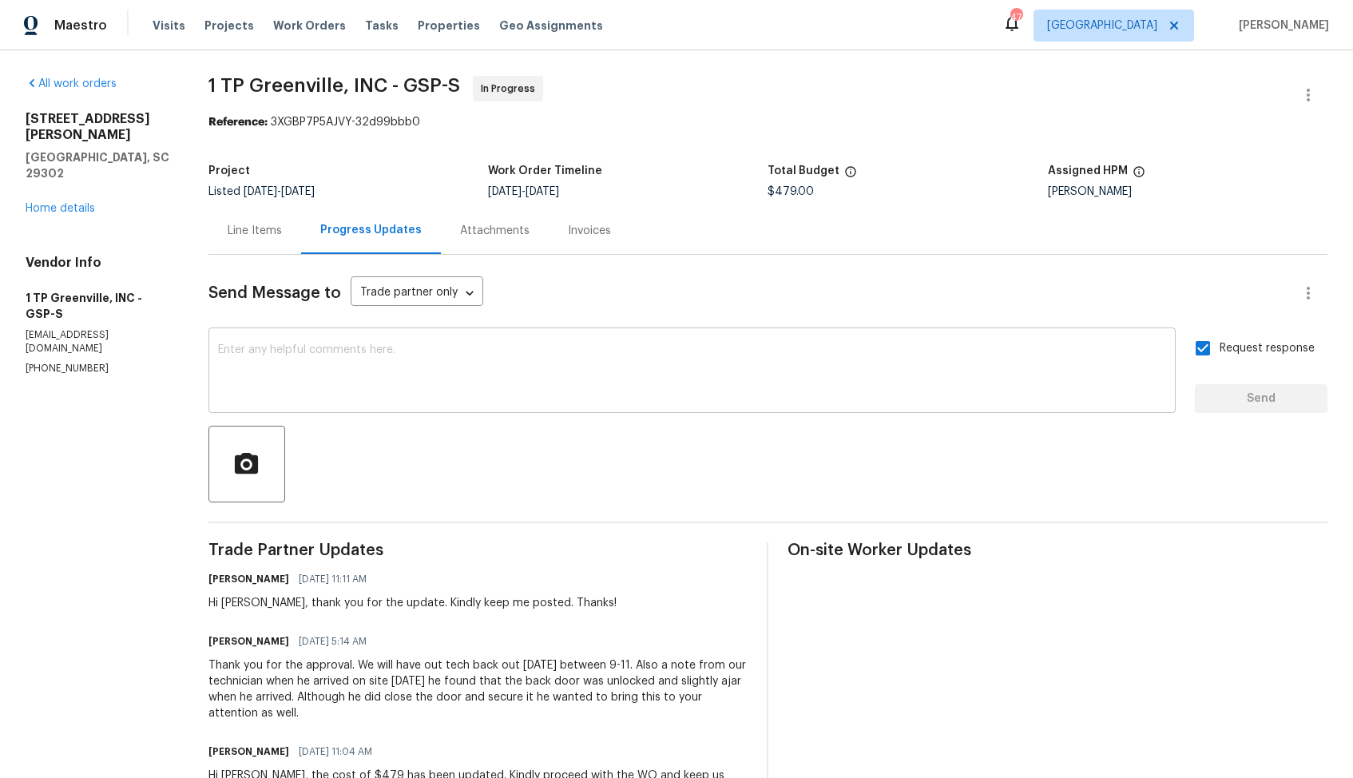
click at [677, 391] on textarea at bounding box center [692, 372] width 948 height 56
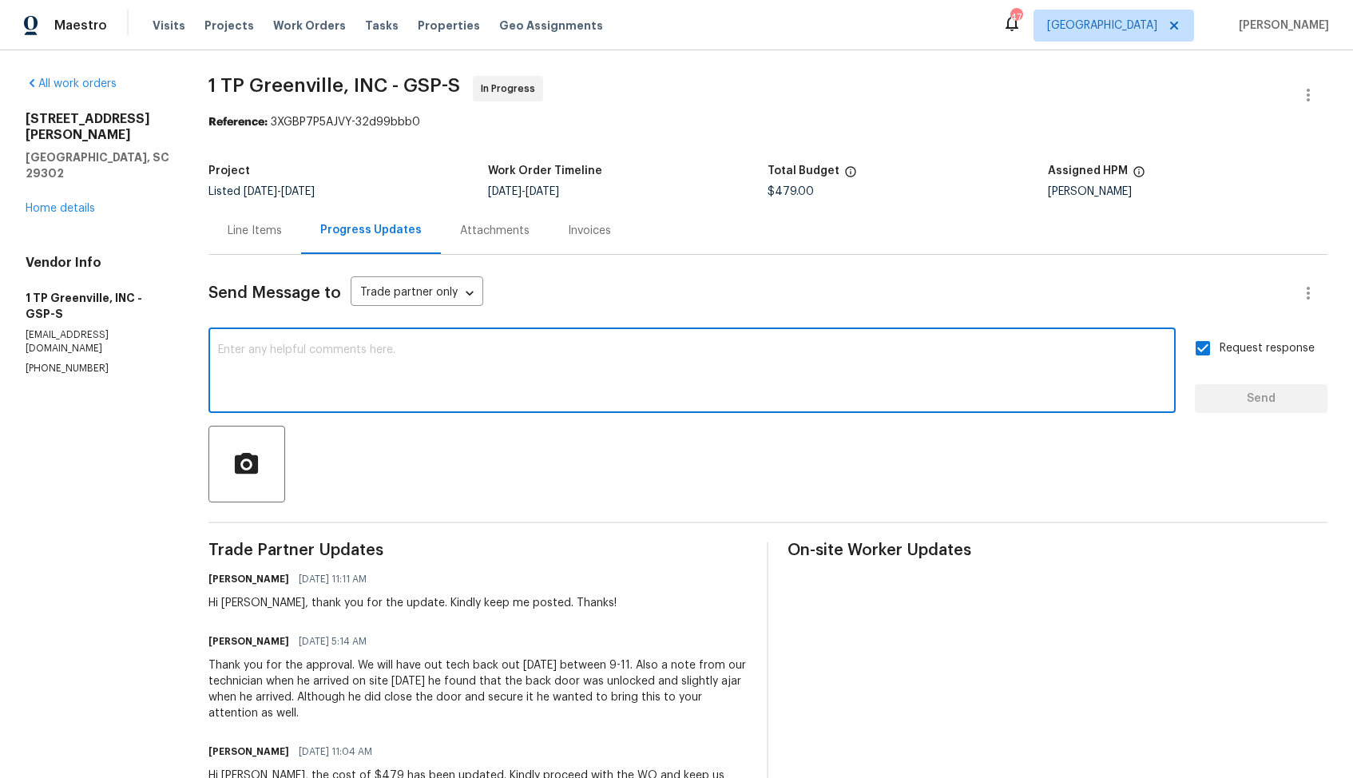
click at [379, 697] on div "Thank you for the approval. We will have out tech back out today between 9-11. …" at bounding box center [479, 689] width 540 height 64
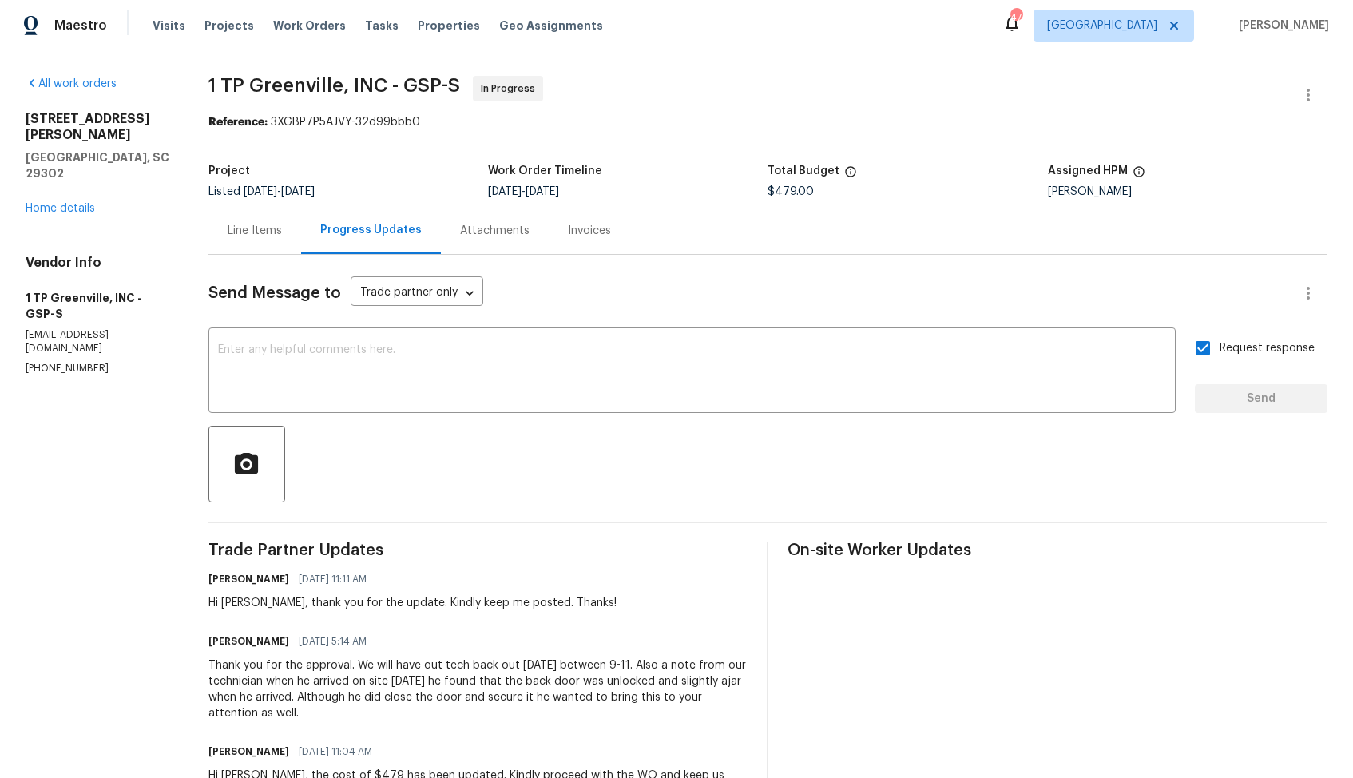
click at [379, 697] on div "Thank you for the approval. We will have out tech back out today between 9-11. …" at bounding box center [479, 689] width 540 height 64
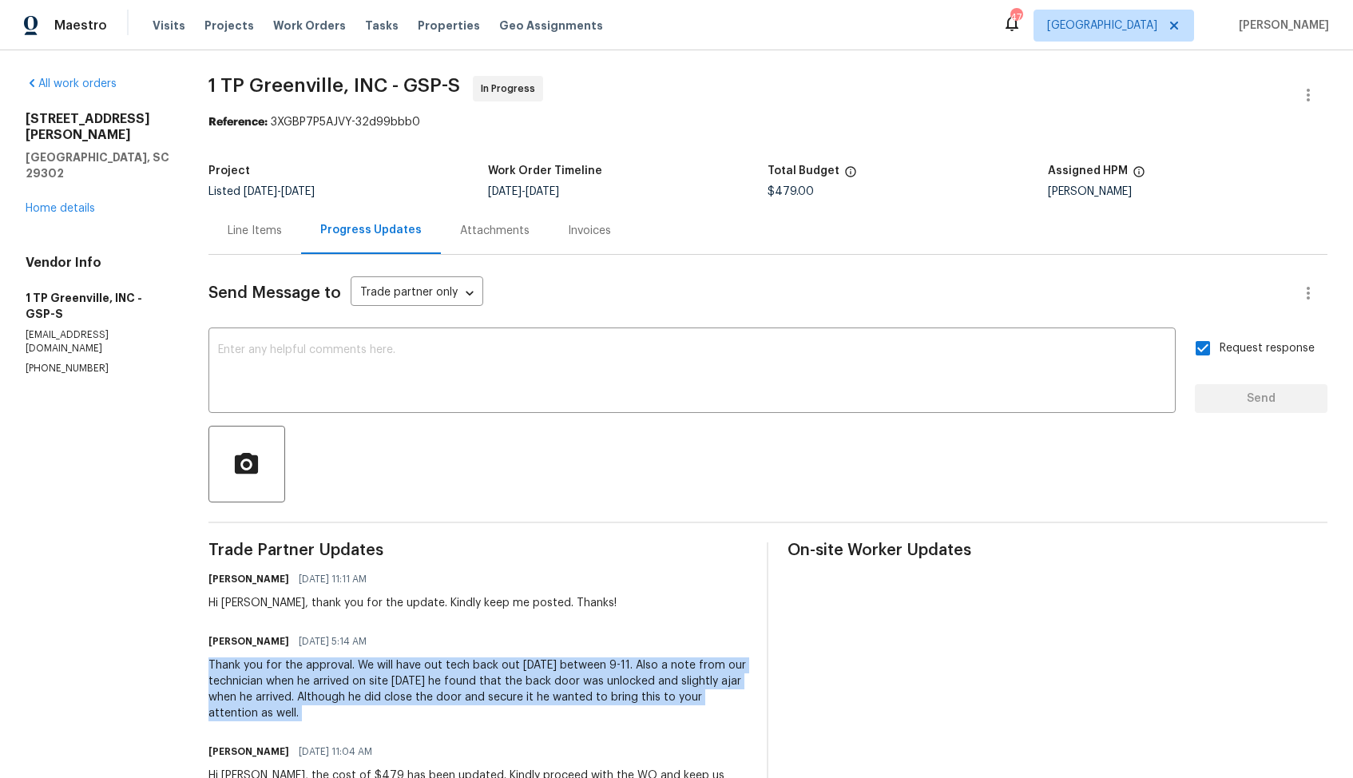
copy div "Thank you for the approval. We will have out tech back out today between 9-11. …"
click at [170, 172] on div "600 Stafford Ave Spartanburg, SC 29302 Home details" at bounding box center [98, 163] width 145 height 105
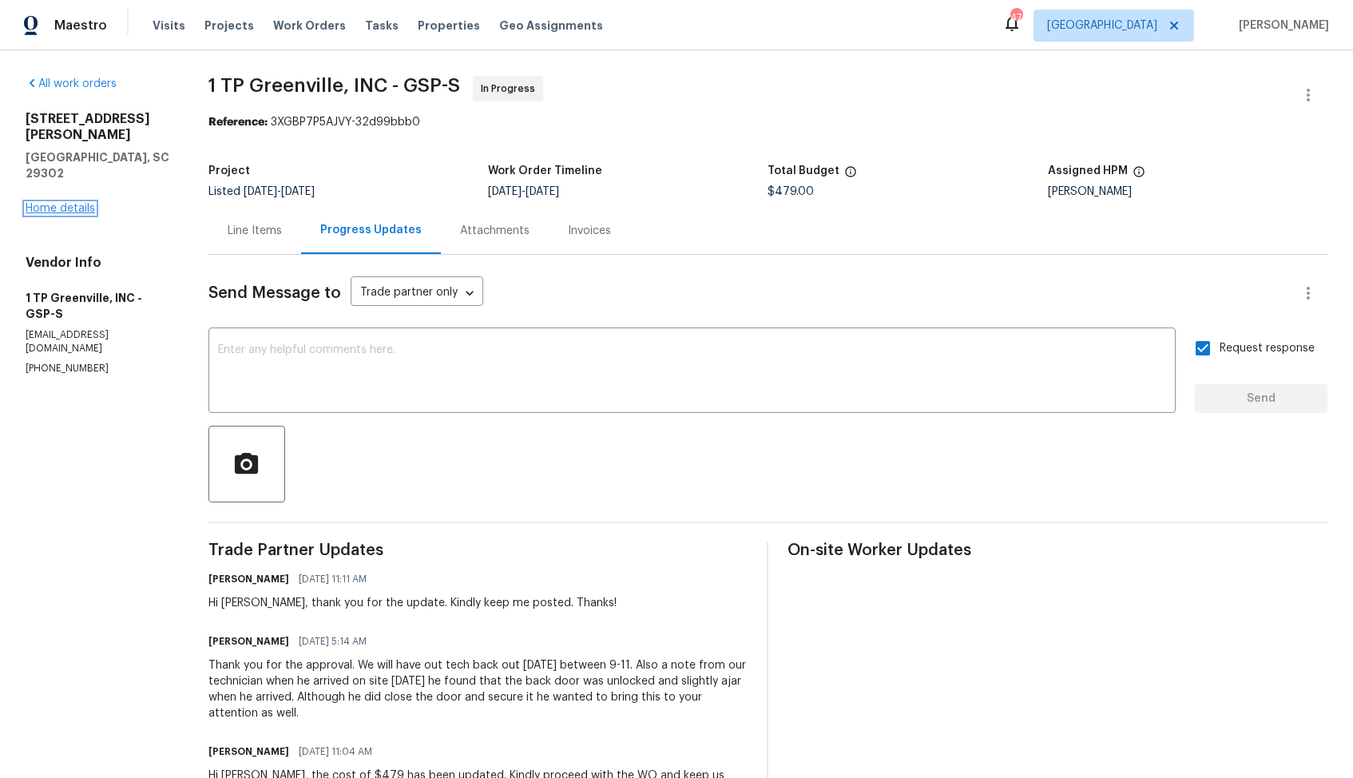
click at [61, 203] on link "Home details" at bounding box center [61, 208] width 70 height 11
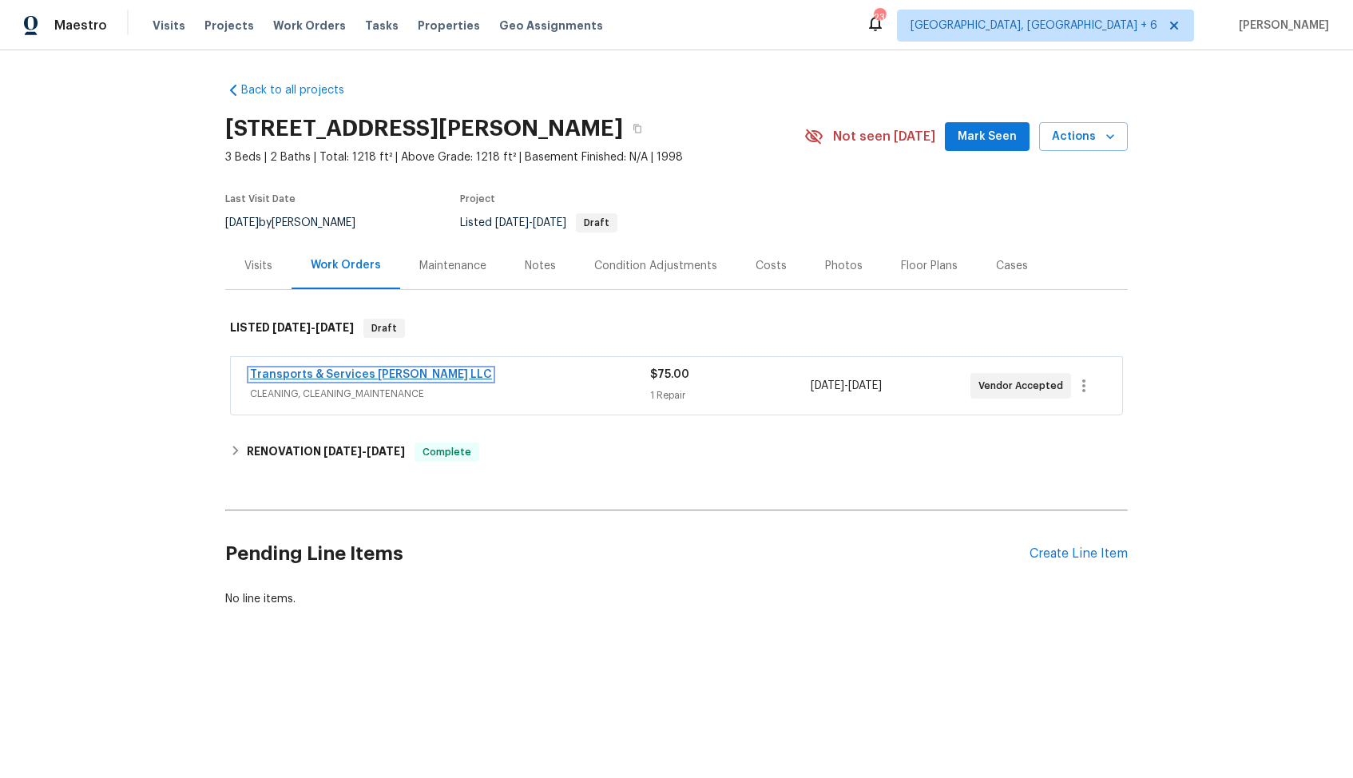
click at [341, 375] on link "Transports & Services [PERSON_NAME] LLC" at bounding box center [371, 374] width 242 height 11
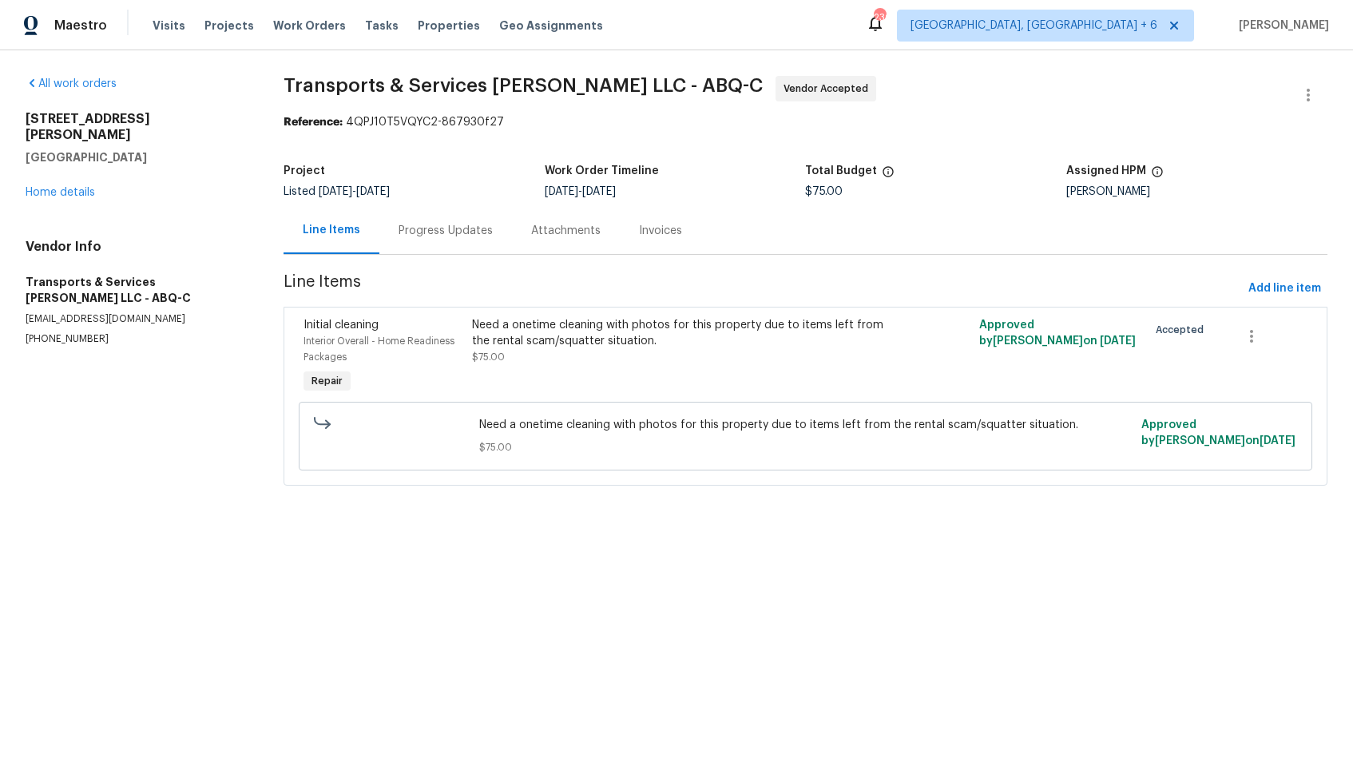
click at [434, 243] on div "Progress Updates" at bounding box center [445, 230] width 133 height 47
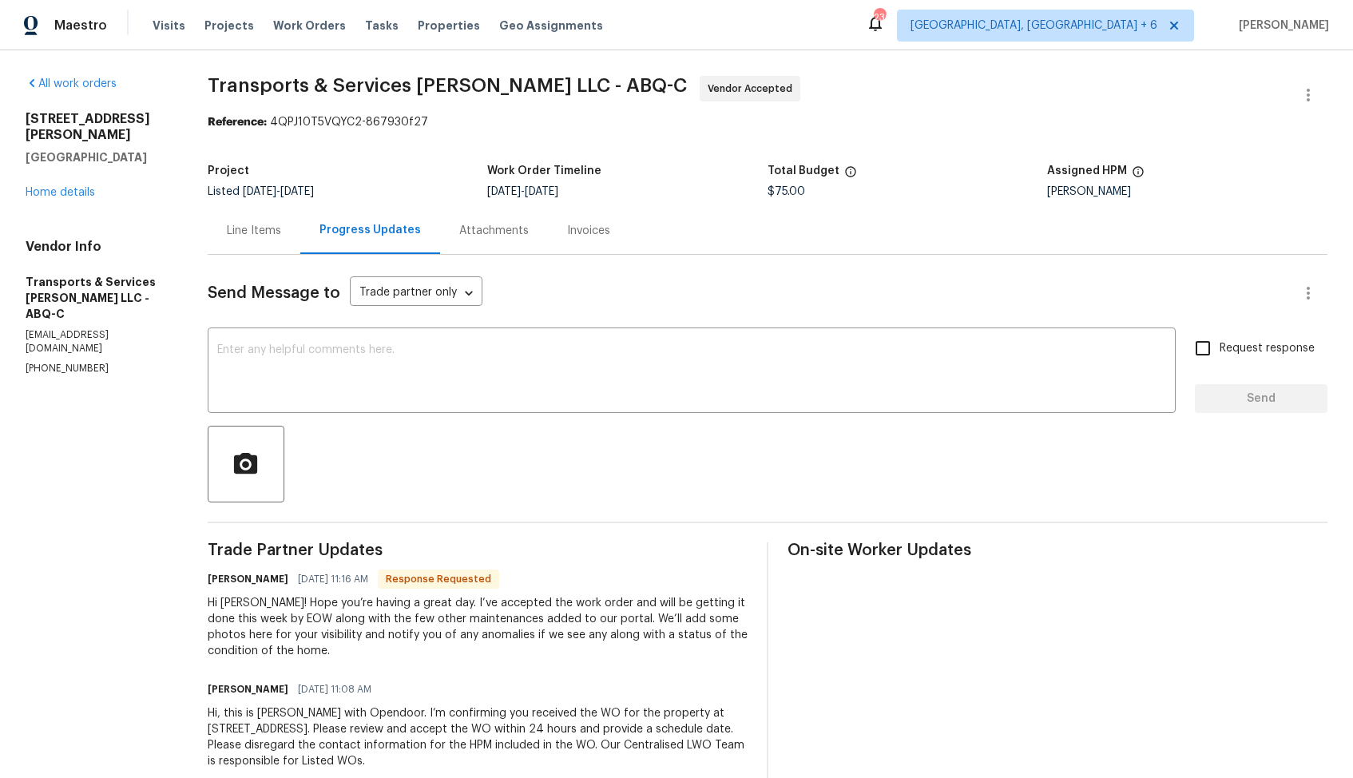
scroll to position [37, 0]
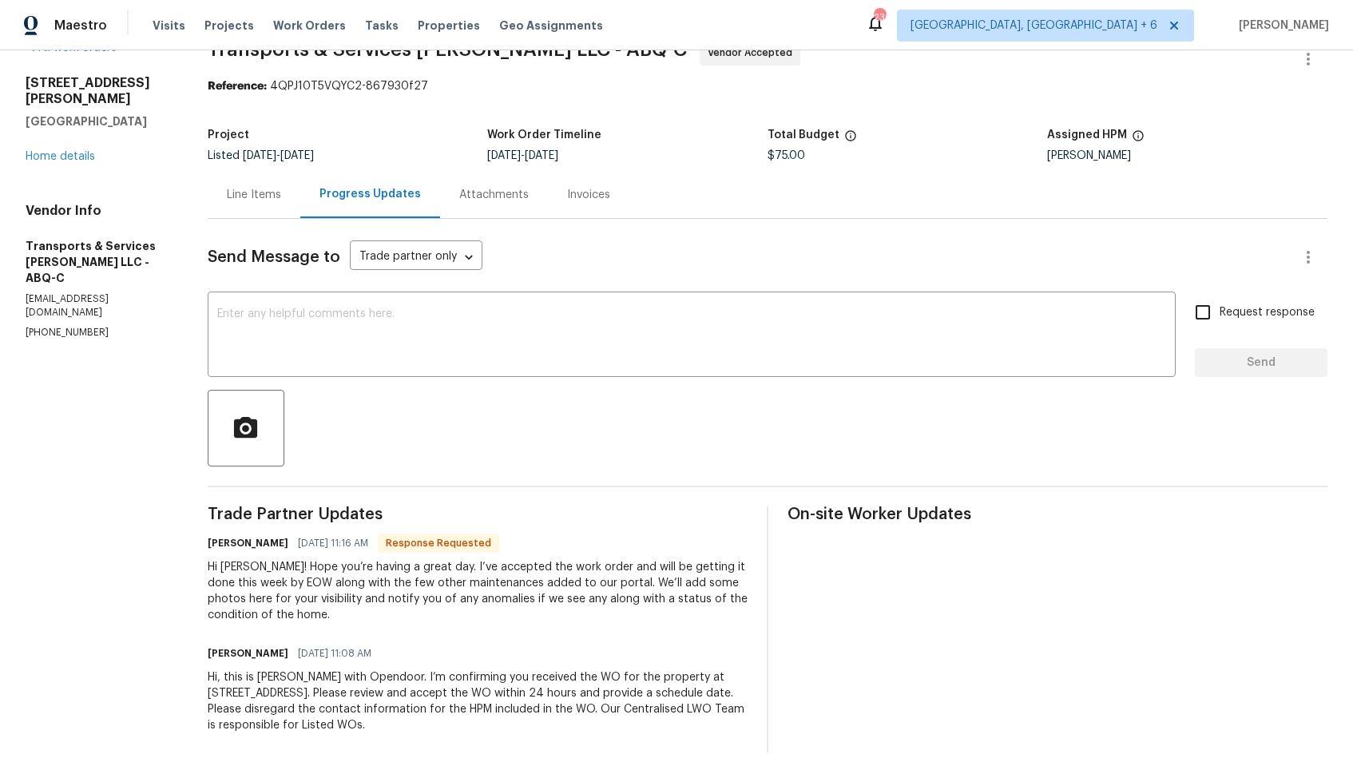
click at [245, 542] on h6 "[PERSON_NAME]" at bounding box center [248, 543] width 81 height 16
copy h6 "[PERSON_NAME]"
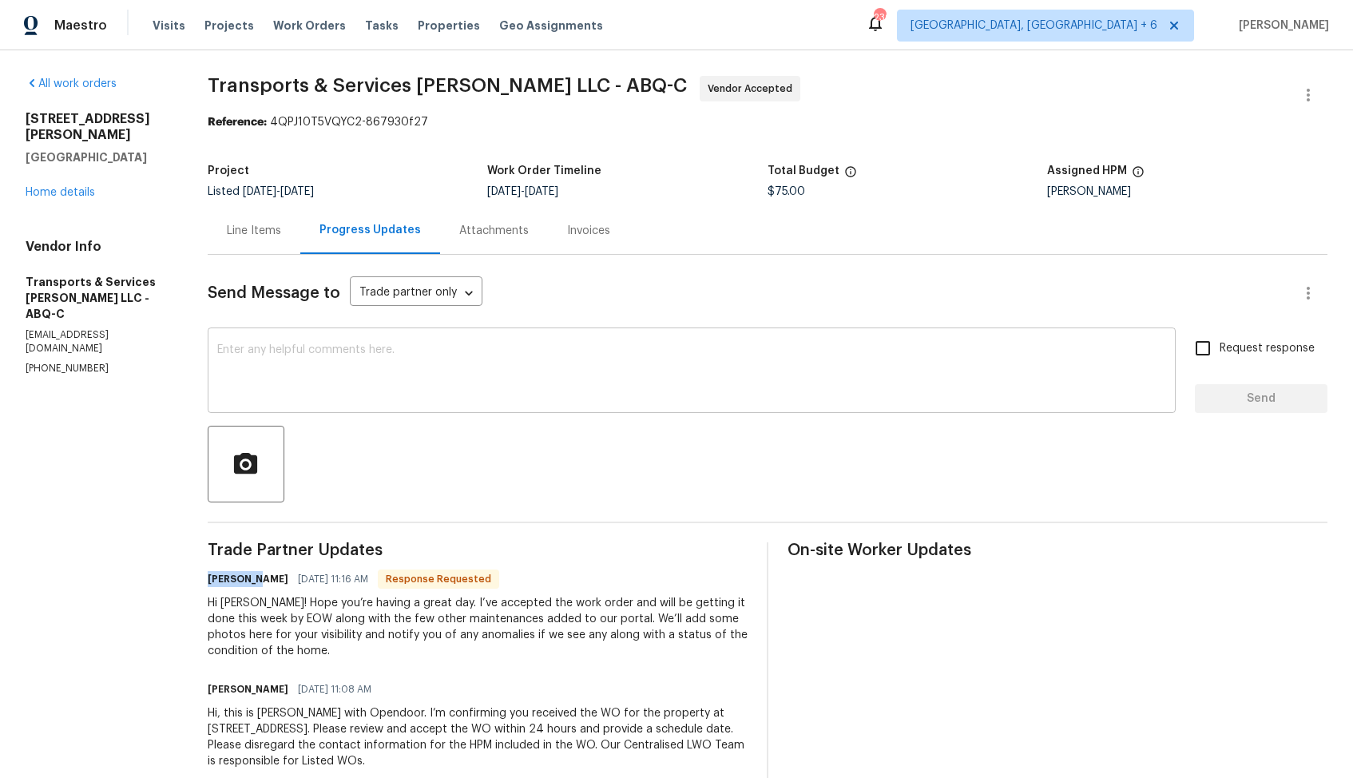
click at [459, 384] on textarea at bounding box center [691, 372] width 949 height 56
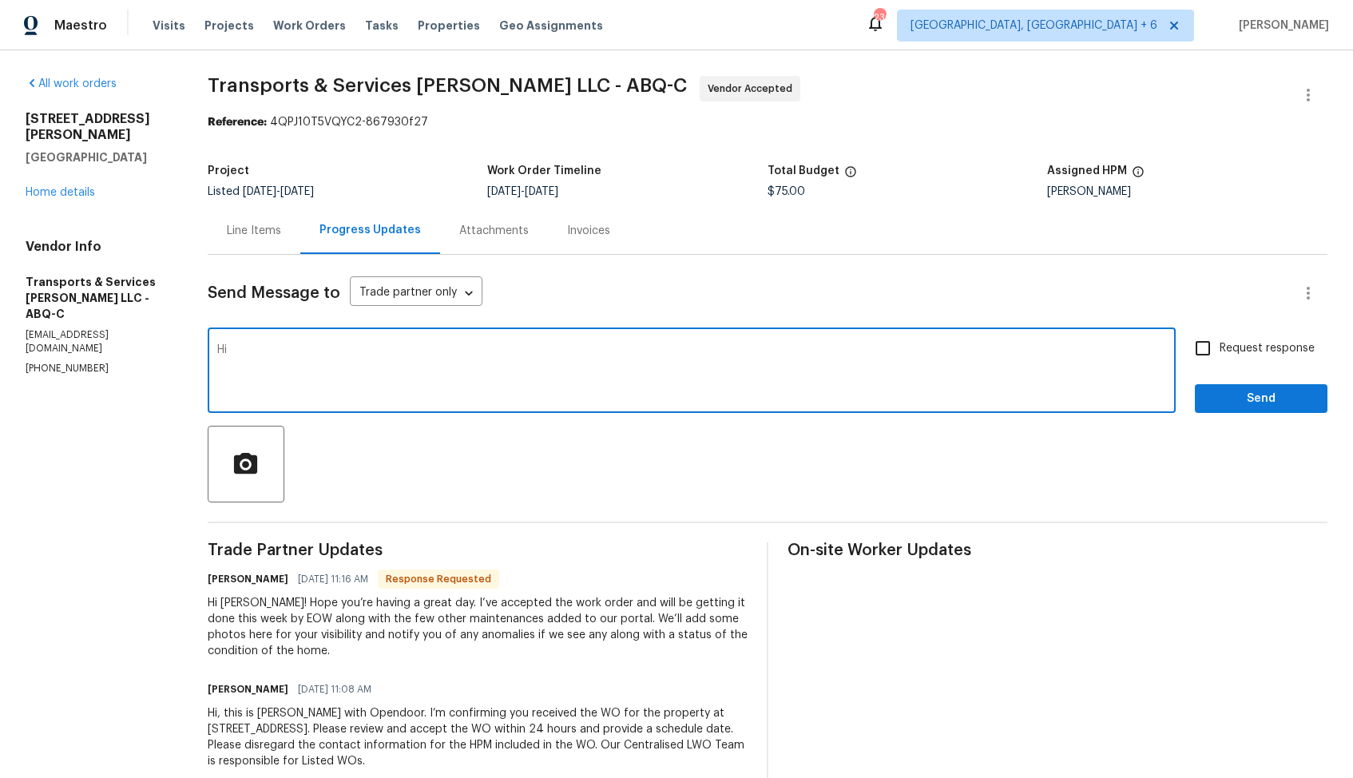
paste textarea "[PERSON_NAME]"
type textarea "Hi [PERSON_NAME], thank you for the update. Kindly keep us posted. Thanks!"
click at [1214, 348] on input "Request response" at bounding box center [1203, 349] width 34 height 34
checkbox input "true"
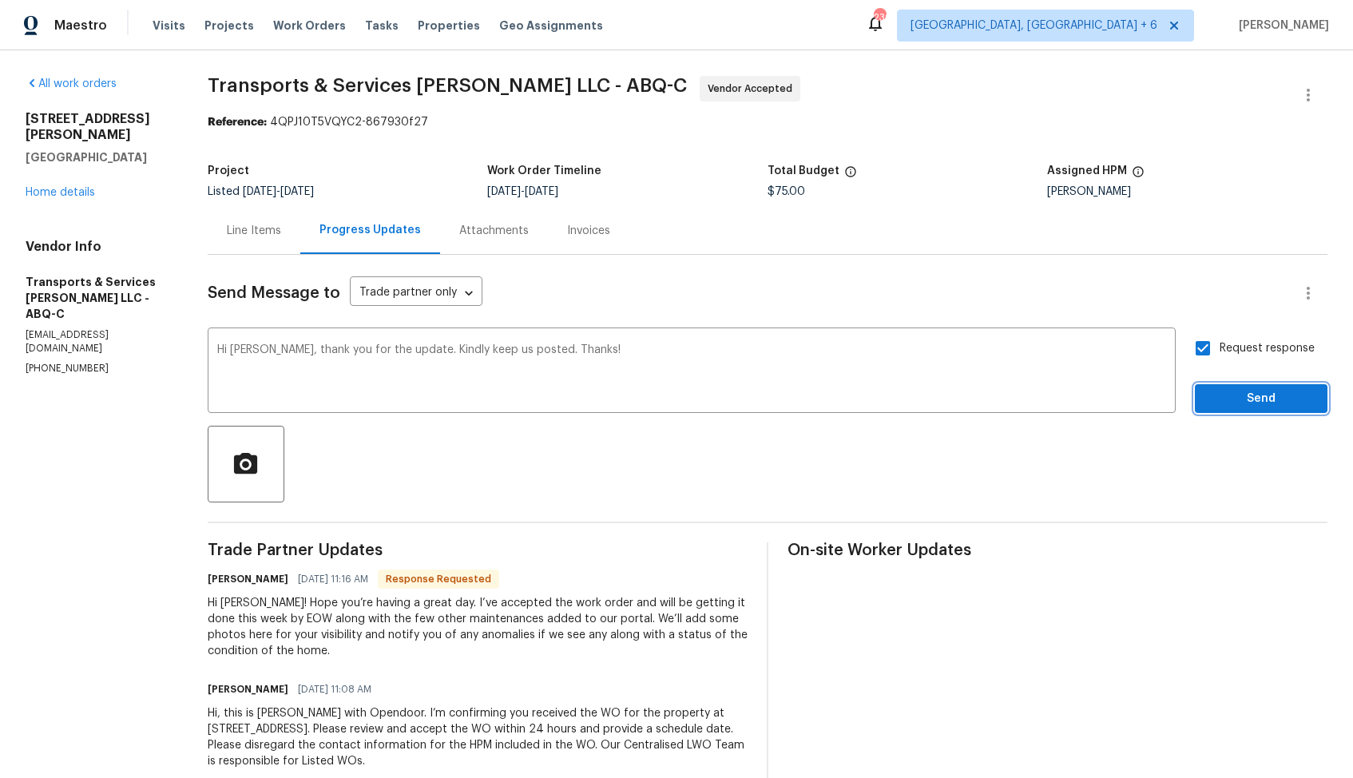
click at [1220, 396] on span "Send" at bounding box center [1261, 399] width 107 height 20
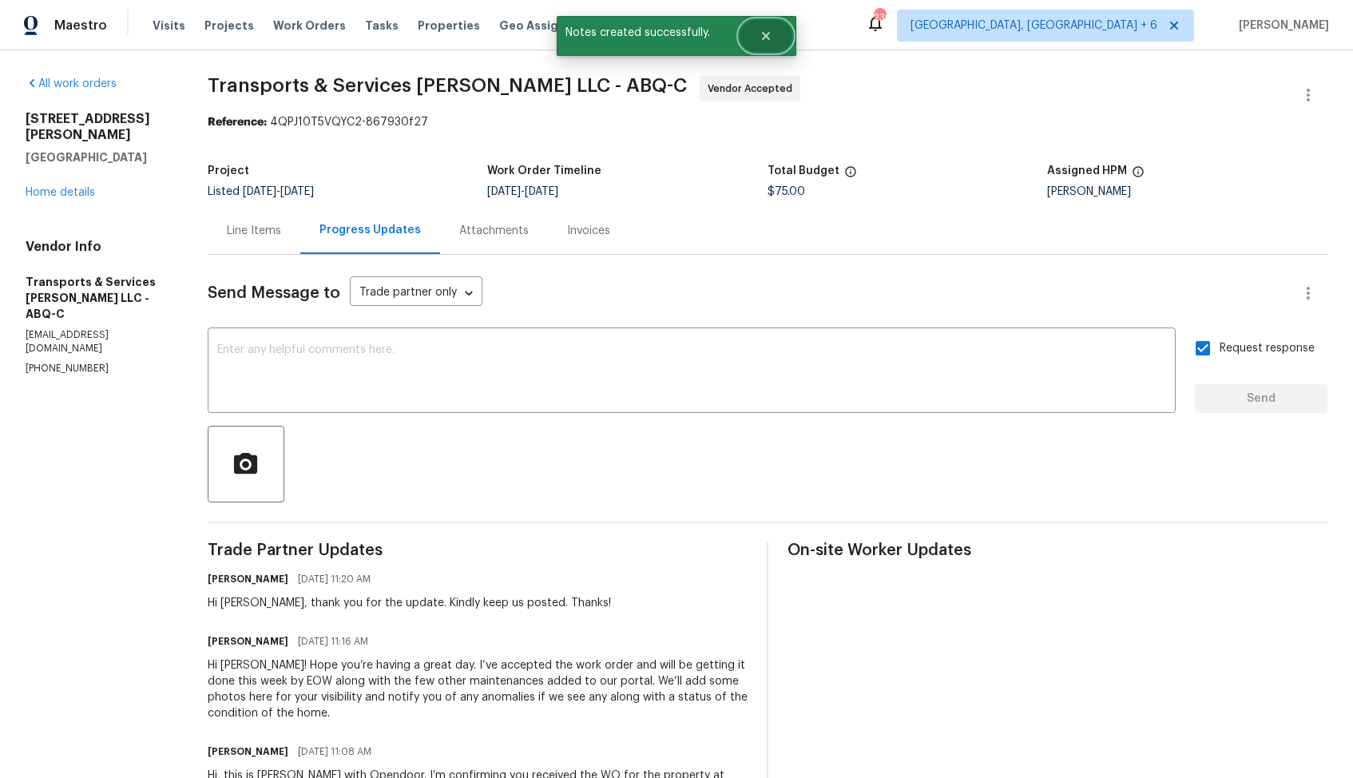
click at [765, 30] on icon "Close" at bounding box center [766, 36] width 13 height 13
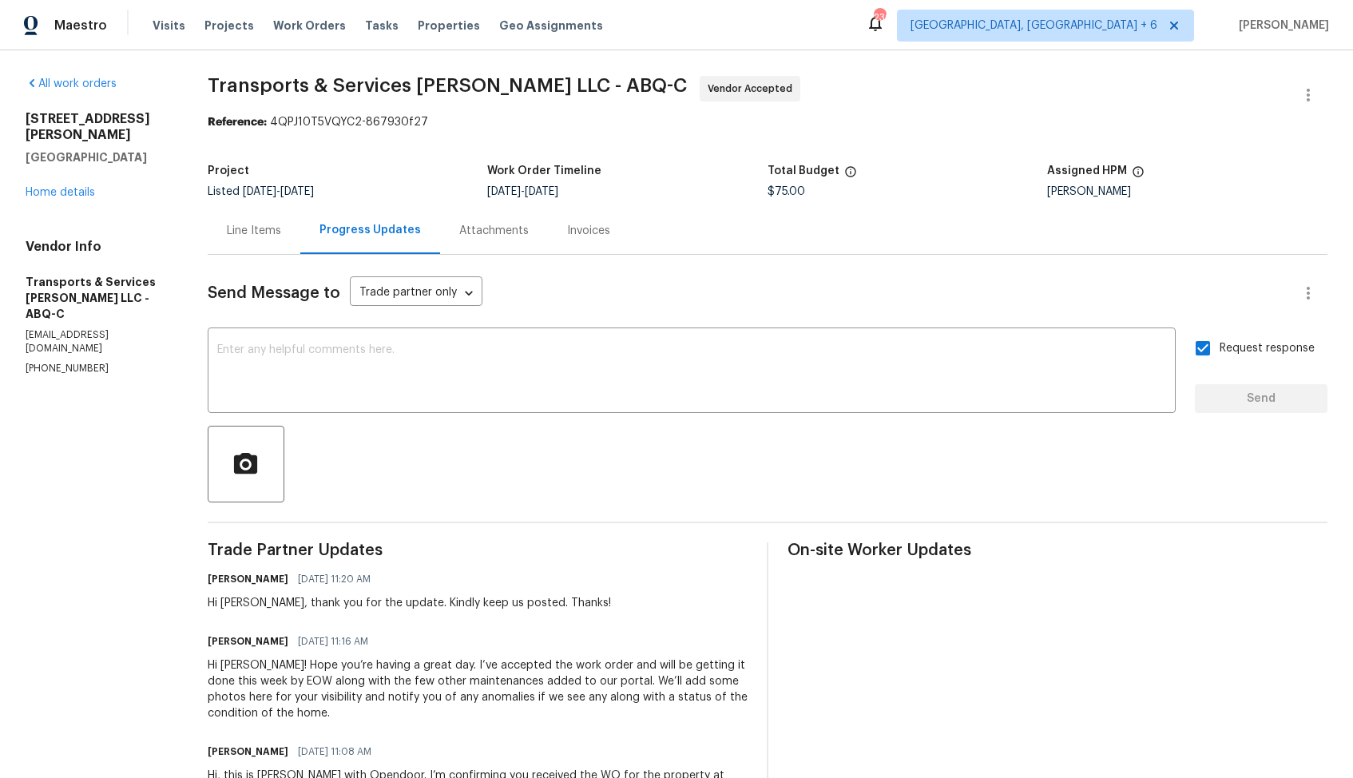
click at [343, 698] on div "Hi [PERSON_NAME]! Hope you’re having a great day. I’ve accepted the work order …" at bounding box center [478, 689] width 540 height 64
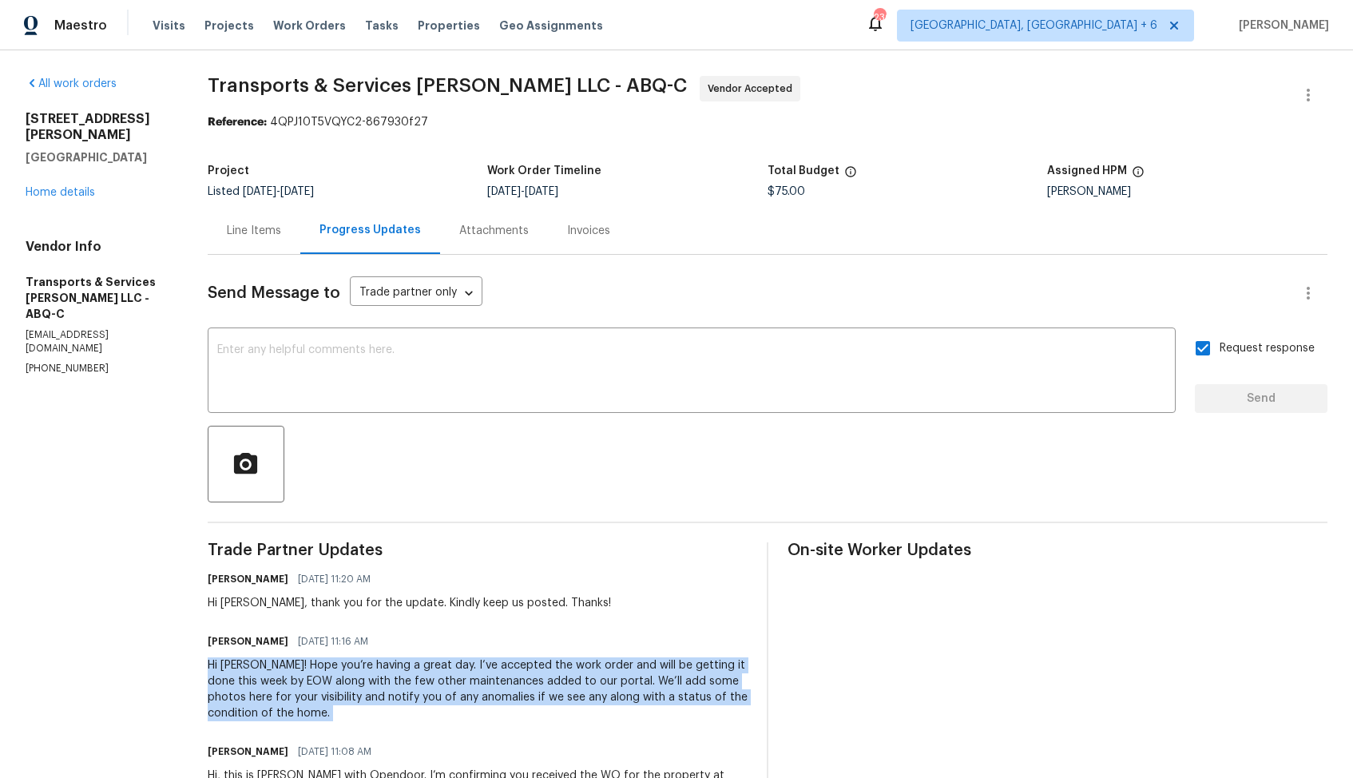
copy div "Hi [PERSON_NAME]! Hope you’re having a great day. I’ve accepted the work order …"
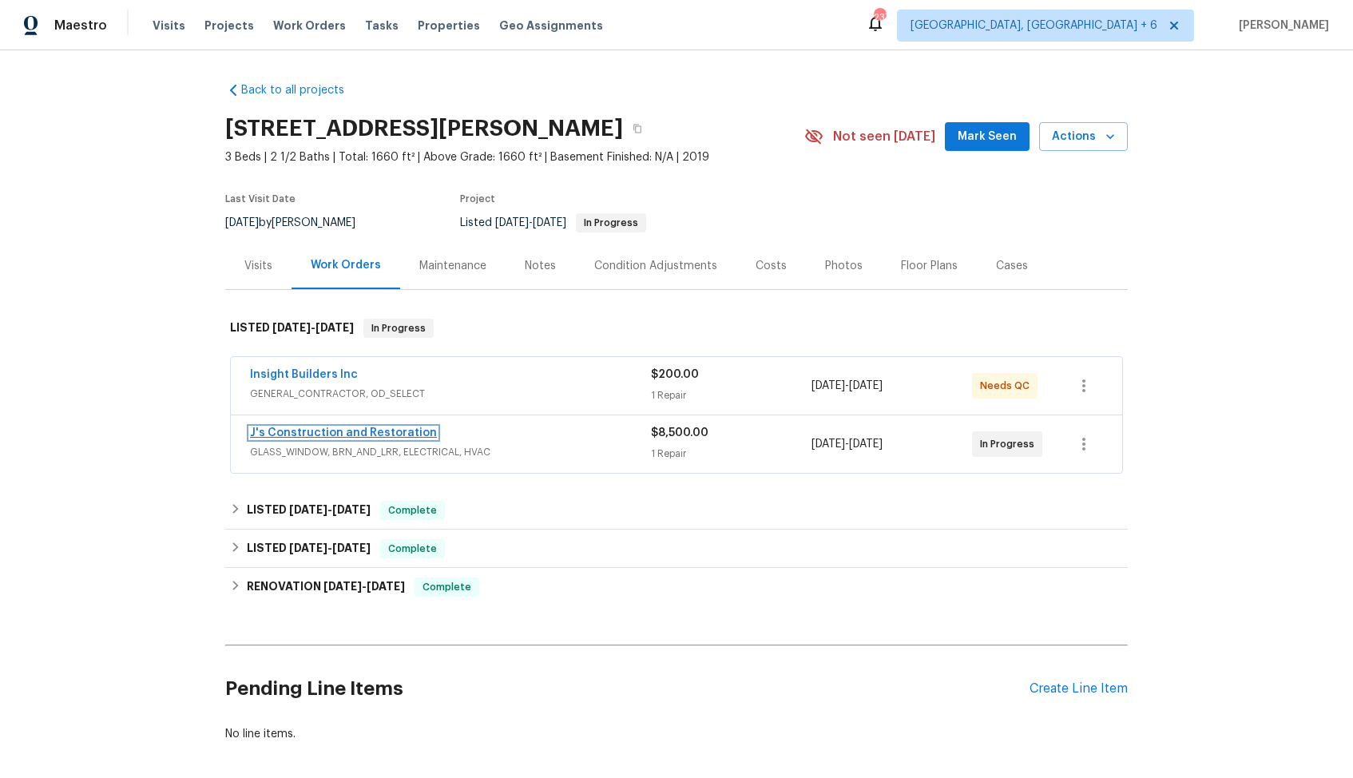
click at [347, 435] on link "J's Construction and Restoration" at bounding box center [343, 432] width 187 height 11
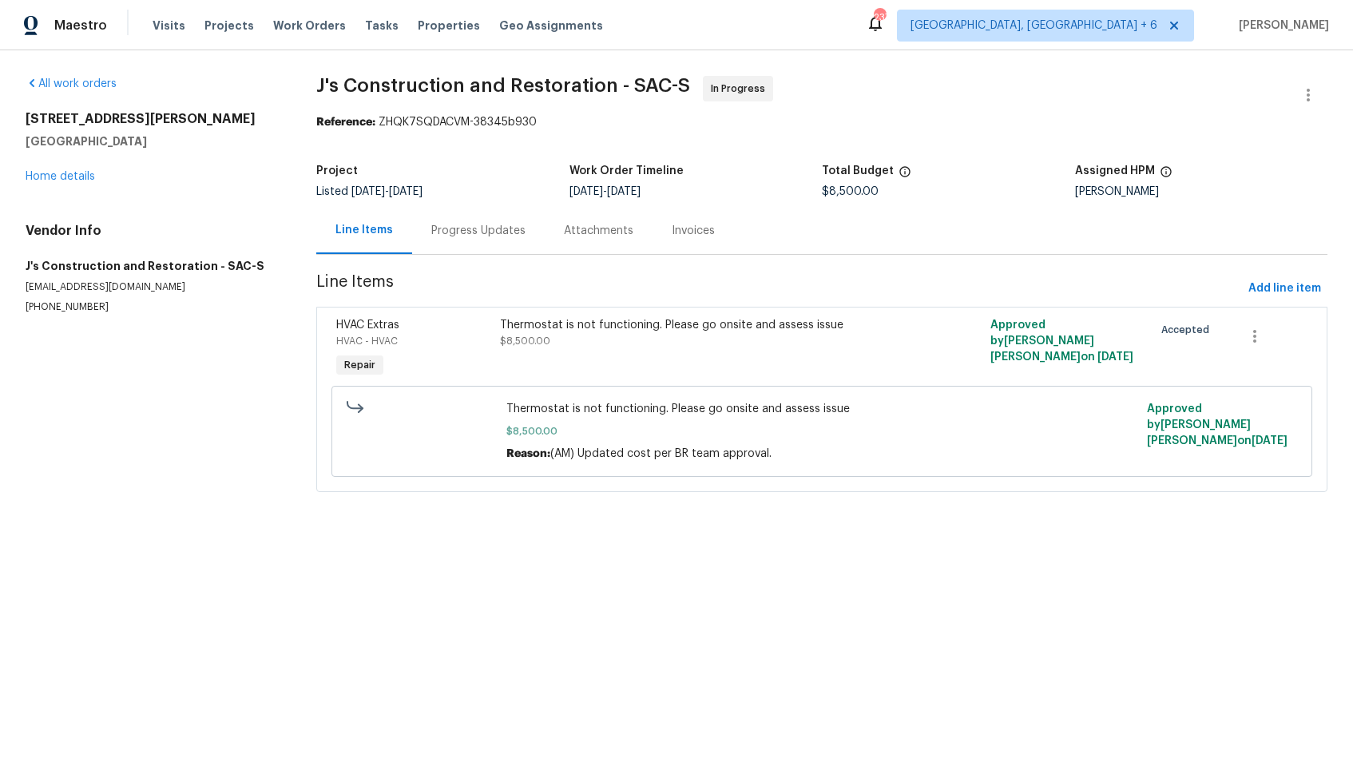
click at [493, 233] on div "Progress Updates" at bounding box center [478, 231] width 94 height 16
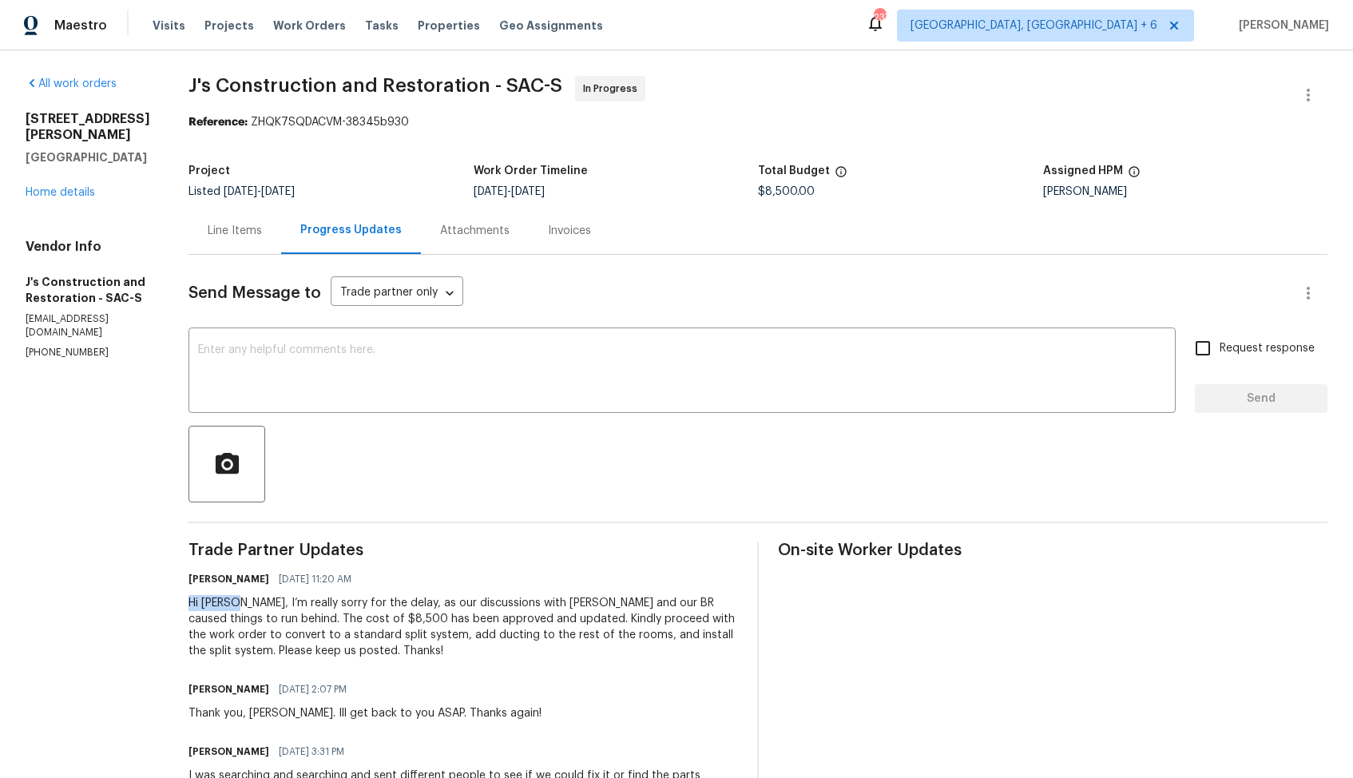
drag, startPoint x: 212, startPoint y: 604, endPoint x: 258, endPoint y: 602, distance: 46.4
copy div "Hi Jerry,"
click at [698, 376] on textarea at bounding box center [682, 372] width 968 height 56
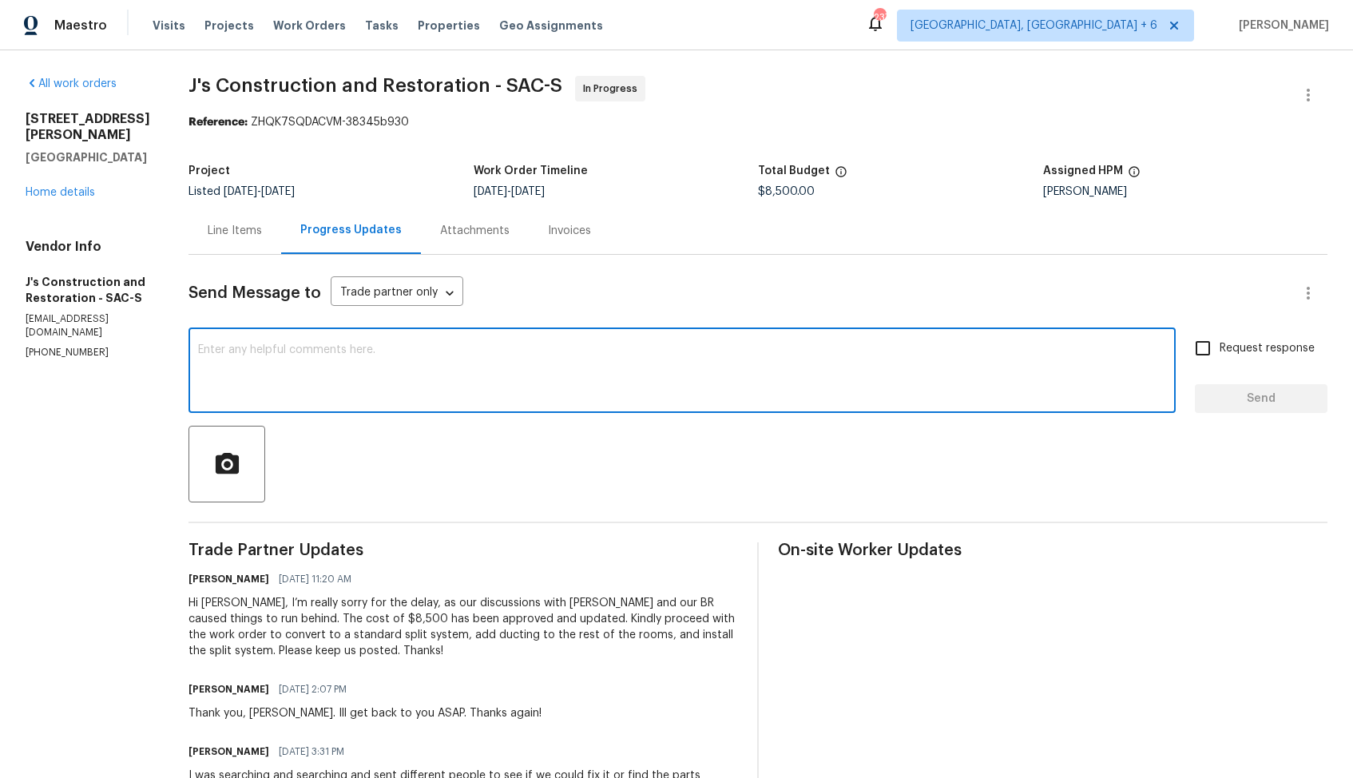
paste textarea "Hi Jerry,"
paste textarea "do we have an update on the progression status of the work order? Would you min…"
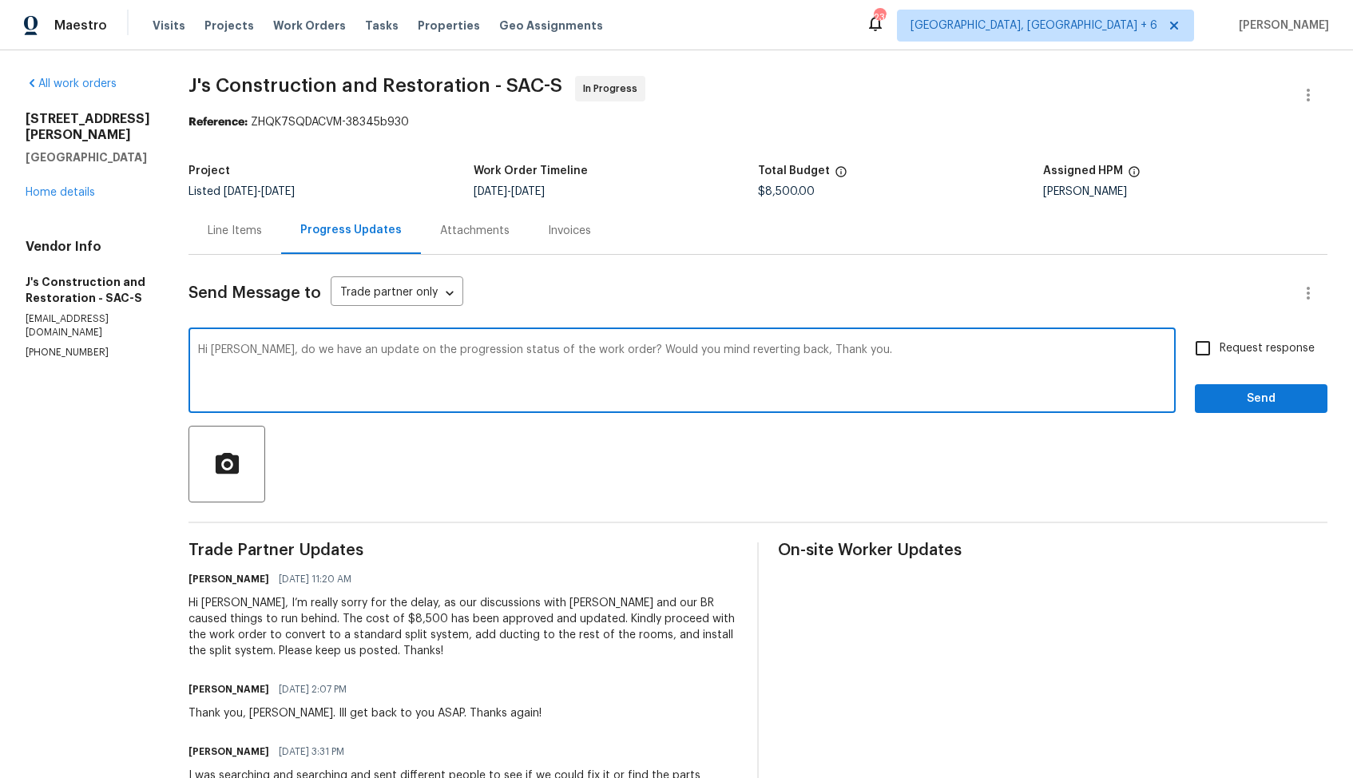
drag, startPoint x: 622, startPoint y: 349, endPoint x: 789, endPoint y: 351, distance: 167.8
click at [789, 352] on textarea "Hi Jerry, do we have an update on the progression status of the work order? Wou…" at bounding box center [682, 372] width 968 height 56
click at [883, 348] on textarea "Hi Jerry, do we have an update on the progression status of the work order? Tha…" at bounding box center [682, 372] width 968 height 56
type textarea "Hi Jerry, do we have an update on the progression status of the work order? Tha…"
click at [1206, 355] on input "Request response" at bounding box center [1203, 349] width 34 height 34
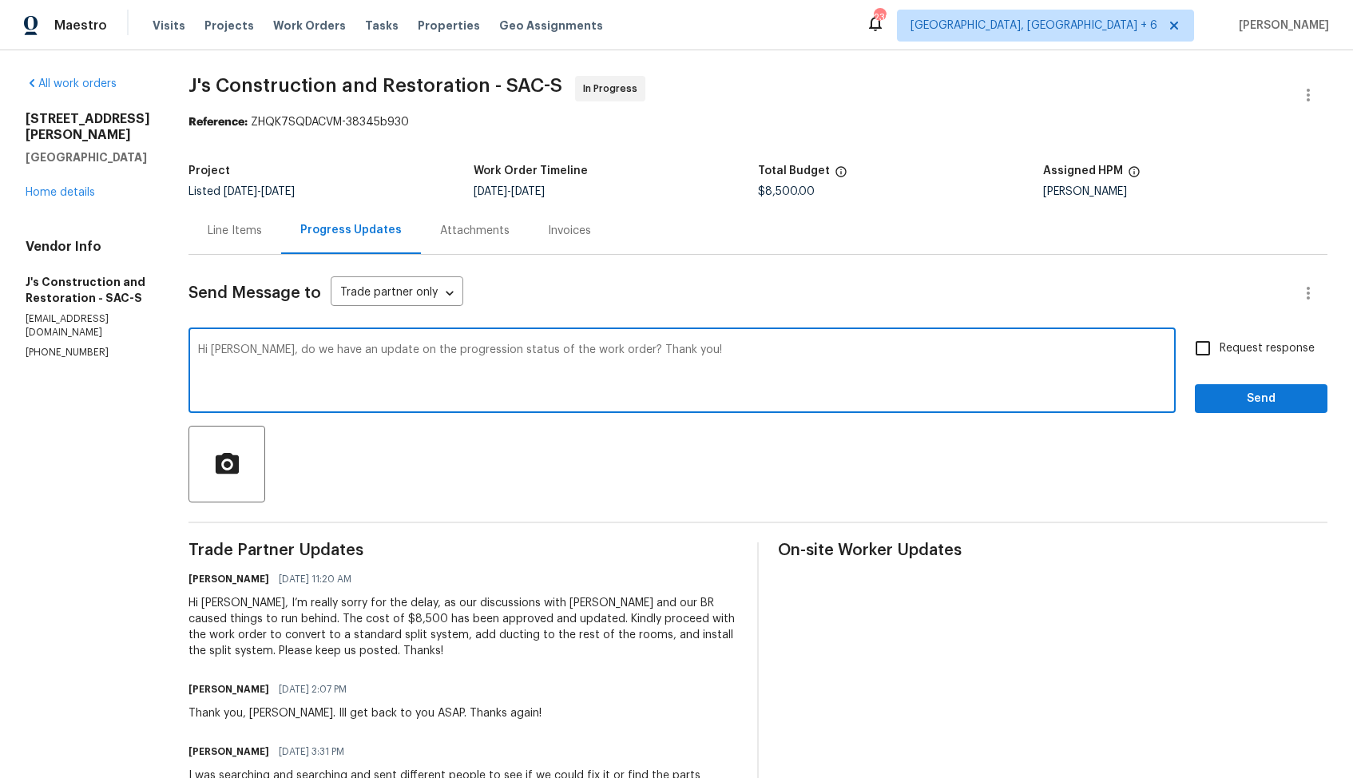
checkbox input "true"
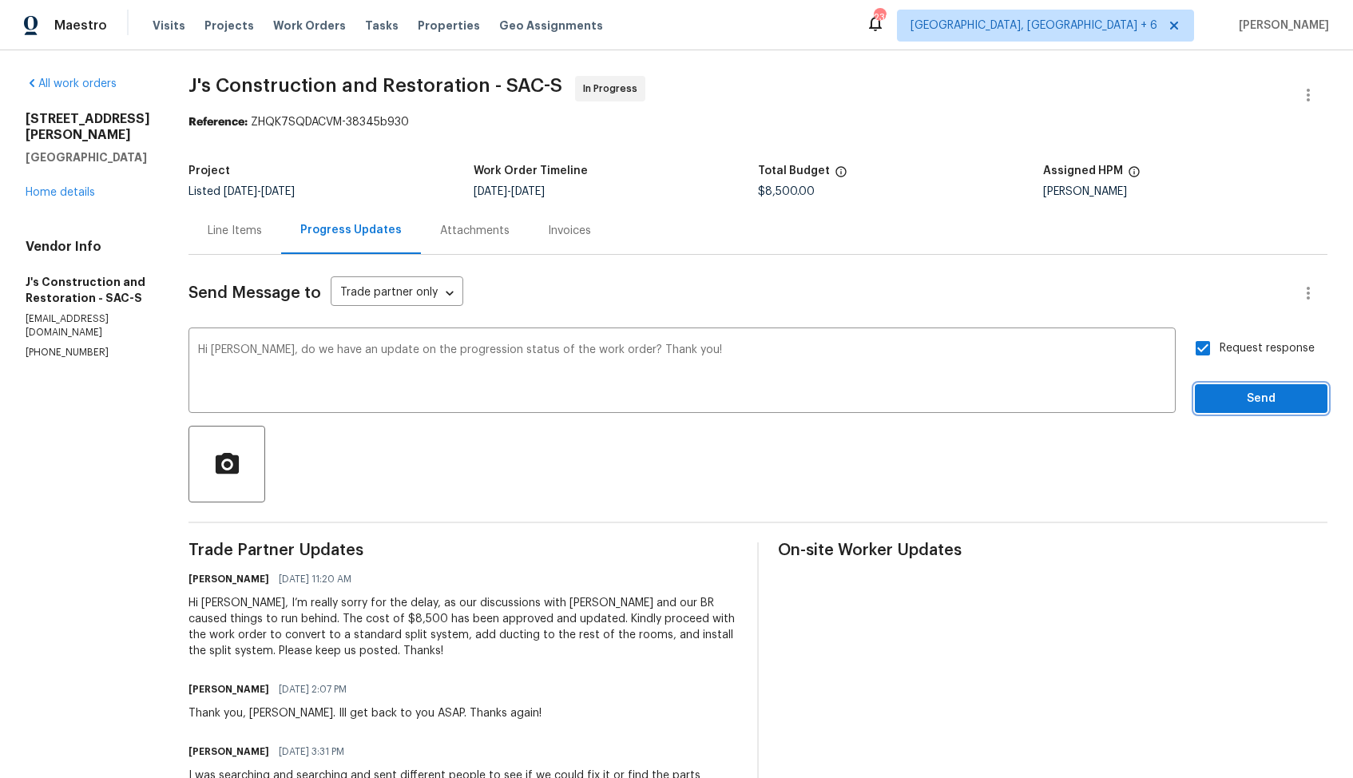
click at [1229, 401] on span "Send" at bounding box center [1261, 399] width 107 height 20
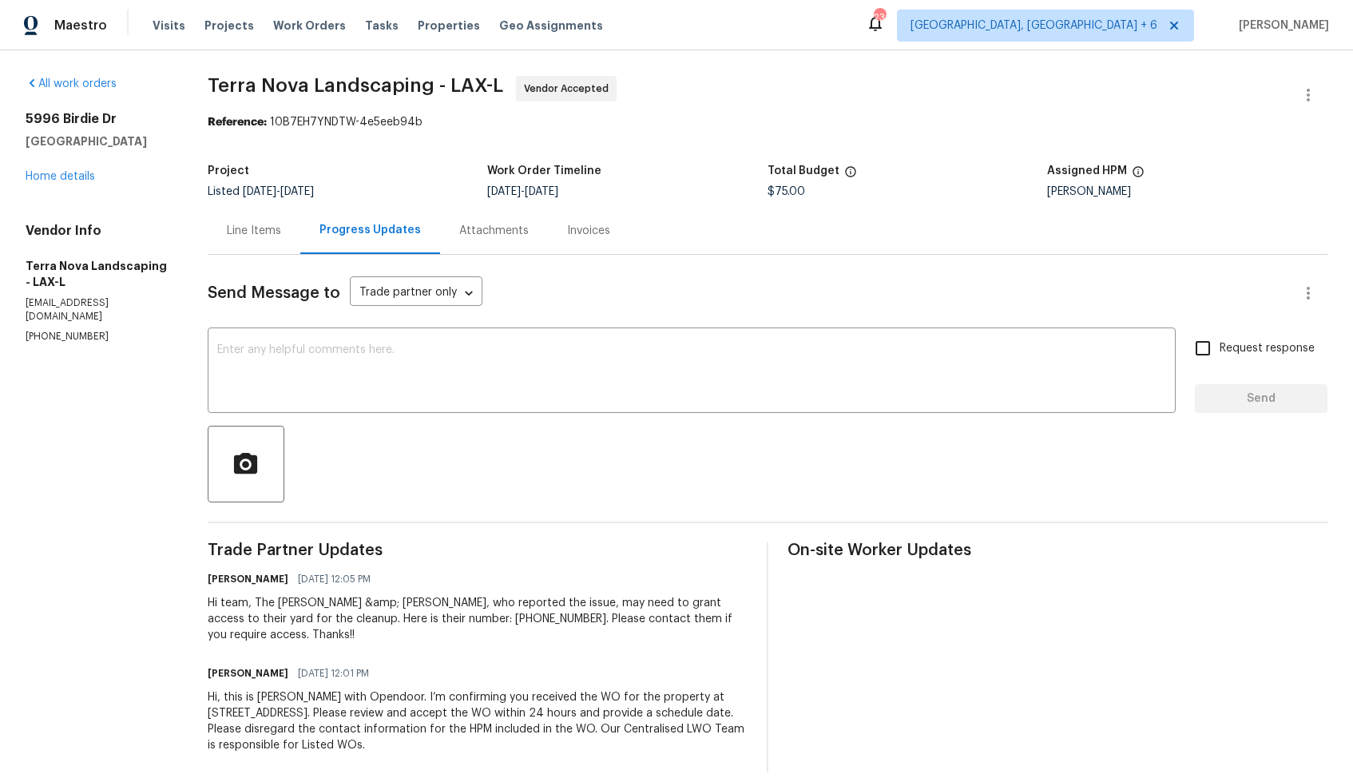
click at [268, 242] on div "Line Items" at bounding box center [254, 230] width 93 height 47
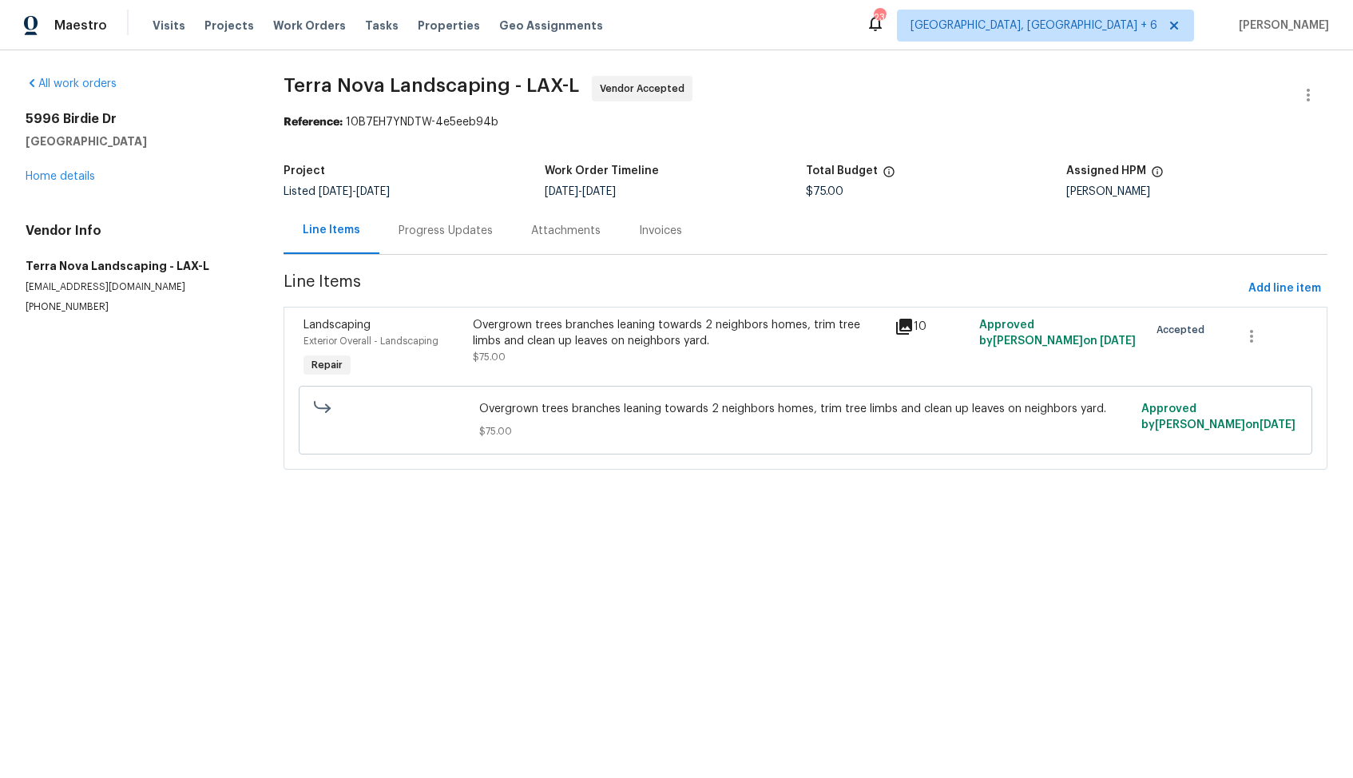
click at [426, 230] on div "Progress Updates" at bounding box center [446, 231] width 94 height 16
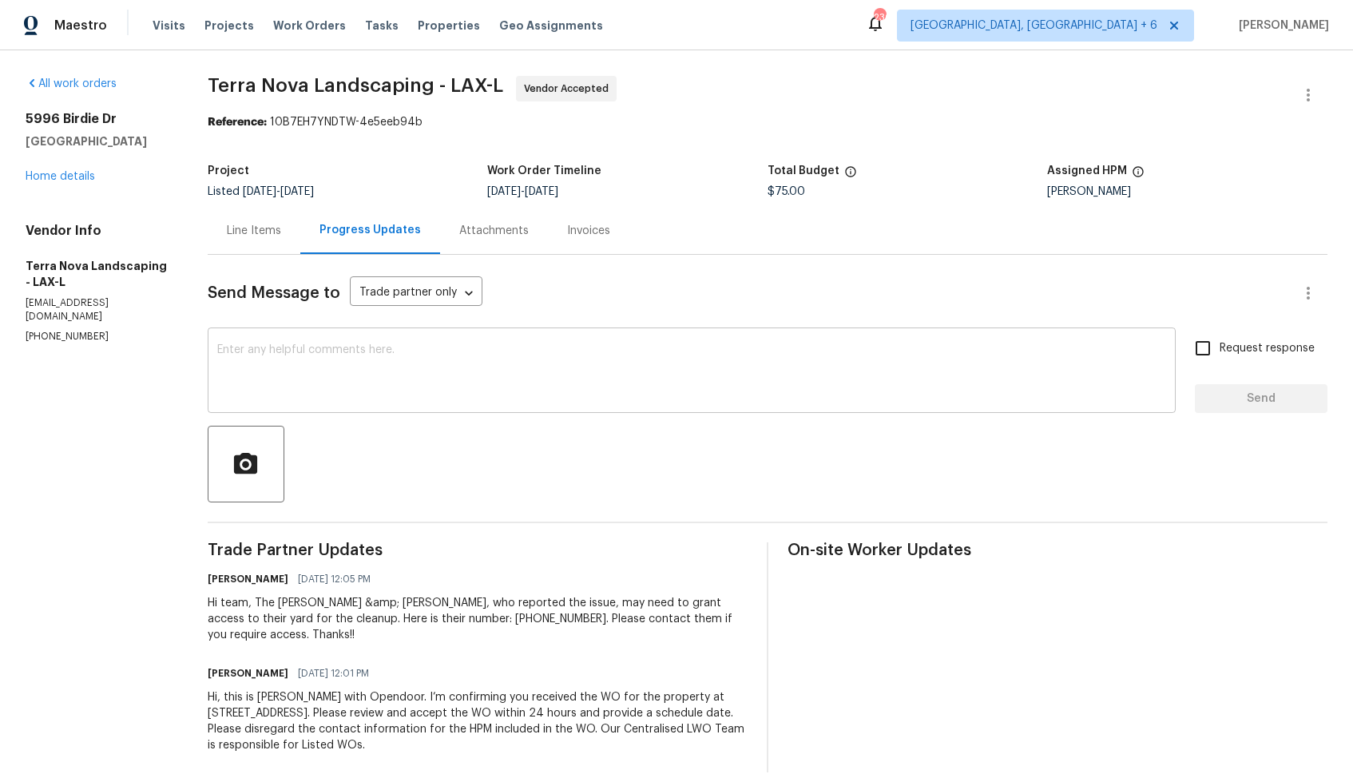
click at [344, 352] on textarea at bounding box center [691, 372] width 949 height 56
click at [737, 344] on div "Hi team, thank you for accepting the WO, x ​" at bounding box center [692, 372] width 968 height 81
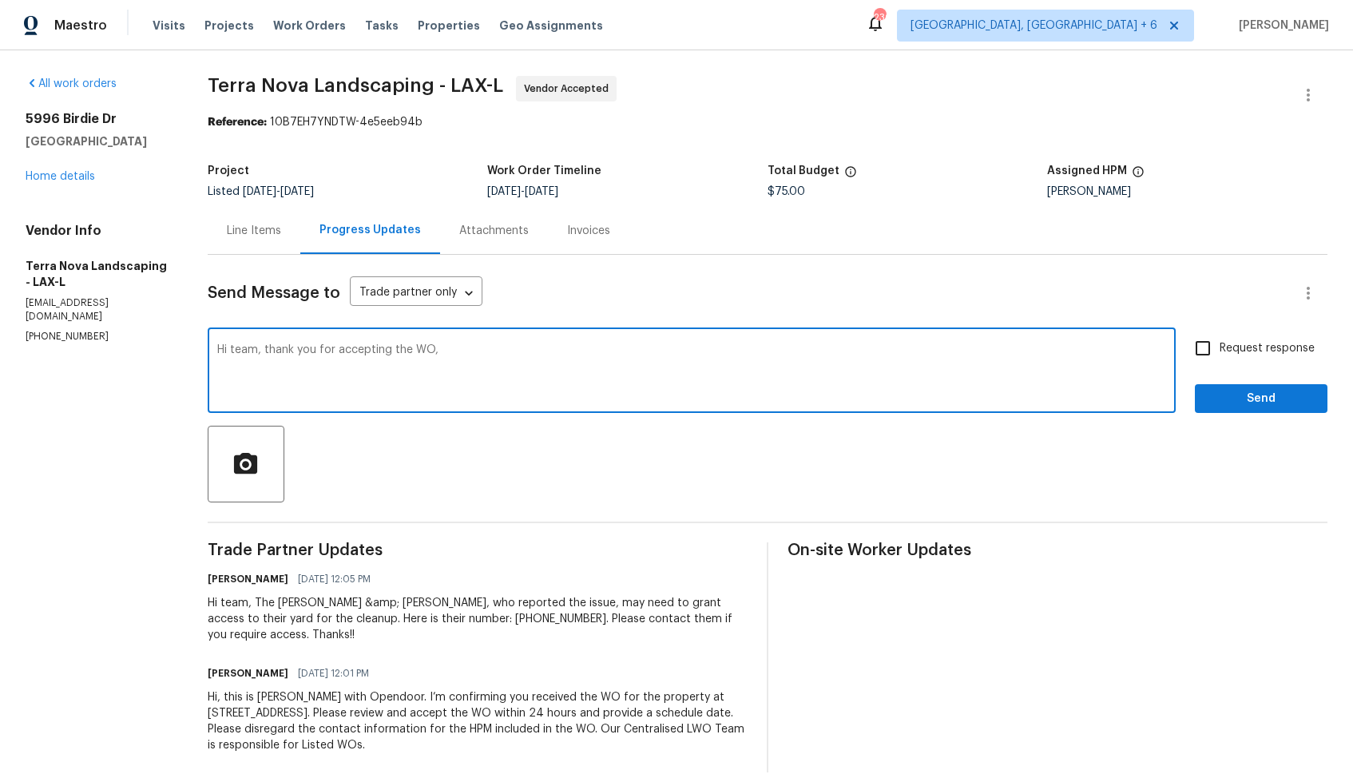
paste textarea "it would be really helpful if we could get a scheduled date for this. Thanks!"
click at [904, 350] on textarea "Hi team, thank you for accepting the WO, it would be really helpful if we could…" at bounding box center [691, 372] width 949 height 56
type textarea "Hi team, thank you for accepting the WO, it would be really helpful if we could…"
click at [1212, 352] on input "Request response" at bounding box center [1203, 349] width 34 height 34
checkbox input "true"
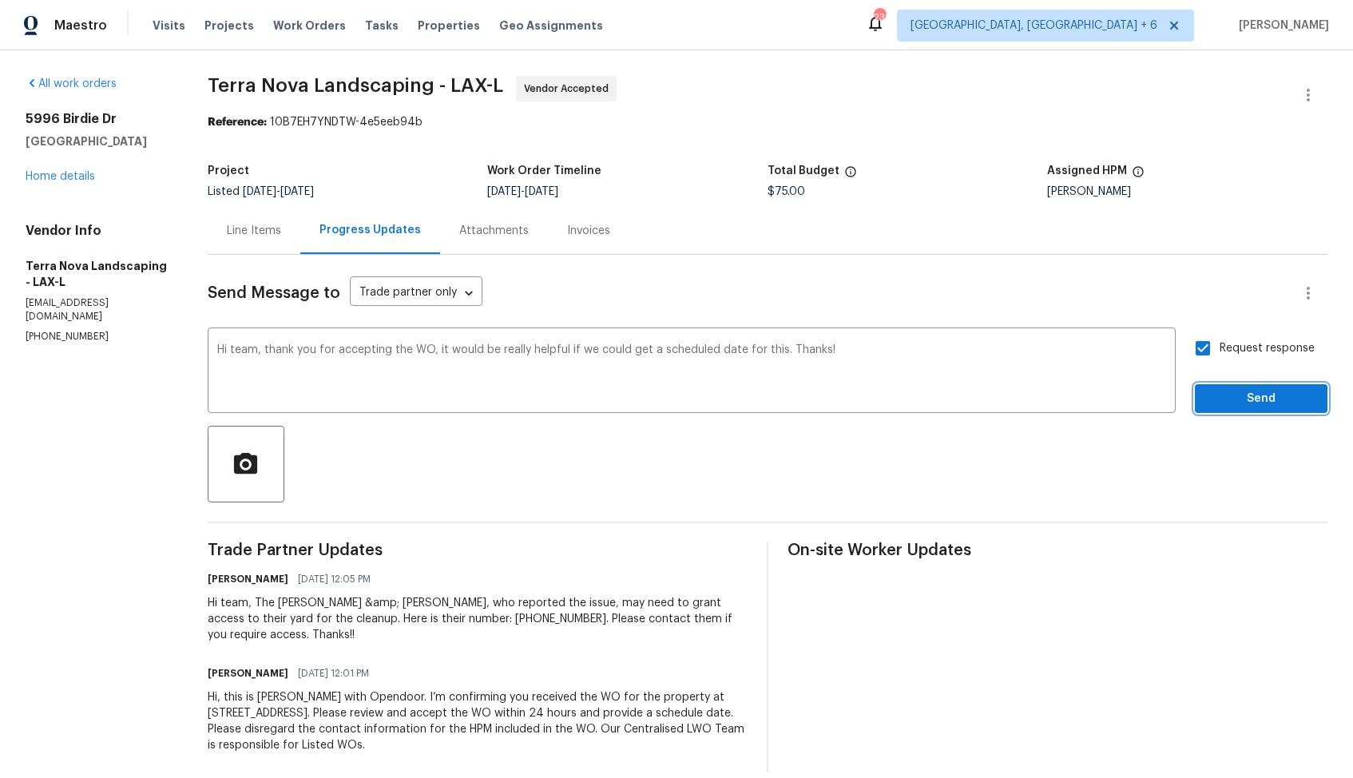
click at [1222, 398] on span "Send" at bounding box center [1261, 399] width 107 height 20
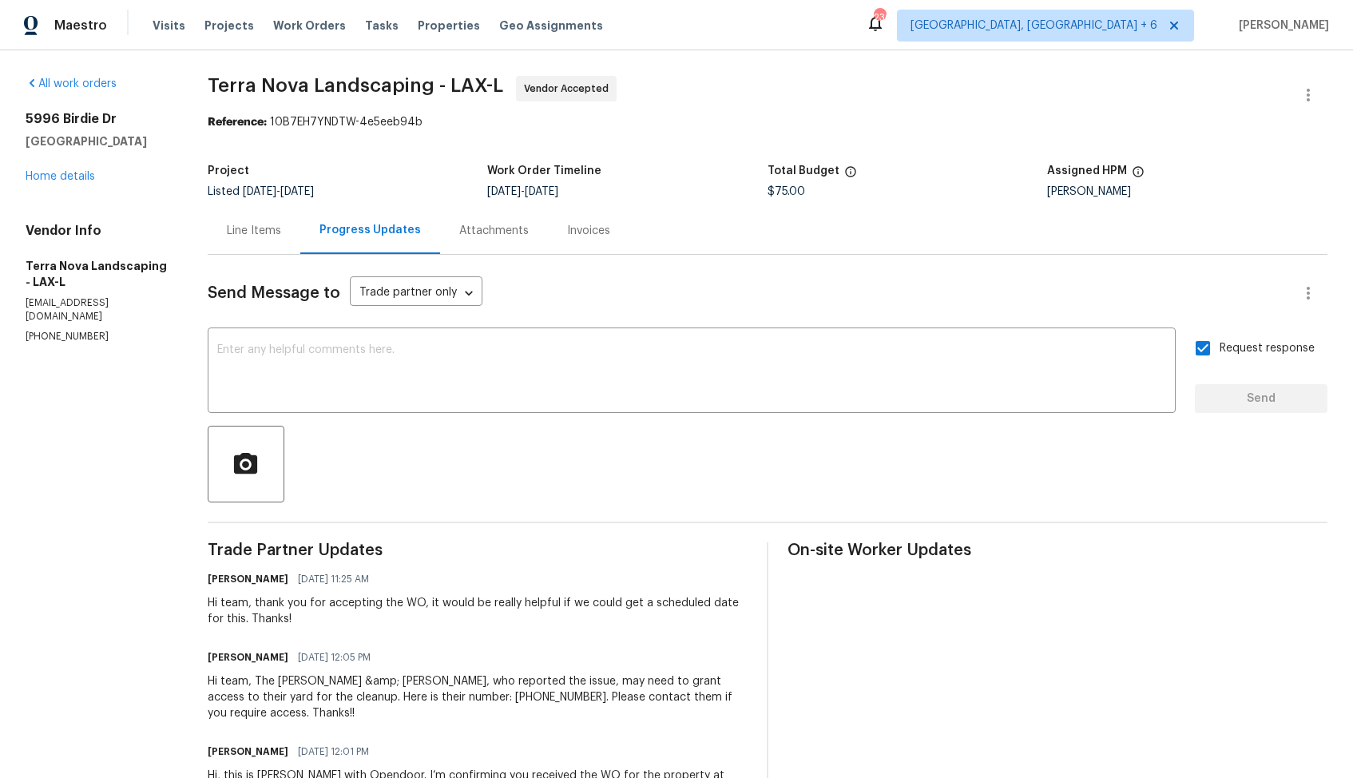
click at [644, 189] on div "[DATE] - [DATE]" at bounding box center [627, 191] width 280 height 11
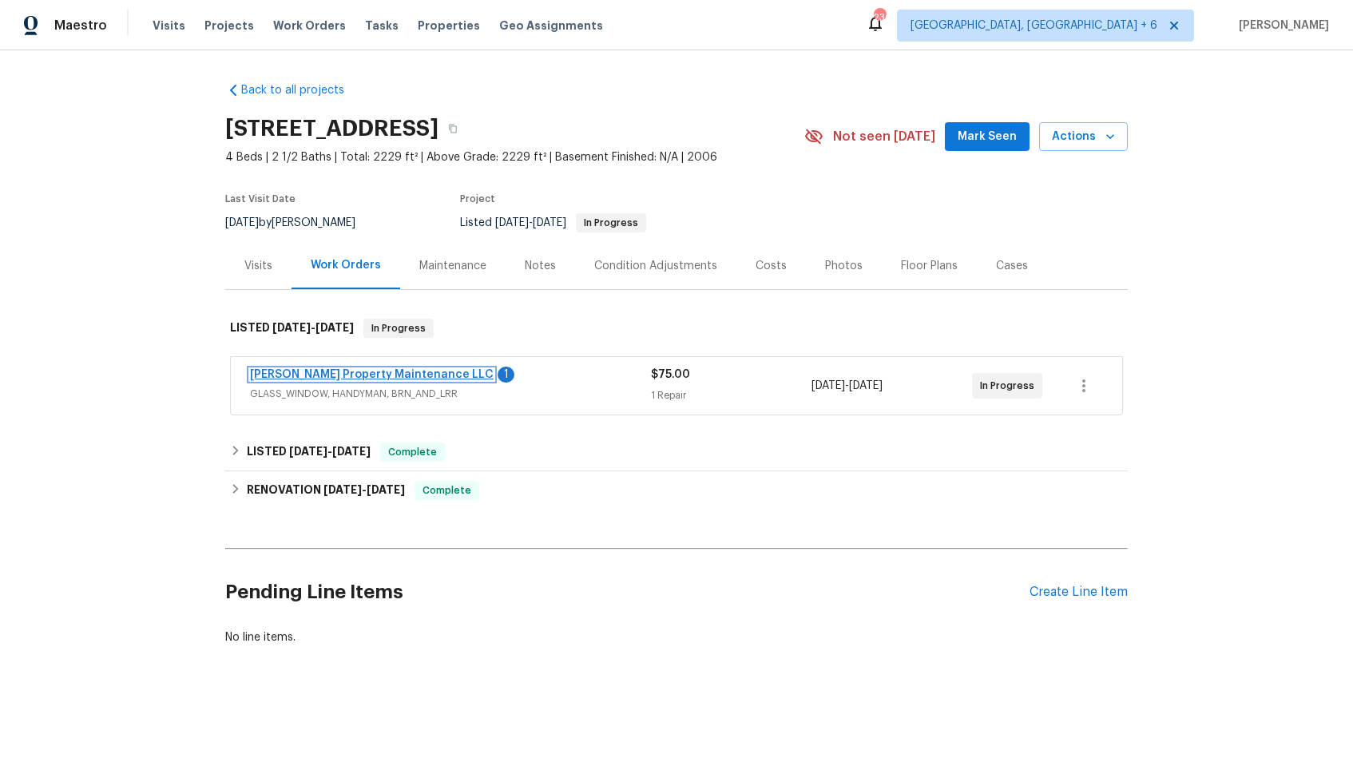
click at [316, 378] on link "[PERSON_NAME] Property Maintenance LLC" at bounding box center [372, 374] width 244 height 11
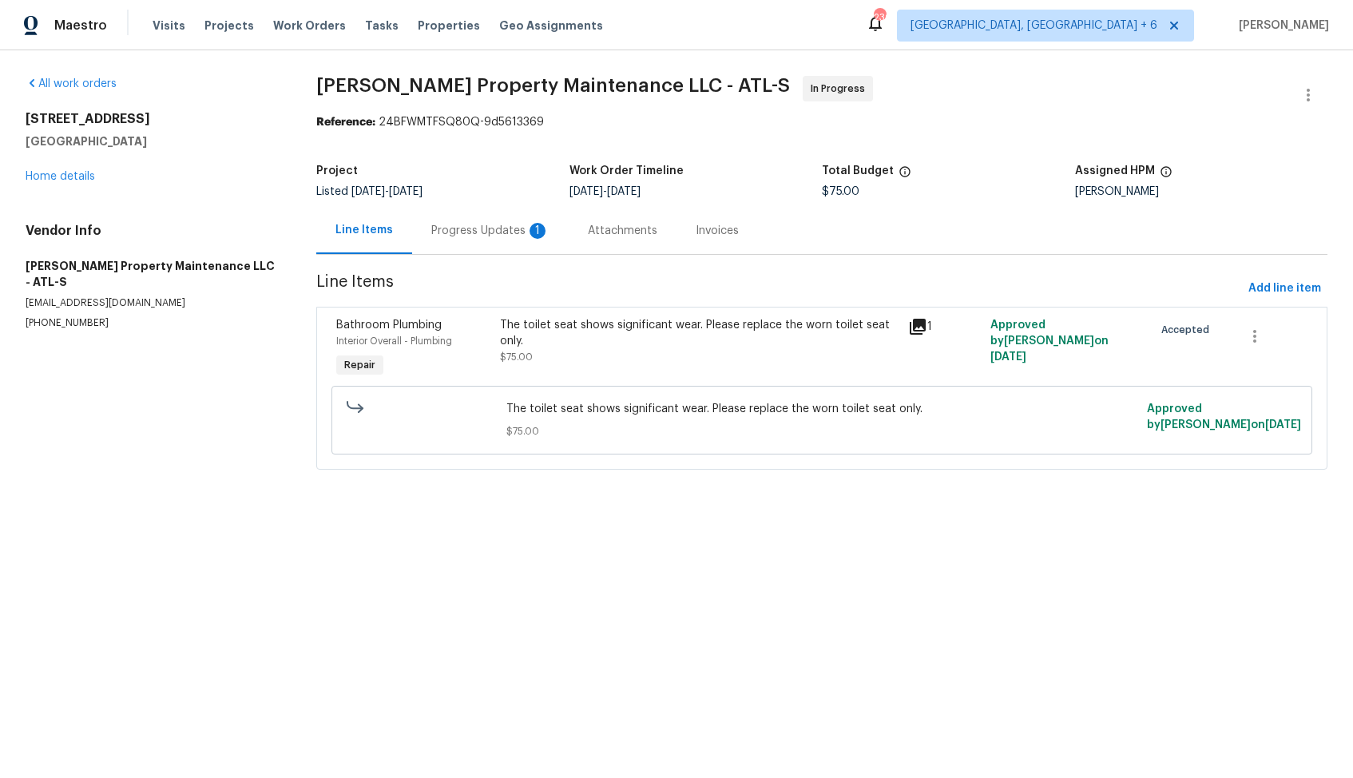
click at [456, 226] on div "Progress Updates 1" at bounding box center [490, 231] width 118 height 16
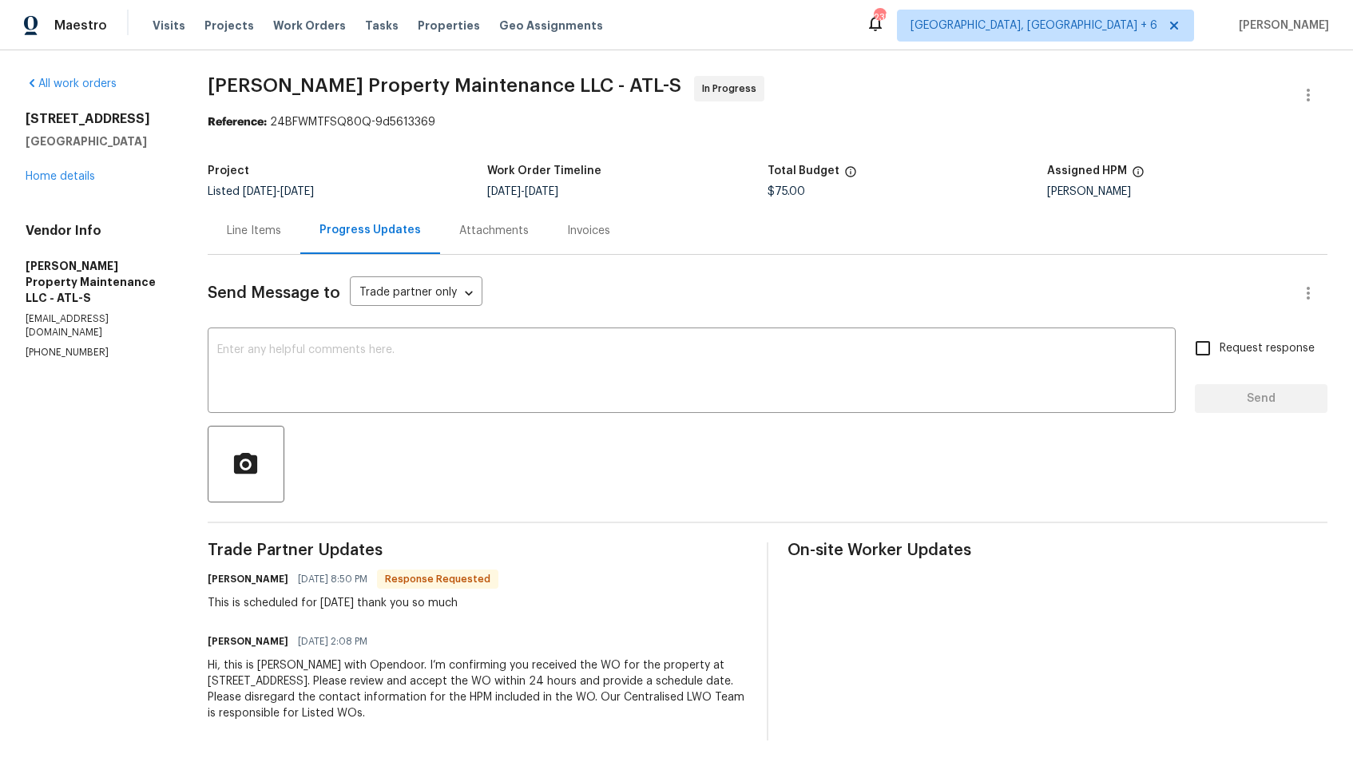
click at [217, 579] on h6 "Daniel glen" at bounding box center [248, 579] width 81 height 16
copy h6 "Daniel"
click at [514, 384] on textarea at bounding box center [691, 372] width 949 height 56
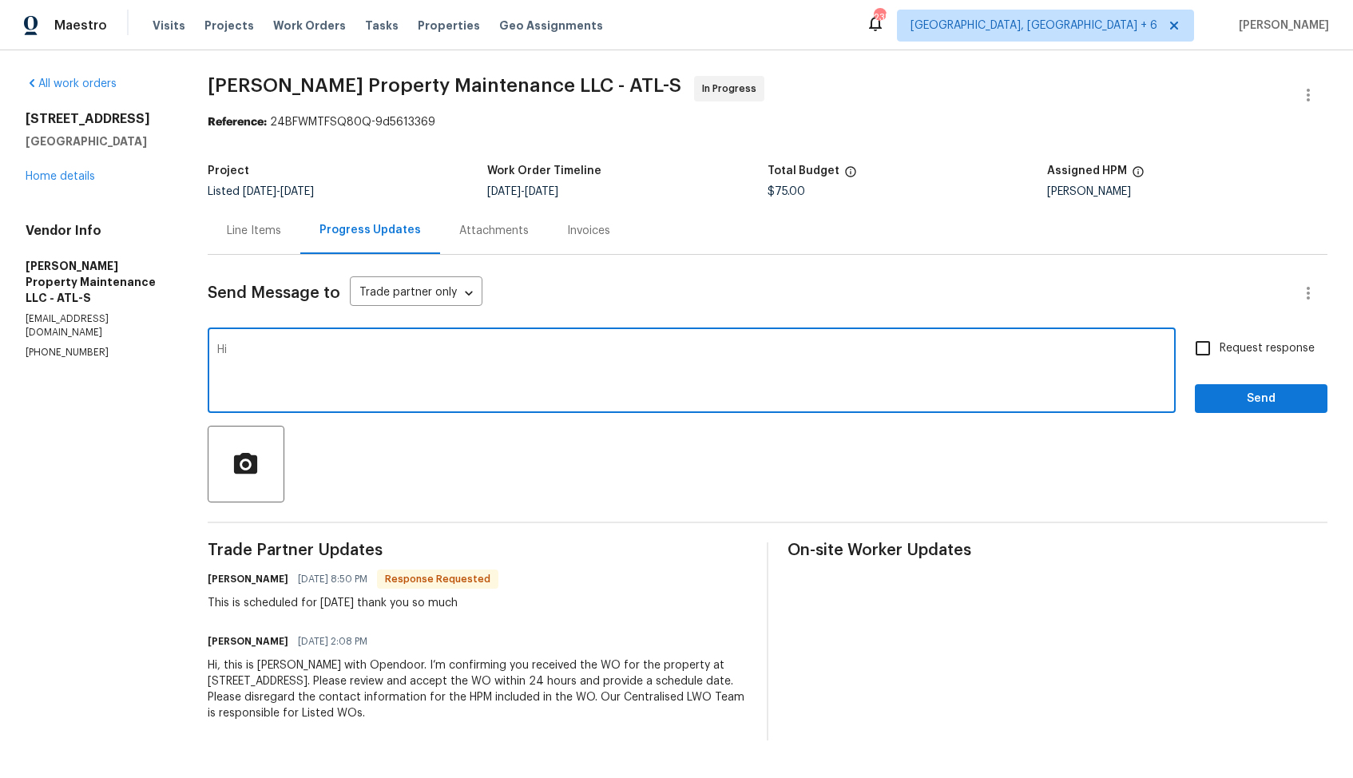
paste textarea "Daniel"
click at [456, 349] on textarea "Hi Daniel, thank you for the confirmation." at bounding box center [691, 372] width 949 height 56
type textarea "Hi Daniel, thank you for the confirmation. Kindly keep me posted. Thanks!"
click at [1206, 354] on input "Request response" at bounding box center [1203, 349] width 34 height 34
checkbox input "true"
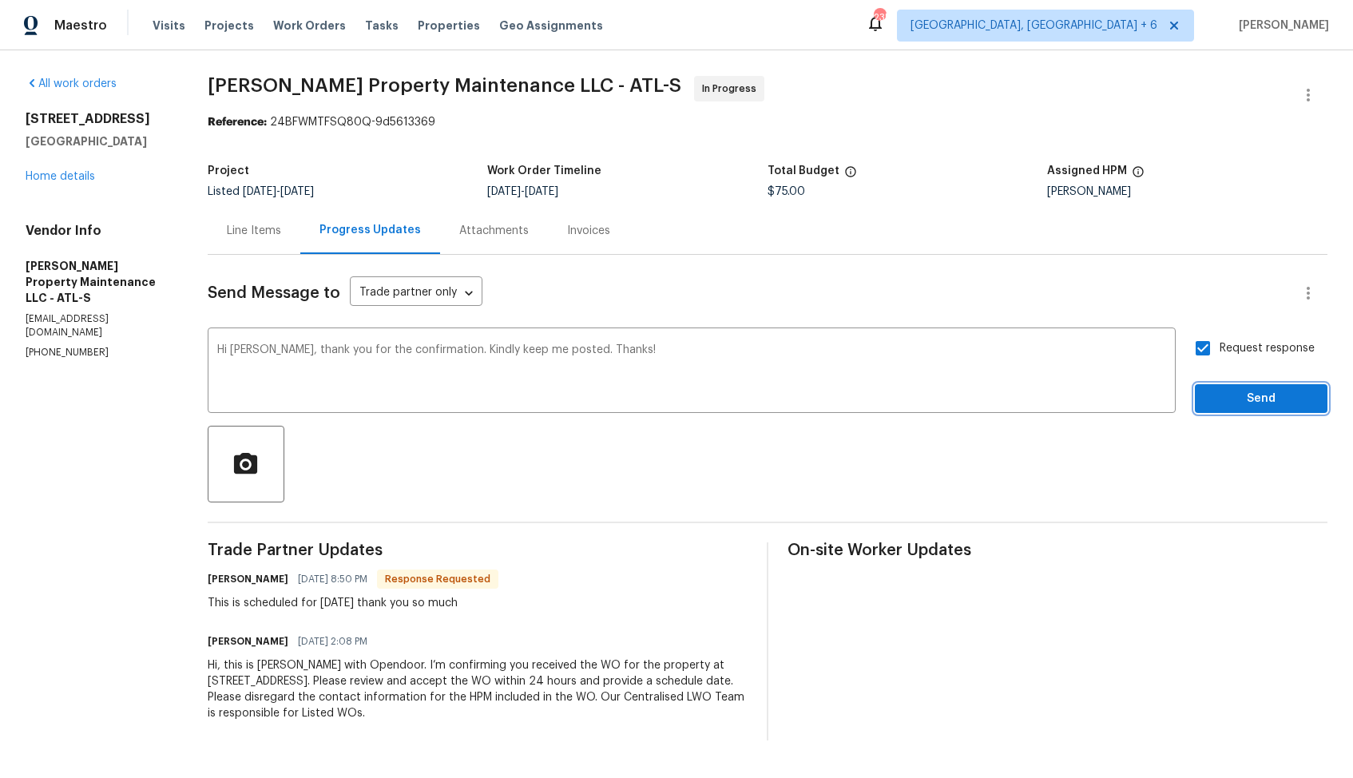
click at [1230, 407] on span "Send" at bounding box center [1261, 399] width 107 height 20
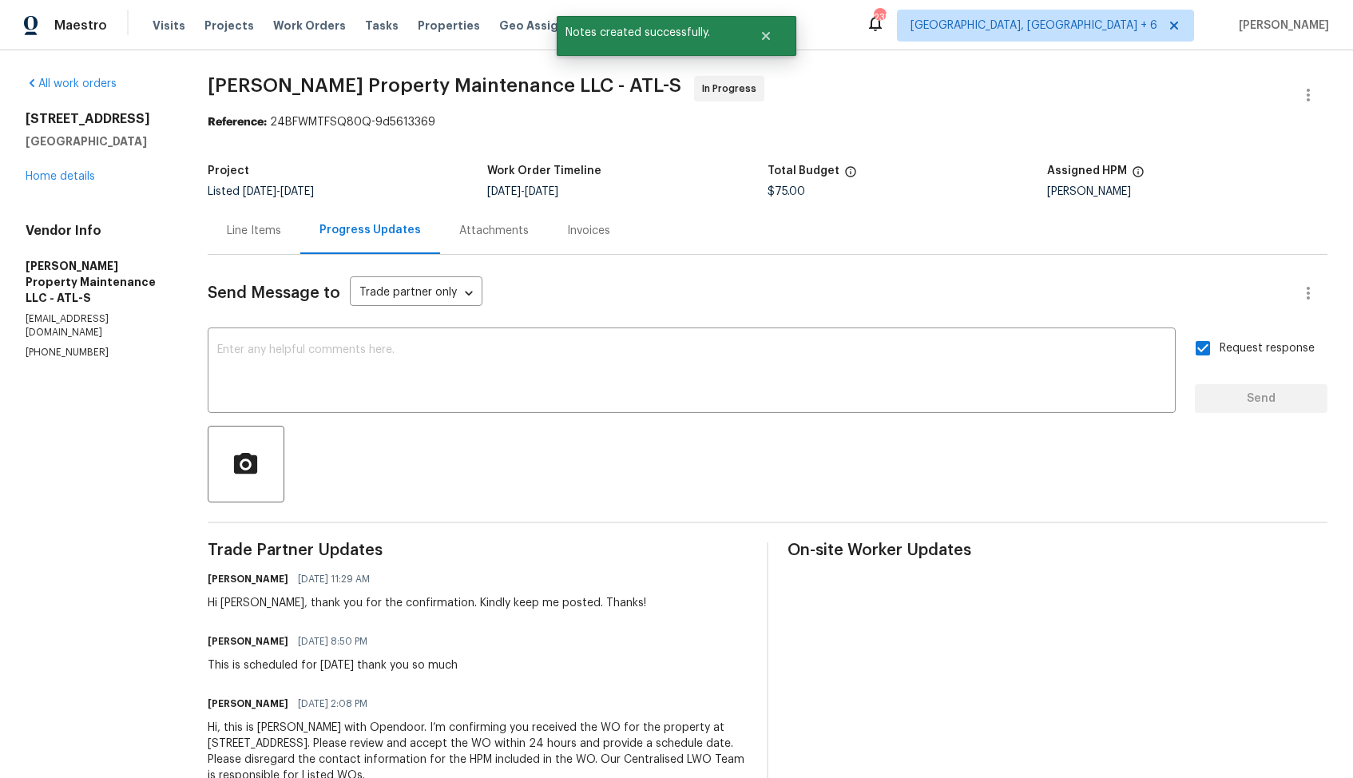
click at [251, 666] on div "This is scheduled for tomorrow thank you so much" at bounding box center [333, 665] width 250 height 16
copy div "This is scheduled for tomorrow thank you so much"
click at [725, 230] on div "Line Items Progress Updates Attachments Invoices" at bounding box center [768, 231] width 1120 height 48
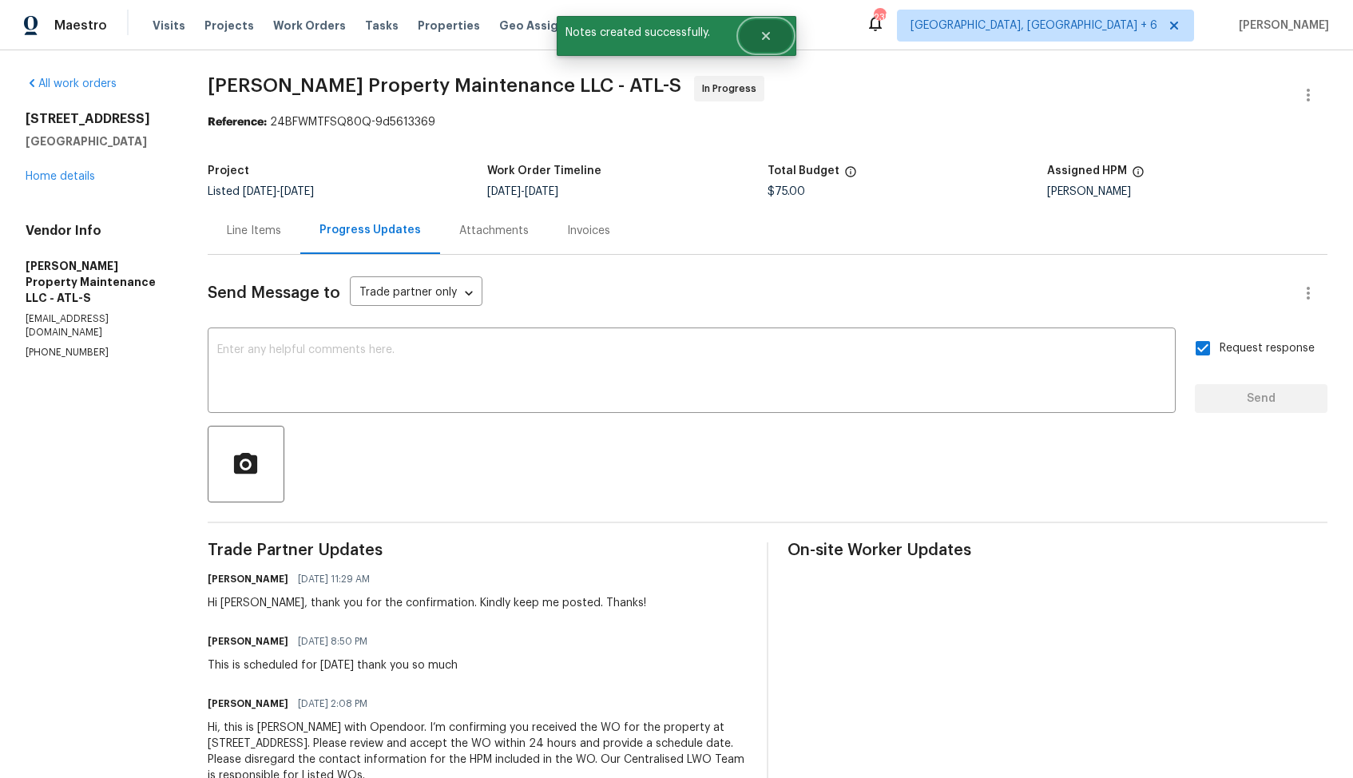
click at [771, 39] on icon "Close" at bounding box center [766, 36] width 13 height 13
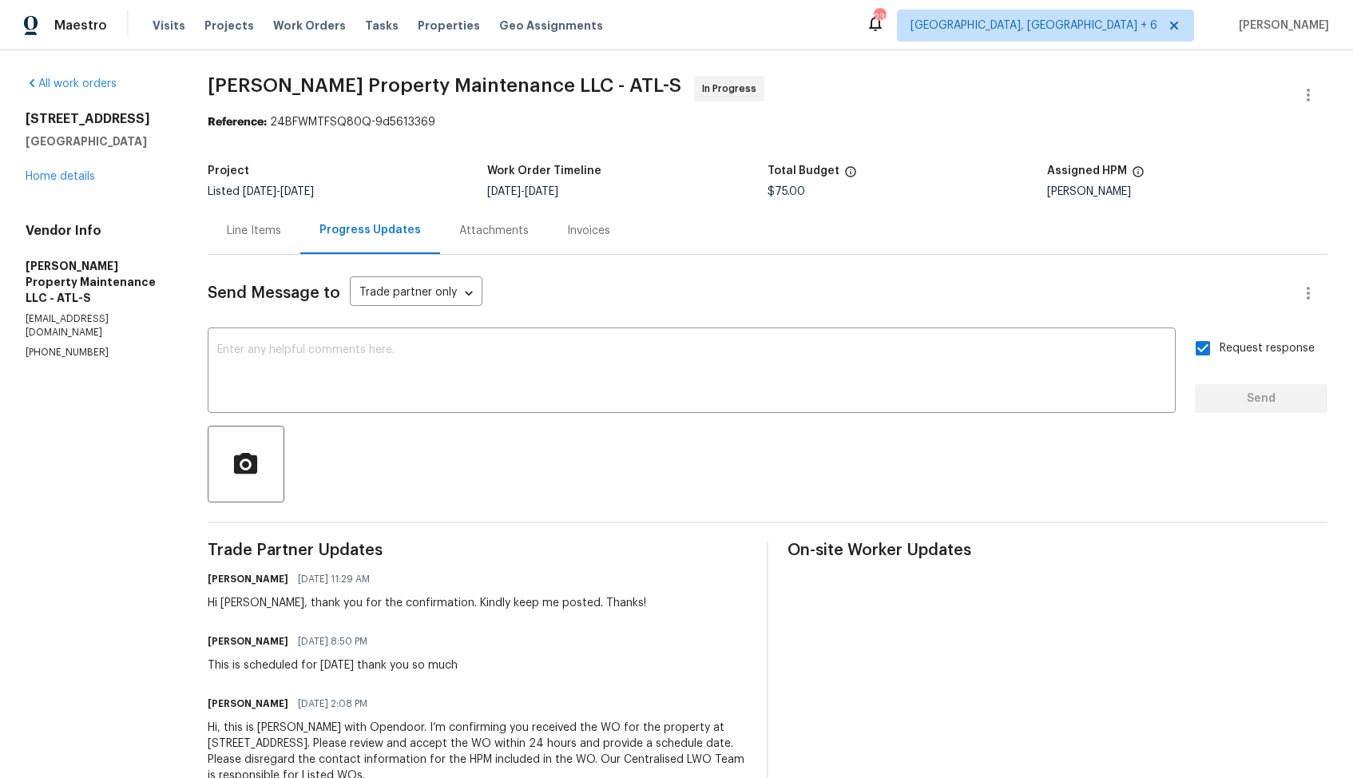
click at [249, 224] on div "Line Items" at bounding box center [254, 231] width 54 height 16
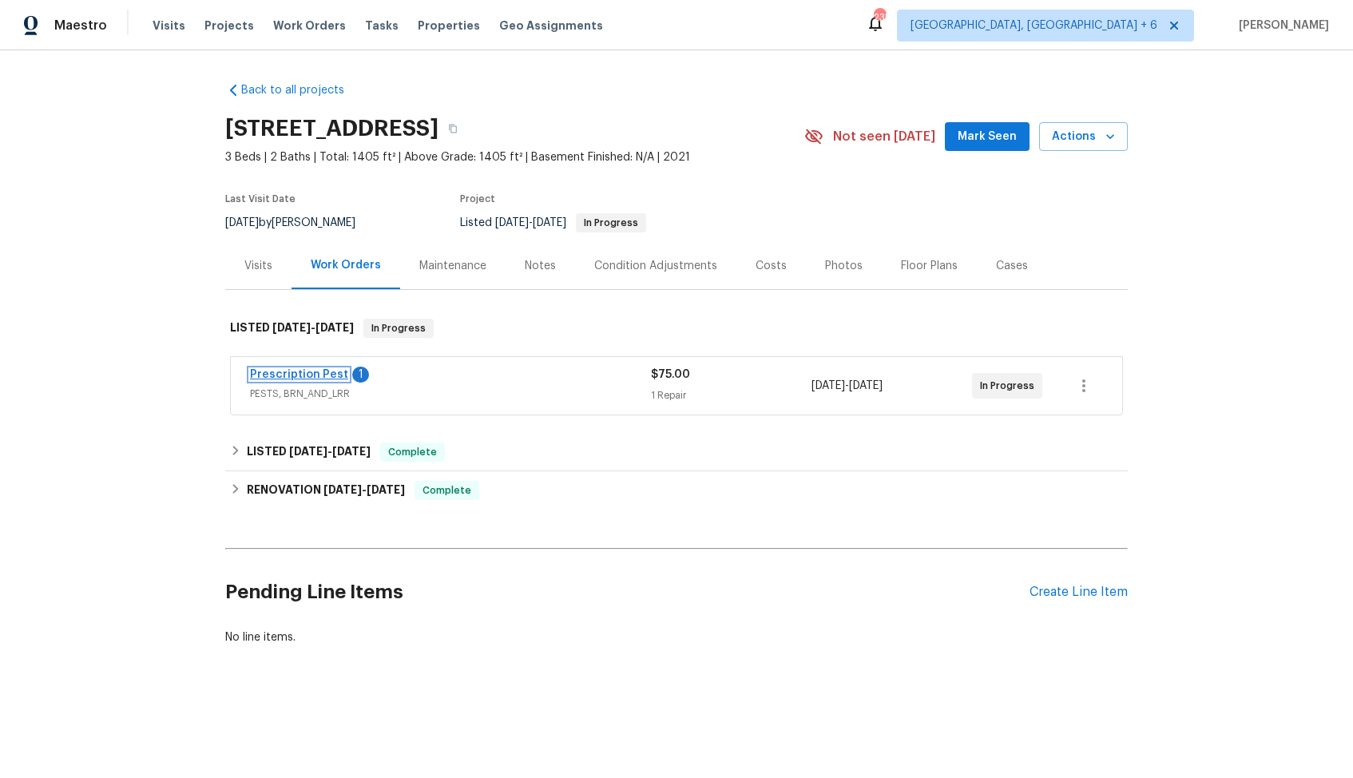
click at [295, 375] on link "Prescription Pest" at bounding box center [299, 374] width 98 height 11
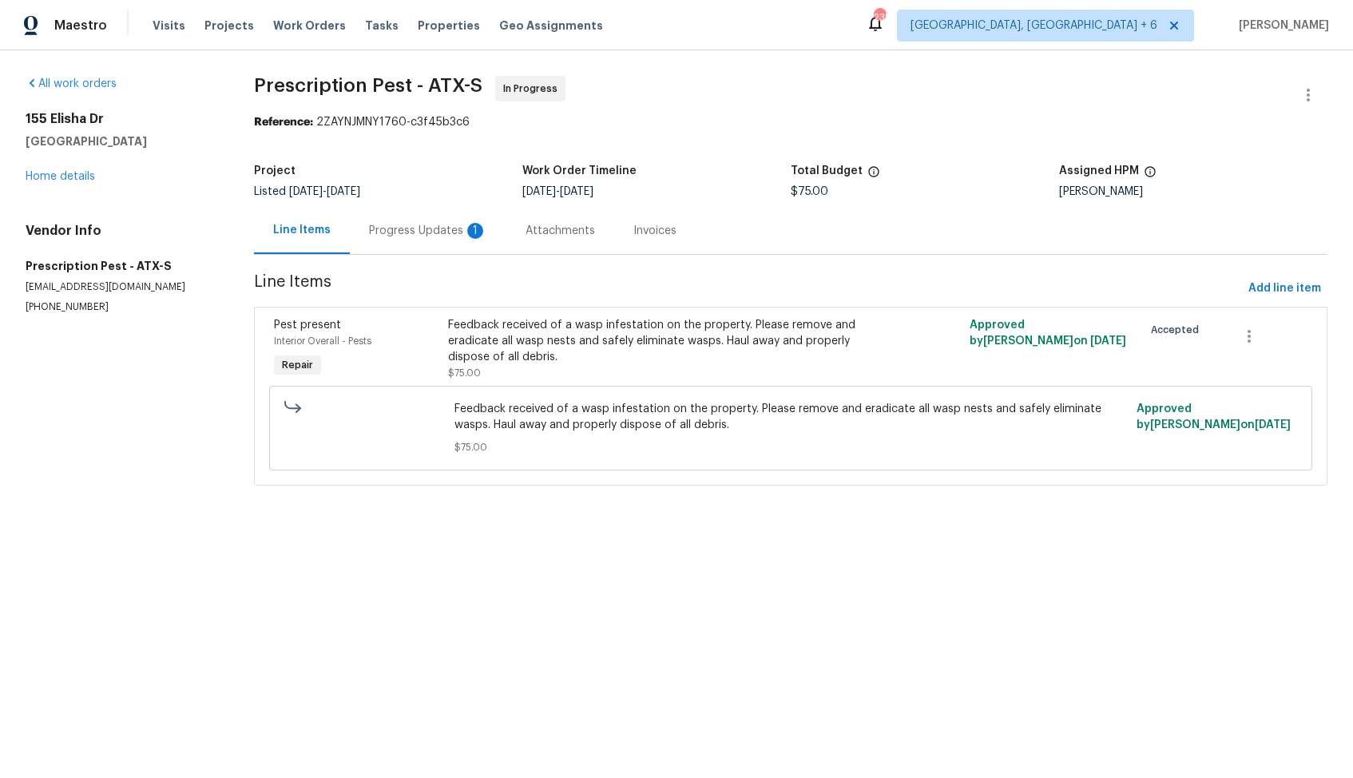
click at [437, 232] on div "Progress Updates 1" at bounding box center [428, 231] width 118 height 16
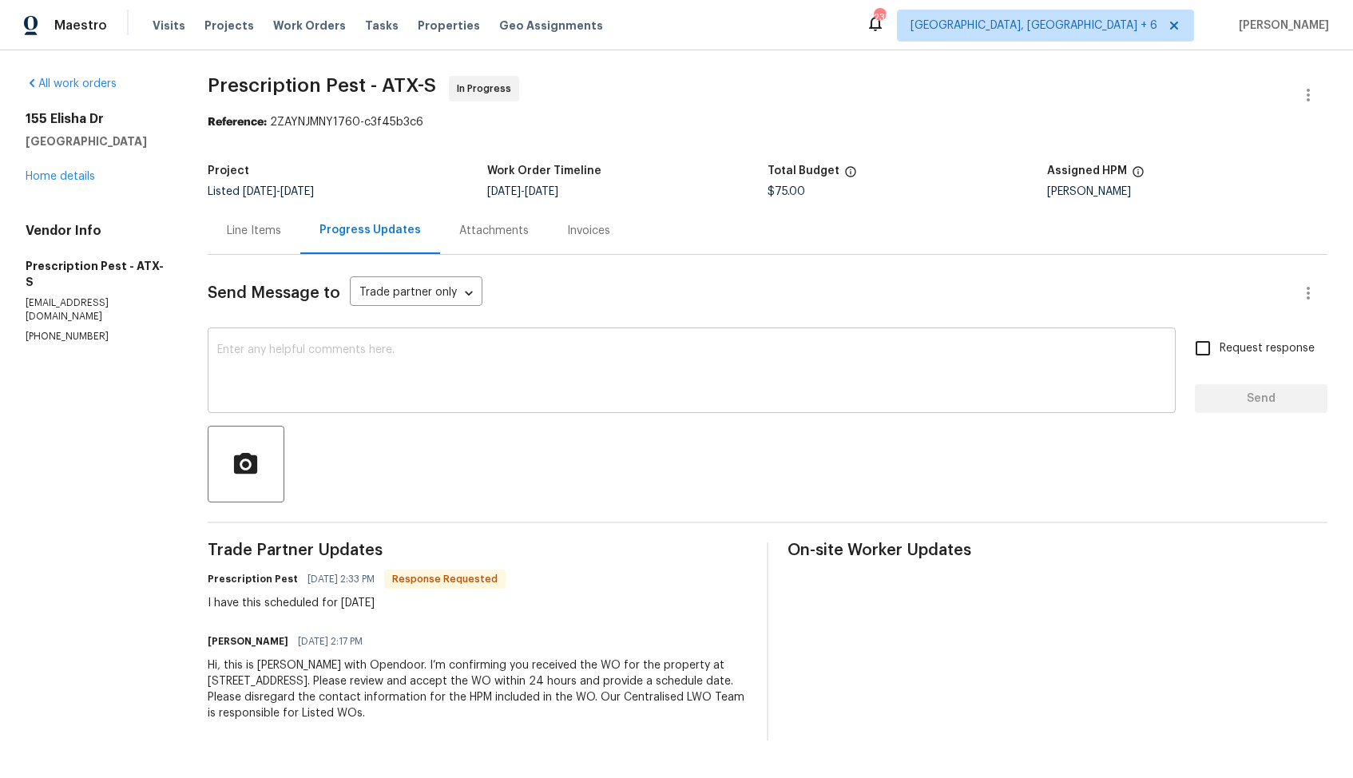
click at [389, 388] on textarea at bounding box center [691, 372] width 949 height 56
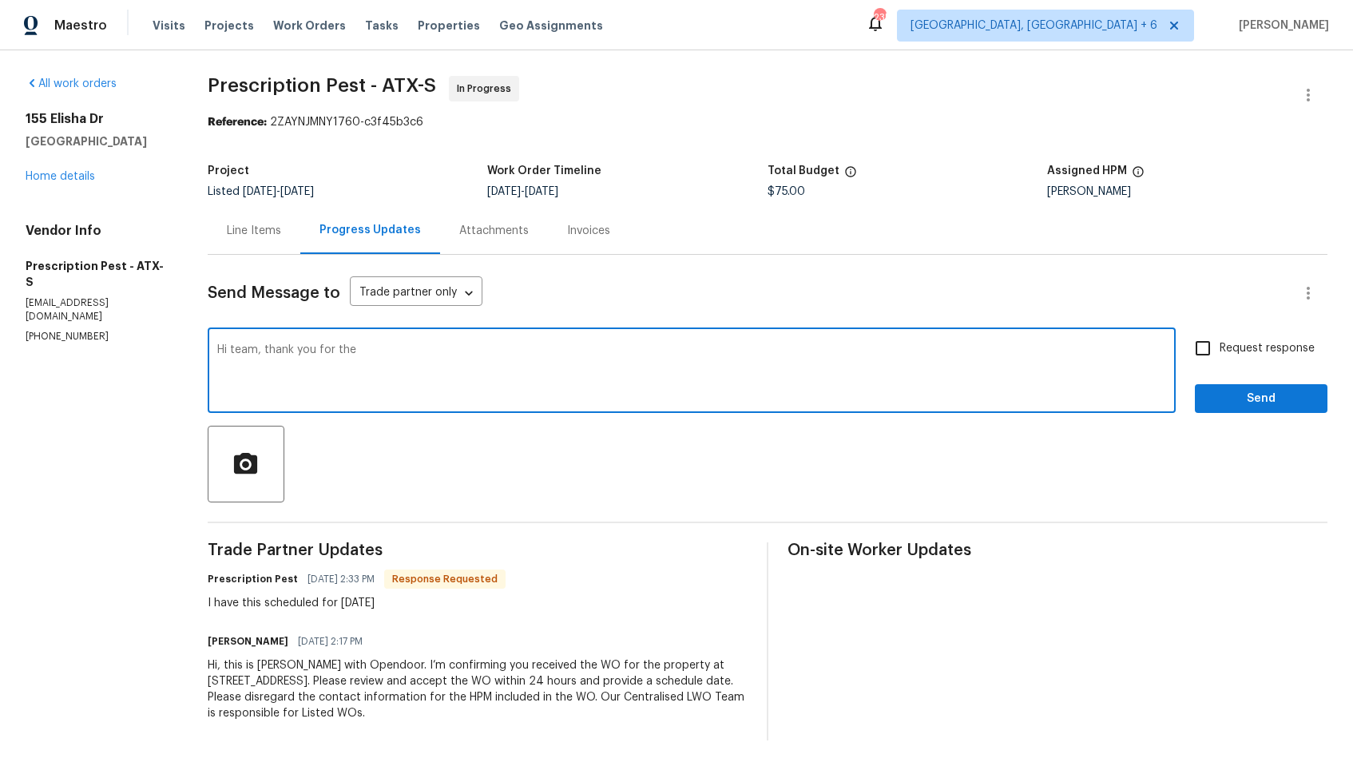
click at [389, 388] on textarea "Hi team, thank you for the" at bounding box center [691, 372] width 949 height 56
type textarea "Hi team, thank you for the confirmation. Kindly keep me posted. Thanks!"
click at [1204, 353] on input "Request response" at bounding box center [1203, 349] width 34 height 34
checkbox input "true"
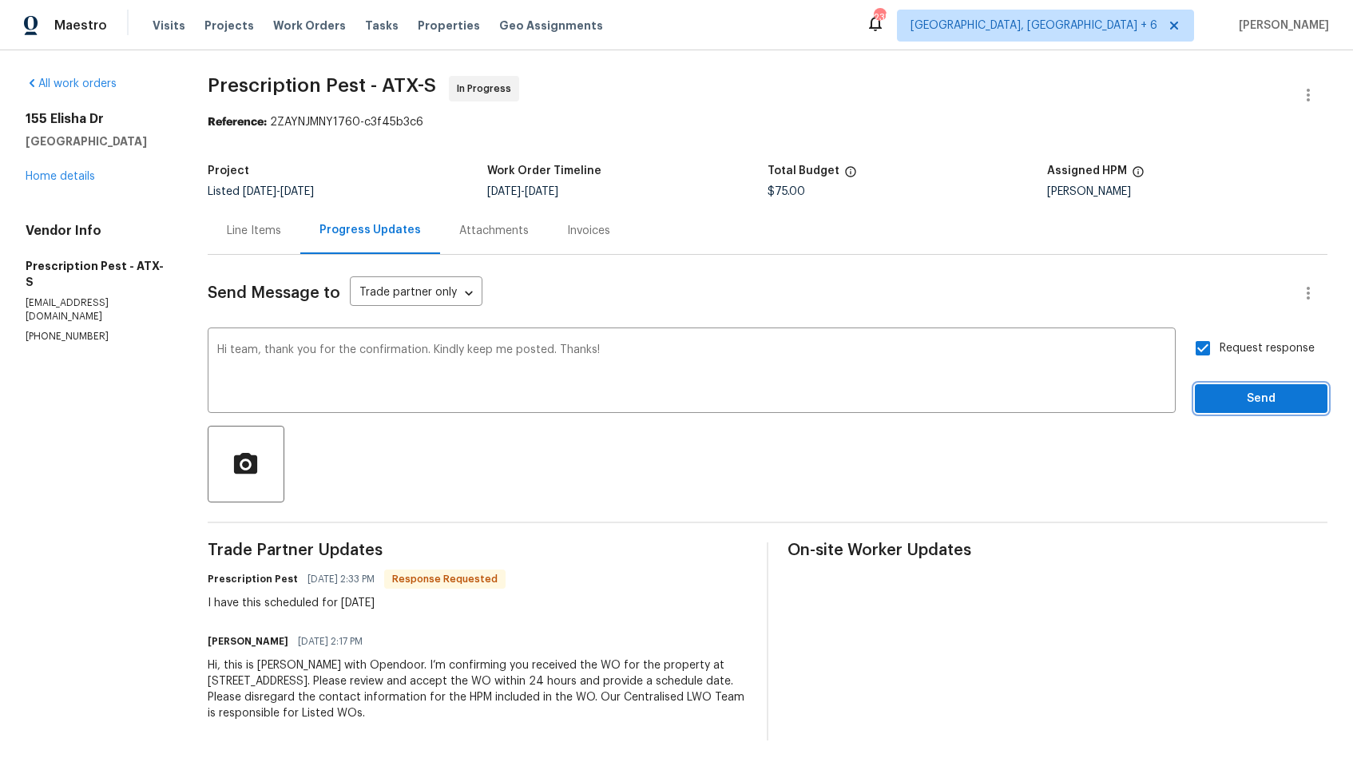
click at [1212, 394] on span "Send" at bounding box center [1261, 399] width 107 height 20
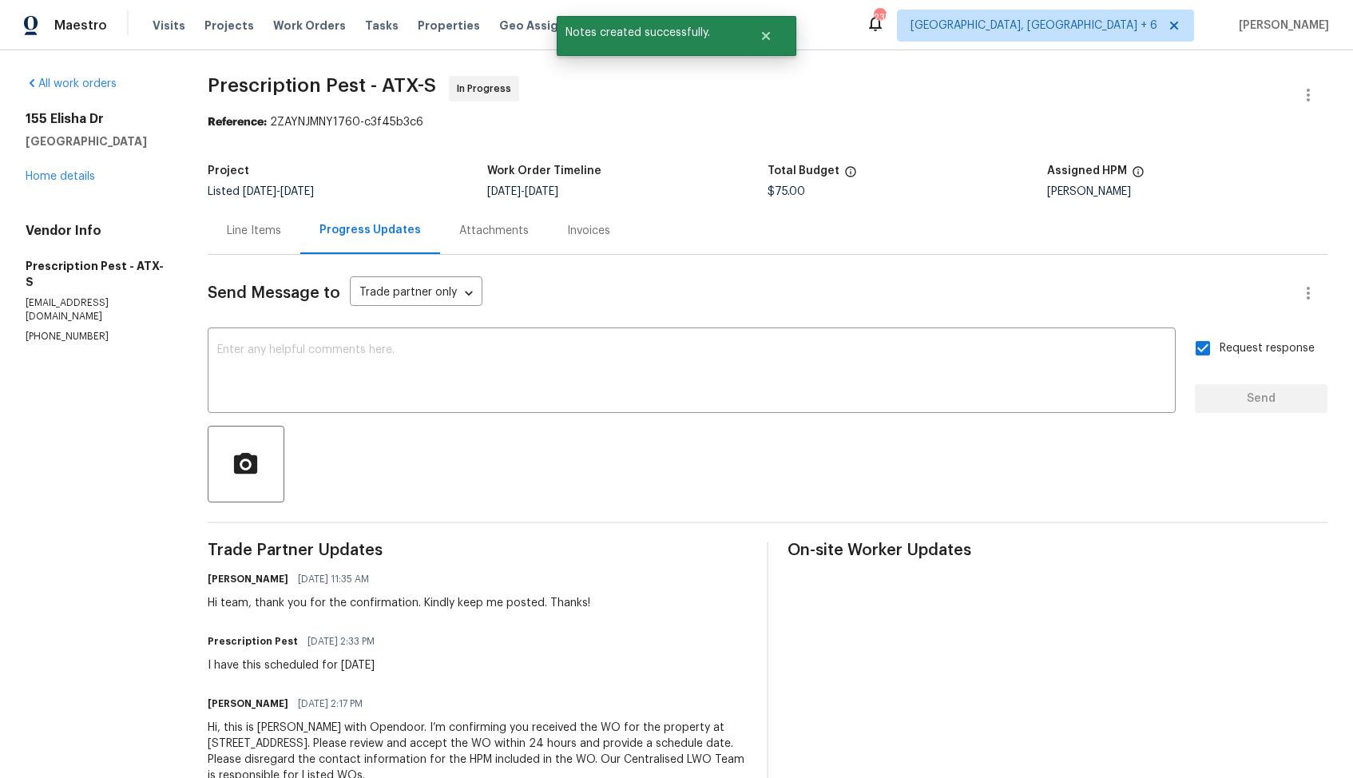
click at [299, 666] on div "I have this scheduled for [DATE]" at bounding box center [296, 665] width 177 height 16
copy div "I have this scheduled for [DATE]"
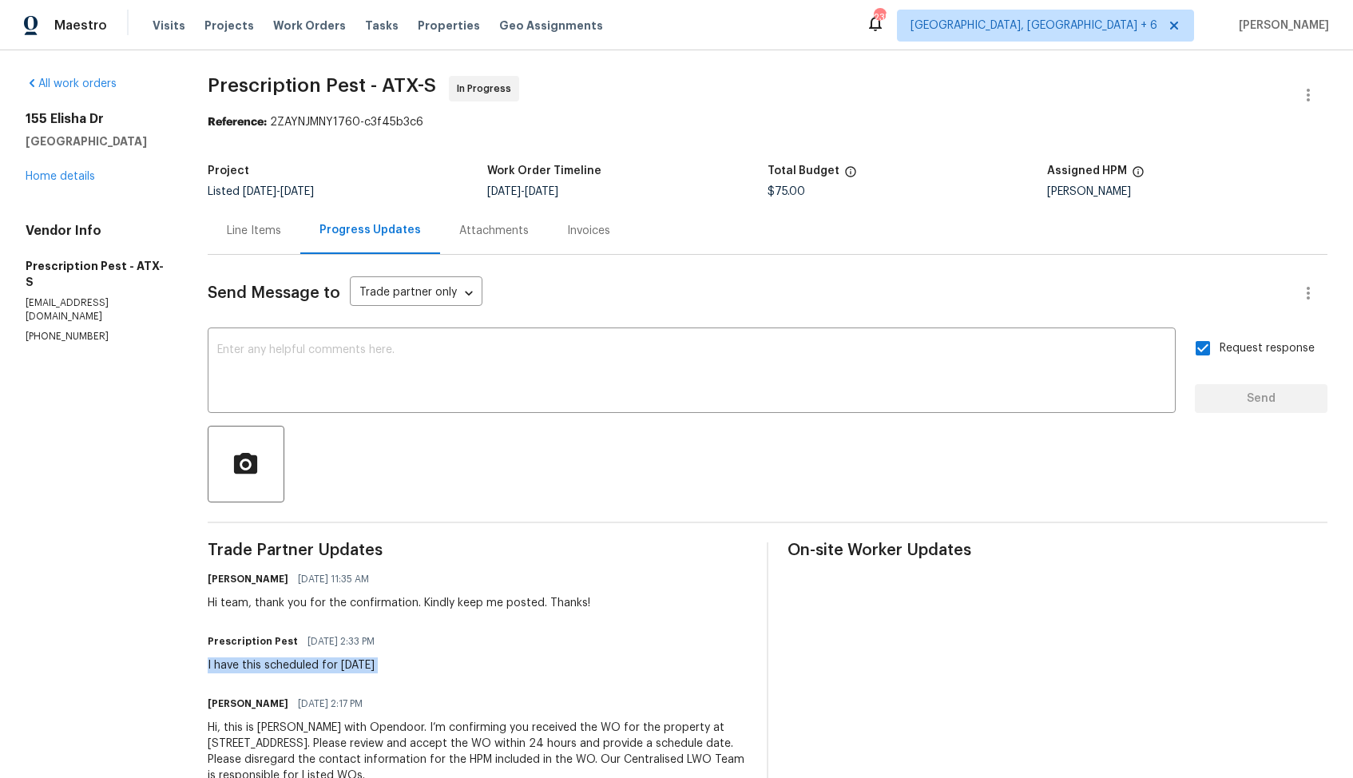
click at [710, 134] on section "Prescription Pest - ATX-S In Progress Reference: 2ZAYNJMNY1760-c3f45b3c6 Projec…" at bounding box center [768, 439] width 1120 height 727
click at [60, 181] on link "Home details" at bounding box center [61, 176] width 70 height 11
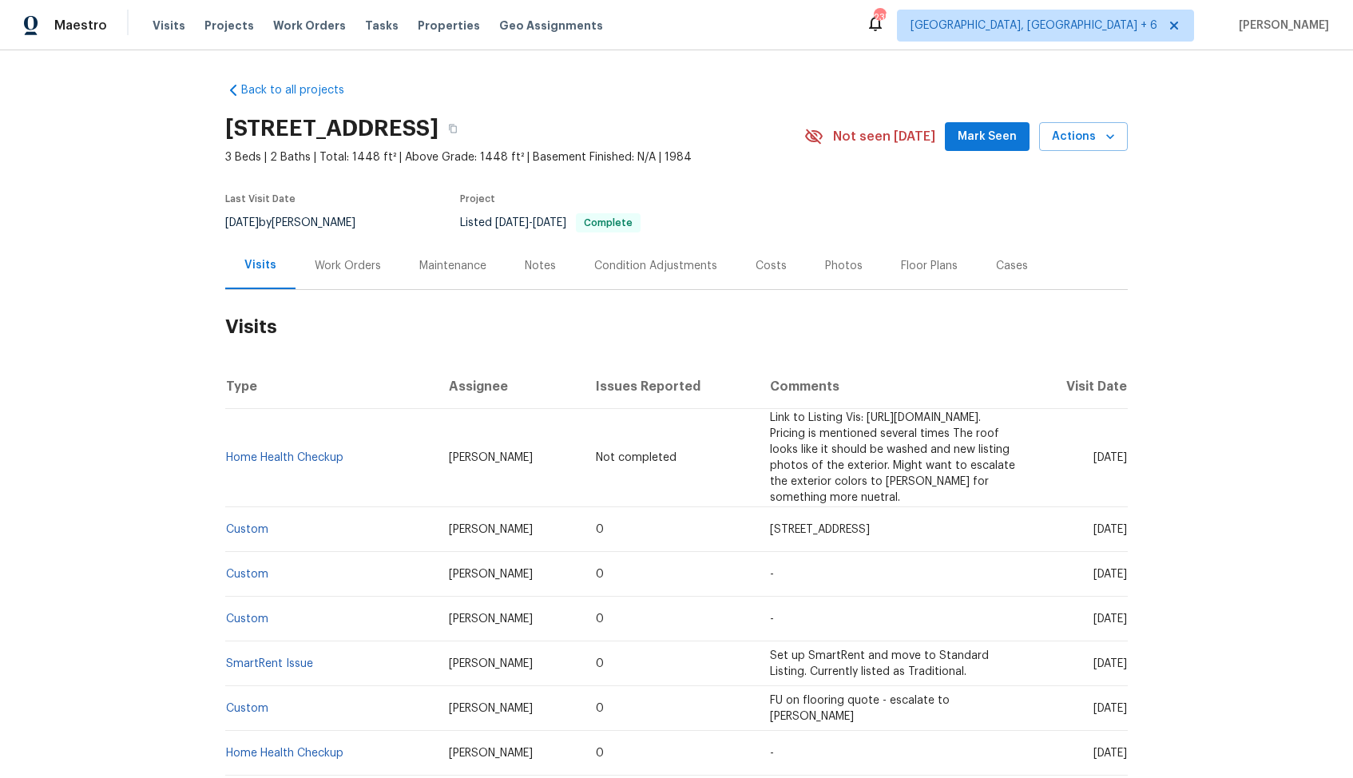
click at [335, 270] on div "Work Orders" at bounding box center [348, 266] width 66 height 16
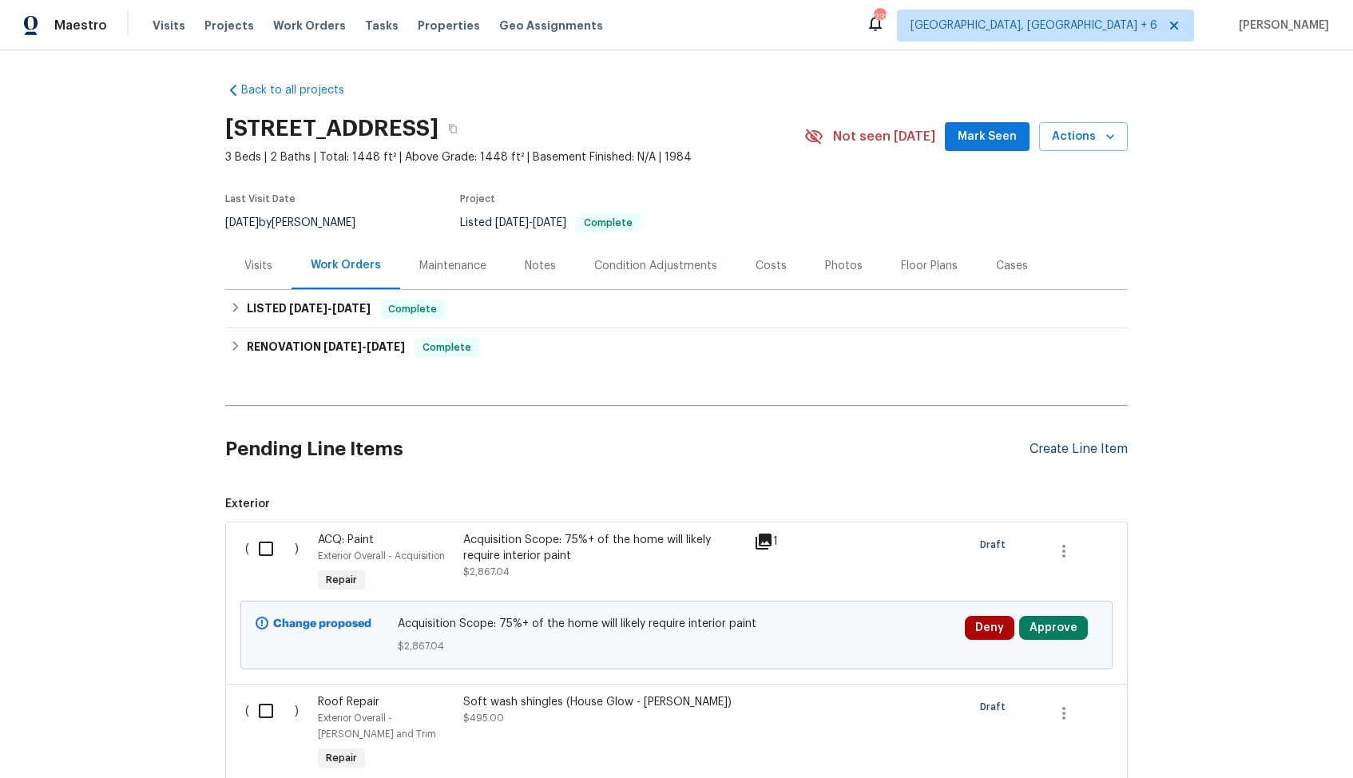
click at [1059, 454] on div "Create Line Item" at bounding box center [1079, 449] width 98 height 15
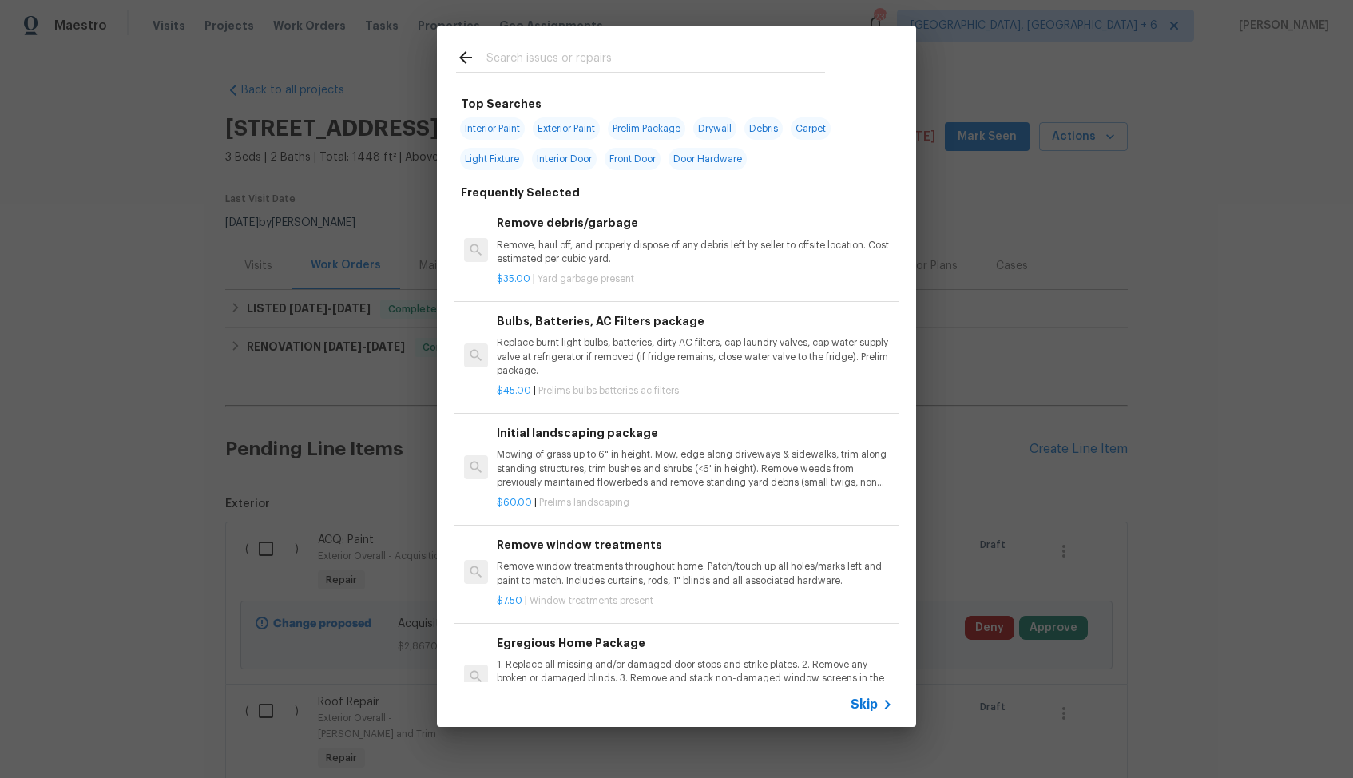
click at [540, 68] on input "text" at bounding box center [656, 60] width 339 height 24
type input "bulb"
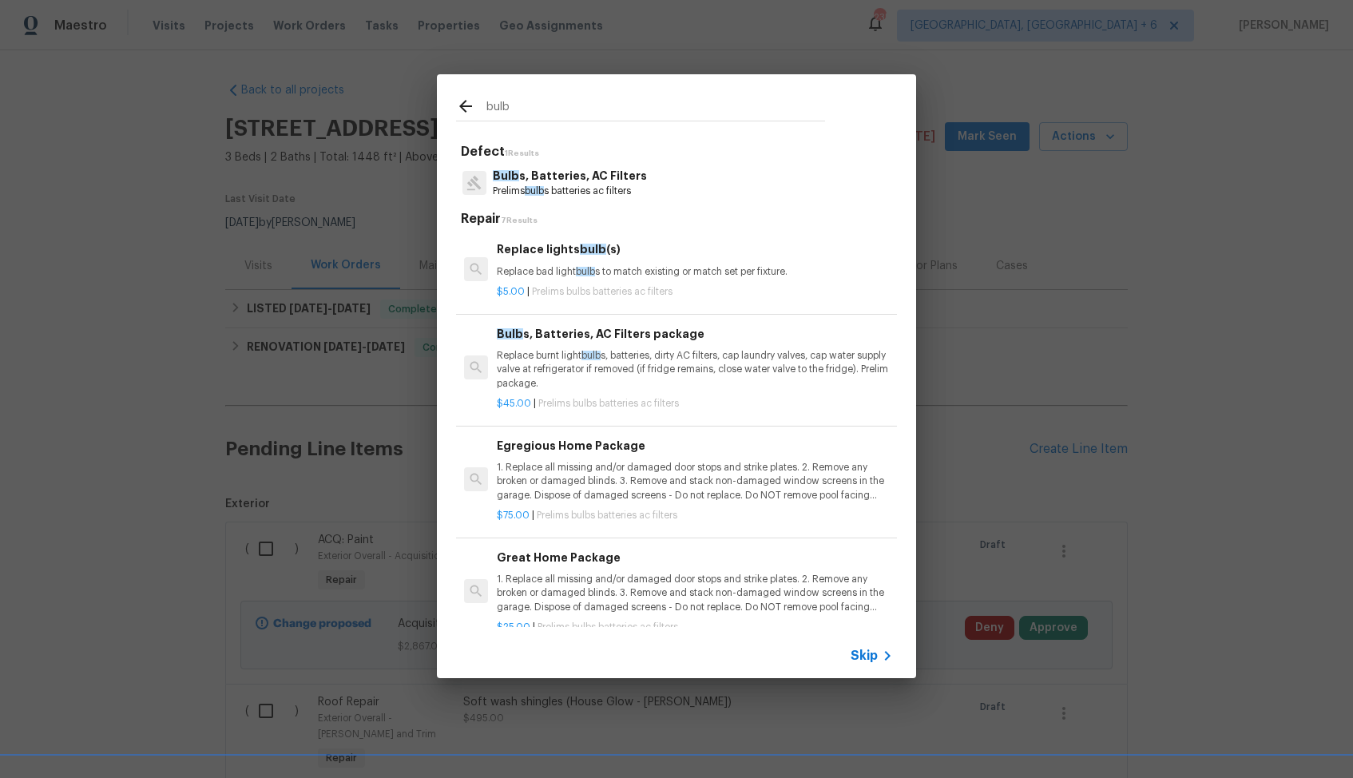
click at [539, 196] on p "Prelims bulb s batteries ac filters" at bounding box center [570, 192] width 154 height 14
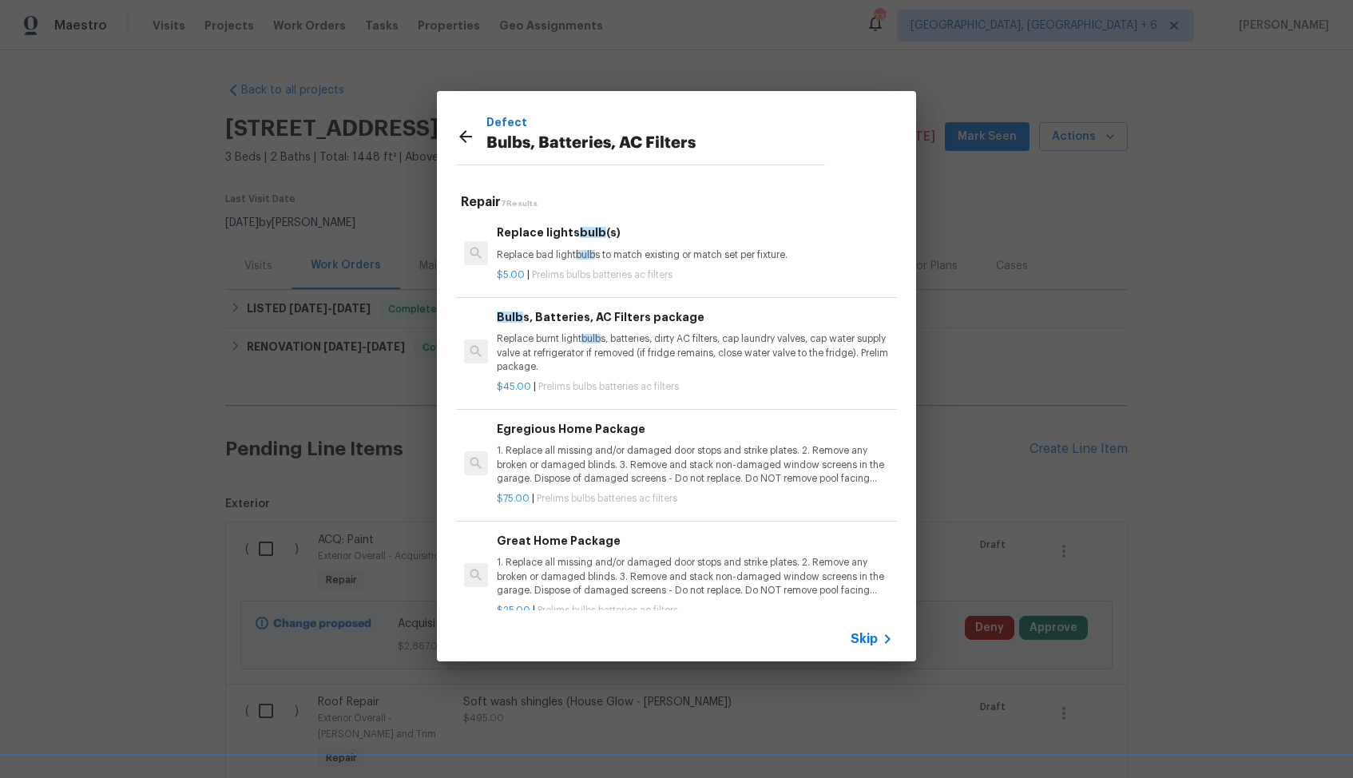
click at [566, 330] on div "Bulb s, Batteries, AC Filters package Replace burnt light bulb s, batteries, di…" at bounding box center [695, 341] width 396 height 66
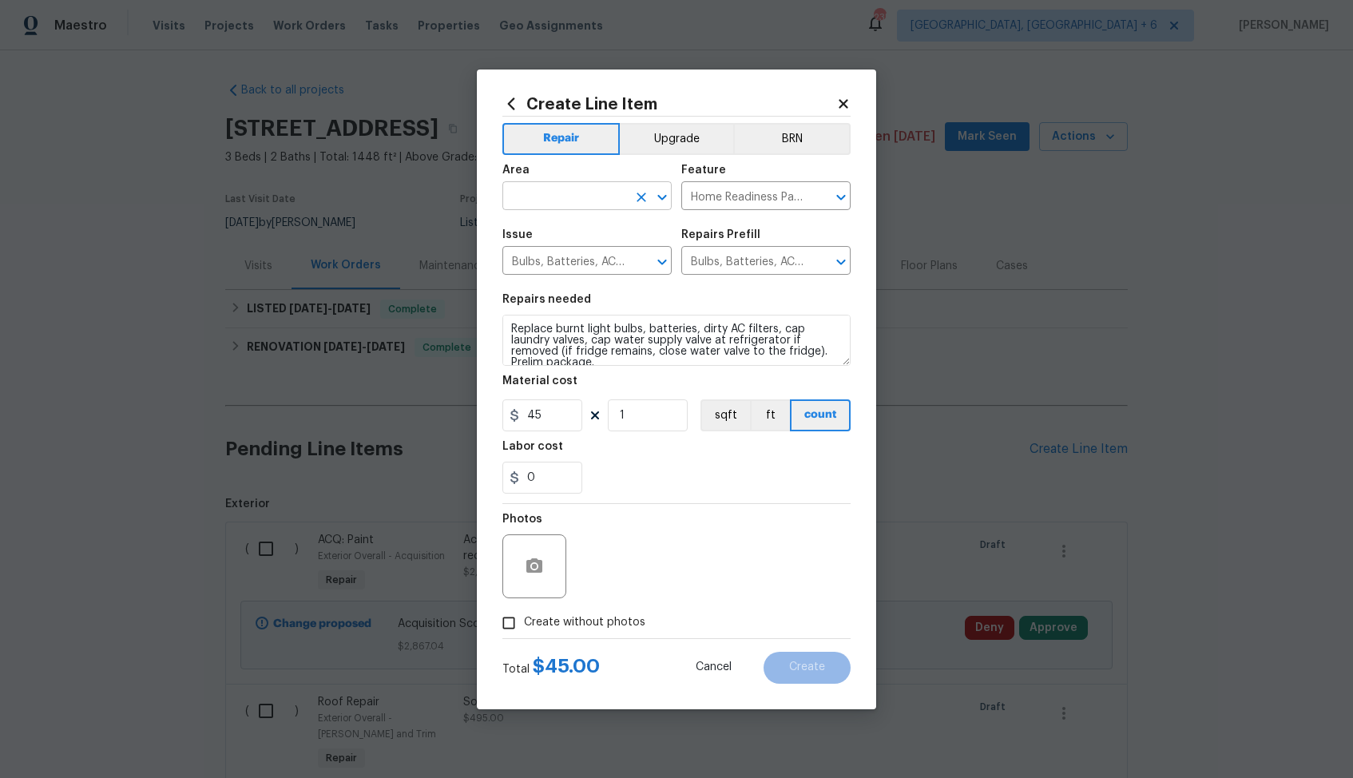
click at [549, 207] on input "text" at bounding box center [565, 197] width 125 height 25
click at [555, 262] on li "Interior Overall" at bounding box center [587, 259] width 169 height 26
type input "Interior Overall"
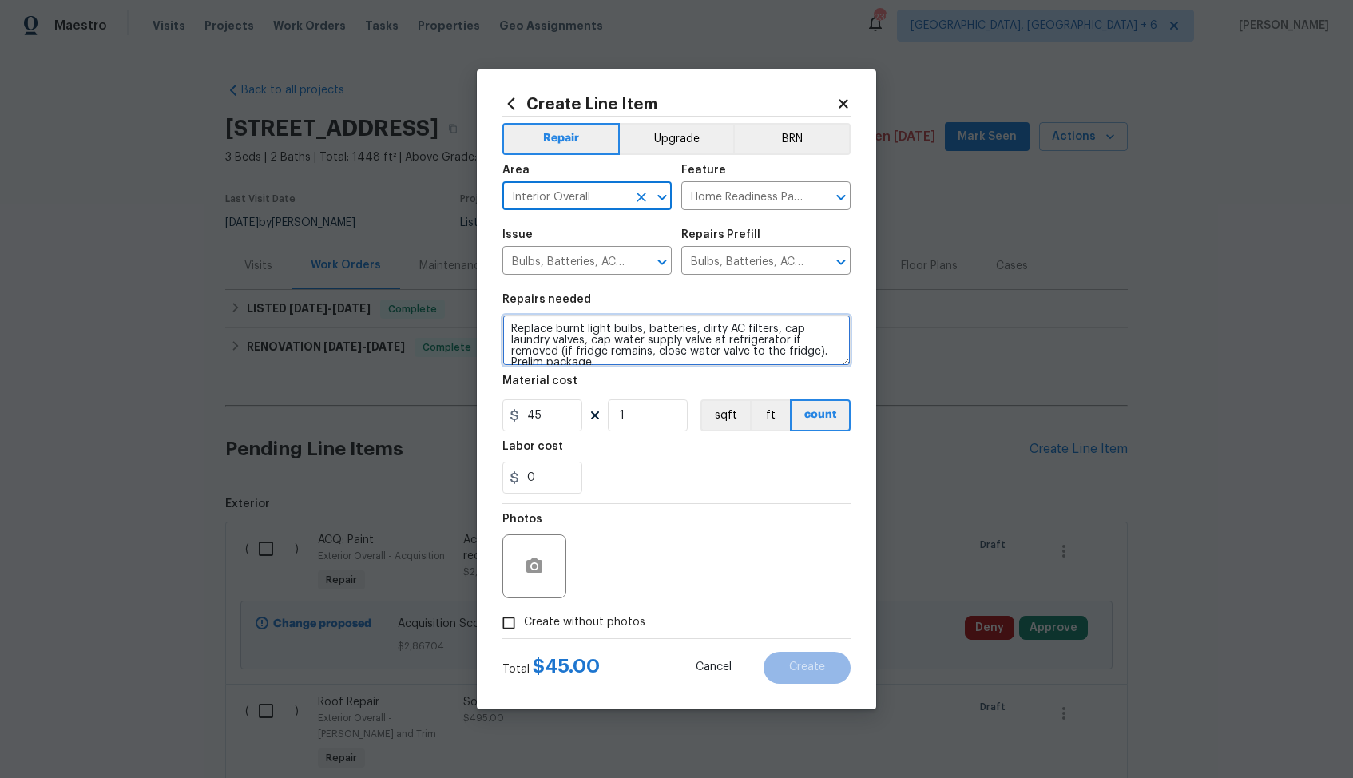
click at [590, 323] on textarea "Replace burnt light bulbs, batteries, dirty AC filters, cap laundry valves, cap…" at bounding box center [677, 340] width 348 height 51
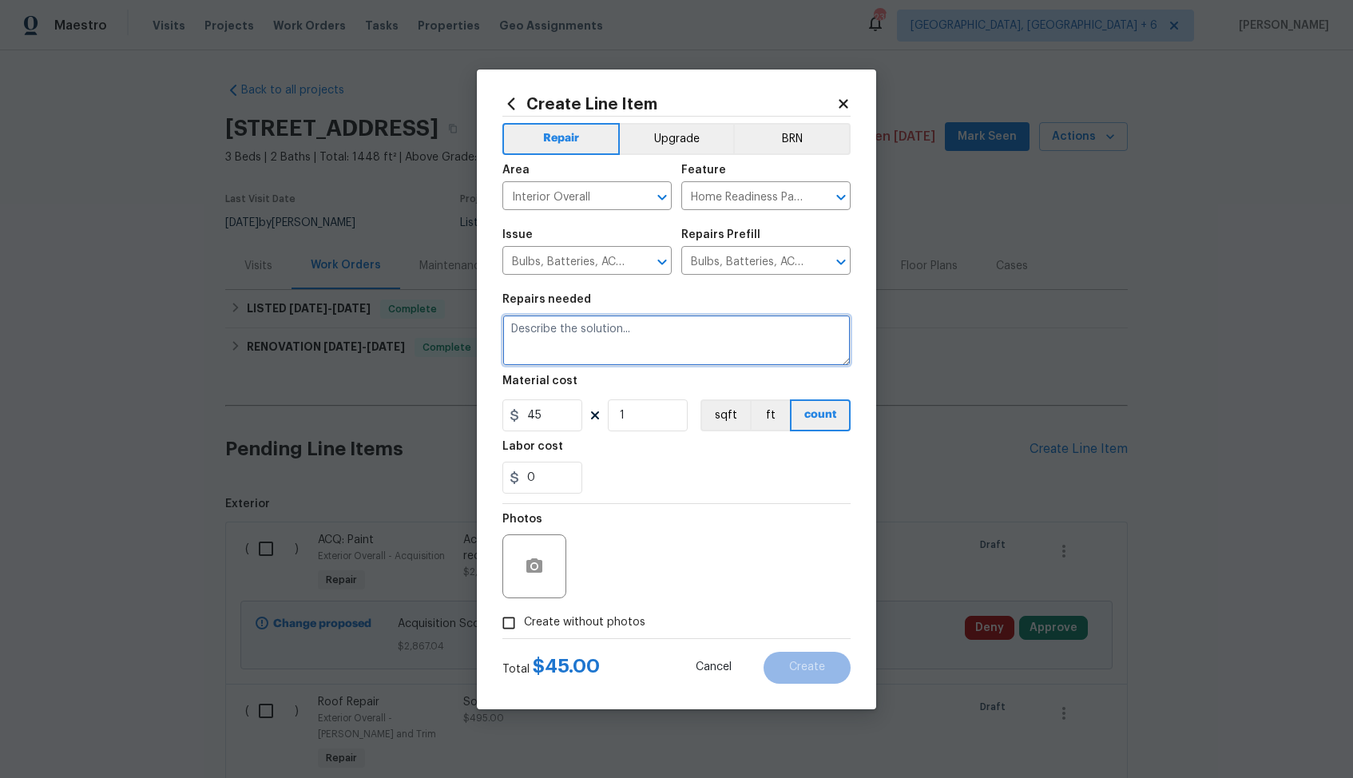
paste textarea "Feedback received that several lights at the entrance and in the main living ar…"
type textarea "Feedback received that several lights at the entrance and in the main living ar…"
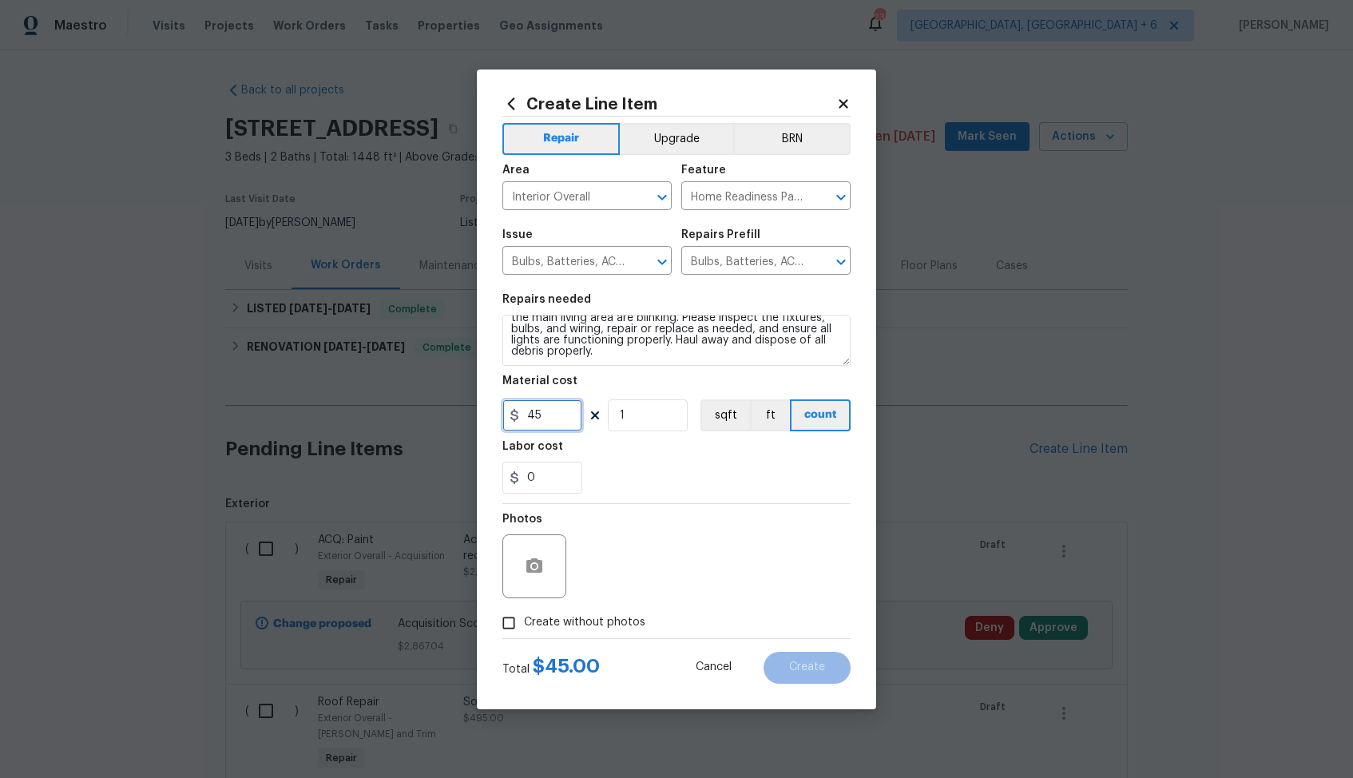
click at [552, 423] on input "45" at bounding box center [543, 415] width 80 height 32
type input "75"
click at [650, 554] on div "Photos" at bounding box center [677, 556] width 348 height 104
click at [582, 618] on span "Create without photos" at bounding box center [584, 622] width 121 height 17
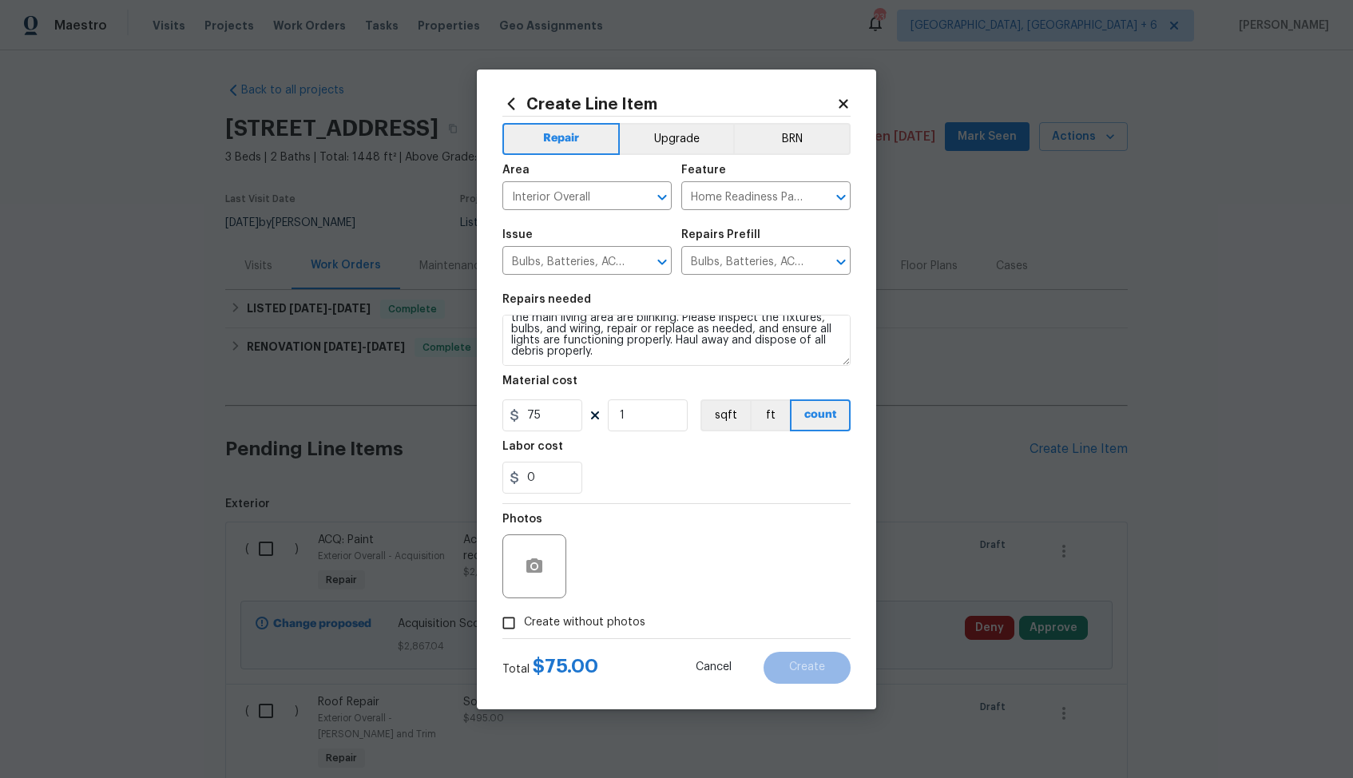
click at [524, 618] on input "Create without photos" at bounding box center [509, 623] width 30 height 30
checkbox input "true"
click at [693, 553] on textarea at bounding box center [715, 566] width 272 height 64
click at [800, 665] on span "Create" at bounding box center [807, 667] width 36 height 12
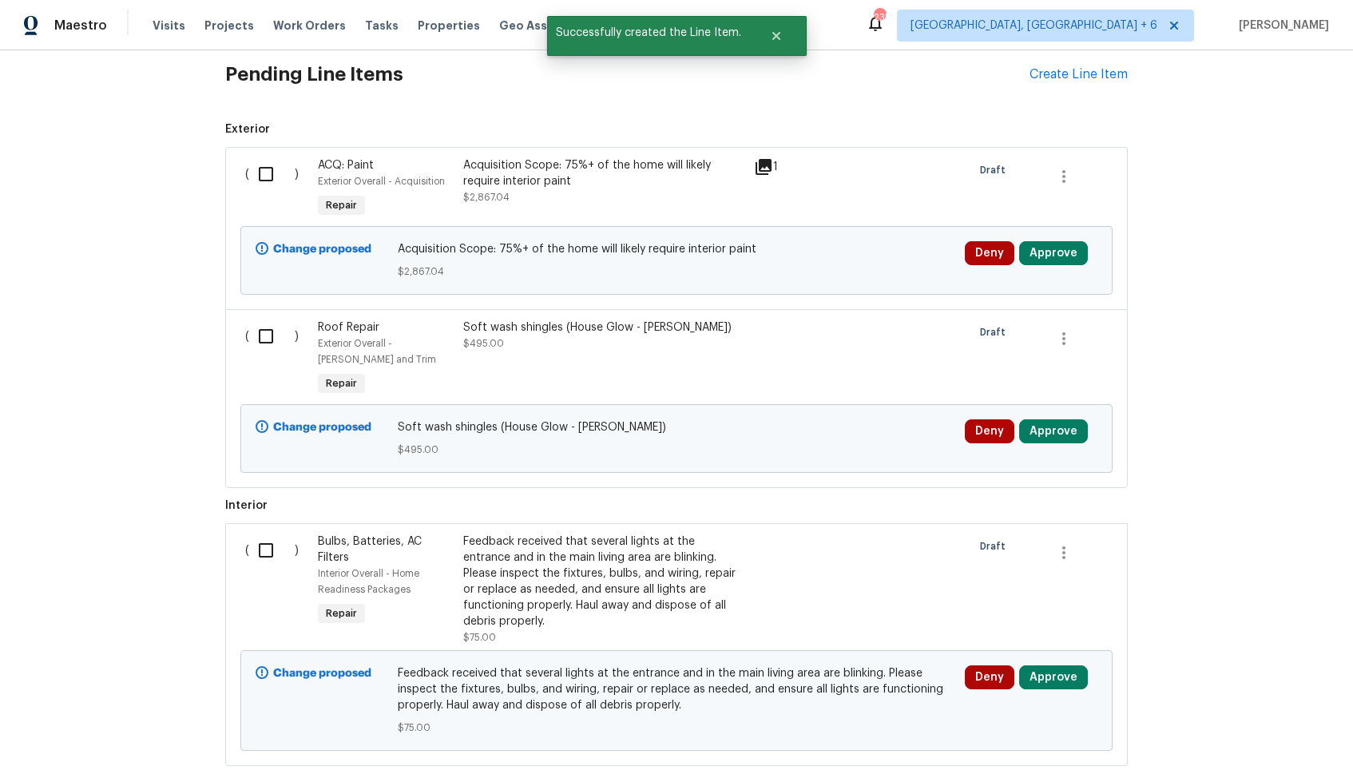
scroll to position [471, 0]
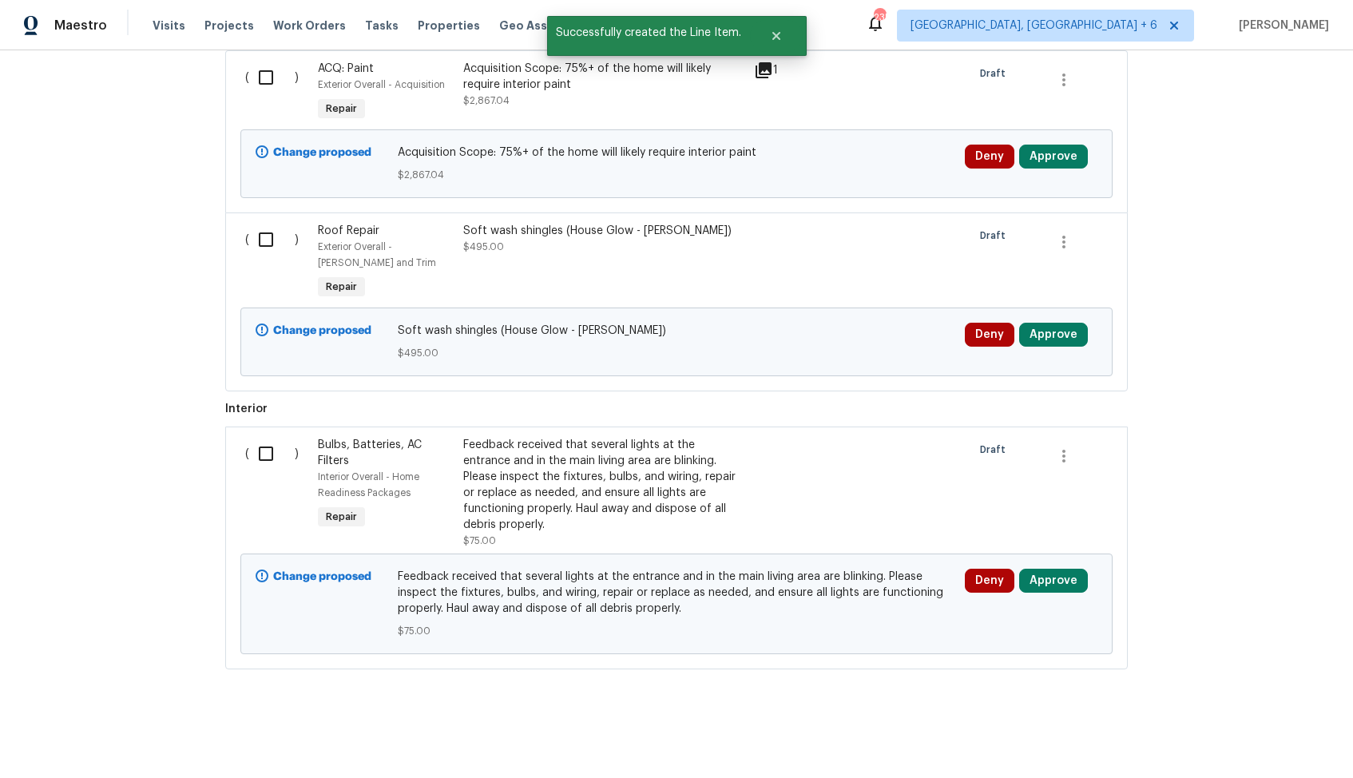
click at [263, 453] on input "checkbox" at bounding box center [272, 454] width 46 height 34
checkbox input "true"
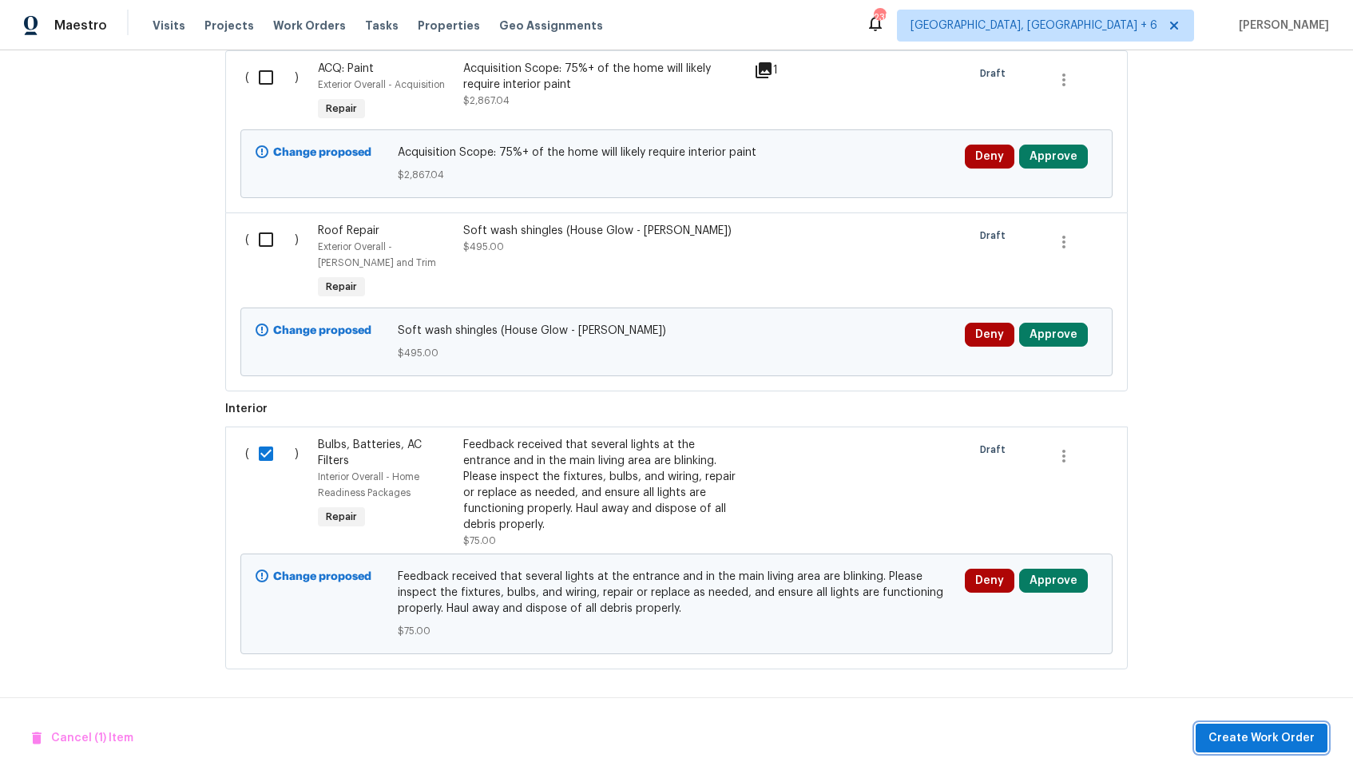
click at [1225, 737] on span "Create Work Order" at bounding box center [1262, 739] width 106 height 20
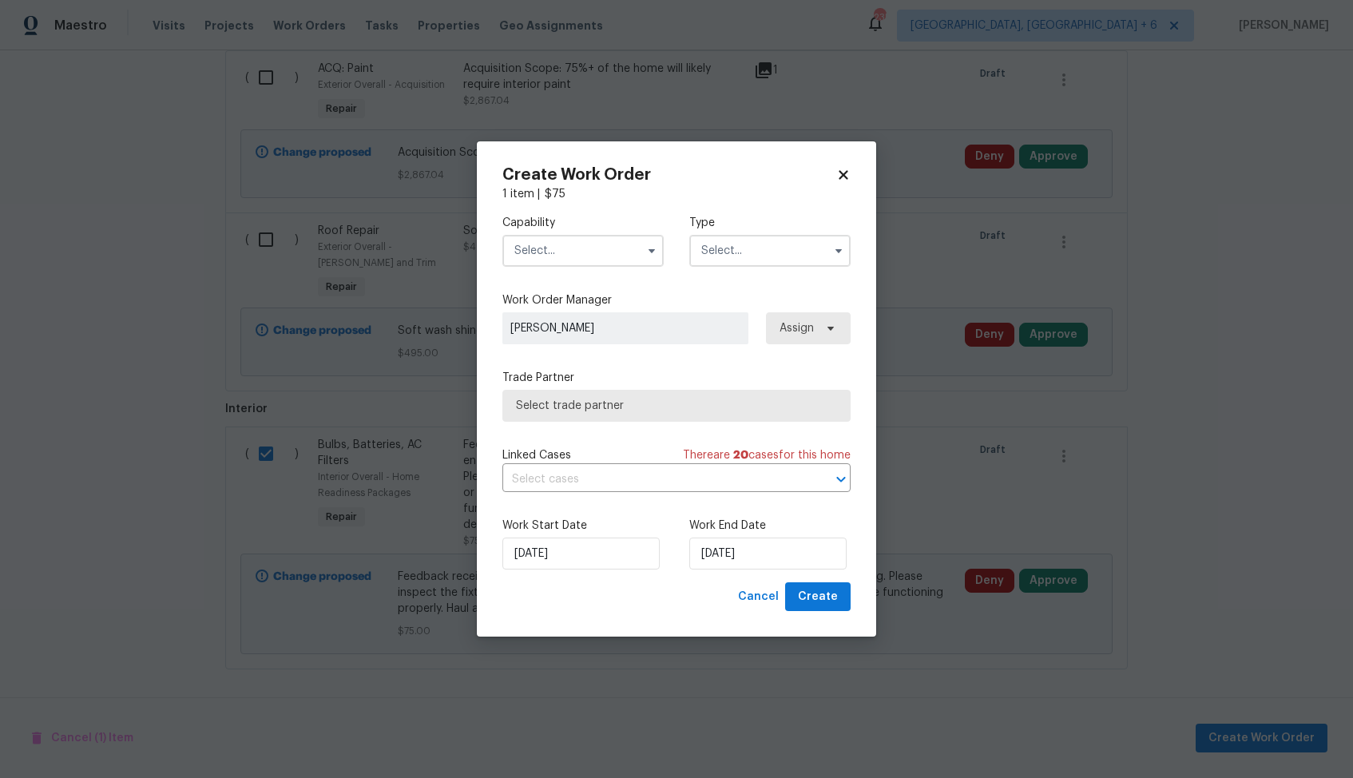
click at [592, 253] on input "text" at bounding box center [583, 251] width 161 height 32
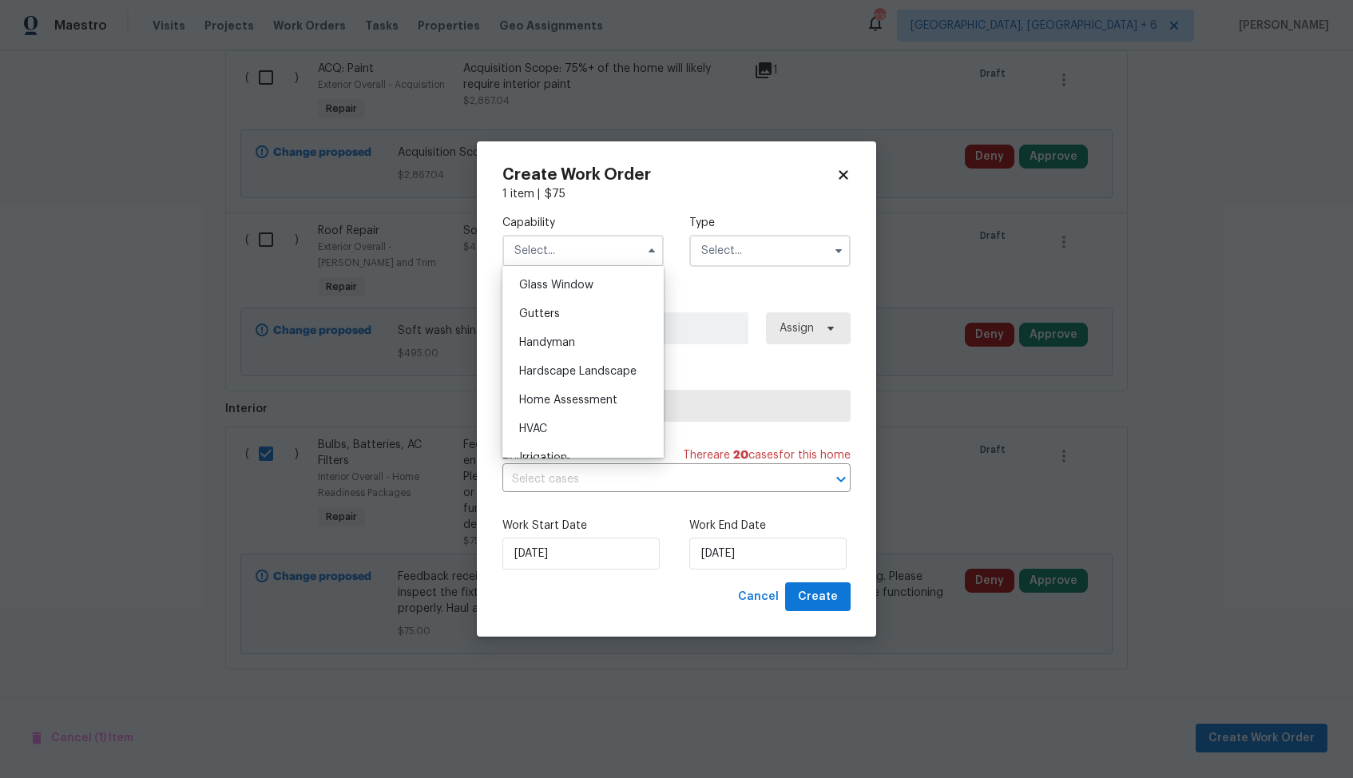
scroll to position [834, 0]
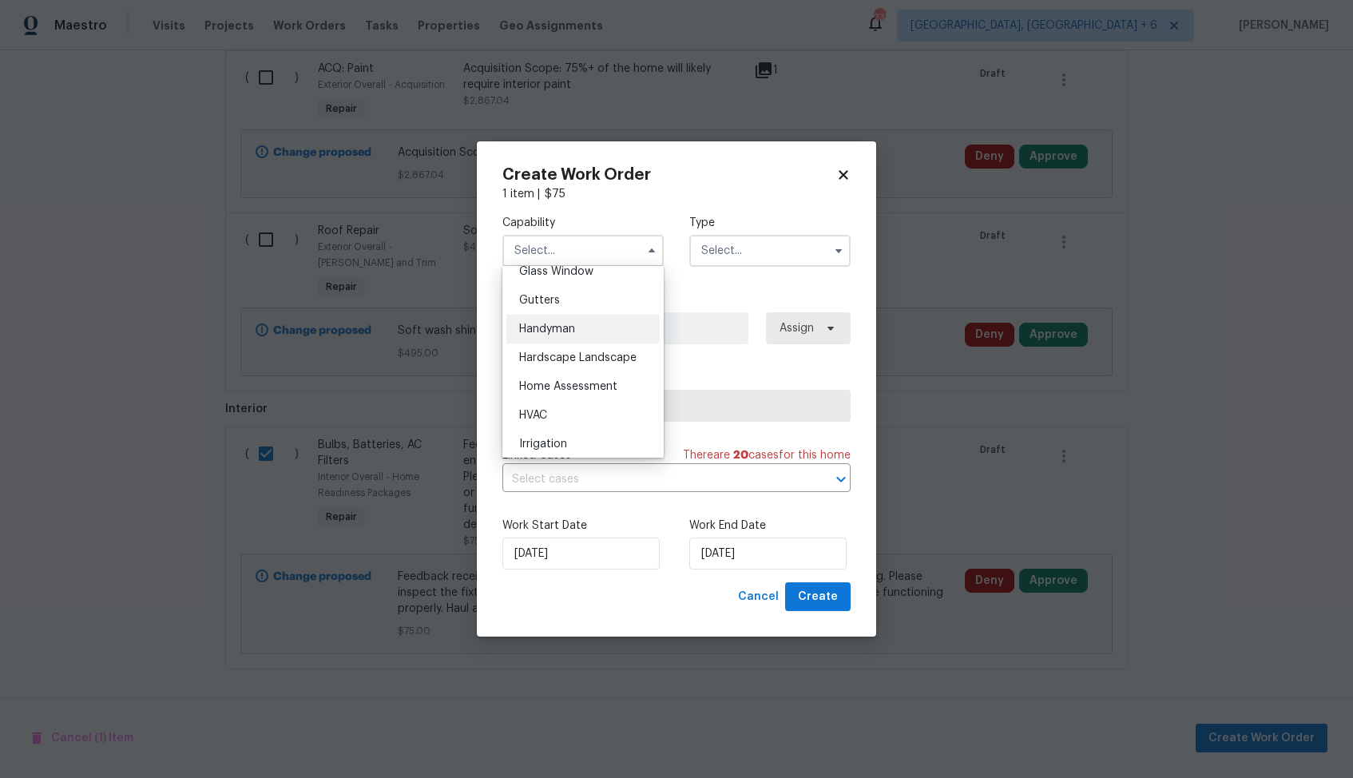
click at [576, 324] on div "Handyman" at bounding box center [583, 329] width 153 height 29
type input "Handyman"
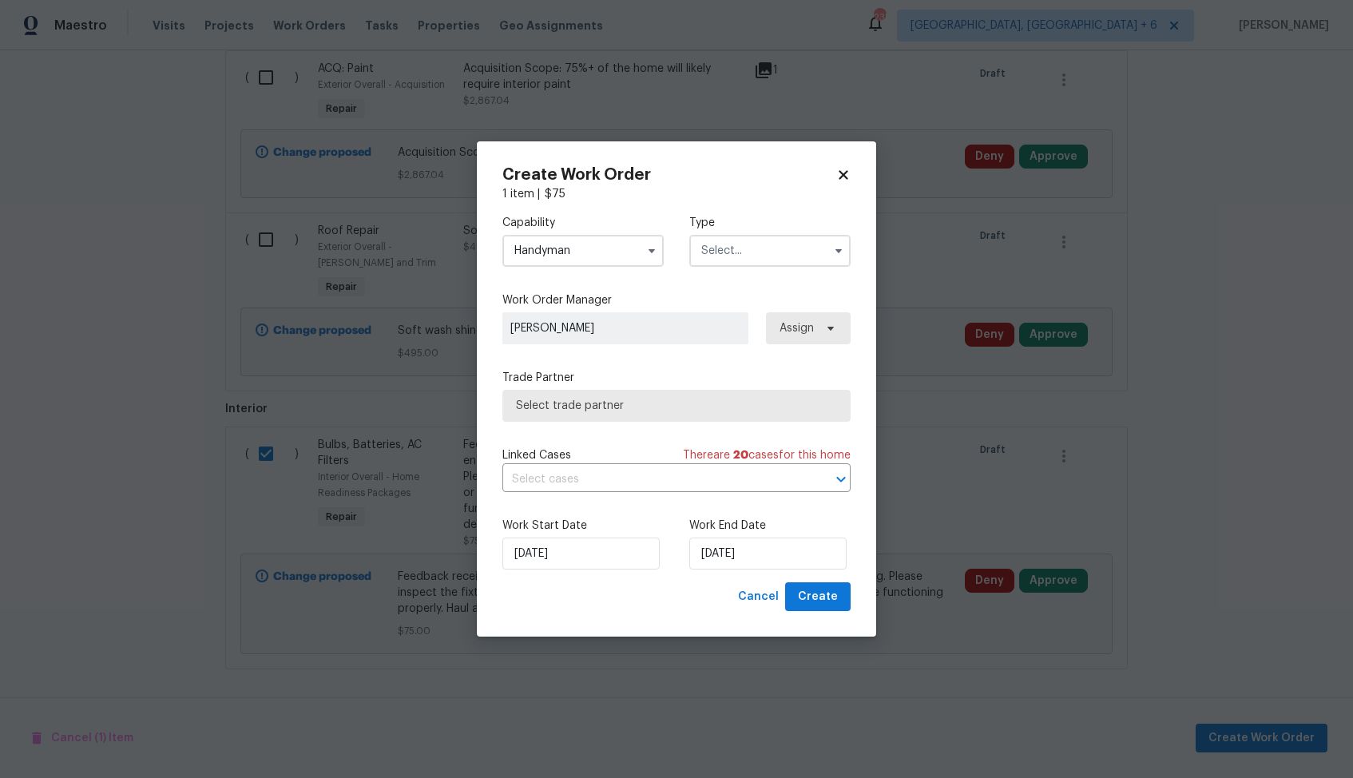
click at [807, 250] on input "text" at bounding box center [769, 251] width 161 height 32
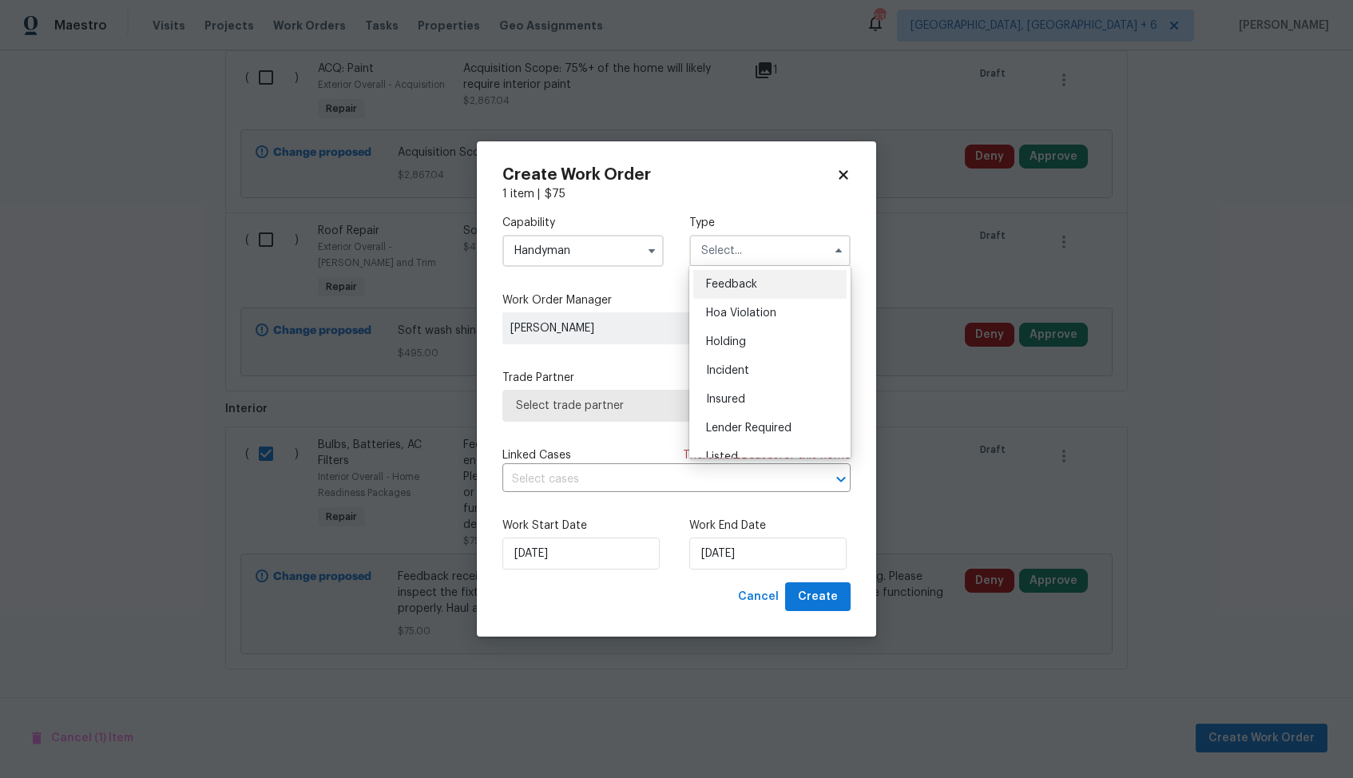
click at [754, 281] on span "Feedback" at bounding box center [731, 284] width 51 height 11
type input "Feedback"
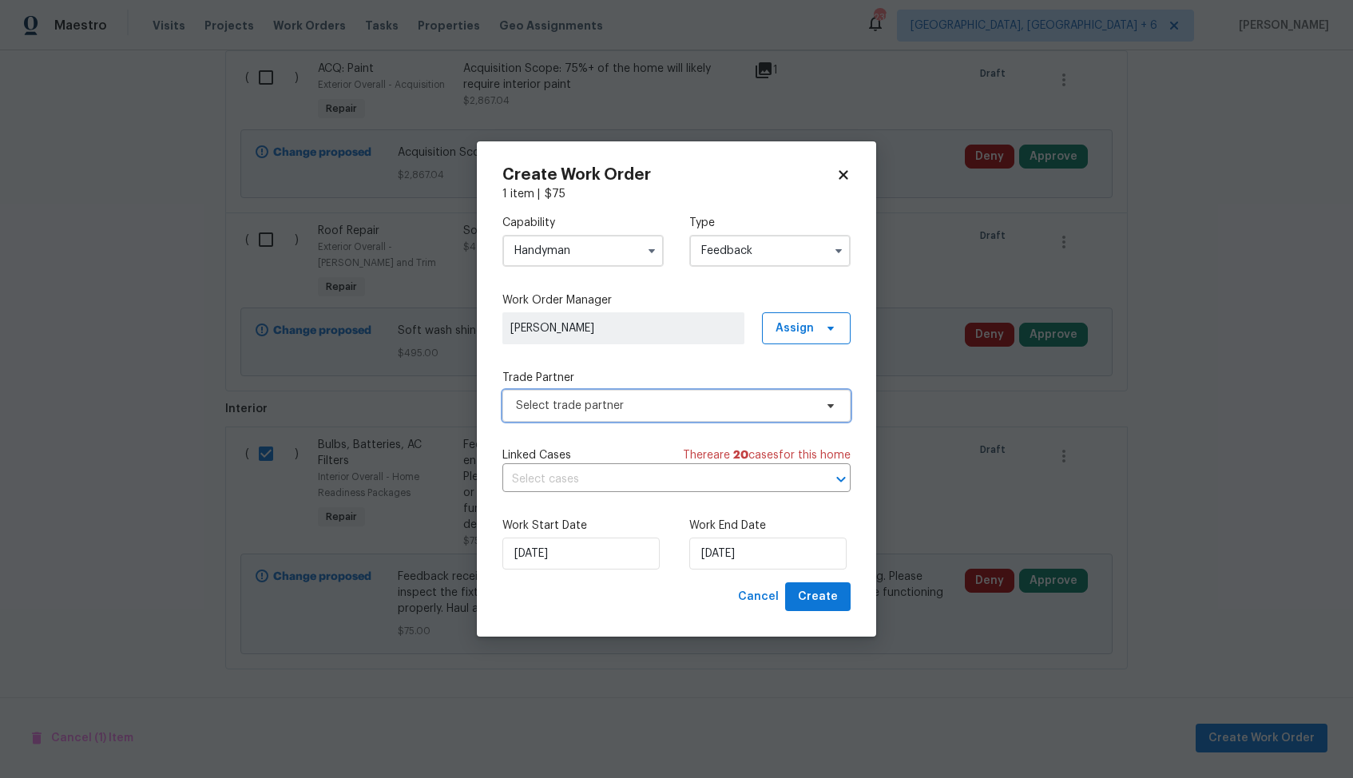
click at [632, 402] on span "Select trade partner" at bounding box center [665, 406] width 298 height 16
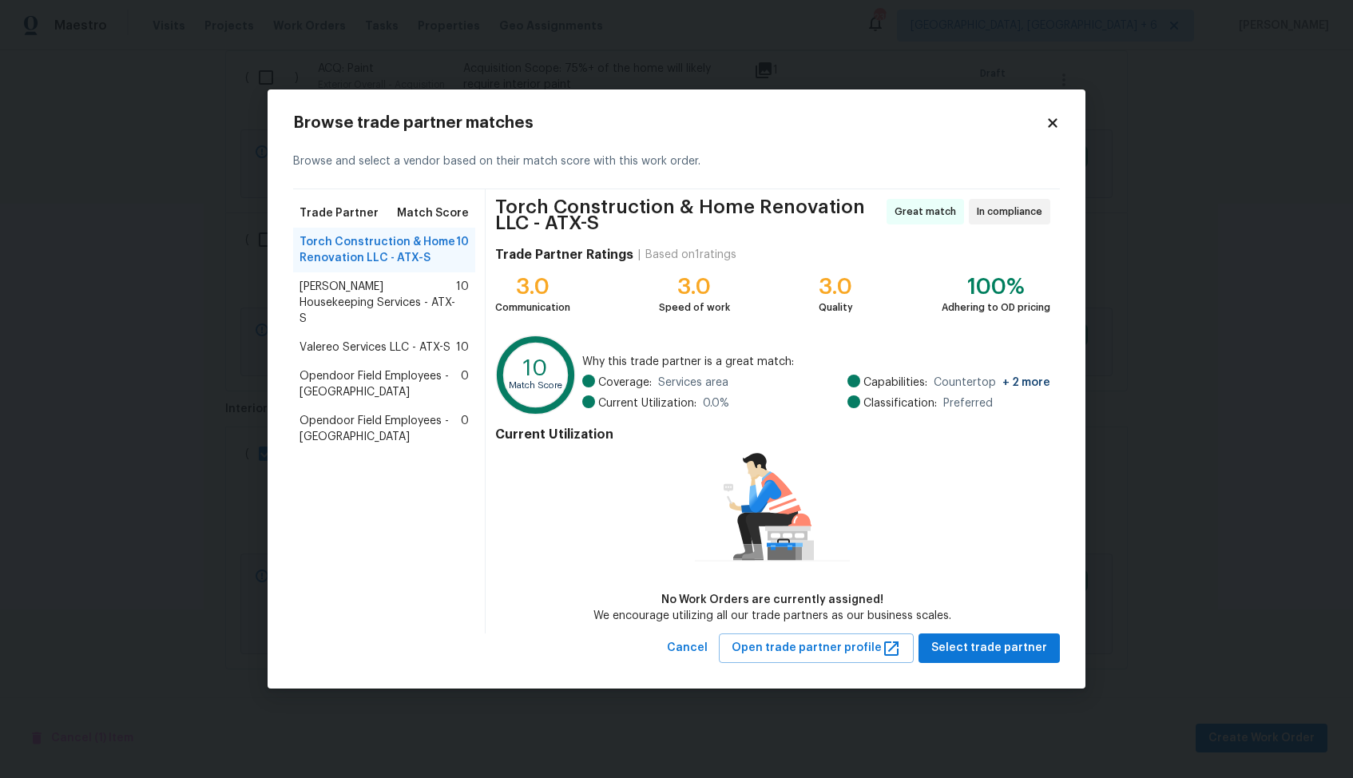
click at [375, 289] on span "[PERSON_NAME] Housekeeping Services - ATX-S" at bounding box center [378, 303] width 157 height 48
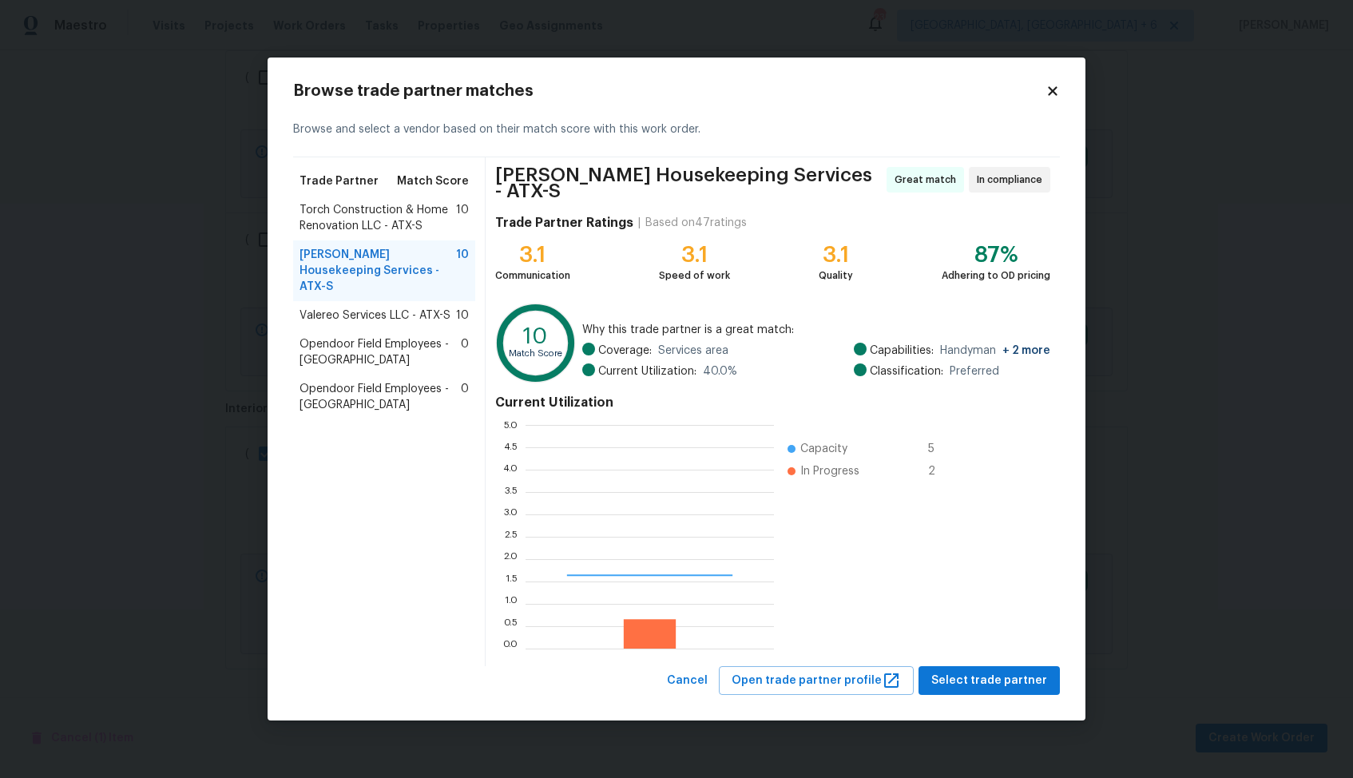
scroll to position [224, 248]
click at [367, 224] on span "Torch Construction & Home Renovation LLC - ATX-S" at bounding box center [378, 218] width 157 height 32
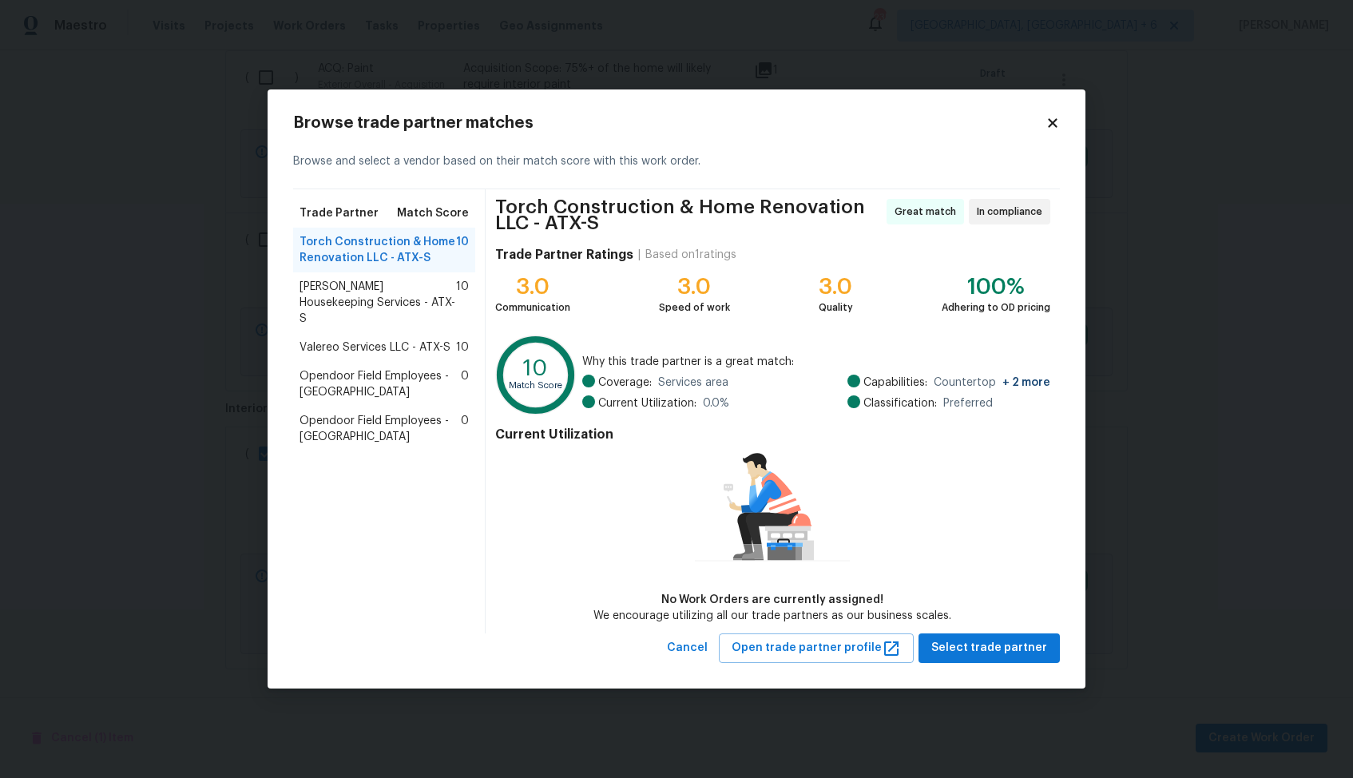
click at [361, 290] on span "[PERSON_NAME] Housekeeping Services - ATX-S" at bounding box center [378, 303] width 157 height 48
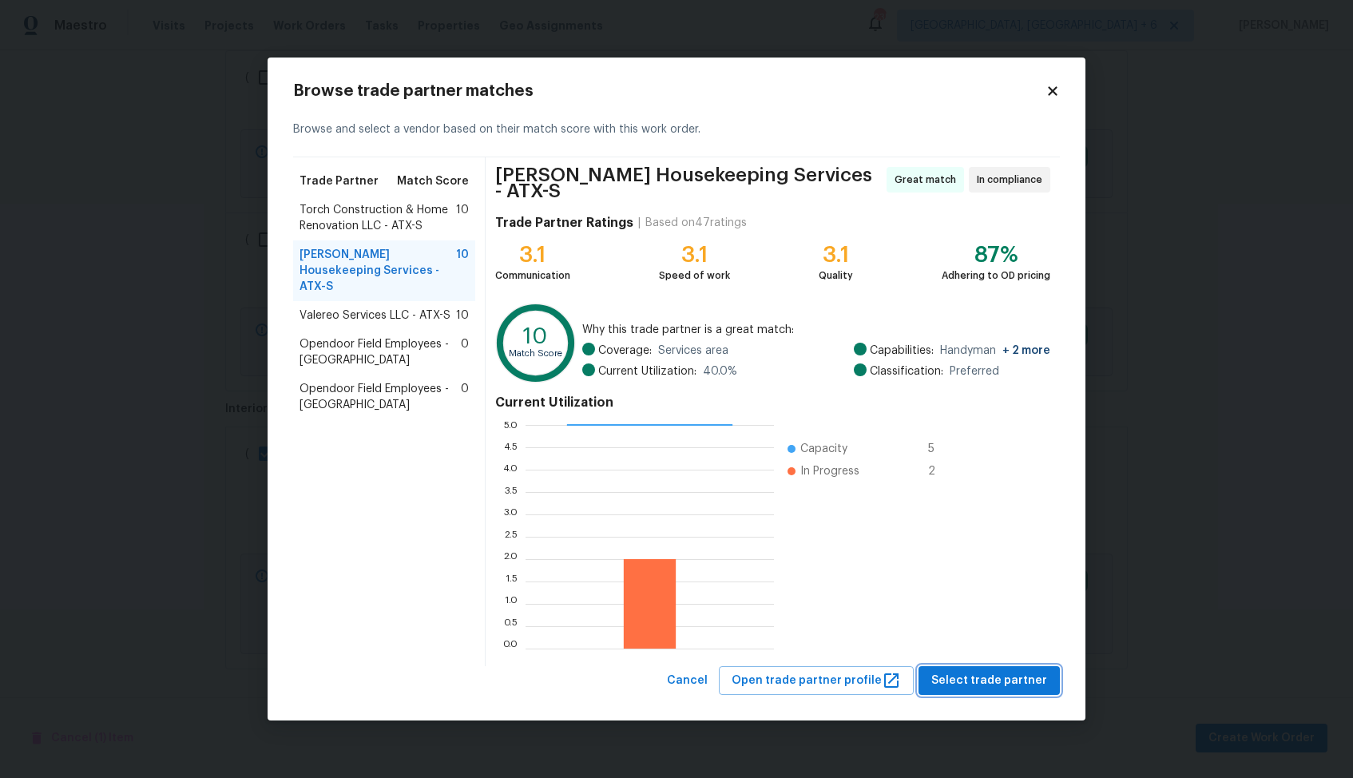
click at [976, 675] on span "Select trade partner" at bounding box center [990, 681] width 116 height 20
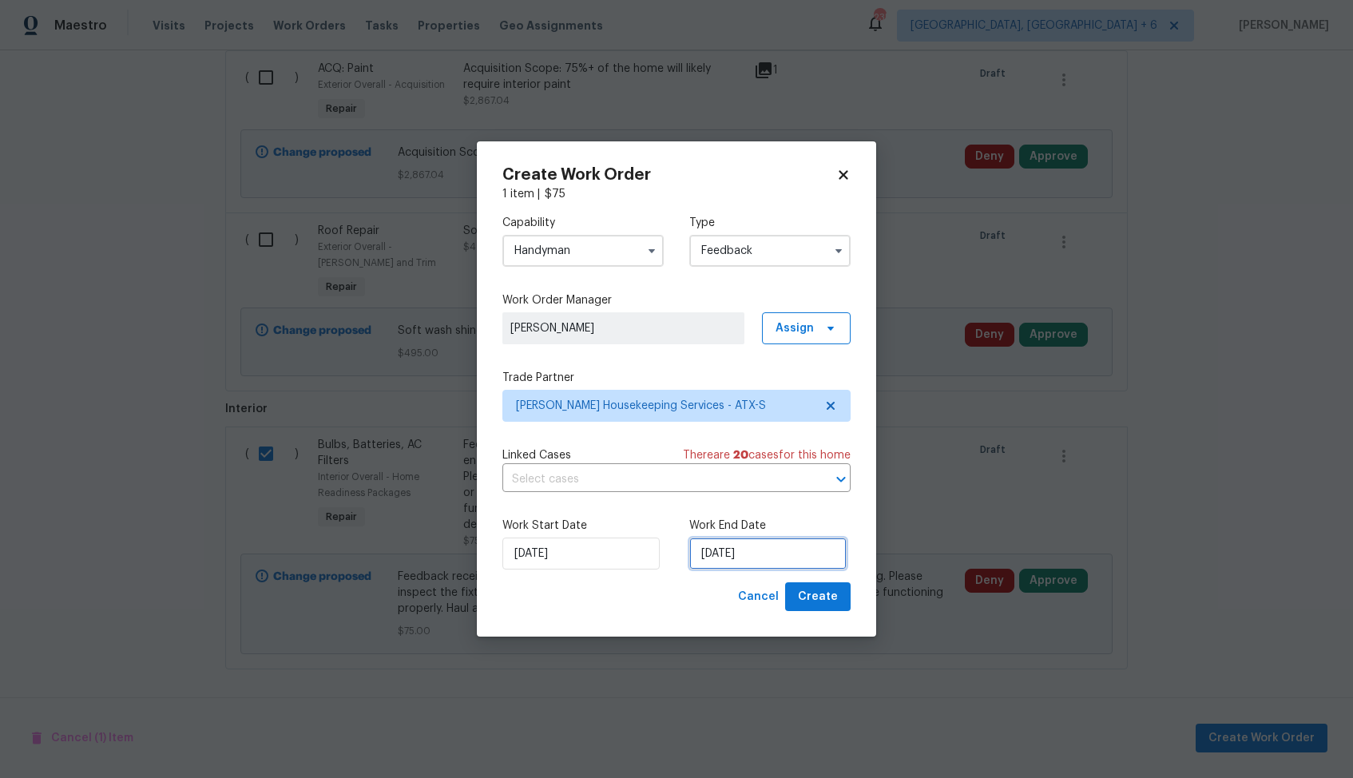
click at [766, 550] on input "[DATE]" at bounding box center [767, 554] width 157 height 32
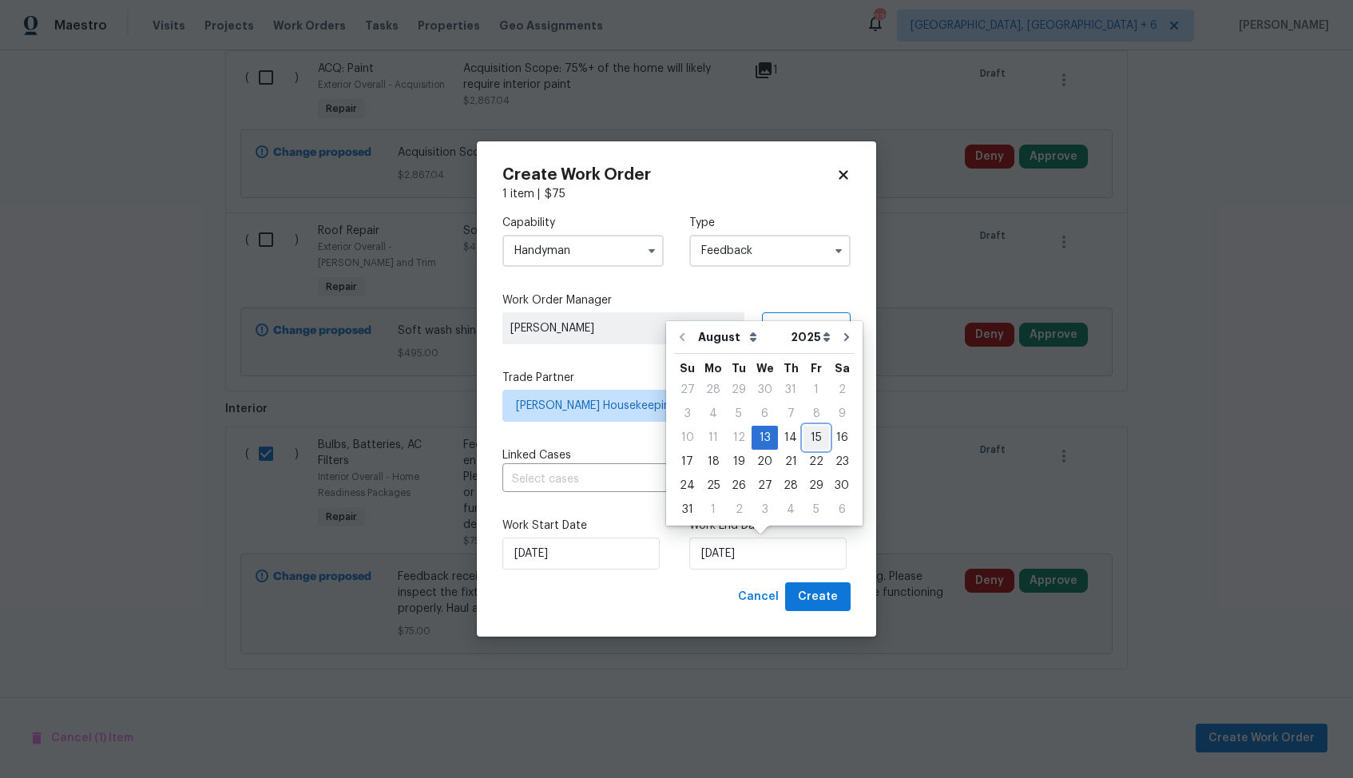
click at [811, 437] on div "15" at bounding box center [817, 438] width 26 height 22
type input "[DATE]"
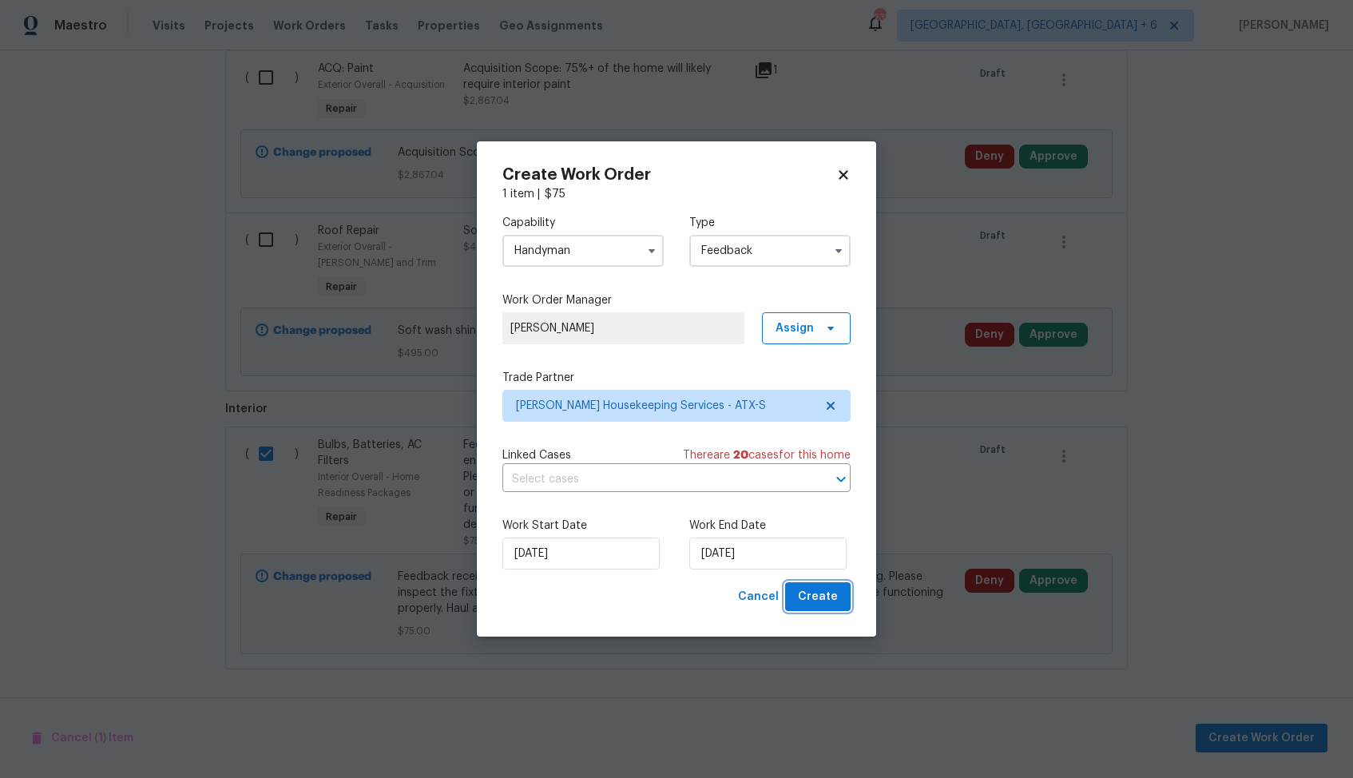
click at [824, 596] on span "Create" at bounding box center [818, 597] width 40 height 20
checkbox input "false"
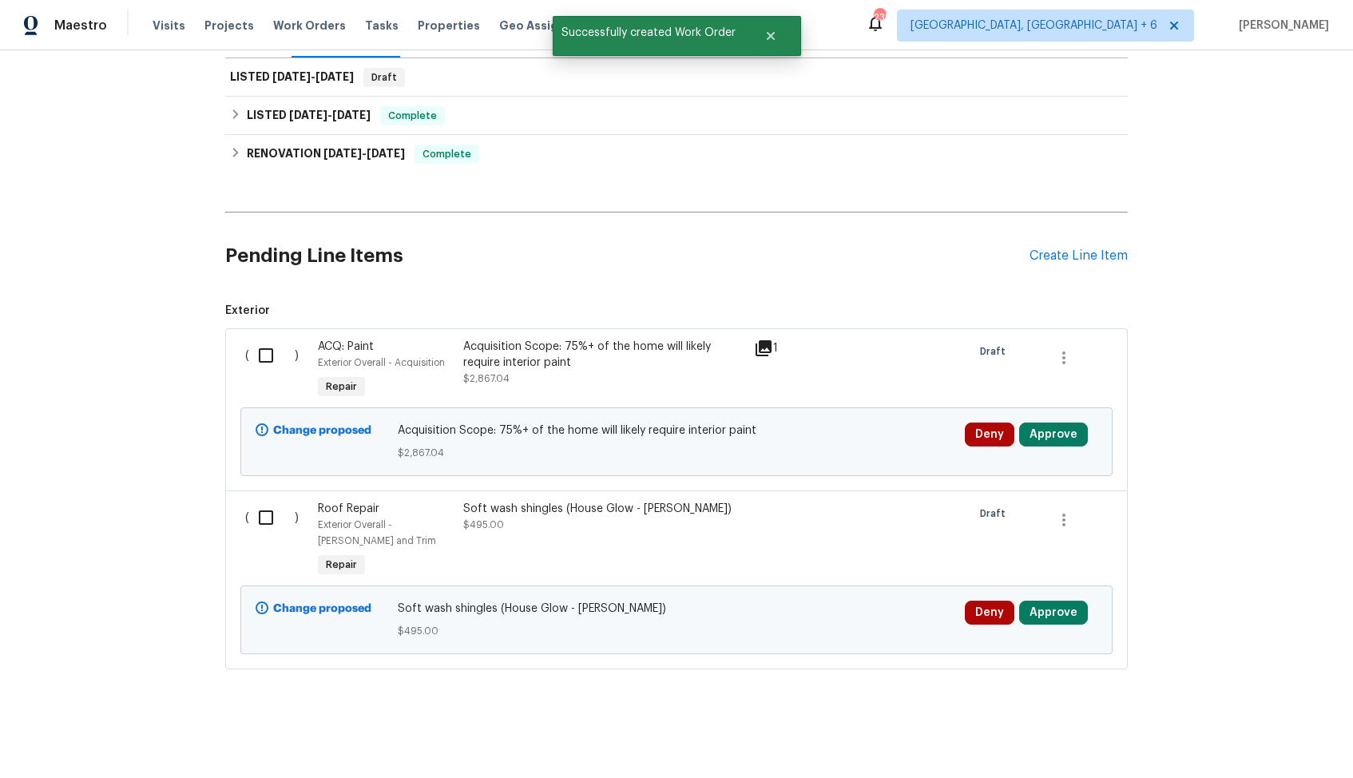
scroll to position [0, 0]
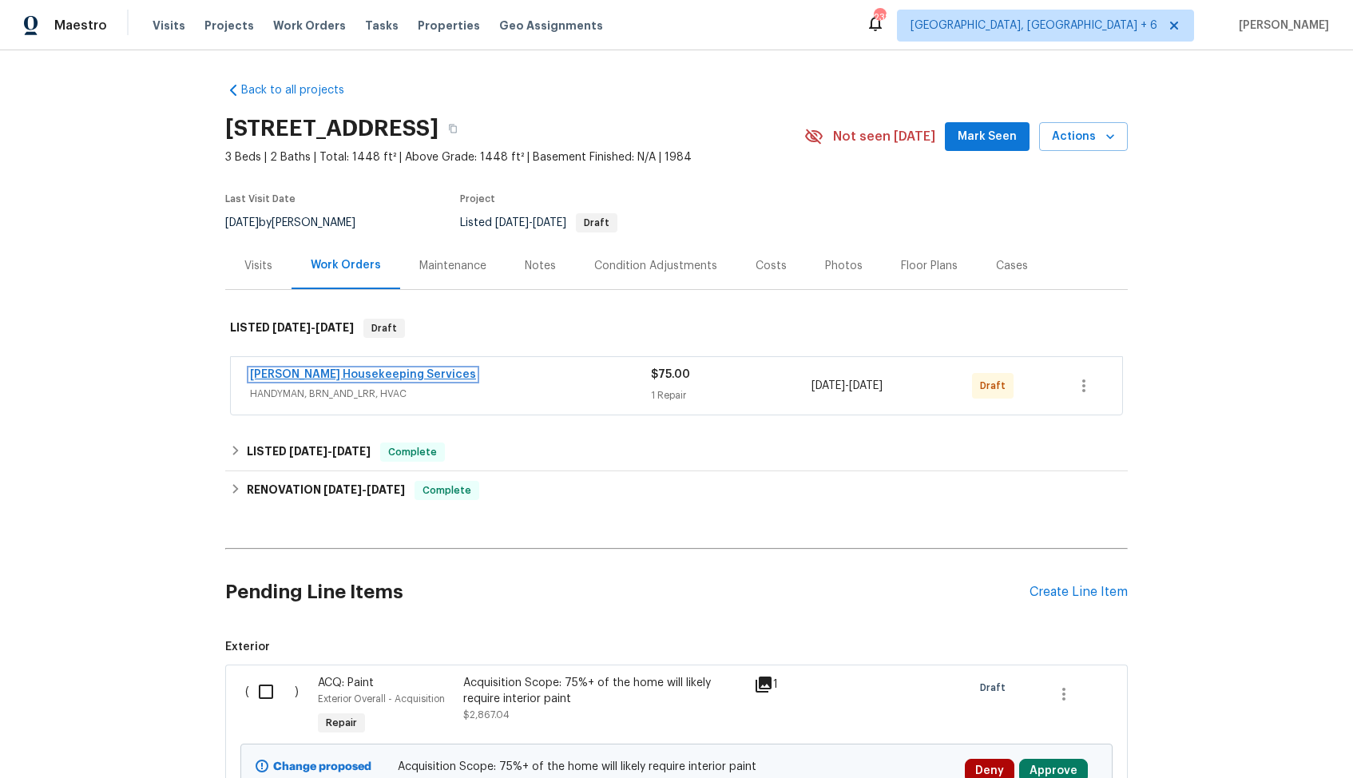
click at [357, 374] on link "[PERSON_NAME] Housekeeping Services" at bounding box center [363, 374] width 226 height 11
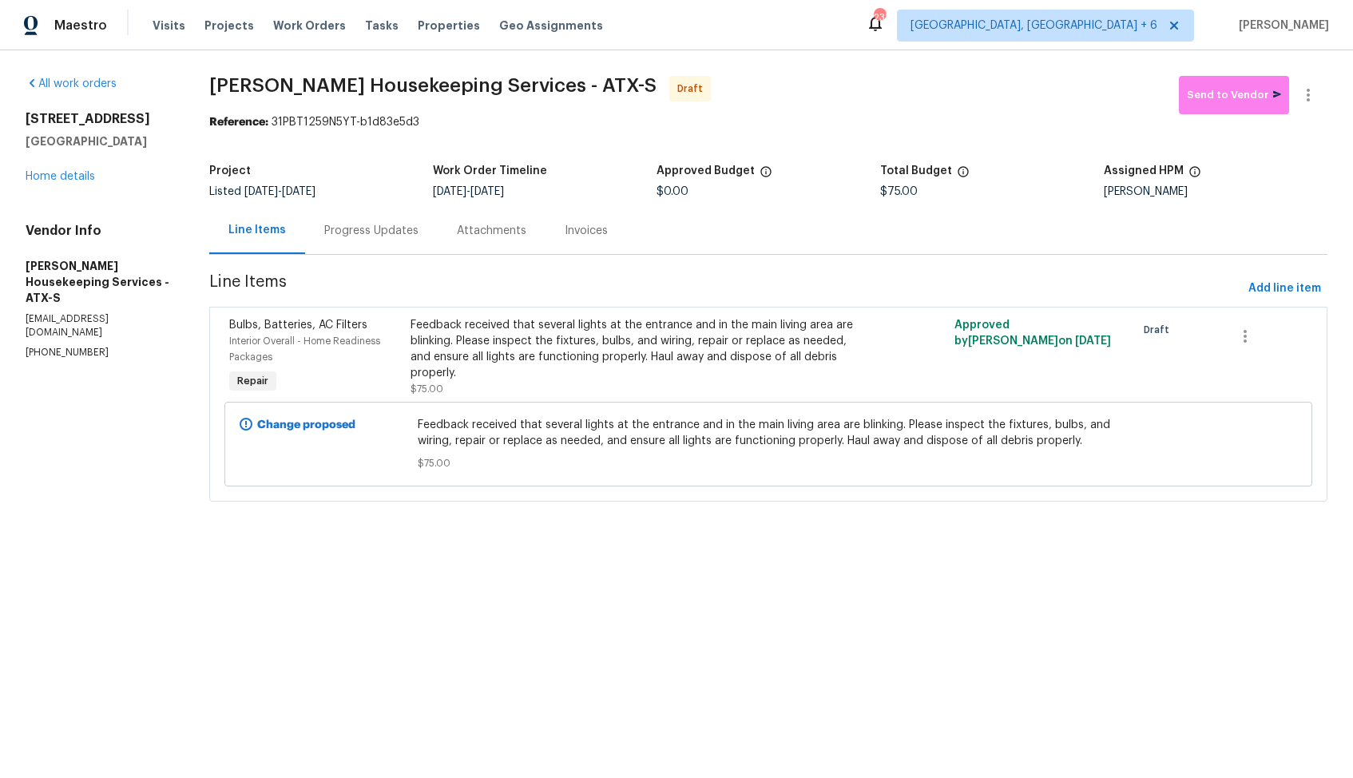
click at [367, 240] on div "Progress Updates" at bounding box center [371, 230] width 133 height 47
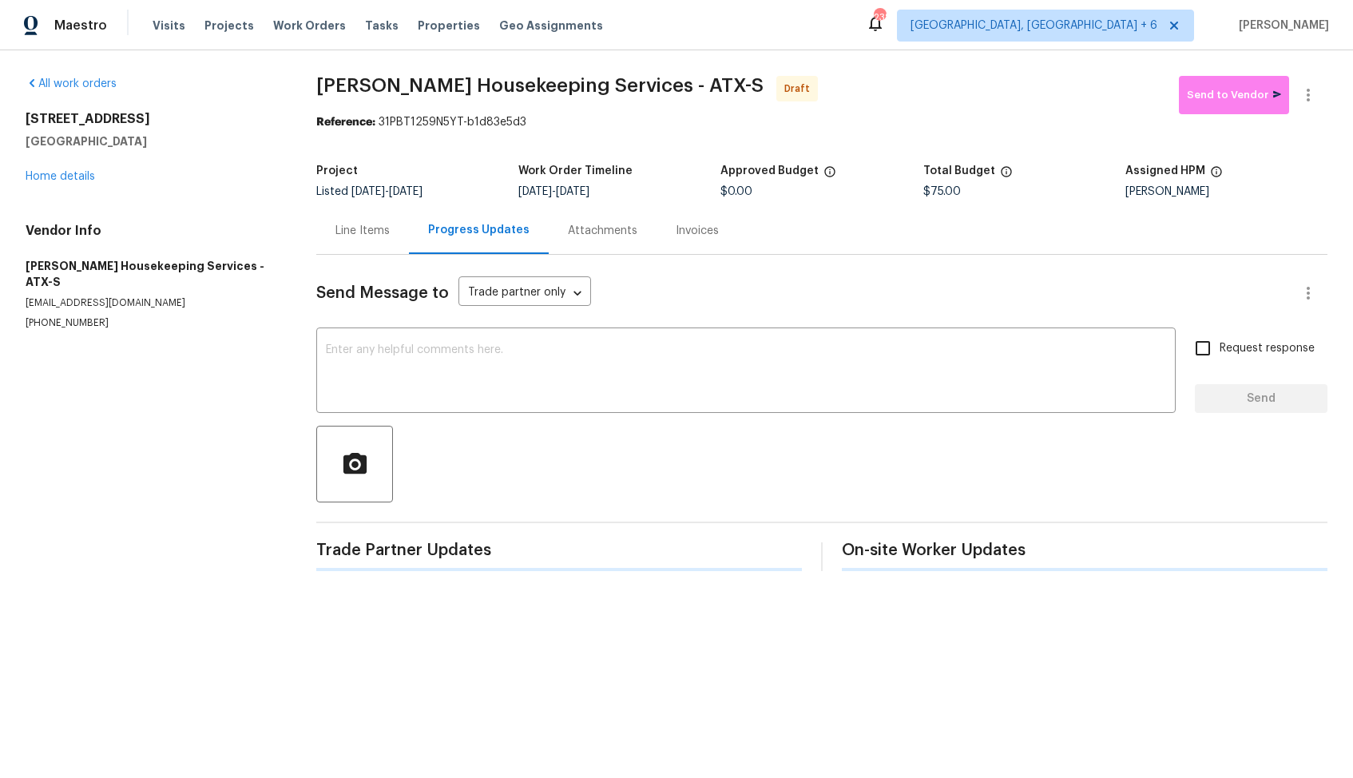
click at [501, 430] on div at bounding box center [821, 464] width 1011 height 77
click at [622, 360] on textarea at bounding box center [746, 372] width 840 height 56
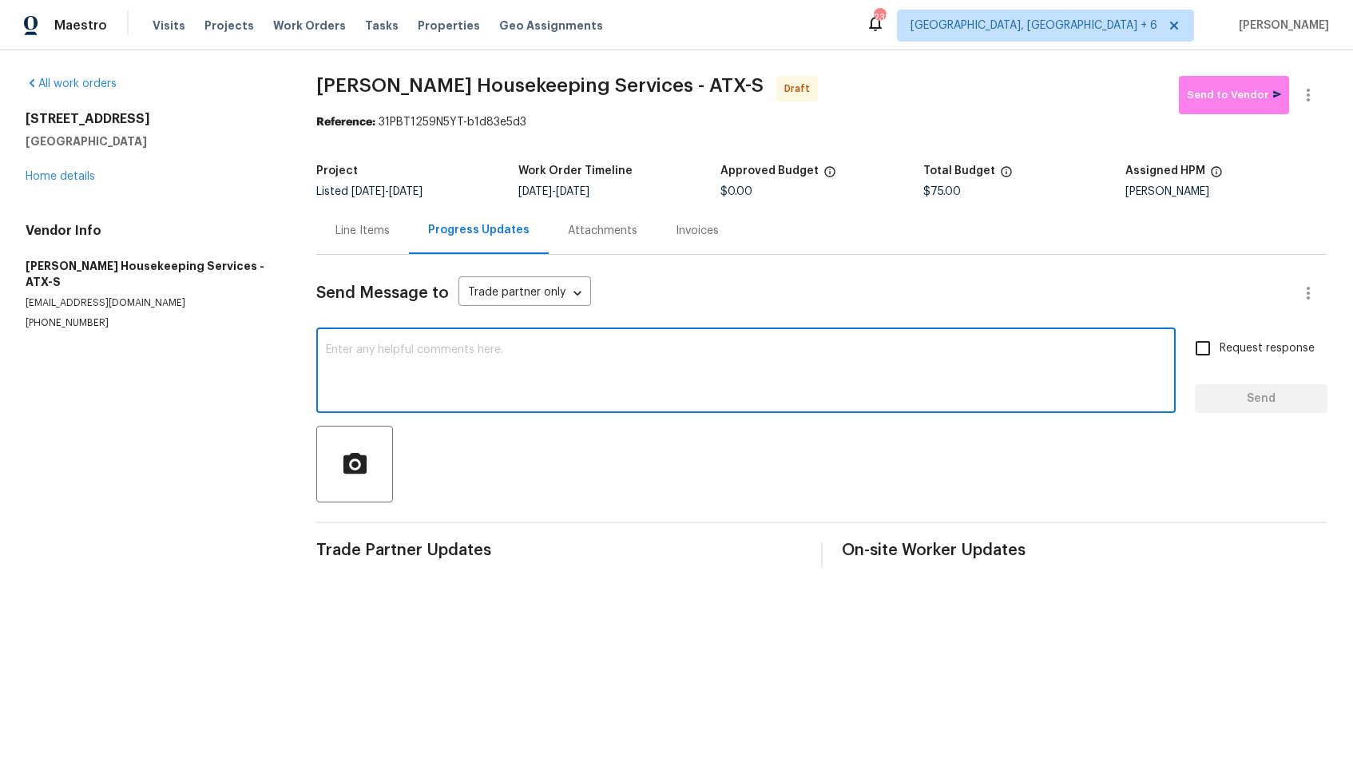
click at [642, 403] on div "x ​" at bounding box center [746, 372] width 860 height 81
paste textarea "Hi, this is [PERSON_NAME] with Opendoor. I’m confirming you received the WO for…"
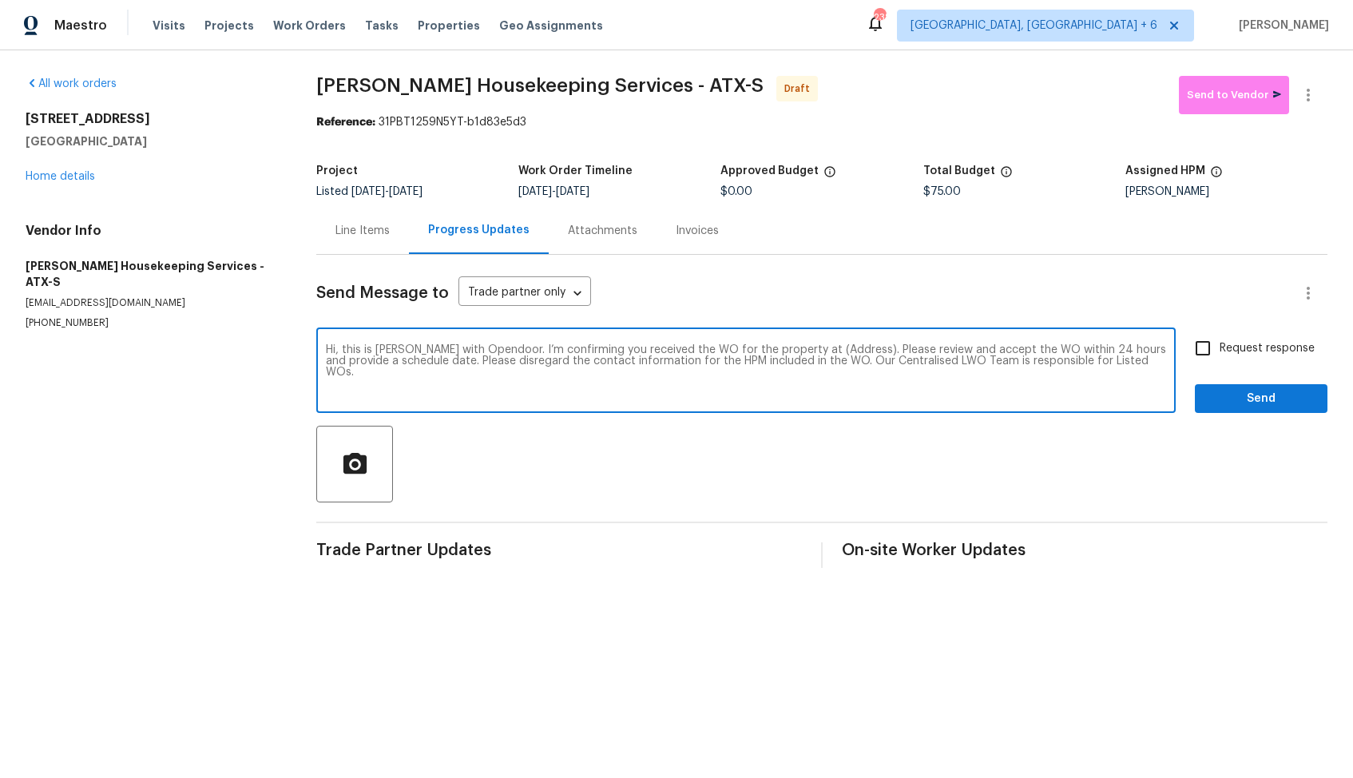
drag, startPoint x: 837, startPoint y: 352, endPoint x: 787, endPoint y: 348, distance: 50.4
click at [787, 348] on textarea "Hi, this is [PERSON_NAME] with Opendoor. I’m confirming you received the WO for…" at bounding box center [746, 372] width 840 height 56
paste textarea "[STREET_ADDRESS]"
type textarea "Hi, this is [PERSON_NAME] with Opendoor. I’m confirming you received the WO for…"
click at [1208, 354] on input "Request response" at bounding box center [1203, 349] width 34 height 34
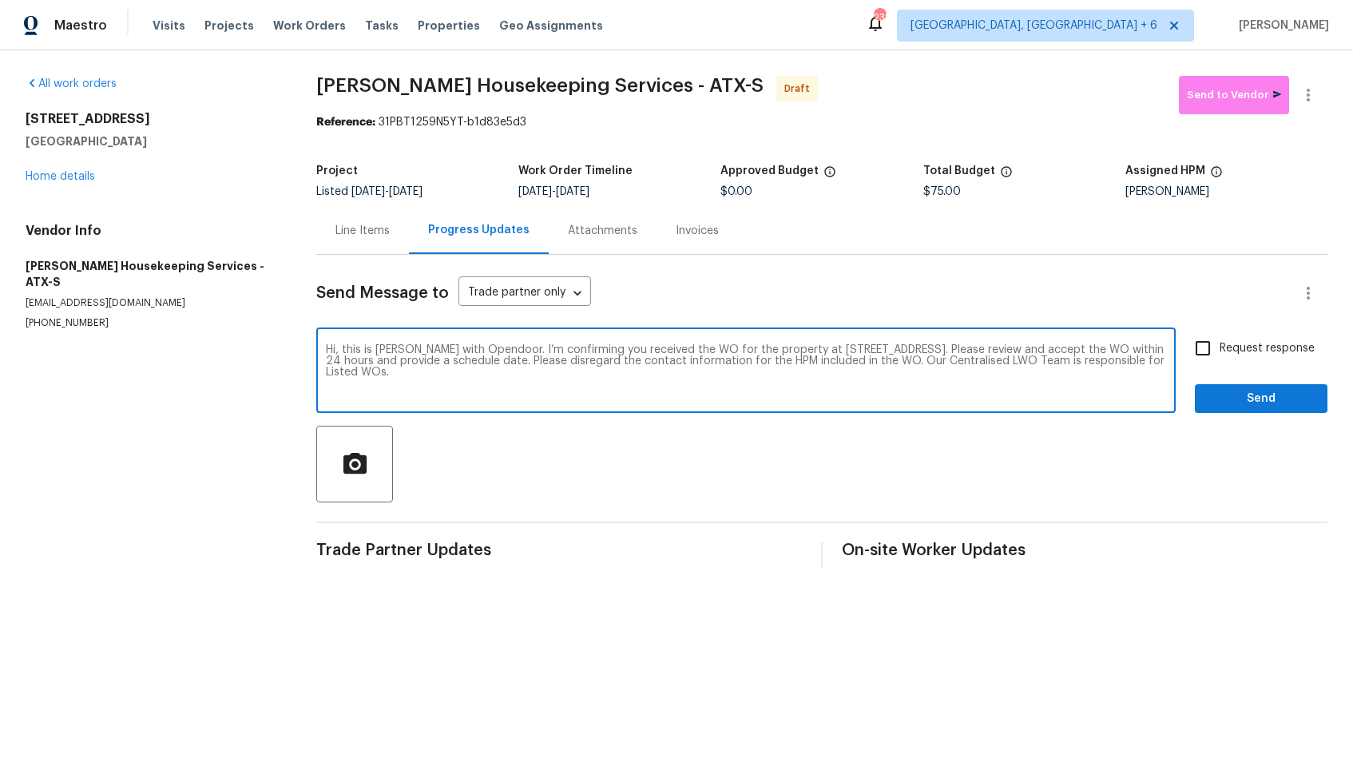
checkbox input "true"
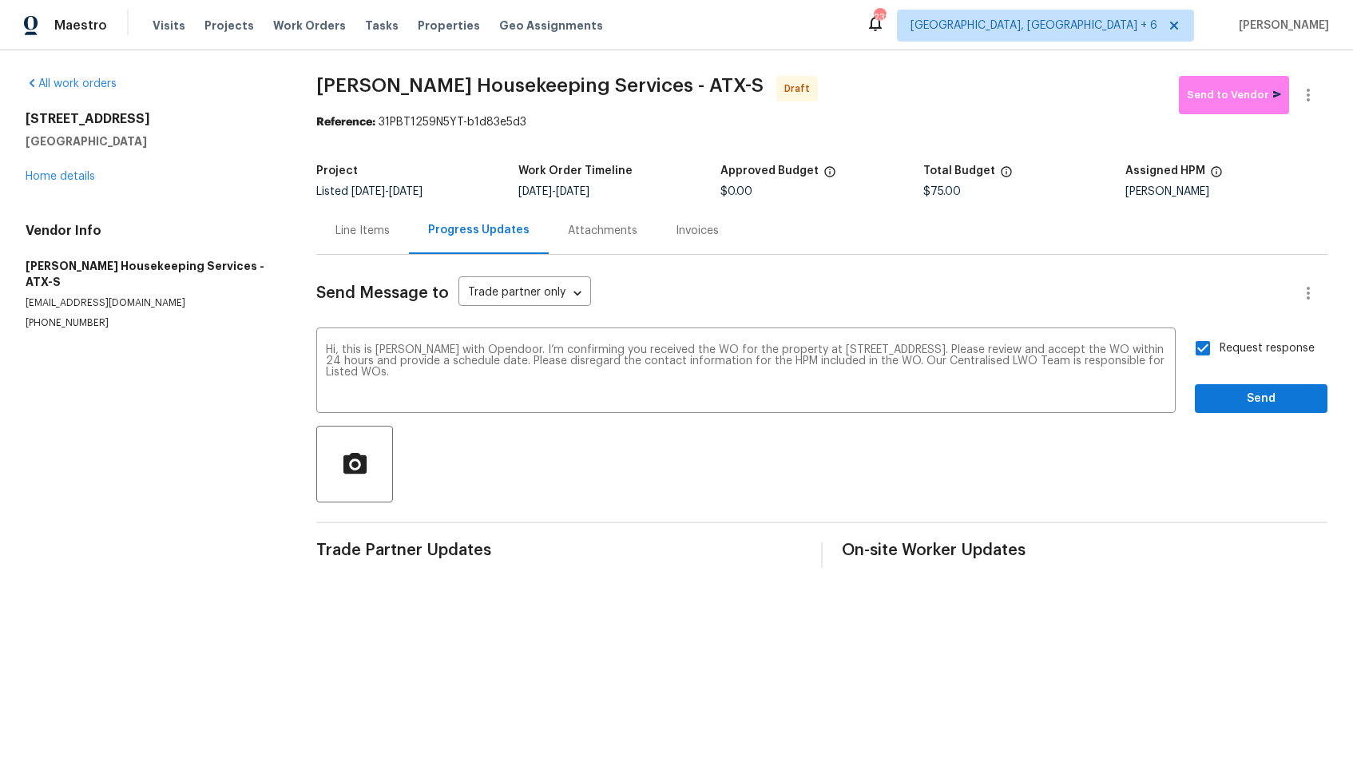
click at [1230, 416] on div "Send Message to Trade partner only Trade partner only ​ Hi, this is [PERSON_NAM…" at bounding box center [821, 411] width 1011 height 313
click at [1241, 396] on span "Send" at bounding box center [1261, 399] width 107 height 20
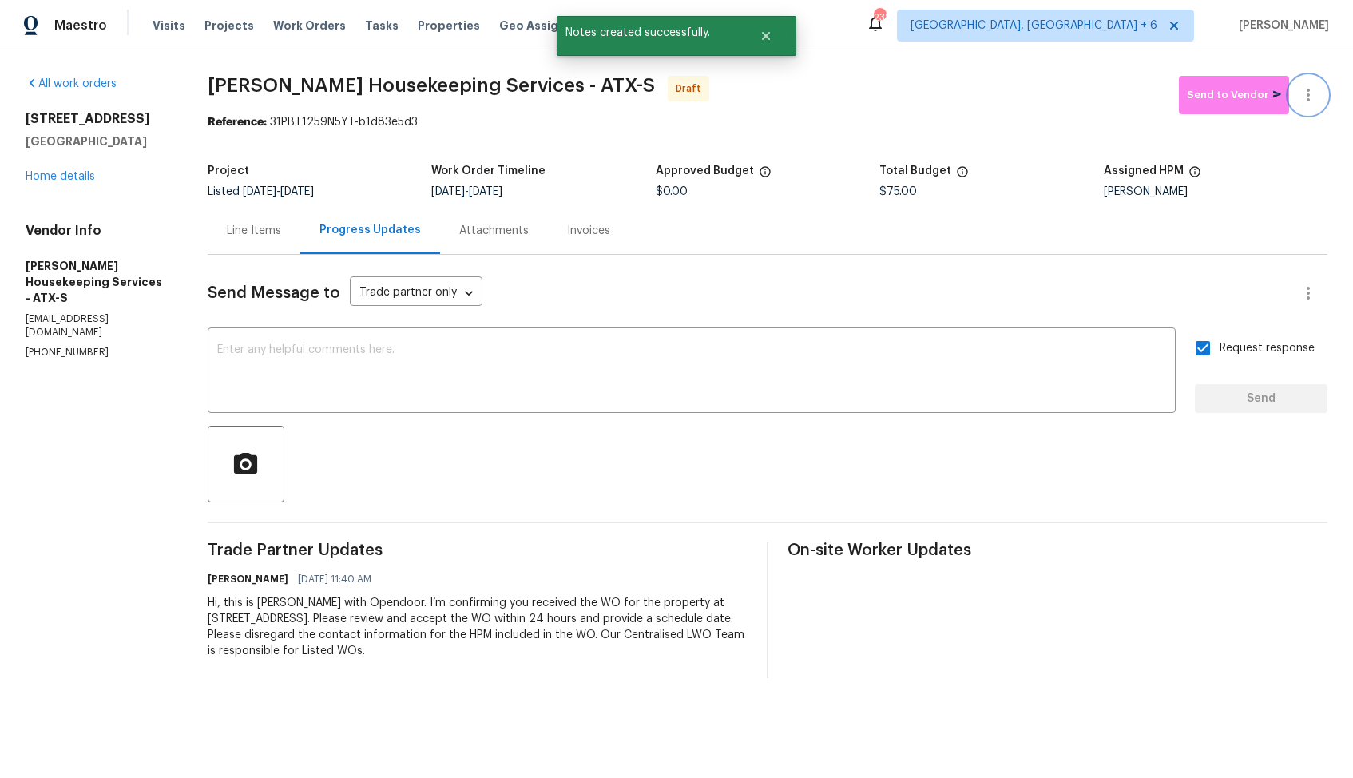
click at [1309, 101] on icon "button" at bounding box center [1308, 94] width 19 height 19
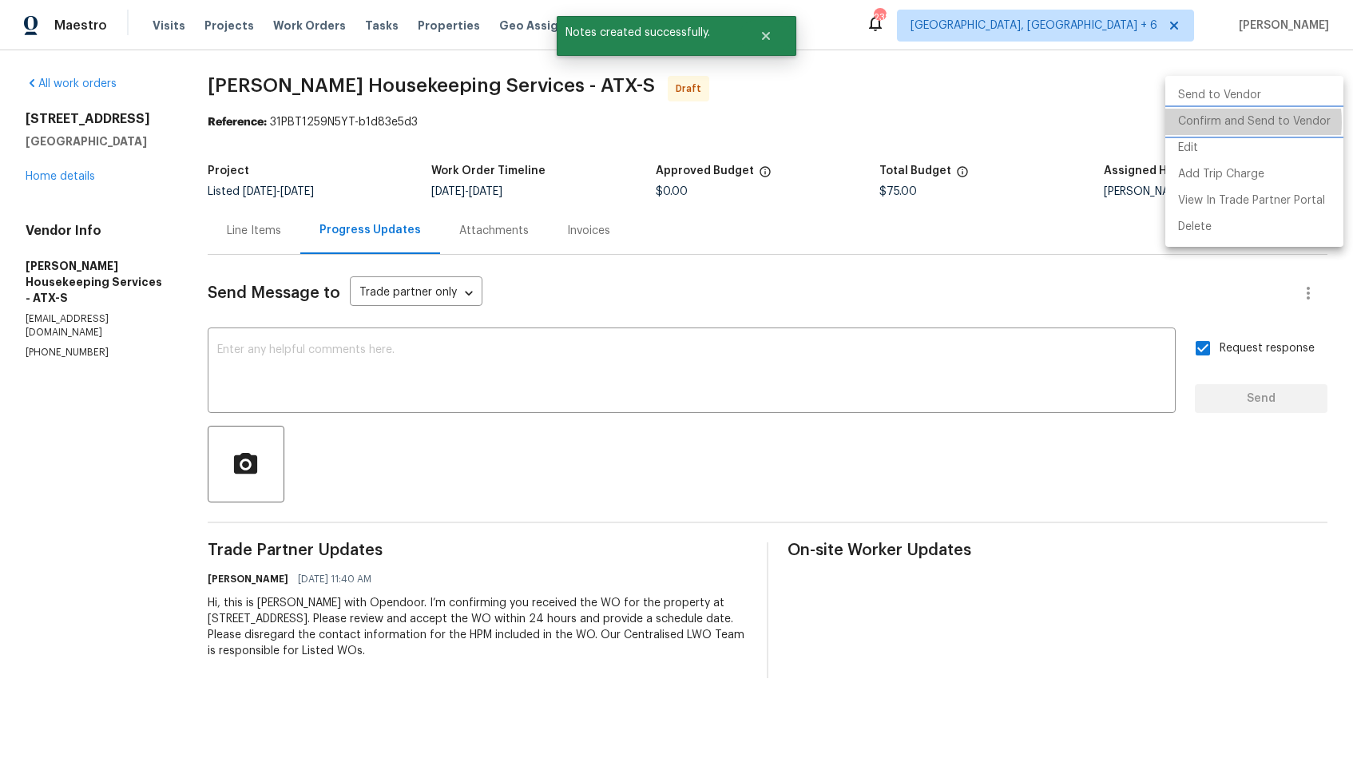
click at [1218, 122] on li "Confirm and Send to Vendor" at bounding box center [1255, 122] width 178 height 26
click at [758, 85] on div at bounding box center [676, 389] width 1353 height 778
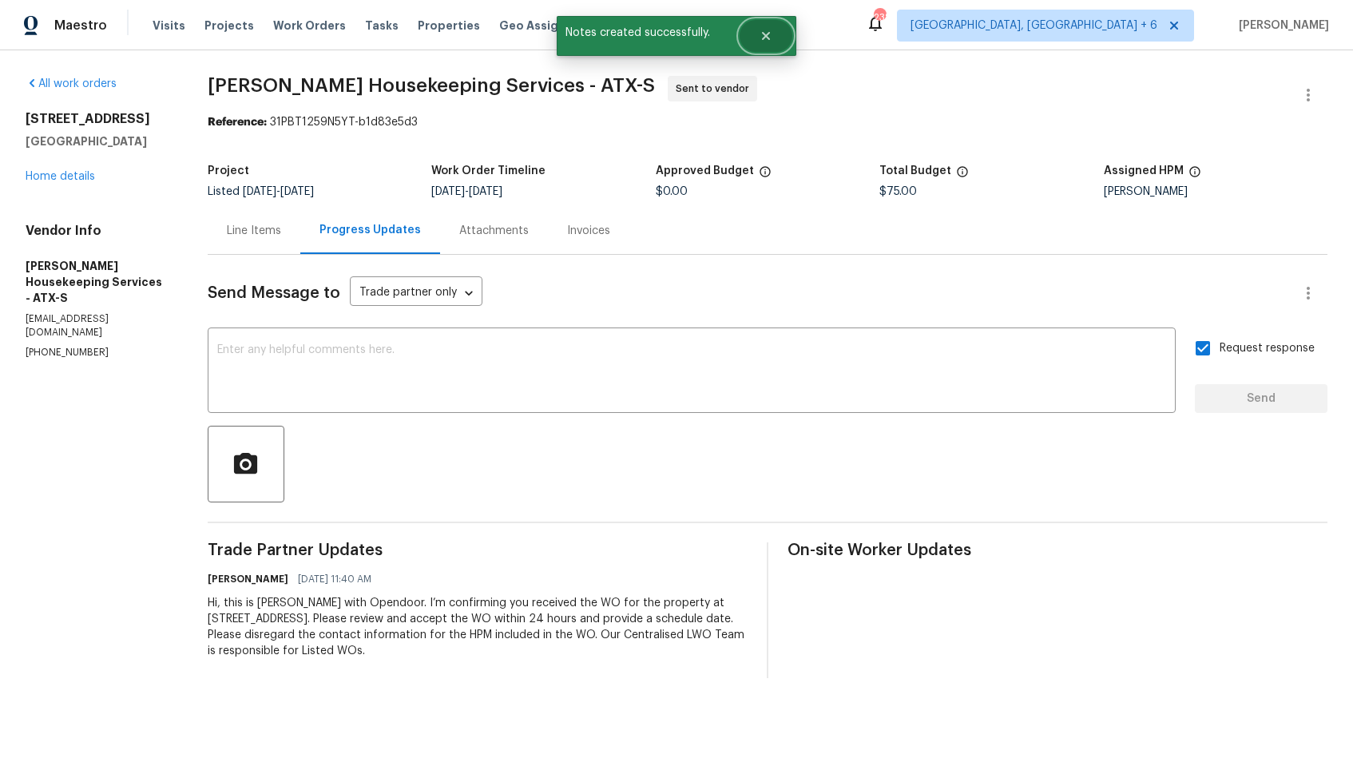
click at [764, 32] on icon "Close" at bounding box center [766, 36] width 8 height 8
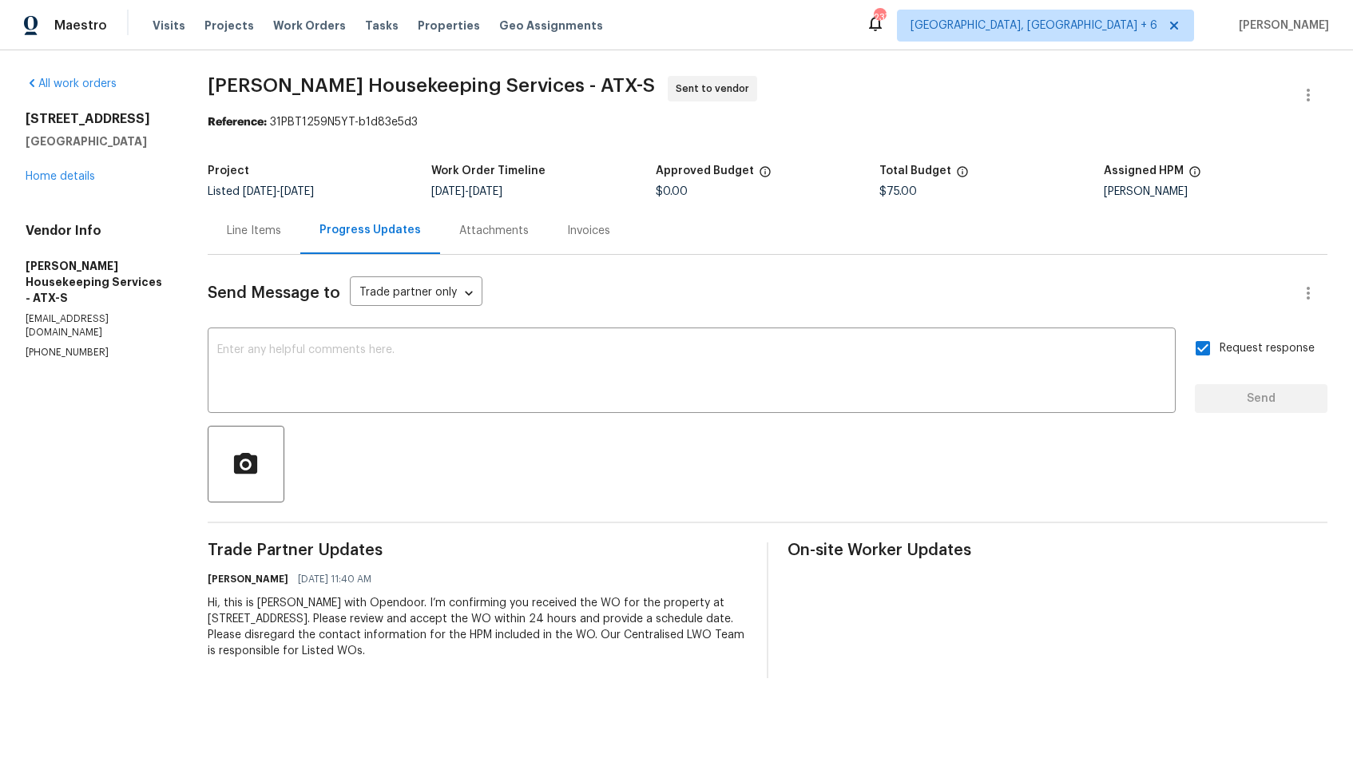
click at [256, 90] on span "[PERSON_NAME] Housekeeping Services - ATX-S" at bounding box center [431, 85] width 447 height 19
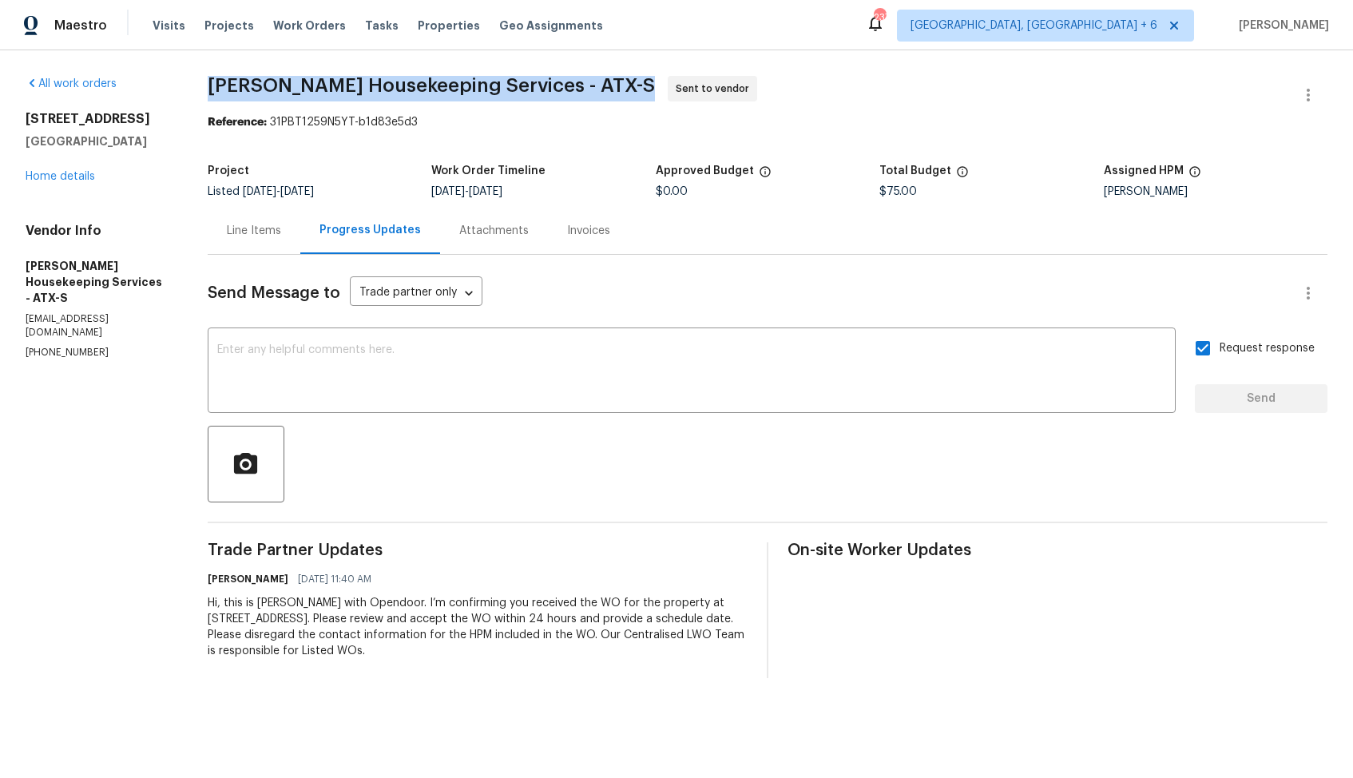
copy span "[PERSON_NAME] Housekeeping Services - ATX-S"
click at [387, 129] on div "Reference: 31PBT1259N5YT-b1d83e5d3" at bounding box center [768, 122] width 1120 height 16
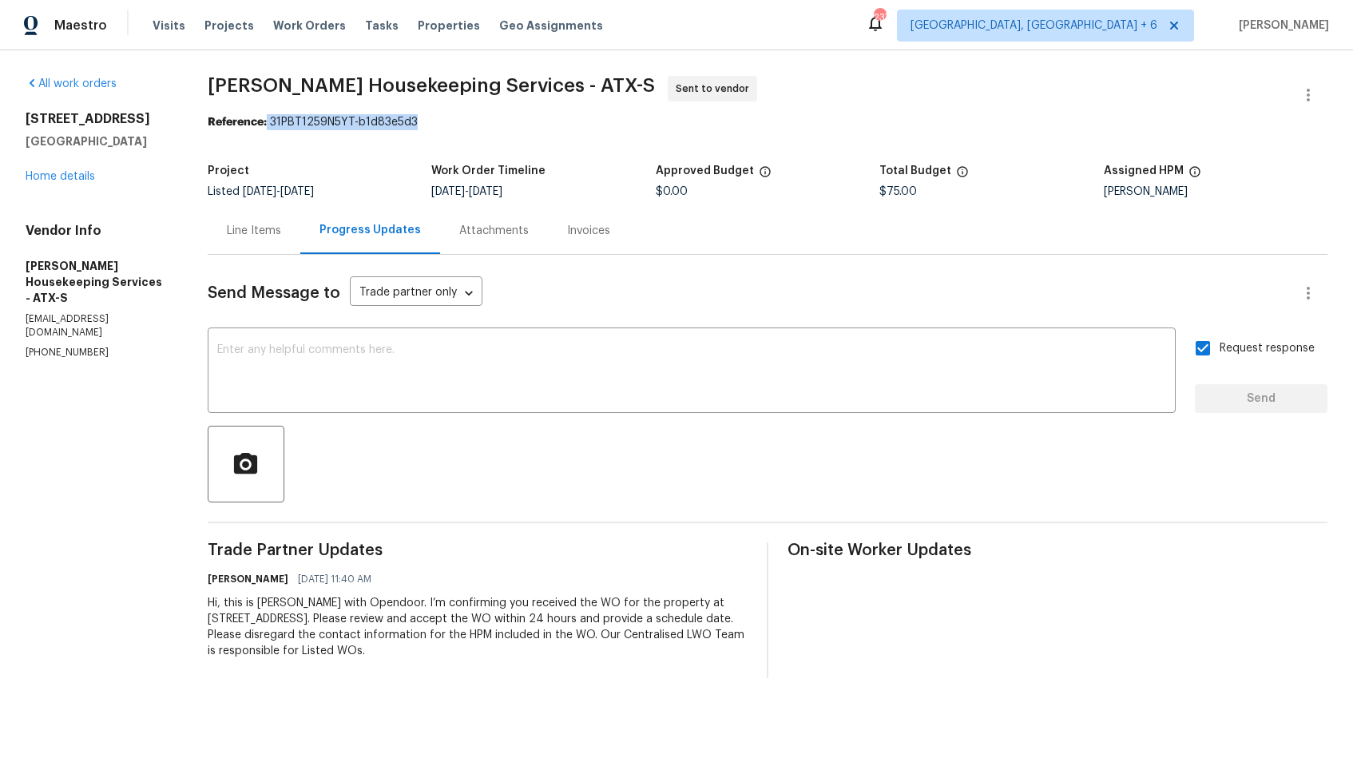
drag, startPoint x: 268, startPoint y: 123, endPoint x: 461, endPoint y: 123, distance: 193.3
click at [461, 123] on div "Reference: 31PBT1259N5YT-b1d83e5d3" at bounding box center [768, 122] width 1120 height 16
drag, startPoint x: 268, startPoint y: 121, endPoint x: 459, endPoint y: 118, distance: 191.8
click at [459, 119] on div "Reference: 31PBT1259N5YT-b1d83e5d3" at bounding box center [768, 122] width 1120 height 16
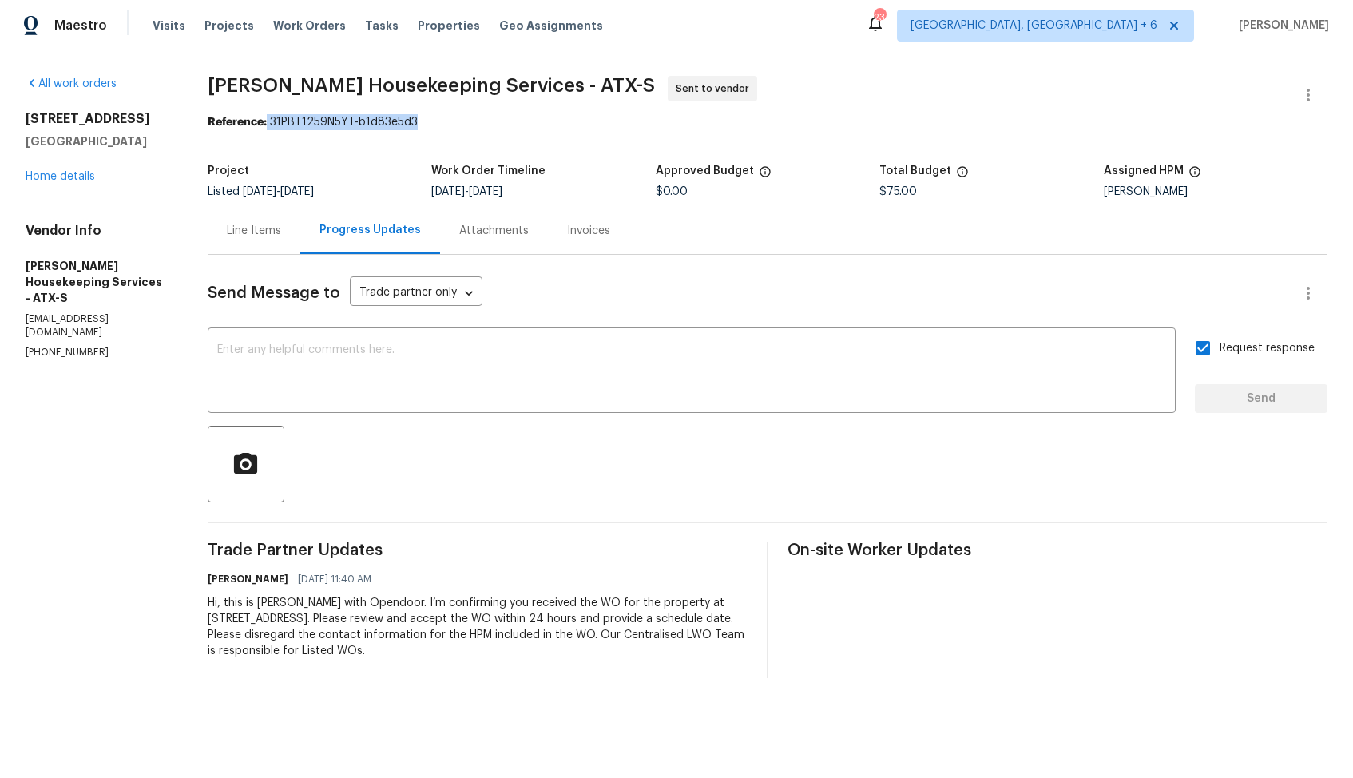
copy div "31PBT1259N5YT-b1d83e5d3"
